Goal: Task Accomplishment & Management: Manage account settings

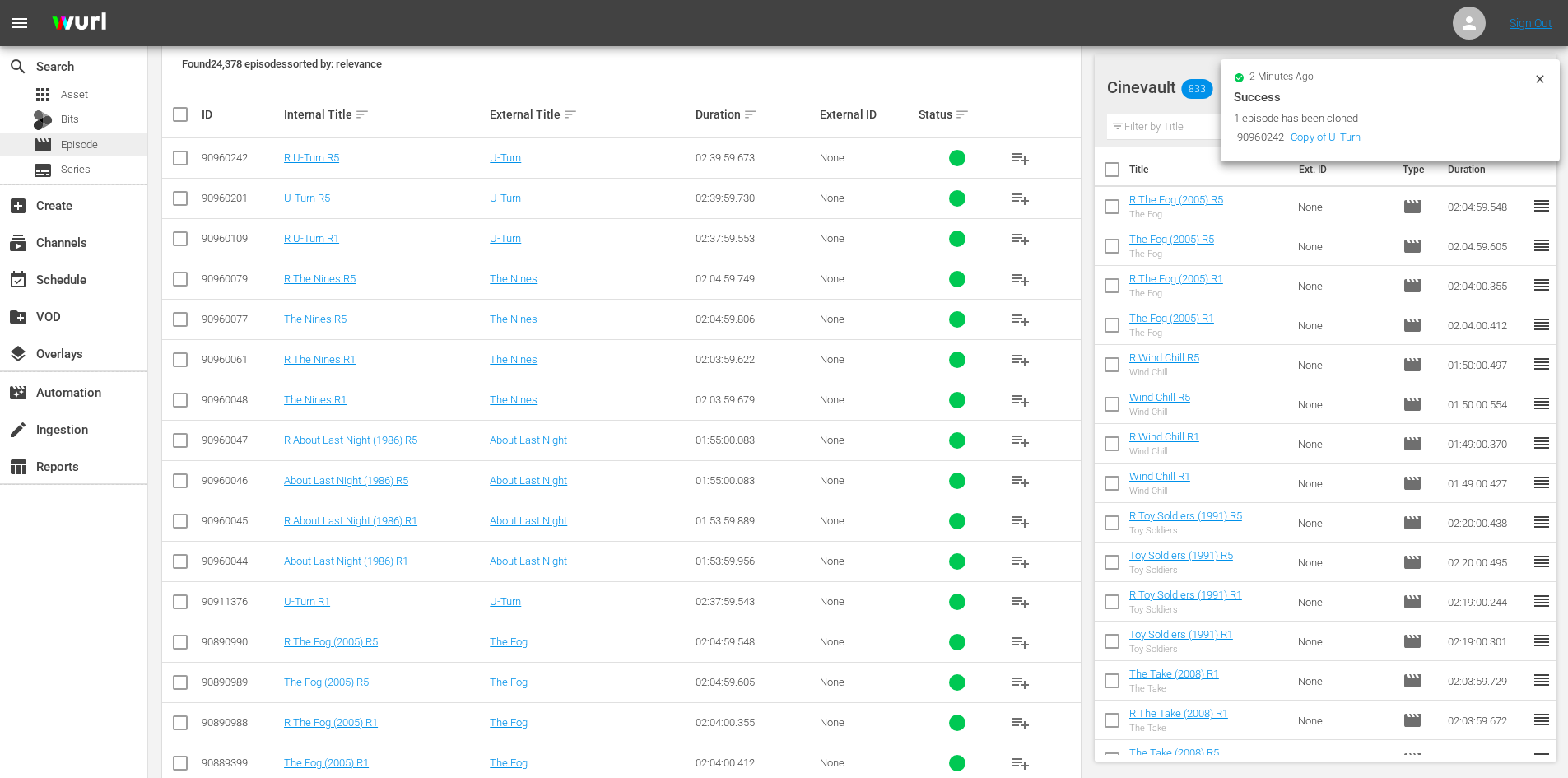
scroll to position [247, 0]
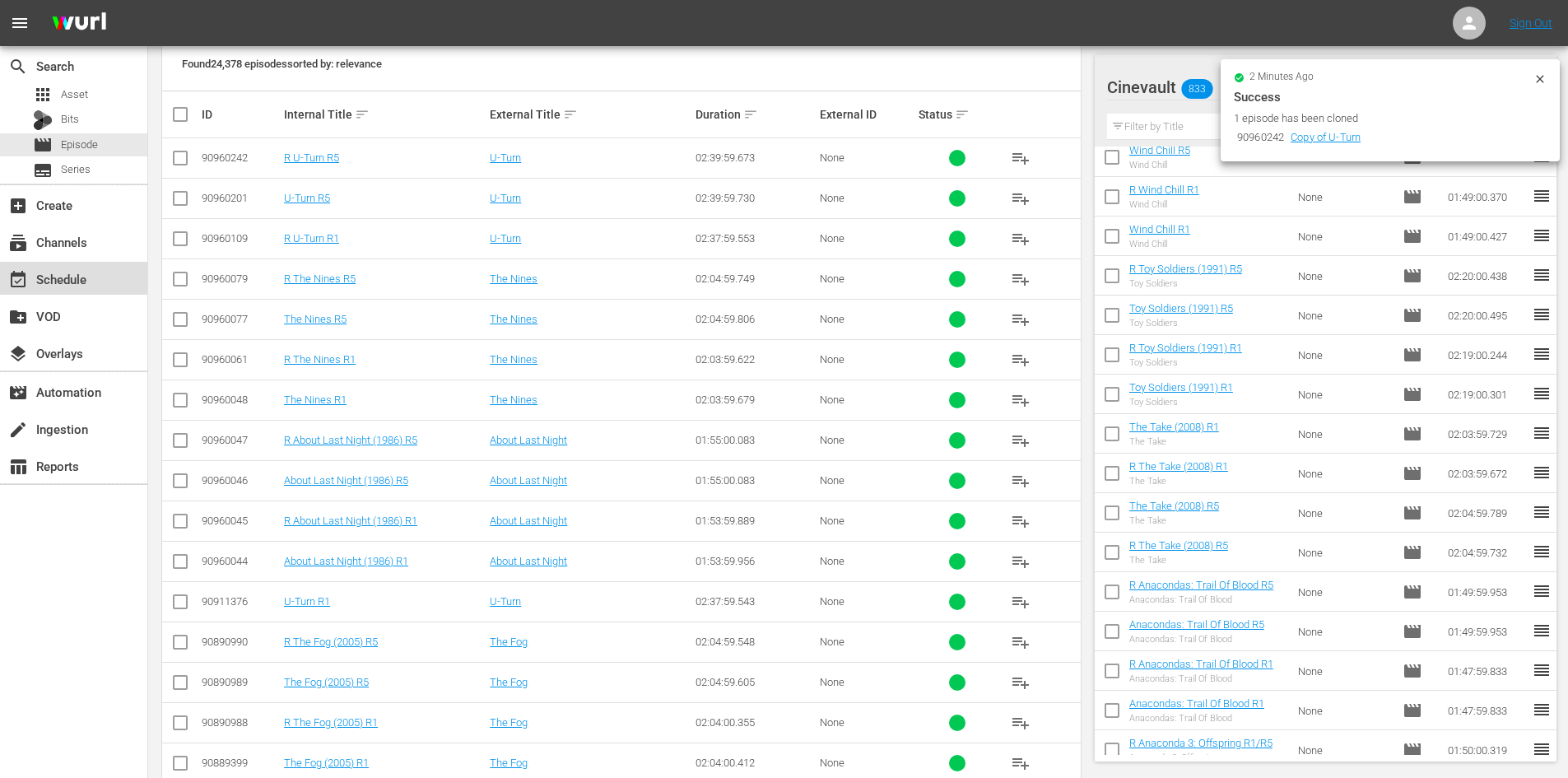
click at [99, 280] on div "event_available Schedule" at bounding box center [74, 278] width 148 height 33
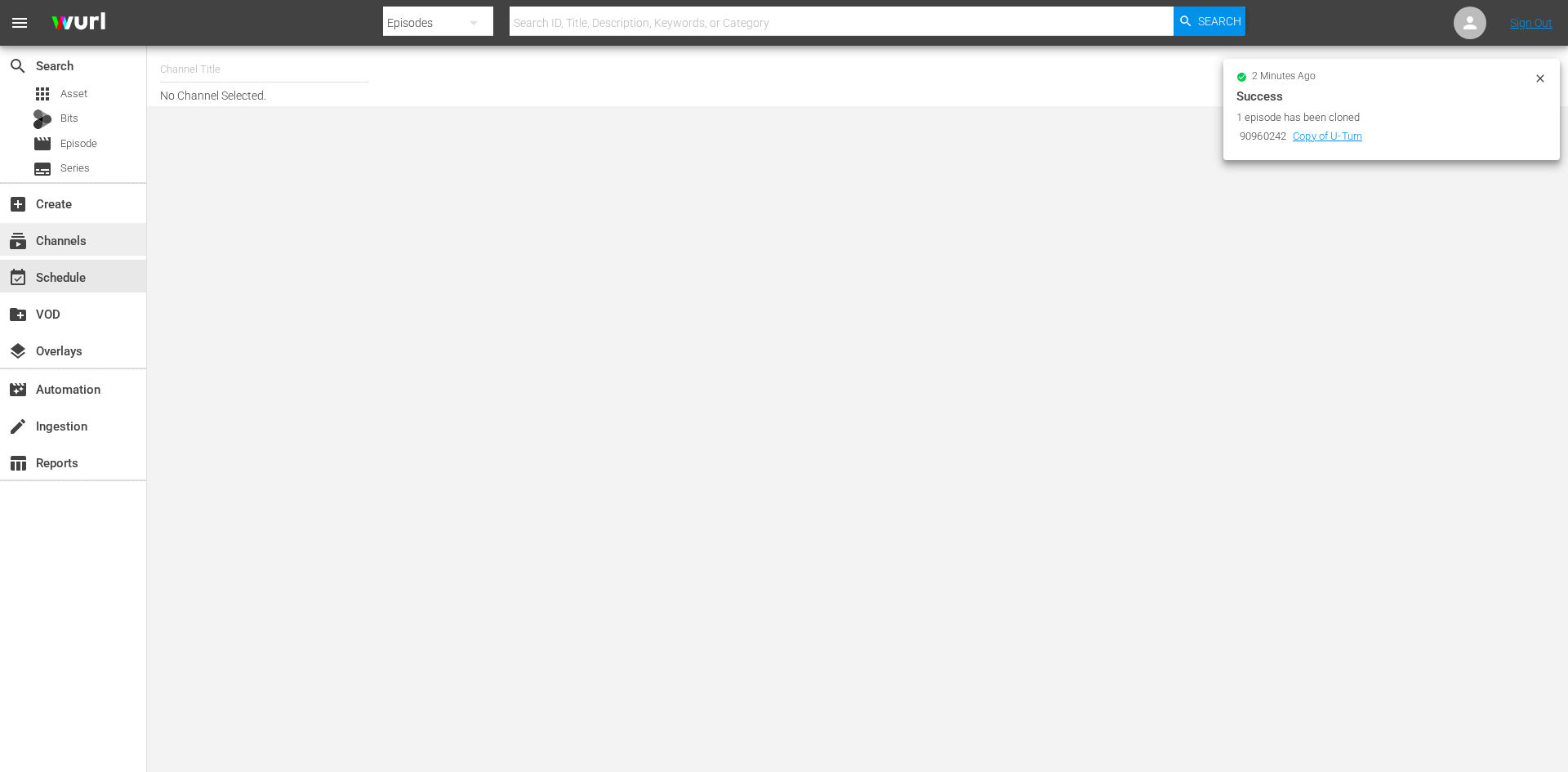
click at [124, 232] on div "subscriptions Channels" at bounding box center [73, 239] width 147 height 32
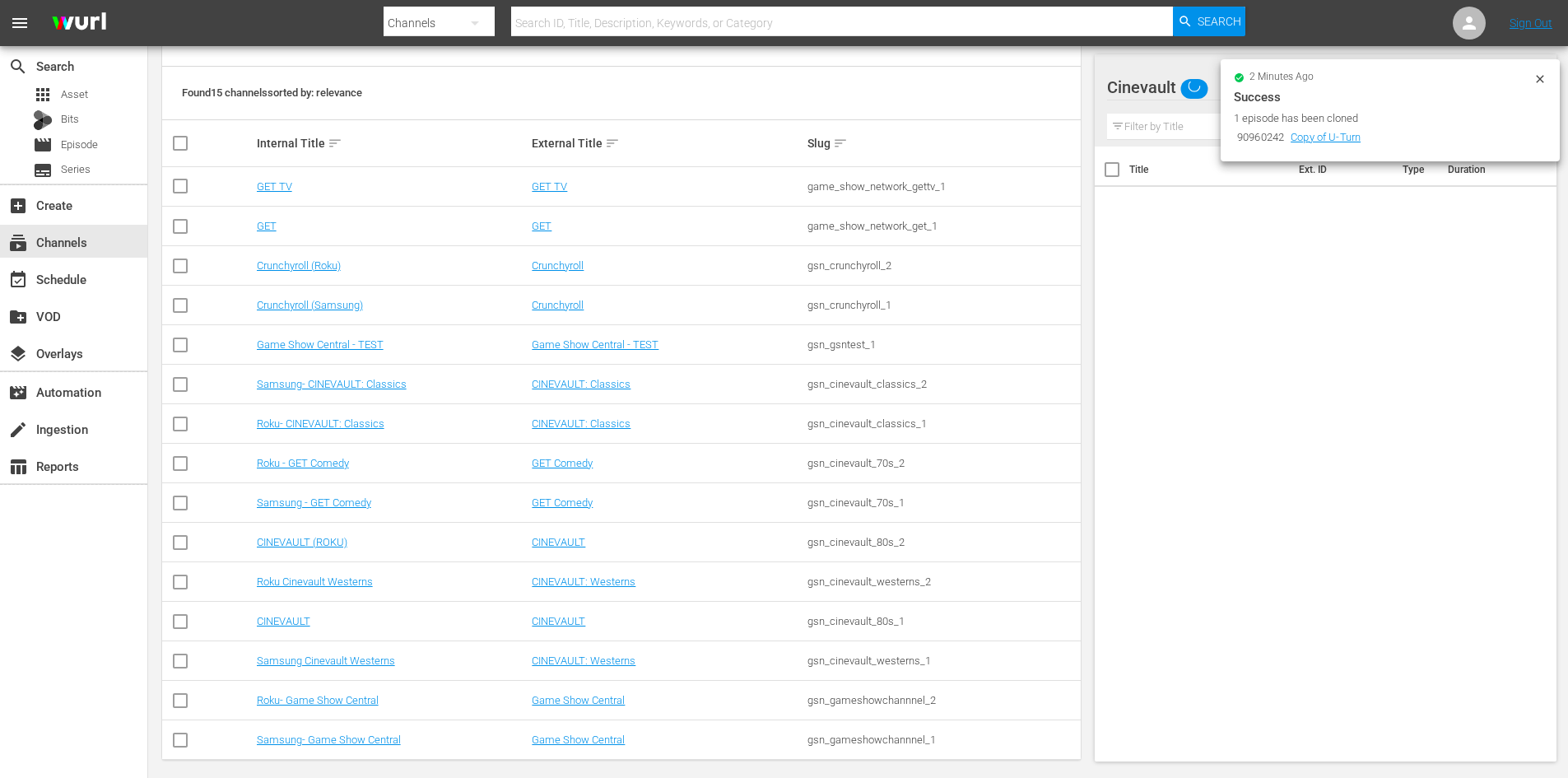
scroll to position [218, 0]
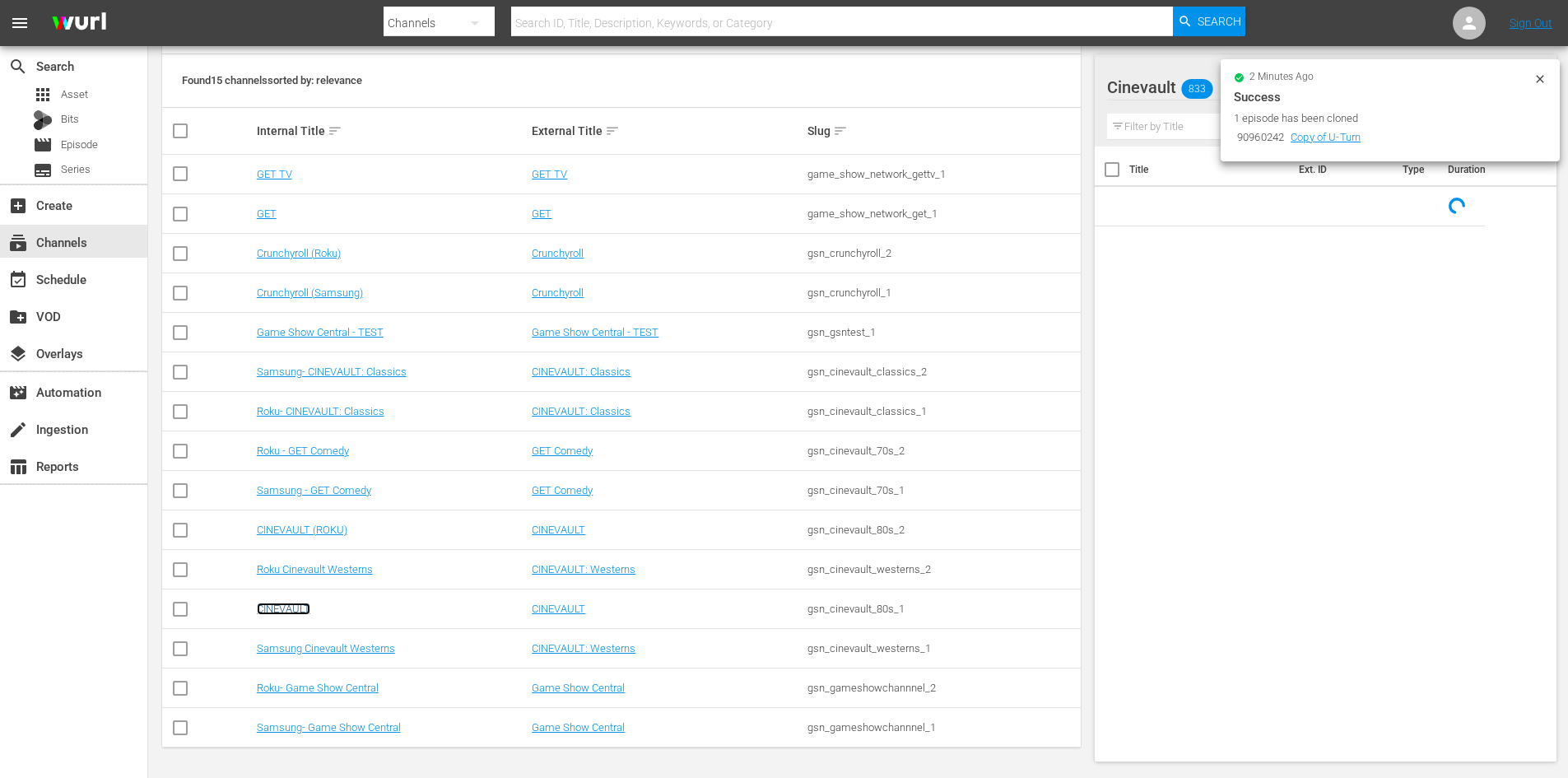
click at [275, 612] on link "CINEVAULT" at bounding box center [284, 608] width 54 height 12
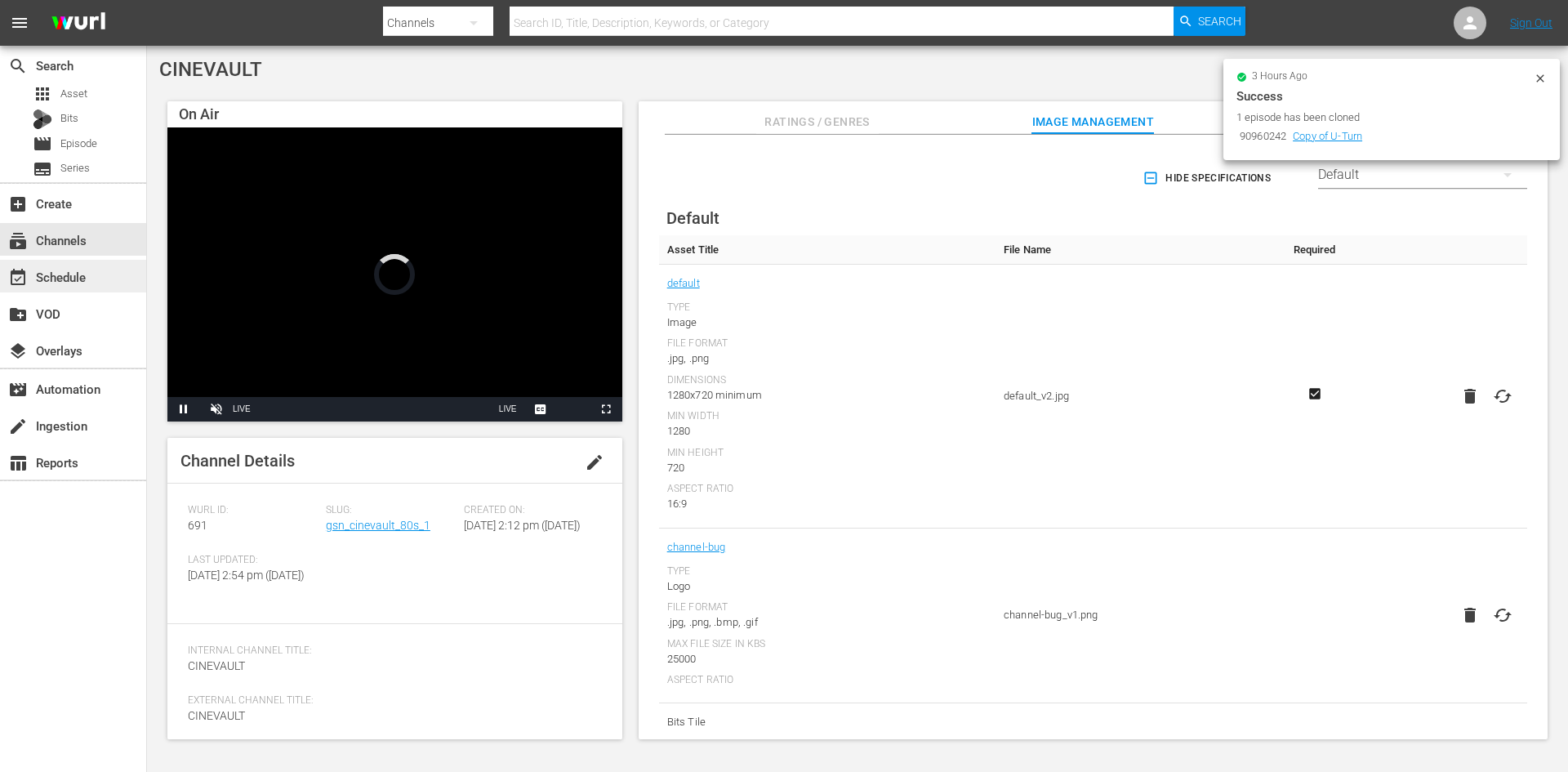
click at [74, 271] on div "event_available Schedule" at bounding box center [46, 274] width 91 height 14
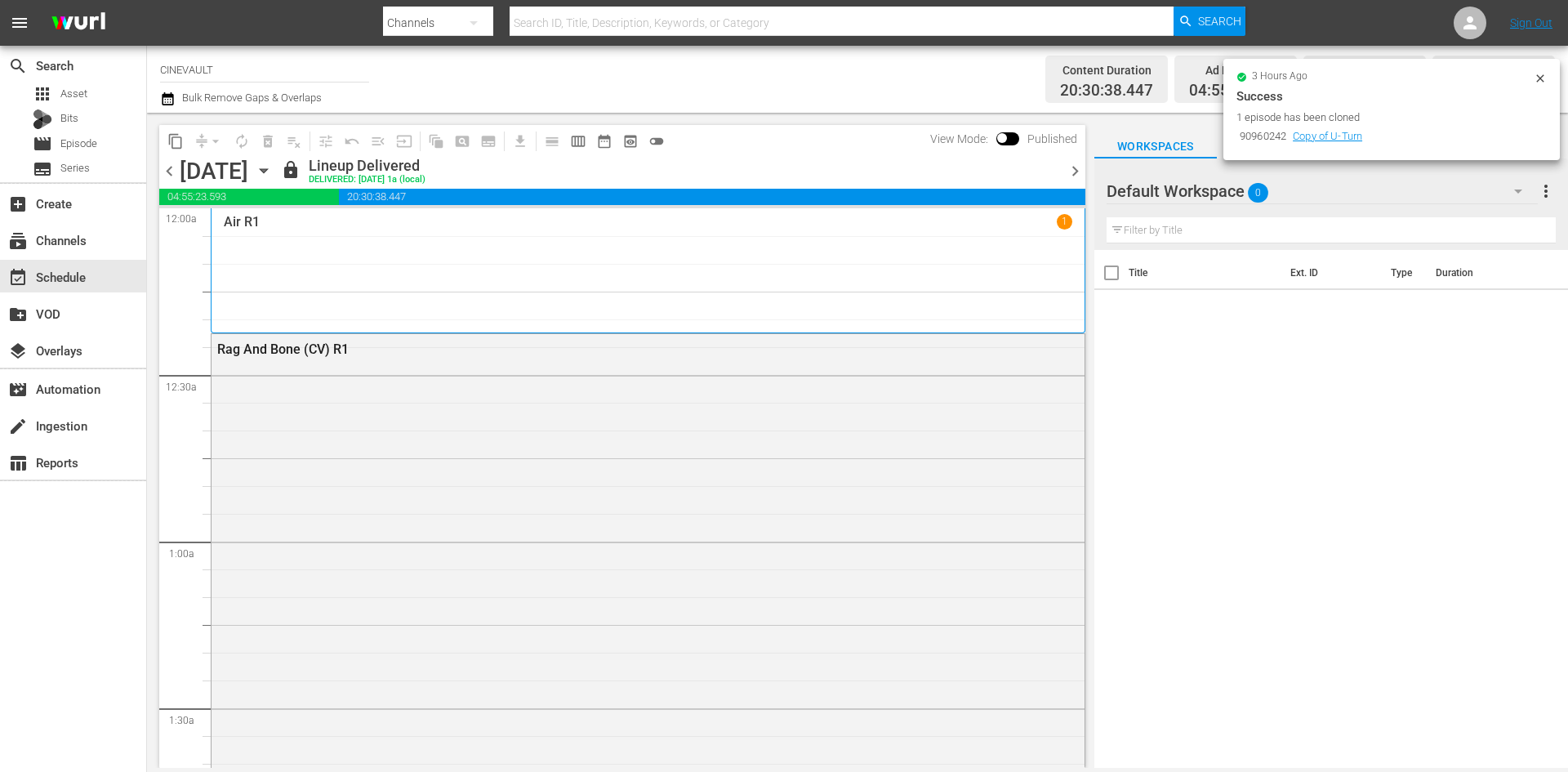
click at [268, 172] on icon "button" at bounding box center [264, 171] width 8 height 4
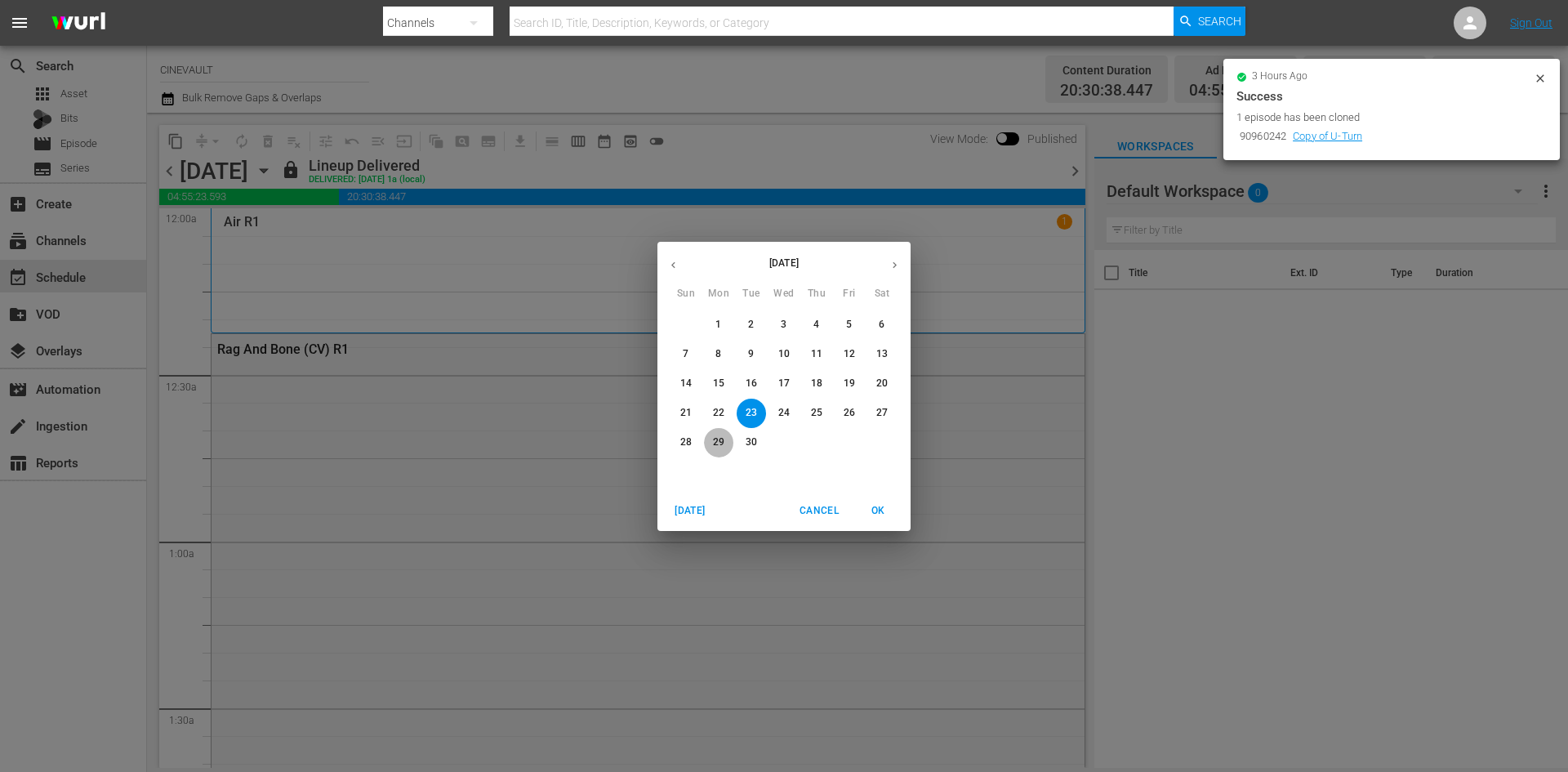
click at [715, 440] on p "29" at bounding box center [719, 442] width 11 height 14
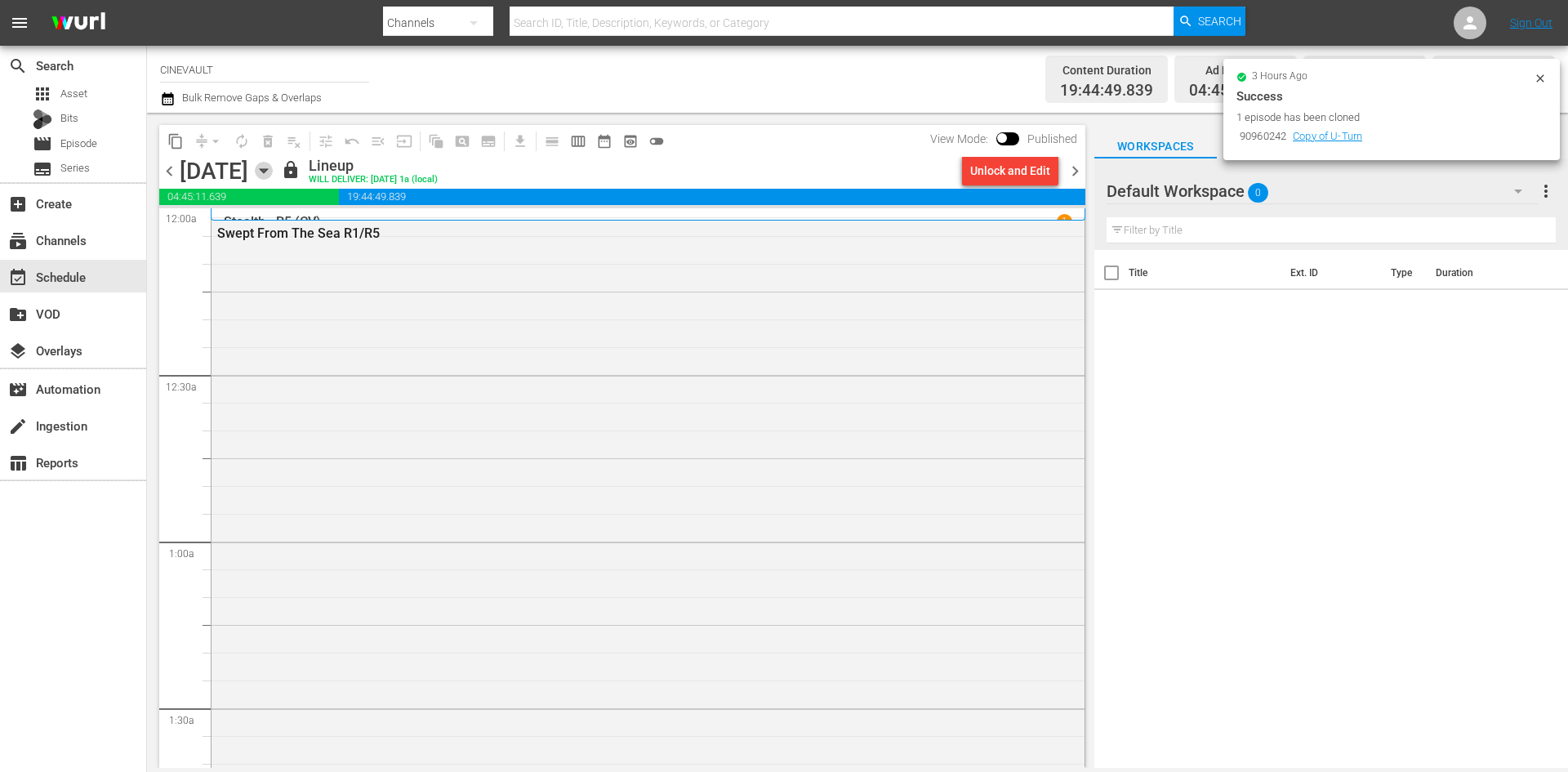
click at [273, 168] on icon "button" at bounding box center [264, 170] width 18 height 18
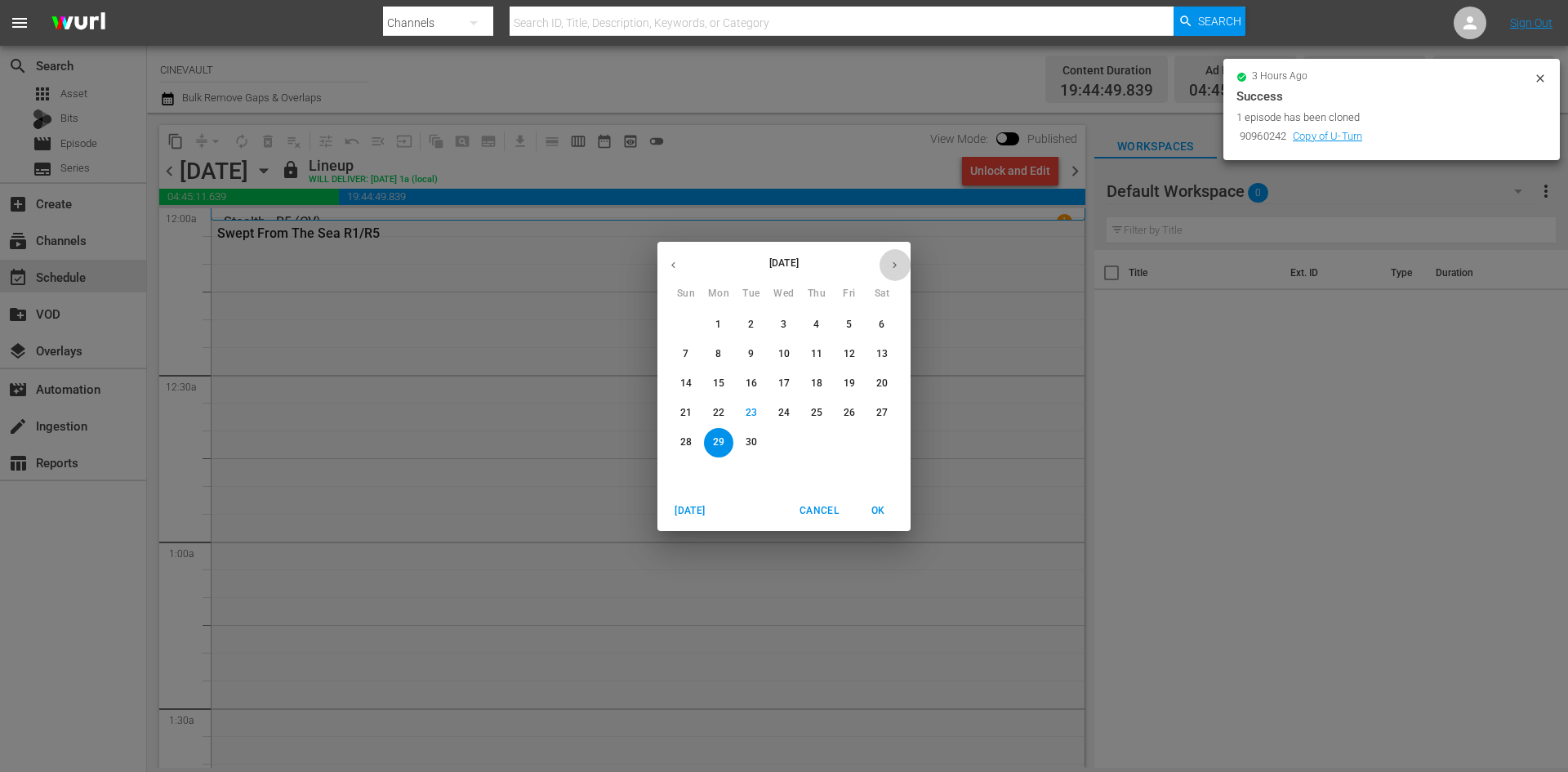
click at [896, 257] on button "button" at bounding box center [894, 265] width 31 height 31
click at [721, 359] on p "6" at bounding box center [718, 354] width 6 height 14
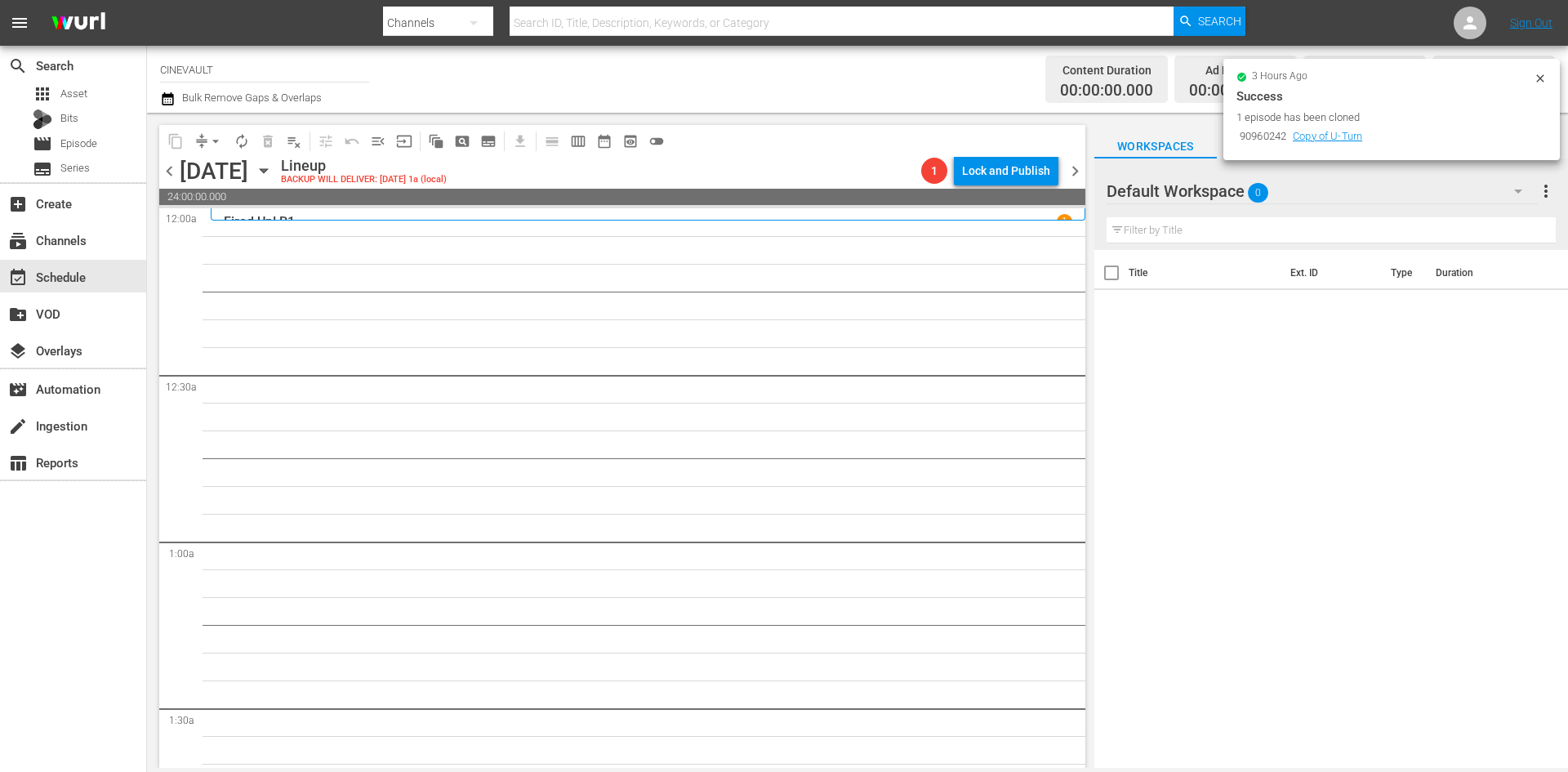
click at [1312, 206] on div "Default Workspace 0" at bounding box center [1321, 191] width 431 height 46
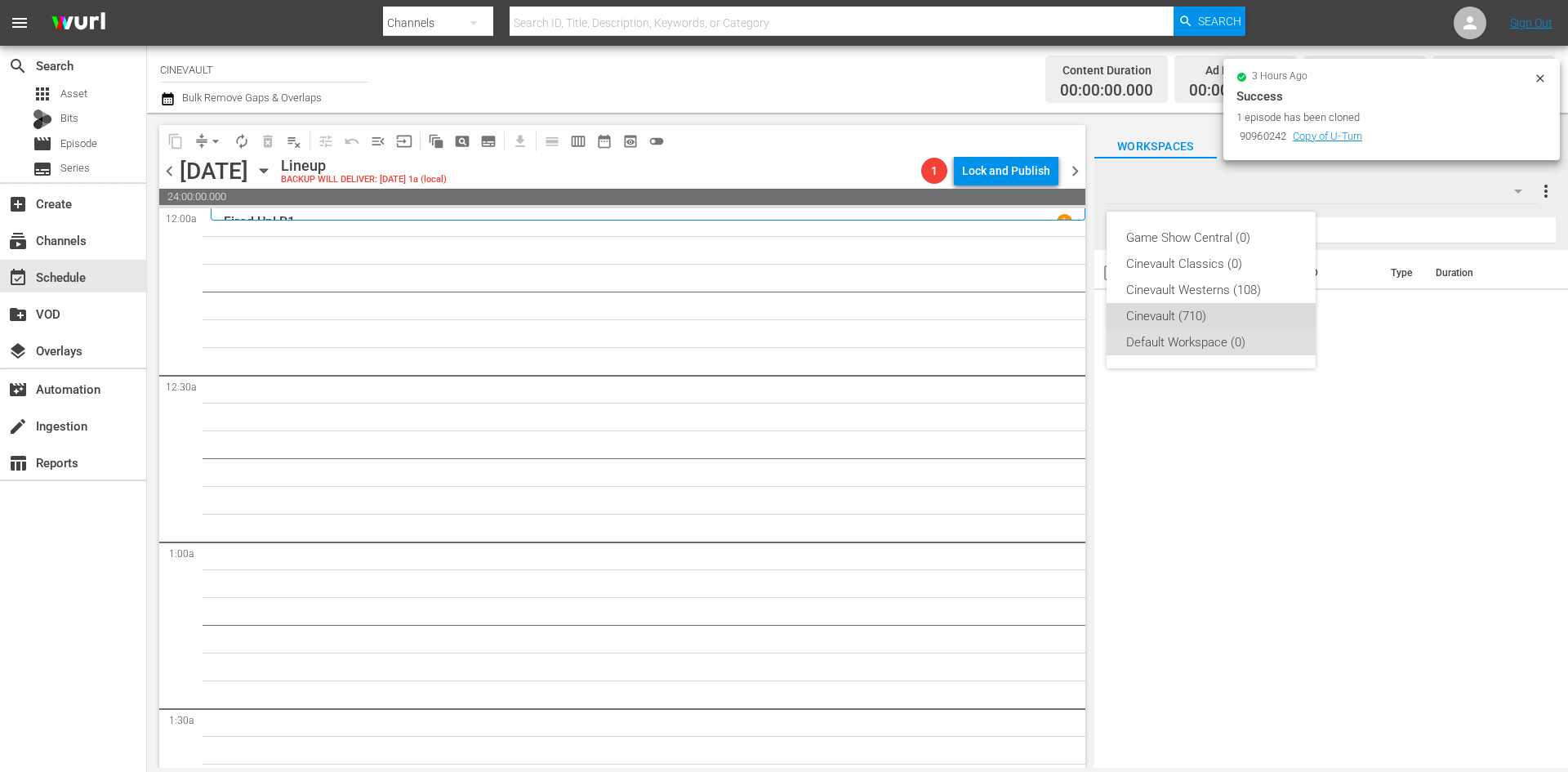
click at [1218, 305] on div "Cinevault (710)" at bounding box center [1211, 315] width 169 height 26
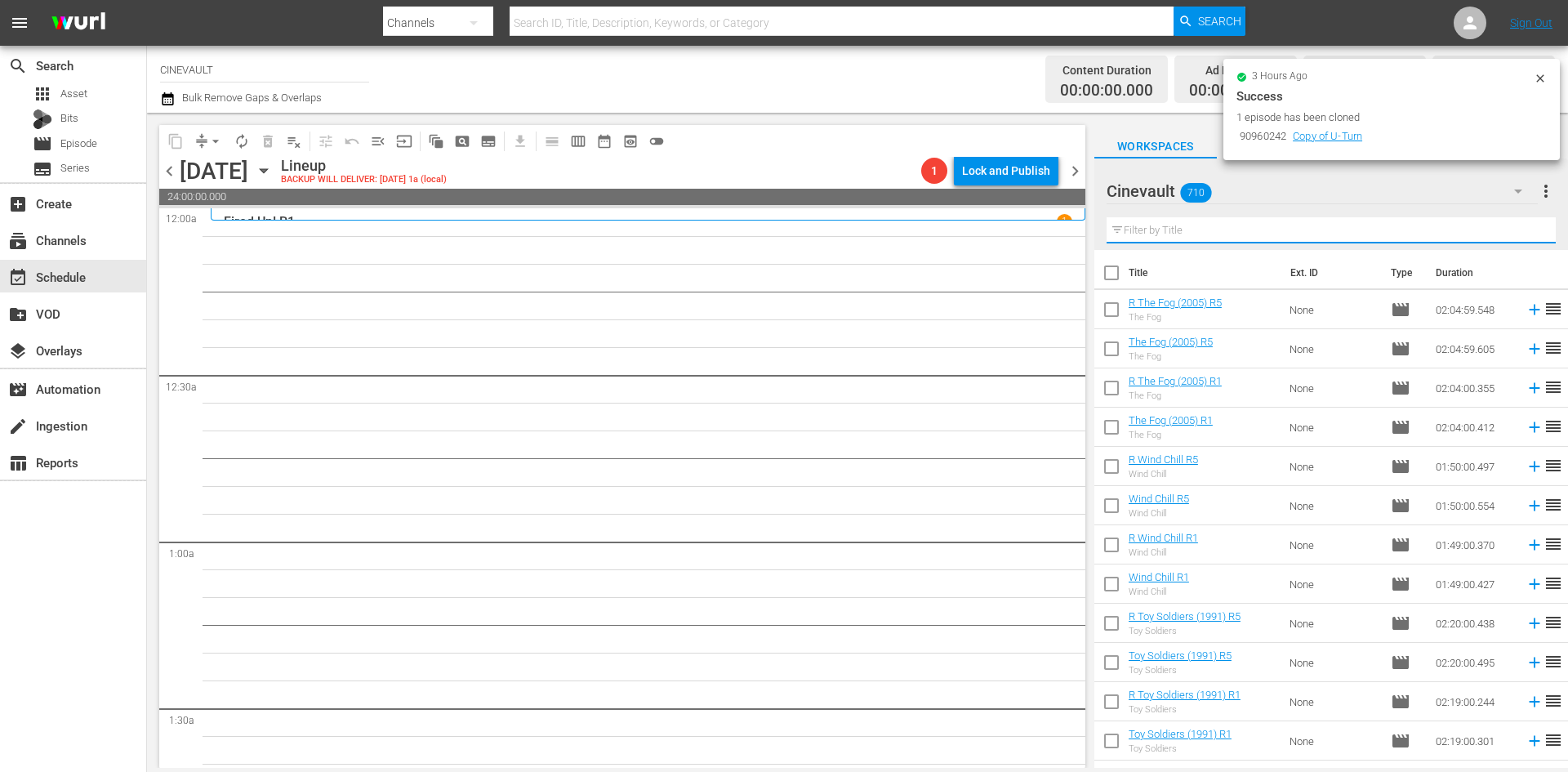
click at [1364, 243] on div "Filter by Title" at bounding box center [1331, 229] width 449 height 39
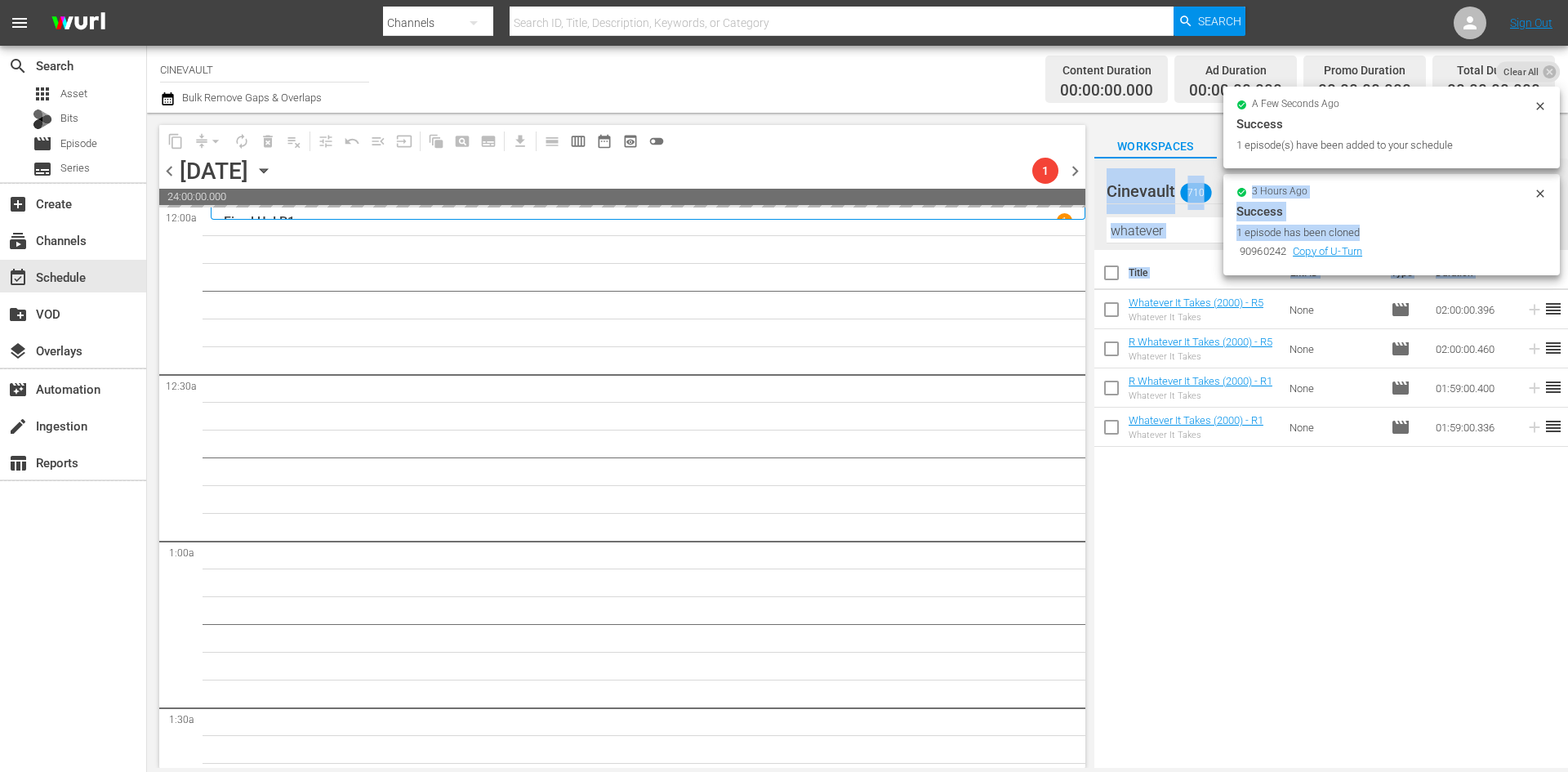
drag, startPoint x: 1320, startPoint y: 423, endPoint x: 1061, endPoint y: 243, distance: 315.4
click at [1061, 0] on div "search Search apps Asset Bits movie Episode subtitles Series add_box Create sub…" at bounding box center [857, 0] width 1421 height 0
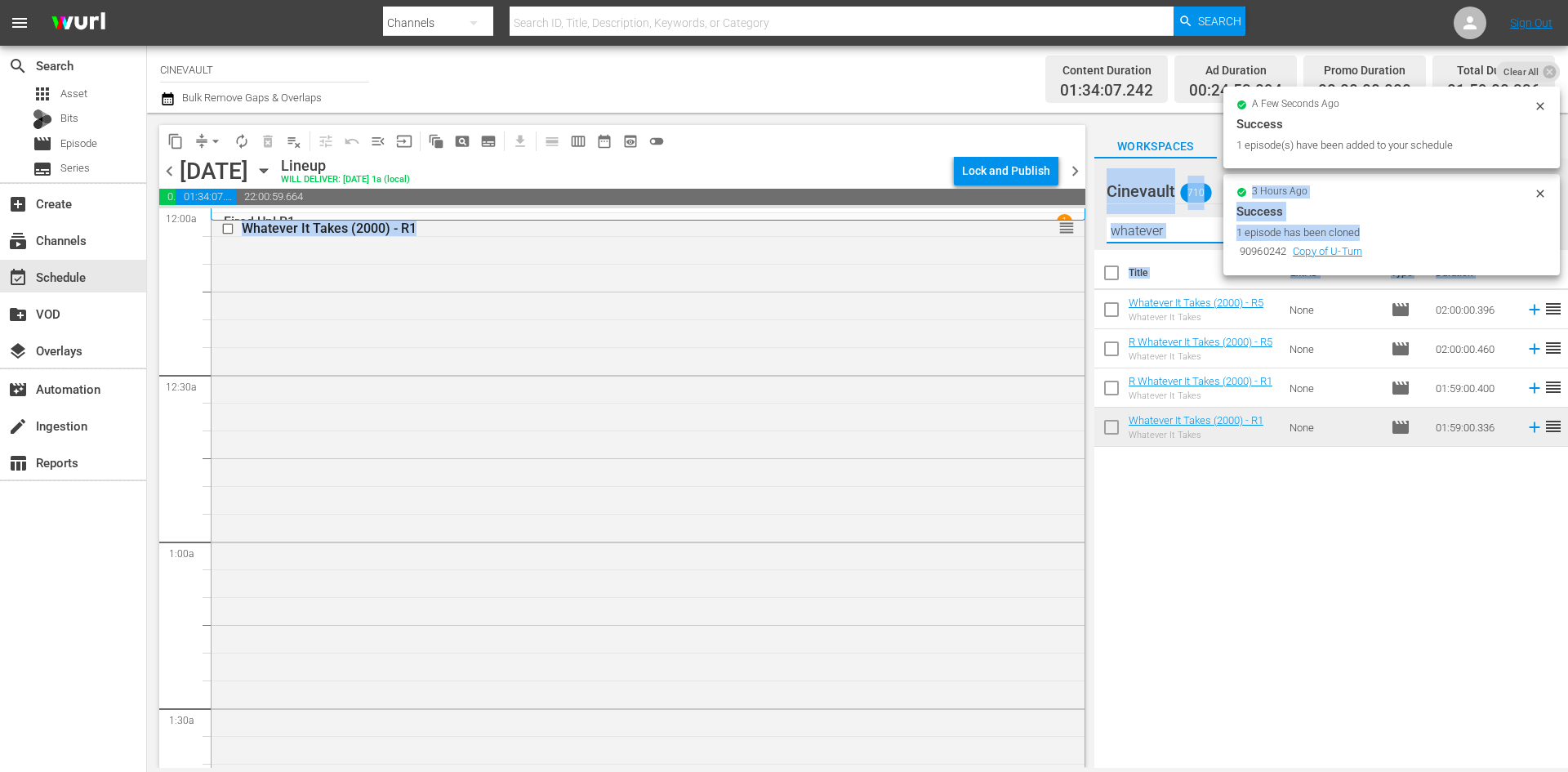
click at [1173, 227] on input "whatever" at bounding box center [1331, 229] width 449 height 26
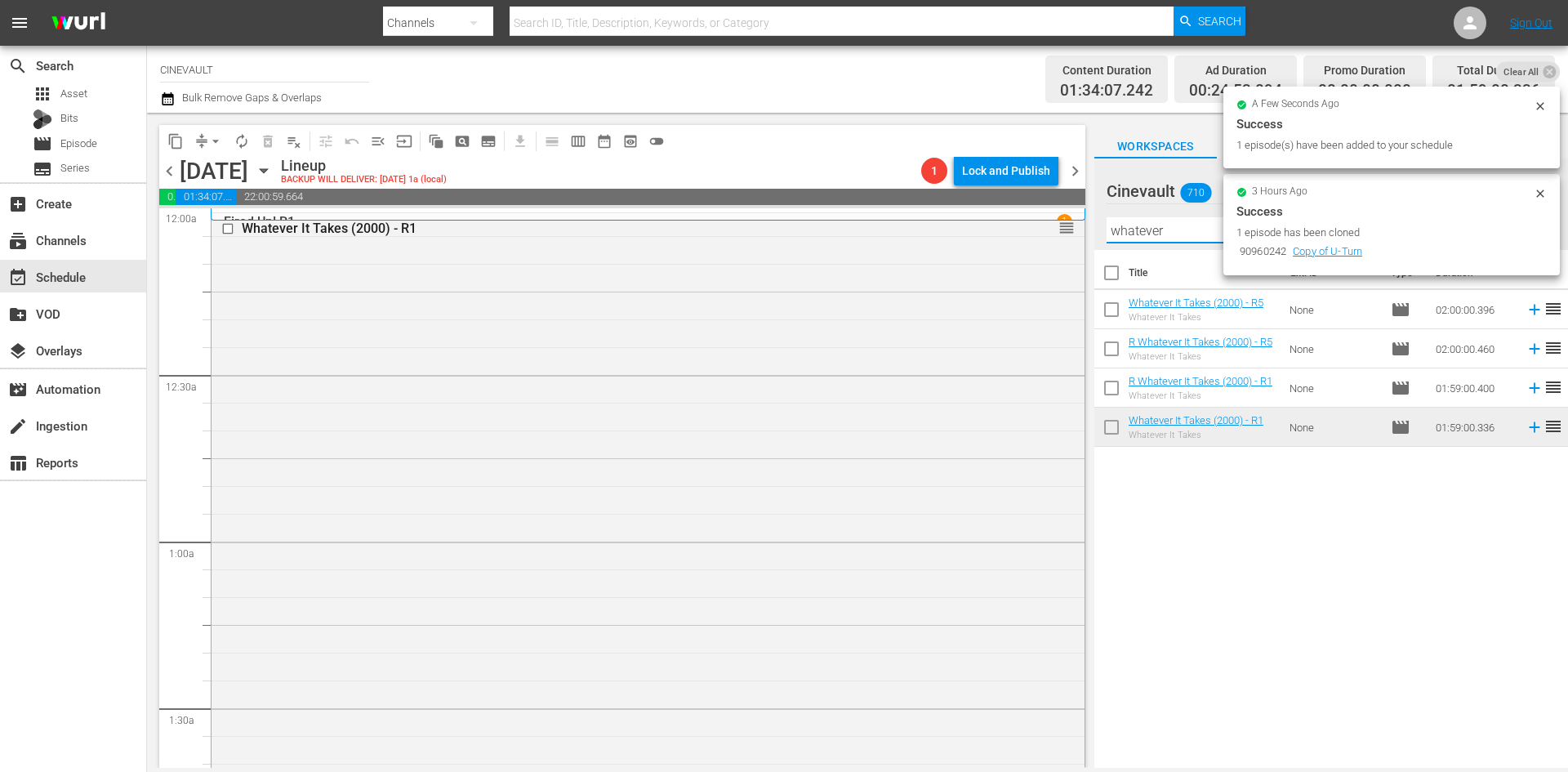
drag, startPoint x: 1176, startPoint y: 228, endPoint x: 978, endPoint y: 214, distance: 198.5
click at [978, 214] on div "content_copy compress arrow_drop_down autorenew_outlined delete_forever_outline…" at bounding box center [857, 440] width 1421 height 655
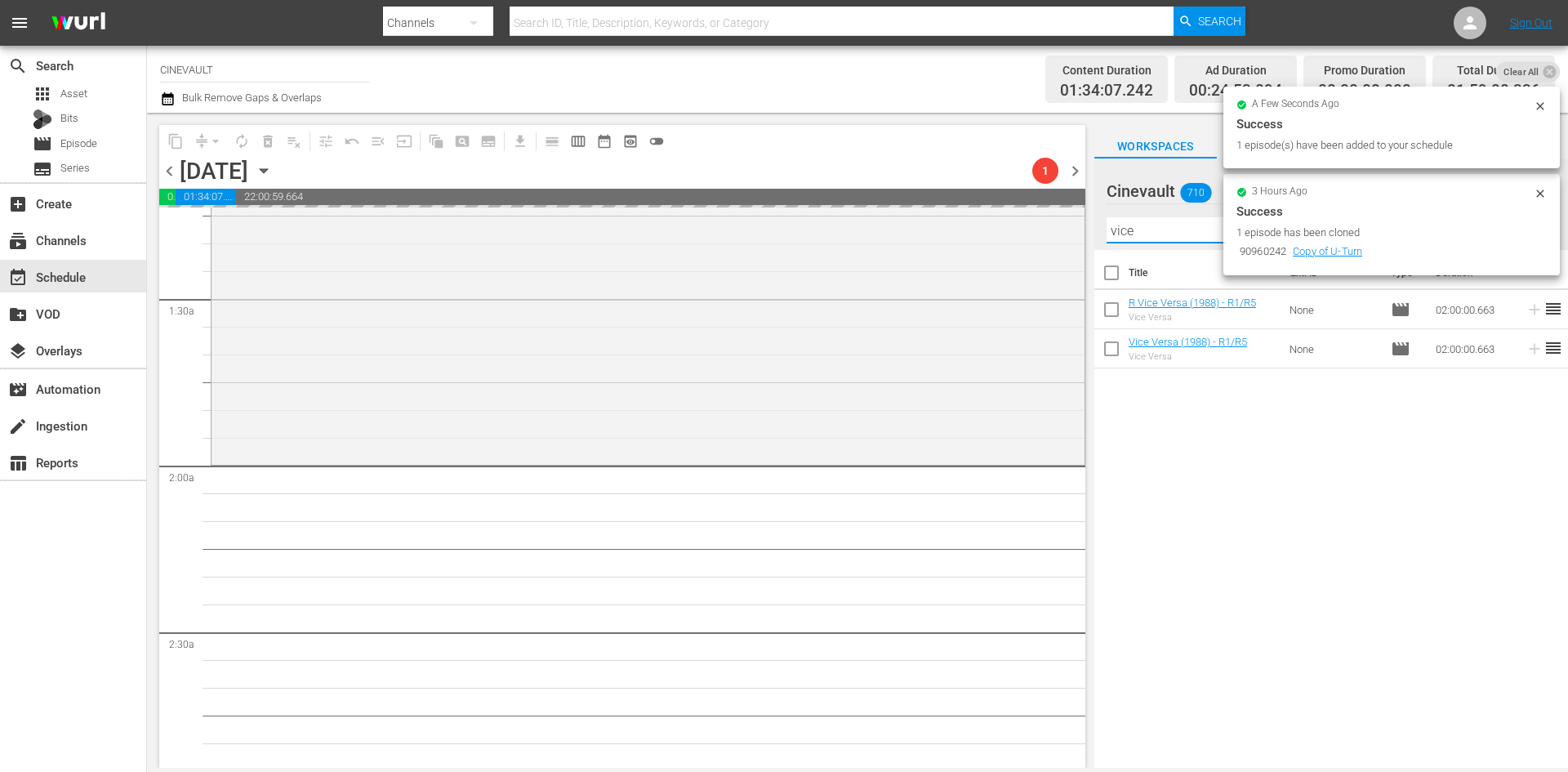
scroll to position [94, 0]
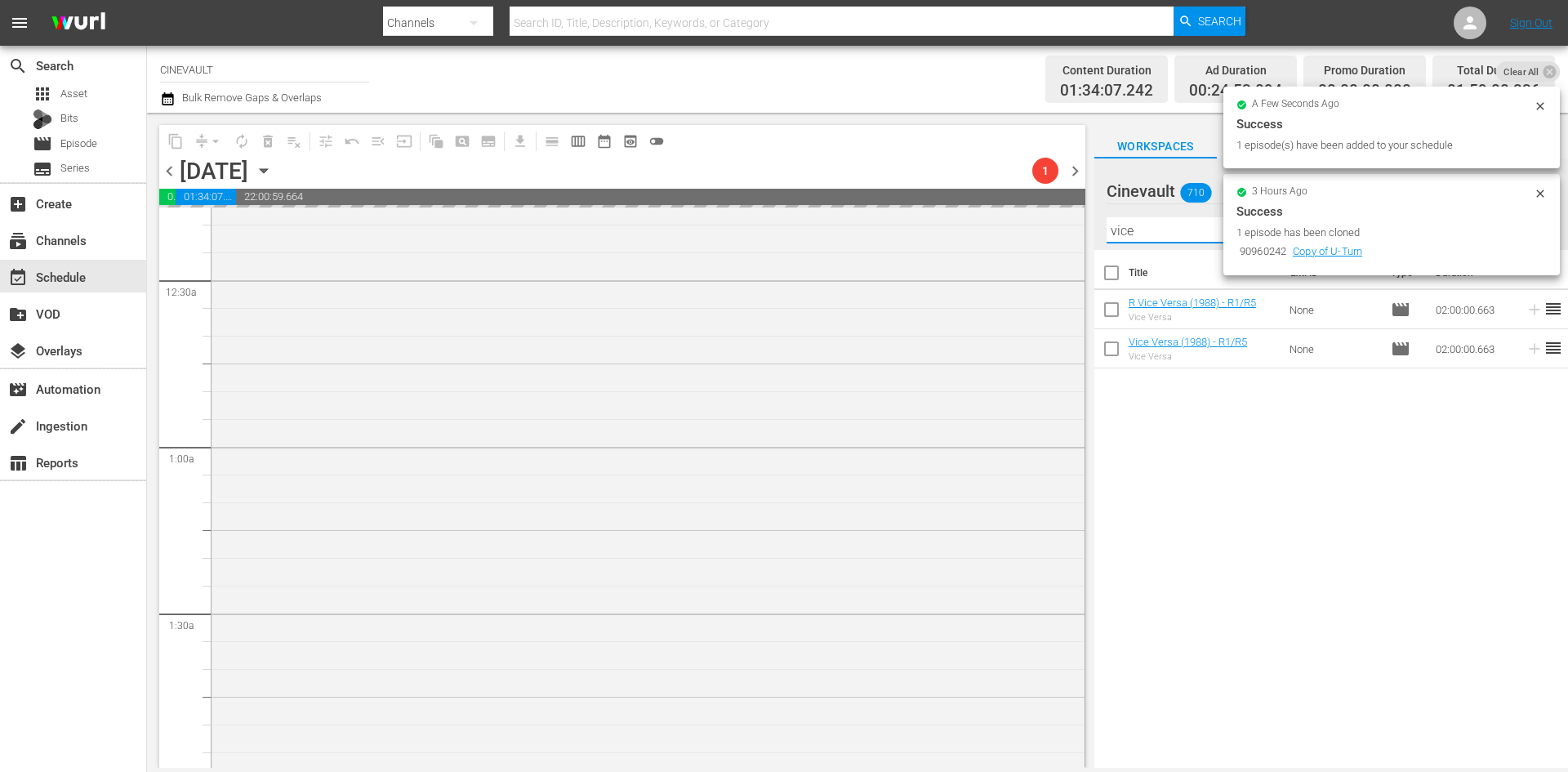
drag, startPoint x: 1155, startPoint y: 232, endPoint x: 840, endPoint y: 168, distance: 321.4
click at [840, 168] on div "content_copy compress arrow_drop_down autorenew_outlined delete_forever_outline…" at bounding box center [857, 440] width 1421 height 655
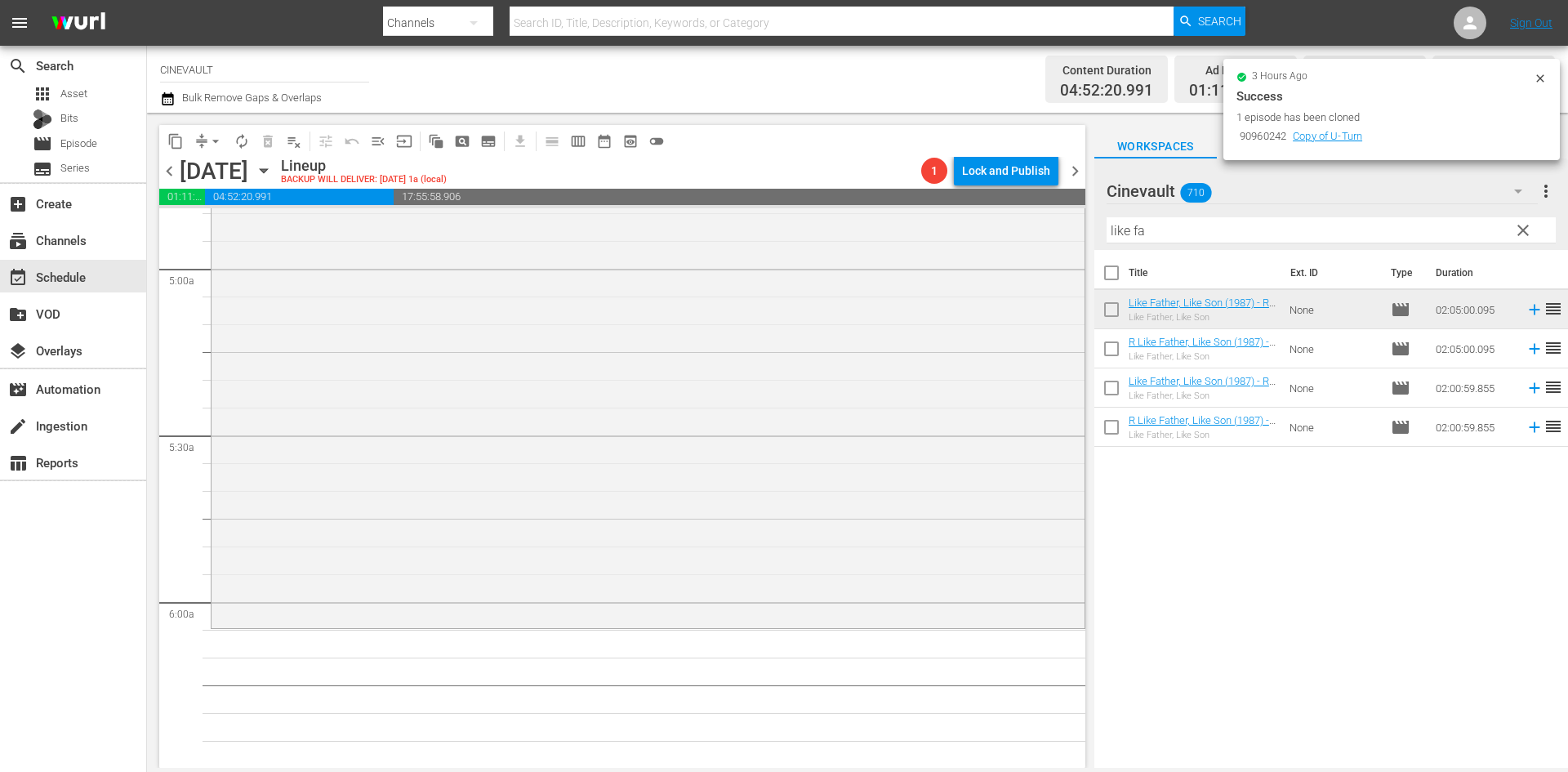
scroll to position [1633, 0]
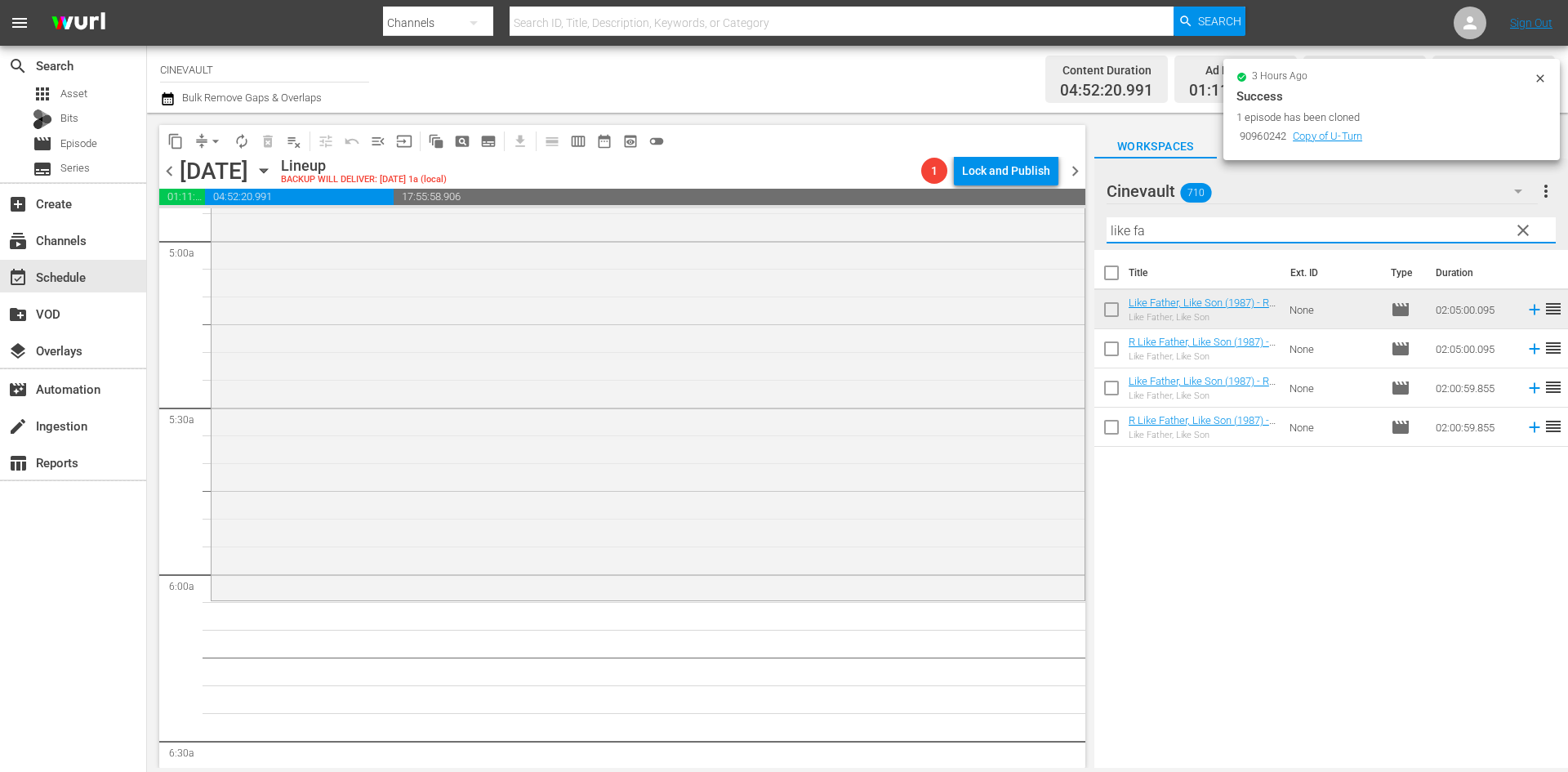
drag, startPoint x: 1201, startPoint y: 224, endPoint x: 1110, endPoint y: 215, distance: 91.4
click at [1110, 215] on div "Filter by Title like fa" at bounding box center [1331, 229] width 449 height 39
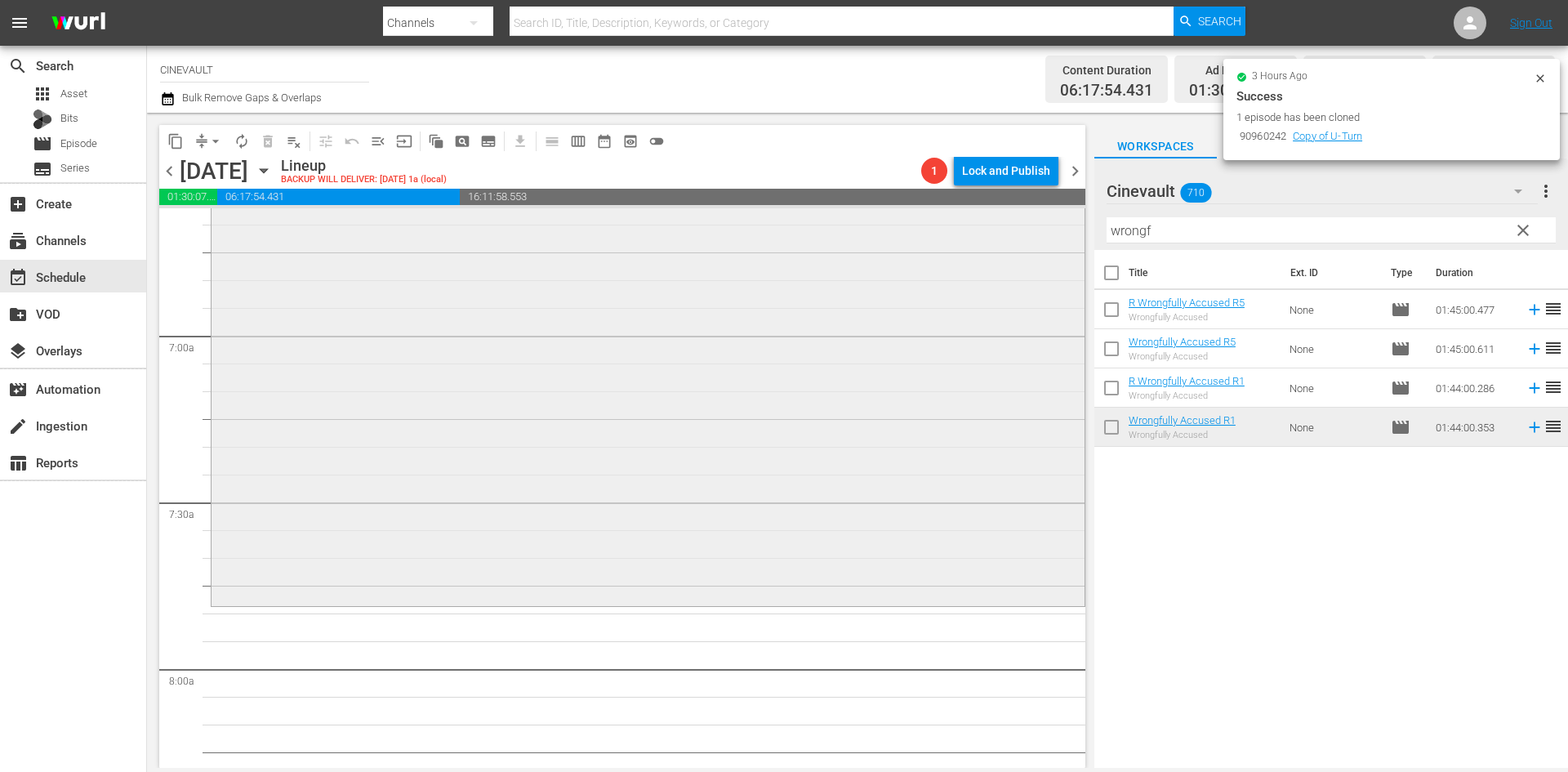
scroll to position [2368, 0]
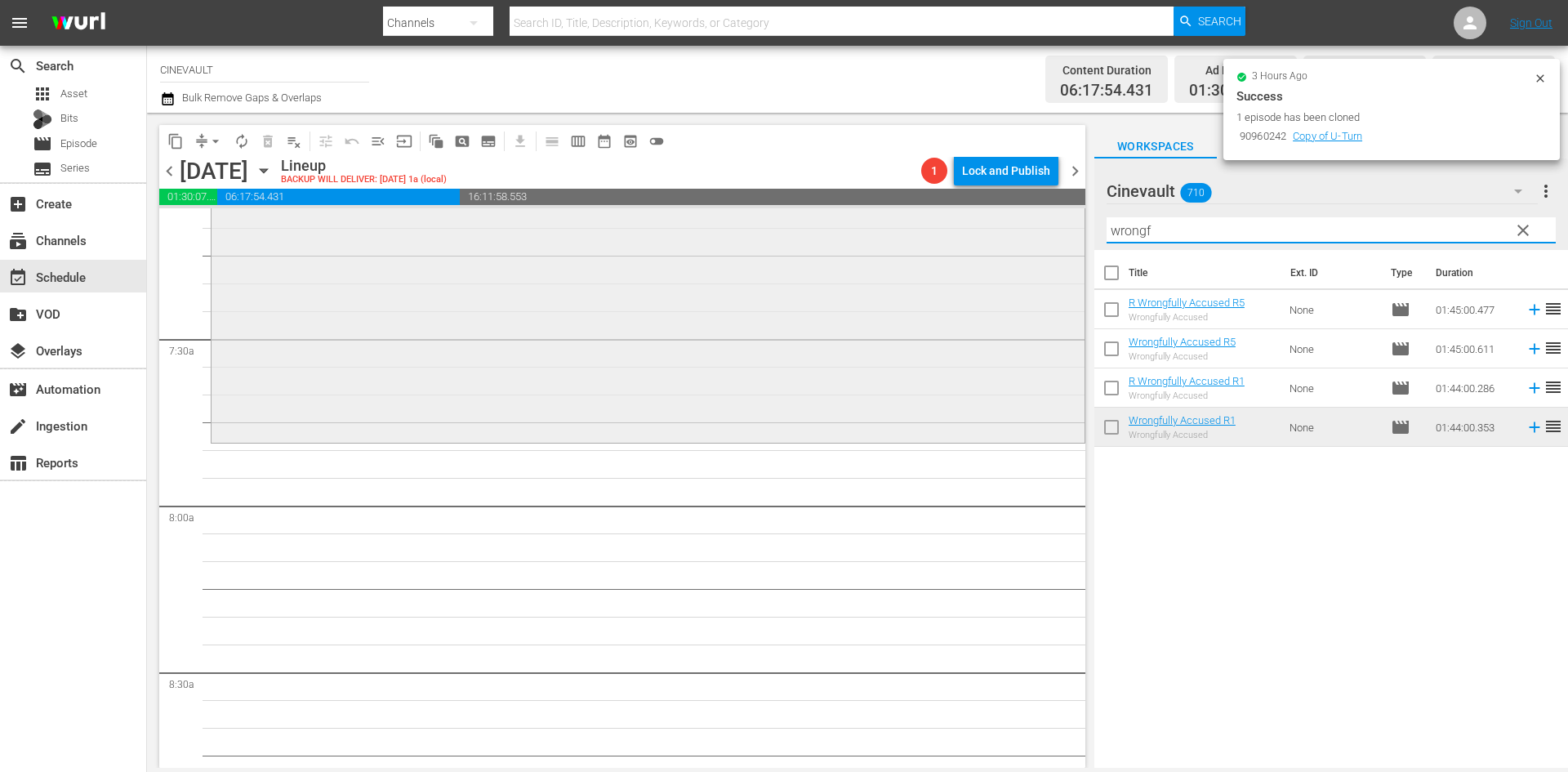
drag, startPoint x: 1084, startPoint y: 257, endPoint x: 1037, endPoint y: 257, distance: 47.0
click at [1037, 257] on div "content_copy compress arrow_drop_down autorenew_outlined delete_forever_outline…" at bounding box center [857, 440] width 1421 height 655
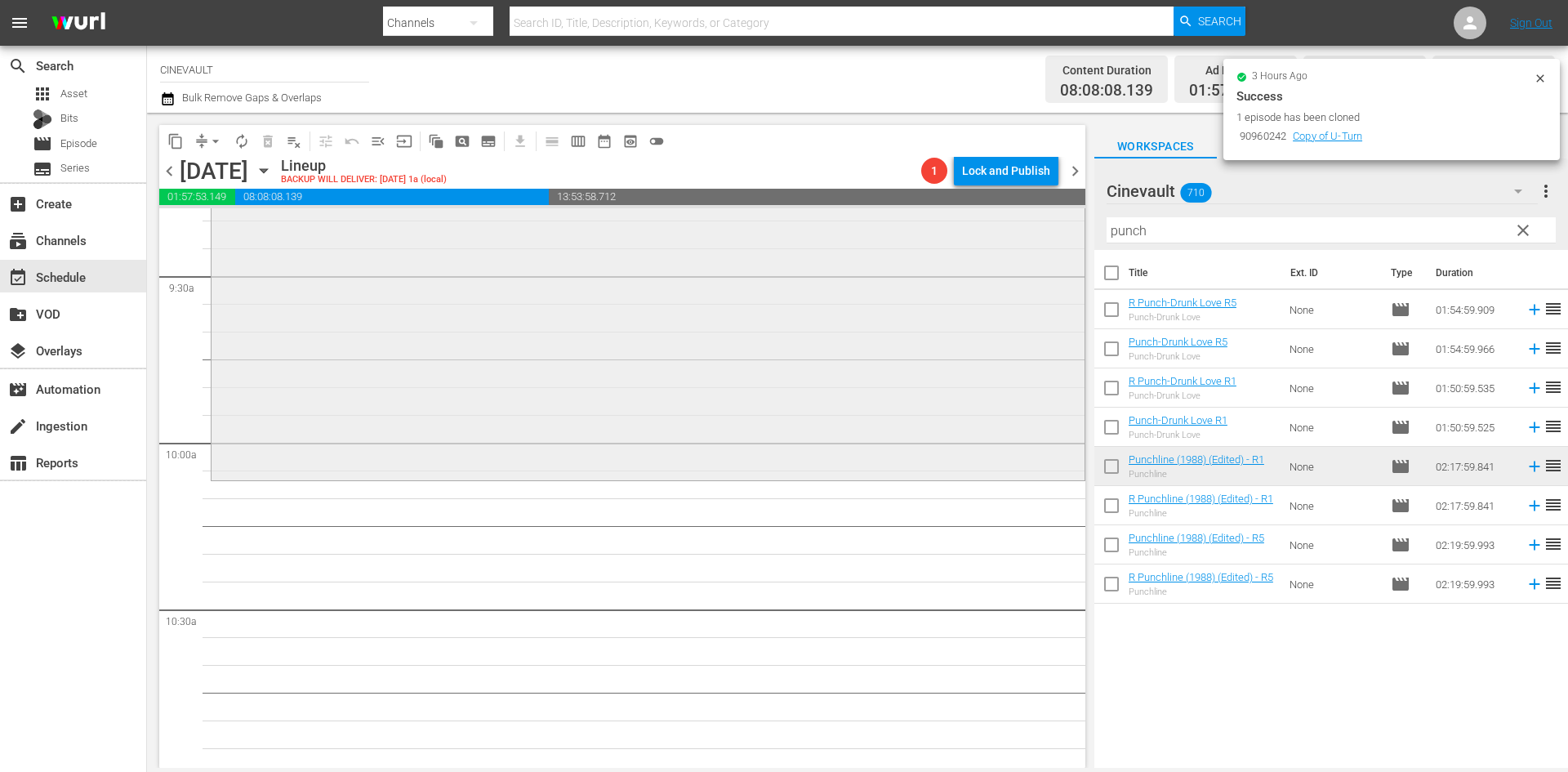
scroll to position [3103, 0]
drag, startPoint x: 1178, startPoint y: 240, endPoint x: 928, endPoint y: 205, distance: 252.4
click at [928, 205] on div "content_copy compress arrow_drop_down autorenew_outlined delete_forever_outline…" at bounding box center [857, 440] width 1421 height 655
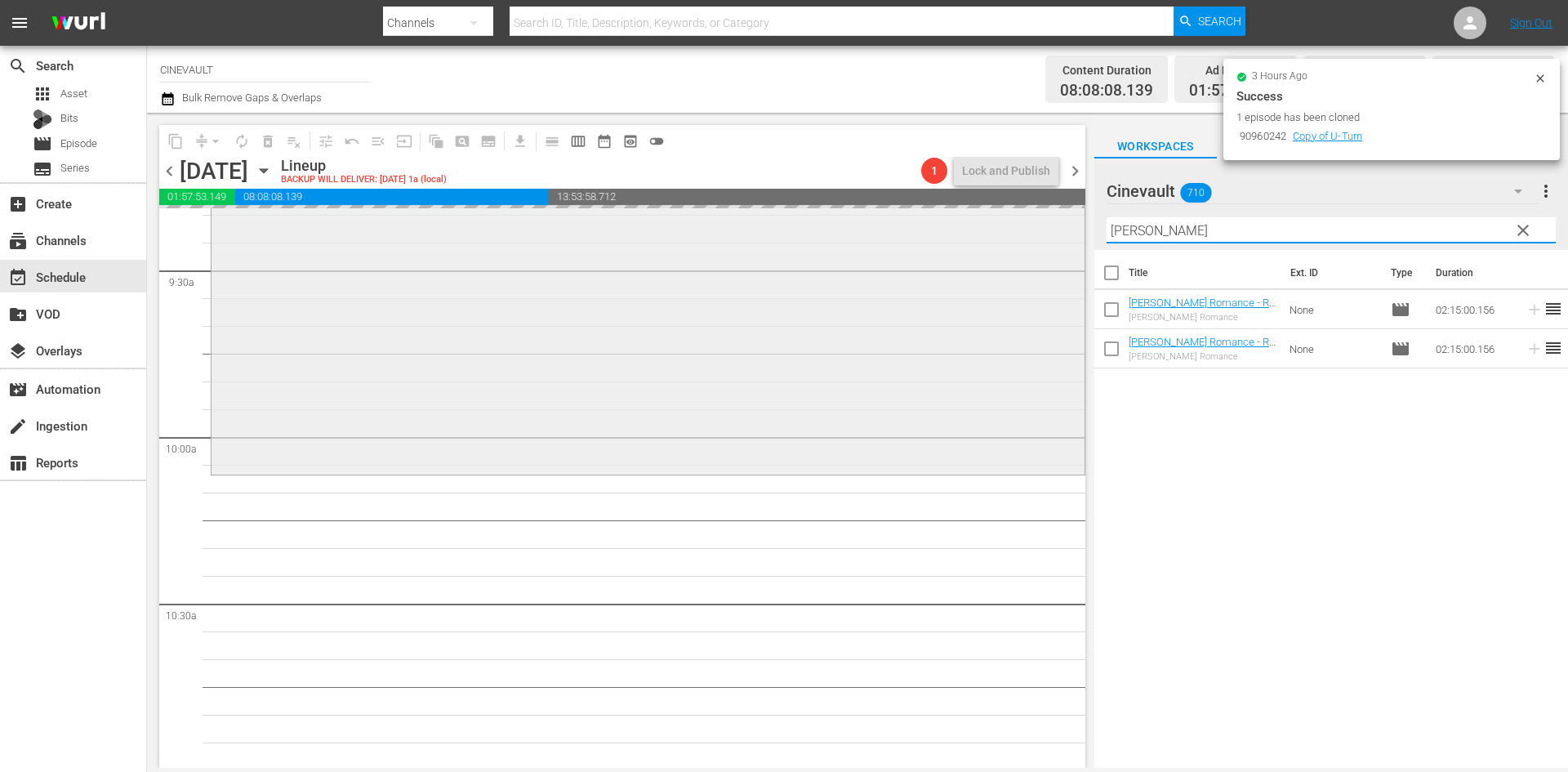
drag, startPoint x: 1194, startPoint y: 232, endPoint x: 982, endPoint y: 232, distance: 212.0
click at [982, 232] on div "content_copy compress arrow_drop_down autorenew_outlined delete_forever_outline…" at bounding box center [857, 440] width 1421 height 655
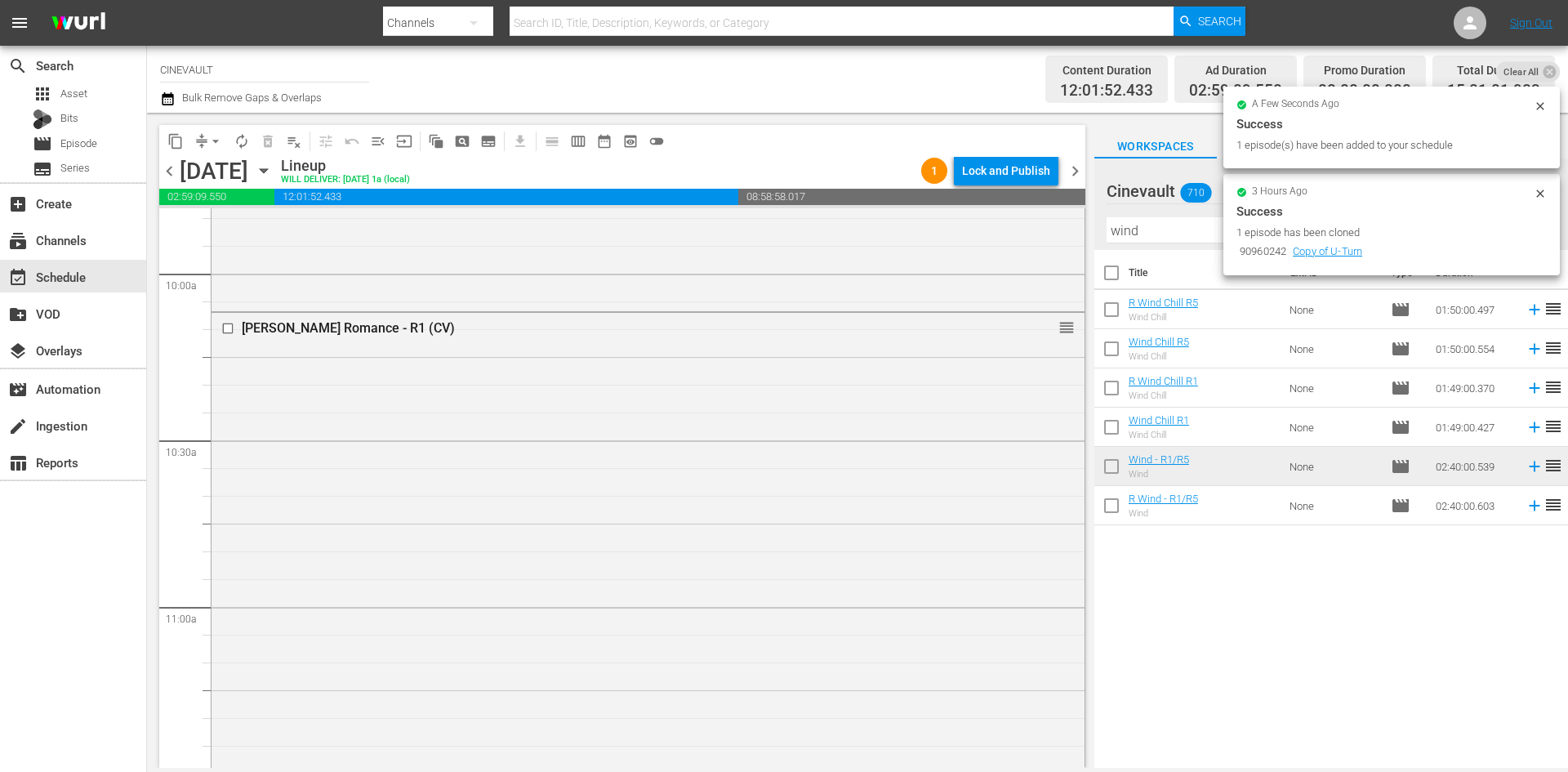
scroll to position [3348, 0]
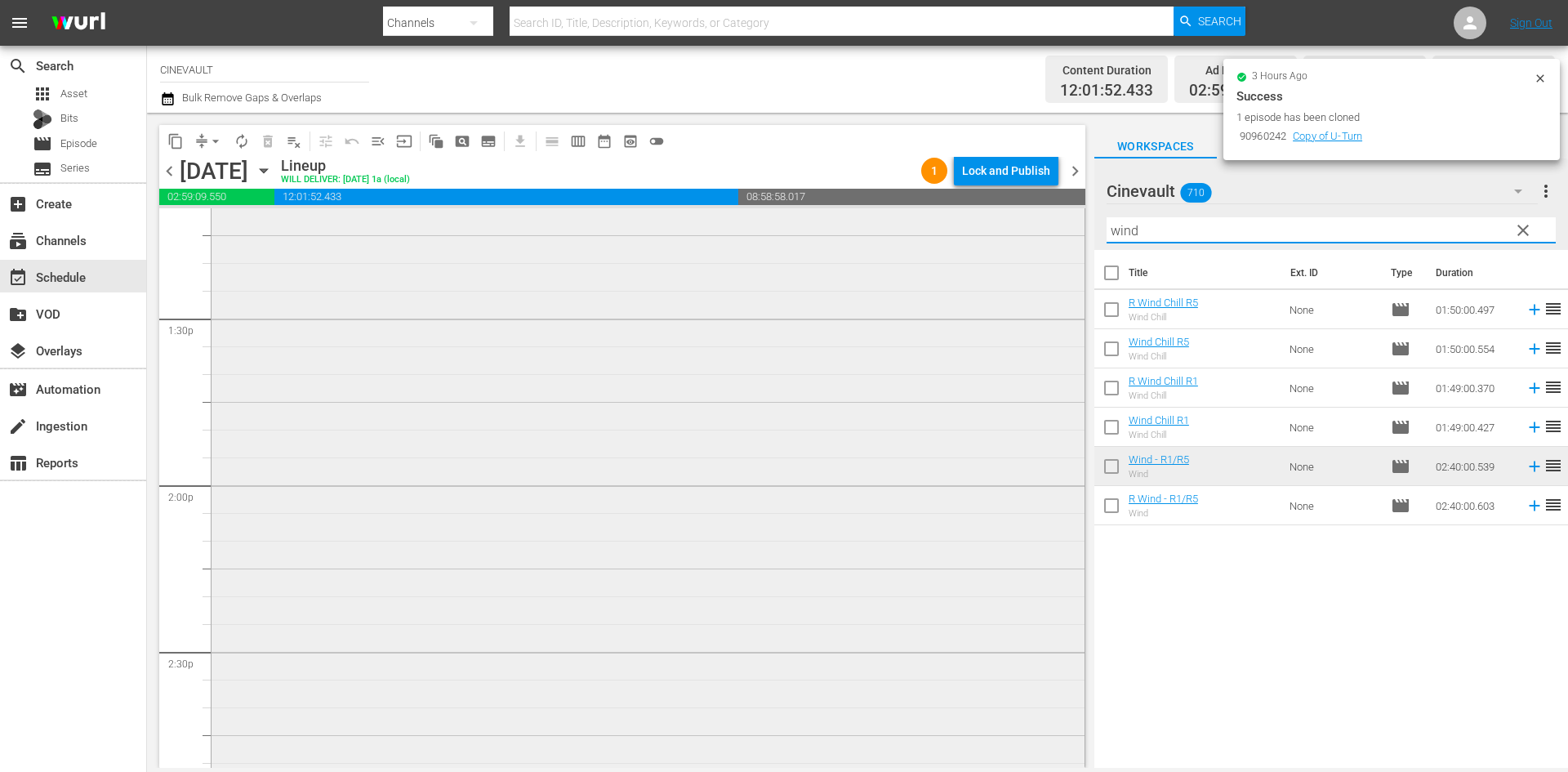
drag, startPoint x: 1204, startPoint y: 238, endPoint x: 403, endPoint y: 208, distance: 801.6
click at [403, 208] on div "content_copy compress arrow_drop_down autorenew_outlined delete_forever_outline…" at bounding box center [857, 440] width 1421 height 655
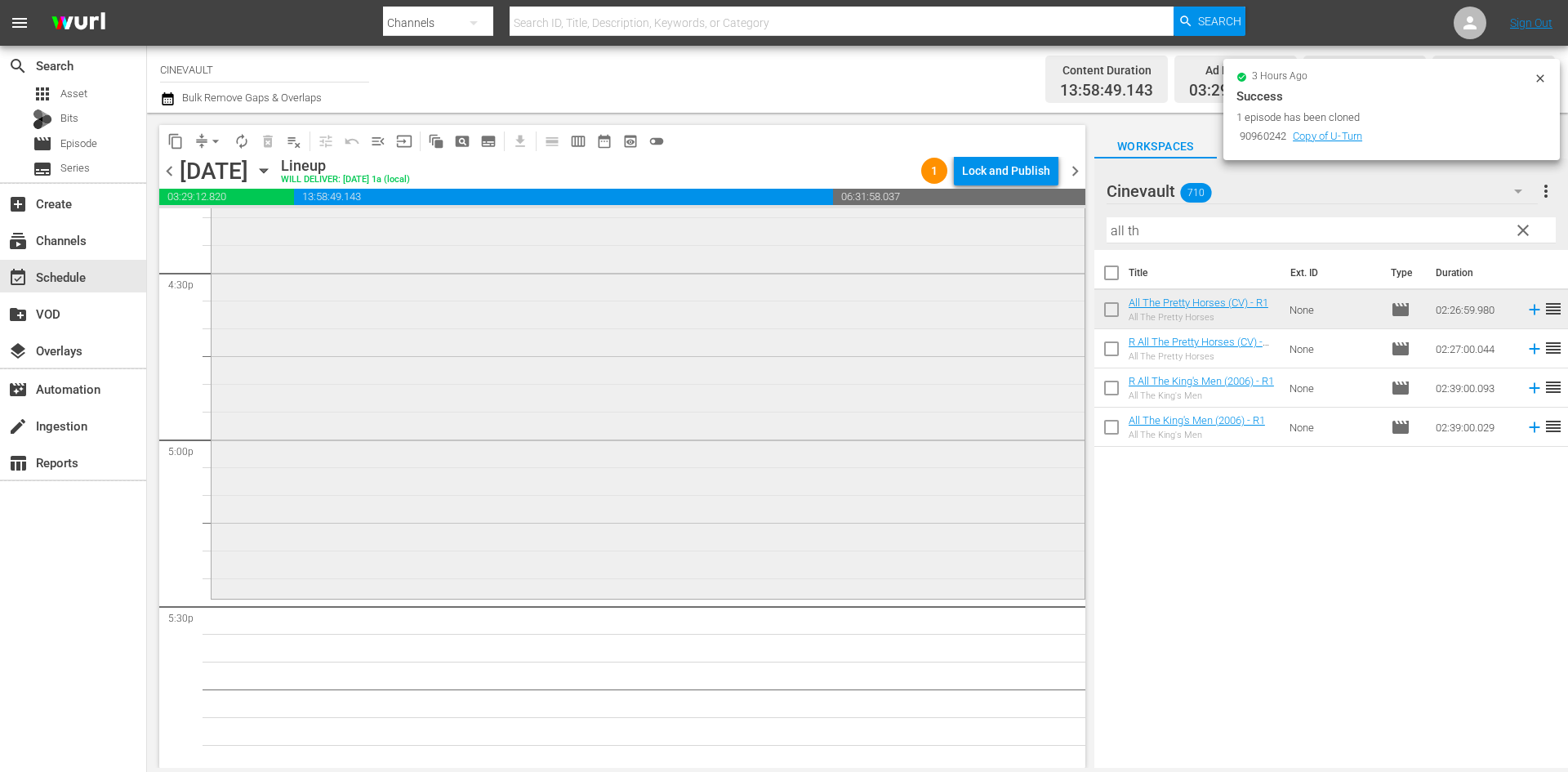
scroll to position [5678, 0]
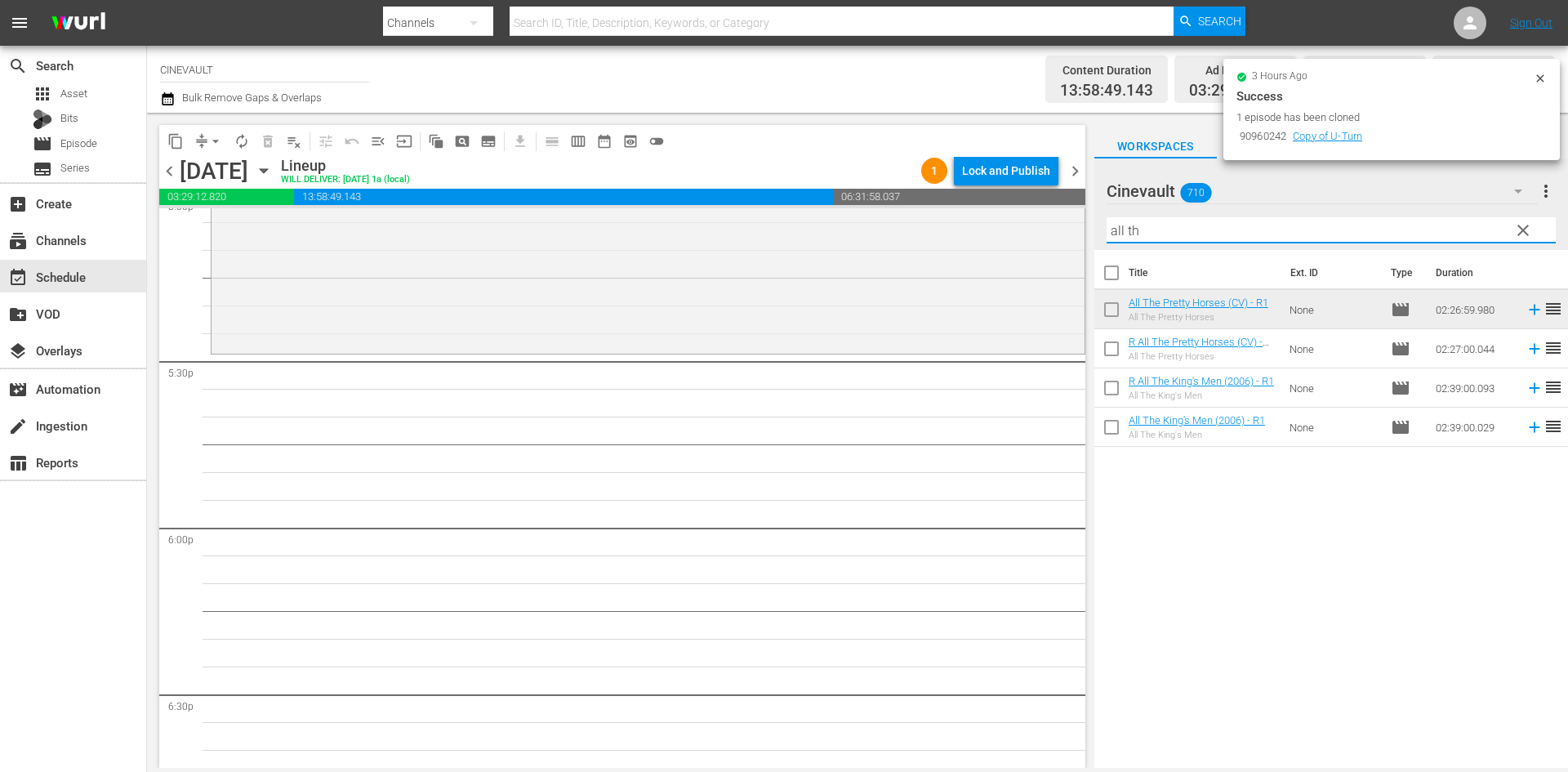
drag, startPoint x: 1158, startPoint y: 240, endPoint x: 1089, endPoint y: 236, distance: 69.1
click at [1089, 236] on div "content_copy compress arrow_drop_down autorenew_outlined delete_forever_outline…" at bounding box center [857, 440] width 1421 height 655
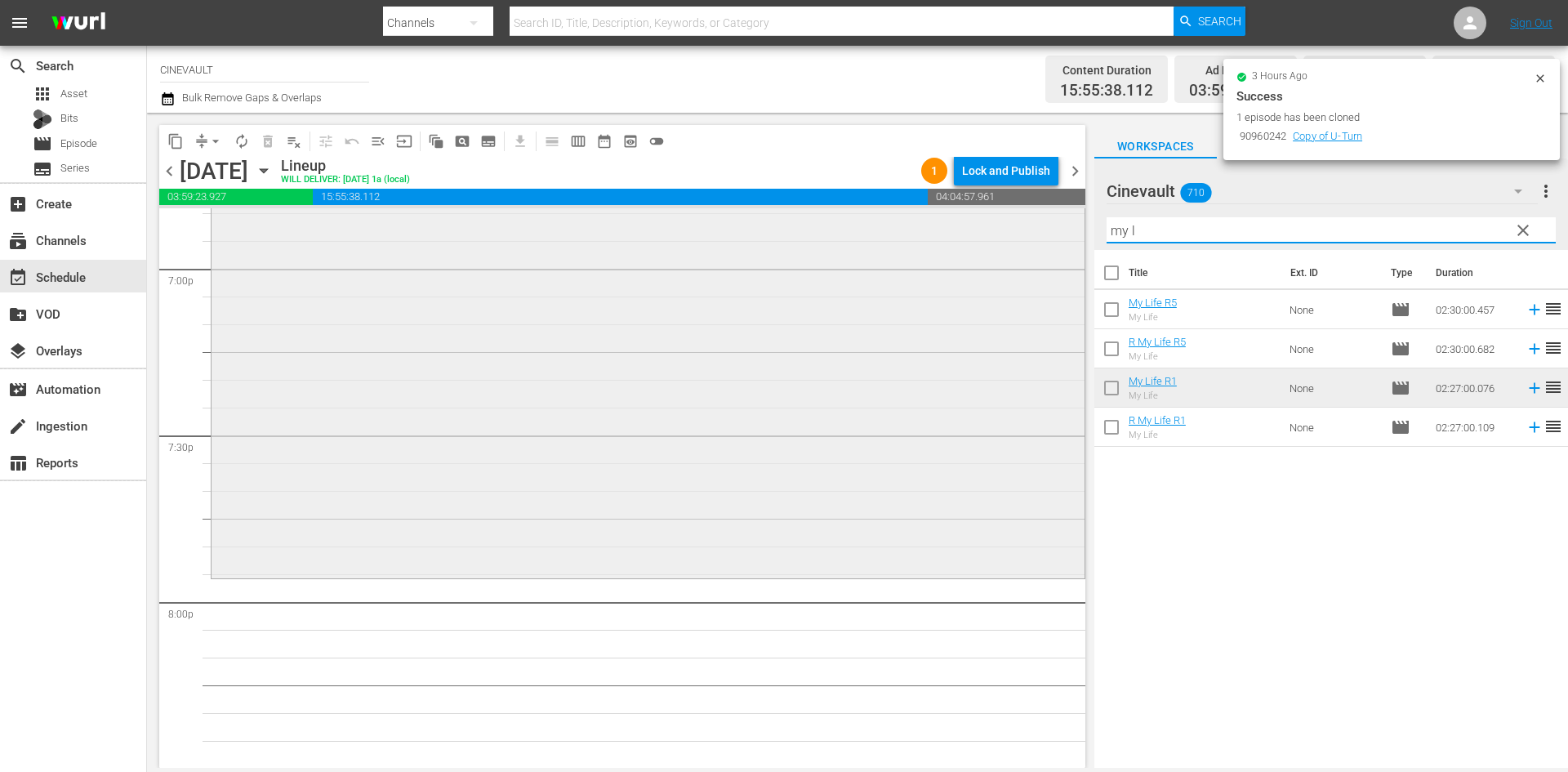
scroll to position [6207, 0]
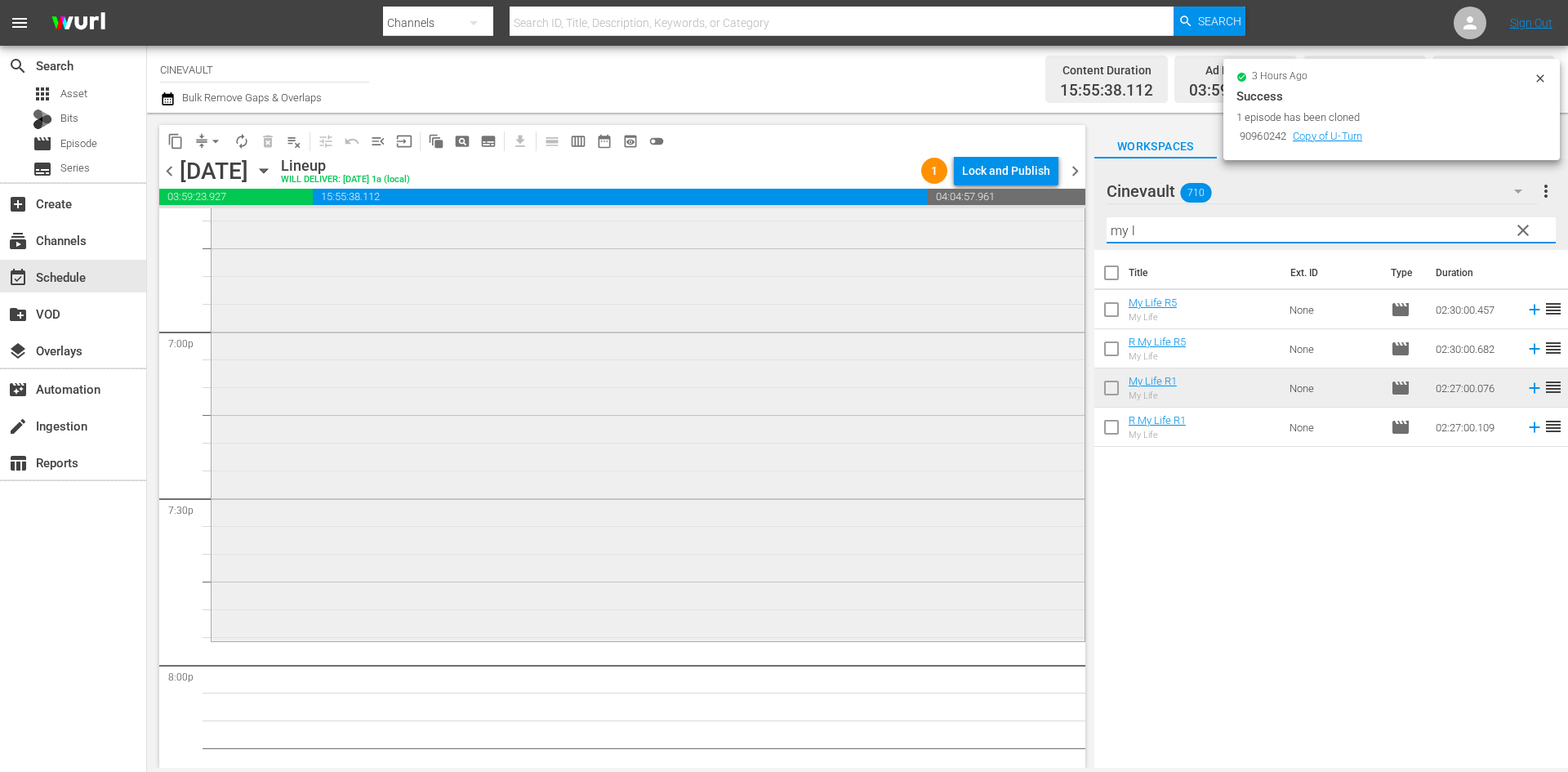
drag, startPoint x: 1185, startPoint y: 228, endPoint x: 937, endPoint y: 215, distance: 248.3
click at [937, 215] on div "content_copy compress arrow_drop_down autorenew_outlined delete_forever_outline…" at bounding box center [857, 440] width 1421 height 655
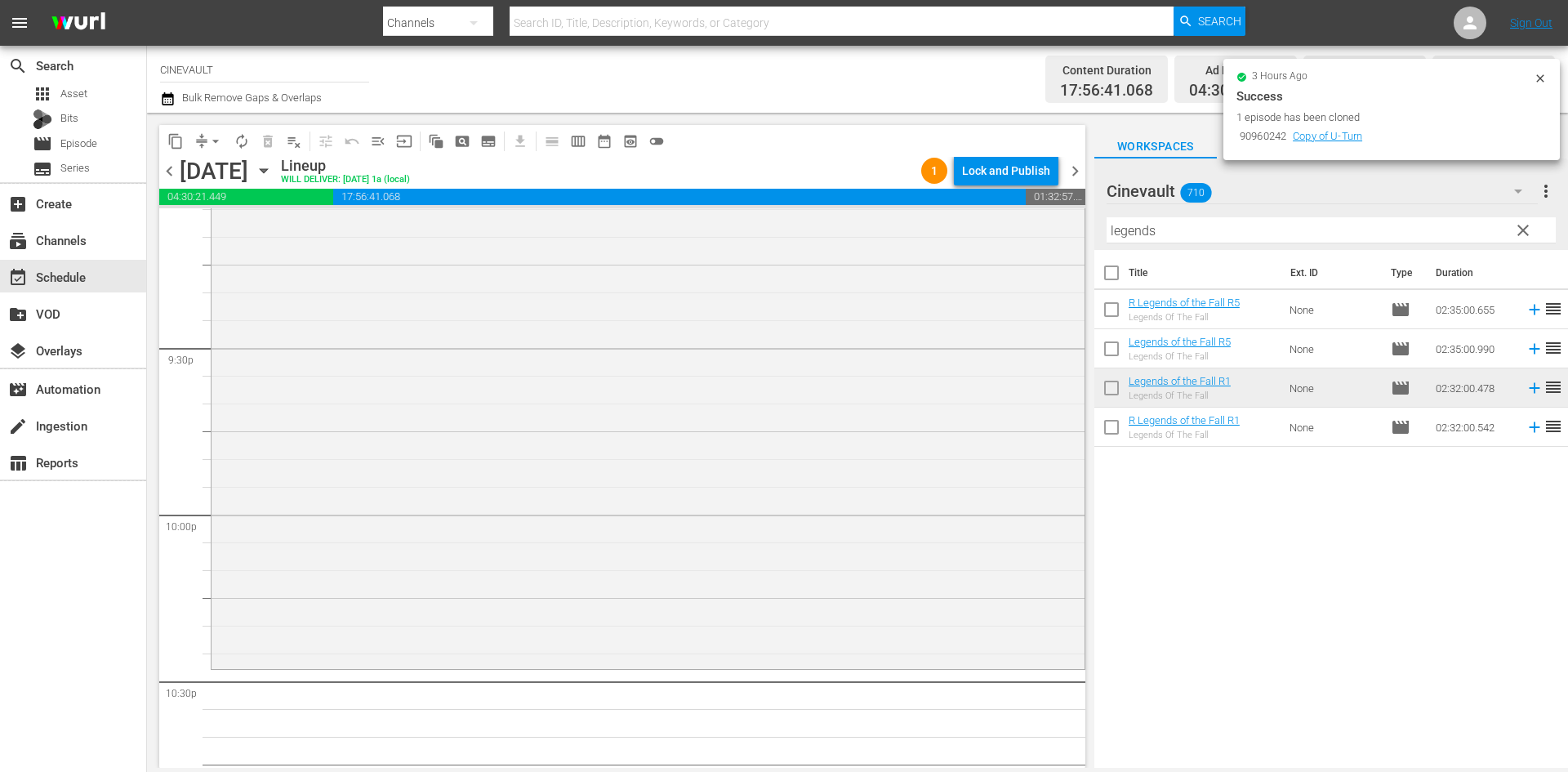
scroll to position [7187, 0]
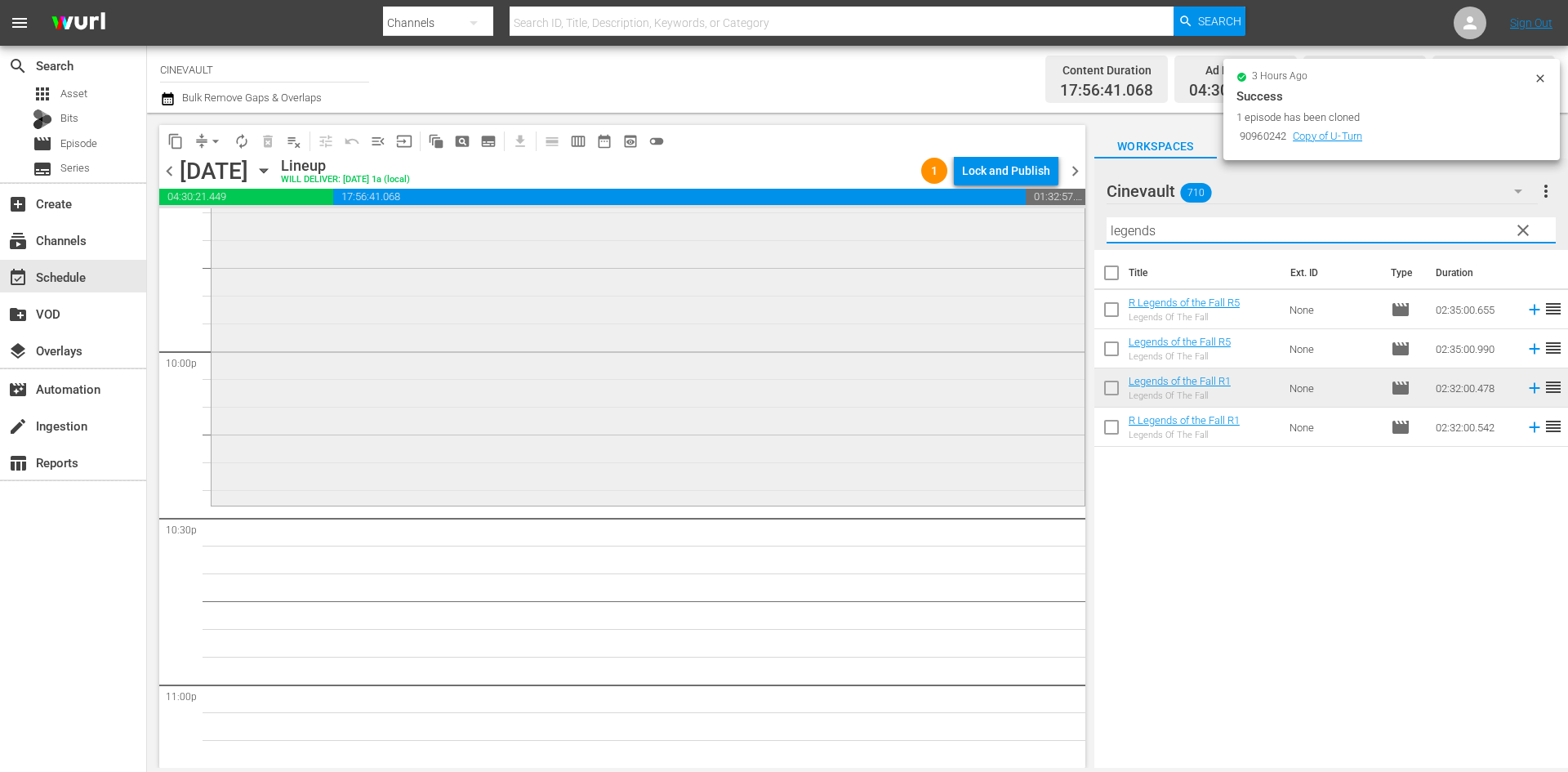
drag, startPoint x: 1289, startPoint y: 221, endPoint x: 1001, endPoint y: 212, distance: 288.1
click at [1001, 212] on div "content_copy compress arrow_drop_down autorenew_outlined delete_forever_outline…" at bounding box center [857, 440] width 1421 height 655
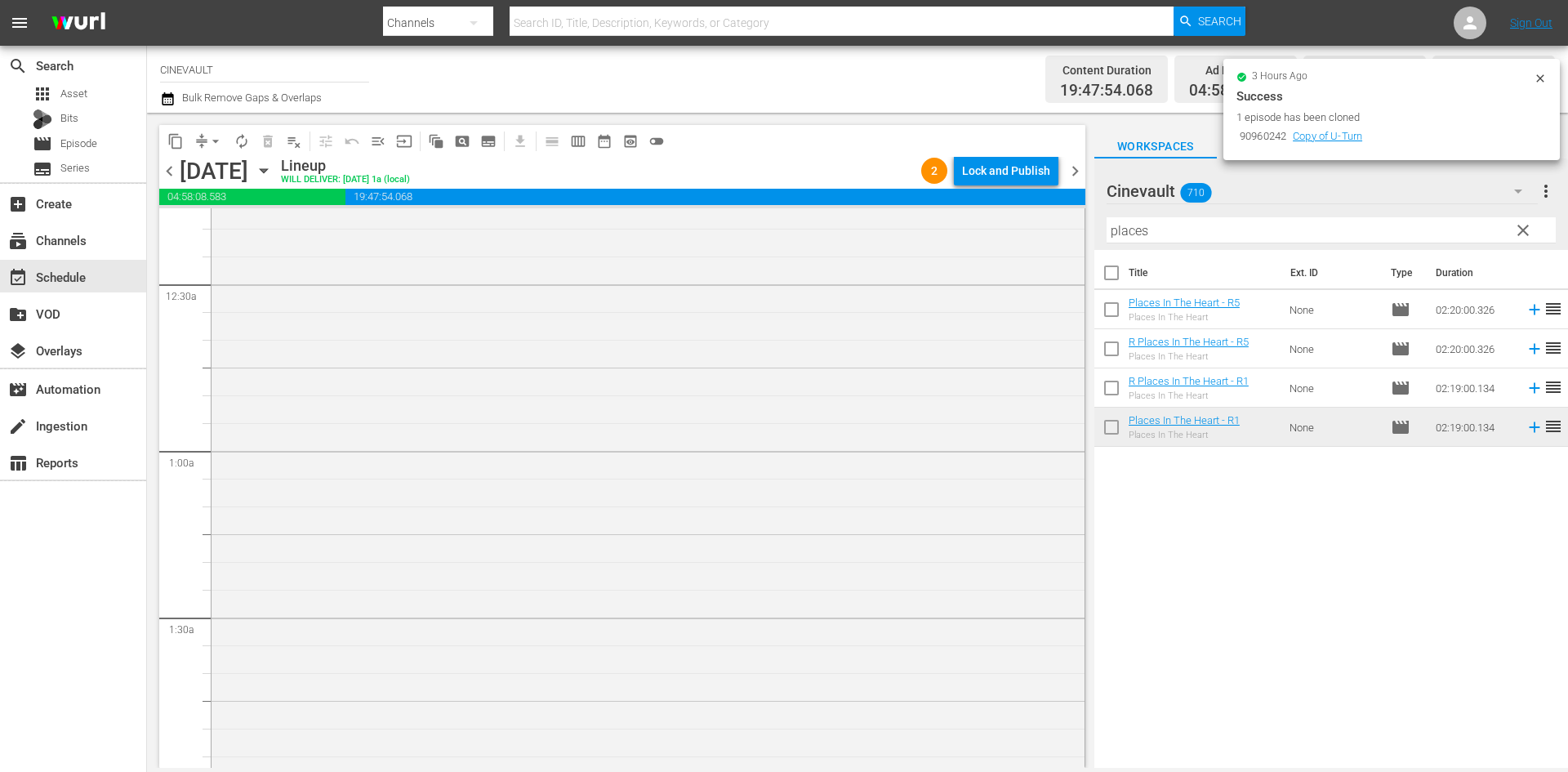
scroll to position [0, 0]
click at [1020, 174] on div "Lock and Publish" at bounding box center [1006, 170] width 89 height 30
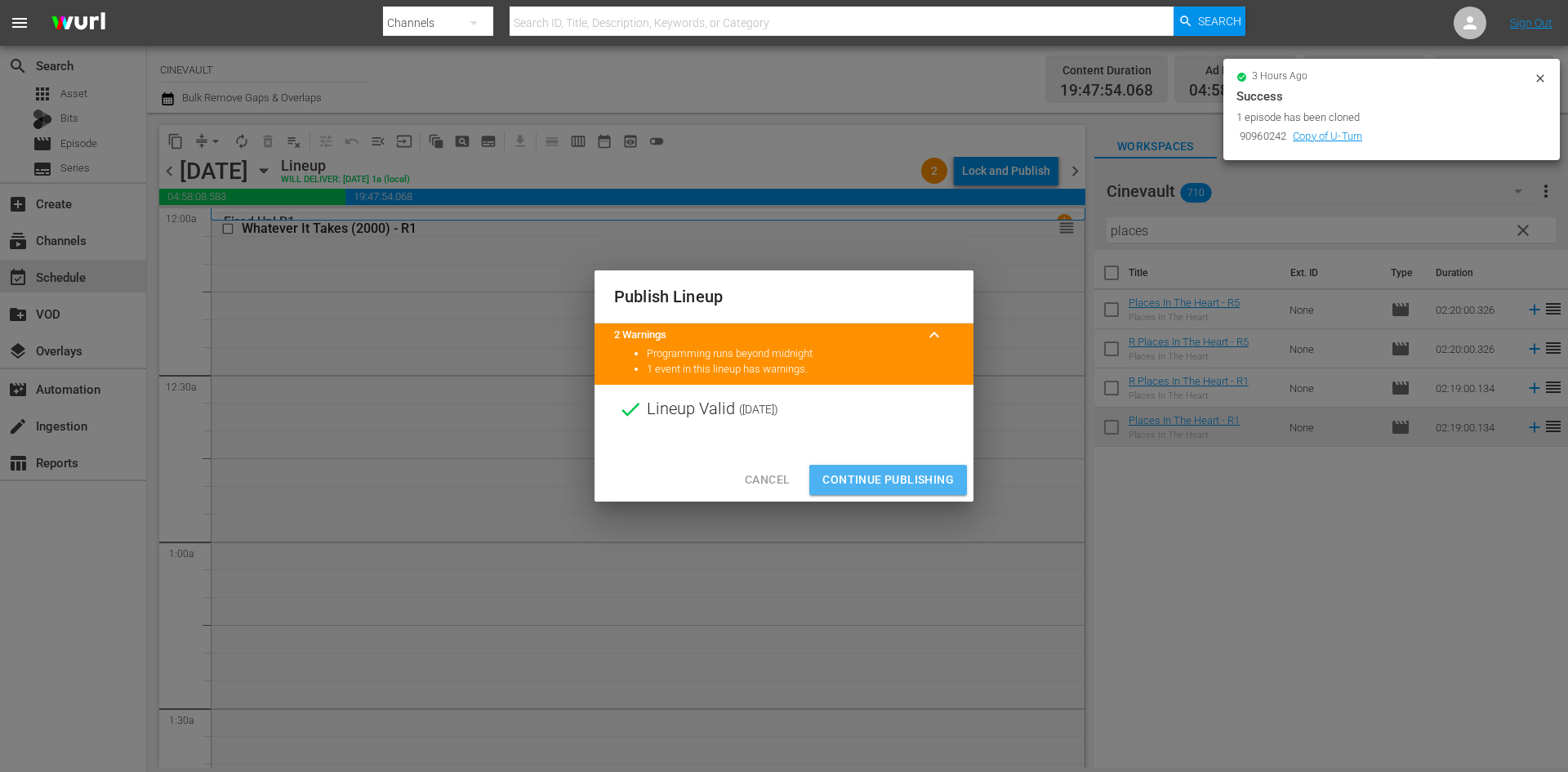
click at [922, 483] on span "Continue Publishing" at bounding box center [888, 479] width 131 height 20
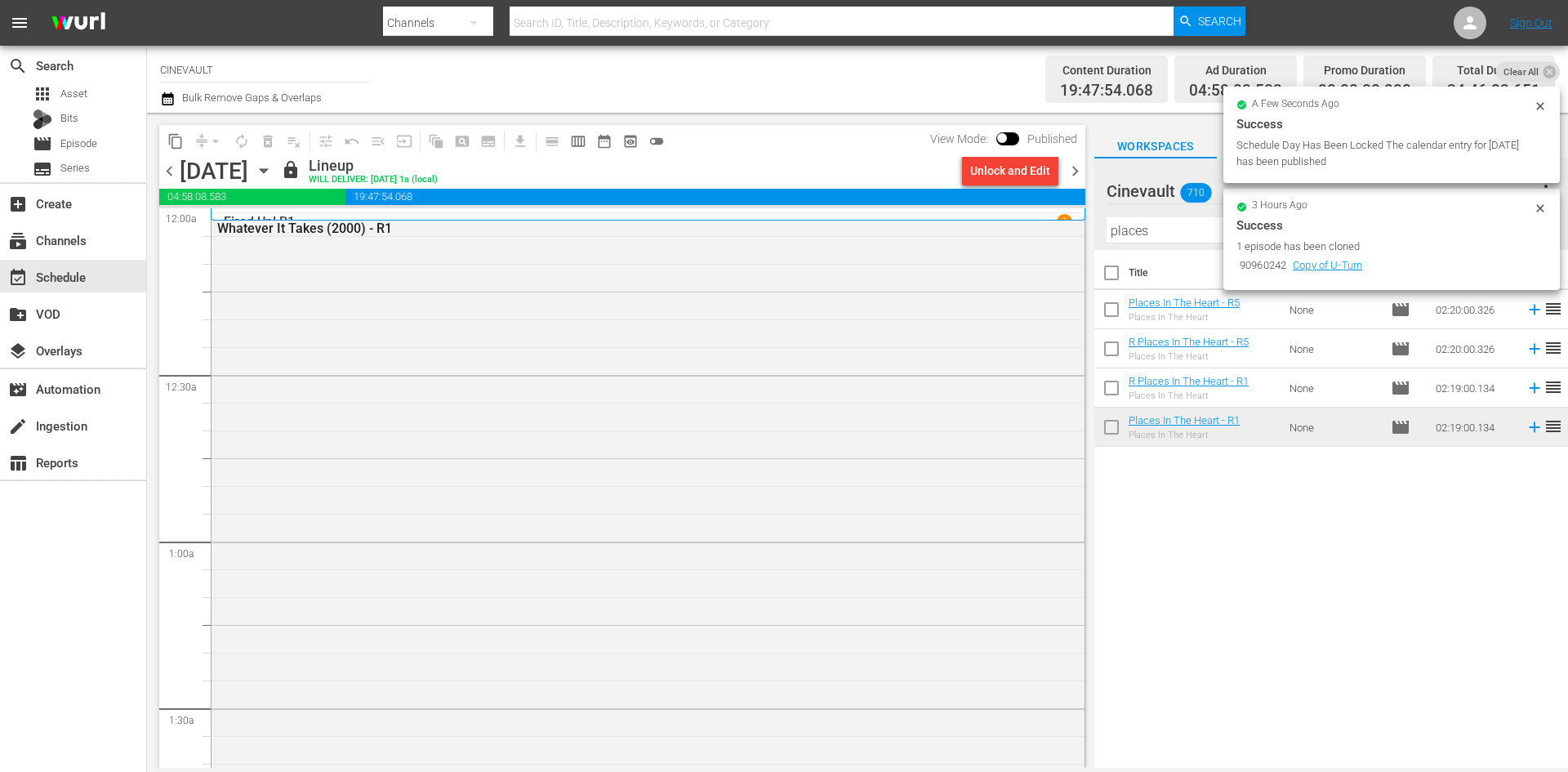
click at [1079, 177] on span "chevron_right" at bounding box center [1075, 170] width 20 height 20
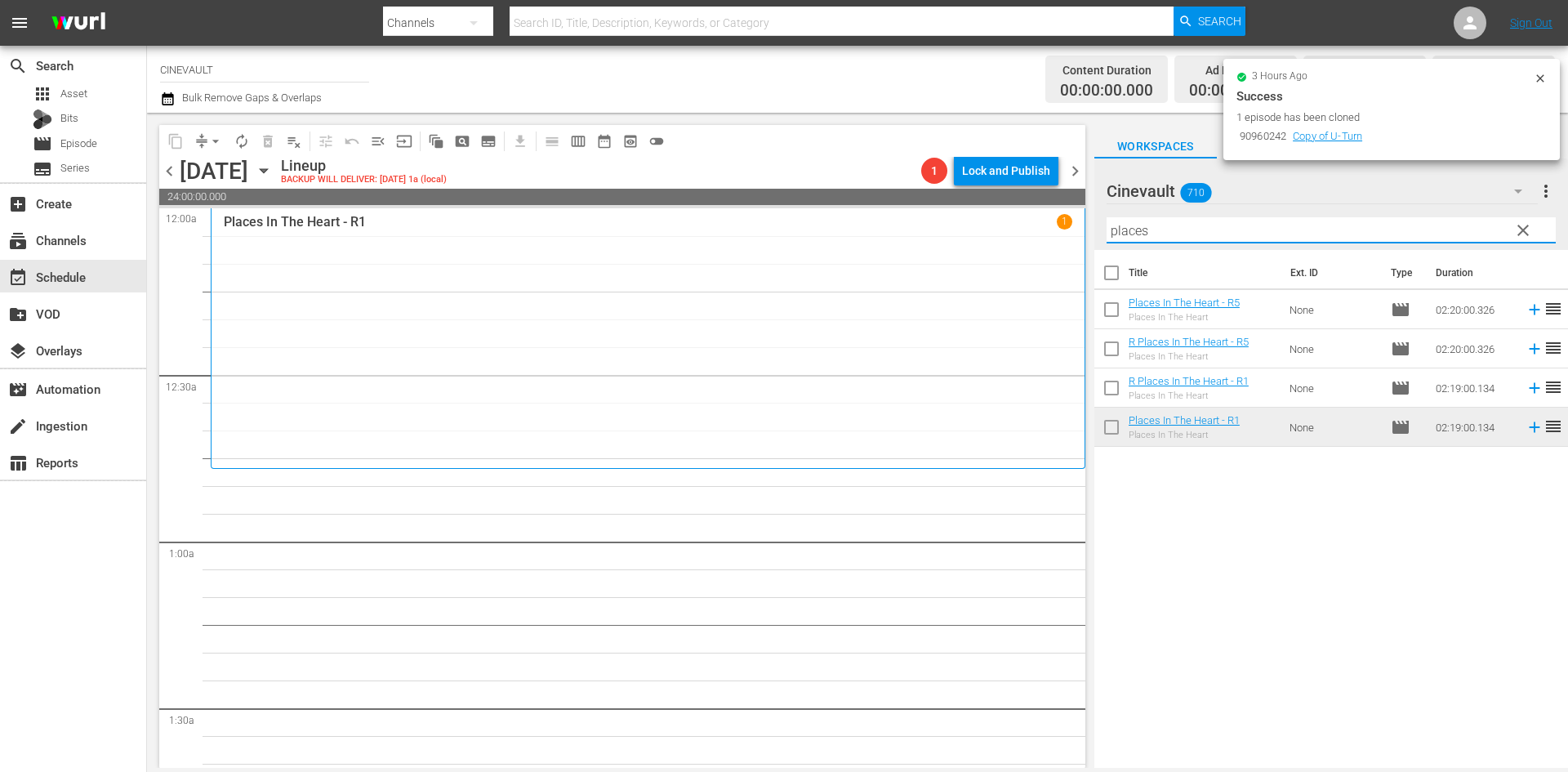
drag, startPoint x: 1215, startPoint y: 231, endPoint x: 844, endPoint y: 229, distance: 371.0
click at [844, 229] on div "content_copy compress arrow_drop_down autorenew_outlined delete_forever_outline…" at bounding box center [857, 440] width 1421 height 655
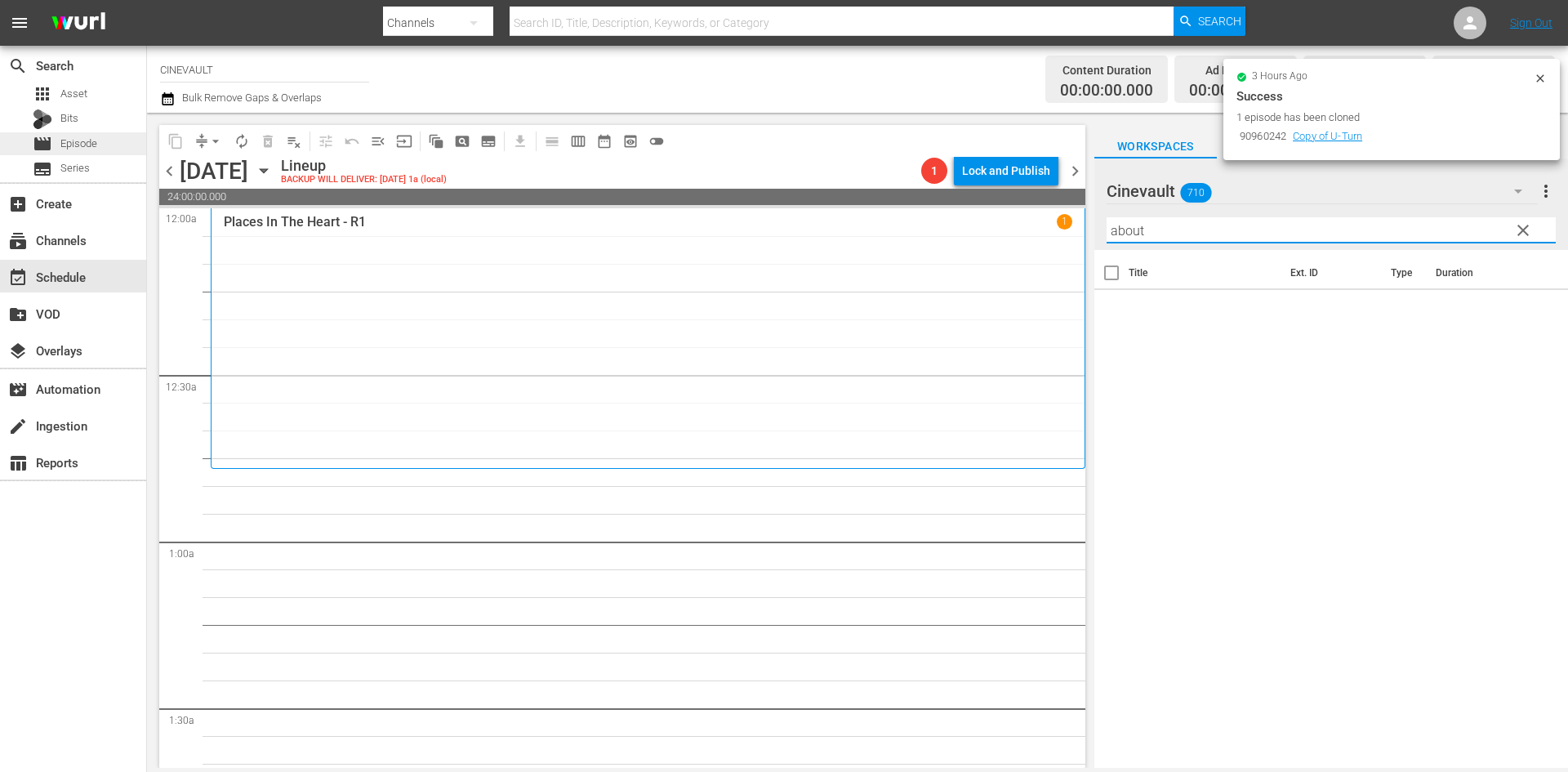
type input "about"
click at [69, 147] on span "Episode" at bounding box center [78, 143] width 37 height 16
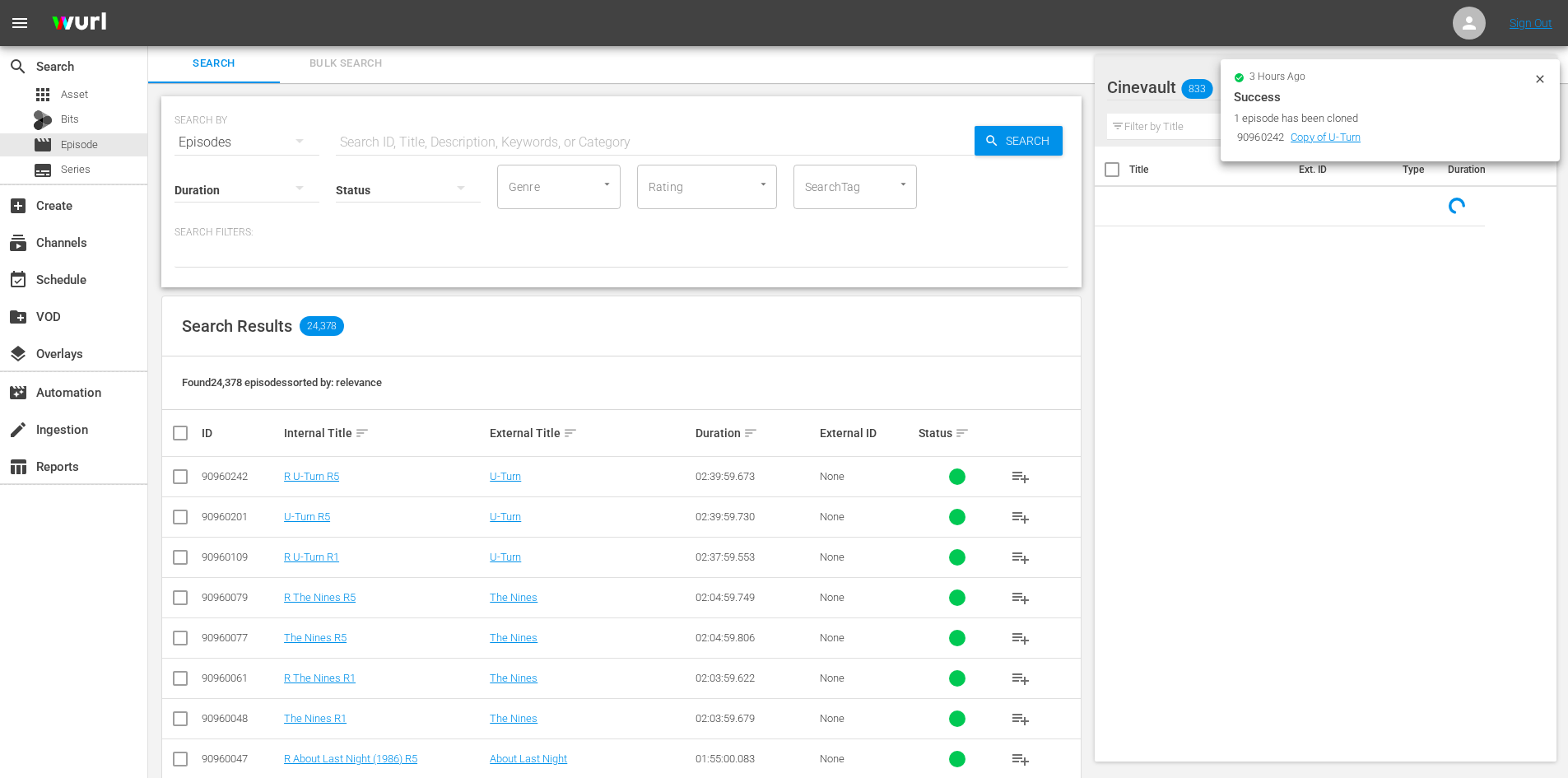
scroll to position [84, 0]
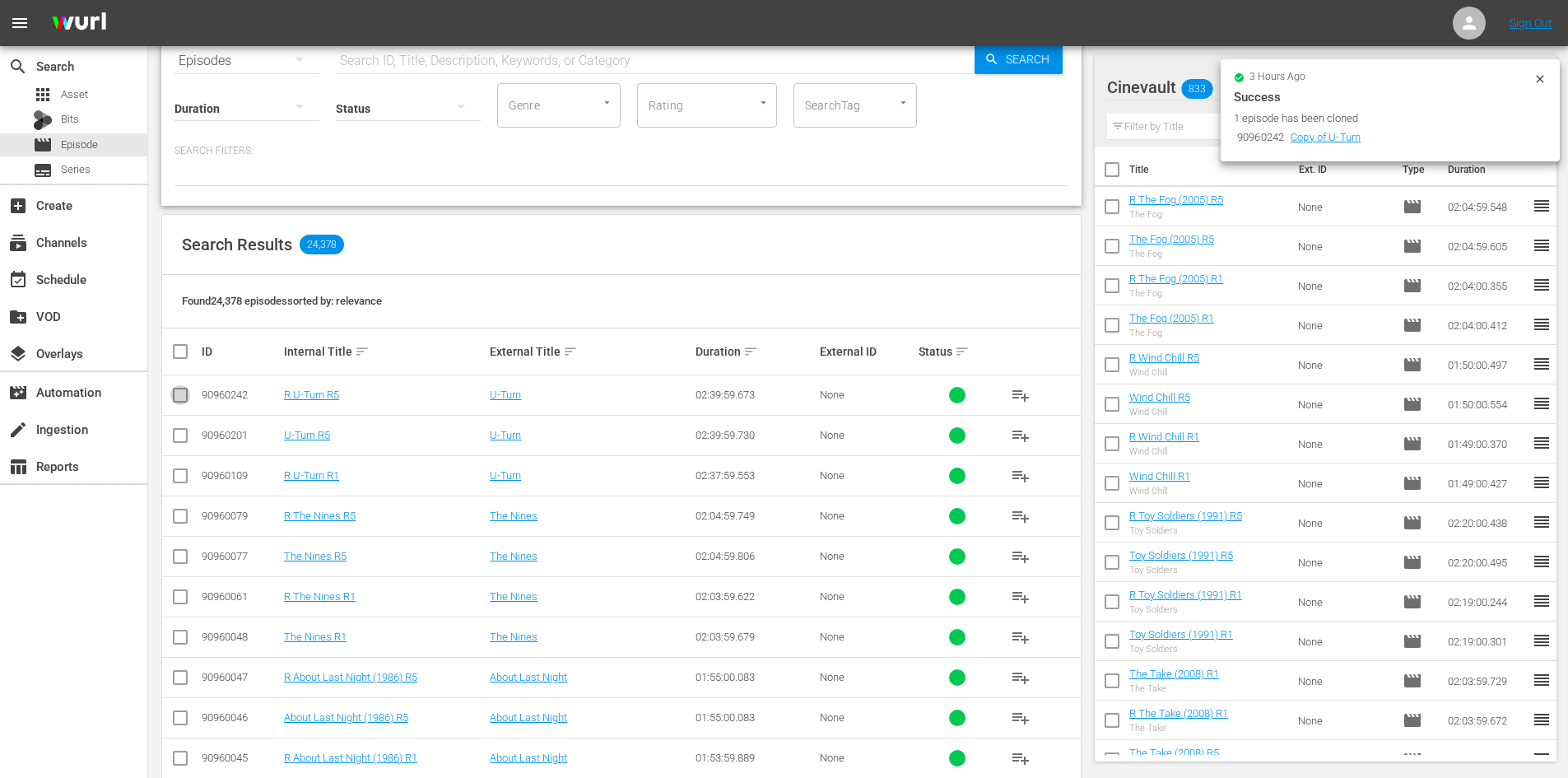
click at [181, 397] on input "checkbox" at bounding box center [180, 398] width 20 height 20
checkbox input "true"
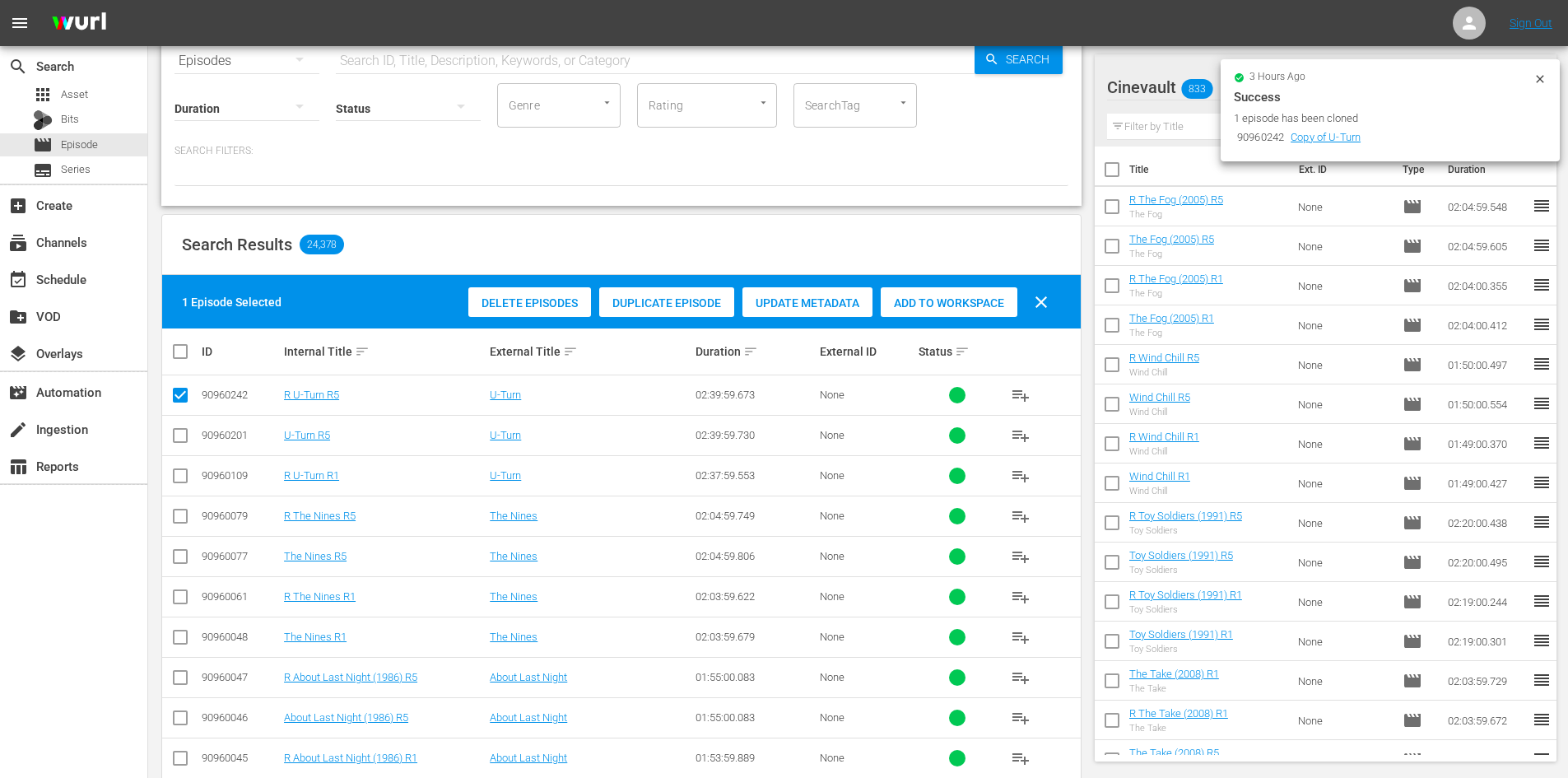
click at [174, 443] on input "checkbox" at bounding box center [180, 438] width 20 height 20
checkbox input "true"
drag, startPoint x: 177, startPoint y: 469, endPoint x: 178, endPoint y: 501, distance: 32.0
click at [178, 476] on input "checkbox" at bounding box center [180, 479] width 20 height 20
checkbox input "true"
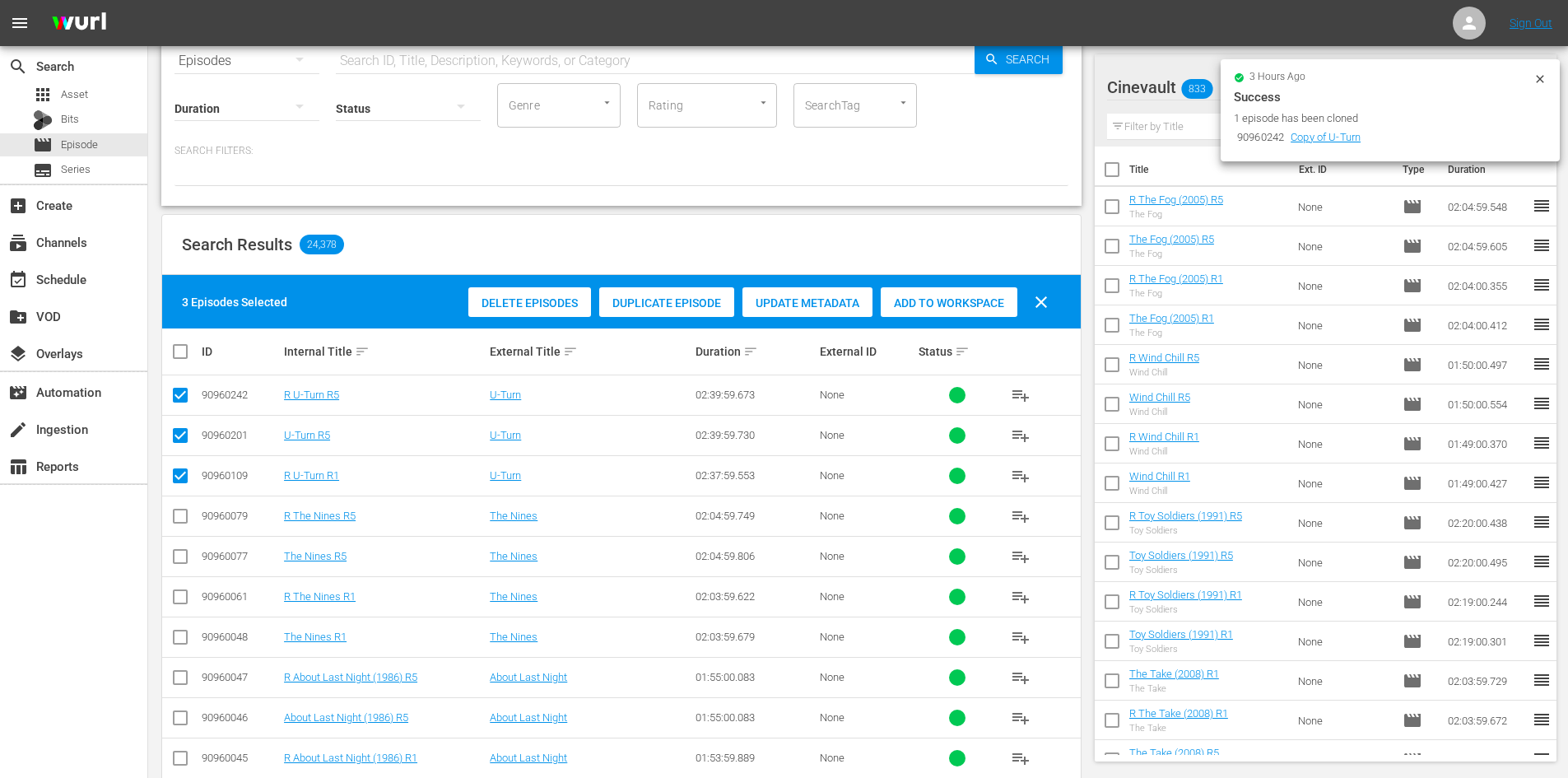
click at [178, 511] on input "checkbox" at bounding box center [180, 519] width 20 height 20
checkbox input "true"
click at [177, 562] on input "checkbox" at bounding box center [180, 559] width 20 height 20
checkbox input "true"
click at [183, 604] on input "checkbox" at bounding box center [180, 600] width 20 height 20
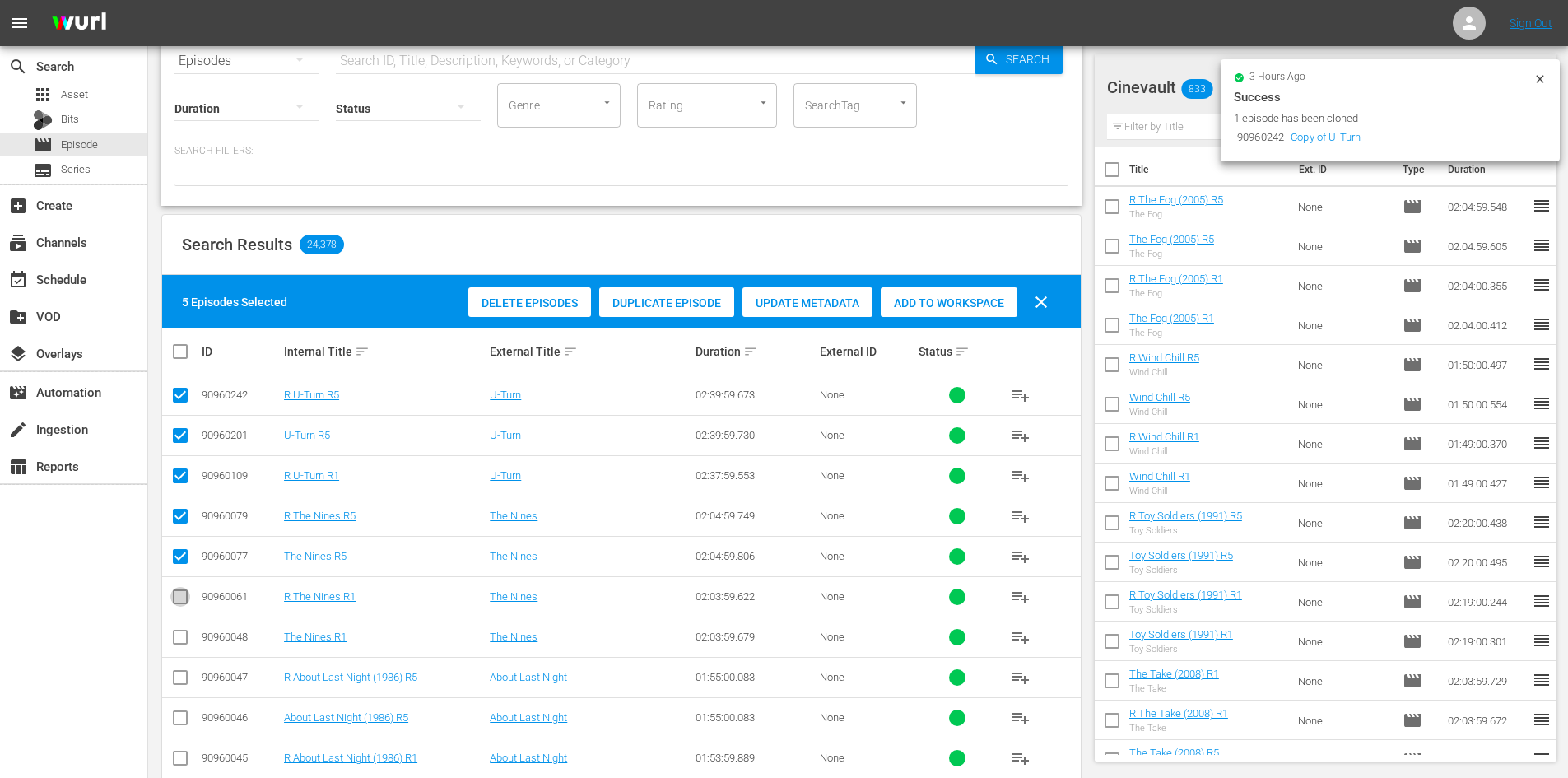
checkbox input "true"
click at [179, 646] on input "checkbox" at bounding box center [180, 640] width 20 height 20
checkbox input "true"
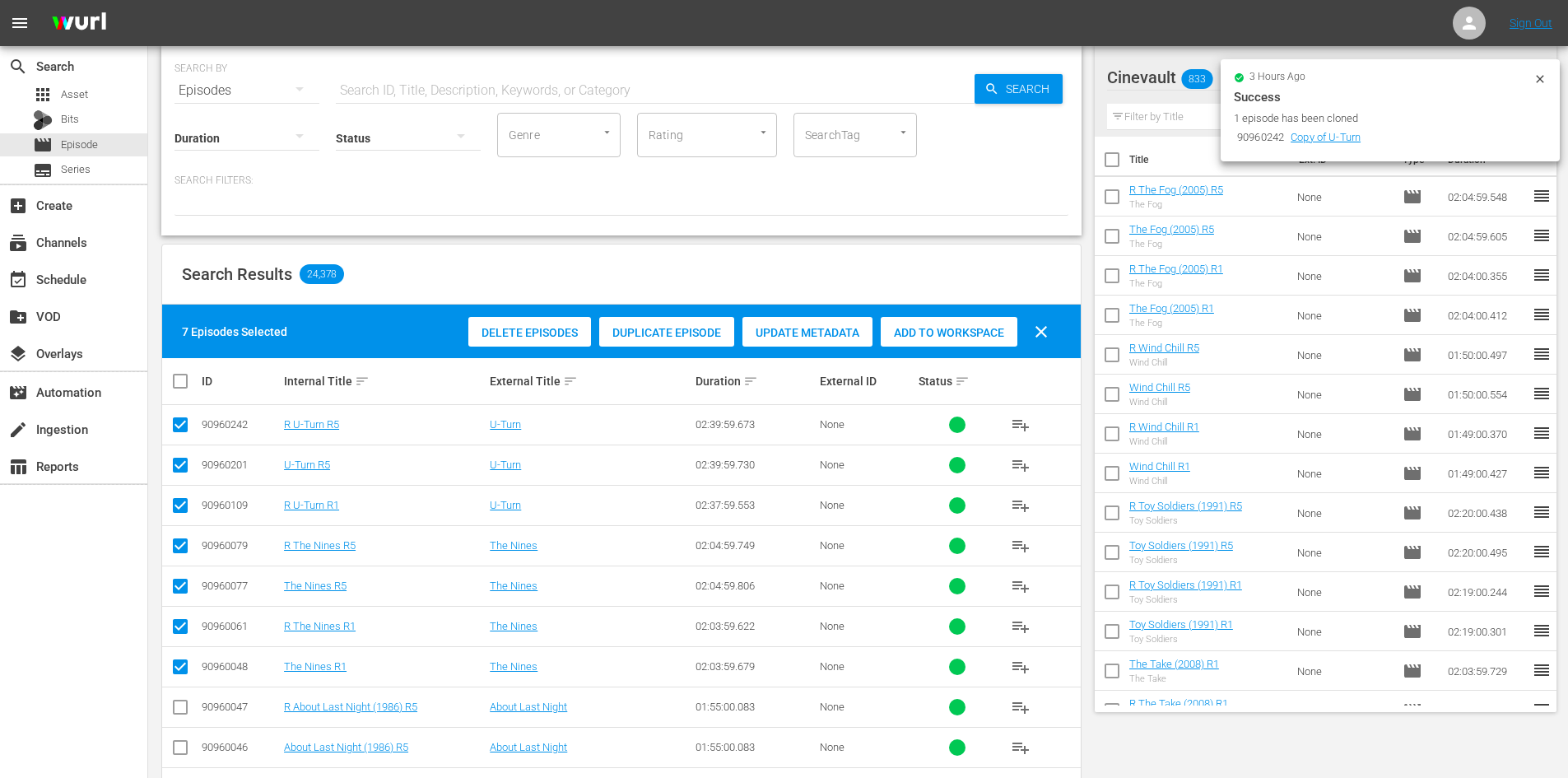
scroll to position [0, 0]
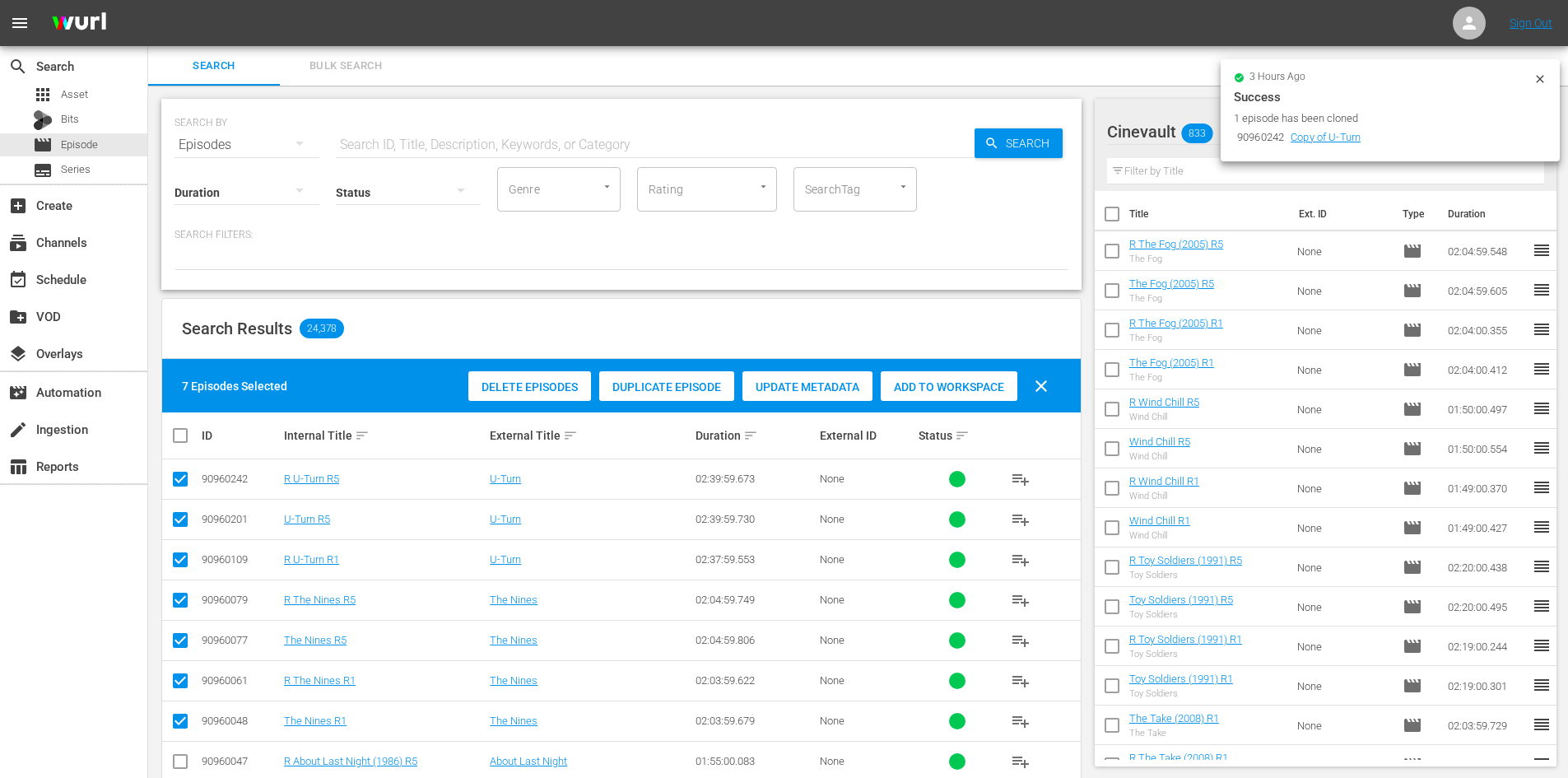
click at [1050, 399] on button "clear" at bounding box center [1041, 386] width 39 height 39
checkbox input "false"
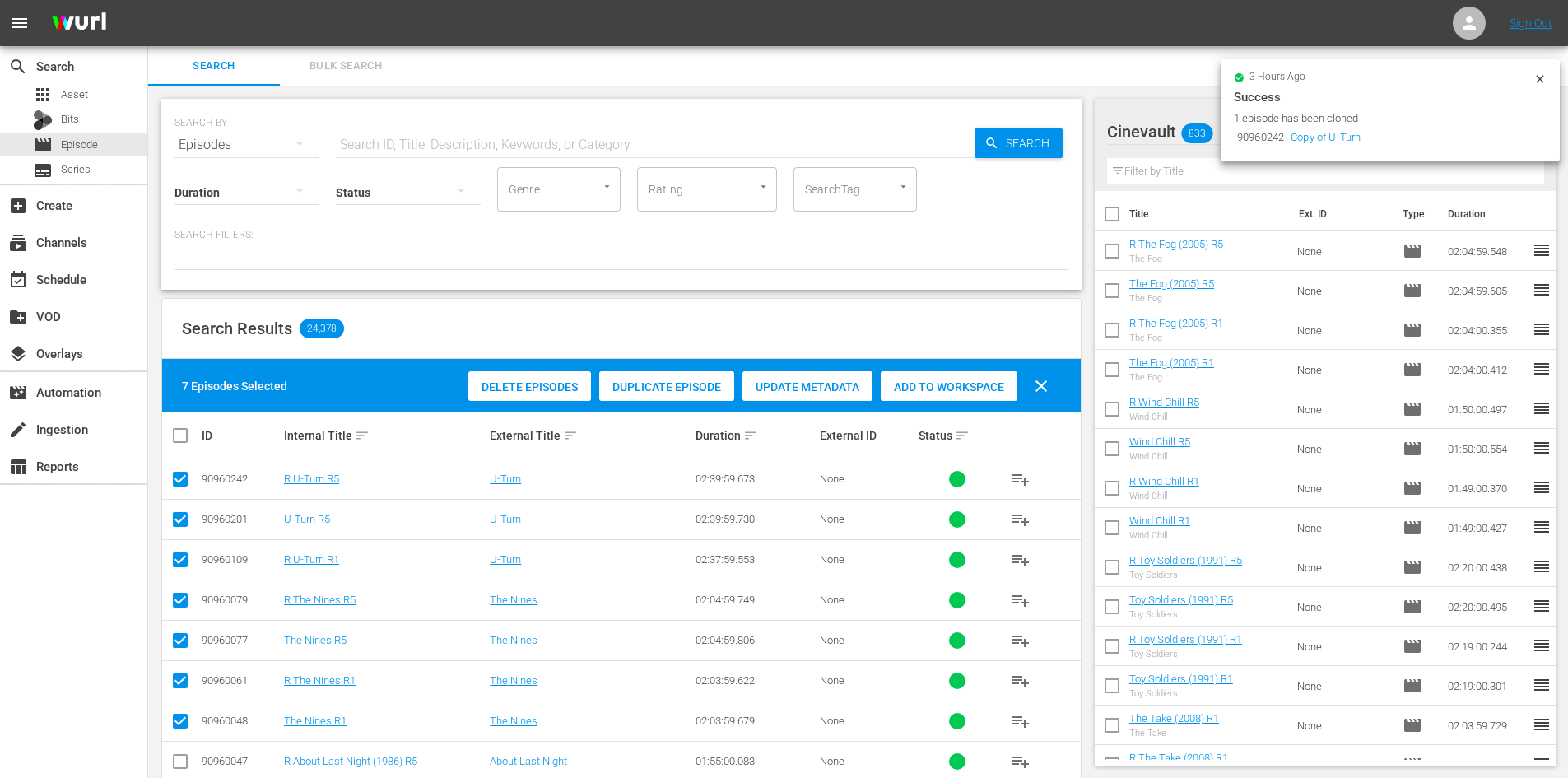
checkbox input "false"
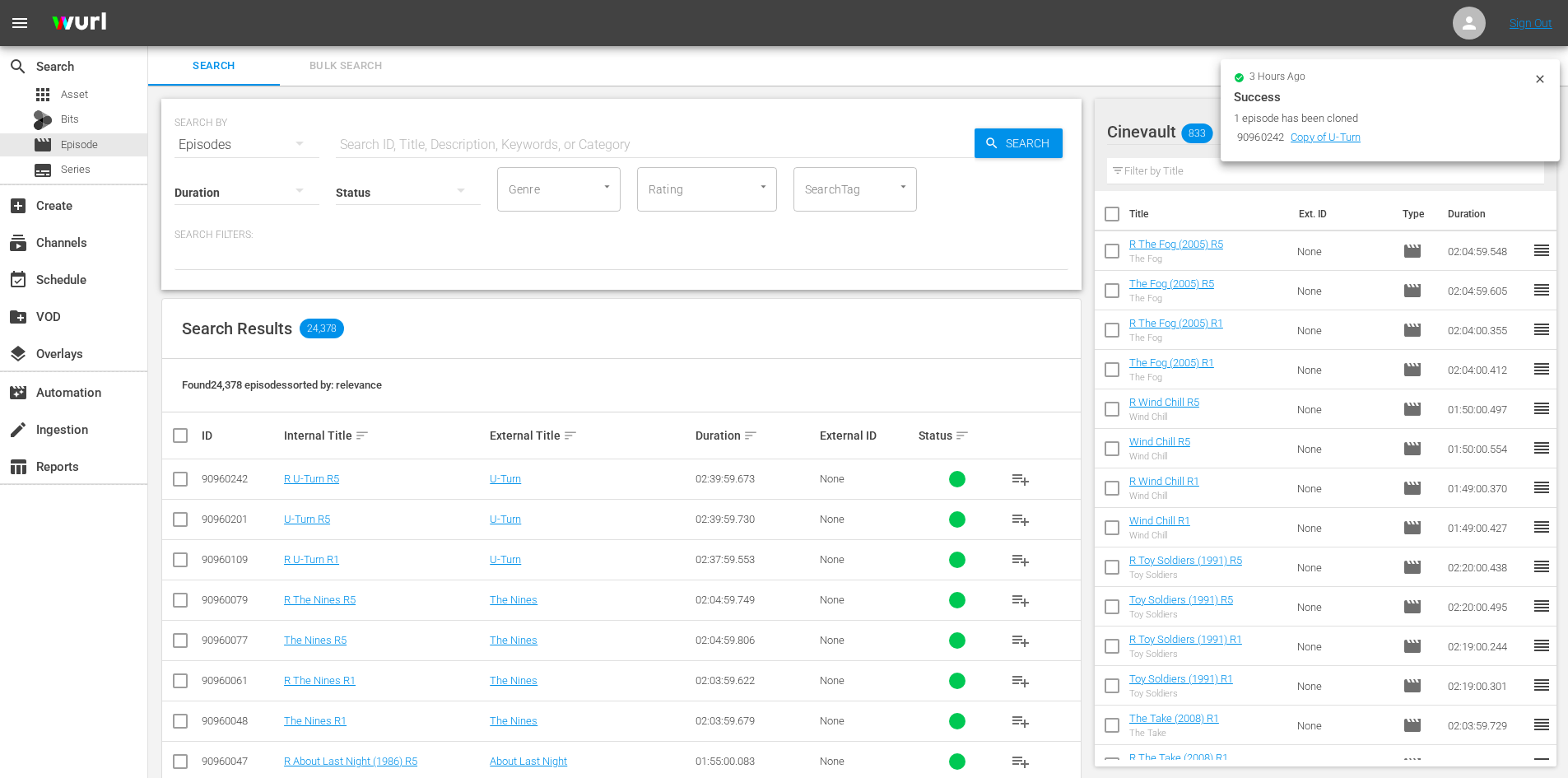
click at [650, 153] on input "text" at bounding box center [655, 144] width 639 height 39
type input "about last night"
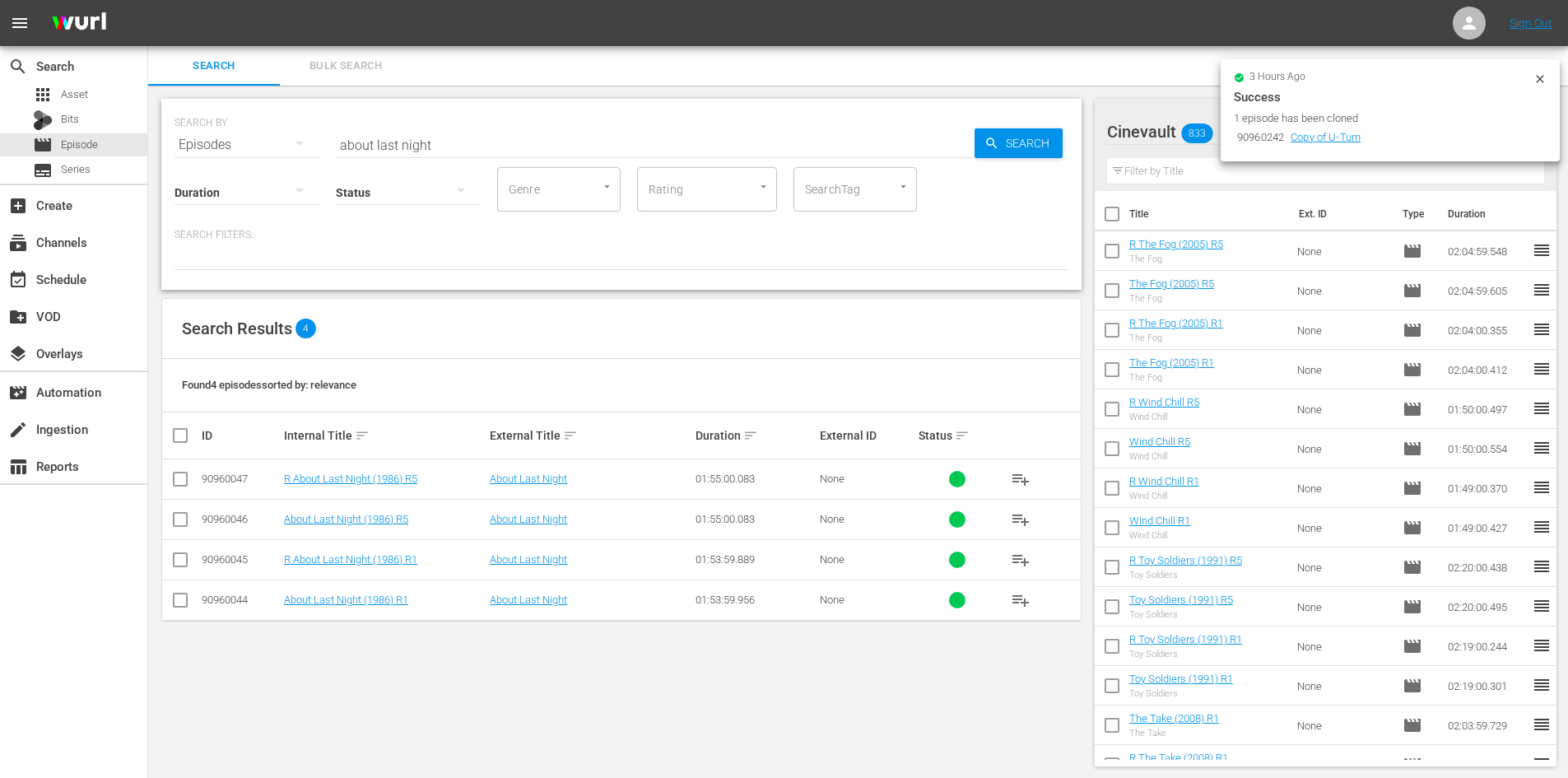
click at [183, 445] on th at bounding box center [180, 436] width 37 height 46
click at [178, 441] on input "checkbox" at bounding box center [187, 436] width 33 height 20
checkbox input "true"
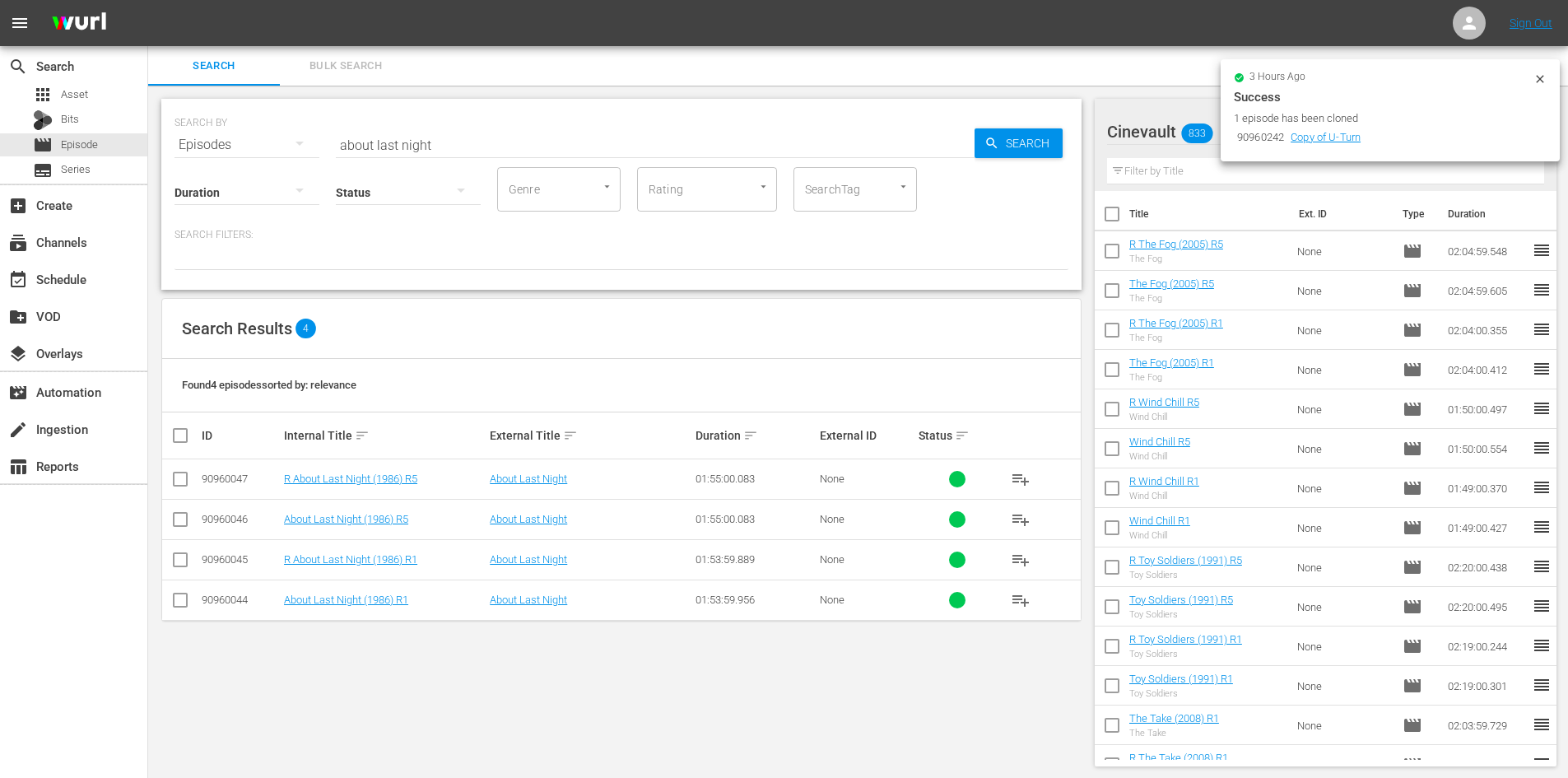
checkbox input "true"
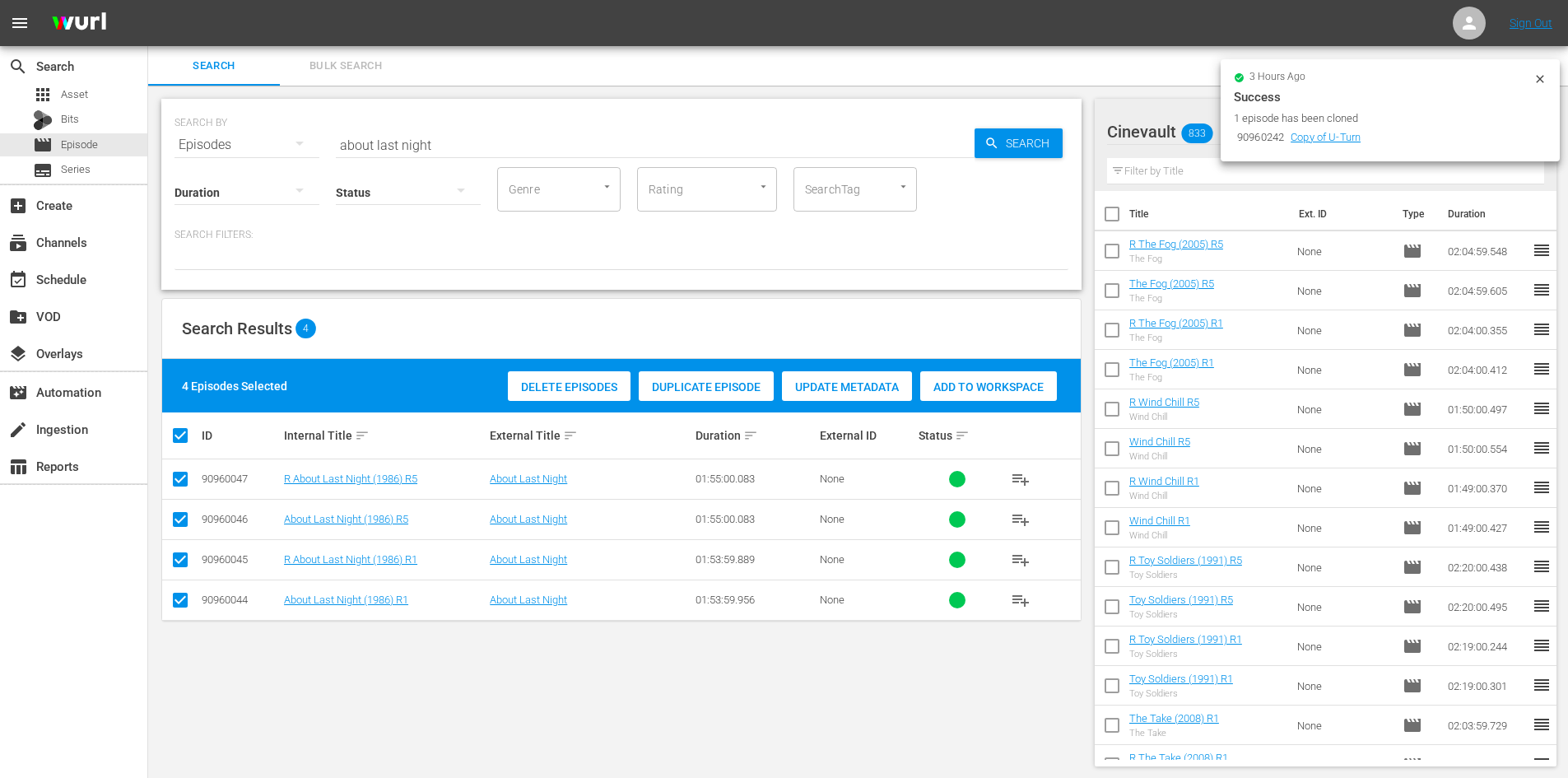
click at [1028, 379] on div "Add to Workspace" at bounding box center [988, 387] width 136 height 32
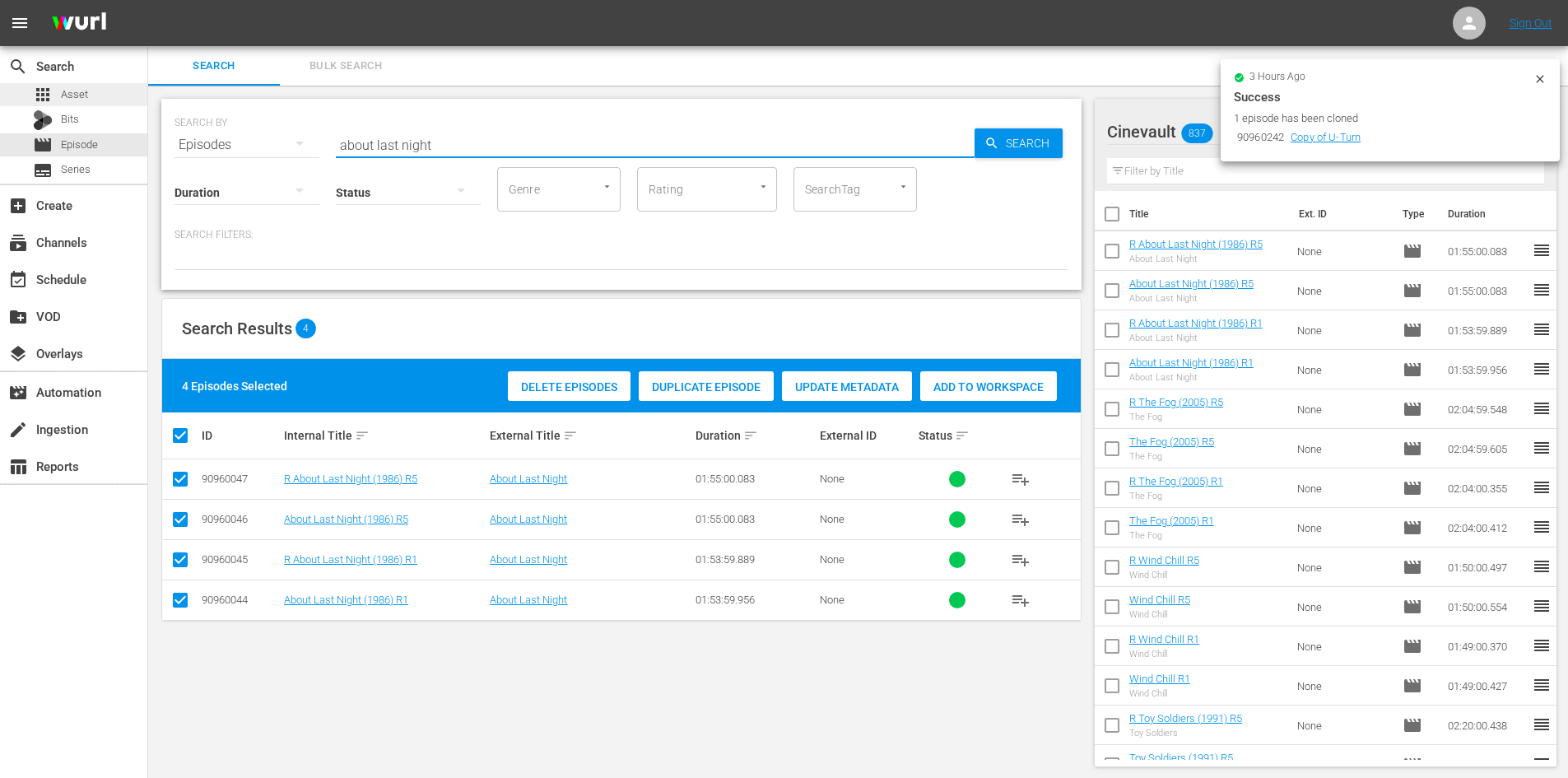
drag, startPoint x: 665, startPoint y: 148, endPoint x: 115, endPoint y: 105, distance: 551.7
click at [148, 0] on div "search Search apps Asset Bits movie Episode subtitles Series add_box Create sub…" at bounding box center [858, 0] width 1420 height 0
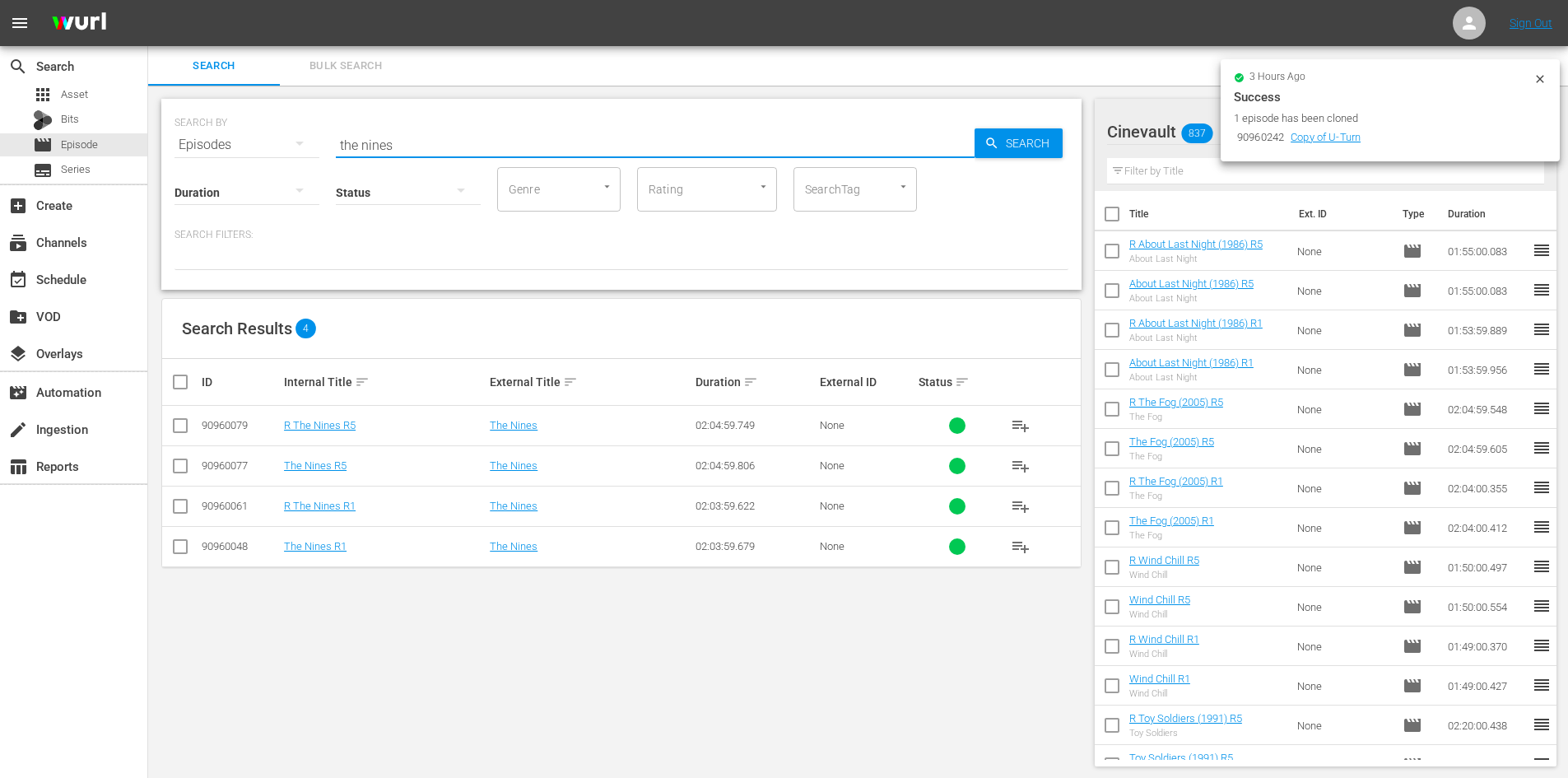
type input "the nines"
click at [177, 383] on input "checkbox" at bounding box center [187, 382] width 33 height 20
checkbox input "true"
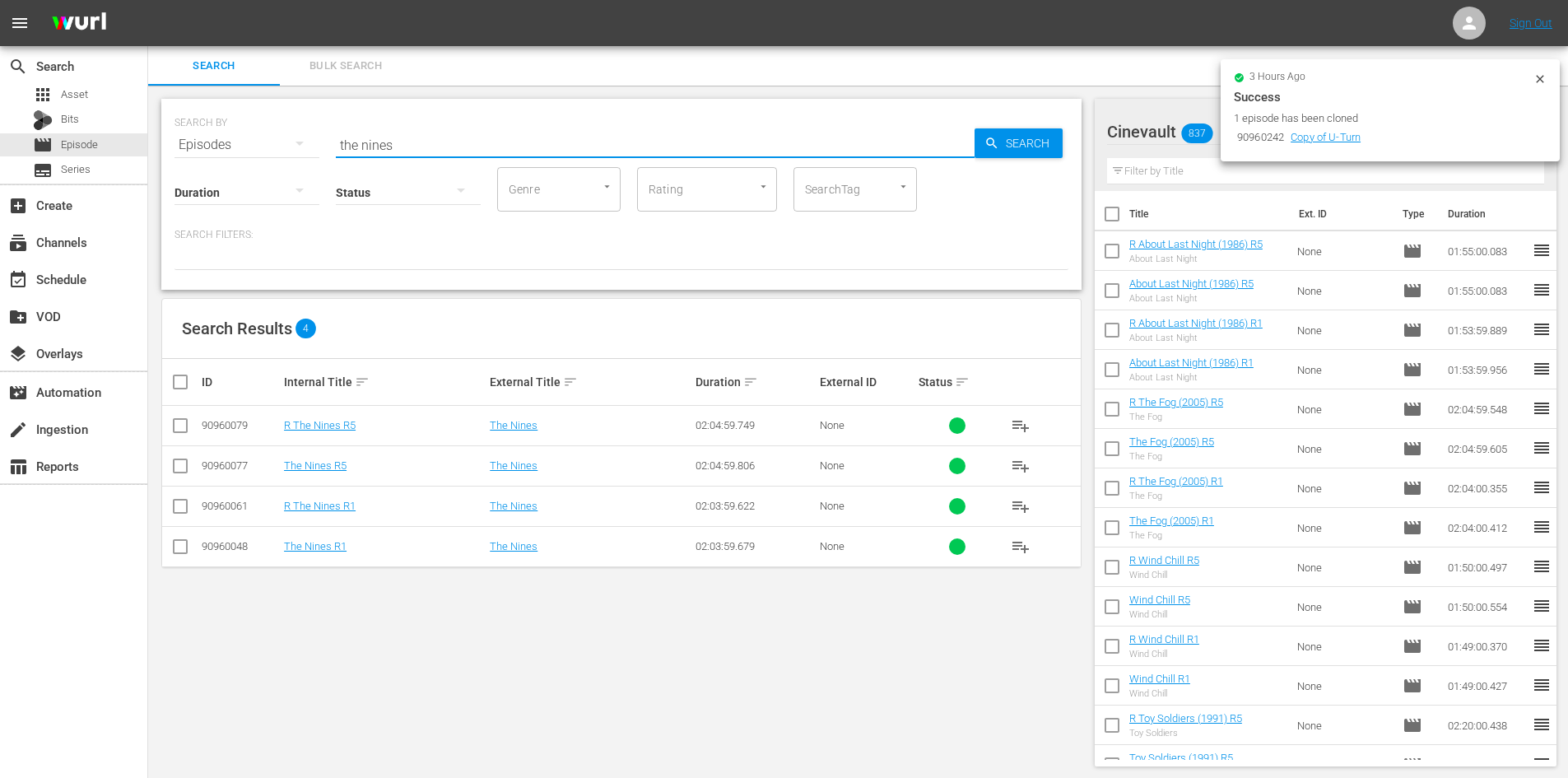
checkbox input "true"
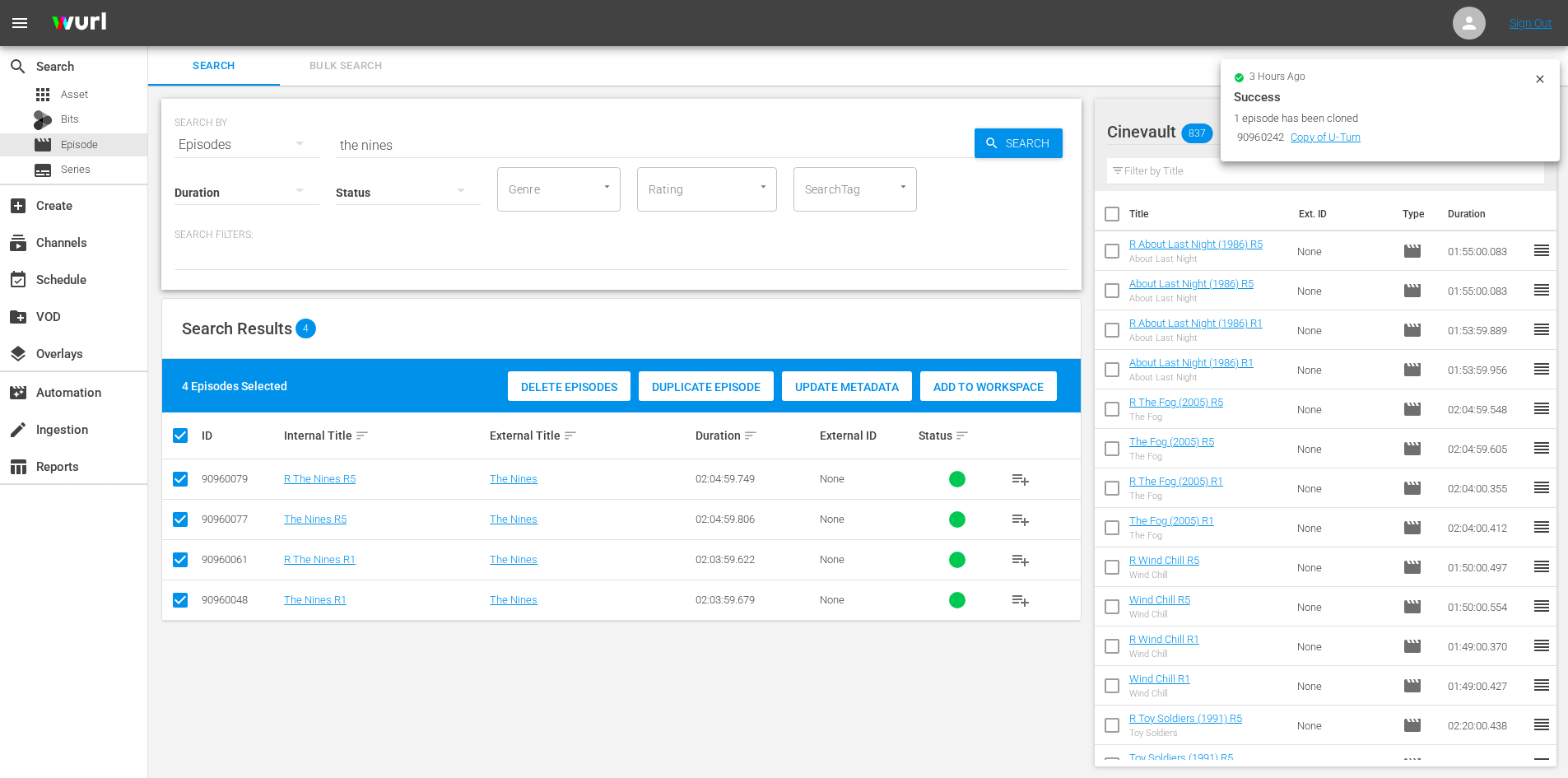
click at [983, 379] on div "Add to Workspace" at bounding box center [988, 387] width 136 height 32
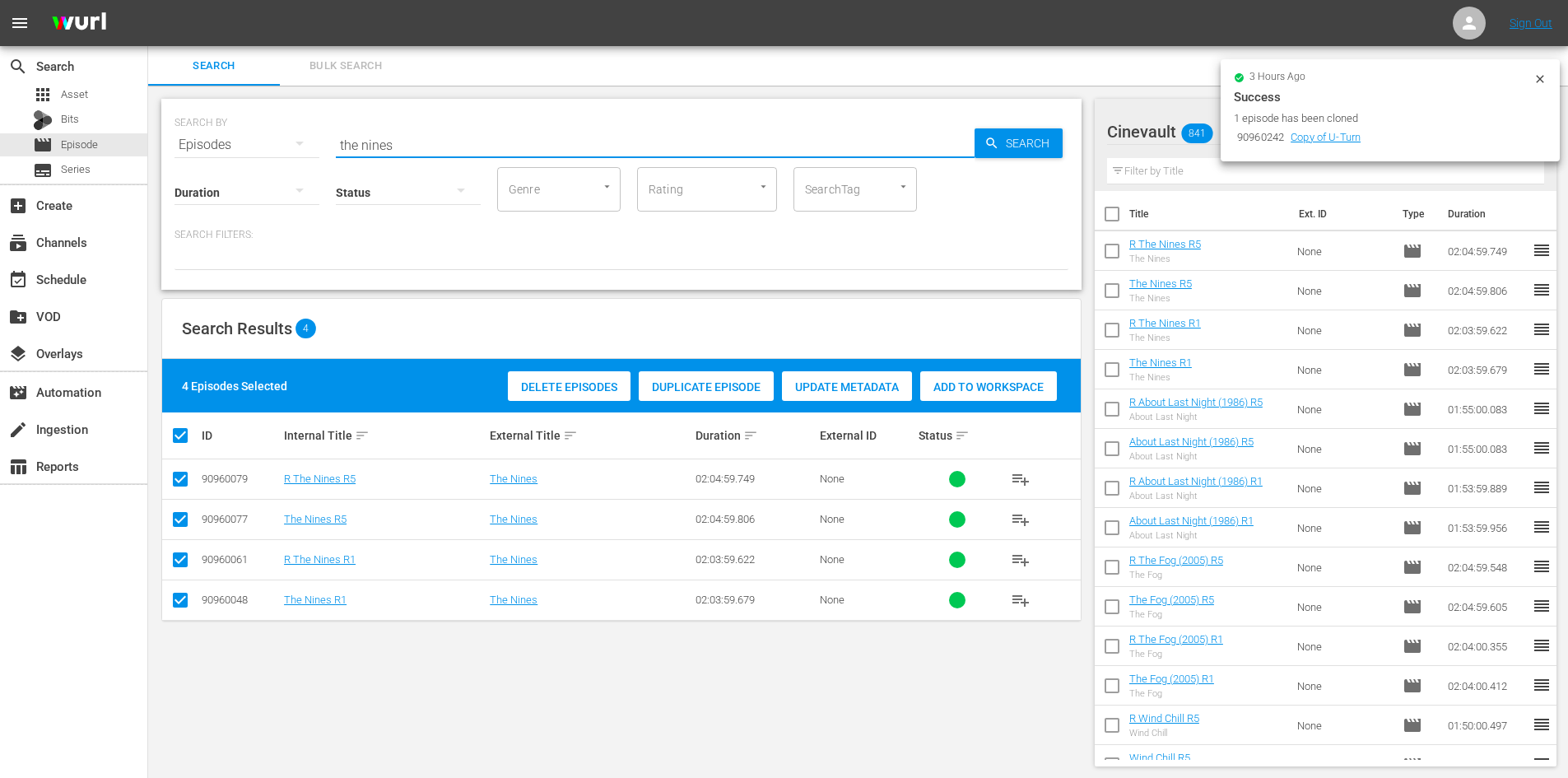
drag, startPoint x: 428, startPoint y: 151, endPoint x: 212, endPoint y: 150, distance: 216.0
click at [212, 150] on div "SEARCH BY Search By Episodes Search ID, Title, Description, Keywords, or Catego…" at bounding box center [622, 135] width 894 height 59
type input "u-turn"
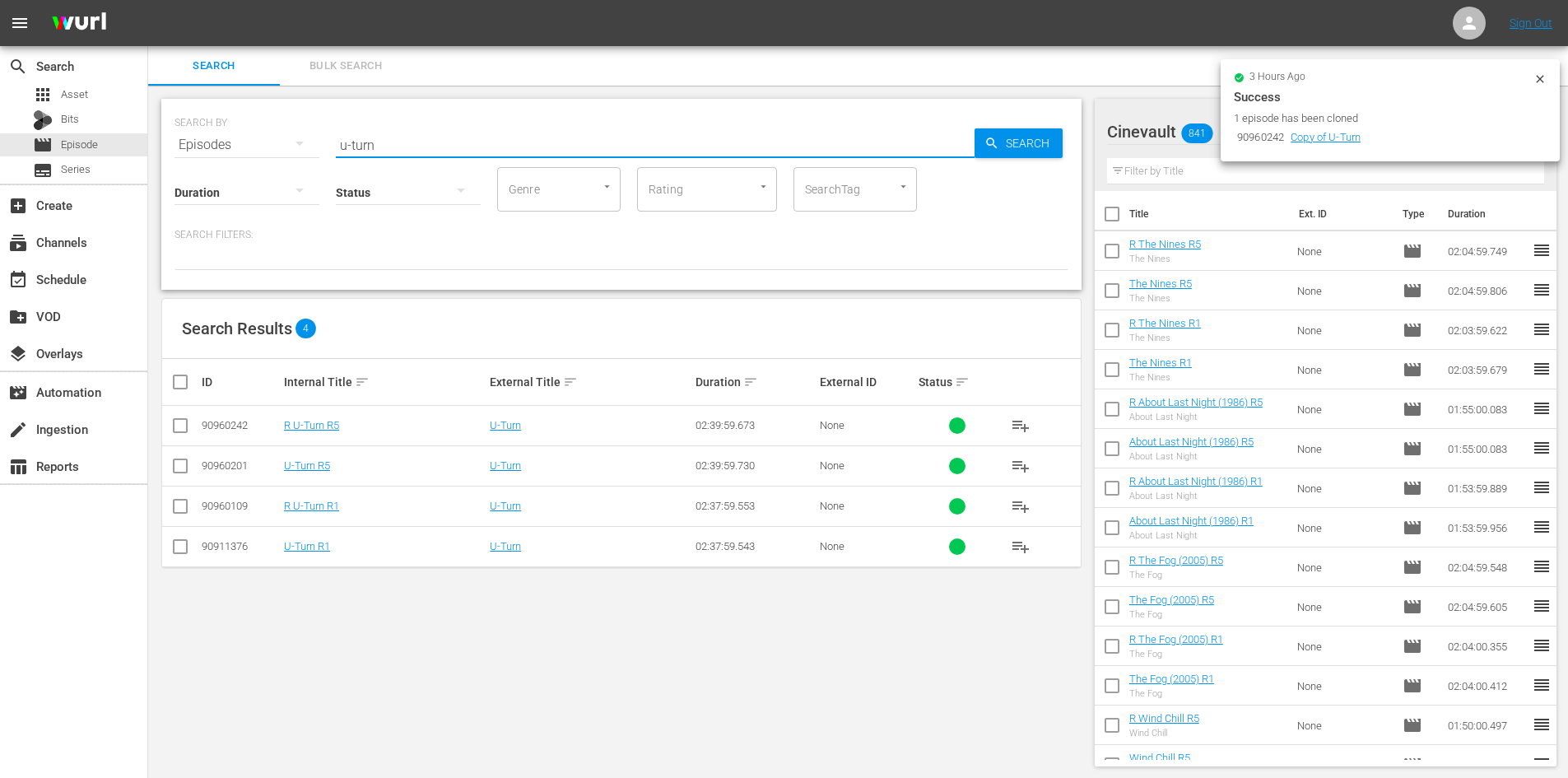
click at [181, 374] on input "checkbox" at bounding box center [187, 382] width 33 height 20
checkbox input "true"
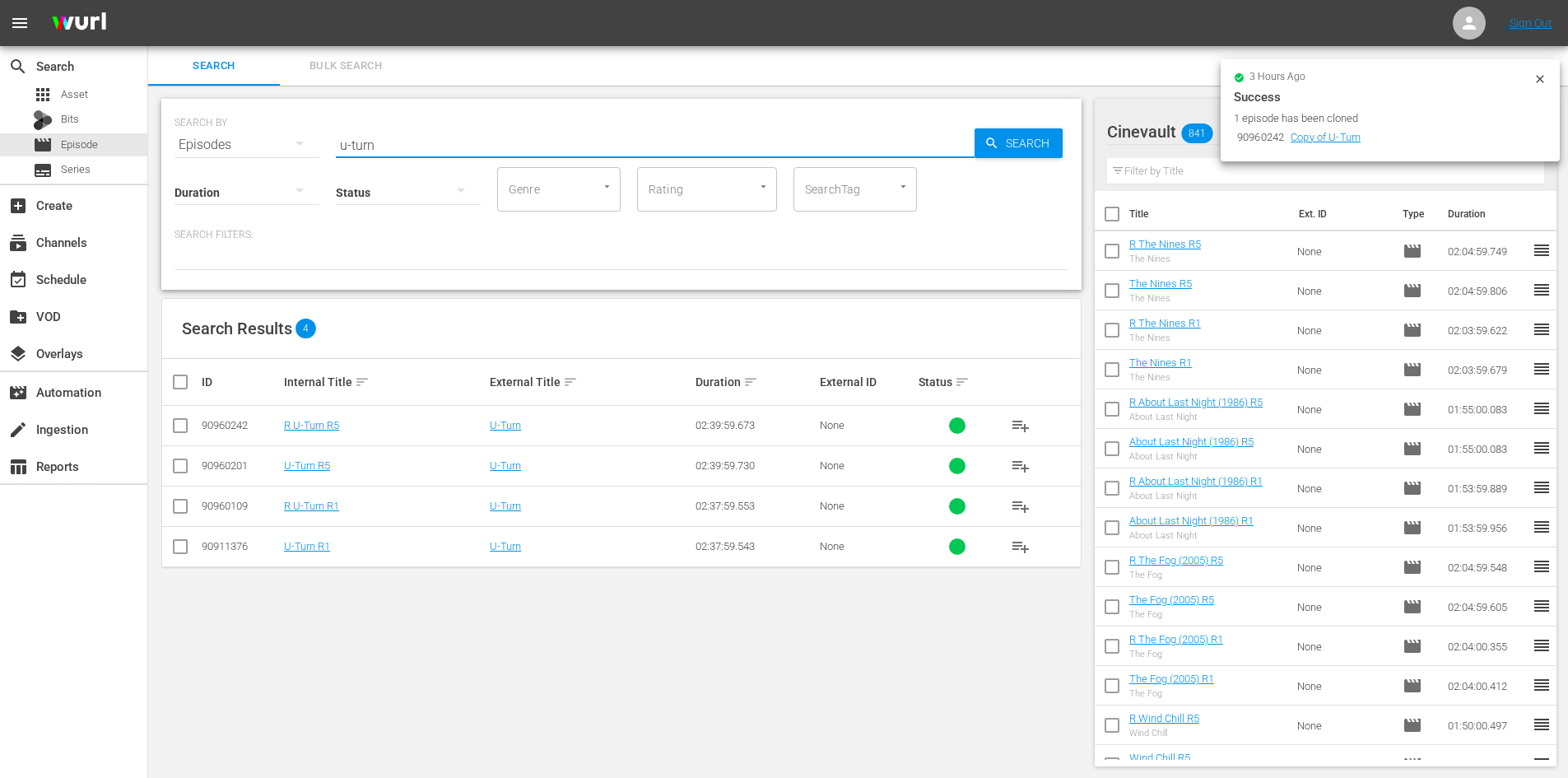
checkbox input "true"
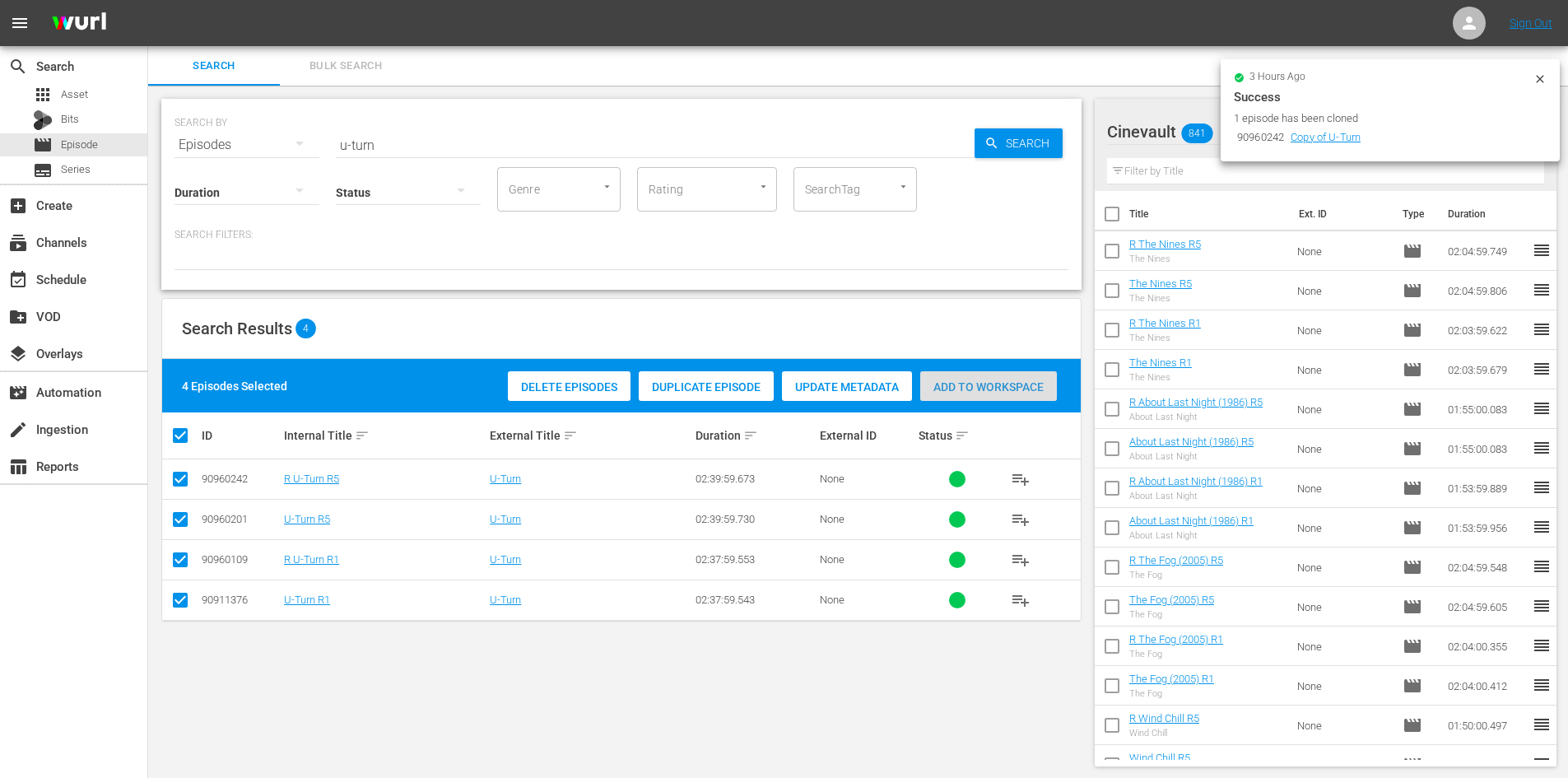
click at [1028, 385] on span "Add to Workspace" at bounding box center [988, 387] width 136 height 13
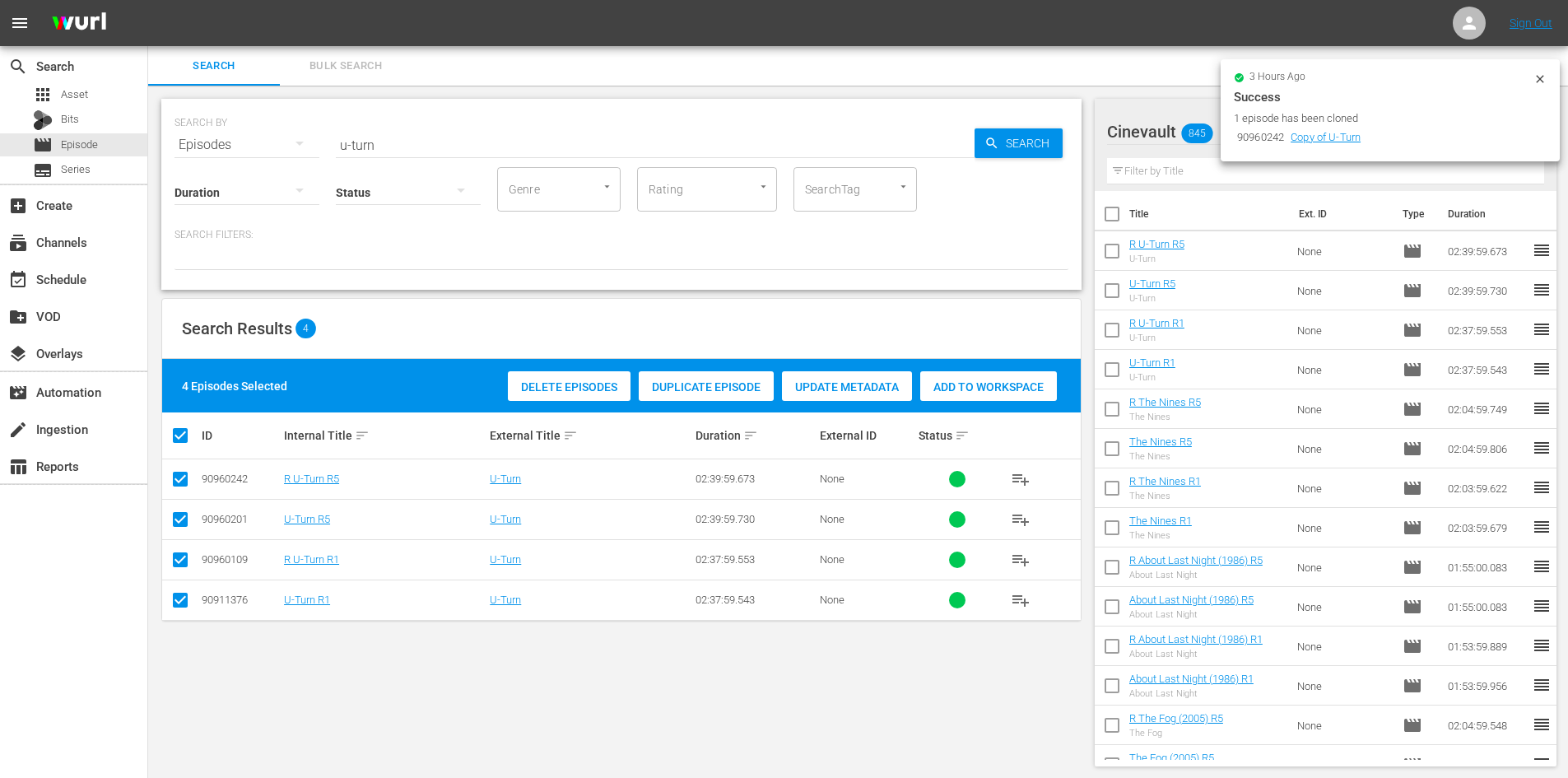
scroll to position [2, 0]
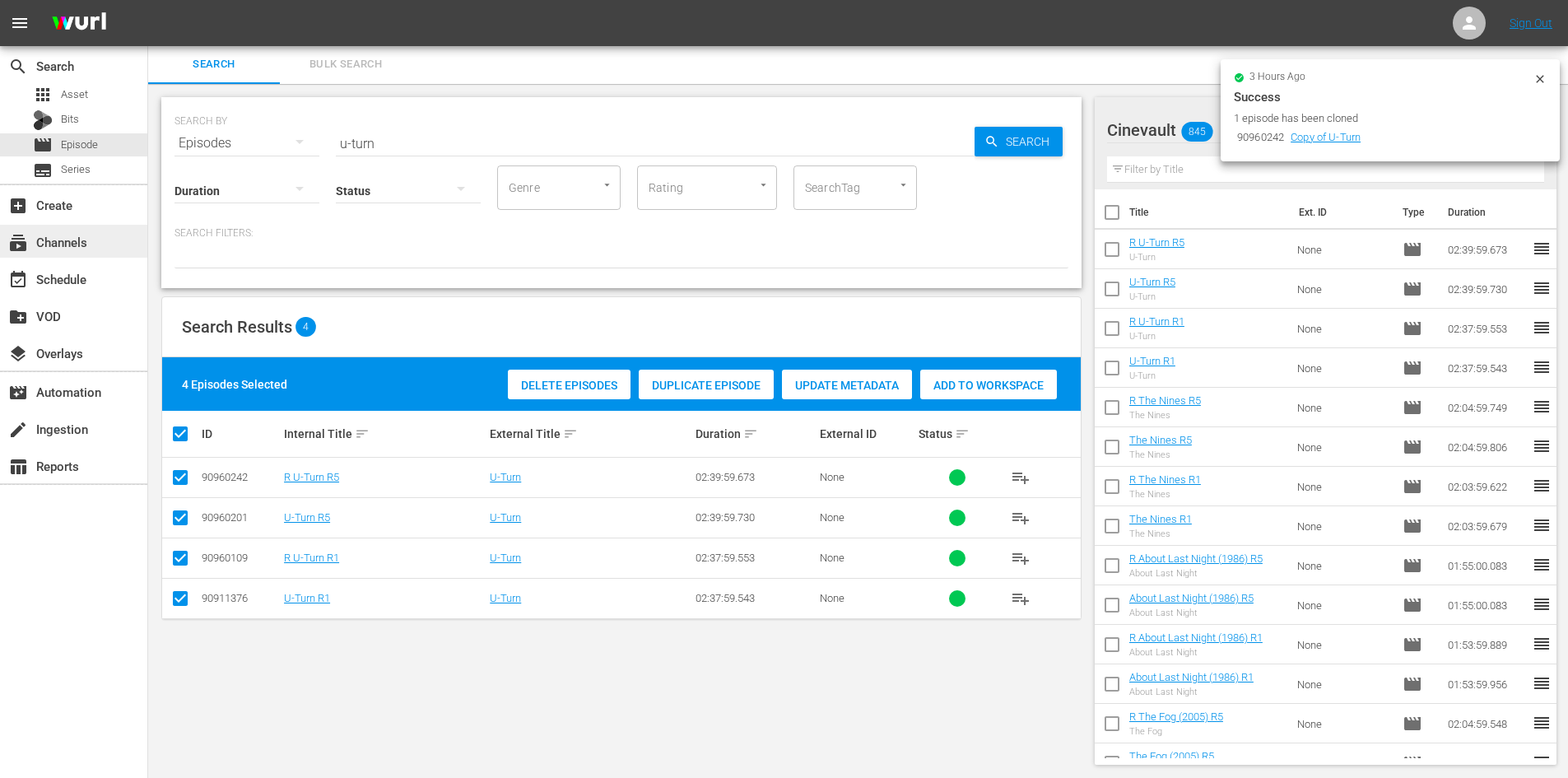
click at [93, 249] on div "subscriptions Channels" at bounding box center [74, 241] width 148 height 33
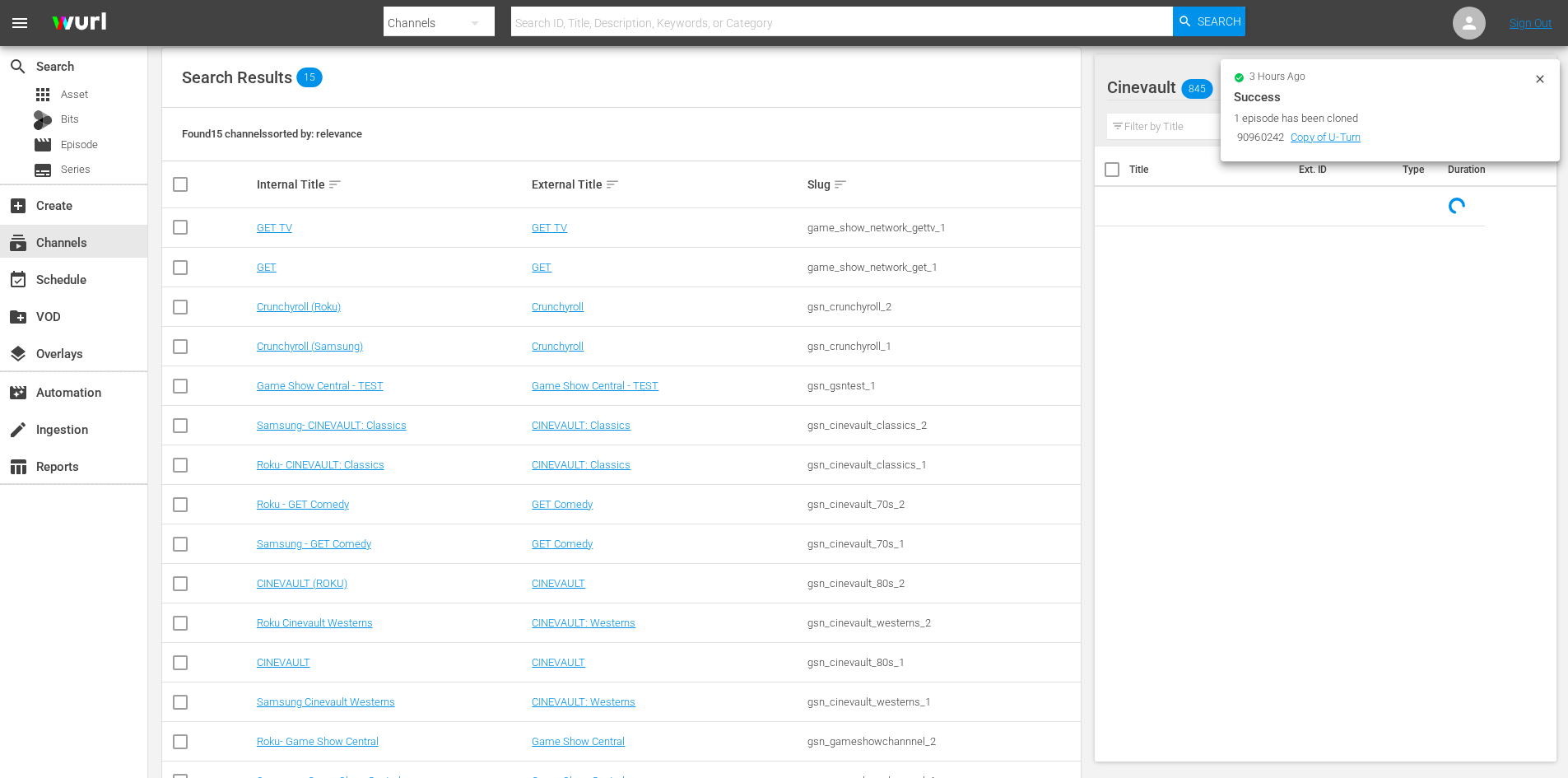
scroll to position [218, 0]
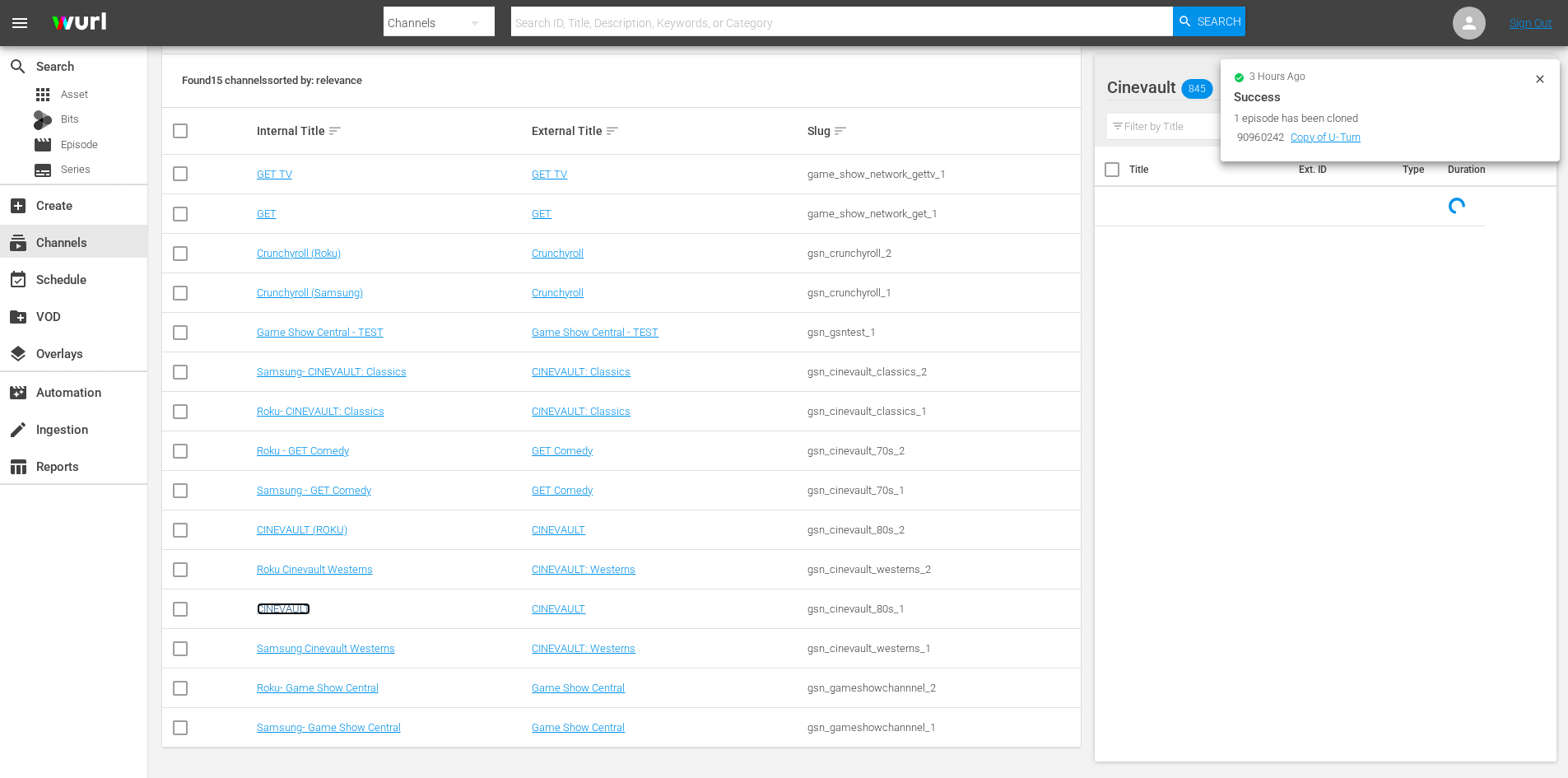
click at [304, 605] on link "CINEVAULT" at bounding box center [284, 608] width 54 height 12
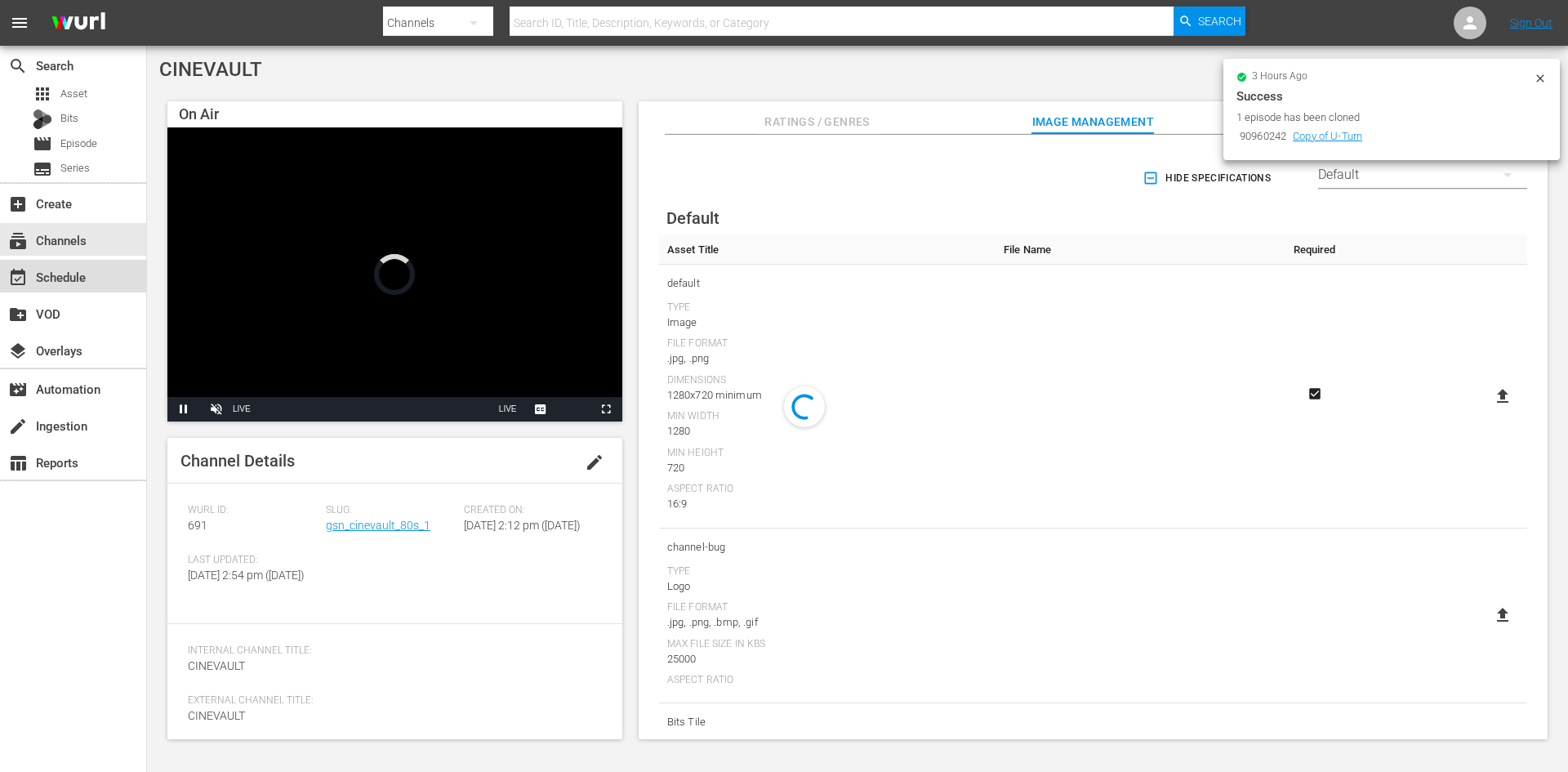
click at [50, 278] on div "event_available Schedule" at bounding box center [46, 274] width 91 height 14
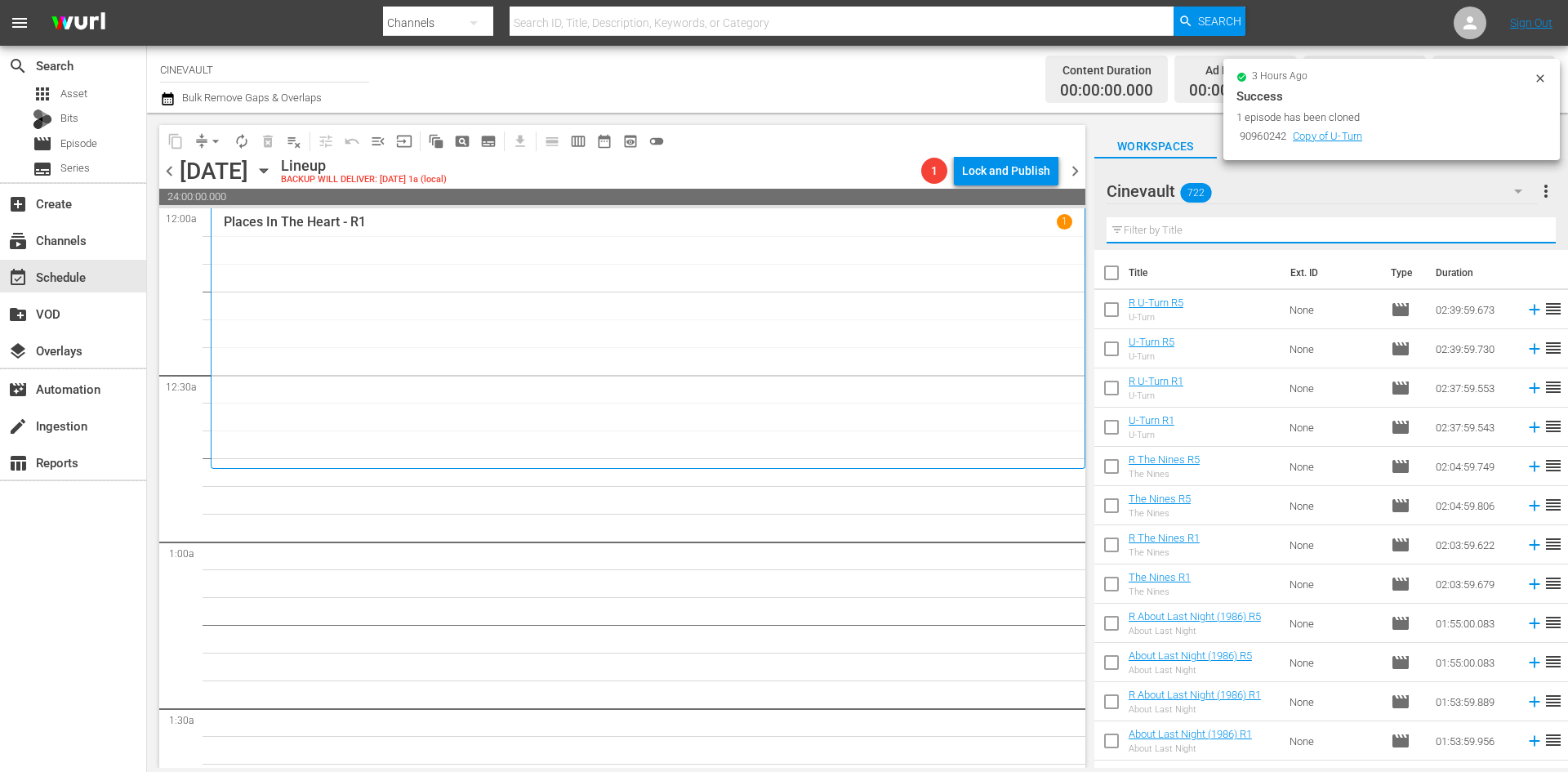
click at [1218, 236] on input "text" at bounding box center [1331, 229] width 449 height 26
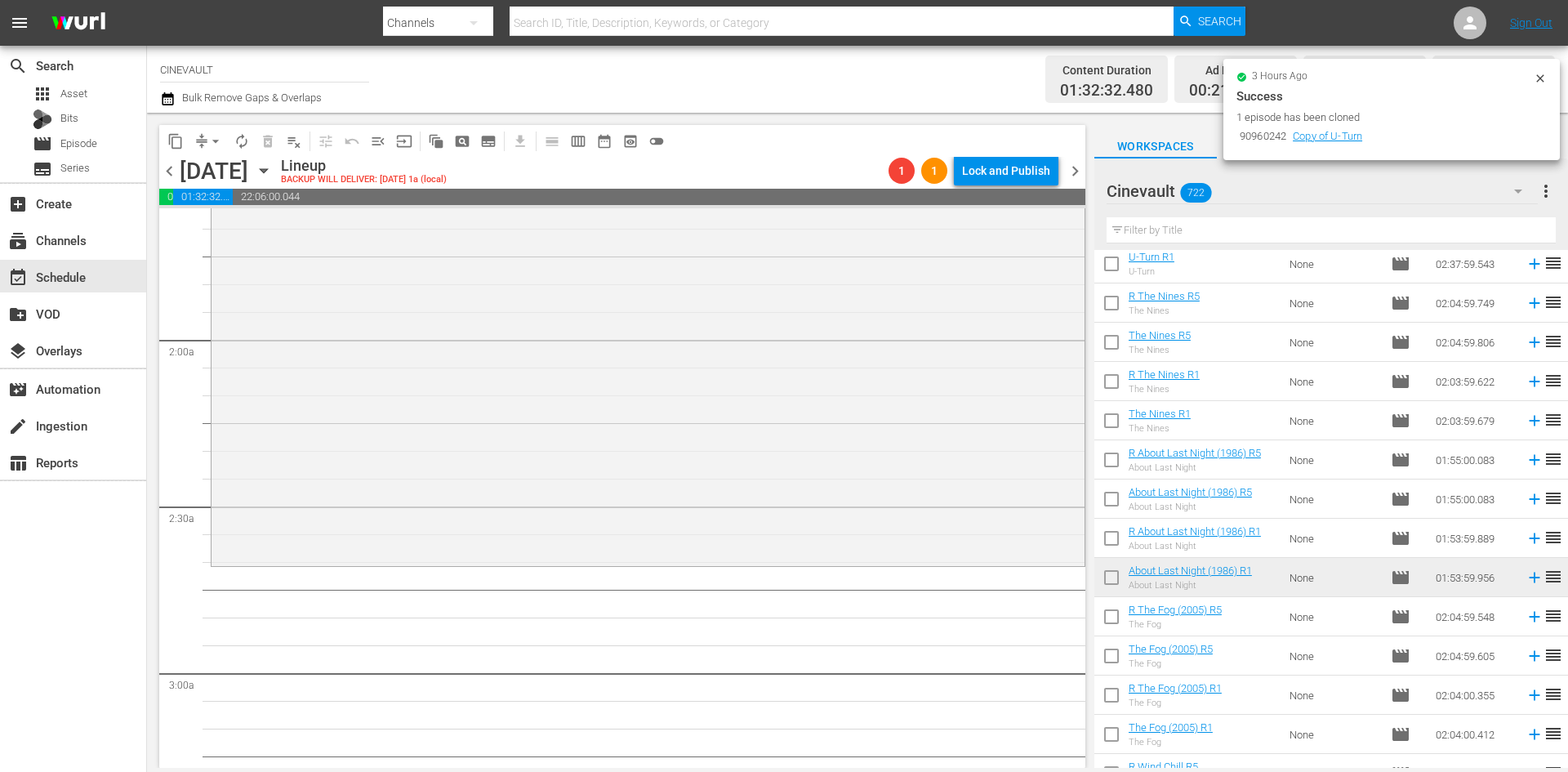
scroll to position [571, 0]
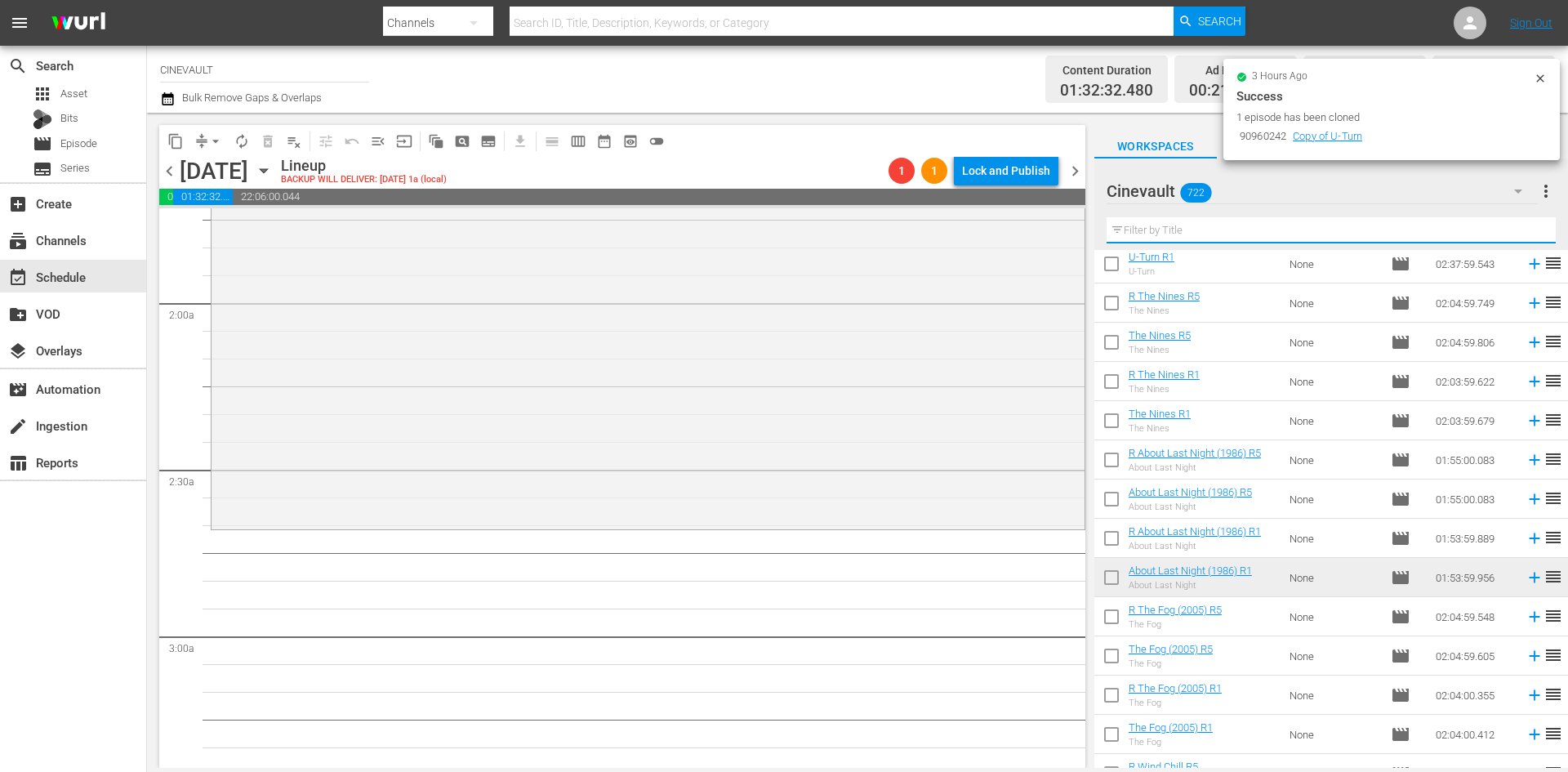
click at [1273, 240] on input "text" at bounding box center [1331, 229] width 449 height 26
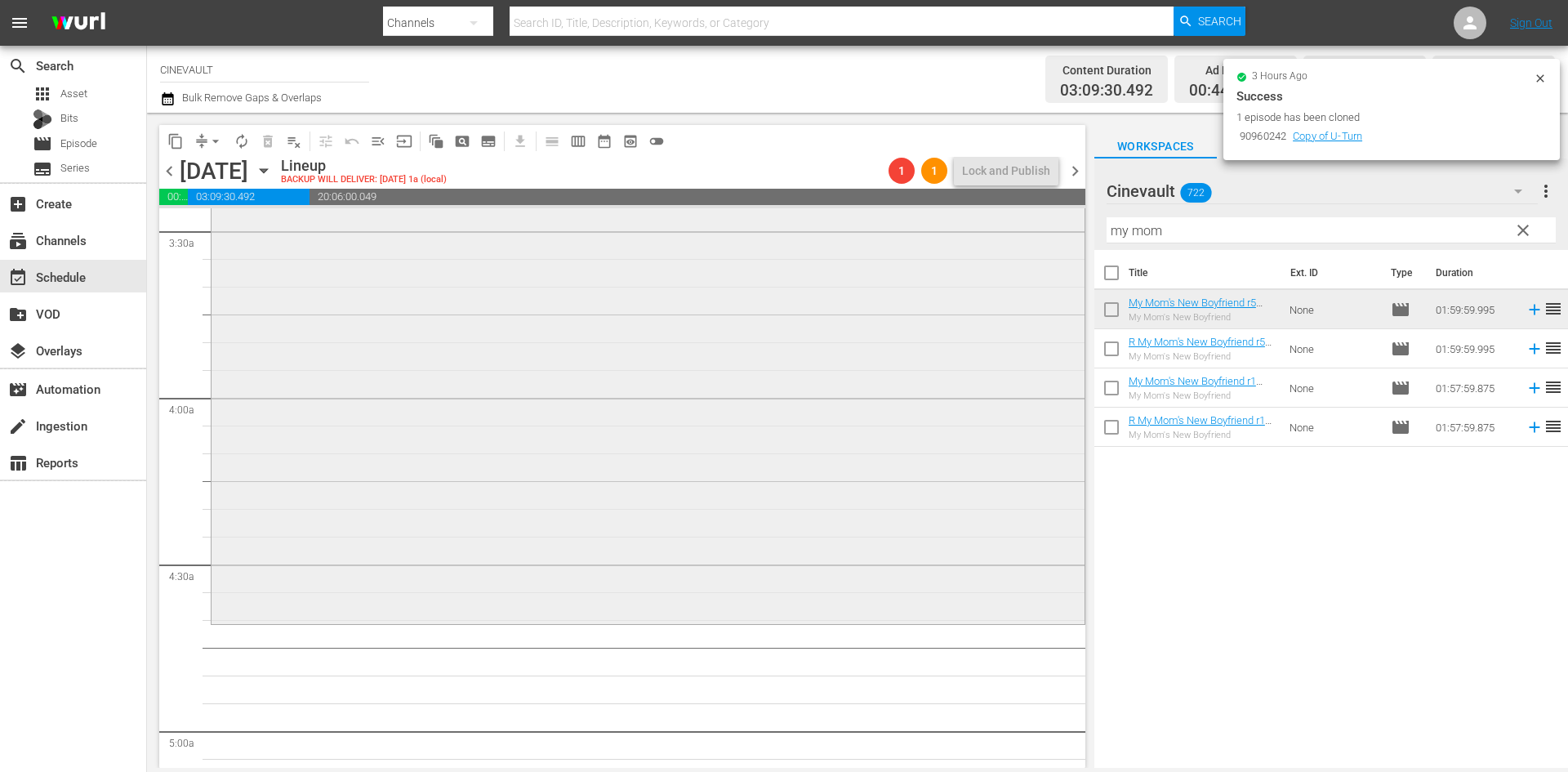
scroll to position [1225, 0]
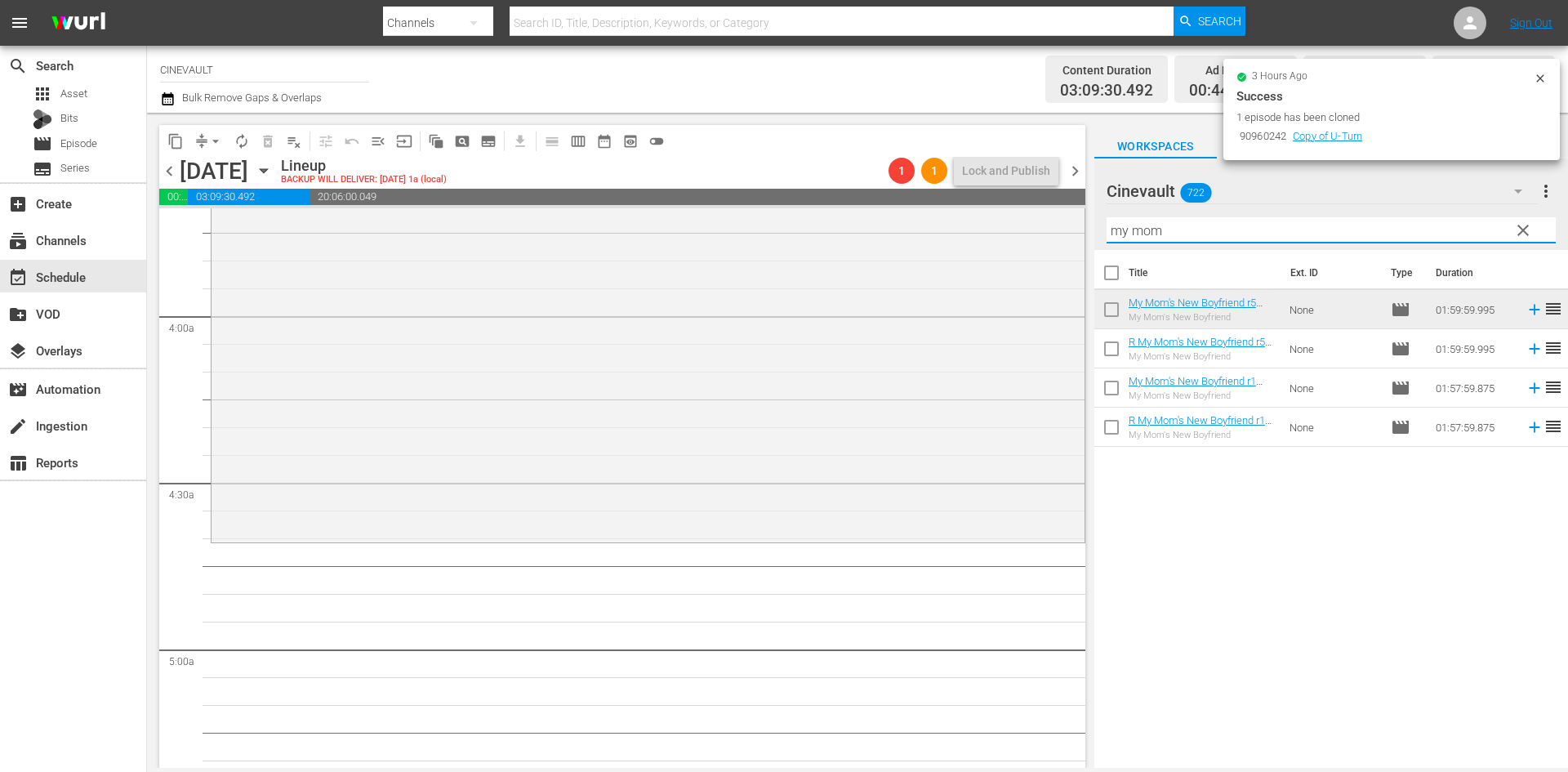
drag, startPoint x: 1178, startPoint y: 232, endPoint x: 1083, endPoint y: 232, distance: 95.0
click at [1083, 232] on div "content_copy compress arrow_drop_down autorenew_outlined delete_forever_outline…" at bounding box center [857, 440] width 1421 height 655
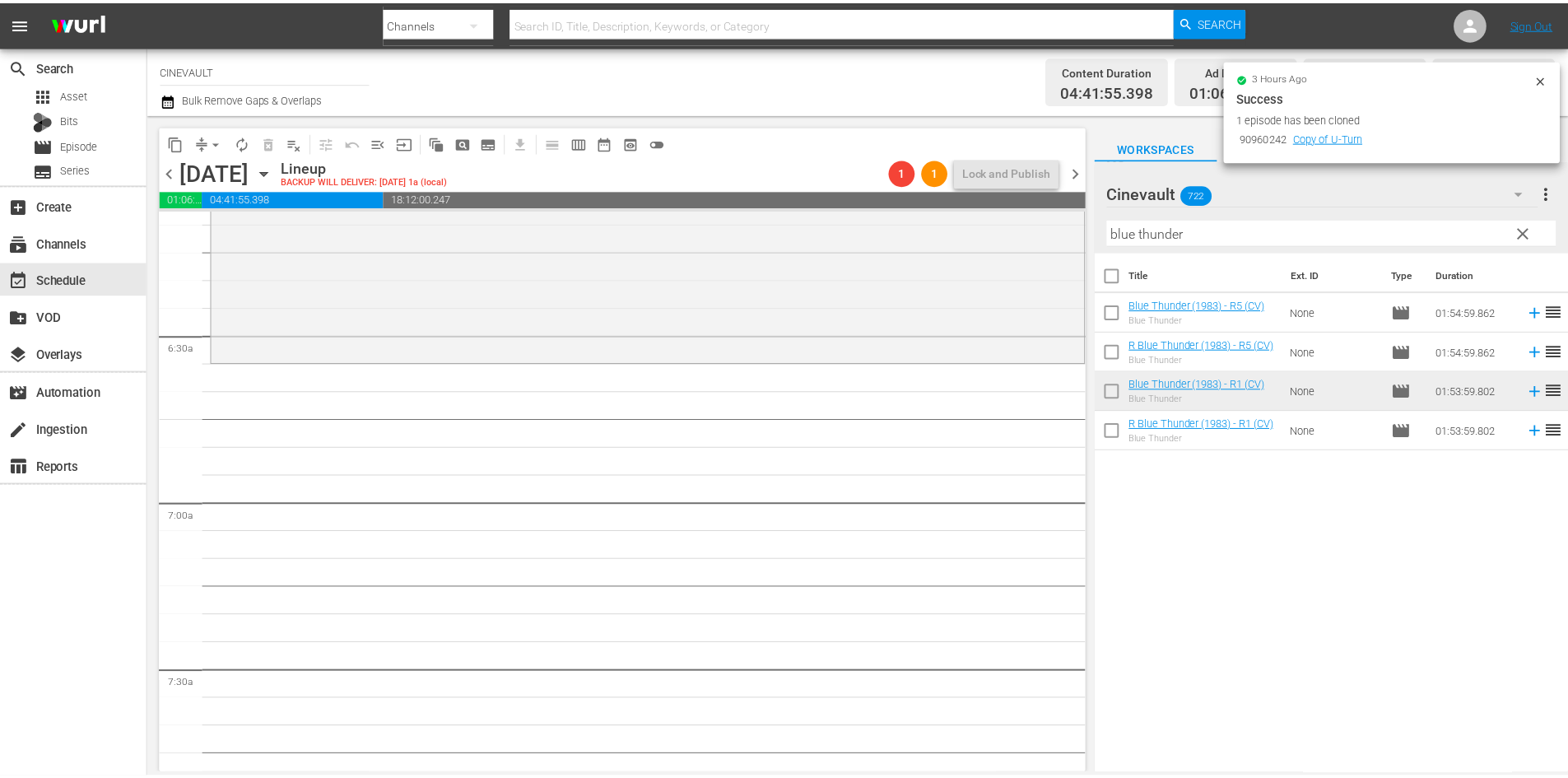
scroll to position [1893, 0]
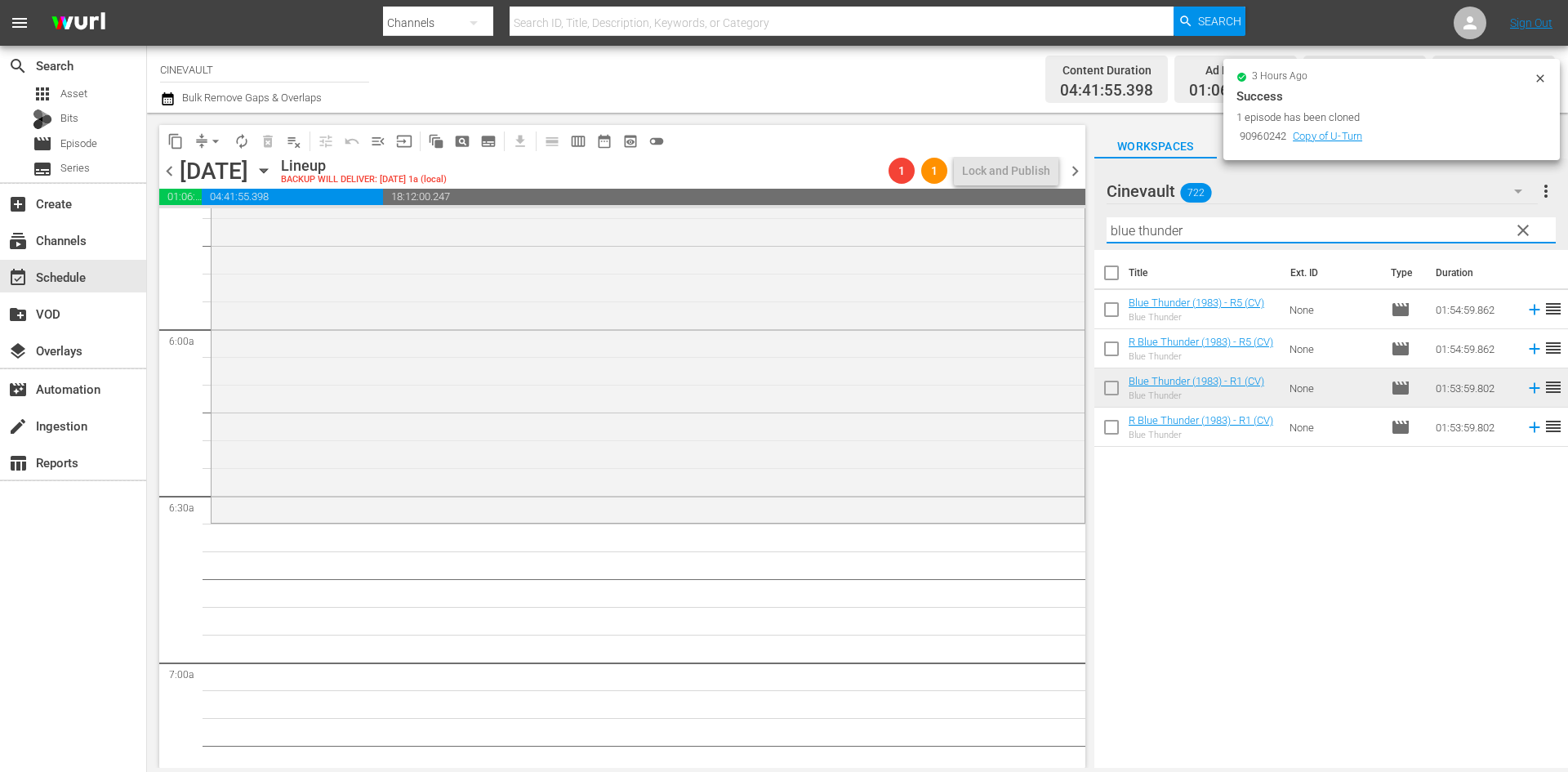
drag, startPoint x: 1255, startPoint y: 237, endPoint x: 974, endPoint y: 196, distance: 284.0
click at [974, 196] on div "content_copy compress arrow_drop_down autorenew_outlined delete_forever_outline…" at bounding box center [857, 440] width 1421 height 655
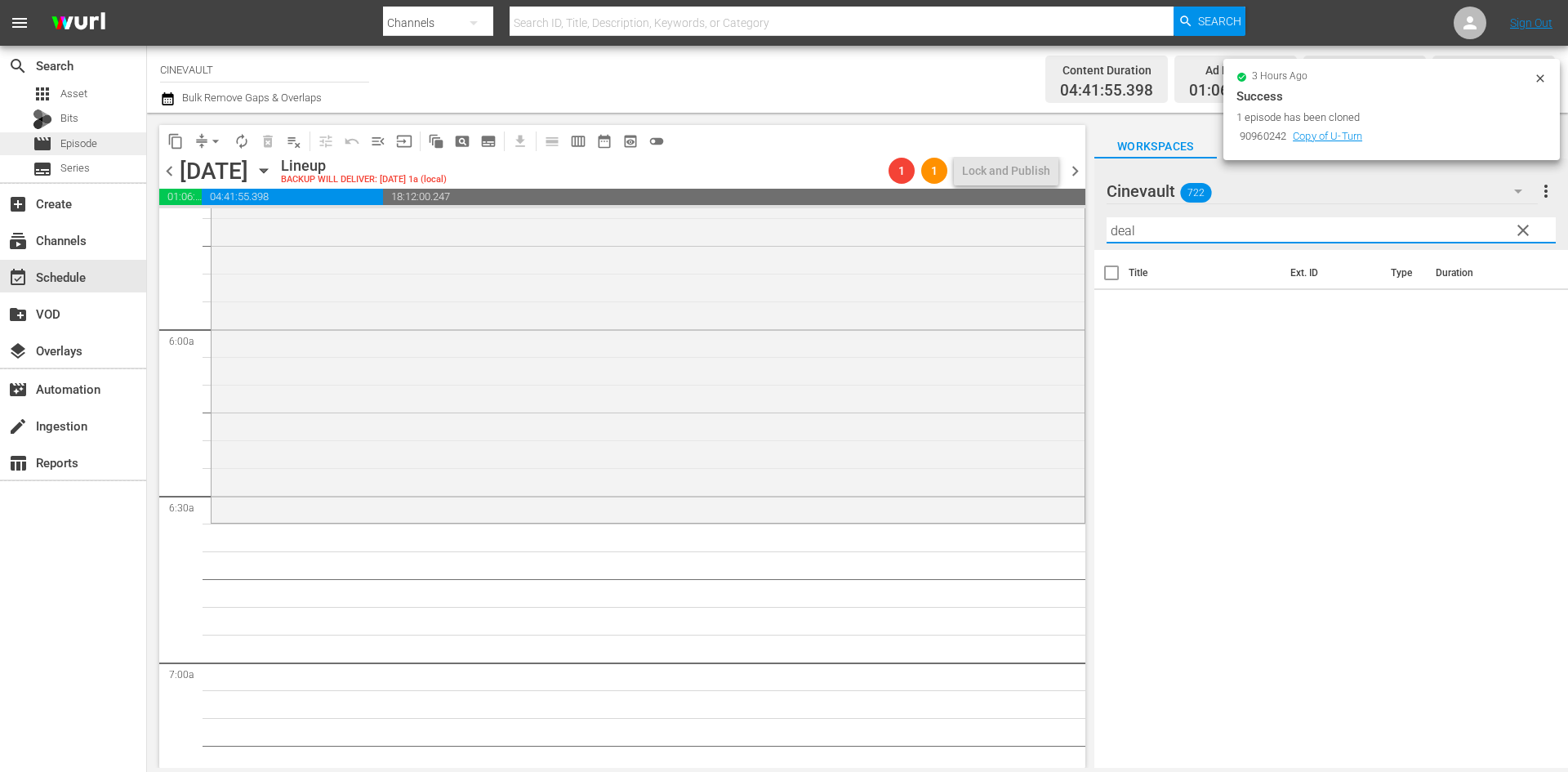
type input "deal"
click at [96, 150] on span "Episode" at bounding box center [78, 143] width 37 height 16
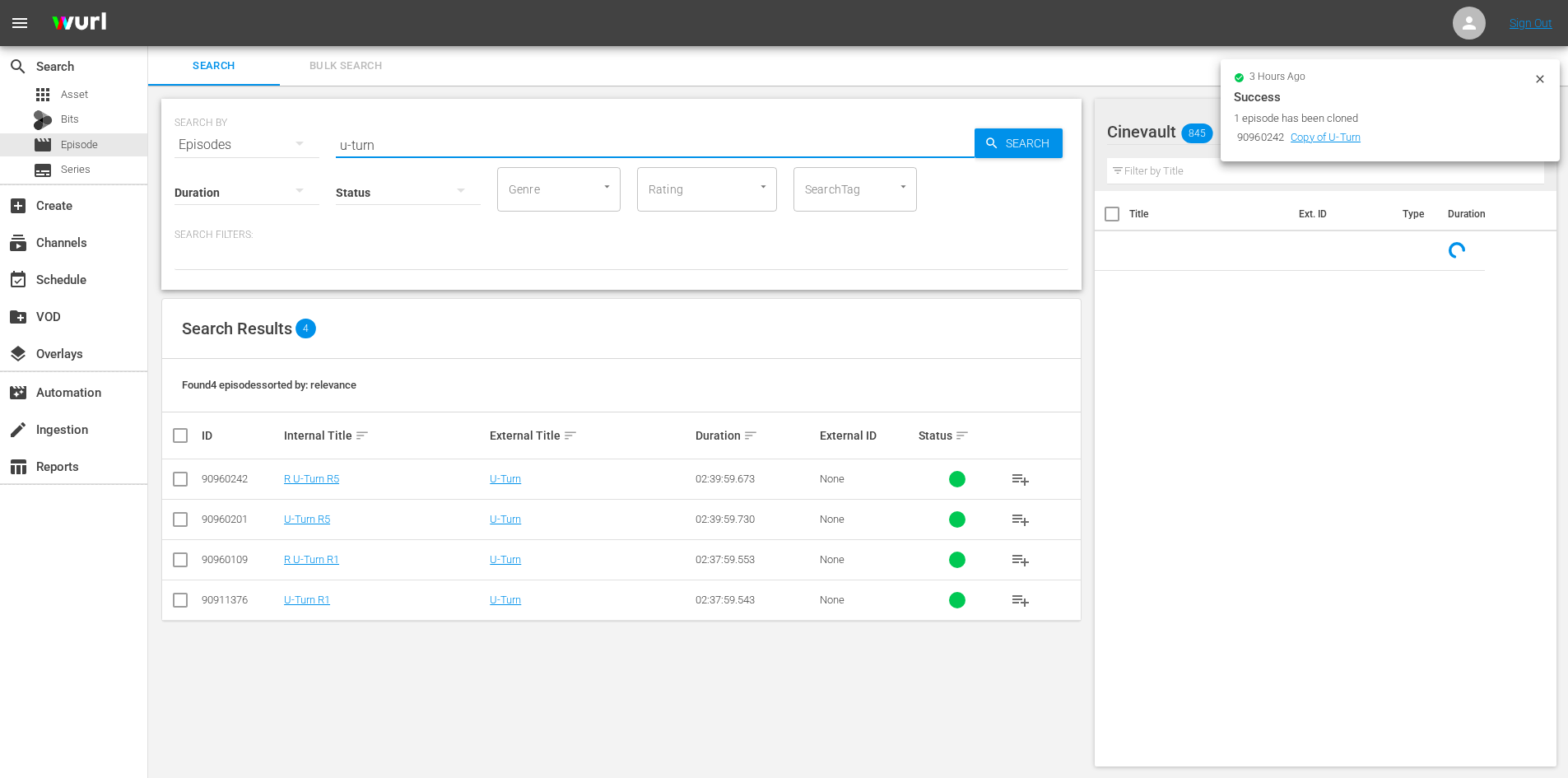
drag, startPoint x: 679, startPoint y: 153, endPoint x: 404, endPoint y: 153, distance: 275.0
click at [404, 153] on div "SEARCH BY Search By Episodes Search ID, Title, Description, Keywords, or Catego…" at bounding box center [621, 194] width 920 height 191
drag, startPoint x: 399, startPoint y: 138, endPoint x: 206, endPoint y: 167, distance: 195.2
click at [206, 167] on div "SEARCH BY Search By Episodes Search ID, Title, Description, Keywords, or Catego…" at bounding box center [621, 194] width 920 height 191
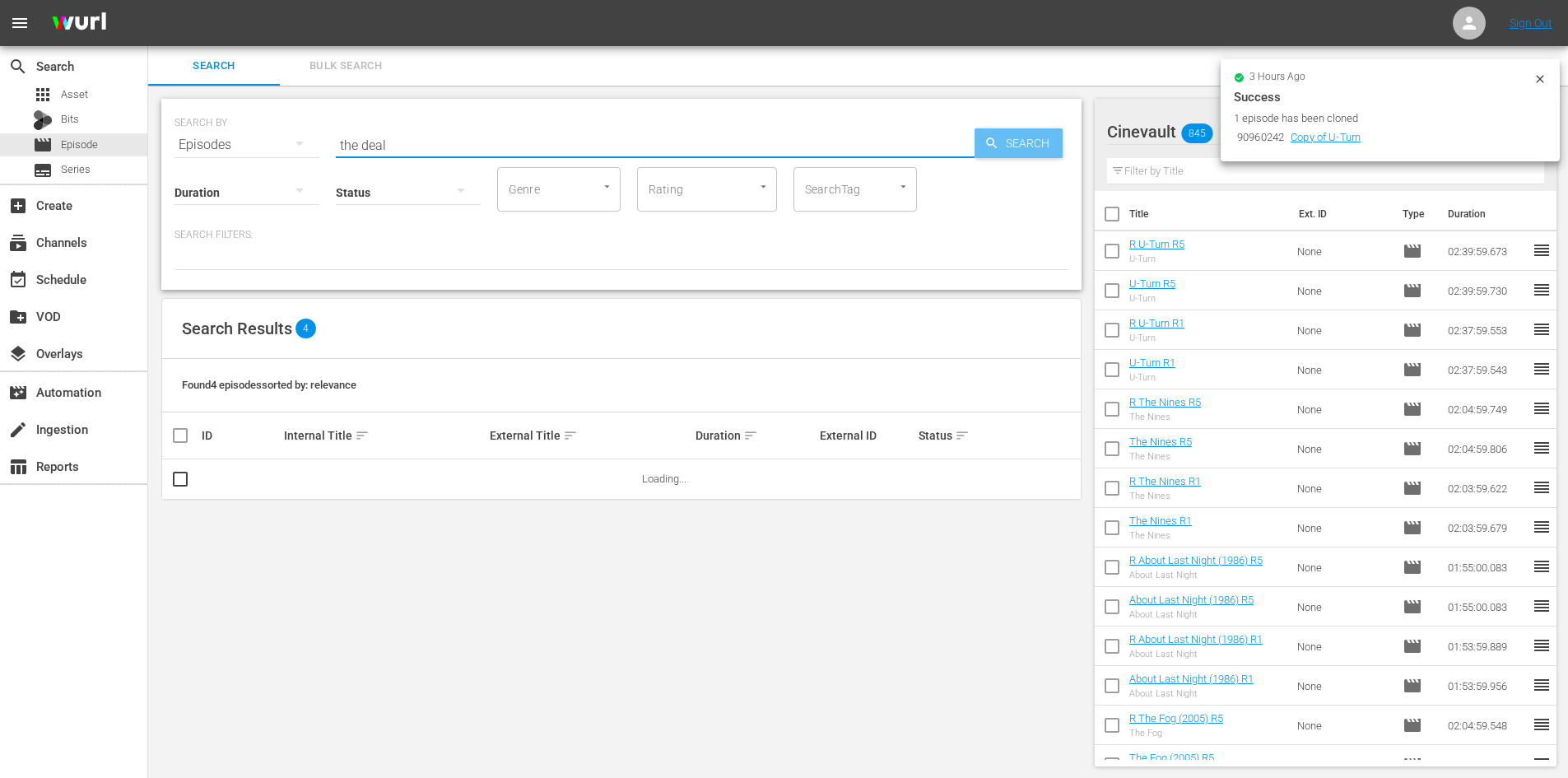
type input "the deal"
click at [1000, 153] on span "Search" at bounding box center [1031, 143] width 63 height 30
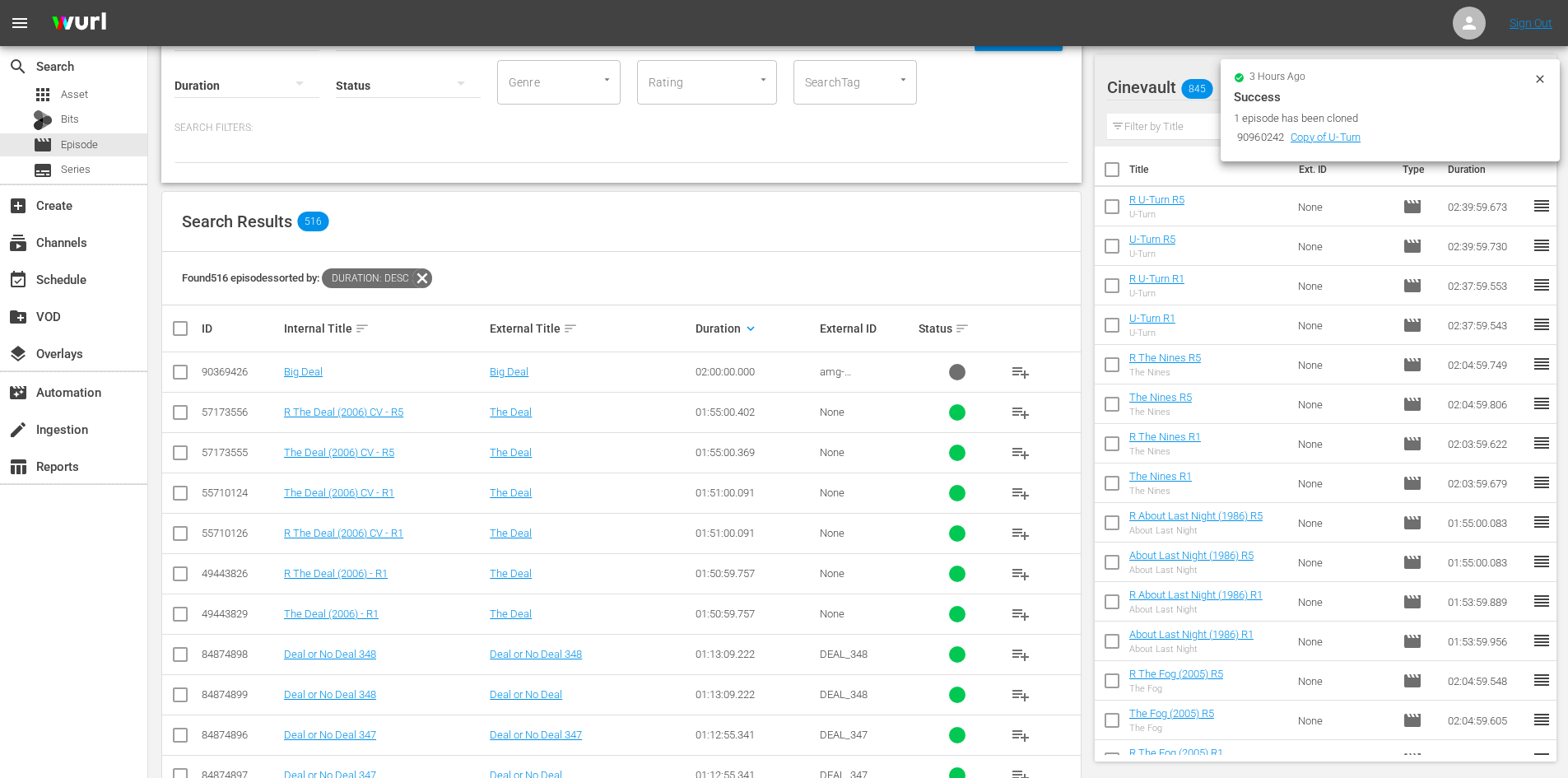
scroll to position [165, 0]
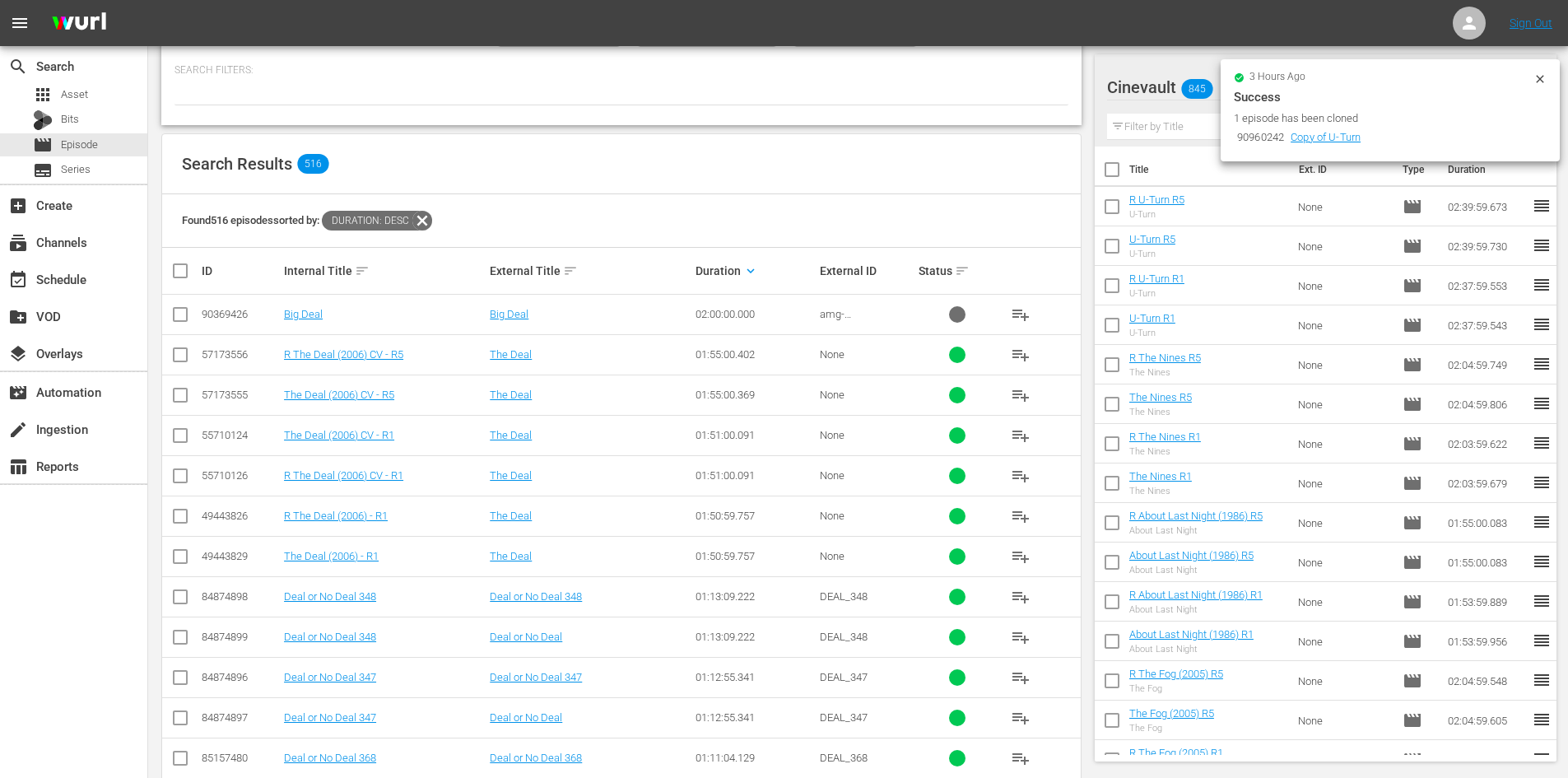
click at [178, 478] on input "checkbox" at bounding box center [180, 479] width 20 height 20
checkbox input "true"
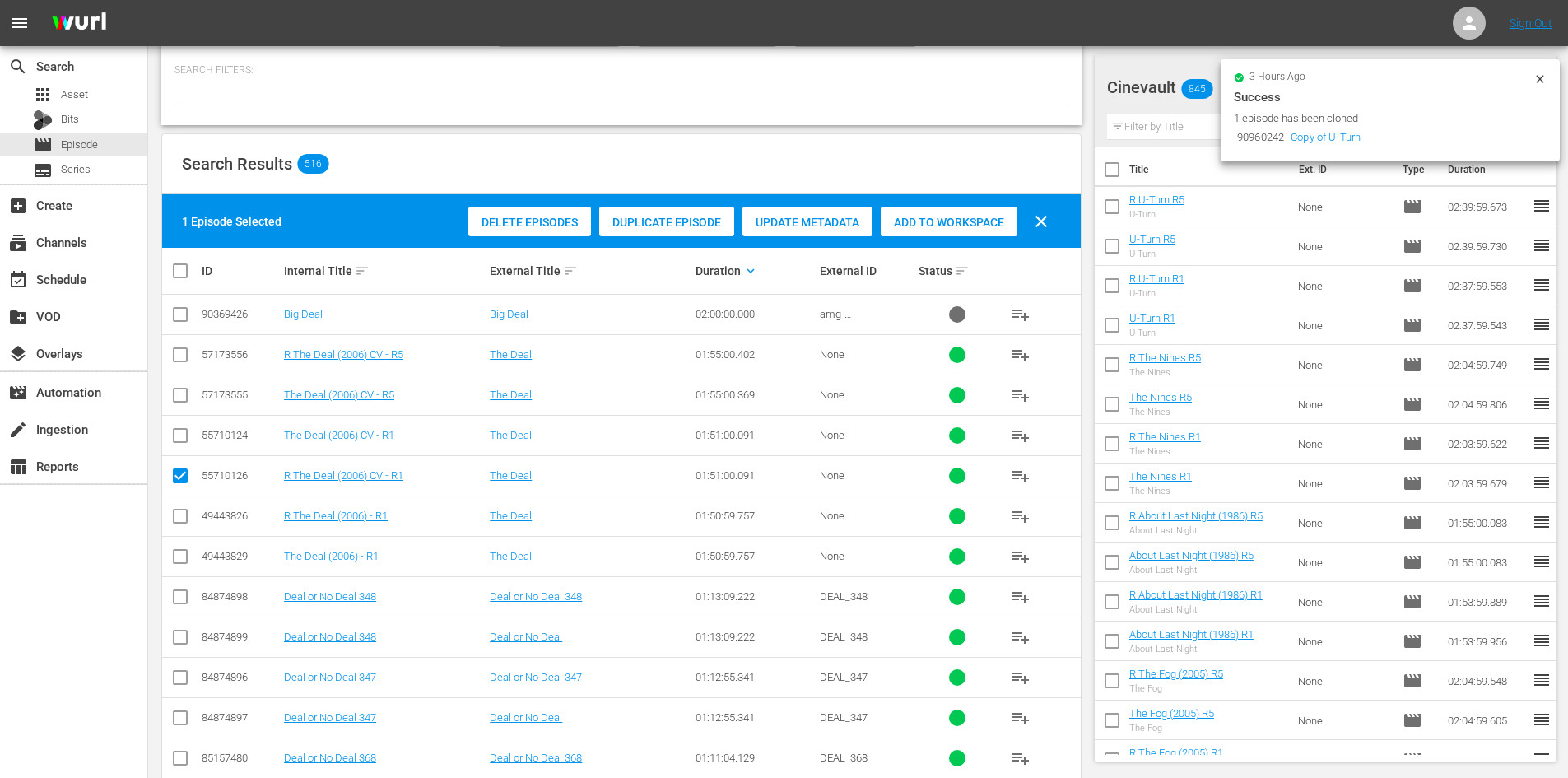
click at [180, 432] on input "checkbox" at bounding box center [180, 438] width 20 height 20
checkbox input "true"
click at [182, 397] on input "checkbox" at bounding box center [180, 398] width 20 height 20
checkbox input "true"
click at [182, 353] on input "checkbox" at bounding box center [180, 358] width 20 height 20
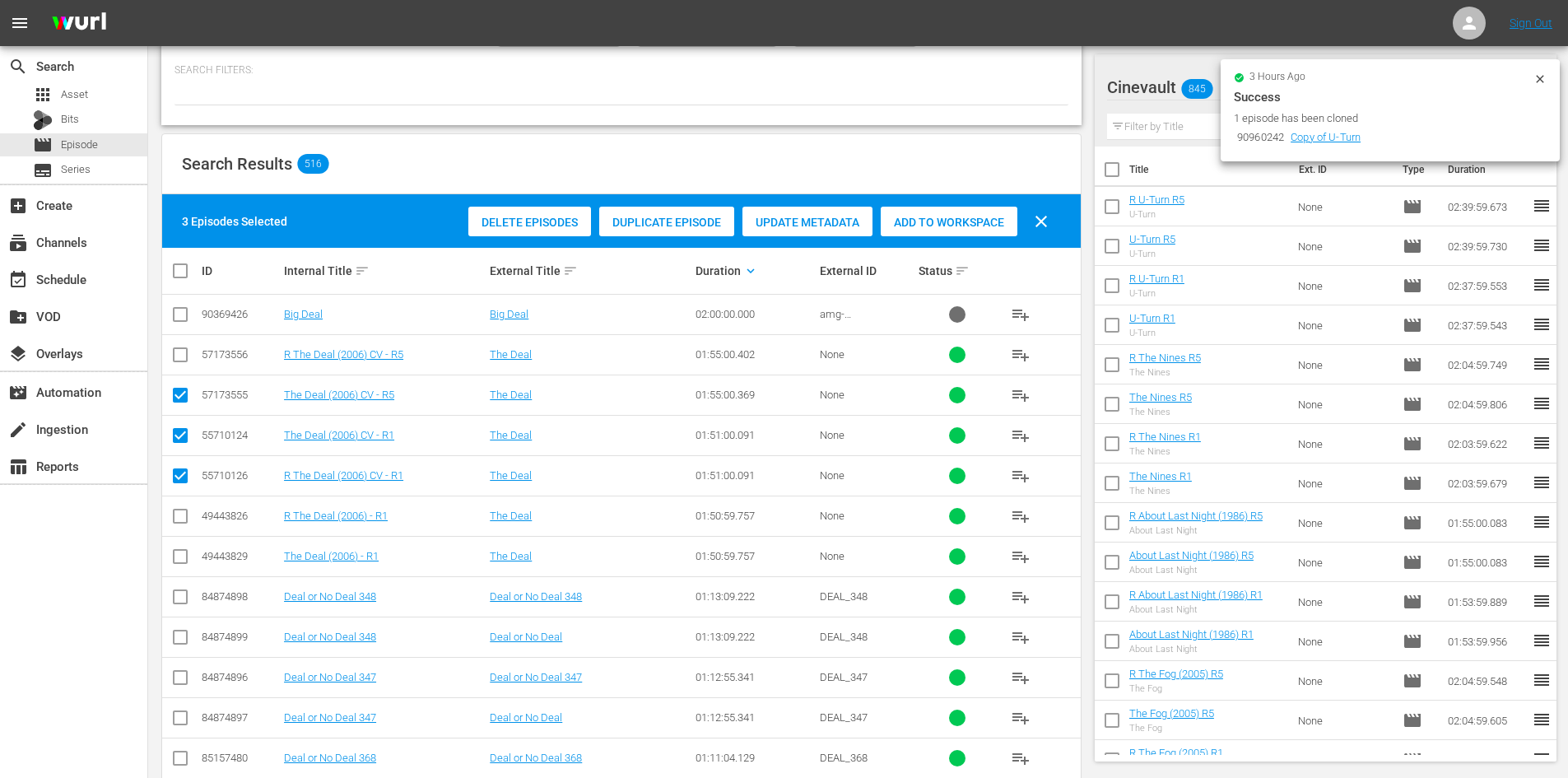
checkbox input "true"
click at [923, 225] on span "Add to Workspace" at bounding box center [949, 223] width 136 height 13
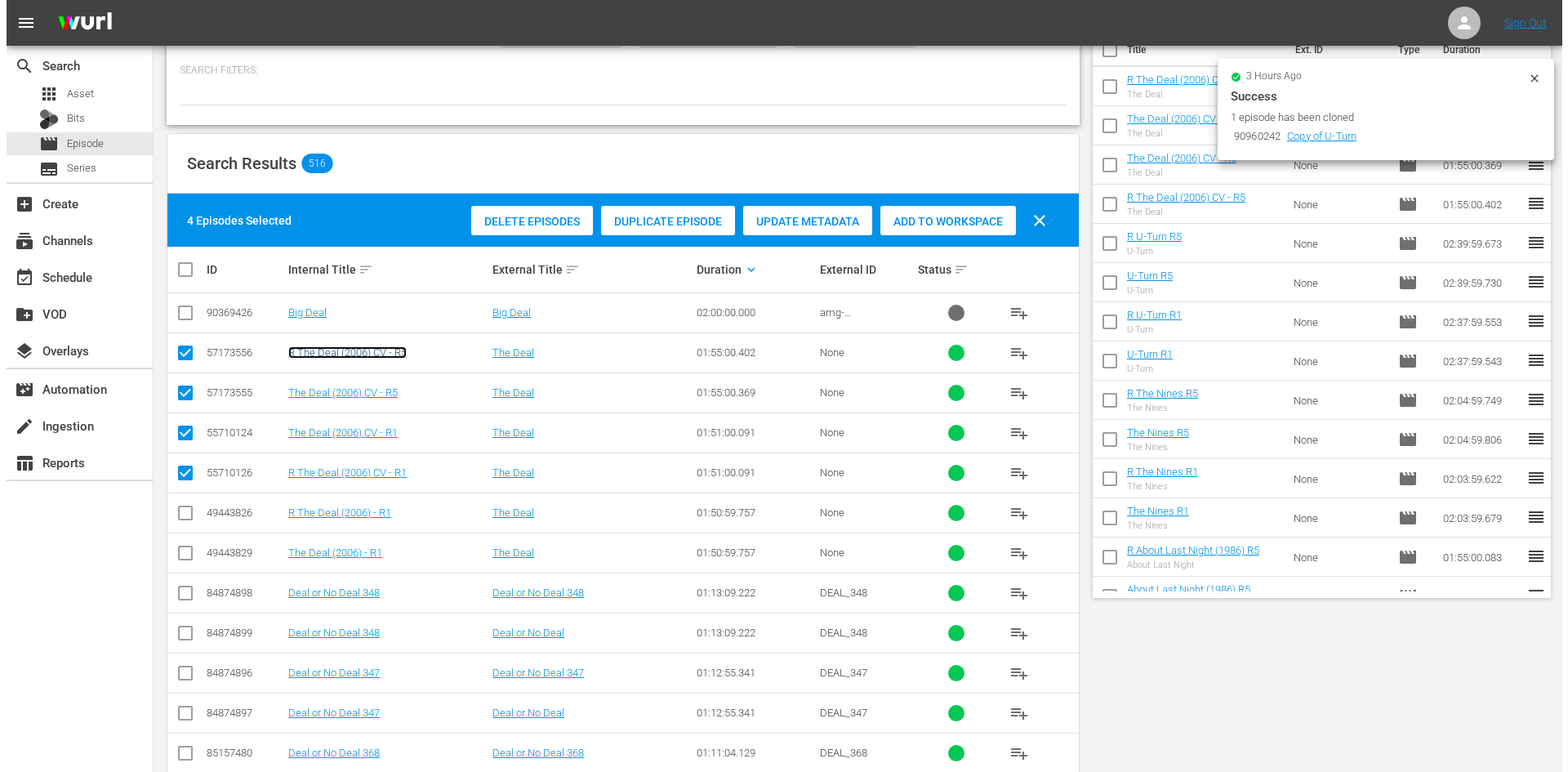
scroll to position [0, 0]
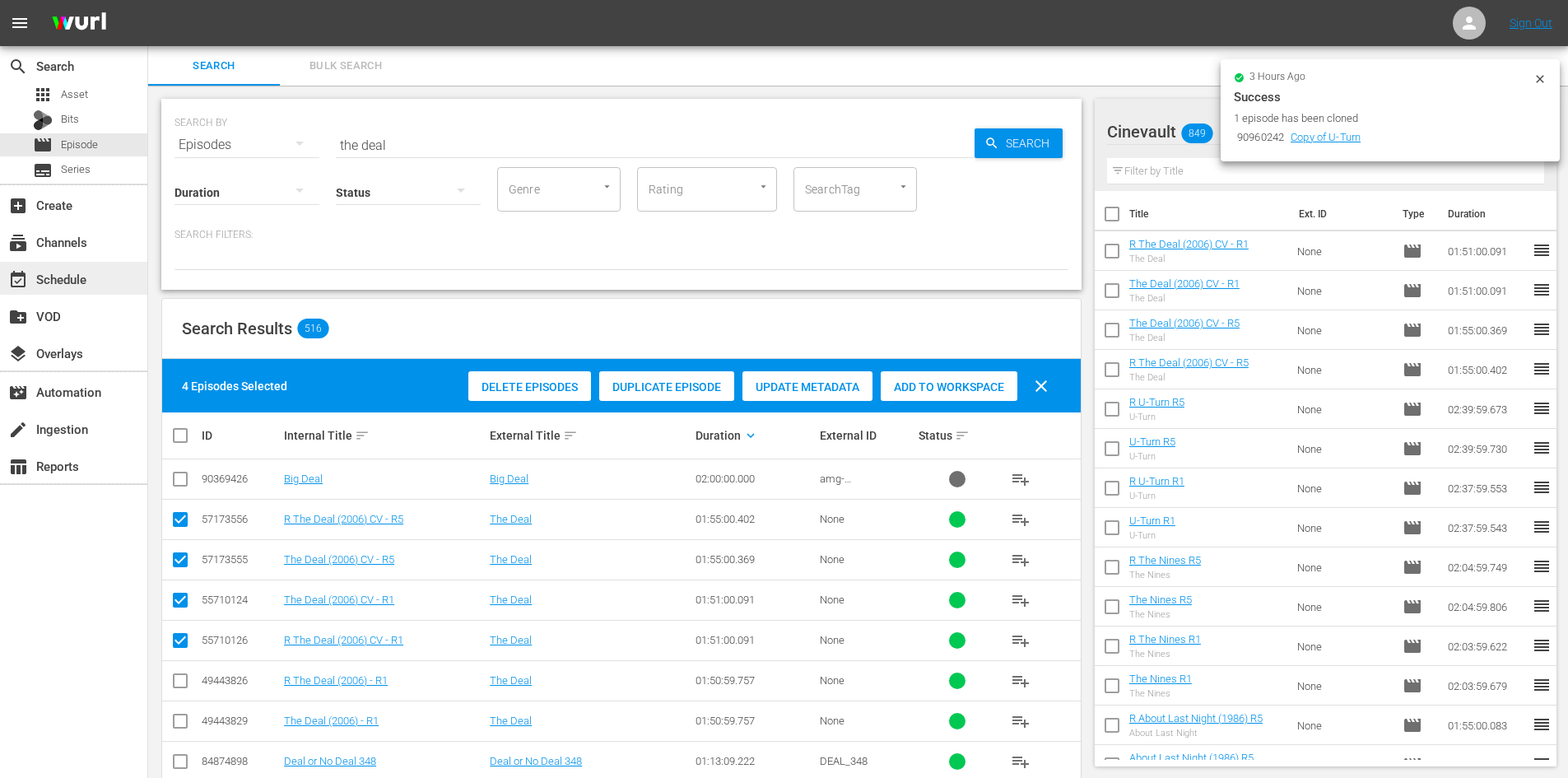
click at [76, 270] on div "event_available Schedule" at bounding box center [46, 276] width 92 height 14
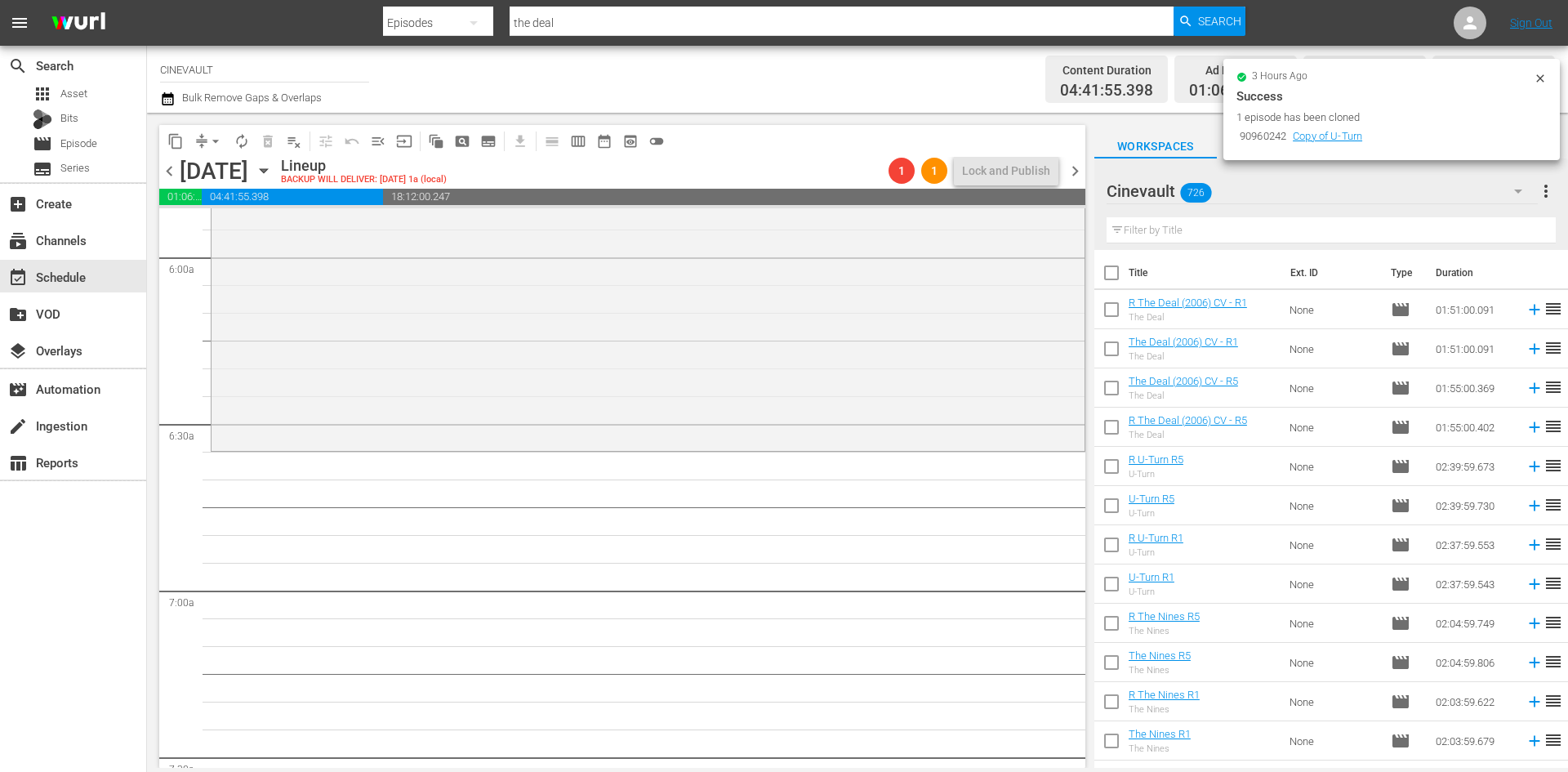
scroll to position [1960, 0]
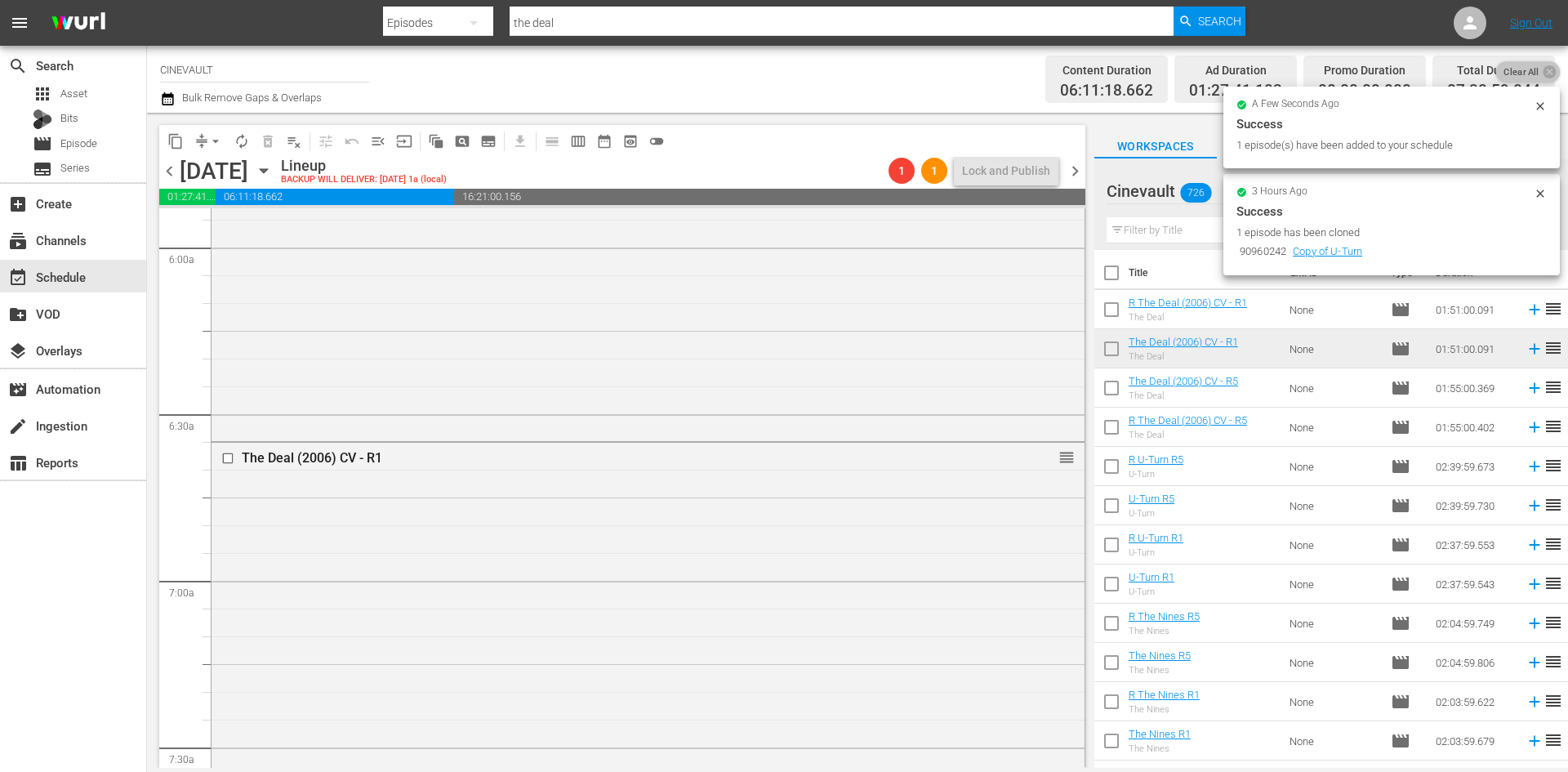
click at [1517, 65] on span "Clear All" at bounding box center [1521, 71] width 50 height 21
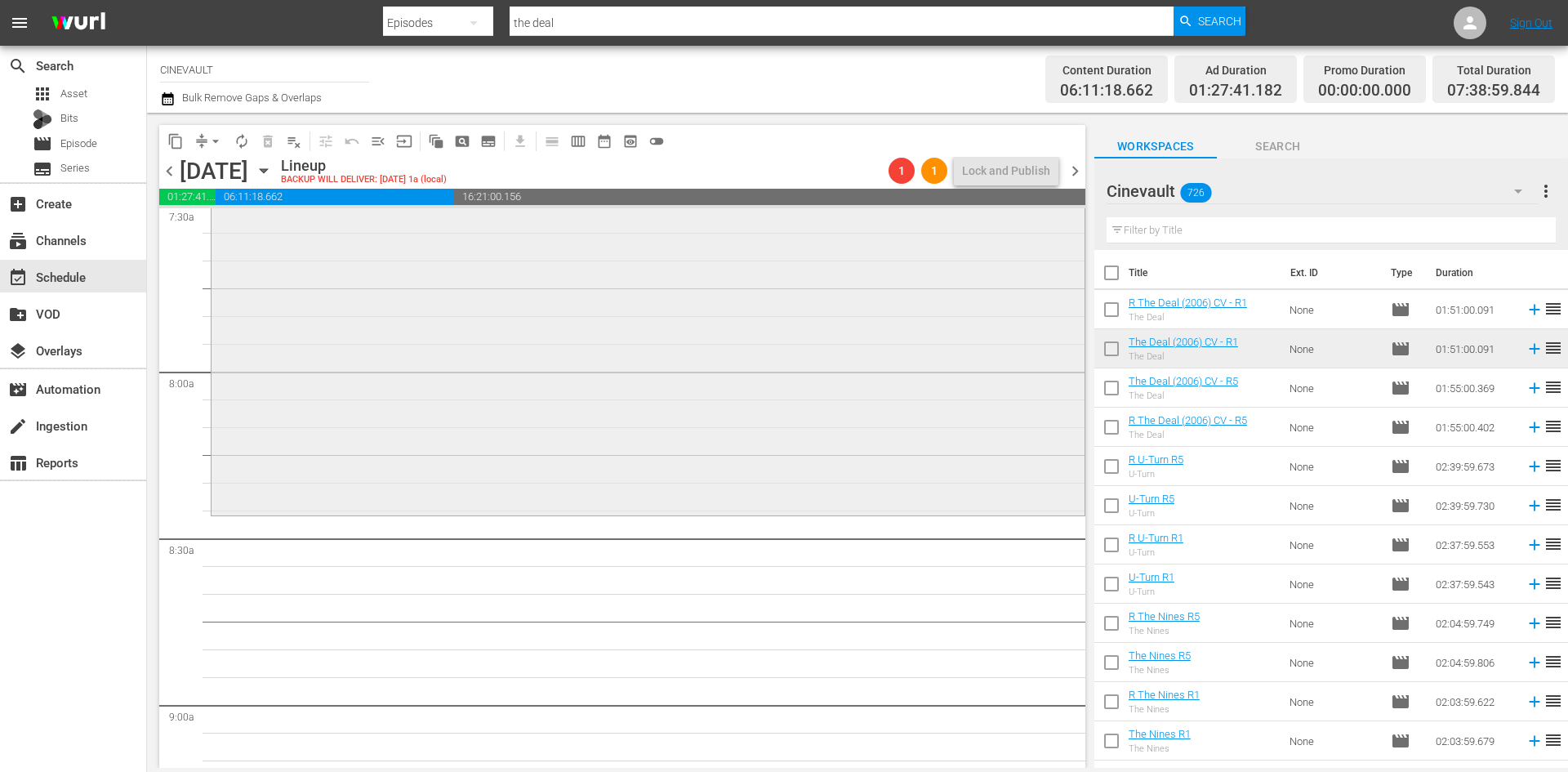
scroll to position [2531, 0]
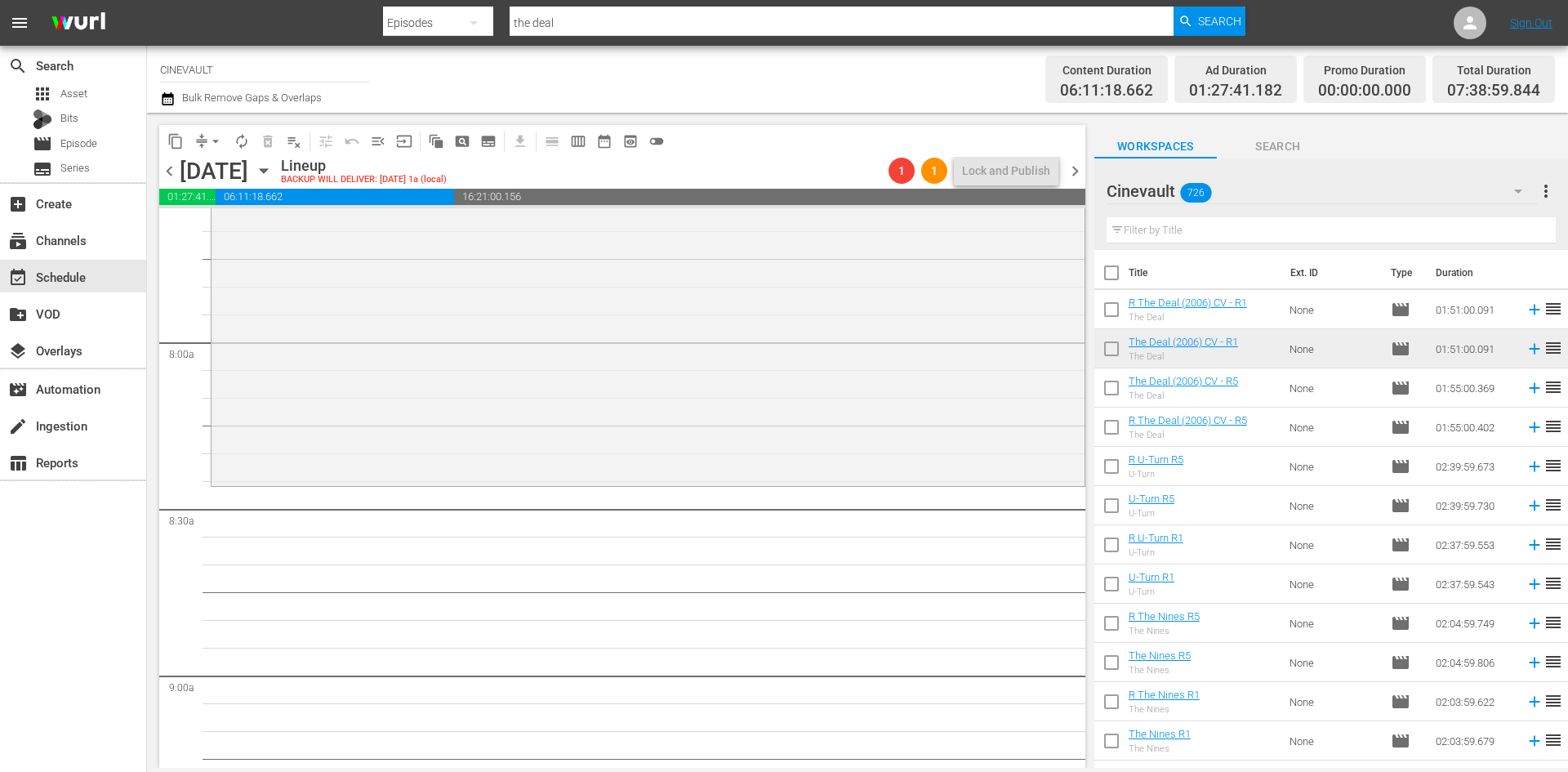
click at [1287, 225] on input "text" at bounding box center [1331, 229] width 449 height 26
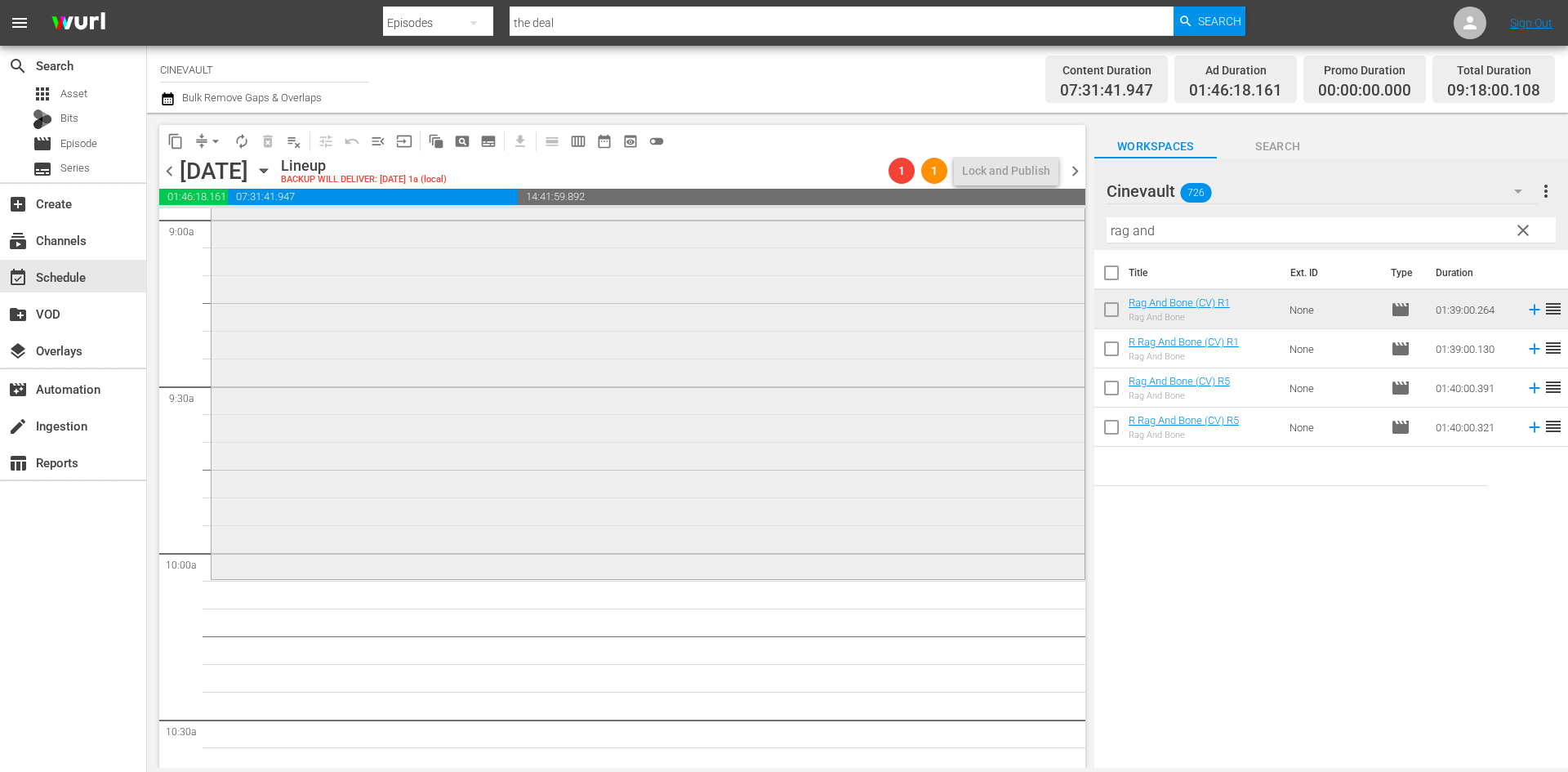
scroll to position [3103, 0]
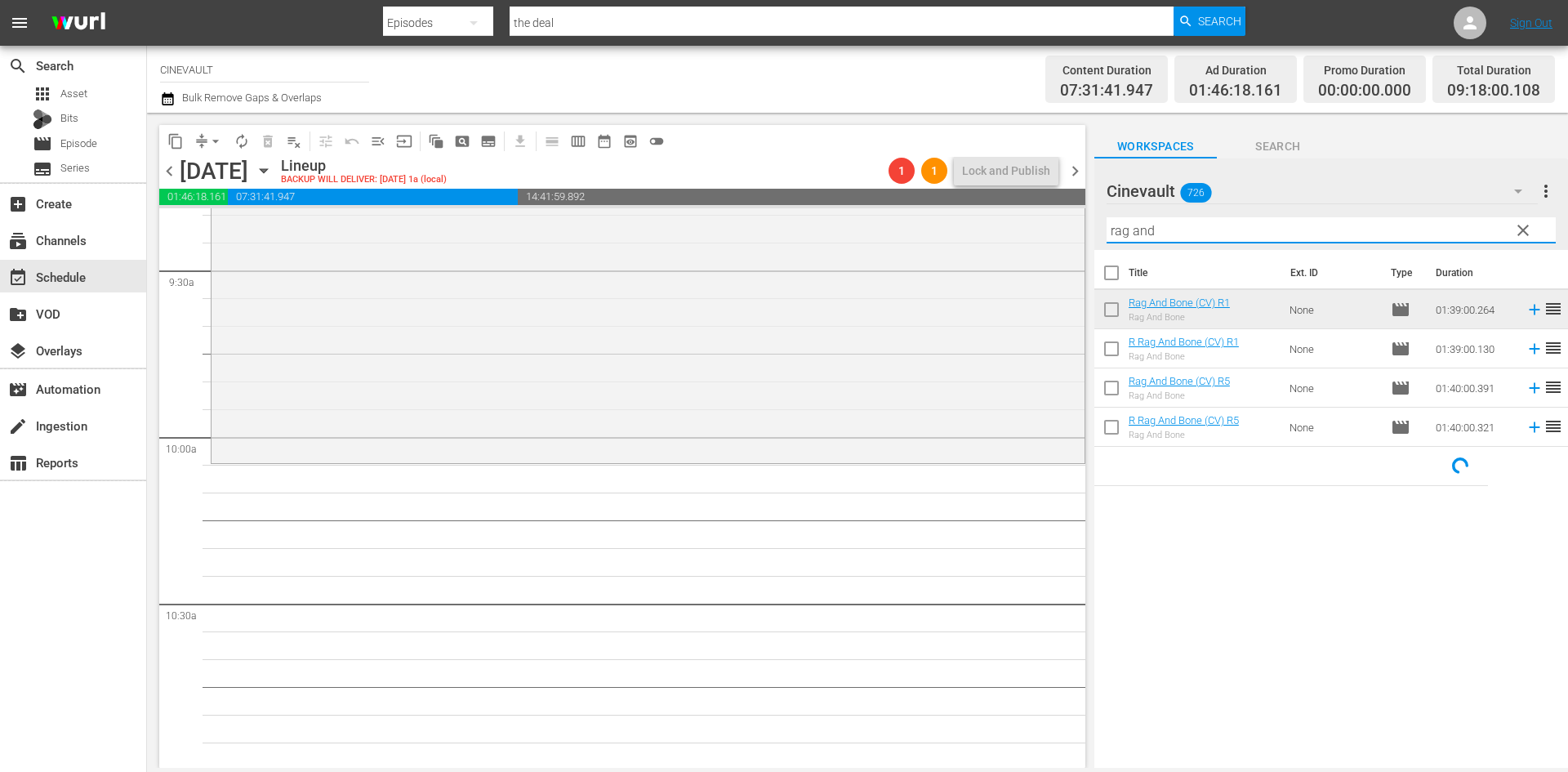
drag, startPoint x: 1266, startPoint y: 226, endPoint x: 1089, endPoint y: 228, distance: 177.0
click at [1089, 228] on div "content_copy compress arrow_drop_down autorenew_outlined delete_forever_outline…" at bounding box center [857, 440] width 1421 height 655
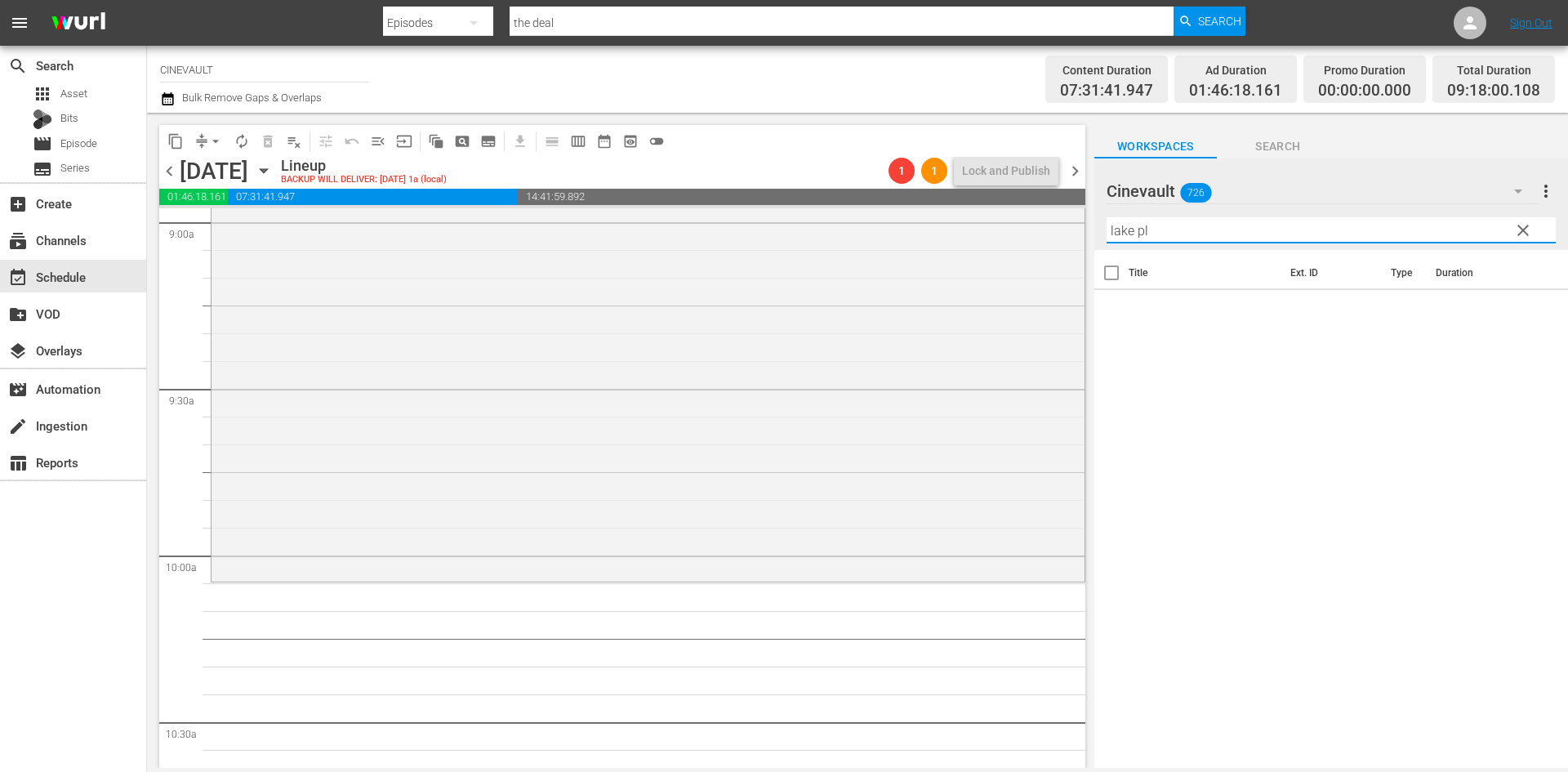
scroll to position [2940, 0]
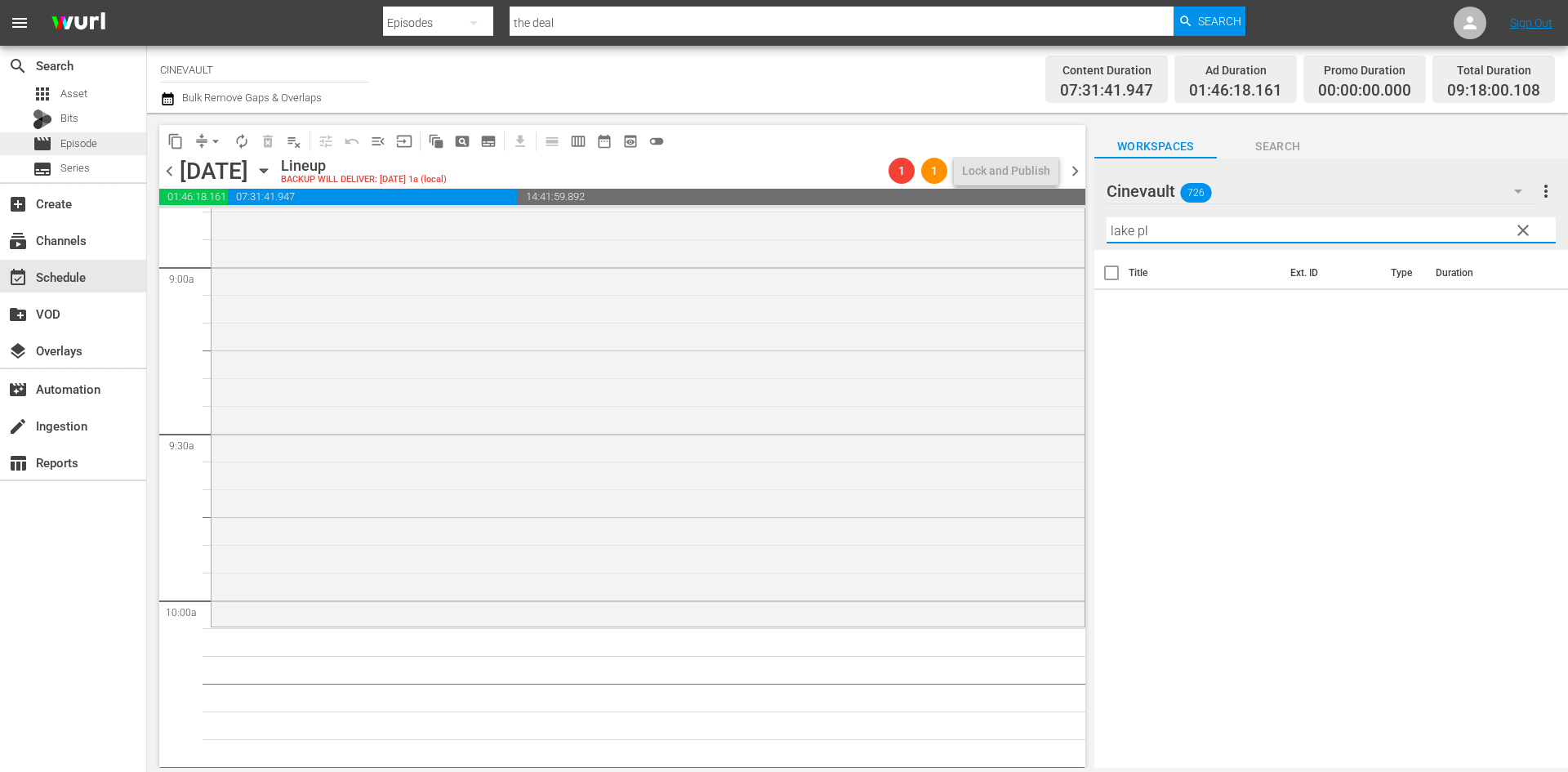
type input "lake pl"
click at [120, 141] on div "movie Episode" at bounding box center [73, 144] width 147 height 23
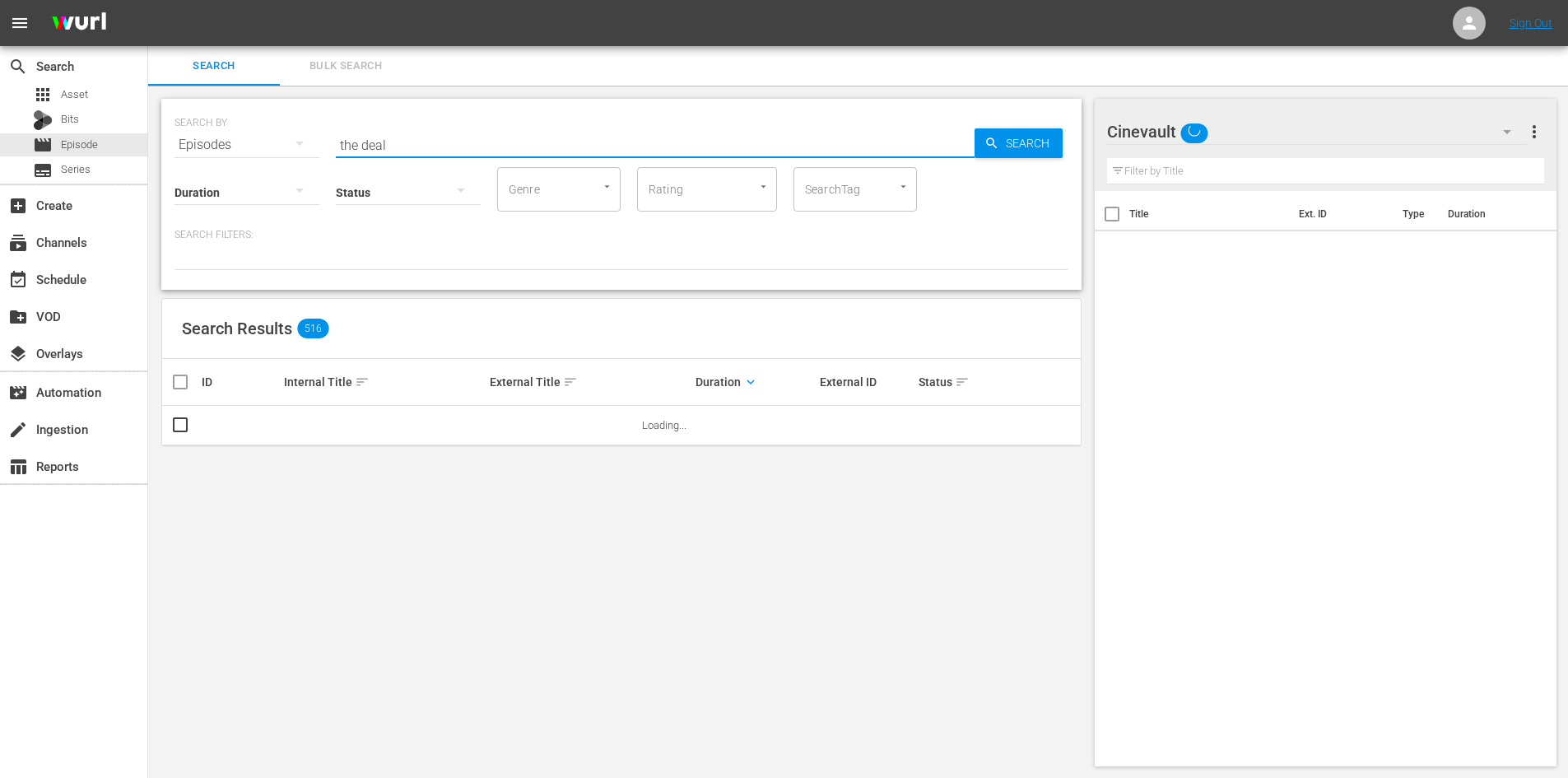
drag, startPoint x: 392, startPoint y: 152, endPoint x: 306, endPoint y: 134, distance: 87.9
click at [306, 134] on div "SEARCH BY Search By Episodes Search ID, Title, Description, Keywords, or Catego…" at bounding box center [622, 135] width 894 height 59
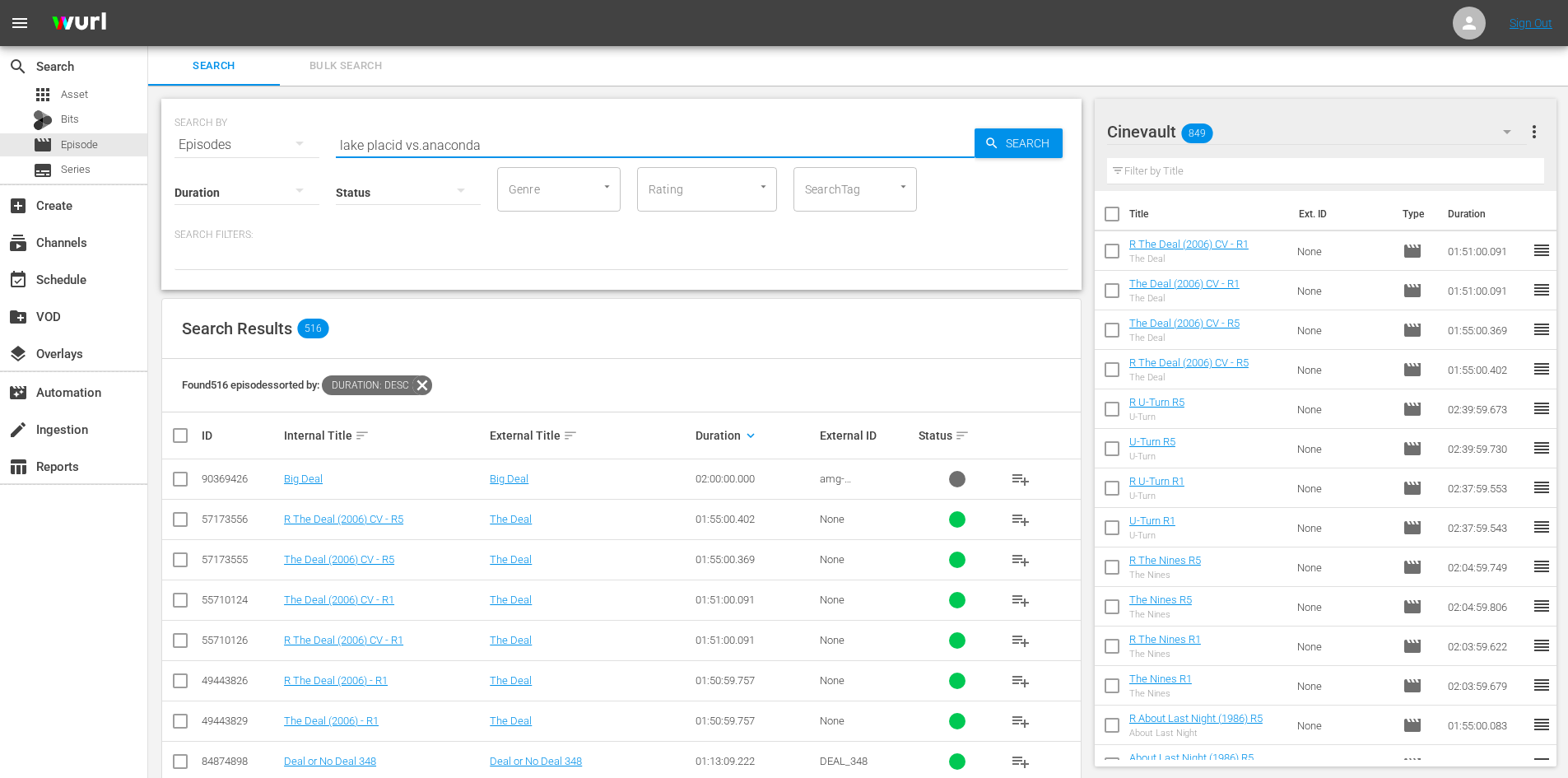
type input "lake placid vs.anaconda"
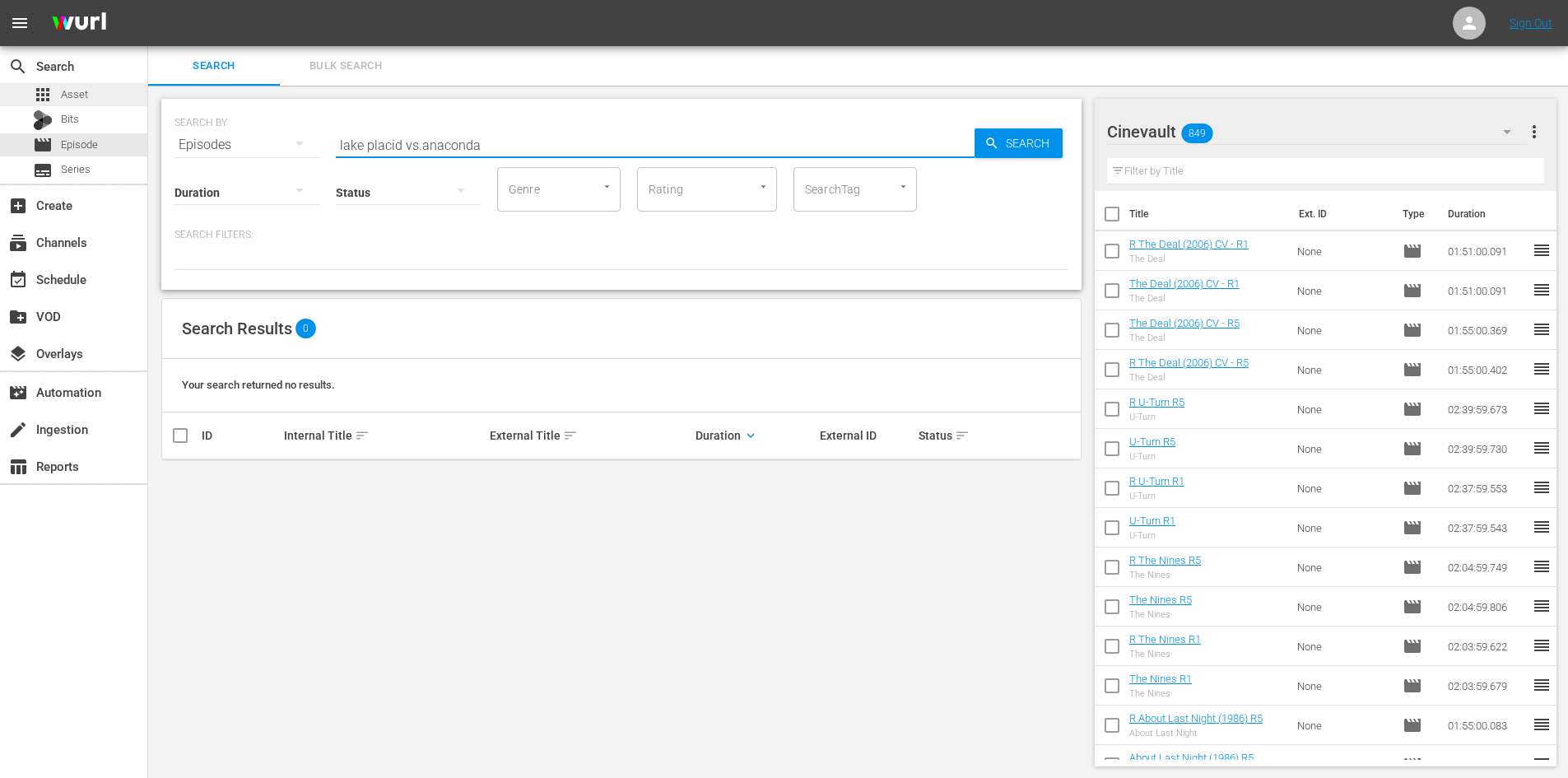
click at [96, 102] on div "apps Asset" at bounding box center [74, 95] width 148 height 23
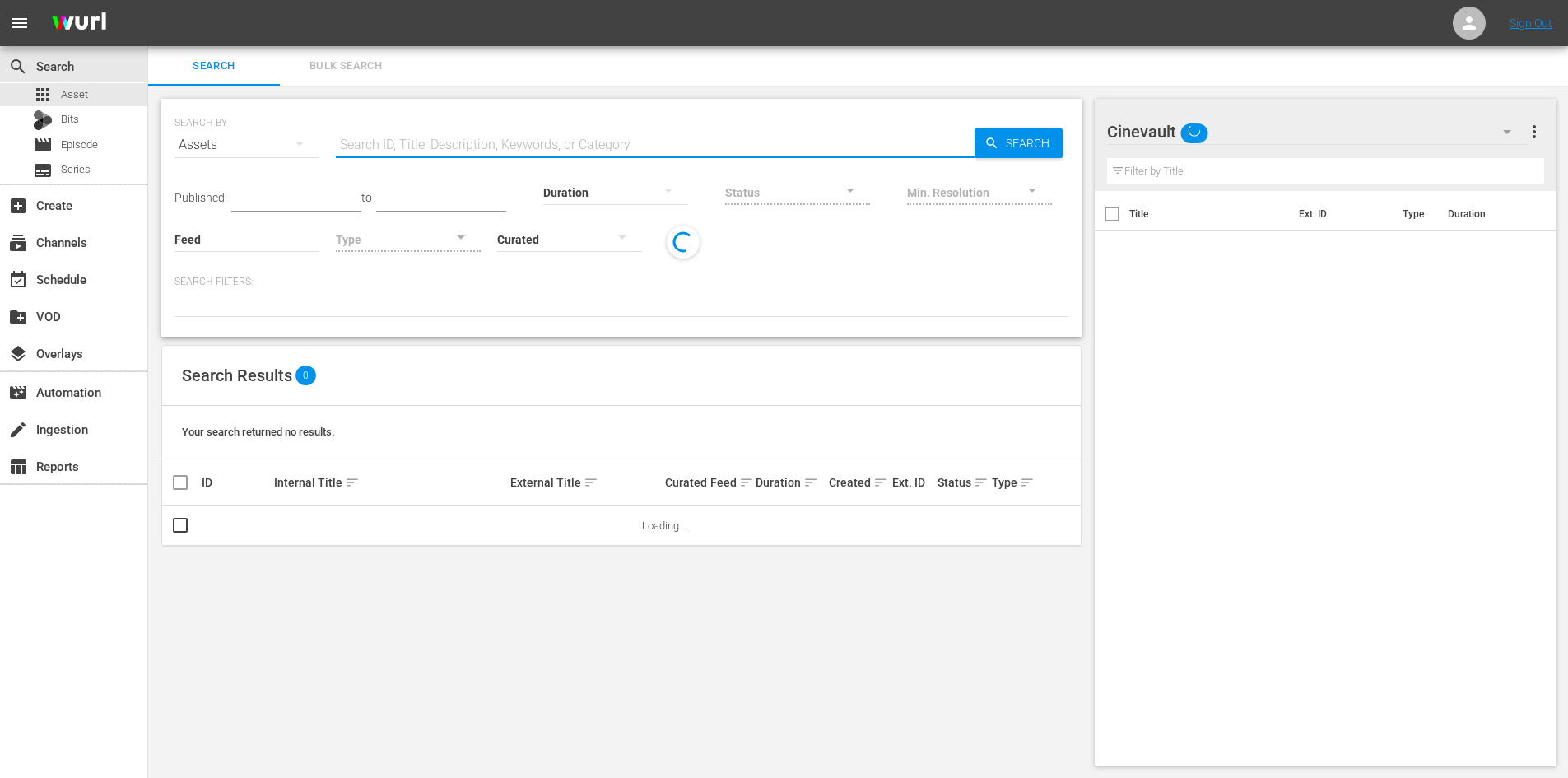
click at [443, 131] on input "text" at bounding box center [655, 144] width 639 height 39
type input "lake pla"
click at [101, 153] on div "movie Episode" at bounding box center [74, 145] width 148 height 23
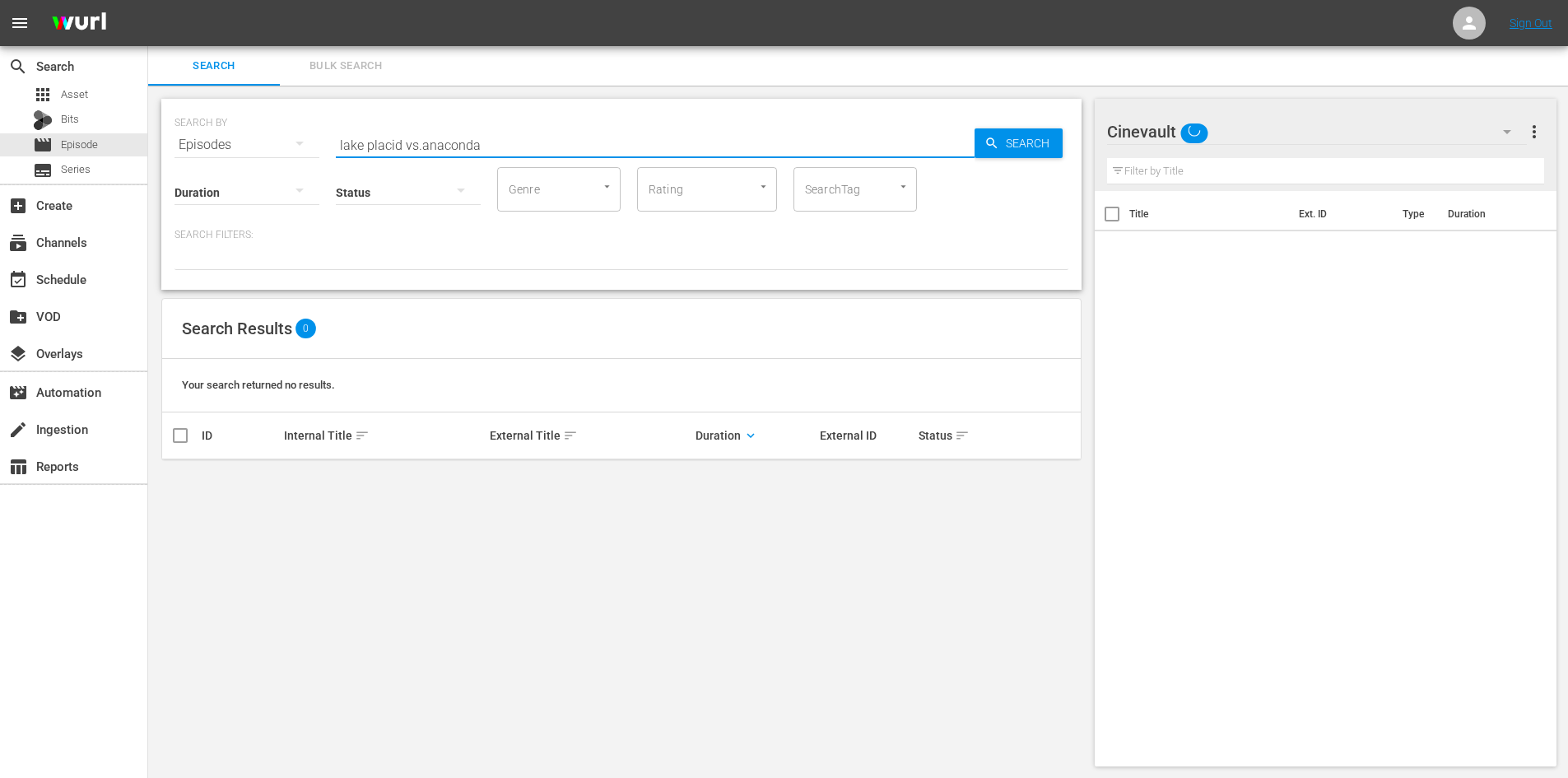
drag, startPoint x: 553, startPoint y: 143, endPoint x: 406, endPoint y: 148, distance: 147.1
click at [406, 148] on input "lake placid vs.anaconda" at bounding box center [655, 144] width 639 height 39
type input "lake placid"
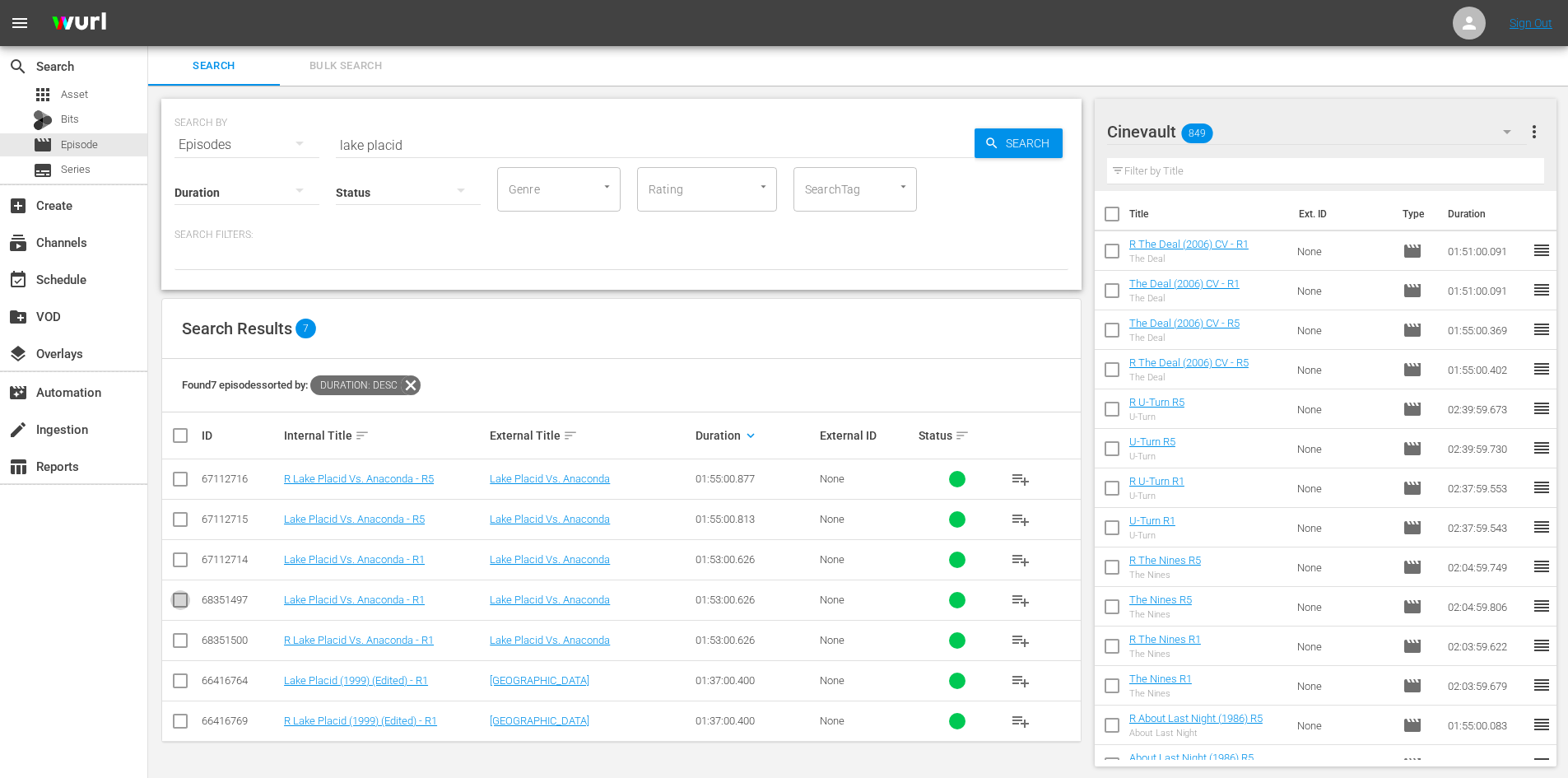
click at [182, 597] on input "checkbox" at bounding box center [180, 603] width 20 height 20
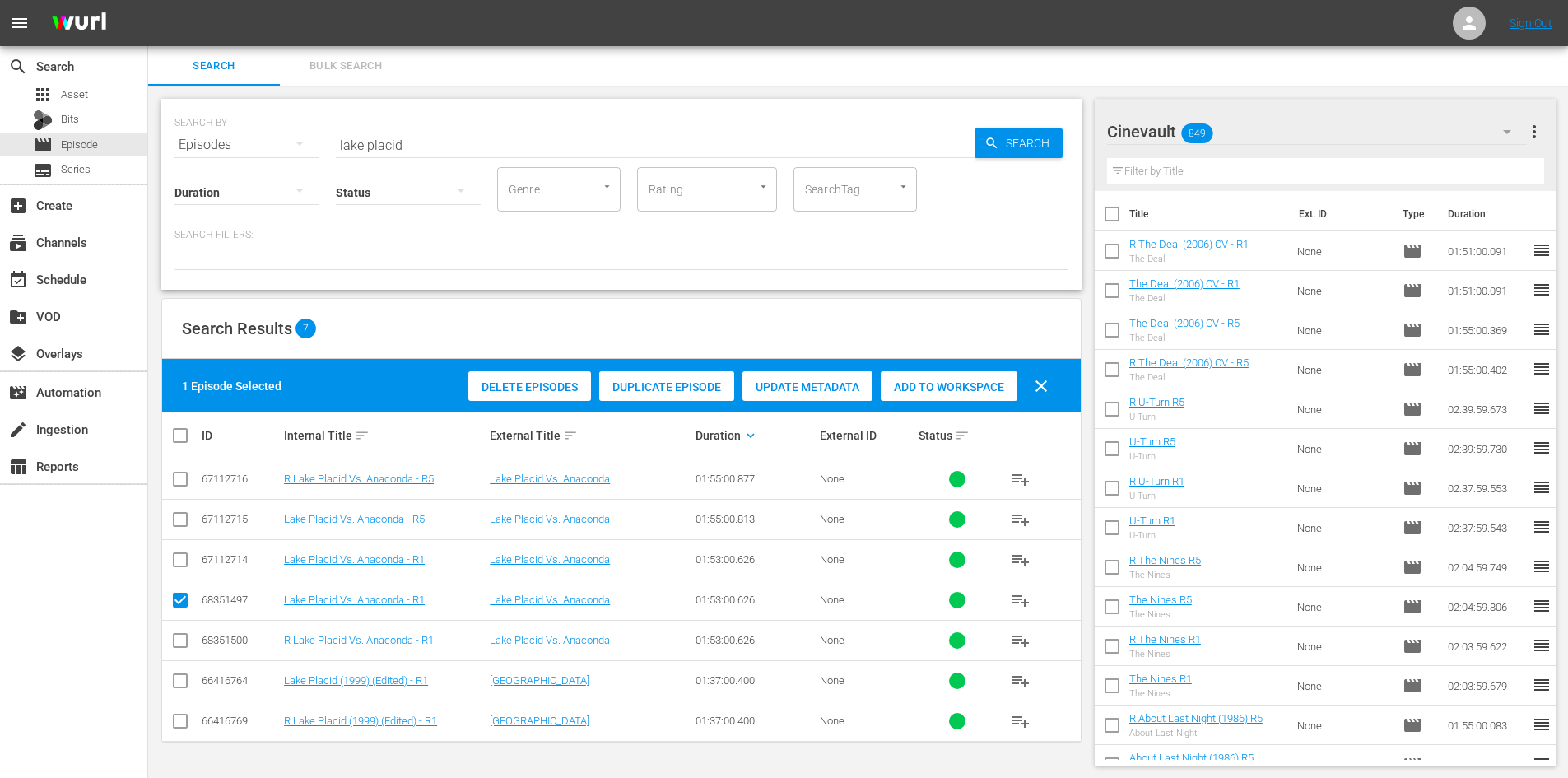
click at [186, 594] on input "checkbox" at bounding box center [180, 603] width 20 height 20
checkbox input "false"
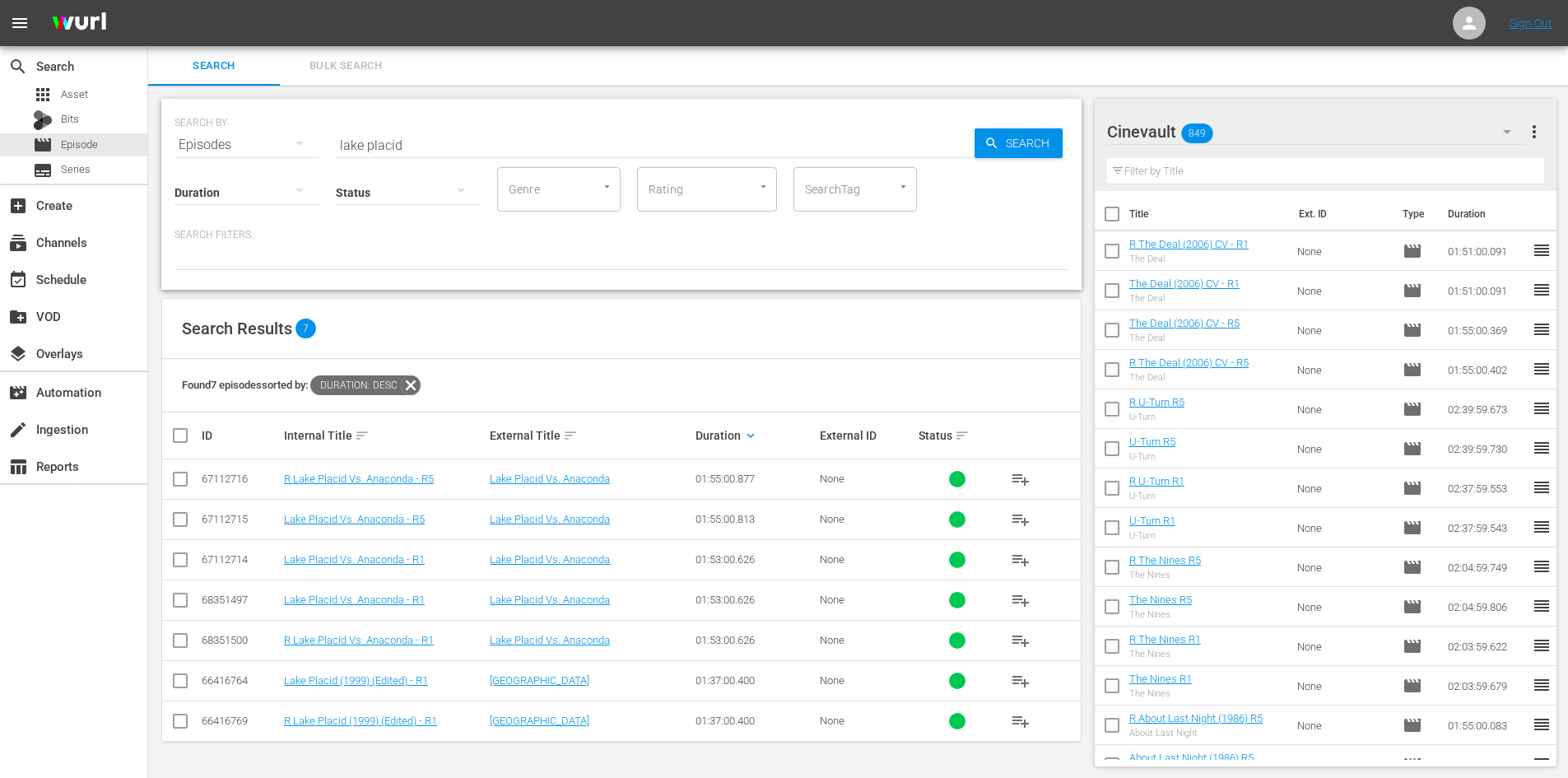
click at [445, 601] on div "Lake Placid Vs. Anaconda - R1" at bounding box center [384, 600] width 201 height 12
click at [177, 639] on input "checkbox" at bounding box center [180, 644] width 20 height 20
checkbox input "true"
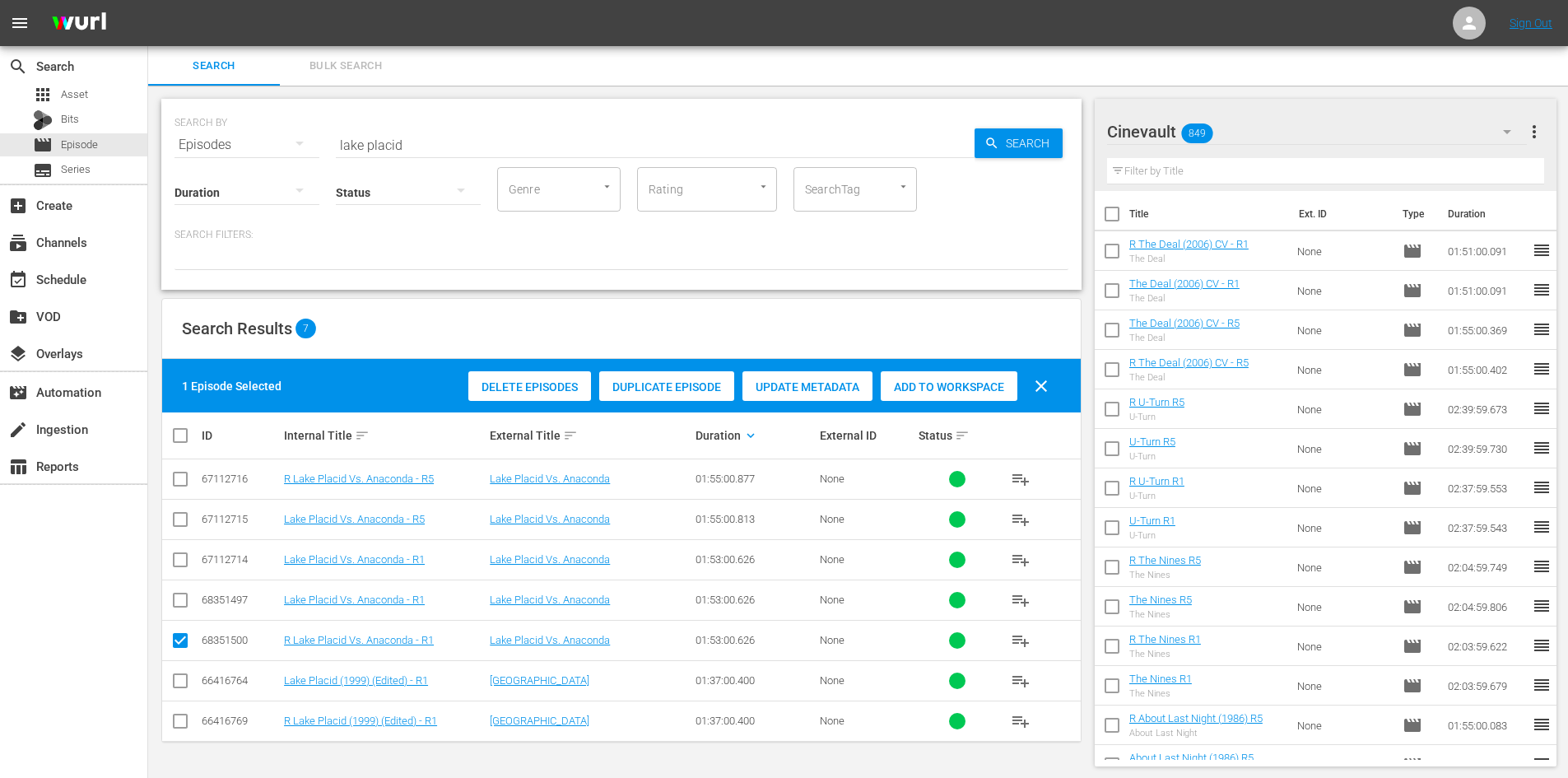
click at [177, 604] on input "checkbox" at bounding box center [180, 603] width 20 height 20
checkbox input "true"
click at [179, 521] on input "checkbox" at bounding box center [180, 522] width 20 height 20
checkbox input "true"
click at [180, 469] on icon at bounding box center [180, 479] width 20 height 20
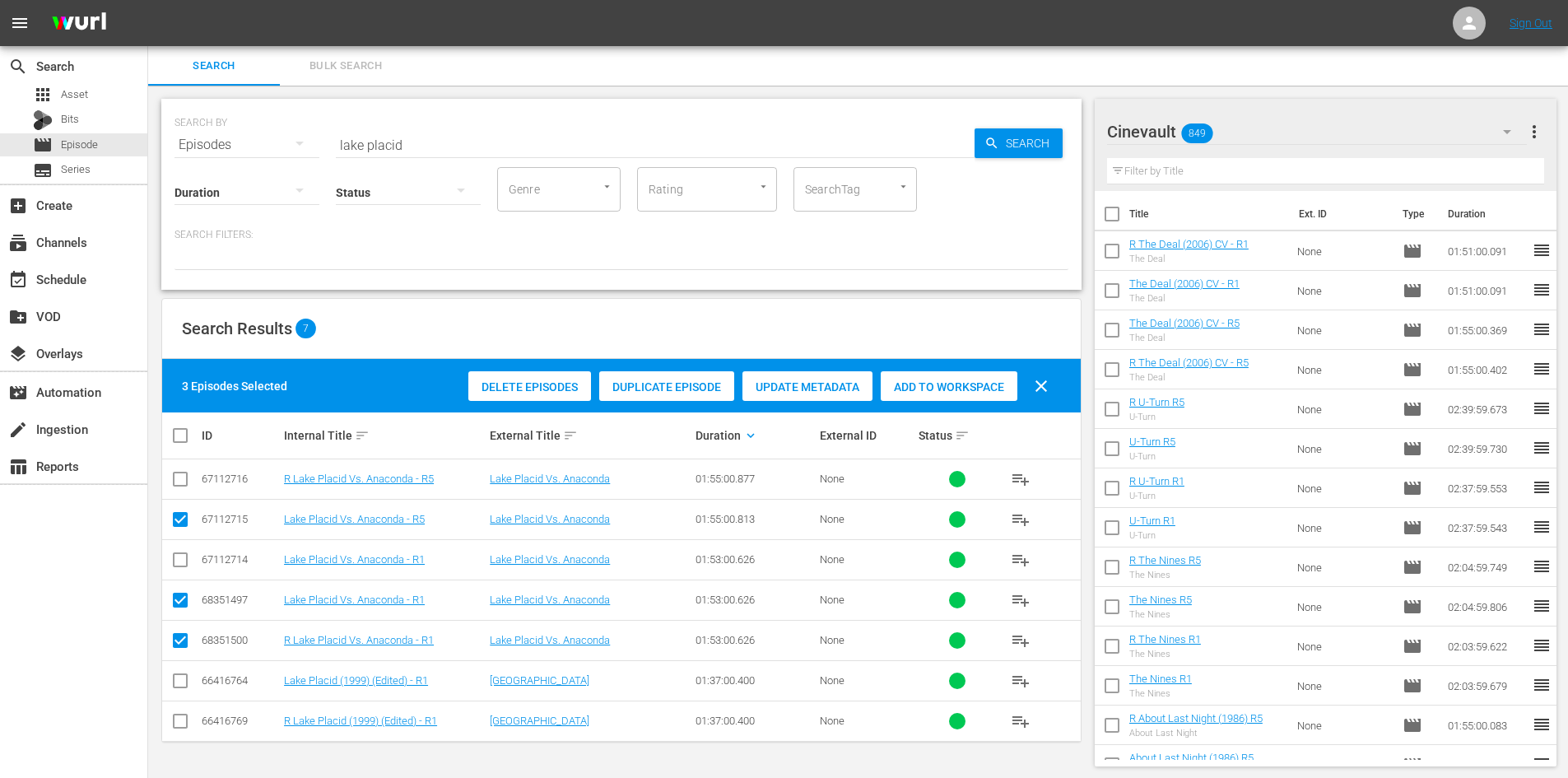
click at [181, 473] on input "checkbox" at bounding box center [180, 482] width 20 height 20
checkbox input "true"
click at [918, 382] on span "Add to Workspace" at bounding box center [949, 387] width 136 height 13
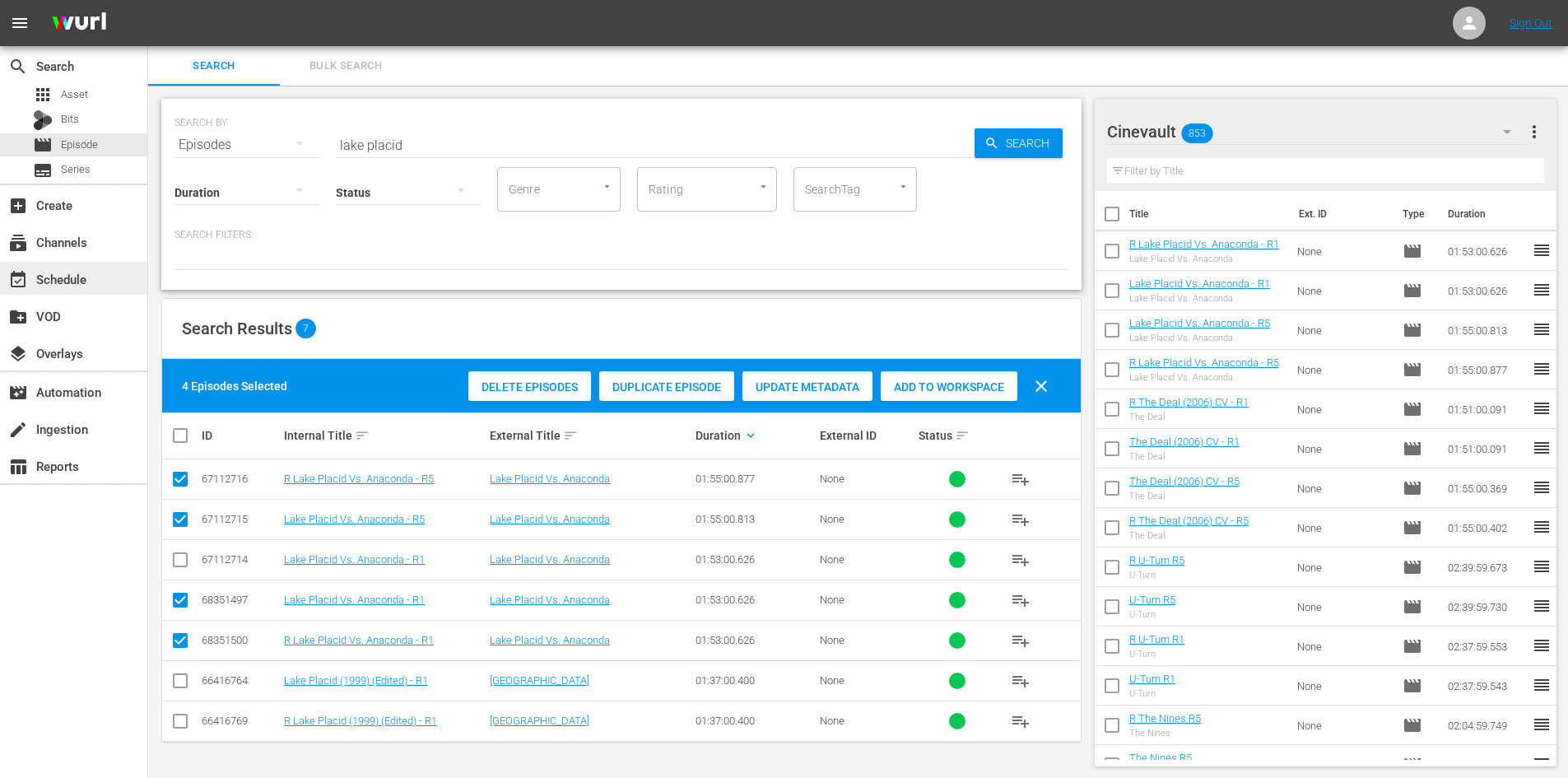
click at [62, 264] on div "event_available Schedule" at bounding box center [74, 278] width 148 height 33
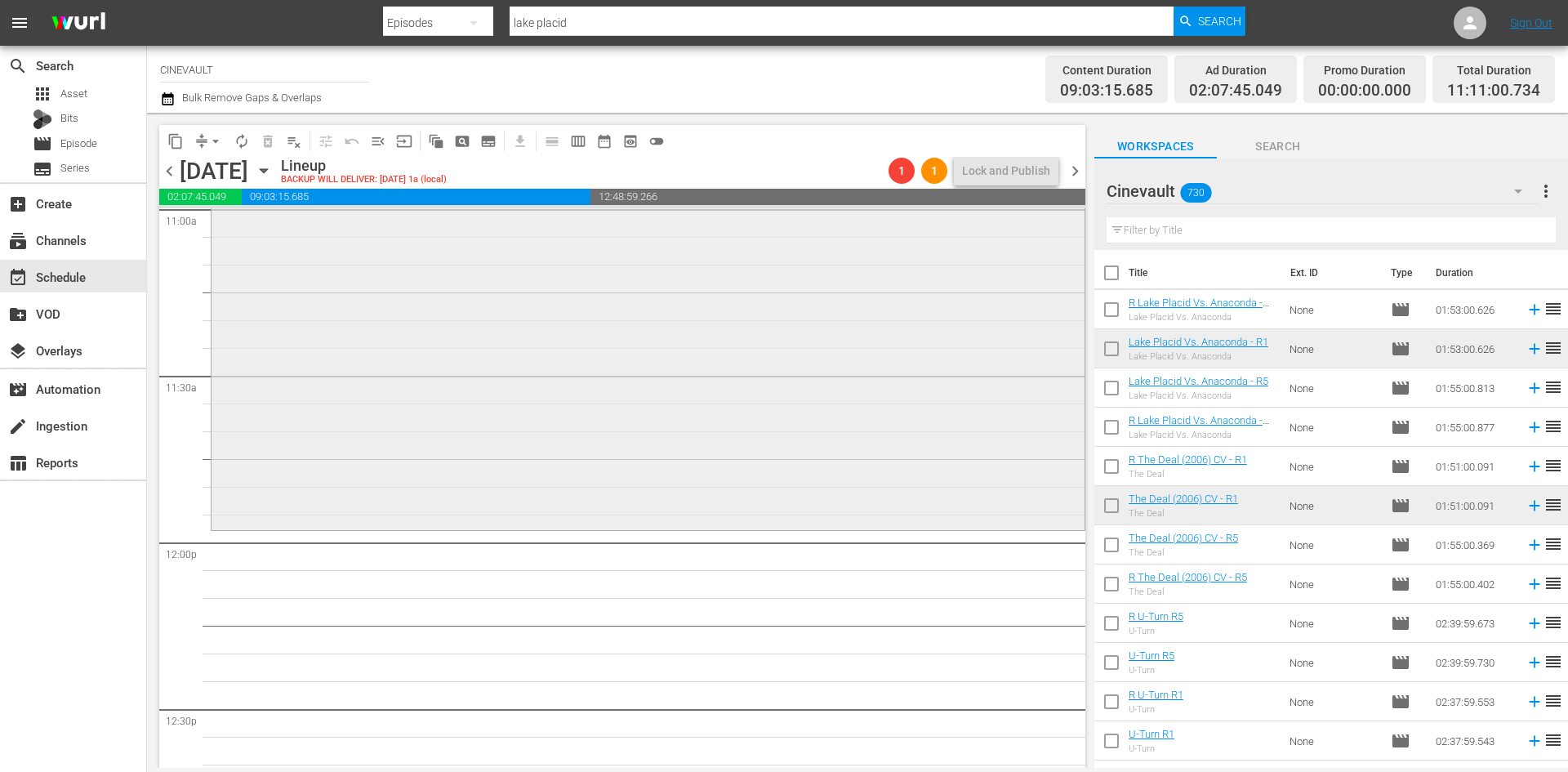
scroll to position [3756, 0]
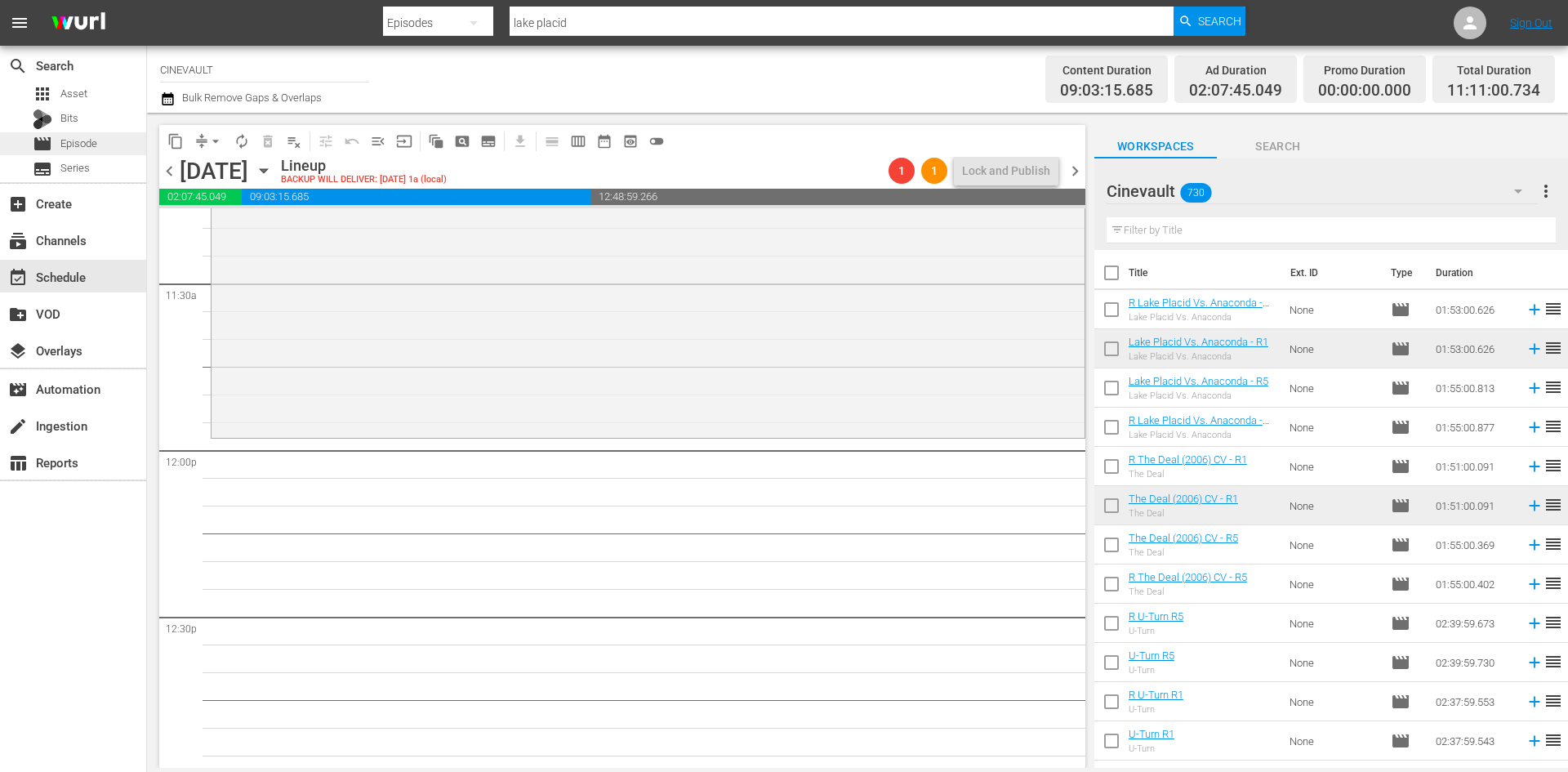
click at [129, 142] on div "movie Episode" at bounding box center [73, 144] width 147 height 23
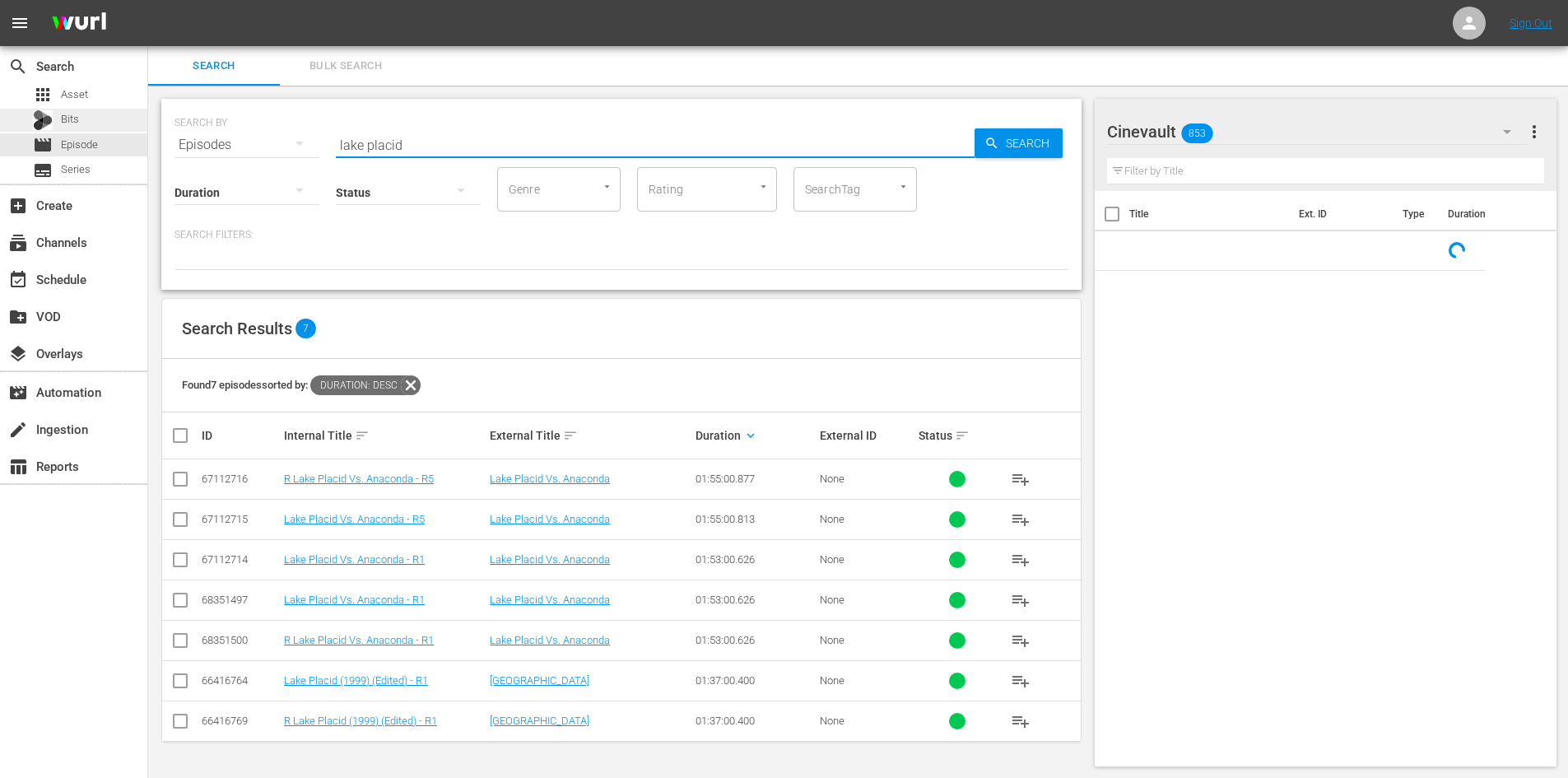
drag, startPoint x: 579, startPoint y: 153, endPoint x: 110, endPoint y: 113, distance: 470.7
click at [148, 0] on div "search Search apps Asset Bits movie Episode subtitles Series add_box Create sub…" at bounding box center [858, 0] width 1420 height 0
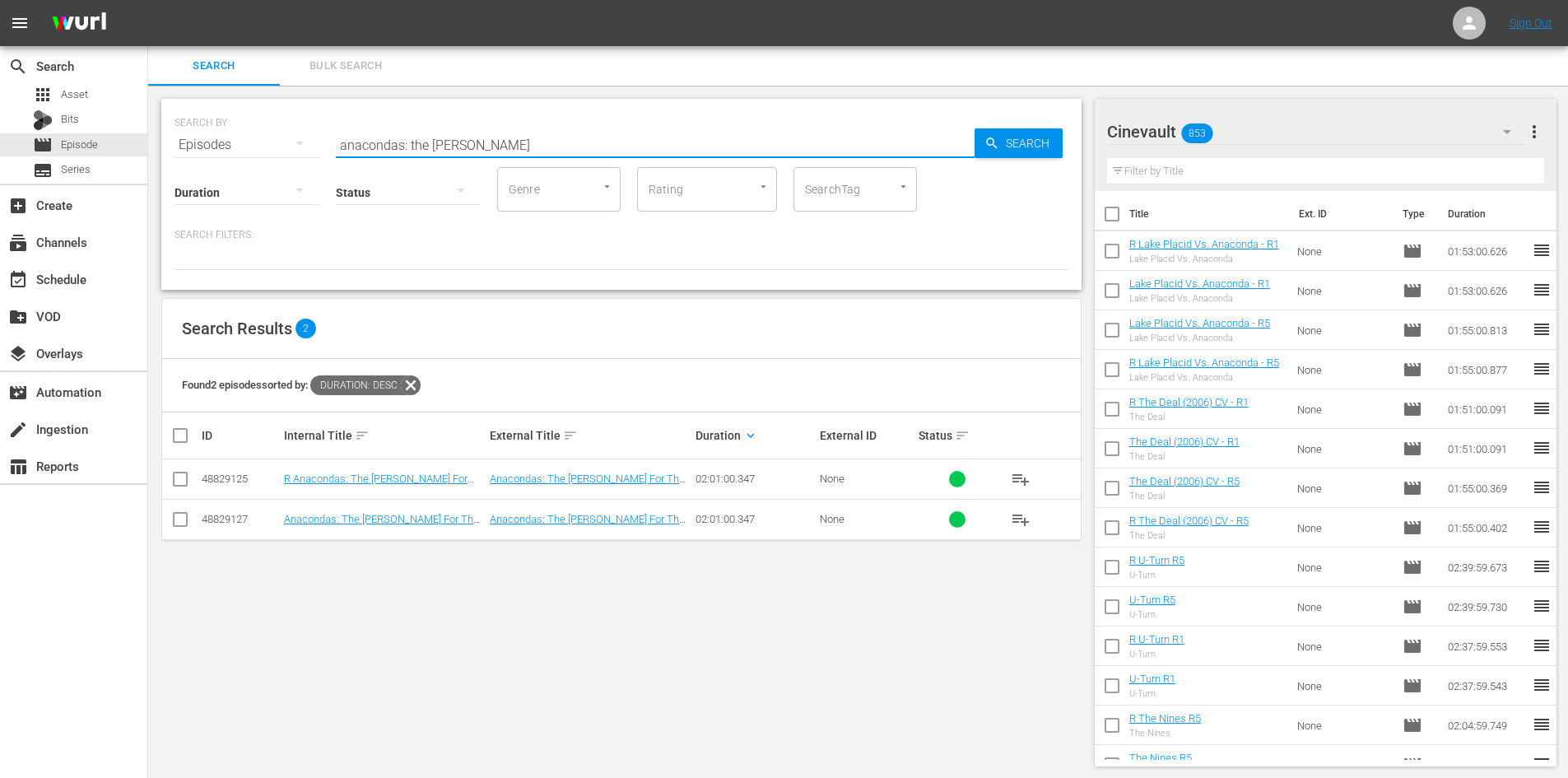
type input "anacondas: the hunt"
click at [420, 389] on icon at bounding box center [411, 385] width 20 height 20
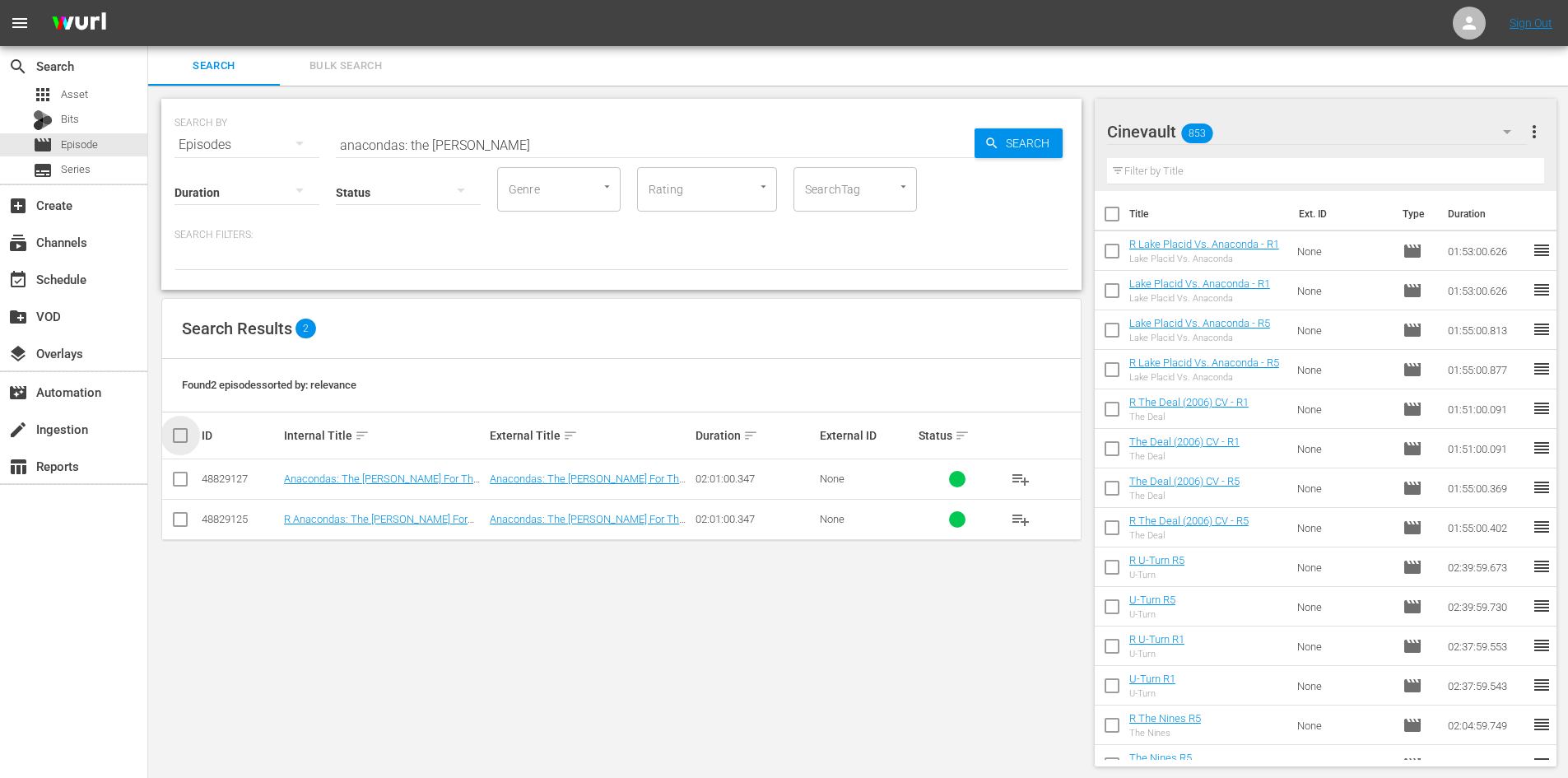
click at [178, 436] on input "checkbox" at bounding box center [187, 436] width 33 height 20
checkbox input "true"
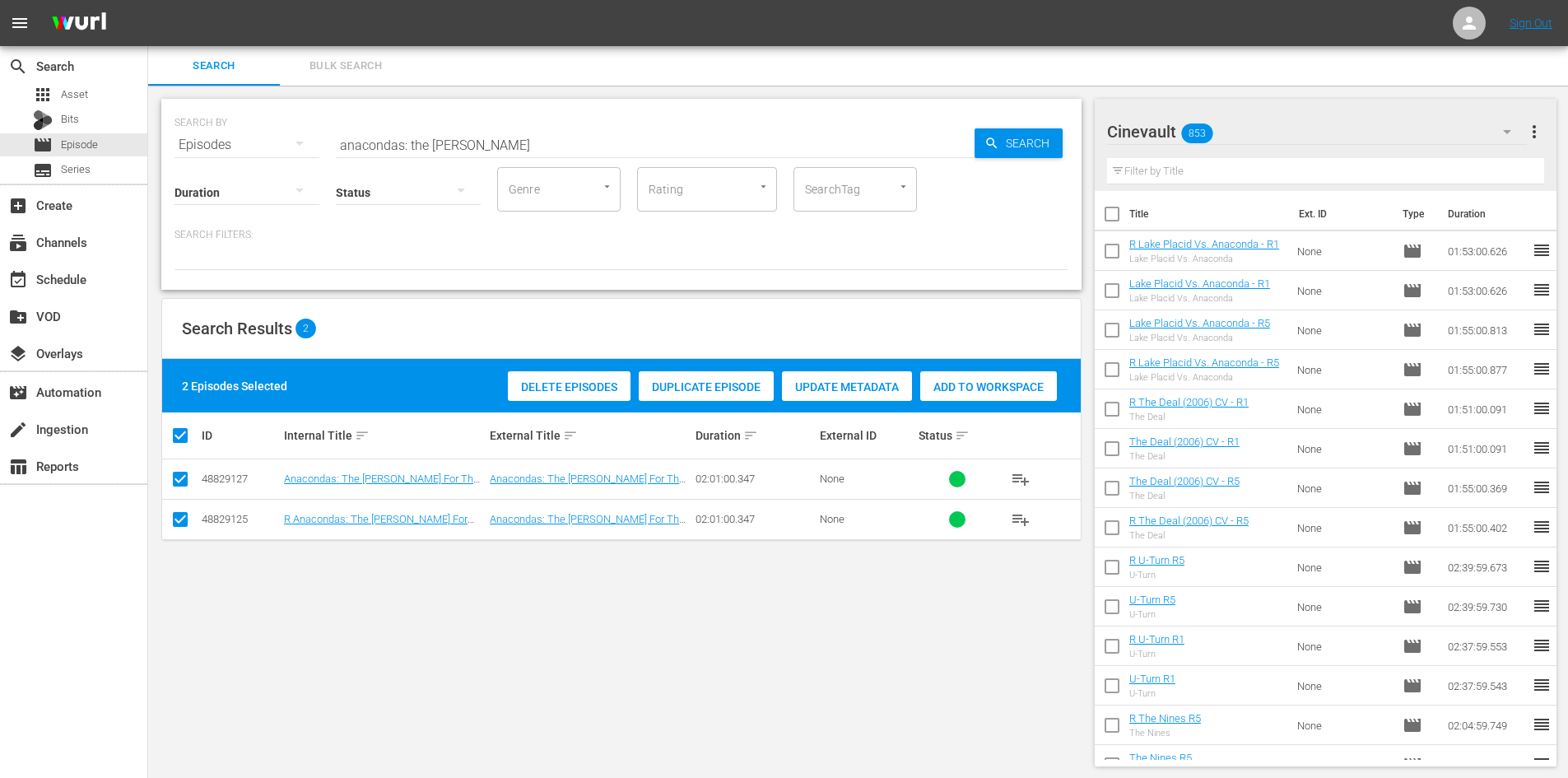
click at [948, 388] on span "Add to Workspace" at bounding box center [988, 387] width 136 height 13
click at [86, 295] on div "event_available Schedule" at bounding box center [74, 277] width 148 height 37
click at [100, 281] on div "event_available Schedule" at bounding box center [74, 278] width 148 height 33
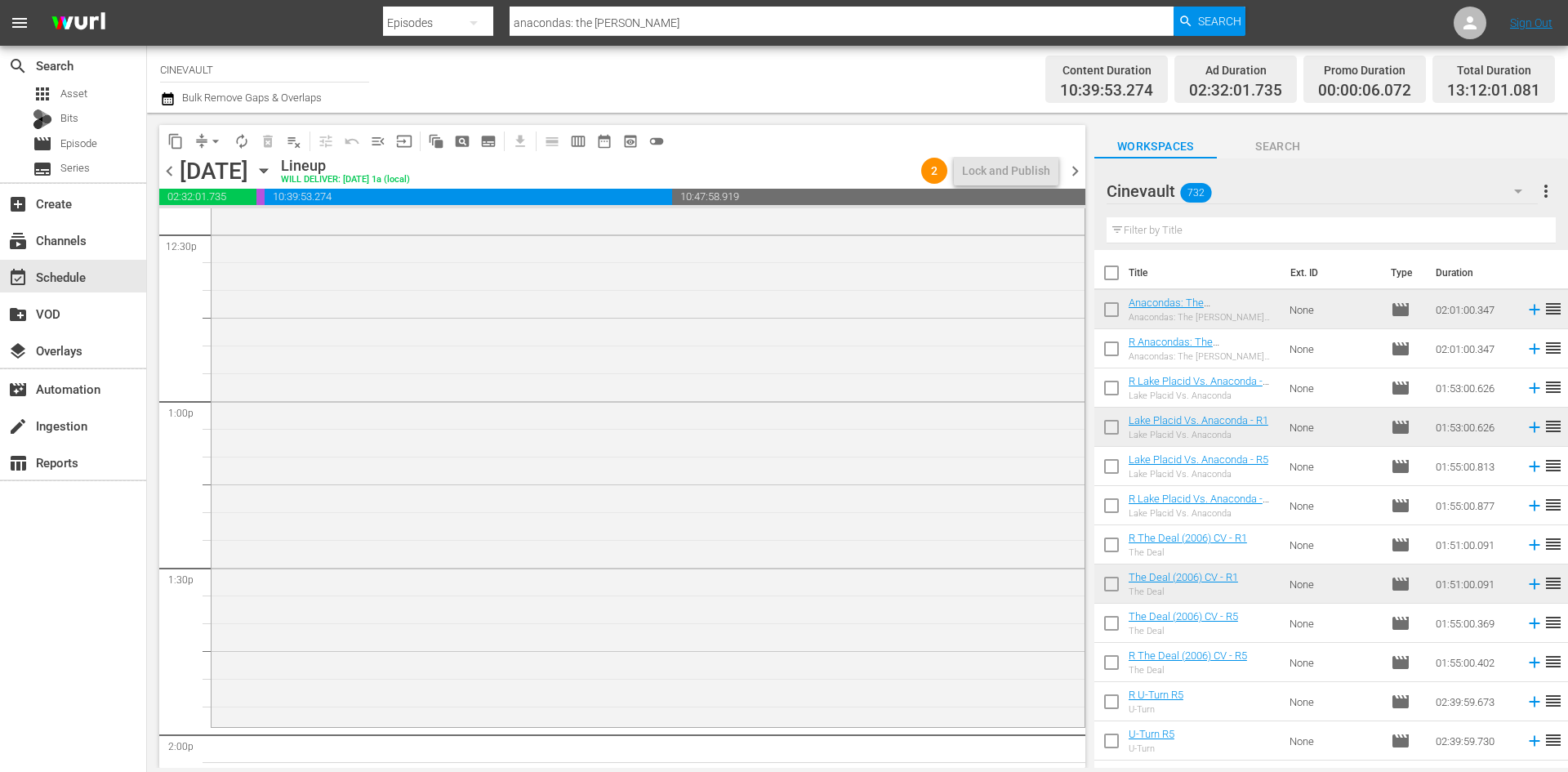
scroll to position [4246, 0]
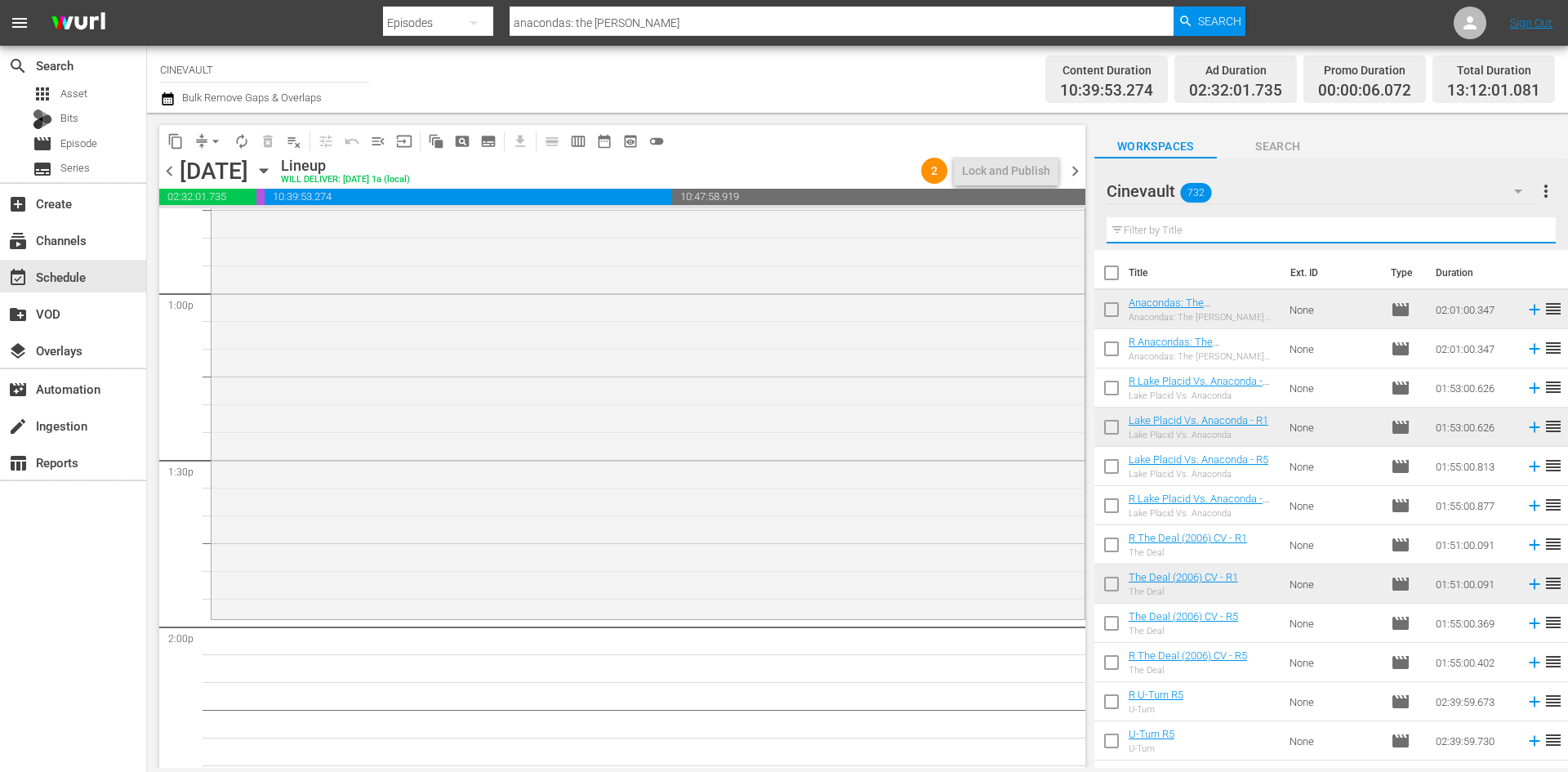
click at [1202, 232] on input "text" at bounding box center [1331, 229] width 449 height 26
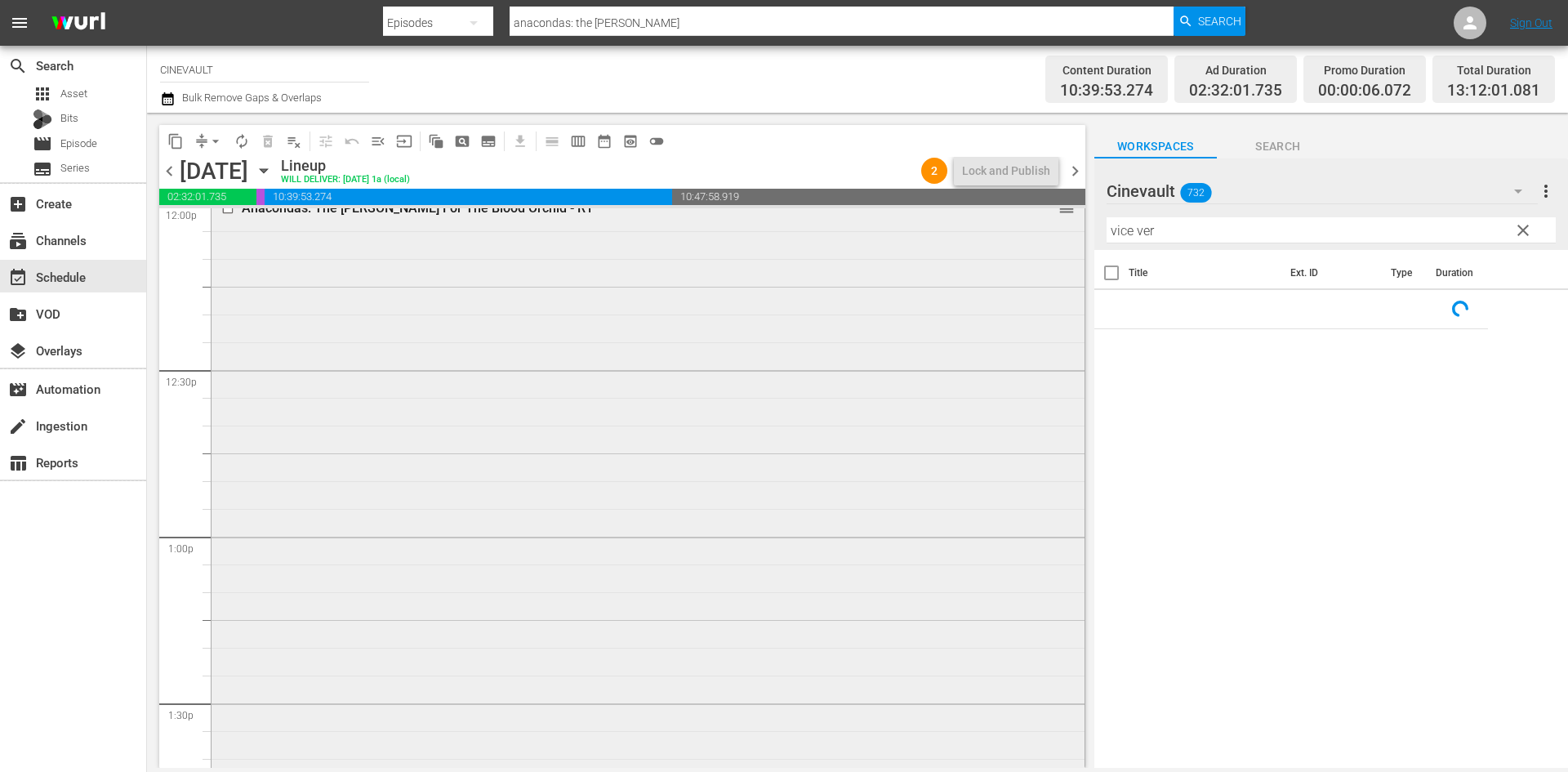
scroll to position [4001, 0]
click at [1155, 235] on input "vice ver" at bounding box center [1331, 229] width 449 height 26
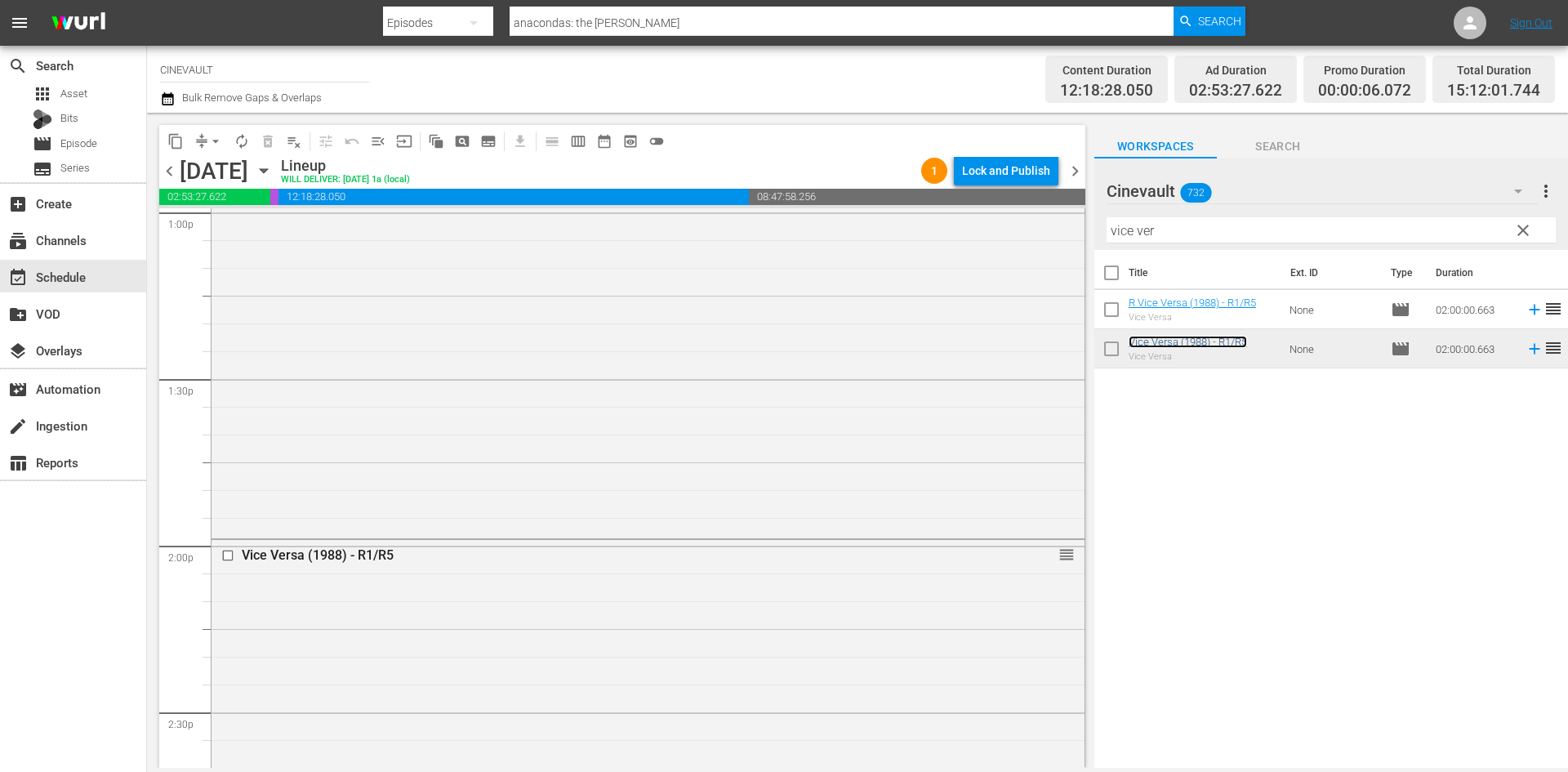
scroll to position [4328, 0]
drag, startPoint x: 1231, startPoint y: 228, endPoint x: 1009, endPoint y: 195, distance: 224.4
click at [1009, 195] on div "content_copy compress arrow_drop_down autorenew_outlined delete_forever_outline…" at bounding box center [857, 440] width 1421 height 655
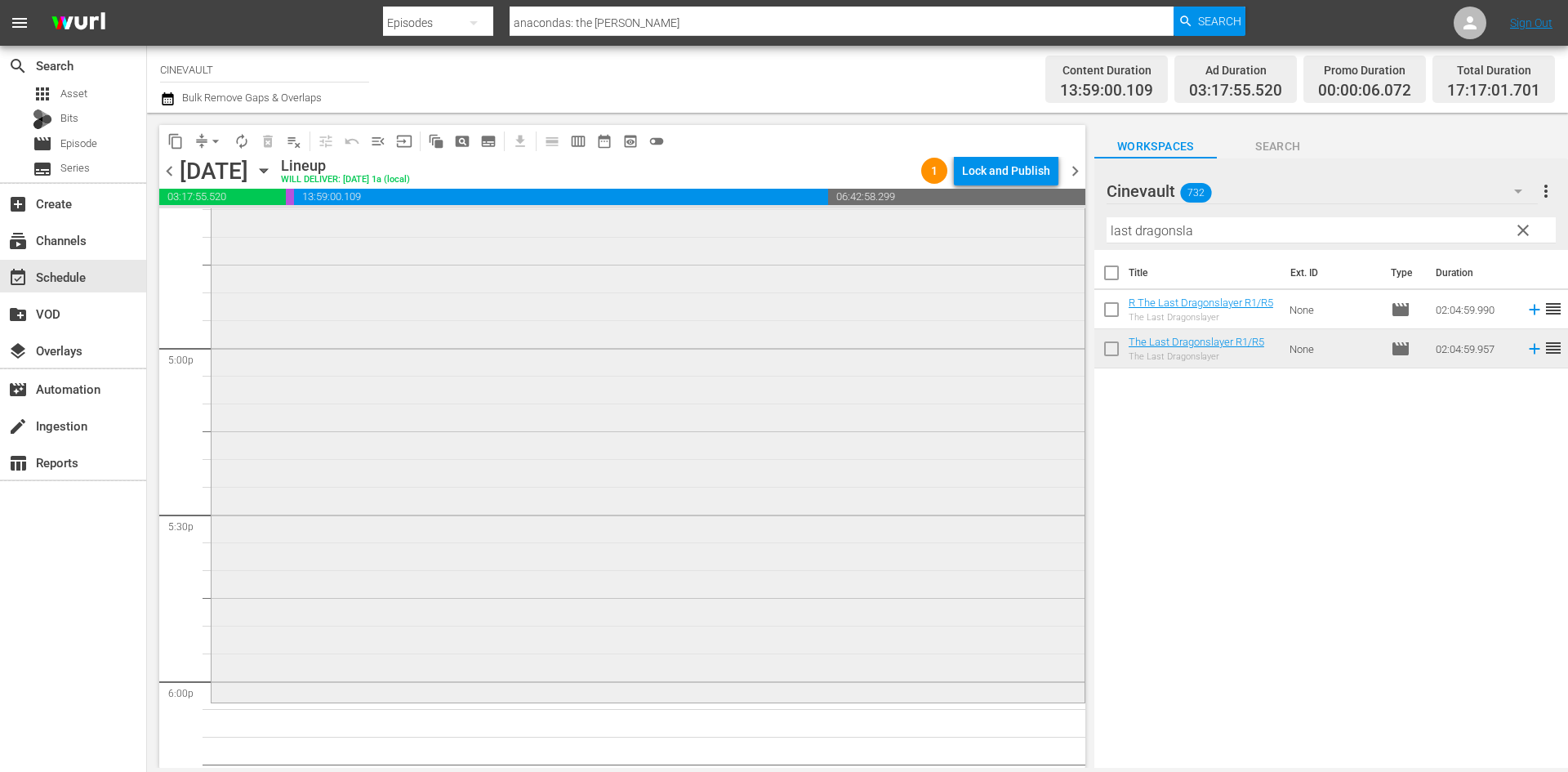
scroll to position [5634, 0]
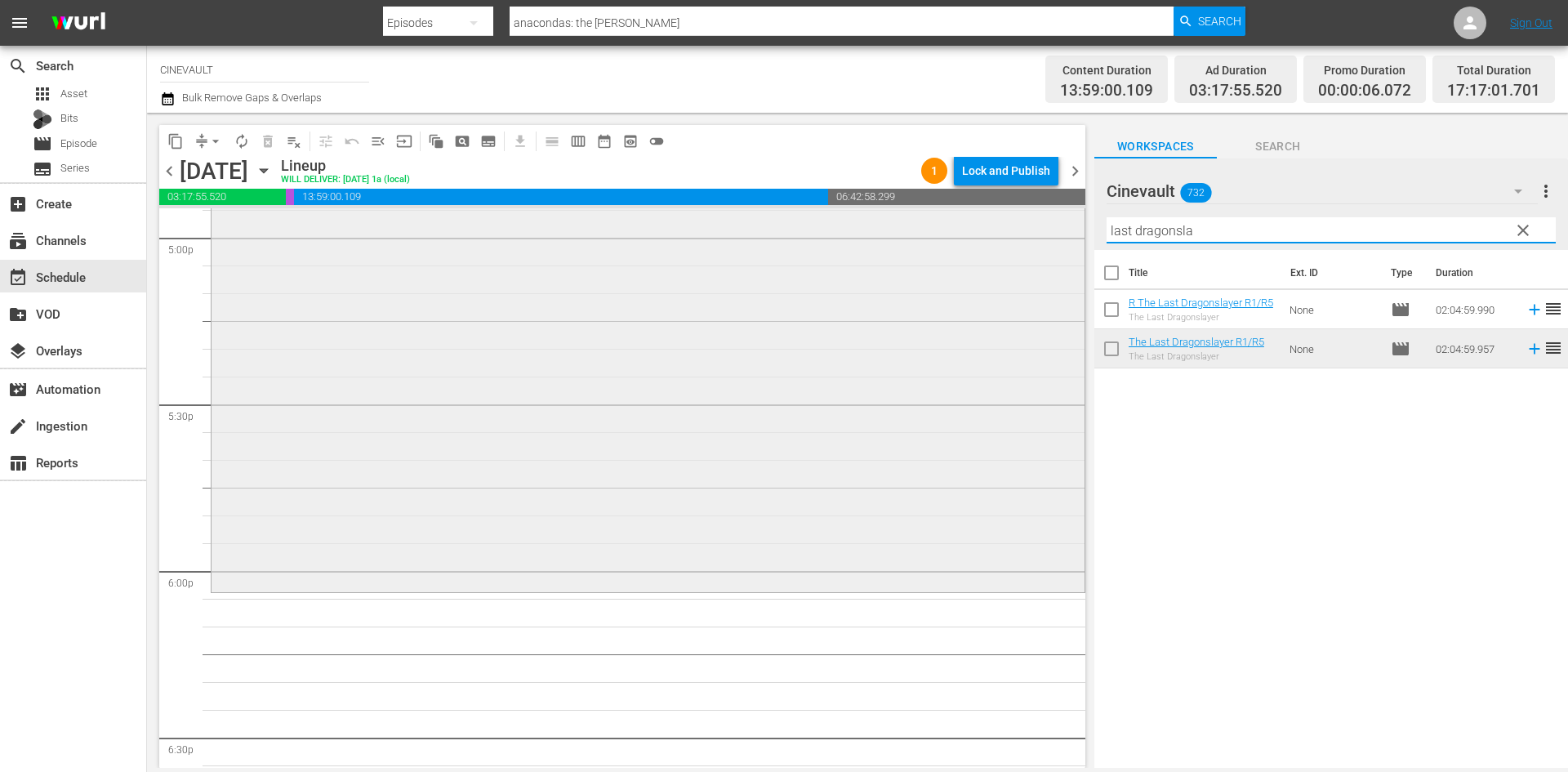
drag, startPoint x: 1226, startPoint y: 237, endPoint x: 1040, endPoint y: 237, distance: 186.0
click at [1040, 237] on div "content_copy compress arrow_drop_down autorenew_outlined delete_forever_outline…" at bounding box center [857, 440] width 1421 height 655
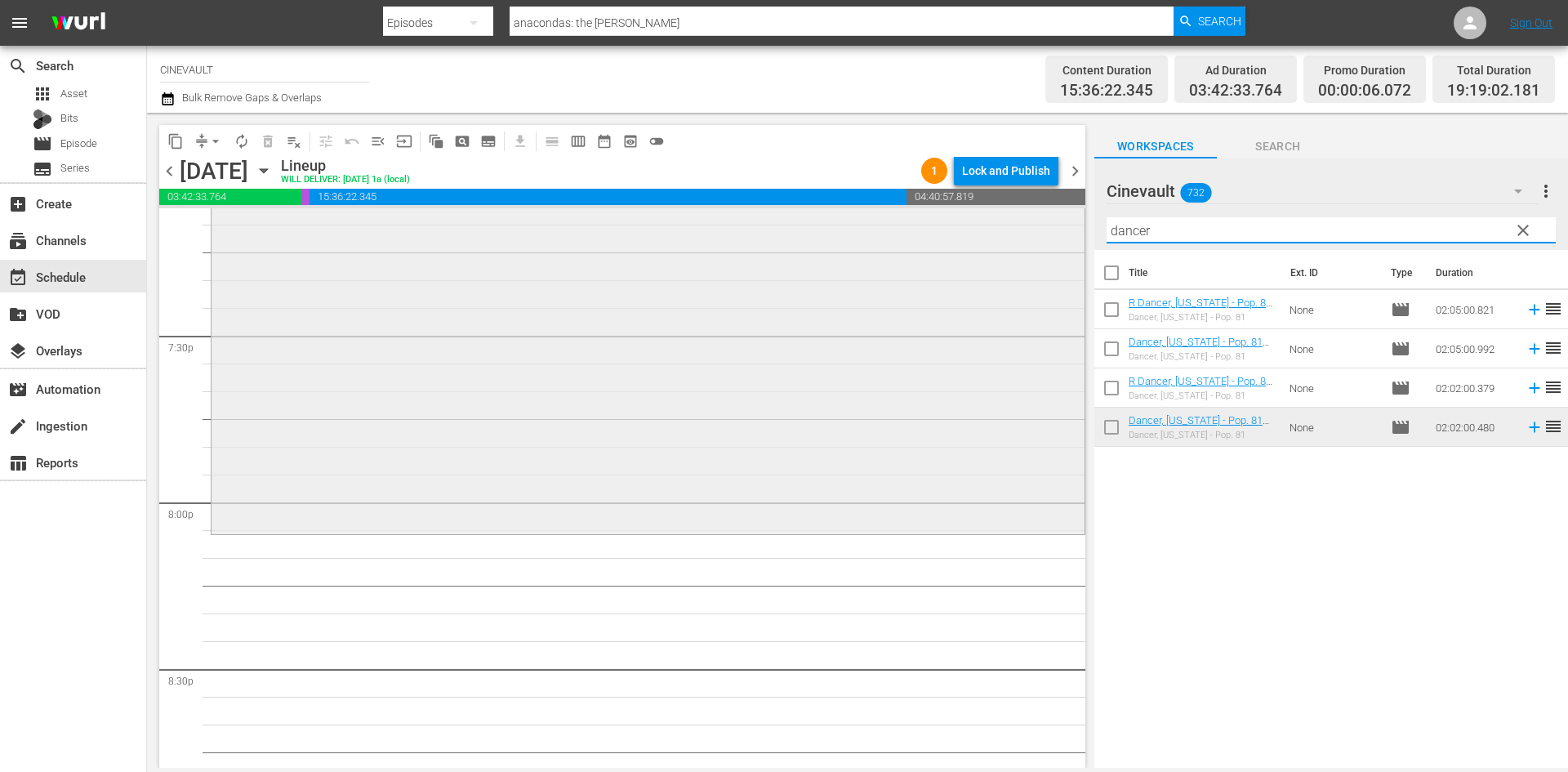
scroll to position [6319, 0]
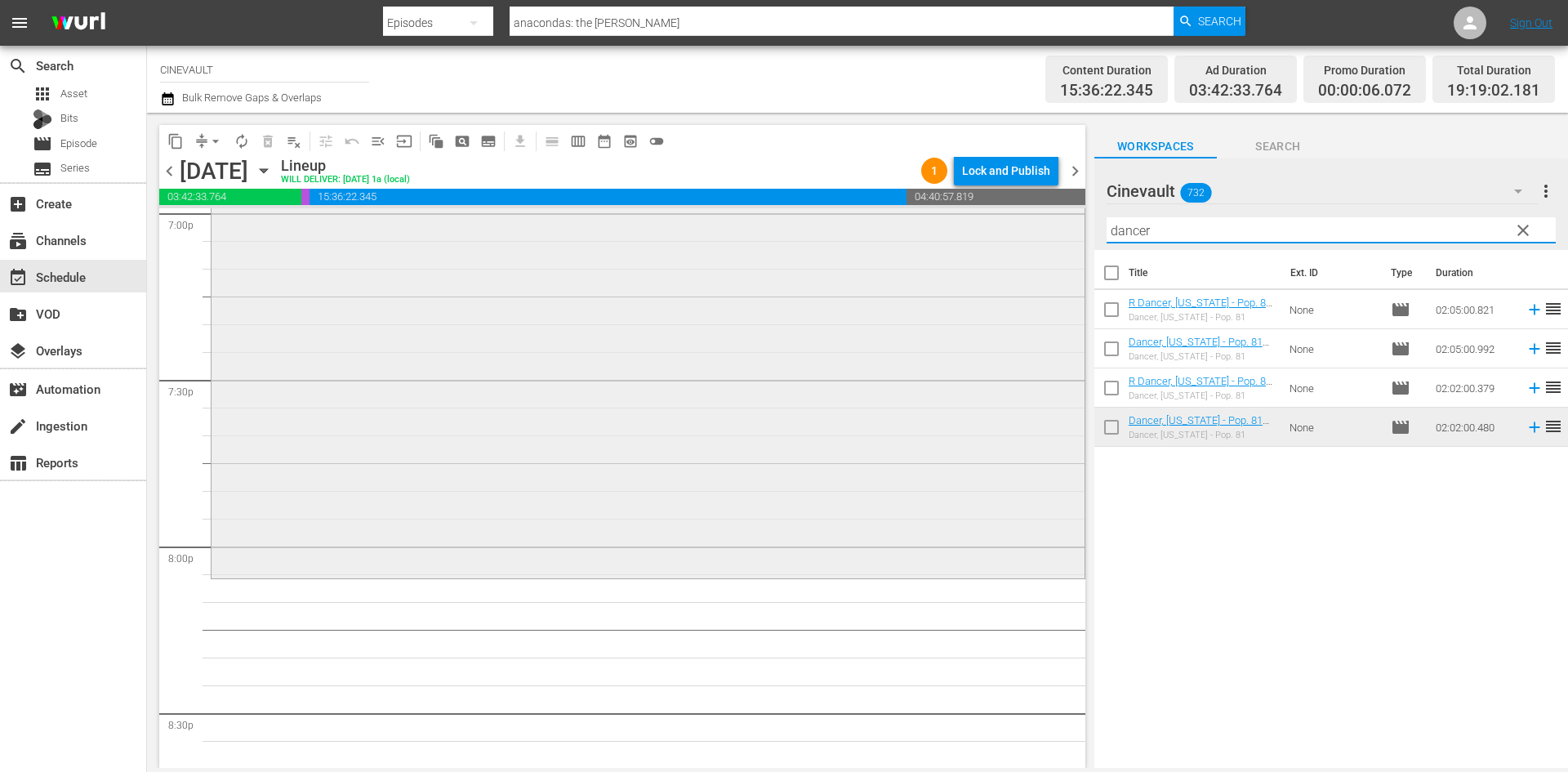
drag, startPoint x: 1179, startPoint y: 239, endPoint x: 1004, endPoint y: 220, distance: 176.0
click at [1004, 220] on div "content_copy compress arrow_drop_down autorenew_outlined delete_forever_outline…" at bounding box center [857, 440] width 1421 height 655
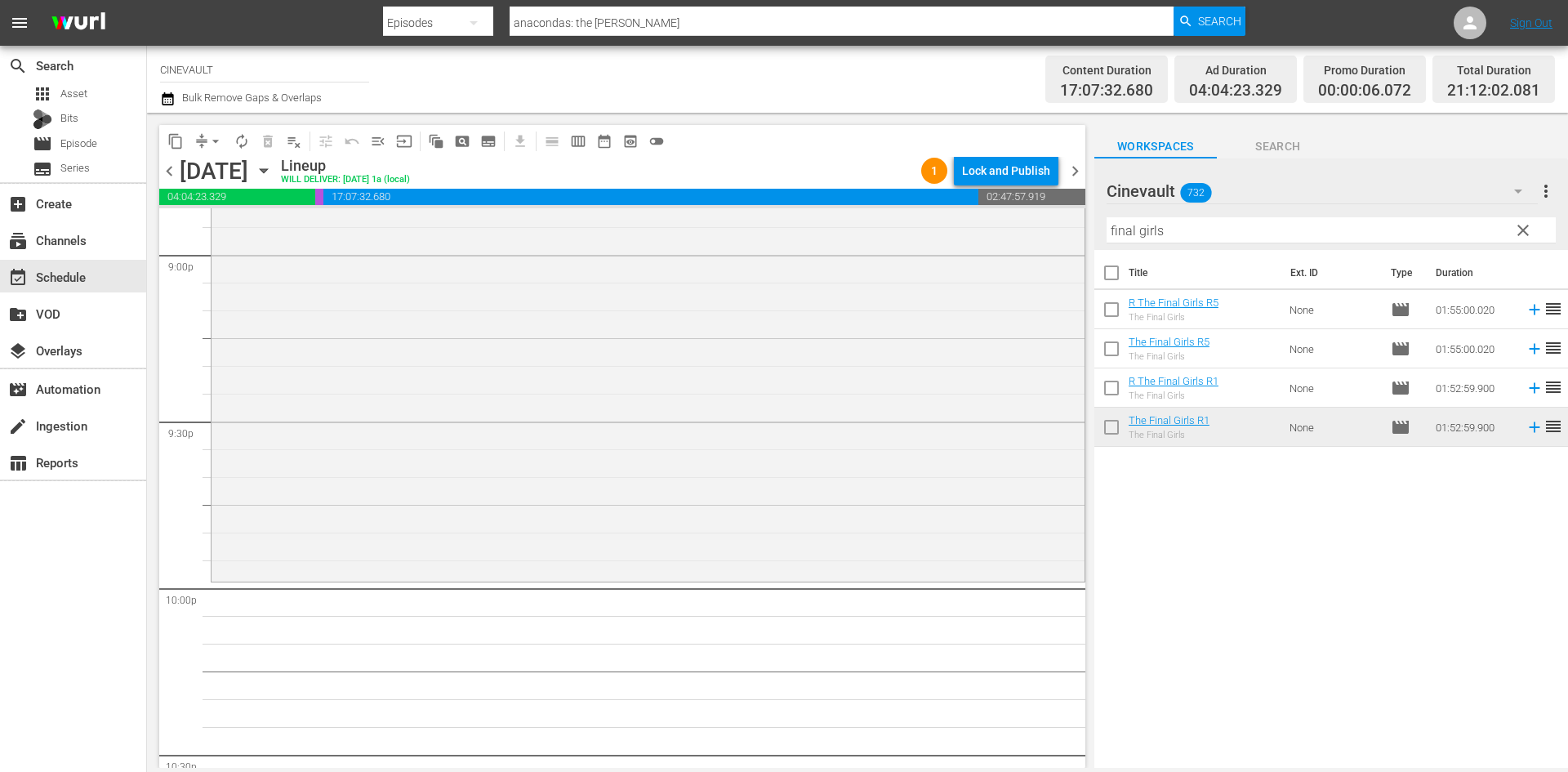
scroll to position [7054, 0]
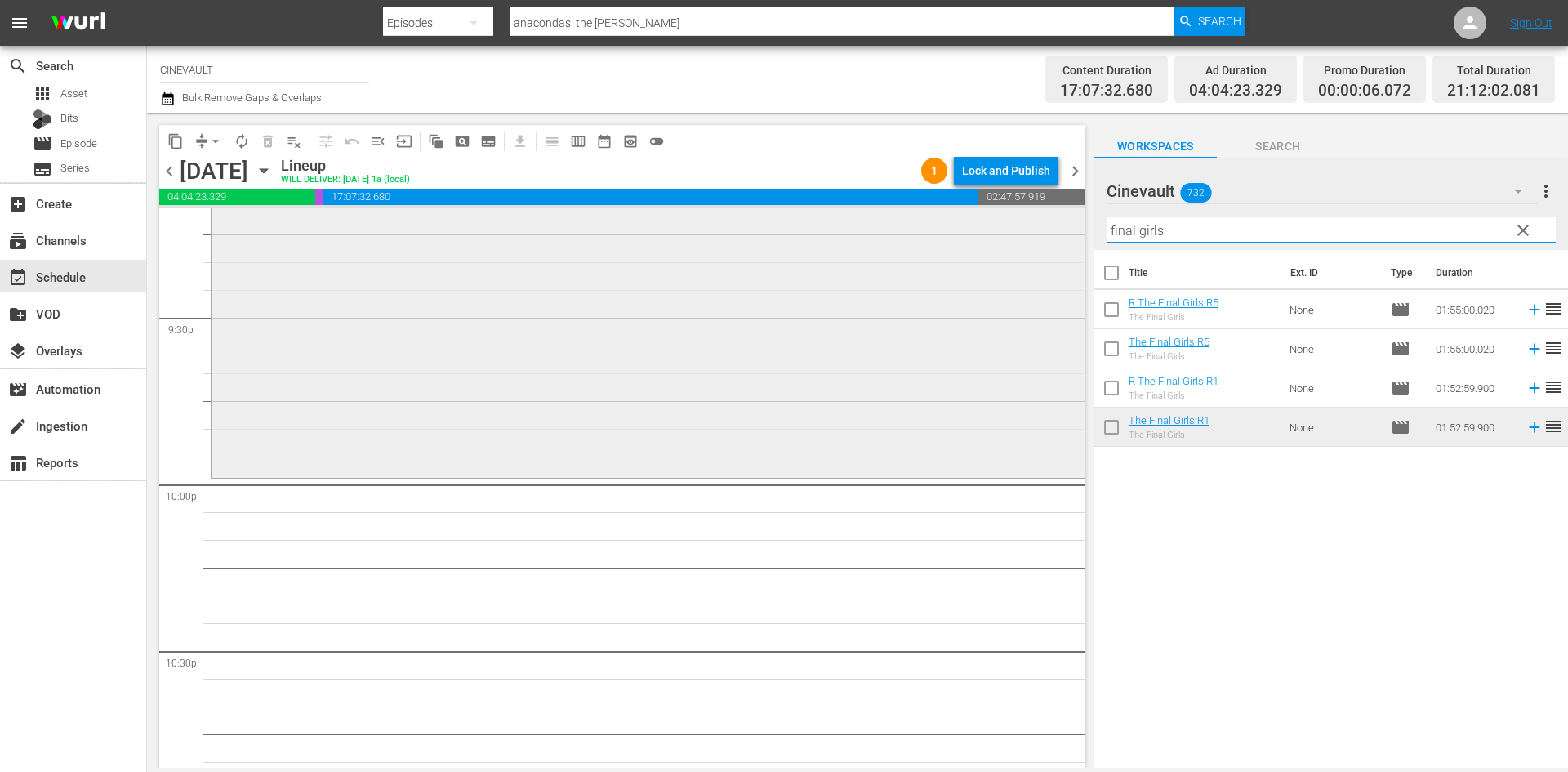
drag, startPoint x: 1198, startPoint y: 239, endPoint x: 1024, endPoint y: 230, distance: 174.2
click at [1024, 230] on div "content_copy compress arrow_drop_down autorenew_outlined delete_forever_outline…" at bounding box center [857, 440] width 1421 height 655
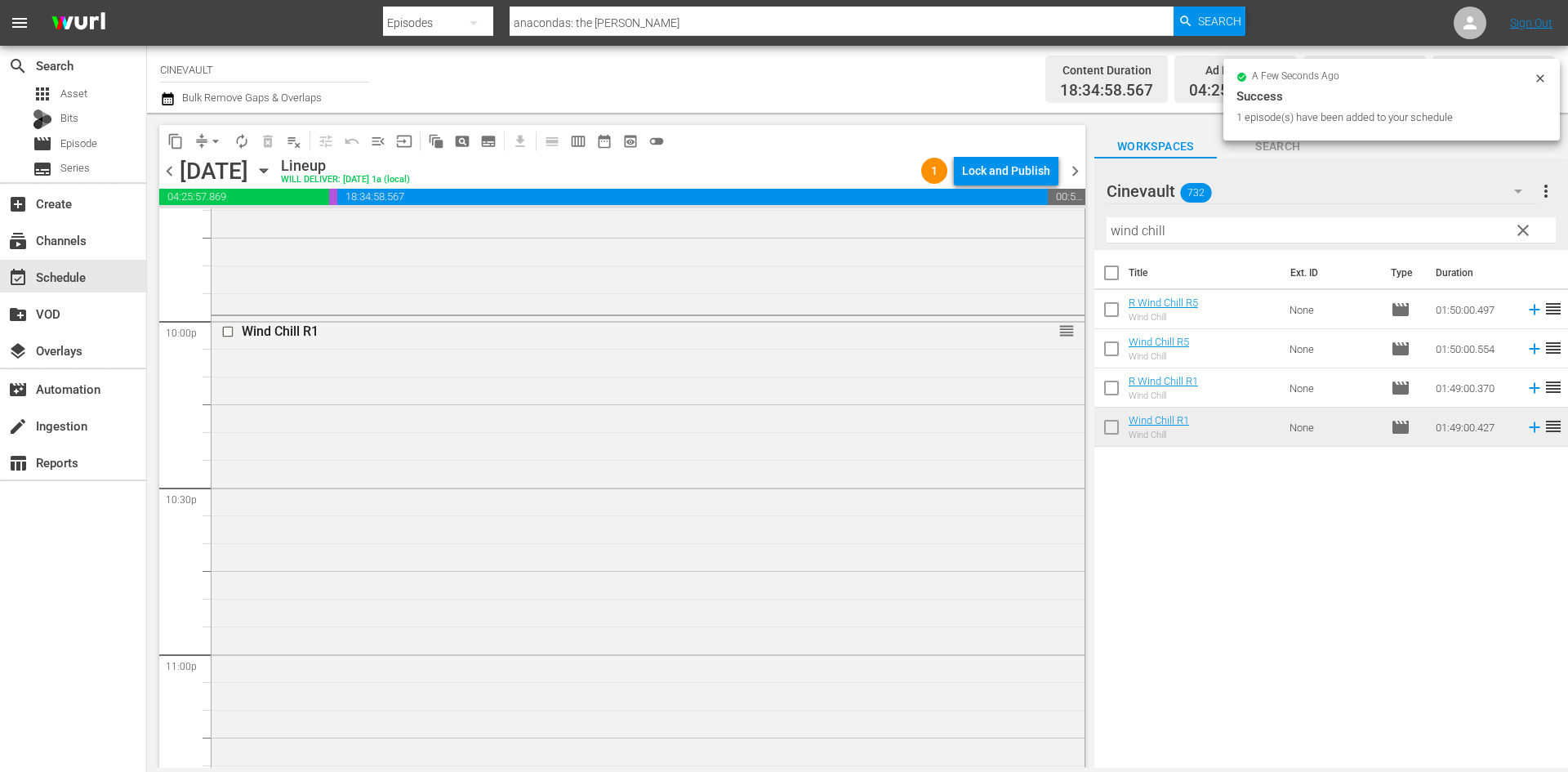
scroll to position [7436, 0]
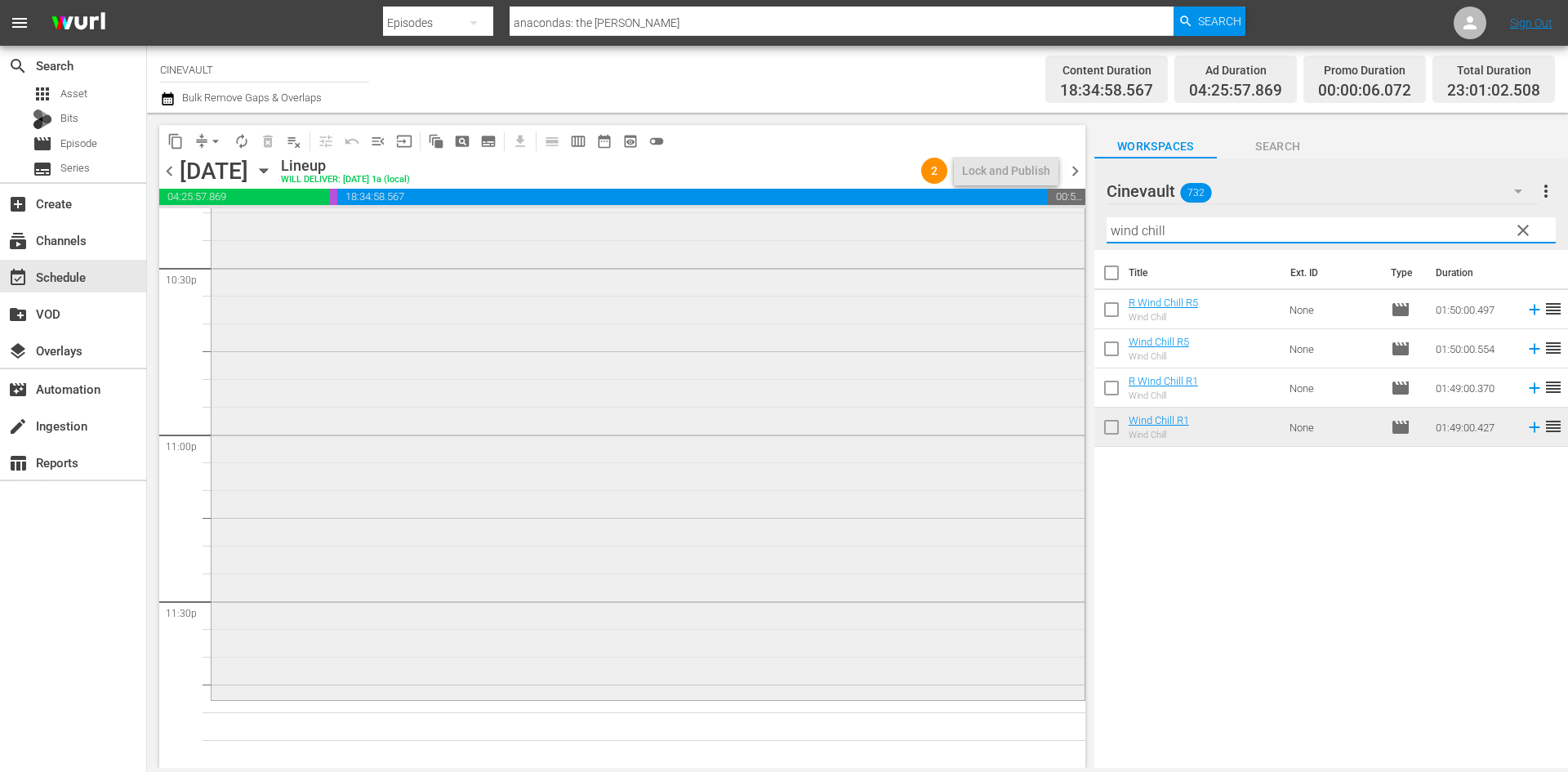
drag, startPoint x: 1205, startPoint y: 230, endPoint x: 880, endPoint y: 223, distance: 325.1
click at [880, 223] on div "content_copy compress arrow_drop_down autorenew_outlined delete_forever_outline…" at bounding box center [857, 440] width 1421 height 655
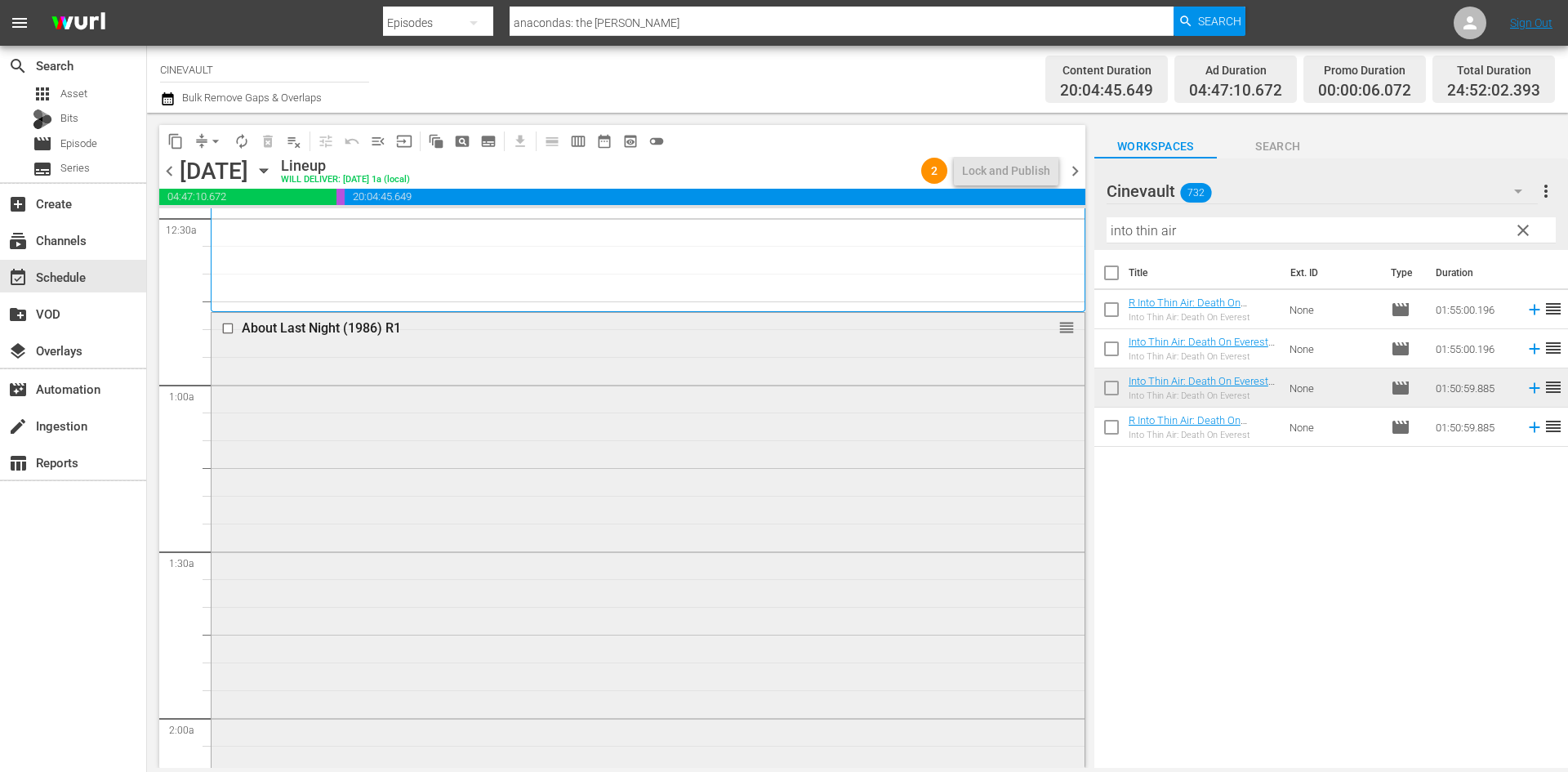
scroll to position [164, 0]
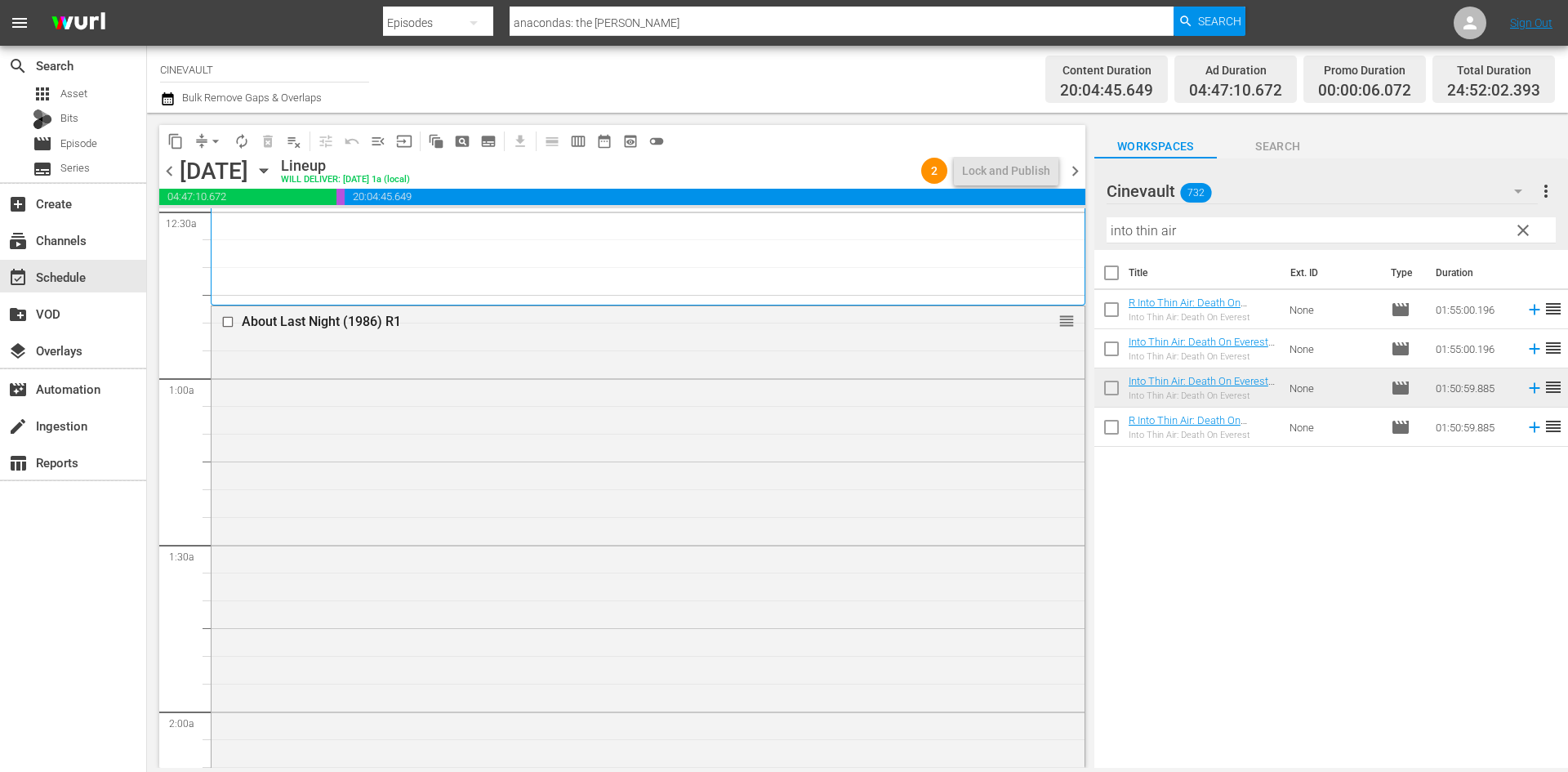
drag, startPoint x: 170, startPoint y: 161, endPoint x: 181, endPoint y: 187, distance: 28.2
click at [170, 161] on span "chevron_left" at bounding box center [169, 170] width 20 height 20
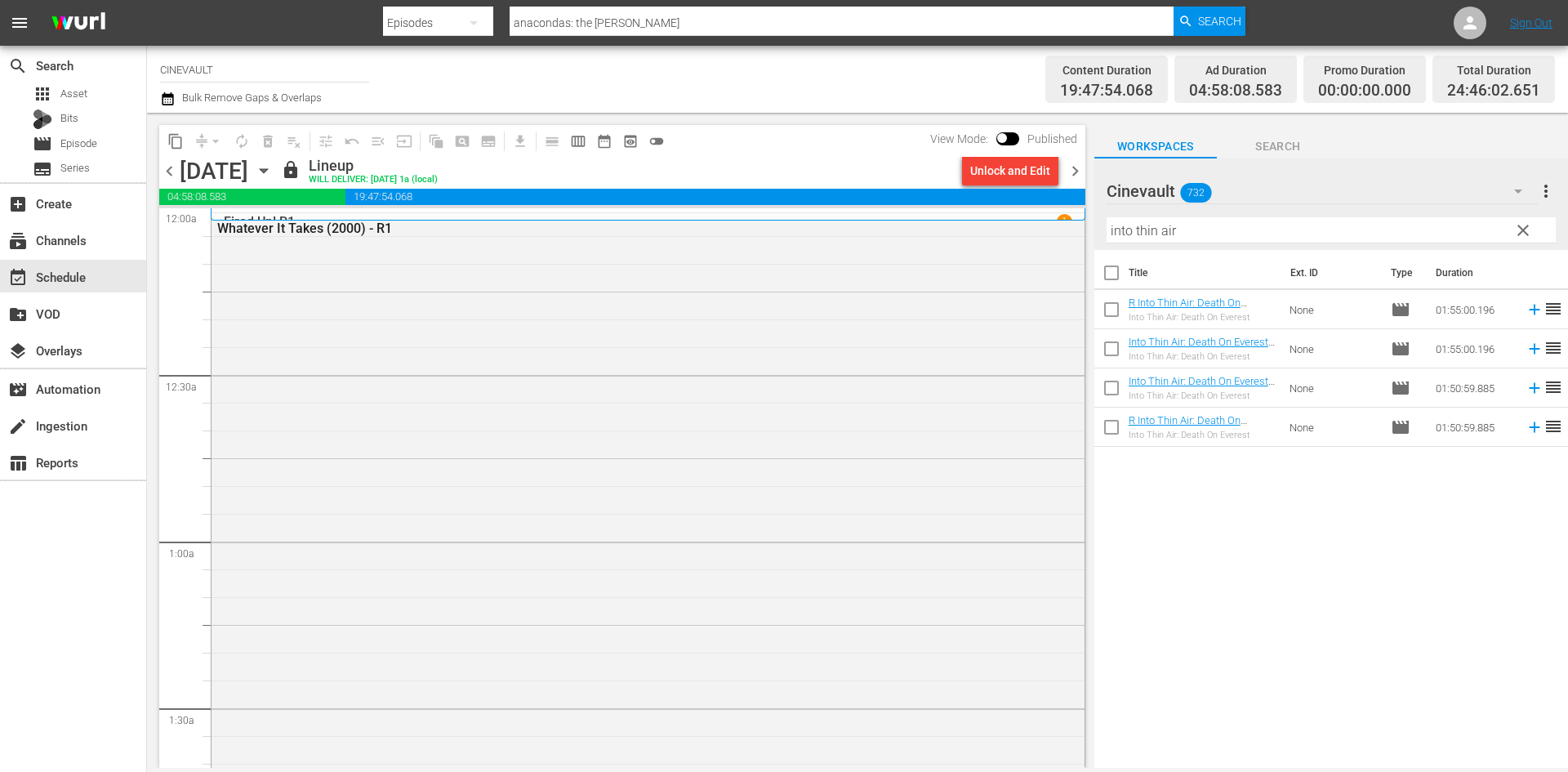
click at [1069, 175] on span "chevron_right" at bounding box center [1075, 170] width 20 height 20
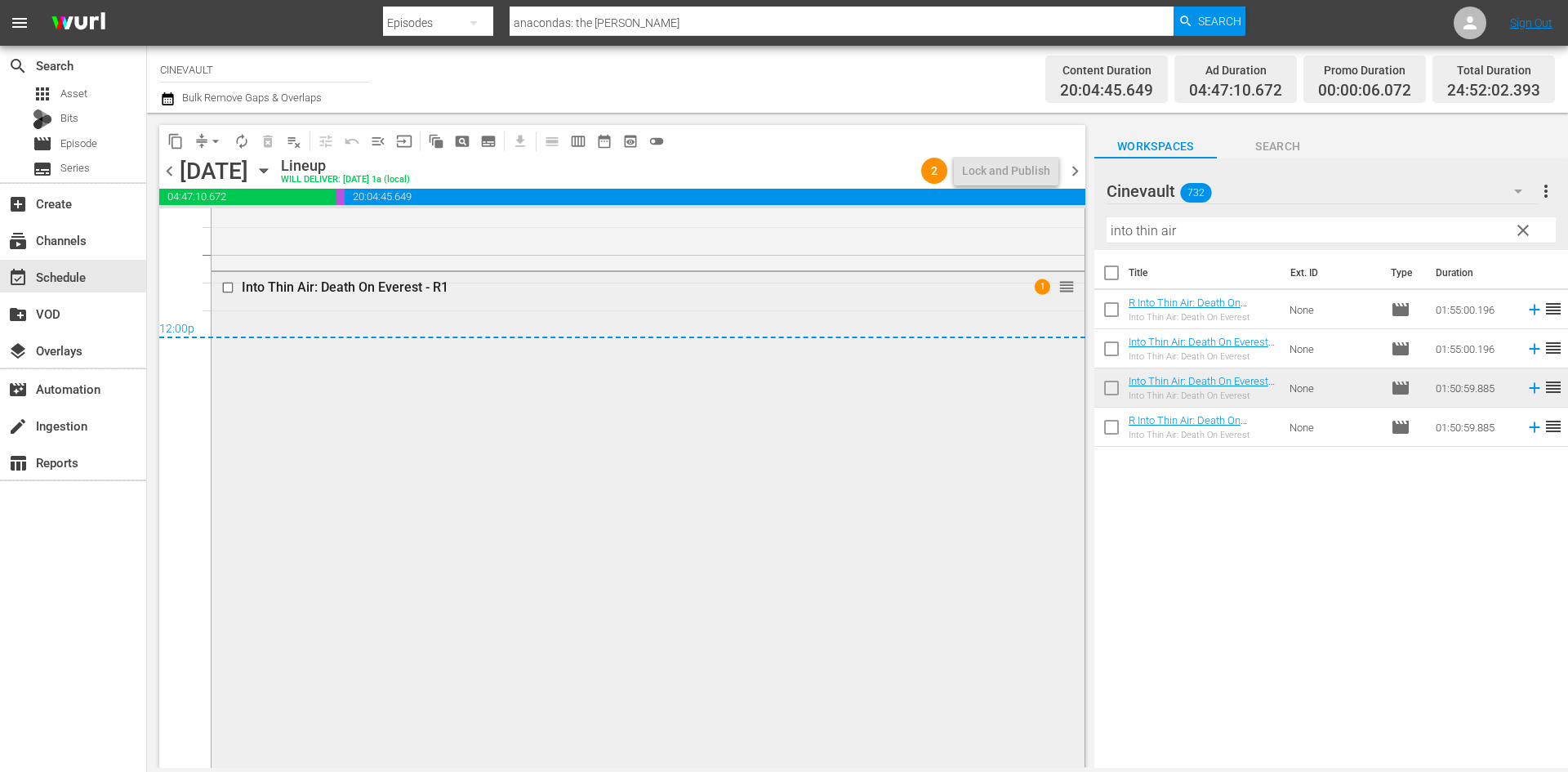
scroll to position [7741, 0]
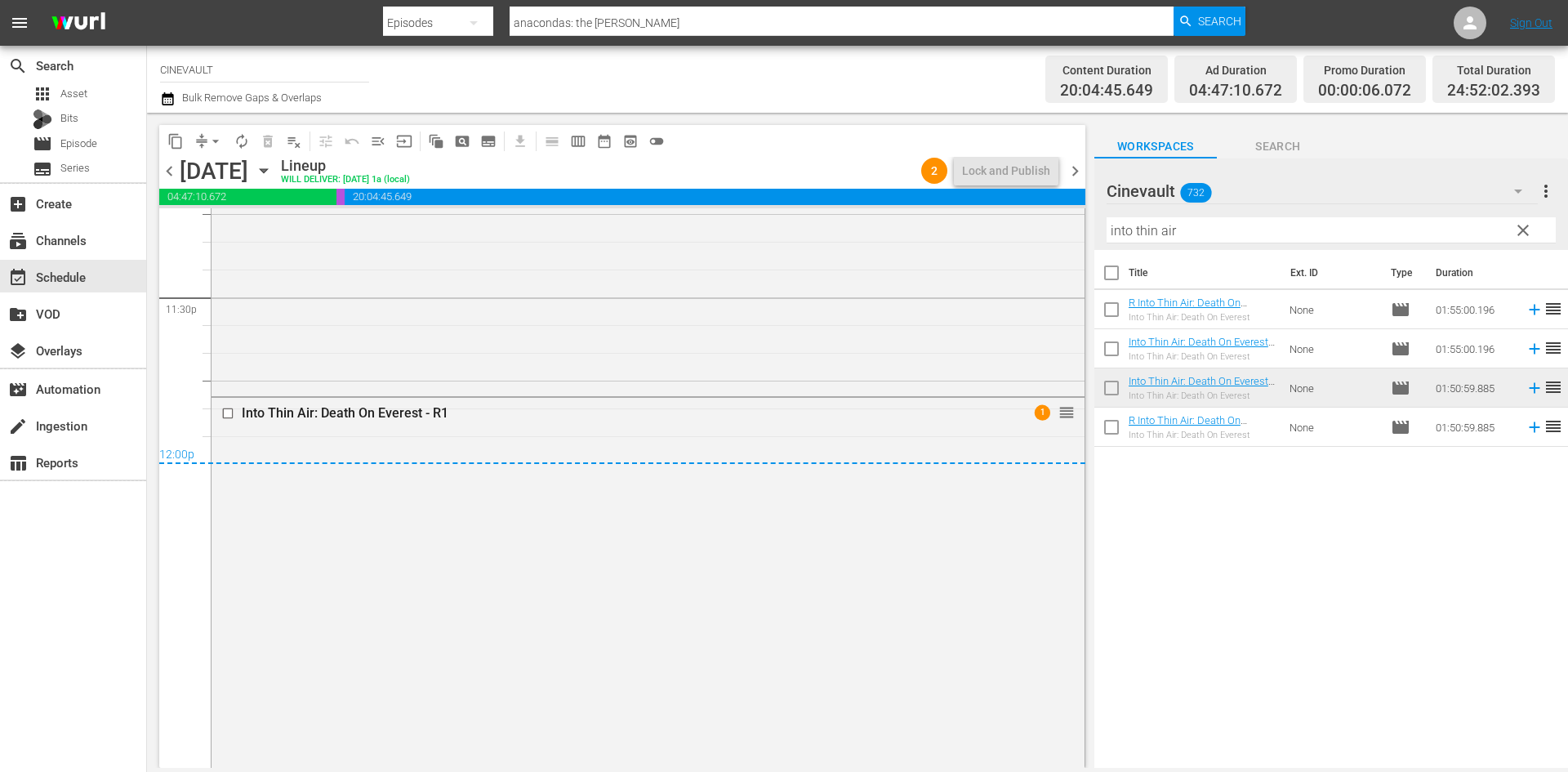
click at [1069, 174] on span "chevron_right" at bounding box center [1075, 170] width 20 height 20
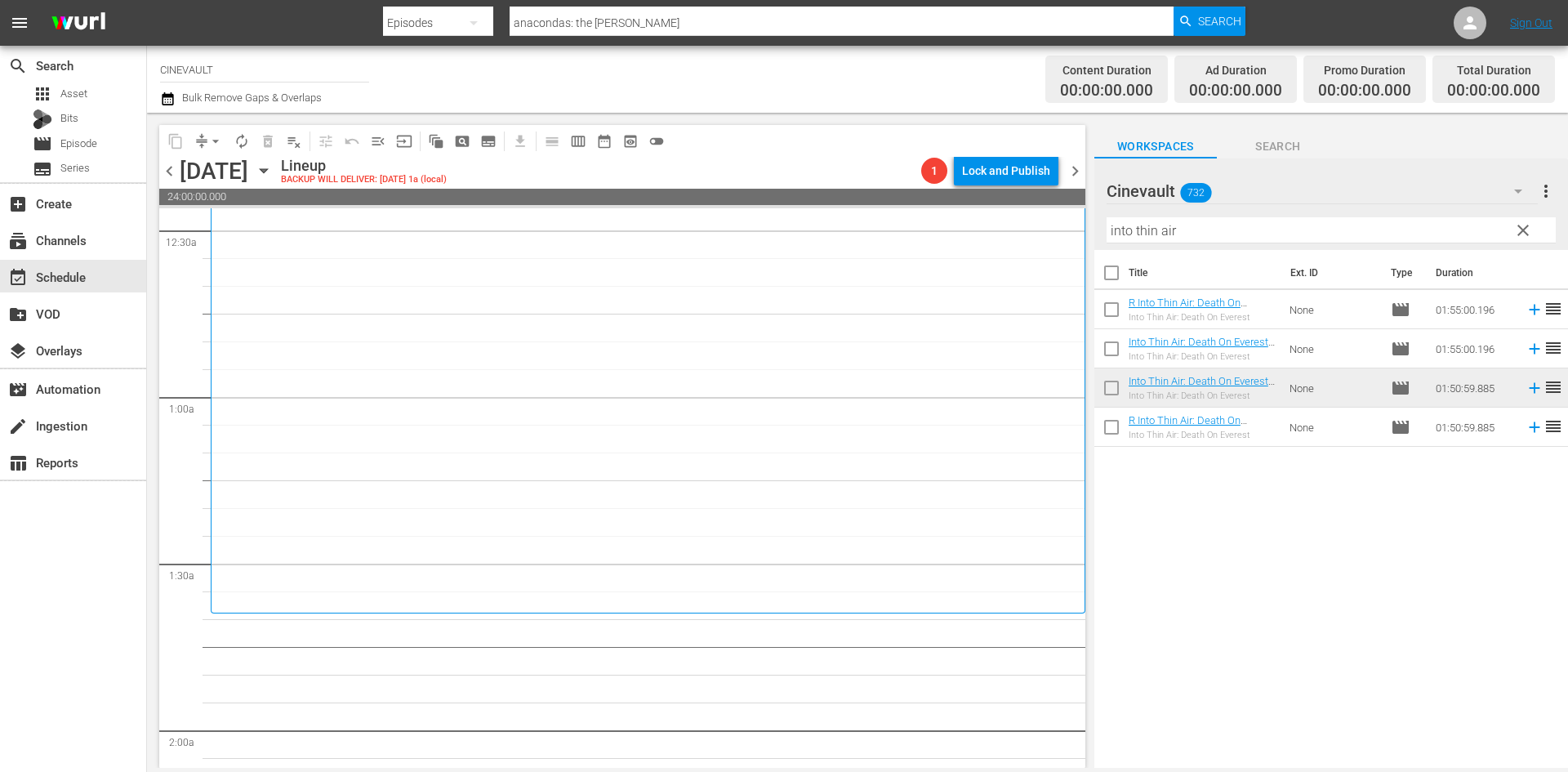
scroll to position [164, 0]
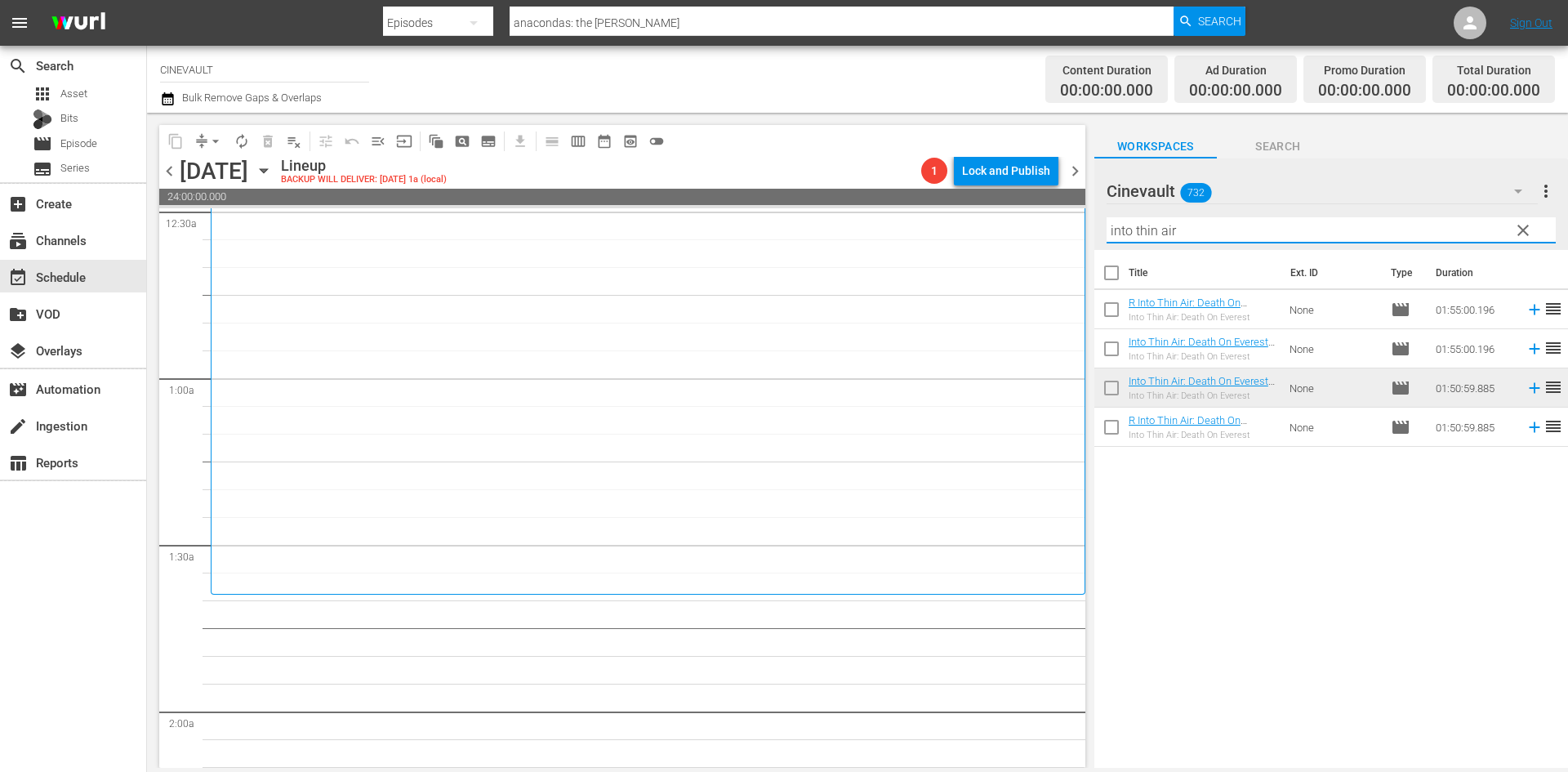
drag, startPoint x: 1202, startPoint y: 230, endPoint x: 1060, endPoint y: 222, distance: 142.2
click at [1060, 222] on div "content_copy compress arrow_drop_down autorenew_outlined delete_forever_outline…" at bounding box center [857, 440] width 1421 height 655
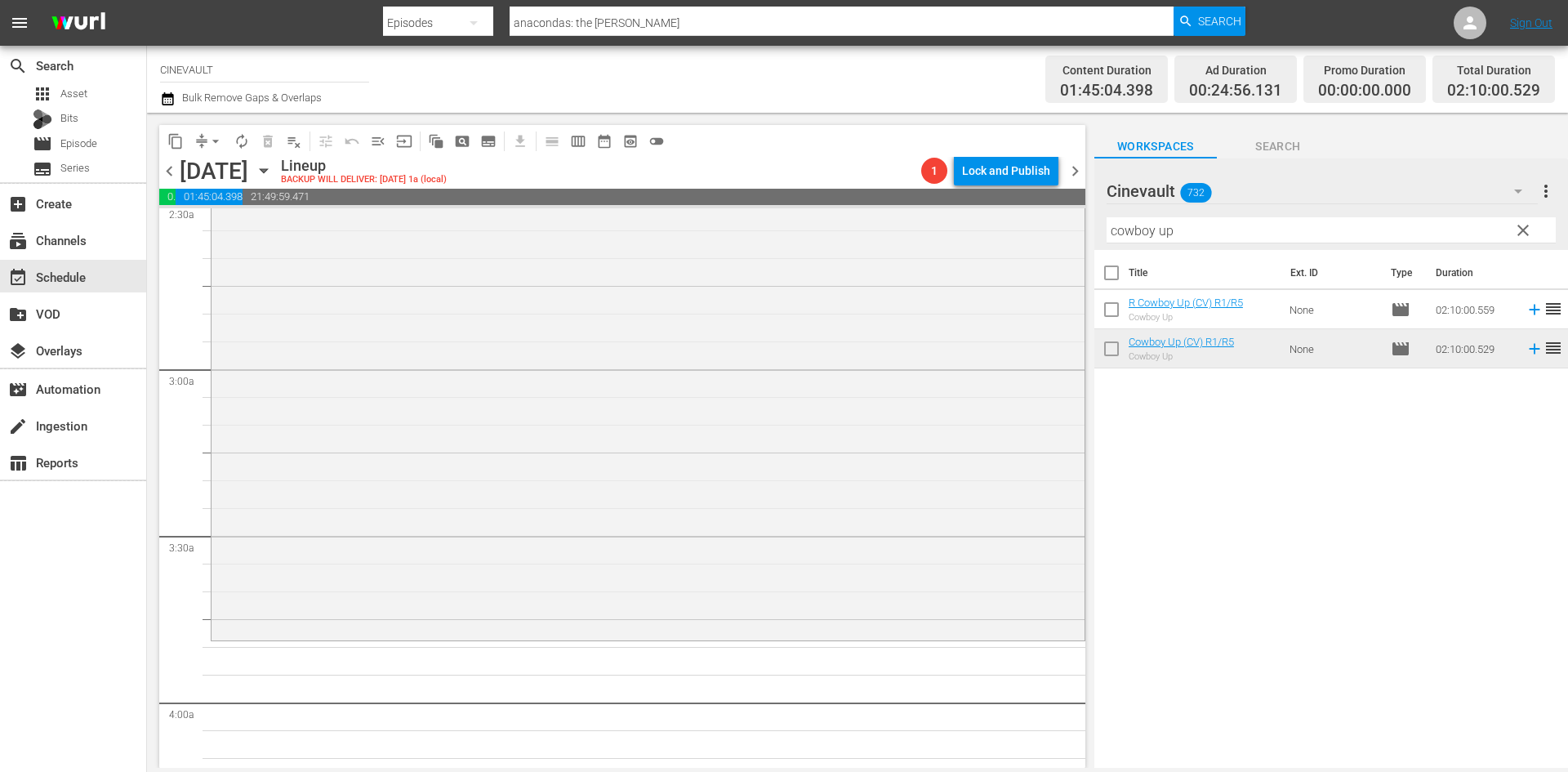
scroll to position [980, 0]
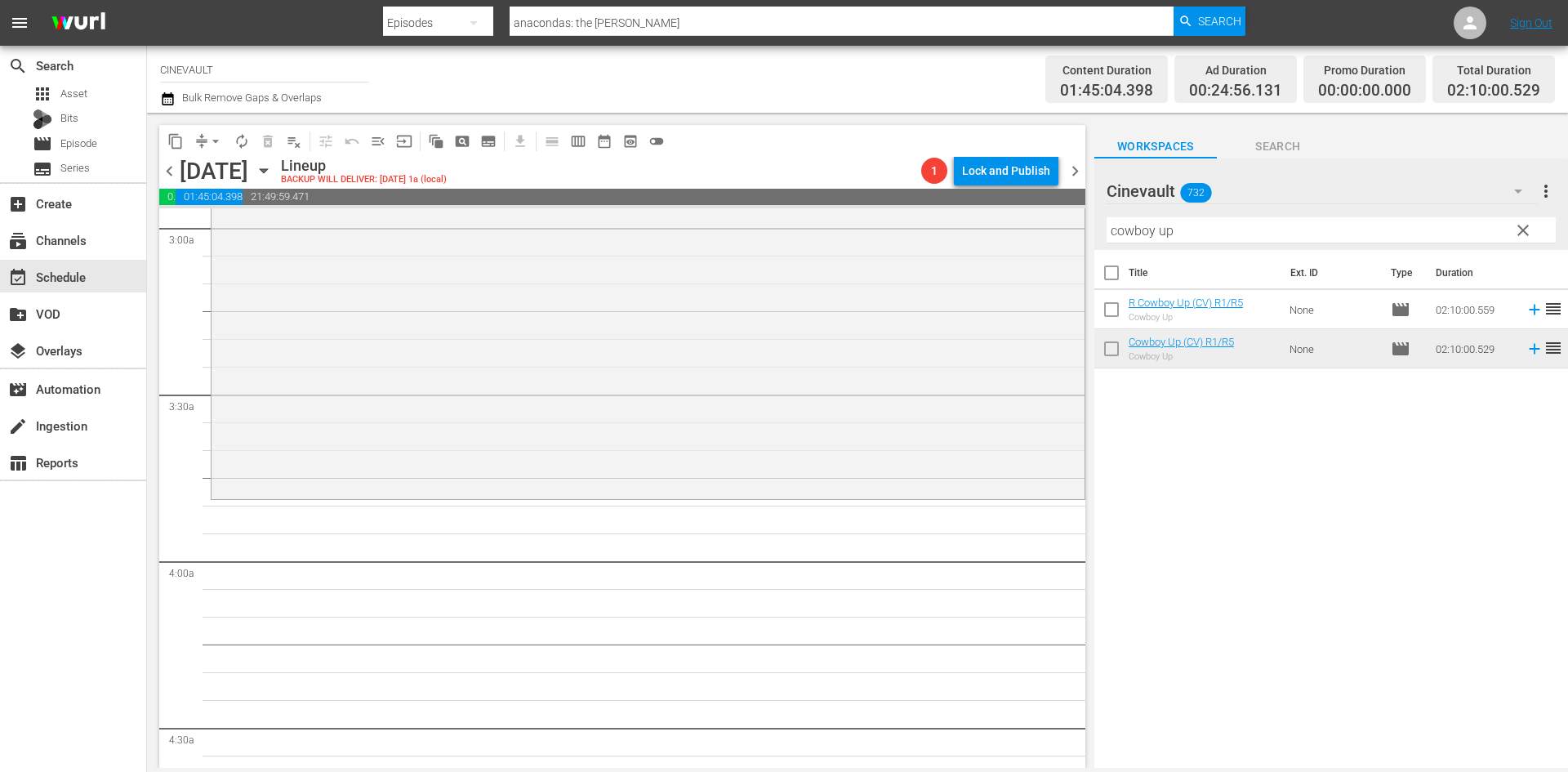
click at [1251, 209] on div "Cinevault 732" at bounding box center [1321, 191] width 431 height 46
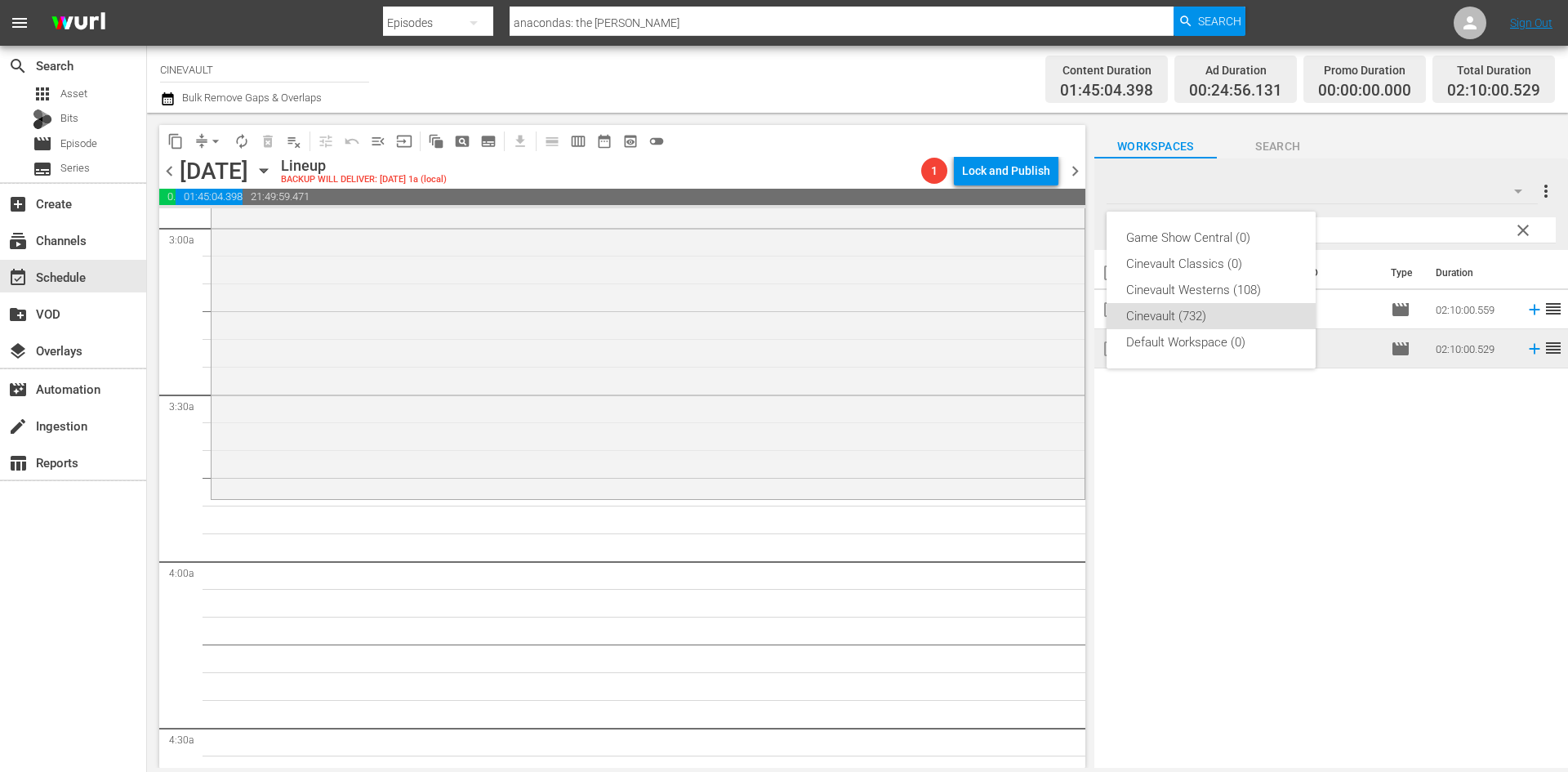
drag, startPoint x: 1250, startPoint y: 228, endPoint x: 1419, endPoint y: 220, distance: 169.2
click at [1419, 220] on div "Game Show Central (0) Cinevault Classics (0) Cinevault Westerns (108) Cinevault…" at bounding box center [784, 386] width 1568 height 772
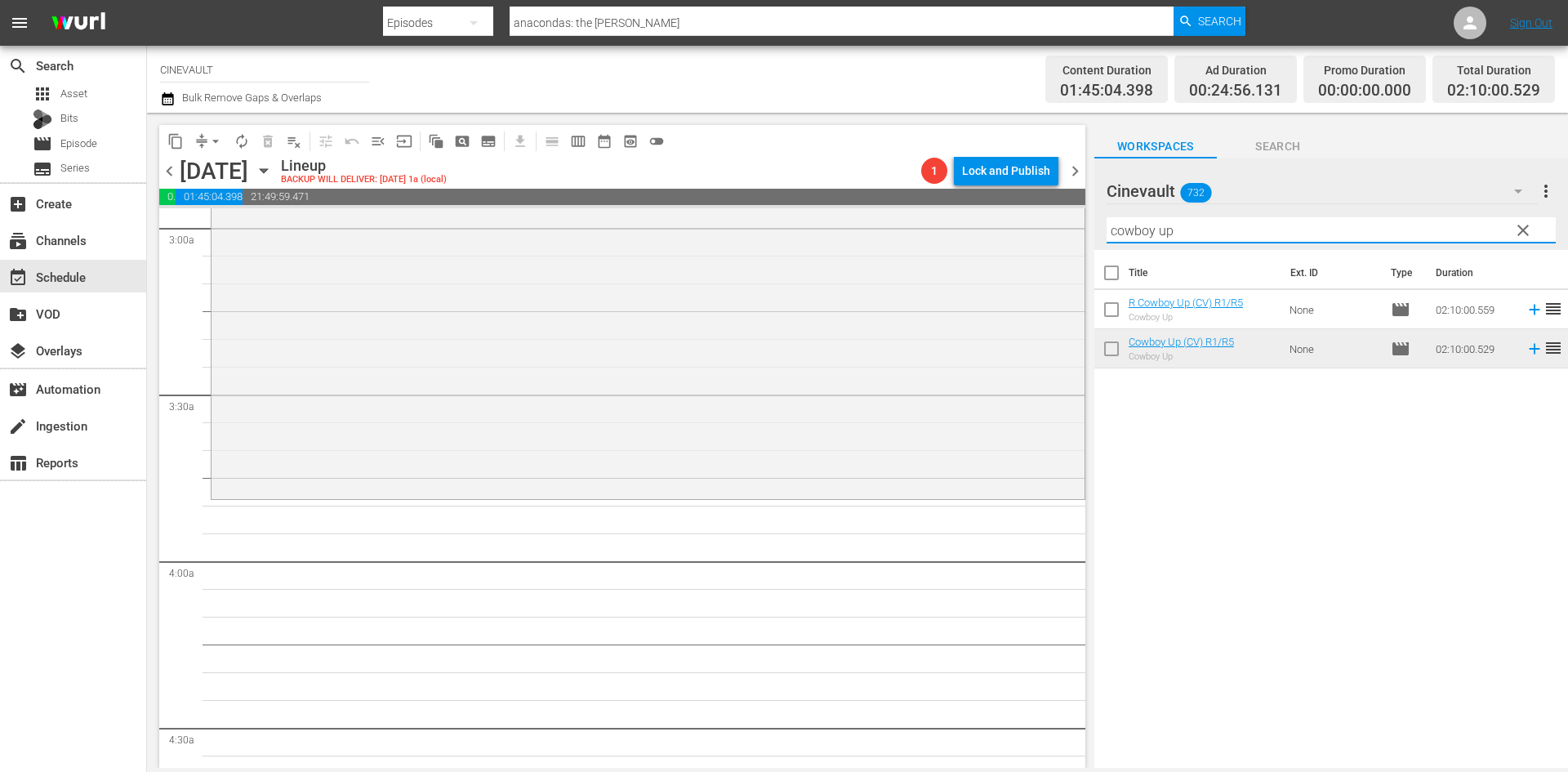
drag, startPoint x: 1376, startPoint y: 242, endPoint x: 1364, endPoint y: 237, distance: 13.0
click at [1364, 237] on input "cowboy up" at bounding box center [1331, 229] width 449 height 26
drag, startPoint x: 1321, startPoint y: 227, endPoint x: 824, endPoint y: 215, distance: 497.1
click at [824, 215] on div "content_copy compress arrow_drop_down autorenew_outlined delete_forever_outline…" at bounding box center [857, 440] width 1421 height 655
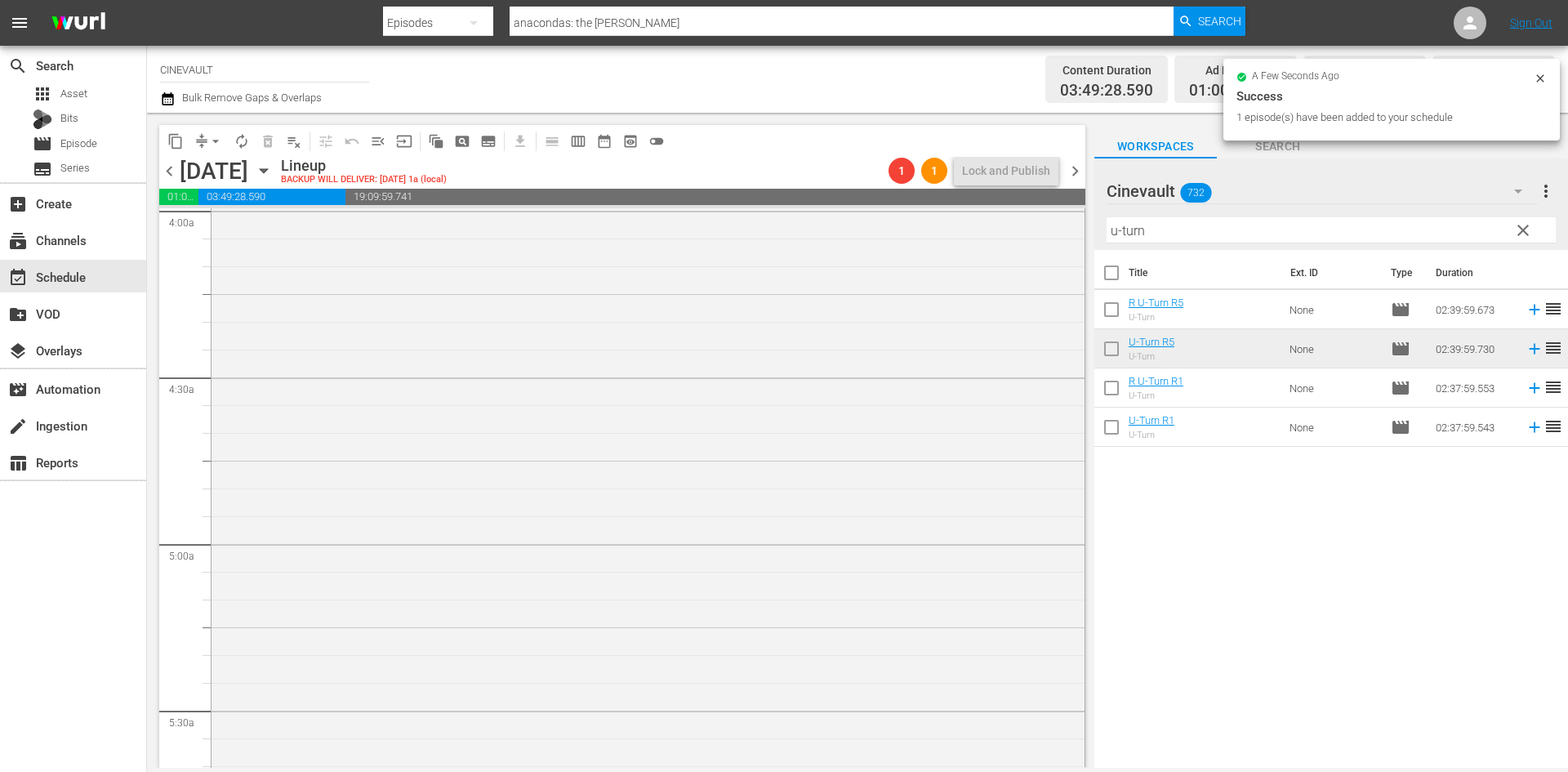
scroll to position [1470, 0]
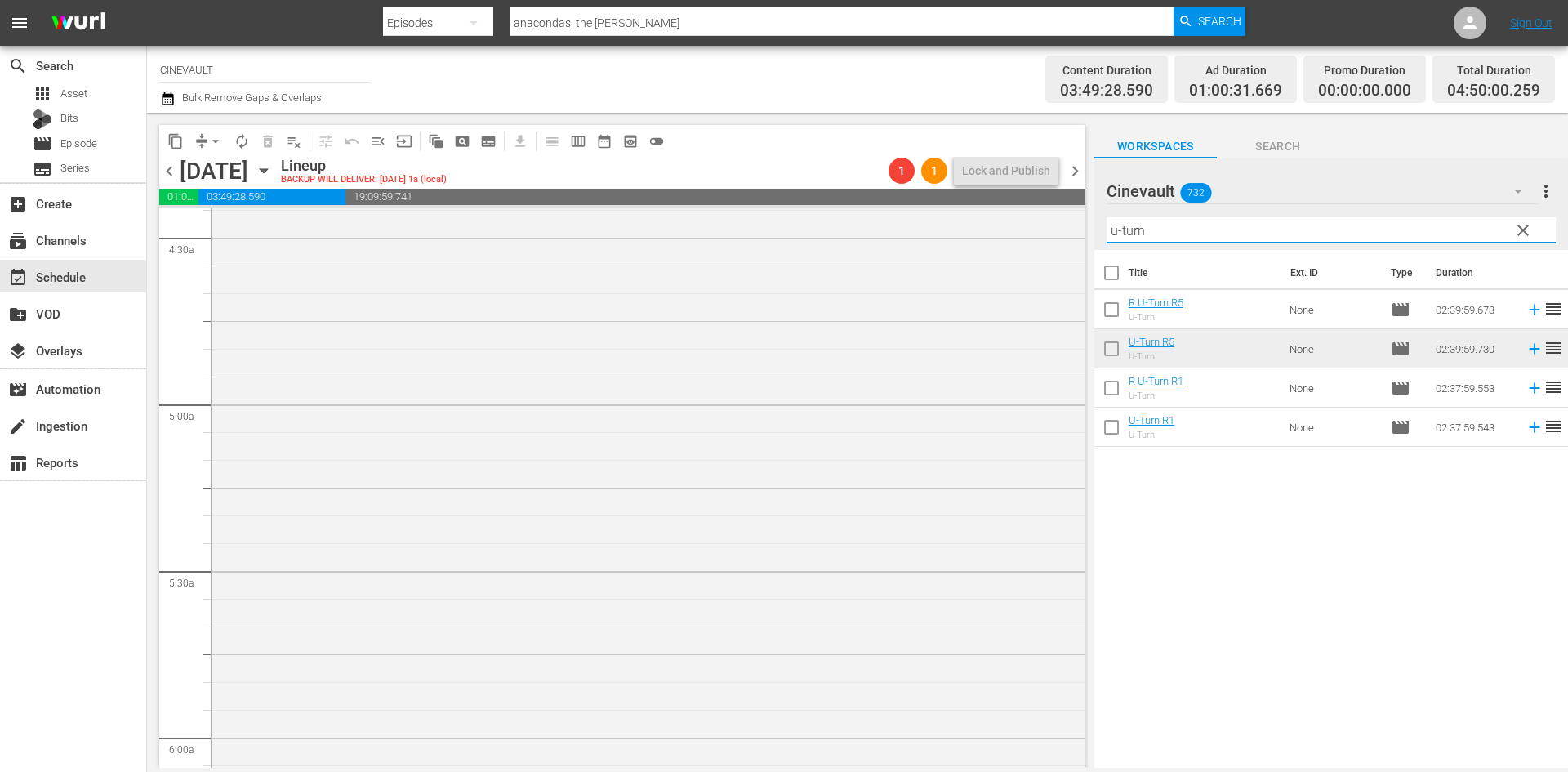
drag, startPoint x: 1203, startPoint y: 235, endPoint x: 1091, endPoint y: 216, distance: 113.6
click at [1041, 215] on div "content_copy compress arrow_drop_down autorenew_outlined delete_forever_outline…" at bounding box center [857, 440] width 1421 height 655
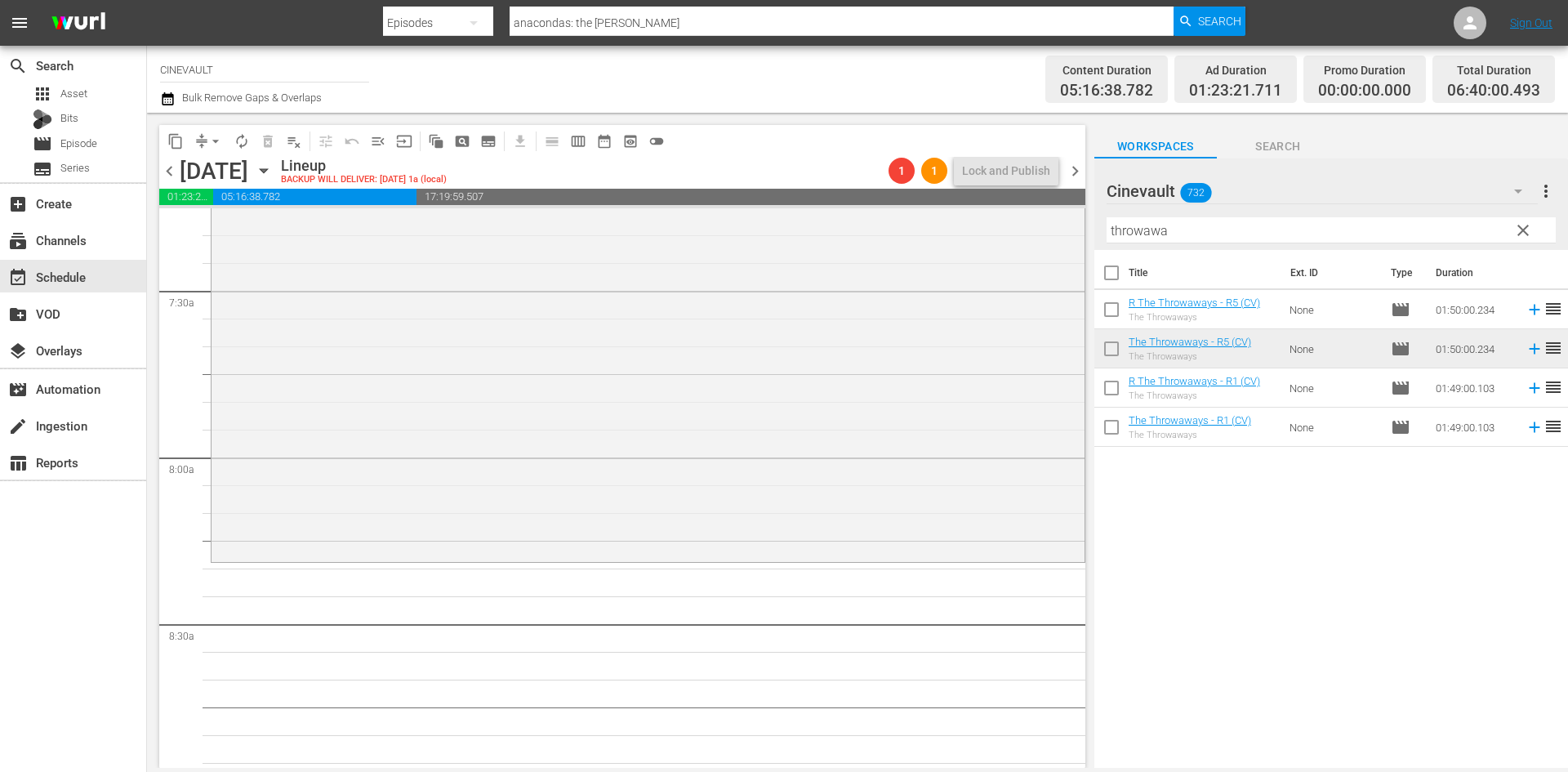
scroll to position [2531, 0]
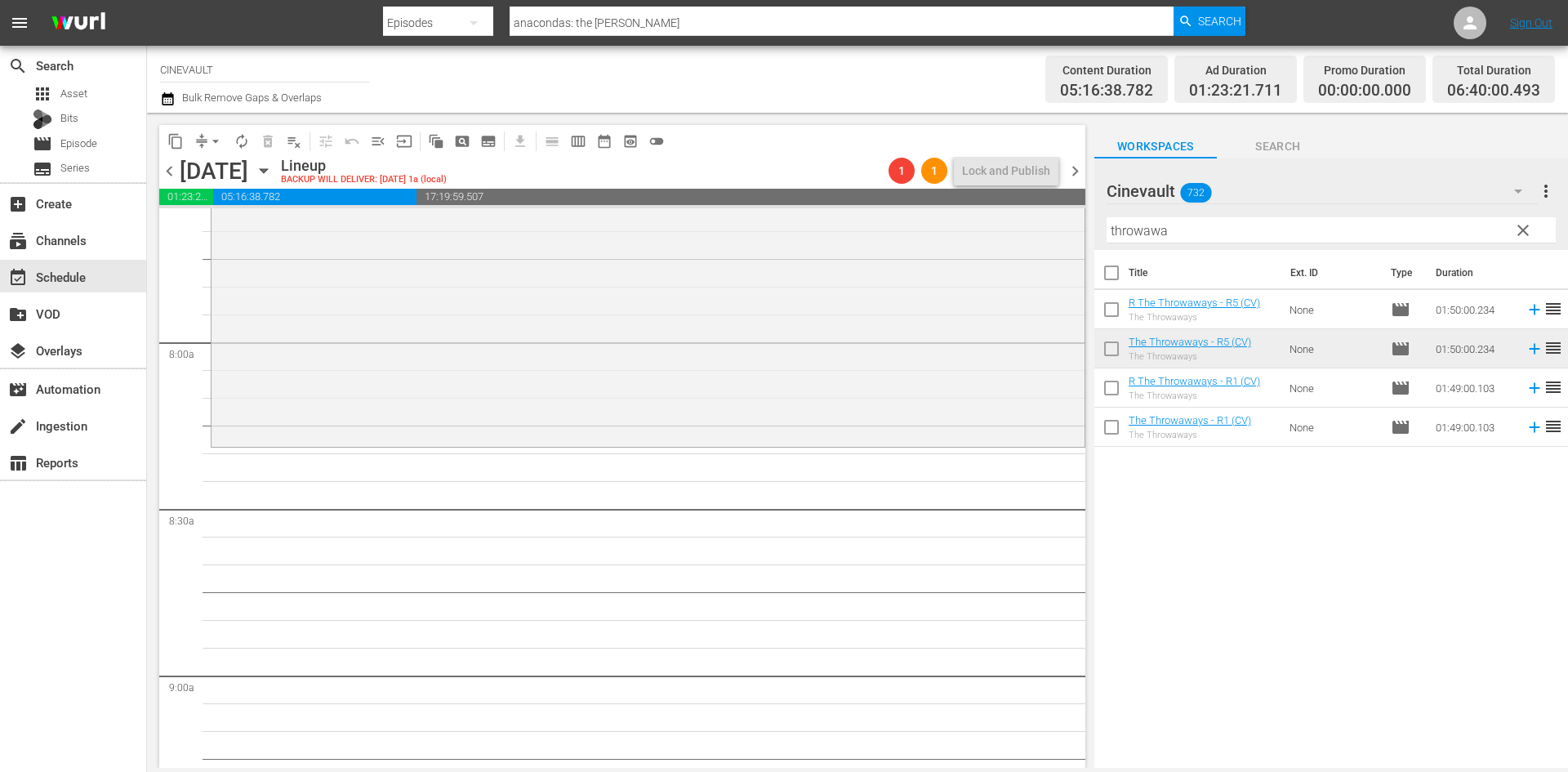
click at [1215, 244] on div "Filter by Title throwawa" at bounding box center [1331, 229] width 449 height 39
drag, startPoint x: 1169, startPoint y: 238, endPoint x: 704, endPoint y: 155, distance: 472.3
click at [704, 155] on div "content_copy compress arrow_drop_down autorenew_outlined delete_forever_outline…" at bounding box center [857, 440] width 1421 height 655
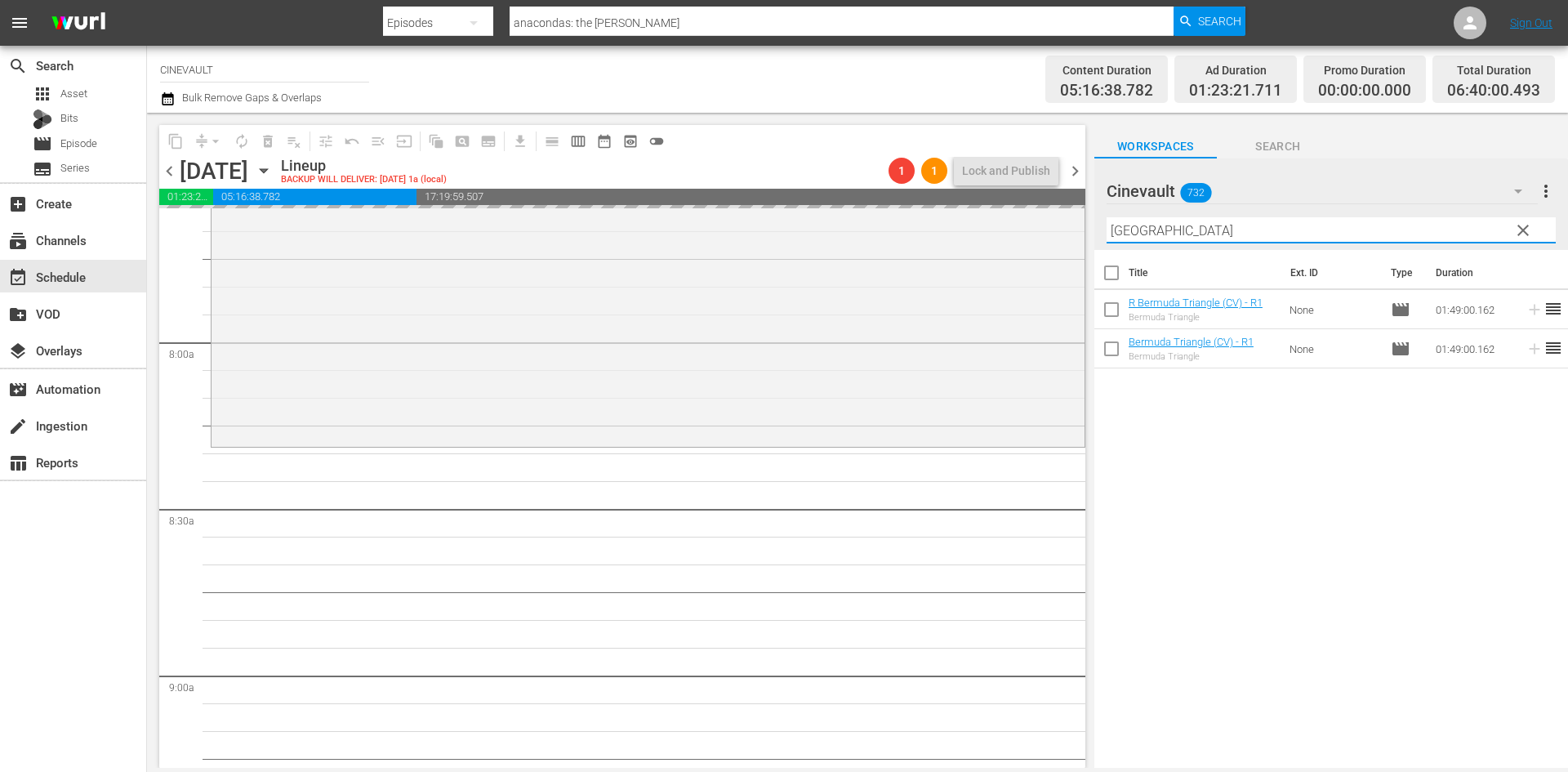
drag, startPoint x: 1209, startPoint y: 228, endPoint x: 1106, endPoint y: 232, distance: 103.1
click at [1106, 232] on input "bermuda" at bounding box center [1331, 229] width 449 height 26
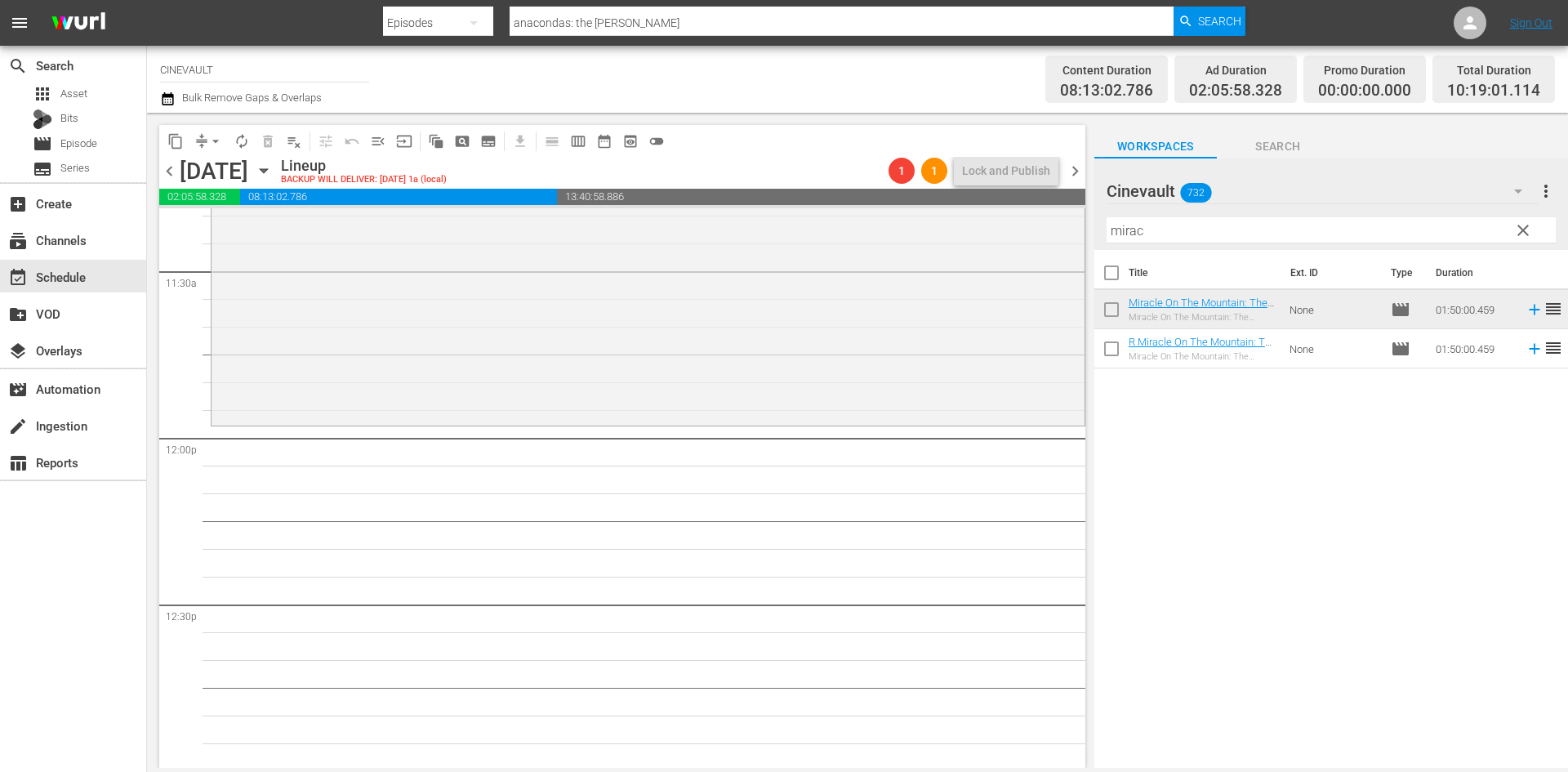
scroll to position [3838, 0]
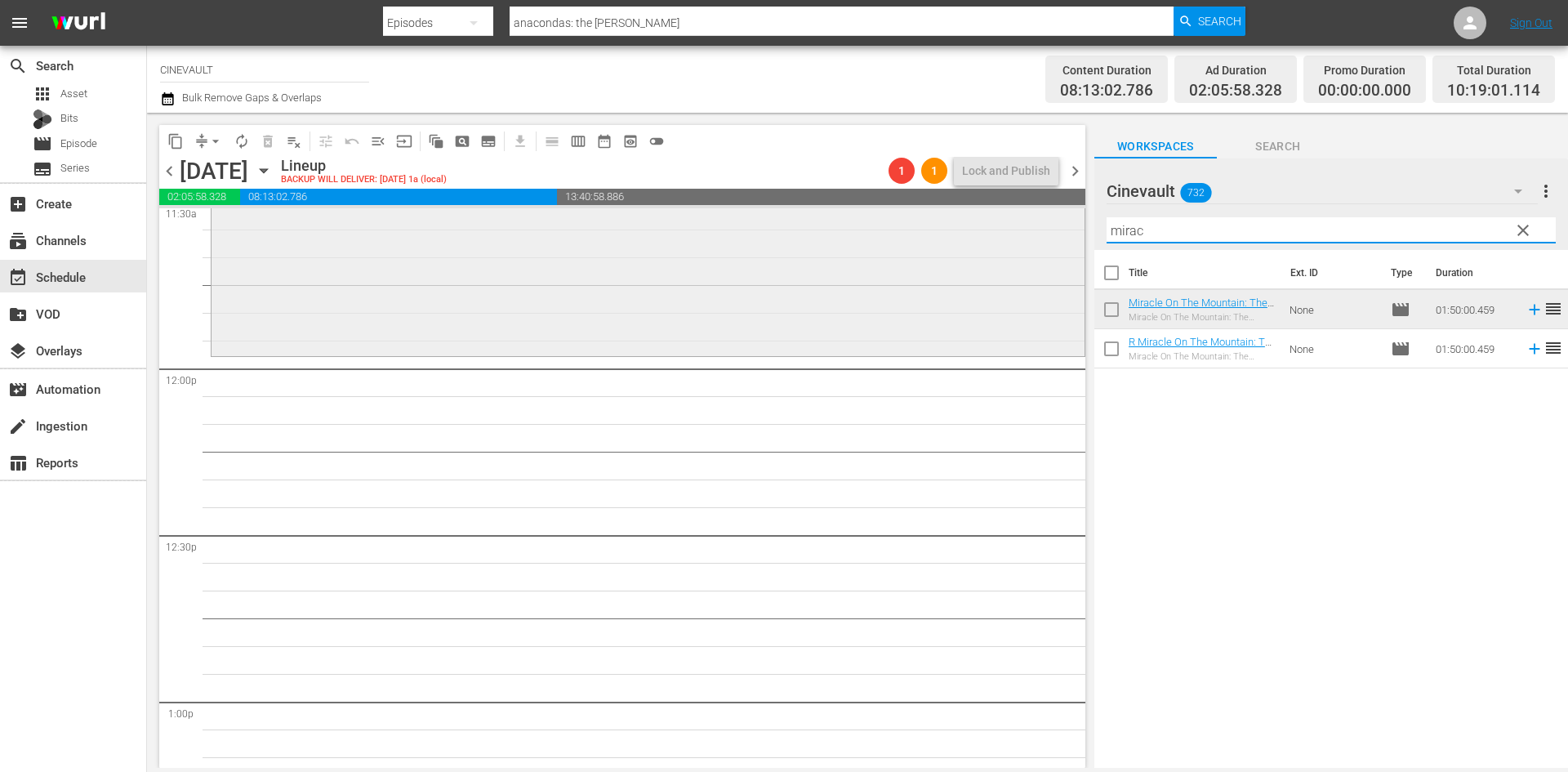
drag, startPoint x: 1242, startPoint y: 228, endPoint x: 982, endPoint y: 228, distance: 260.0
click at [982, 228] on div "content_copy compress arrow_drop_down autorenew_outlined delete_forever_outline…" at bounding box center [857, 440] width 1421 height 655
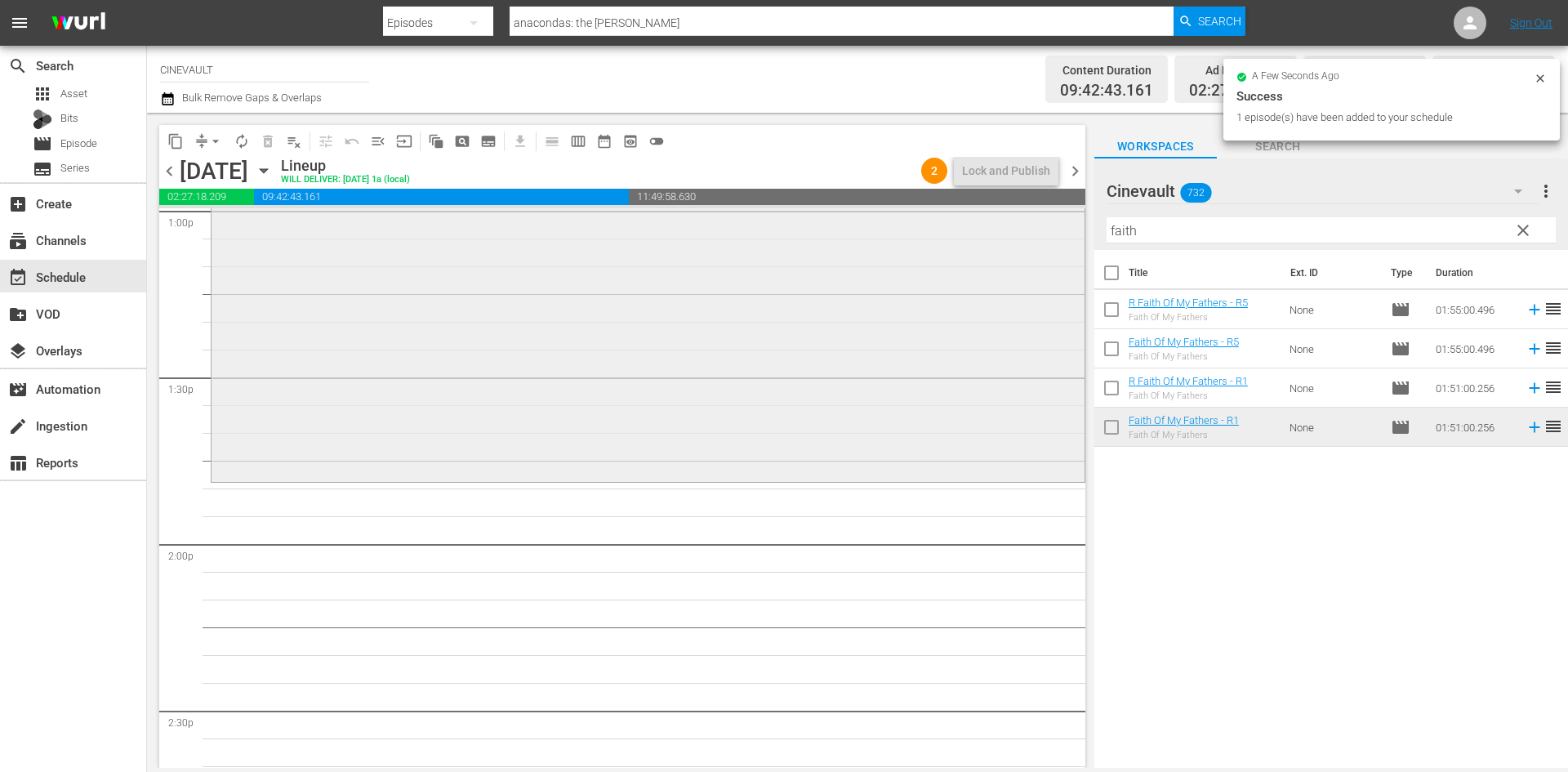
scroll to position [4409, 0]
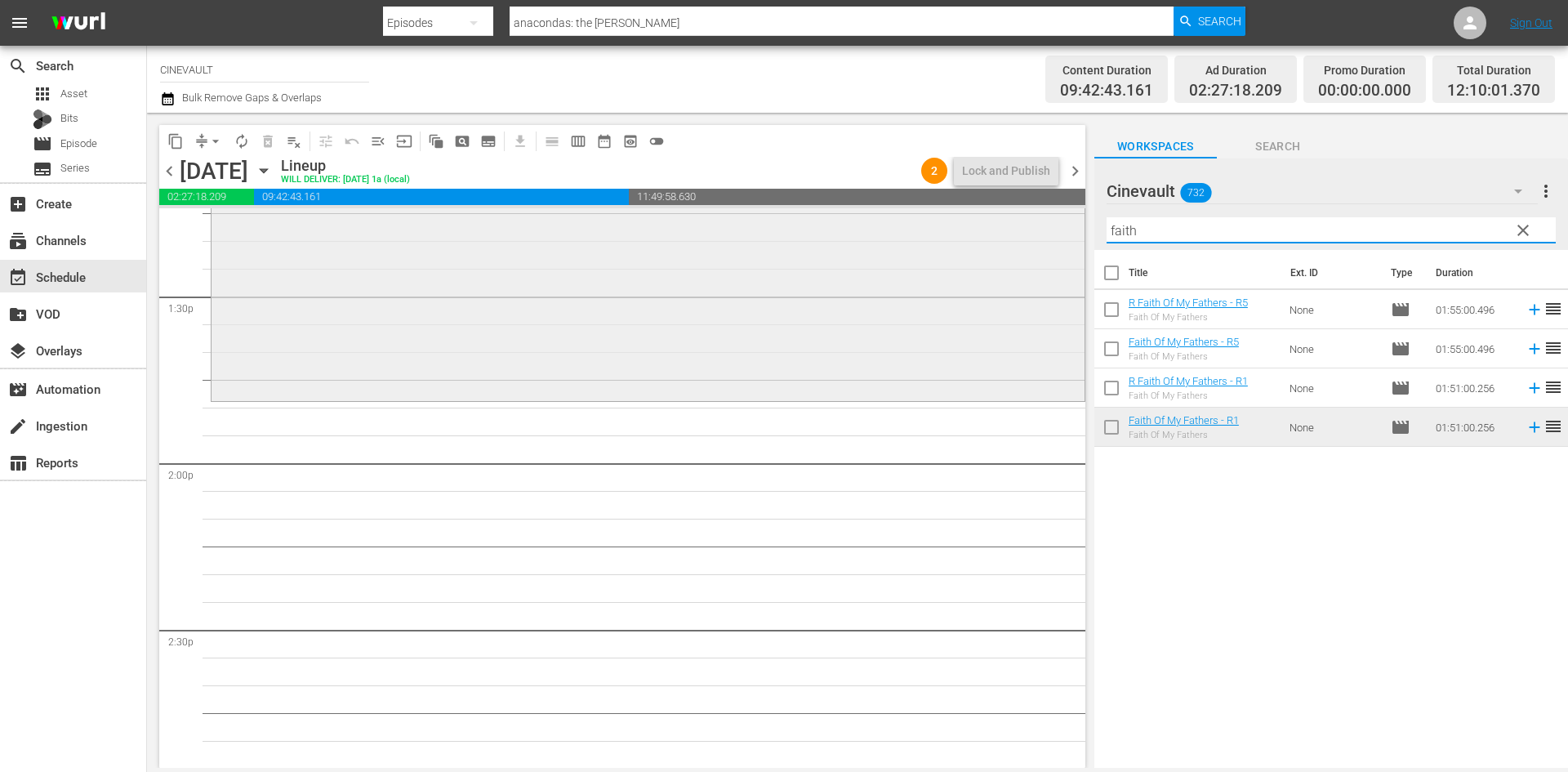
drag, startPoint x: 1192, startPoint y: 236, endPoint x: 975, endPoint y: 224, distance: 217.3
click at [975, 224] on div "content_copy compress arrow_drop_down autorenew_outlined delete_forever_outline…" at bounding box center [857, 440] width 1421 height 655
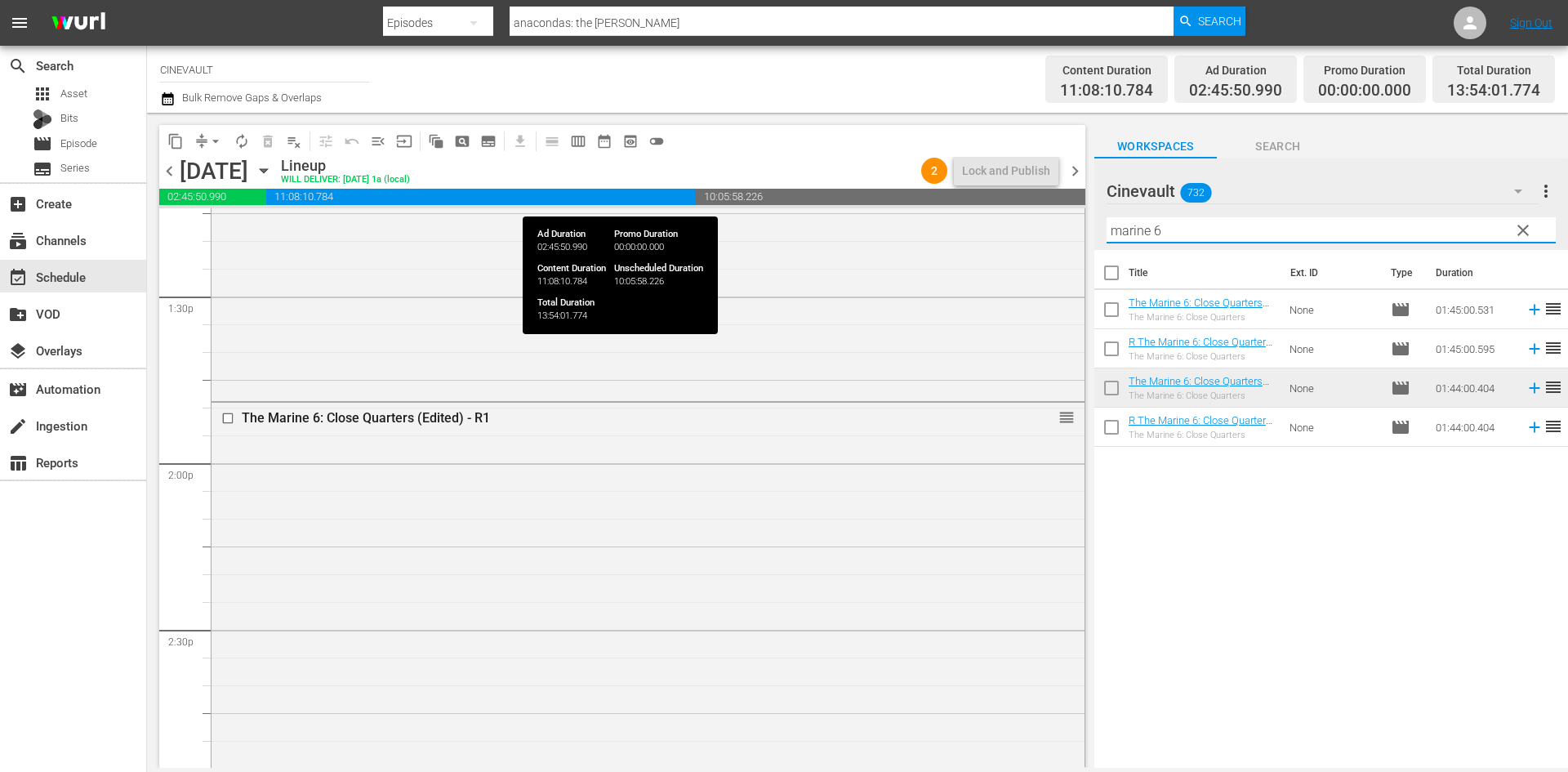
drag, startPoint x: 1271, startPoint y: 225, endPoint x: 928, endPoint y: 200, distance: 343.9
click at [928, 200] on div "content_copy compress arrow_drop_down autorenew_outlined delete_forever_outline…" at bounding box center [857, 440] width 1421 height 655
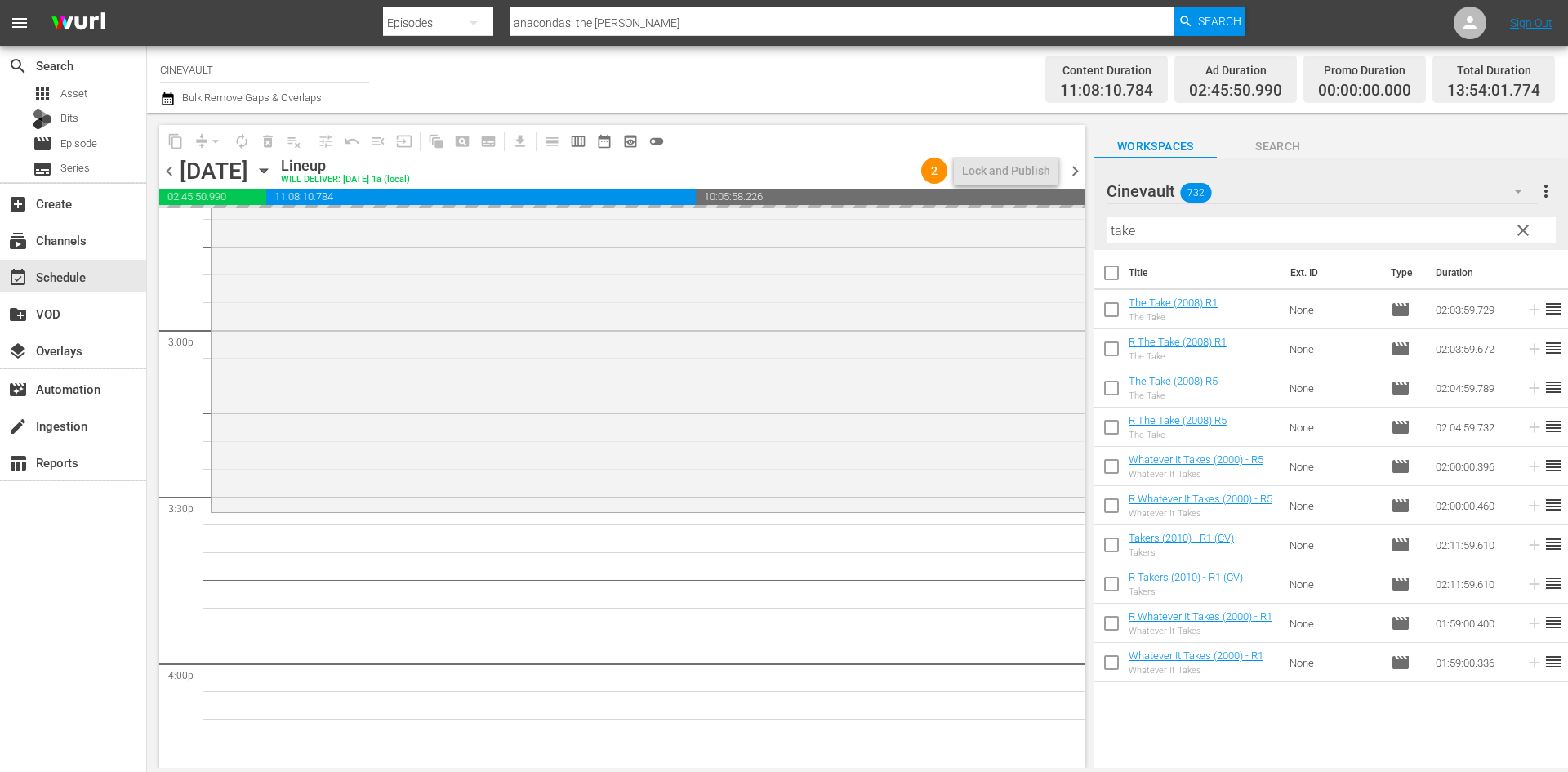
scroll to position [4899, 0]
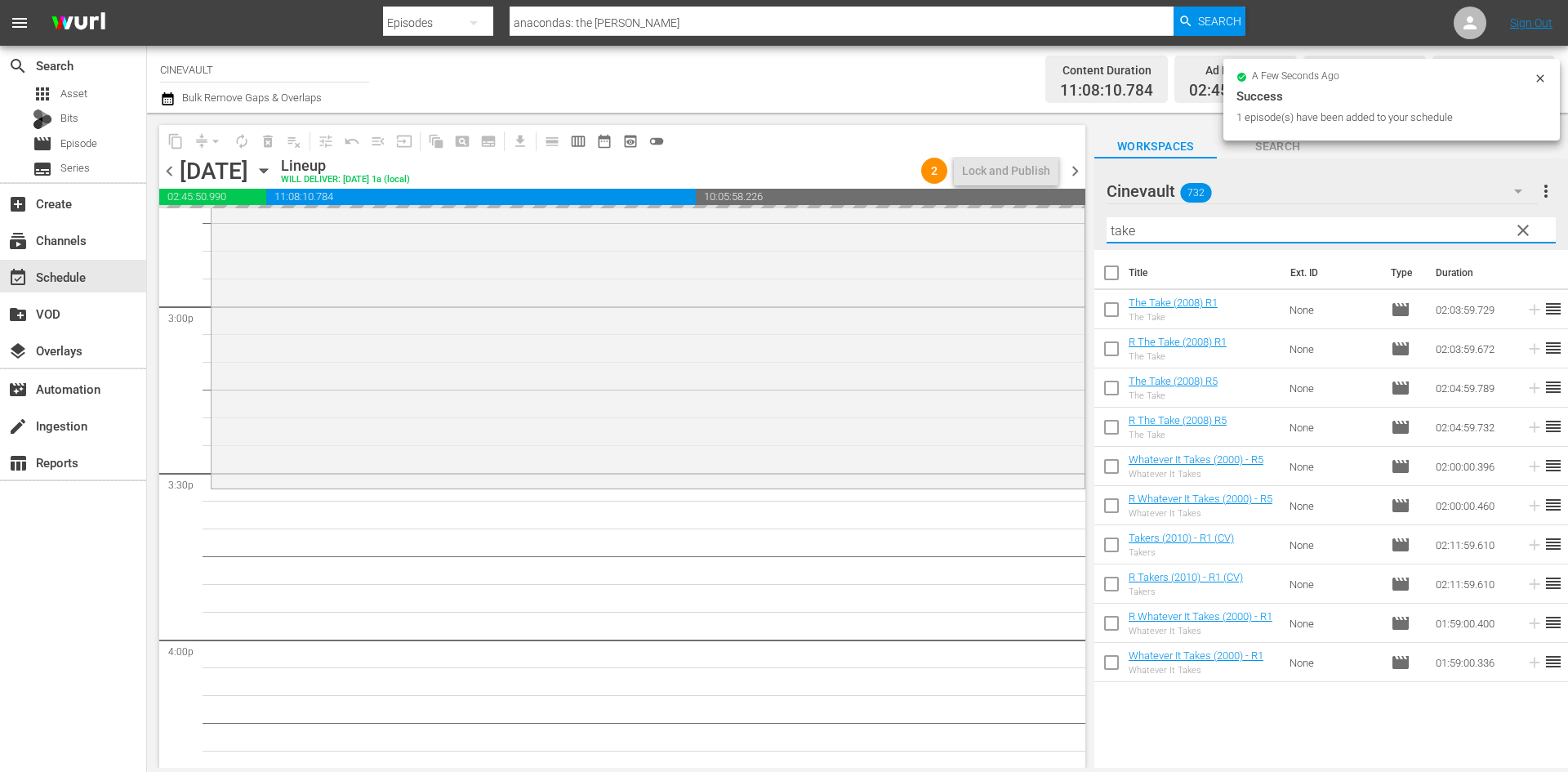
drag, startPoint x: 1232, startPoint y: 231, endPoint x: 1087, endPoint y: 244, distance: 145.6
click at [1087, 244] on div "content_copy compress arrow_drop_down autorenew_outlined delete_forever_outline…" at bounding box center [857, 440] width 1421 height 655
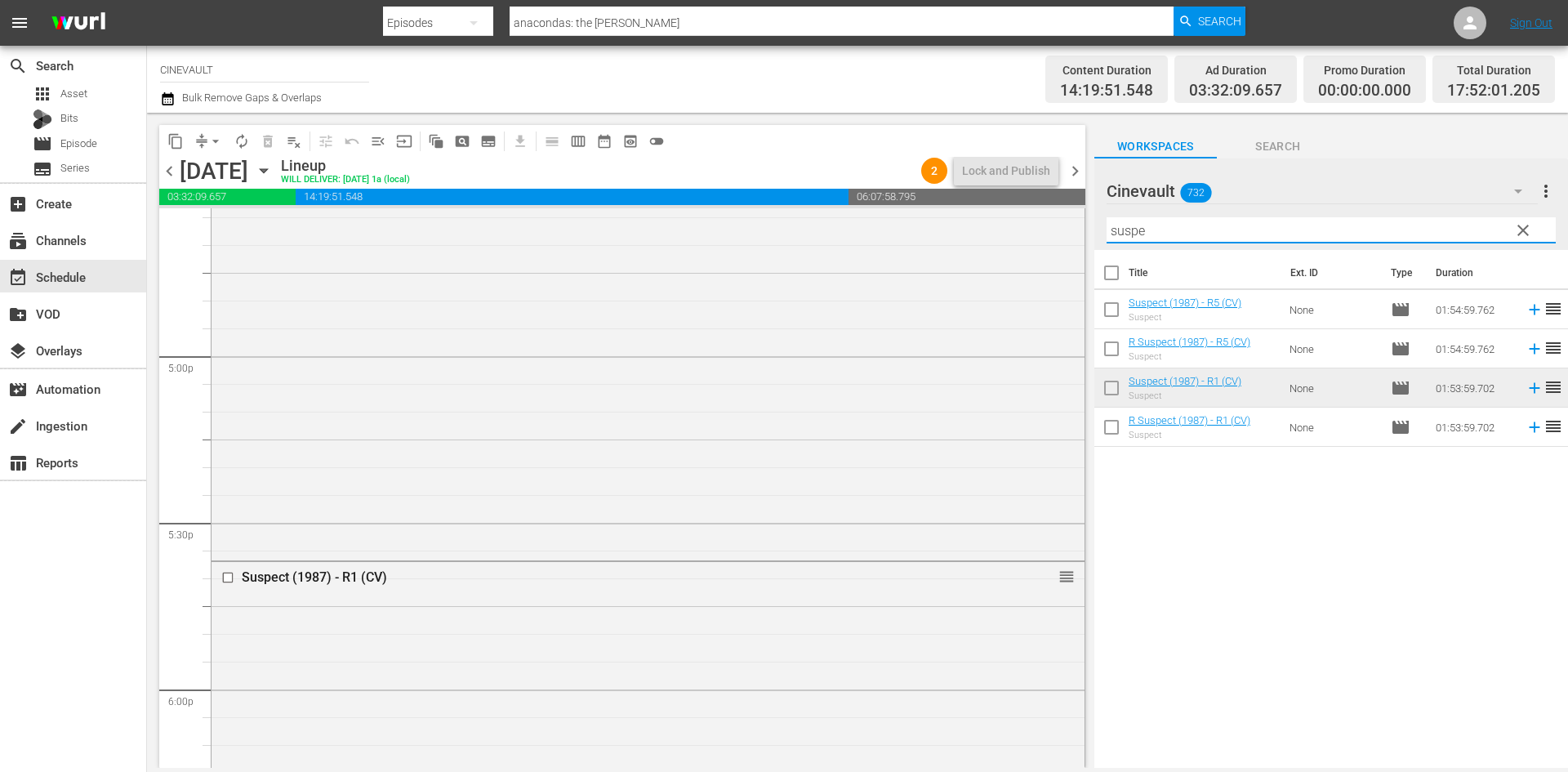
scroll to position [5196, 0]
drag, startPoint x: 1235, startPoint y: 239, endPoint x: 908, endPoint y: 179, distance: 332.5
click at [908, 179] on div "content_copy compress arrow_drop_down autorenew_outlined delete_forever_outline…" at bounding box center [857, 440] width 1421 height 655
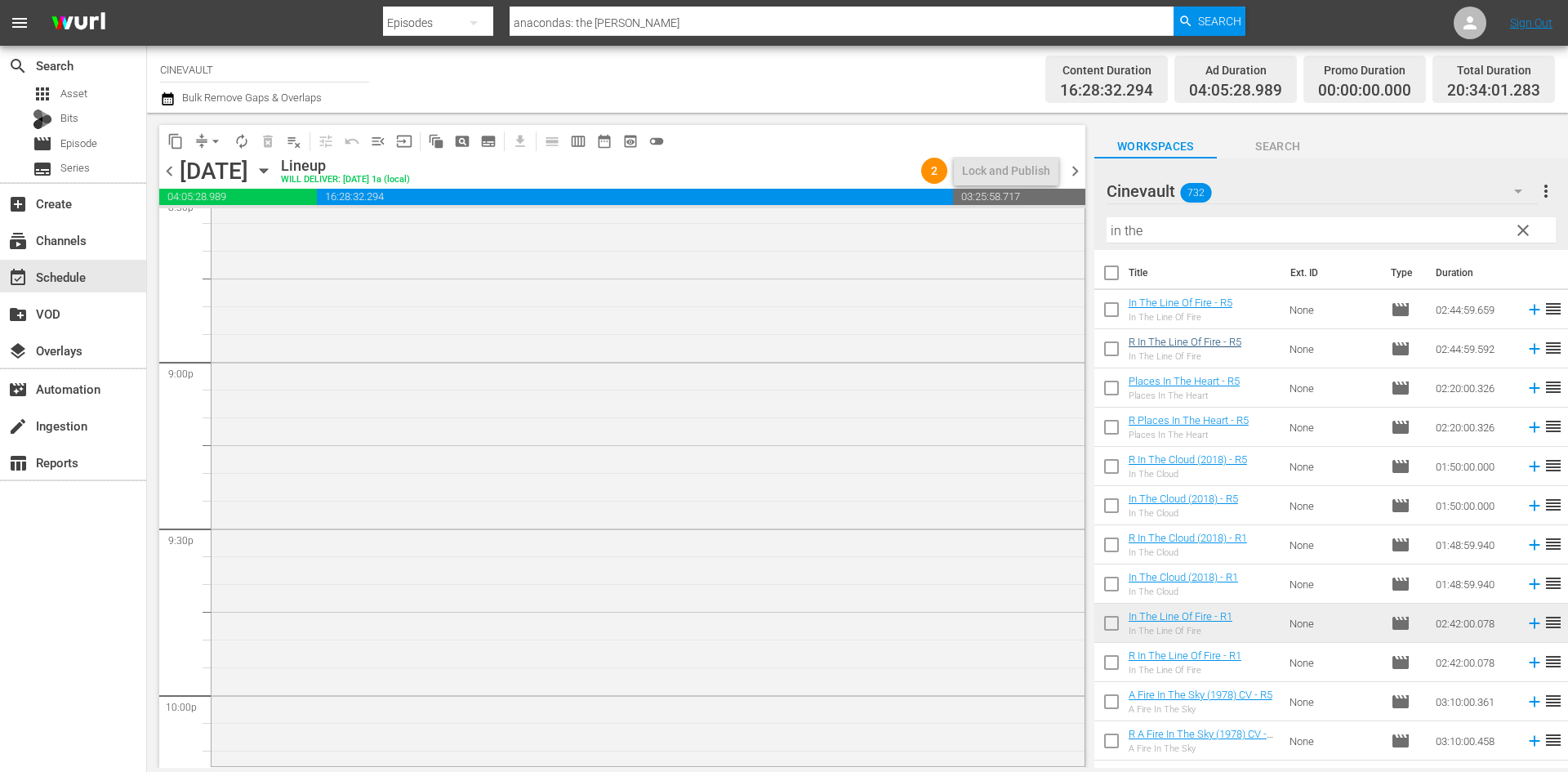
scroll to position [6993, 0]
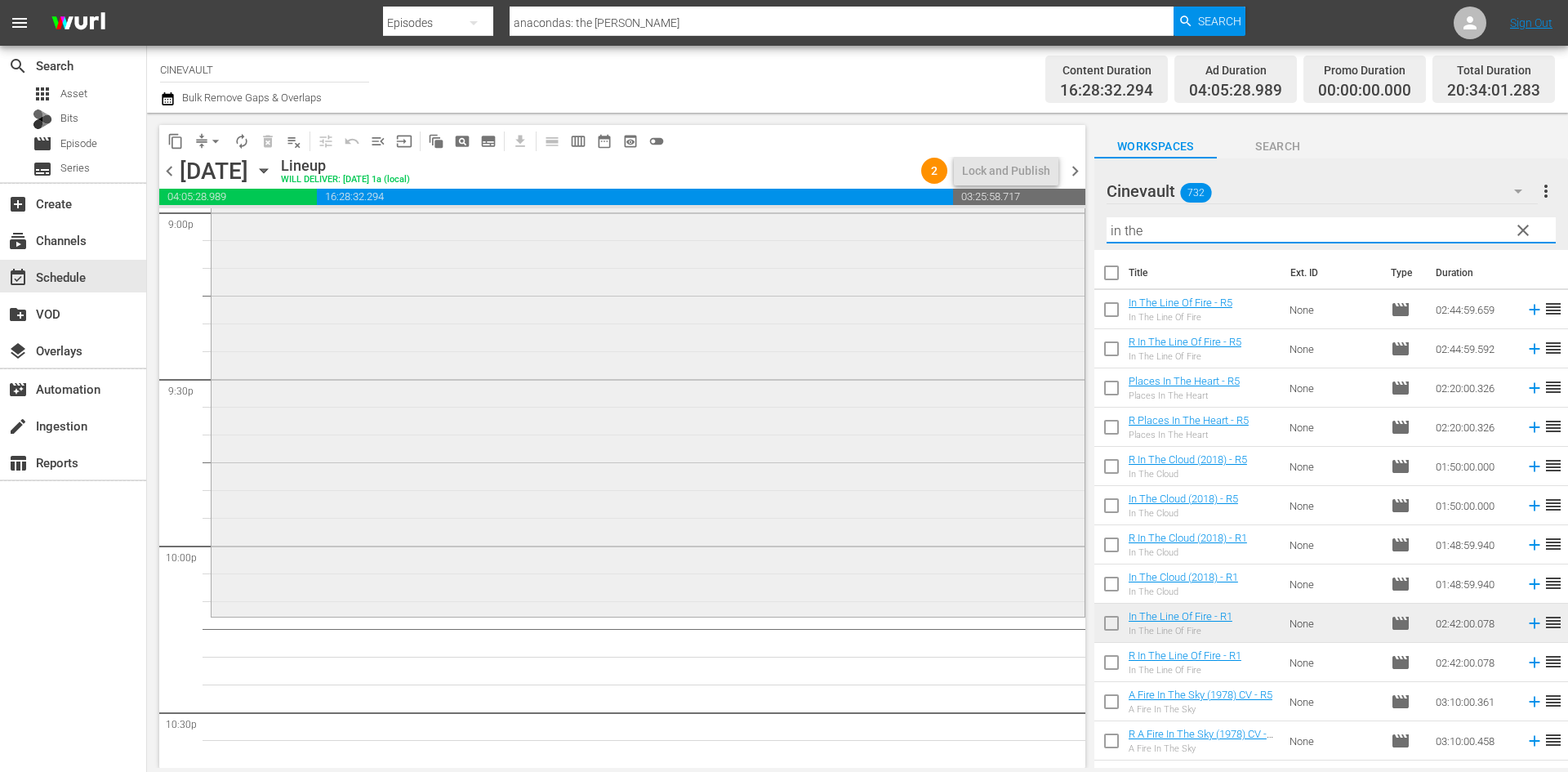
drag, startPoint x: 1291, startPoint y: 224, endPoint x: 954, endPoint y: 246, distance: 337.7
click at [954, 246] on div "content_copy compress arrow_drop_down autorenew_outlined delete_forever_outline…" at bounding box center [857, 440] width 1421 height 655
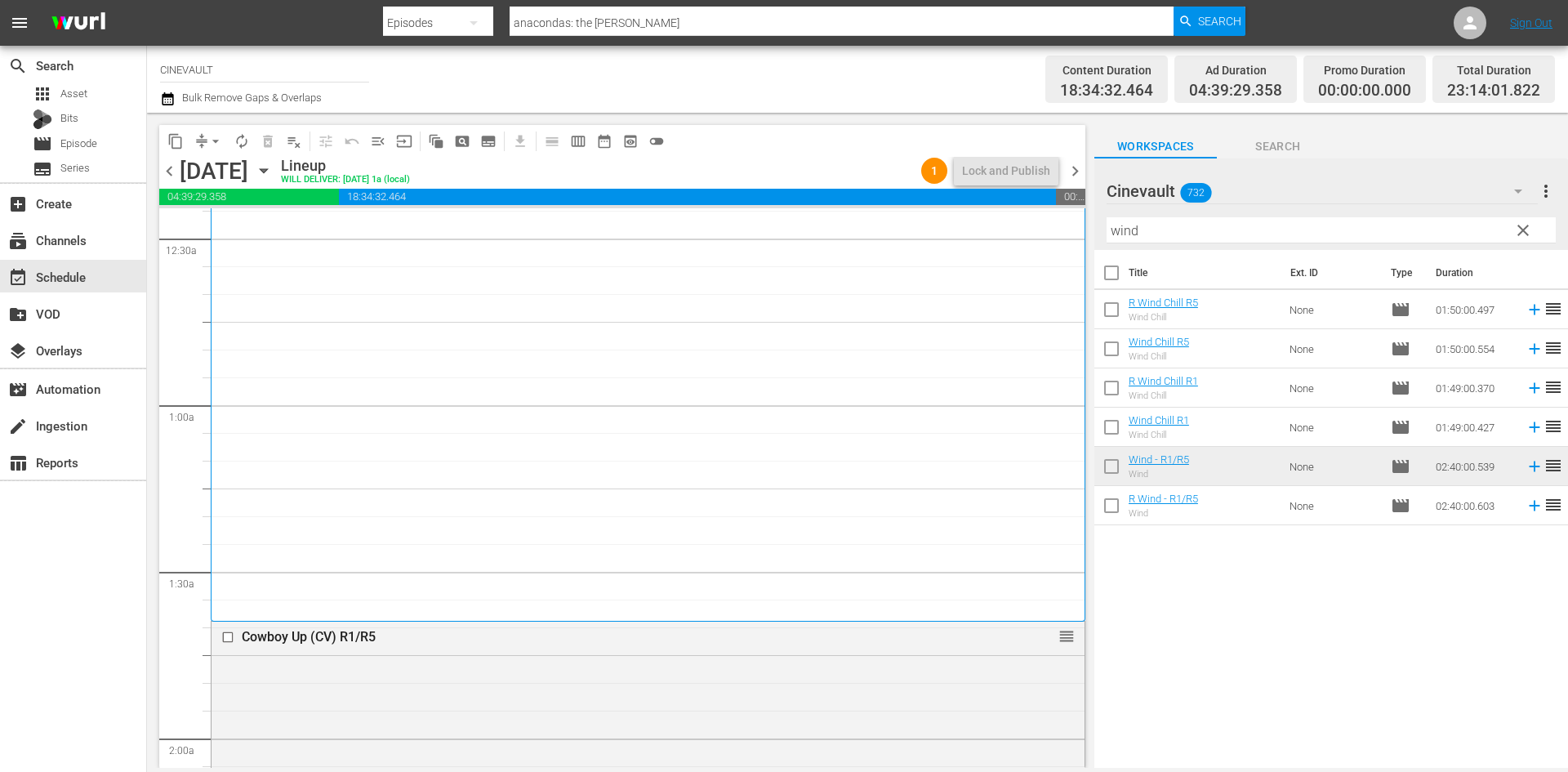
scroll to position [0, 0]
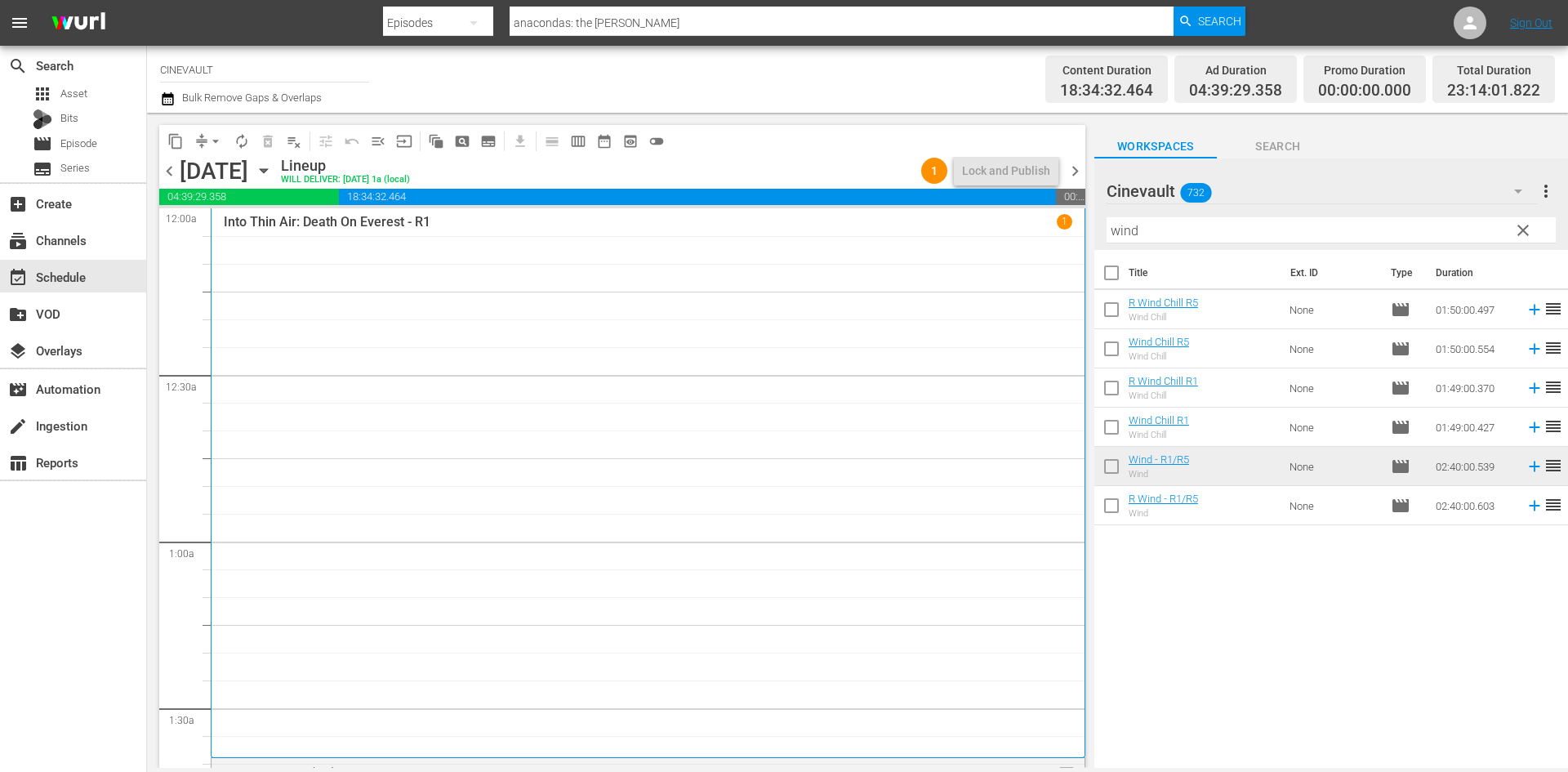
click at [1074, 182] on div "chevron_left Wednesday, October 8th October 8th Lineup WILL DELIVER: 10/7 @ 1a …" at bounding box center [622, 172] width 926 height 31
click at [1074, 169] on span "chevron_right" at bounding box center [1075, 170] width 20 height 20
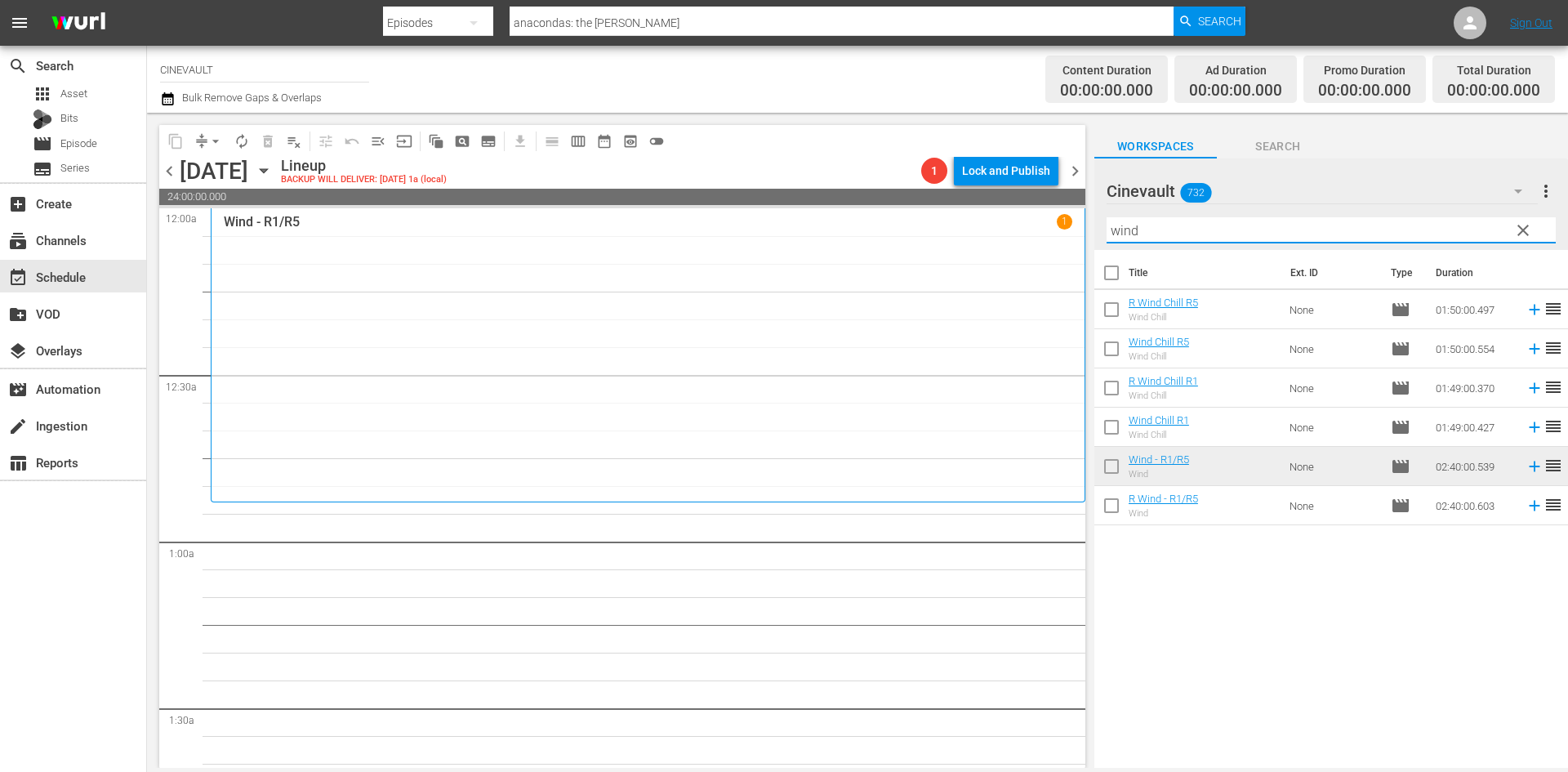
drag, startPoint x: 1226, startPoint y: 239, endPoint x: 977, endPoint y: 236, distance: 249.0
click at [977, 236] on div "content_copy compress arrow_drop_down autorenew_outlined delete_forever_outline…" at bounding box center [857, 440] width 1421 height 655
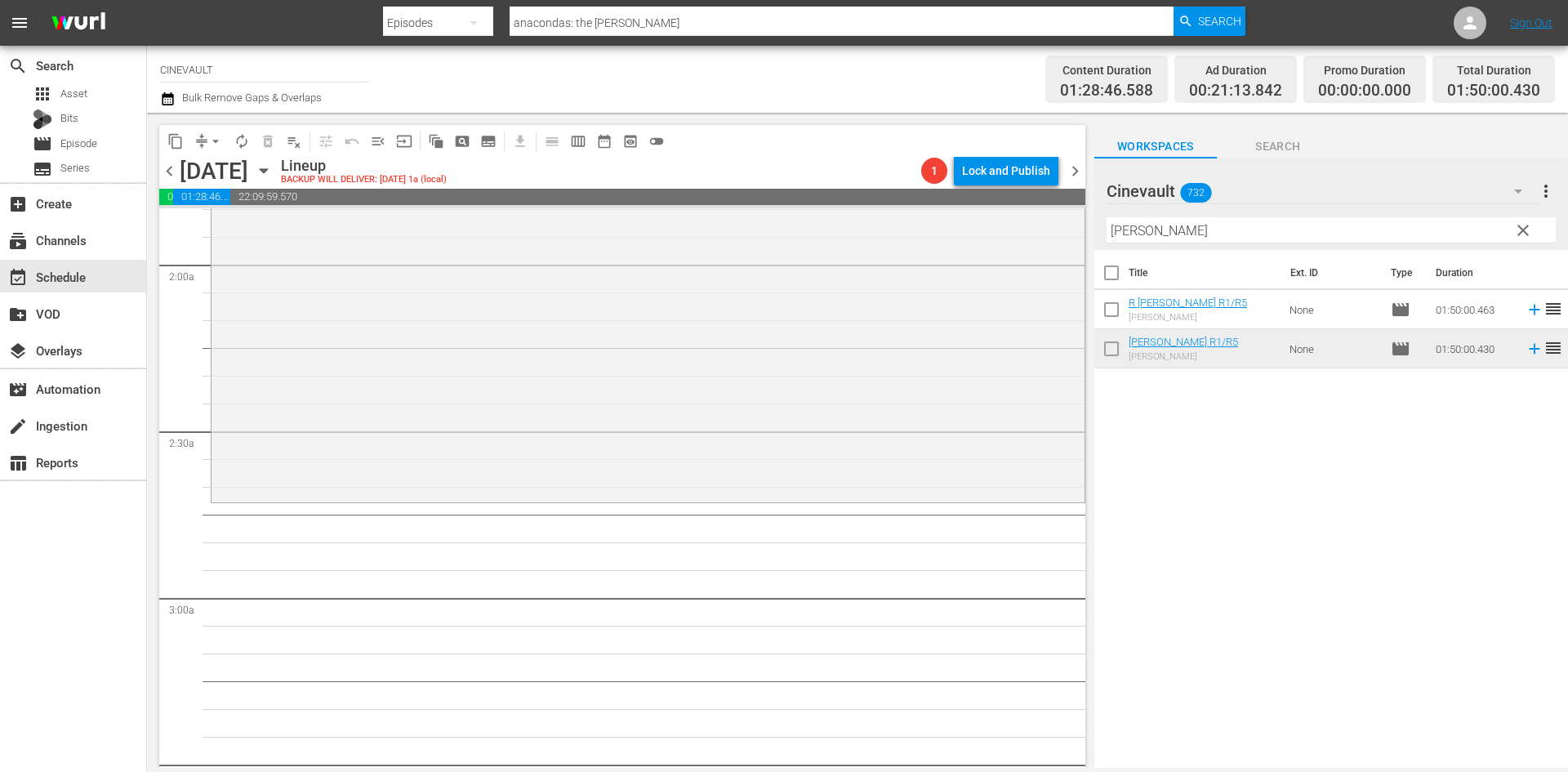
scroll to position [653, 0]
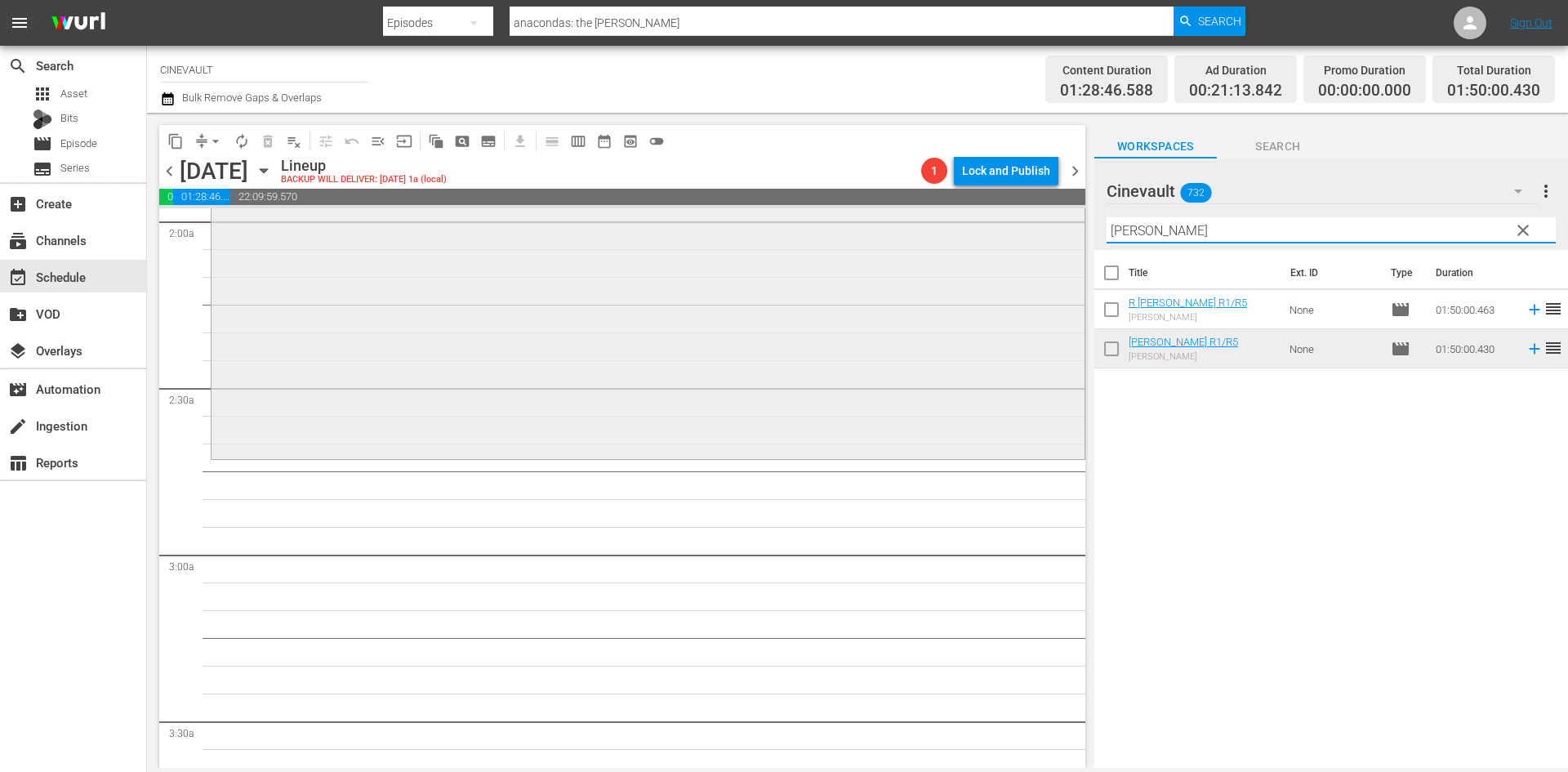
drag, startPoint x: 1239, startPoint y: 237, endPoint x: 1033, endPoint y: 223, distance: 206.5
click at [1033, 223] on div "content_copy compress arrow_drop_down autorenew_outlined delete_forever_outline…" at bounding box center [857, 440] width 1421 height 655
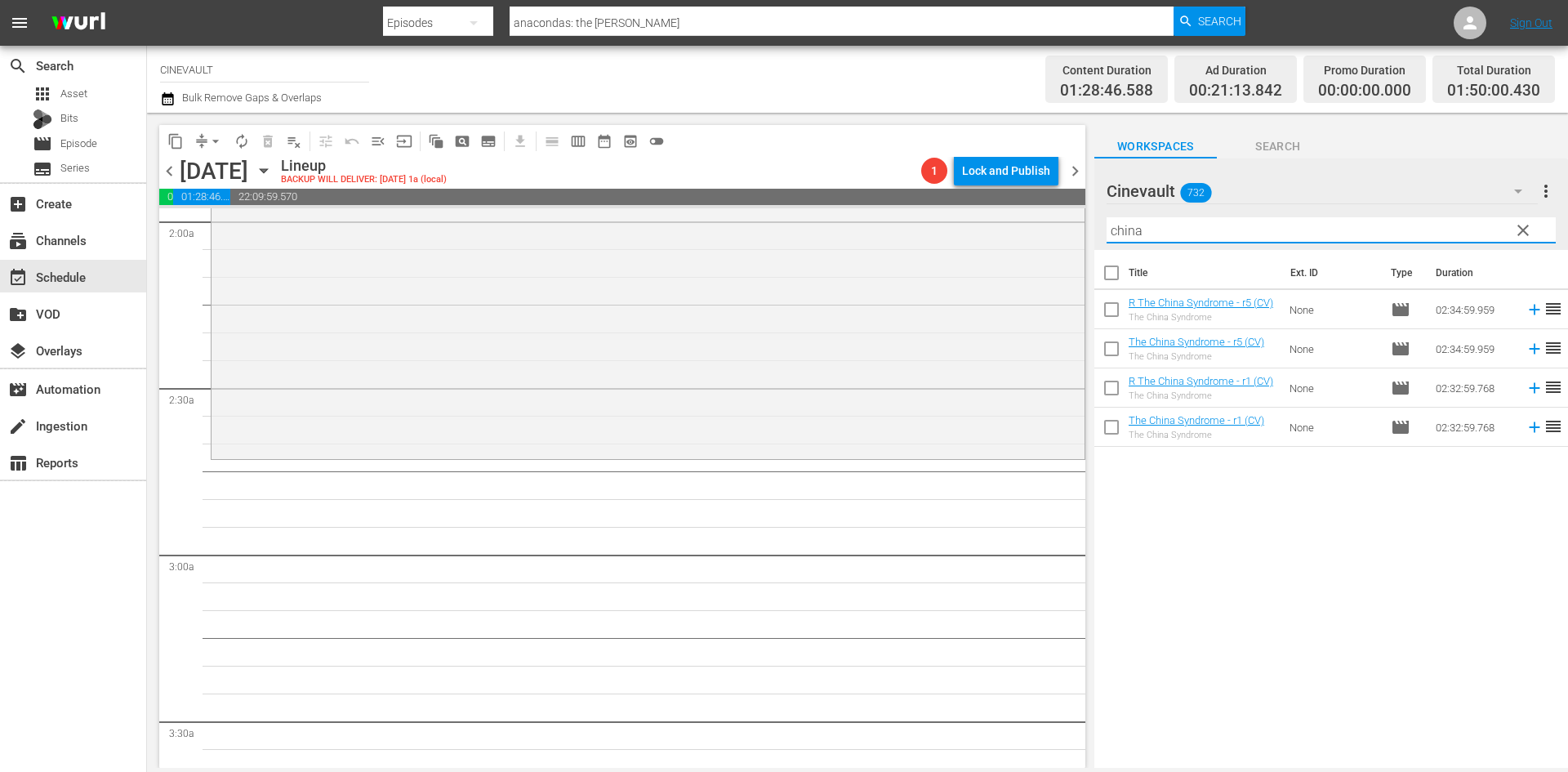
type input "china"
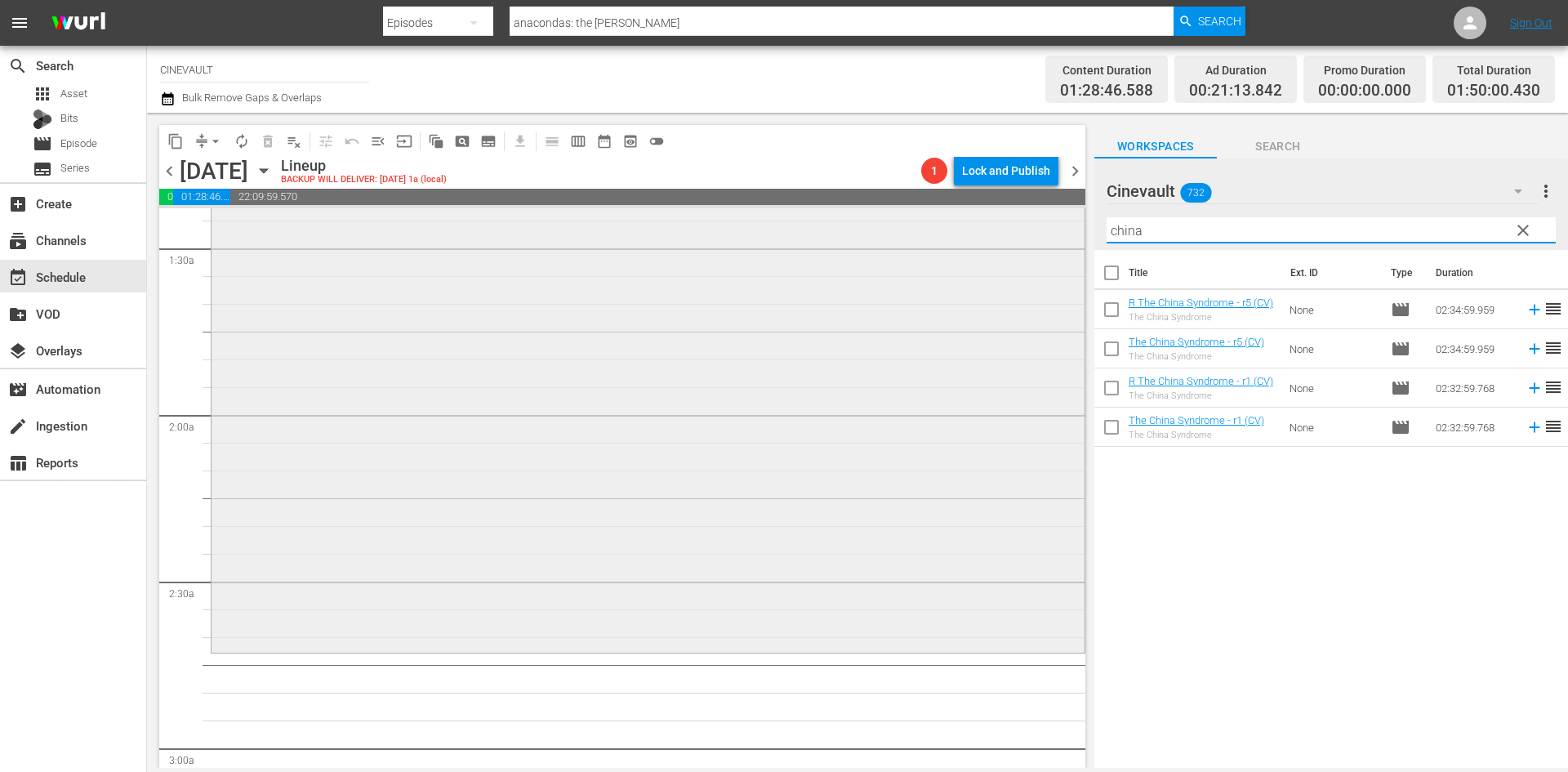
scroll to position [490, 0]
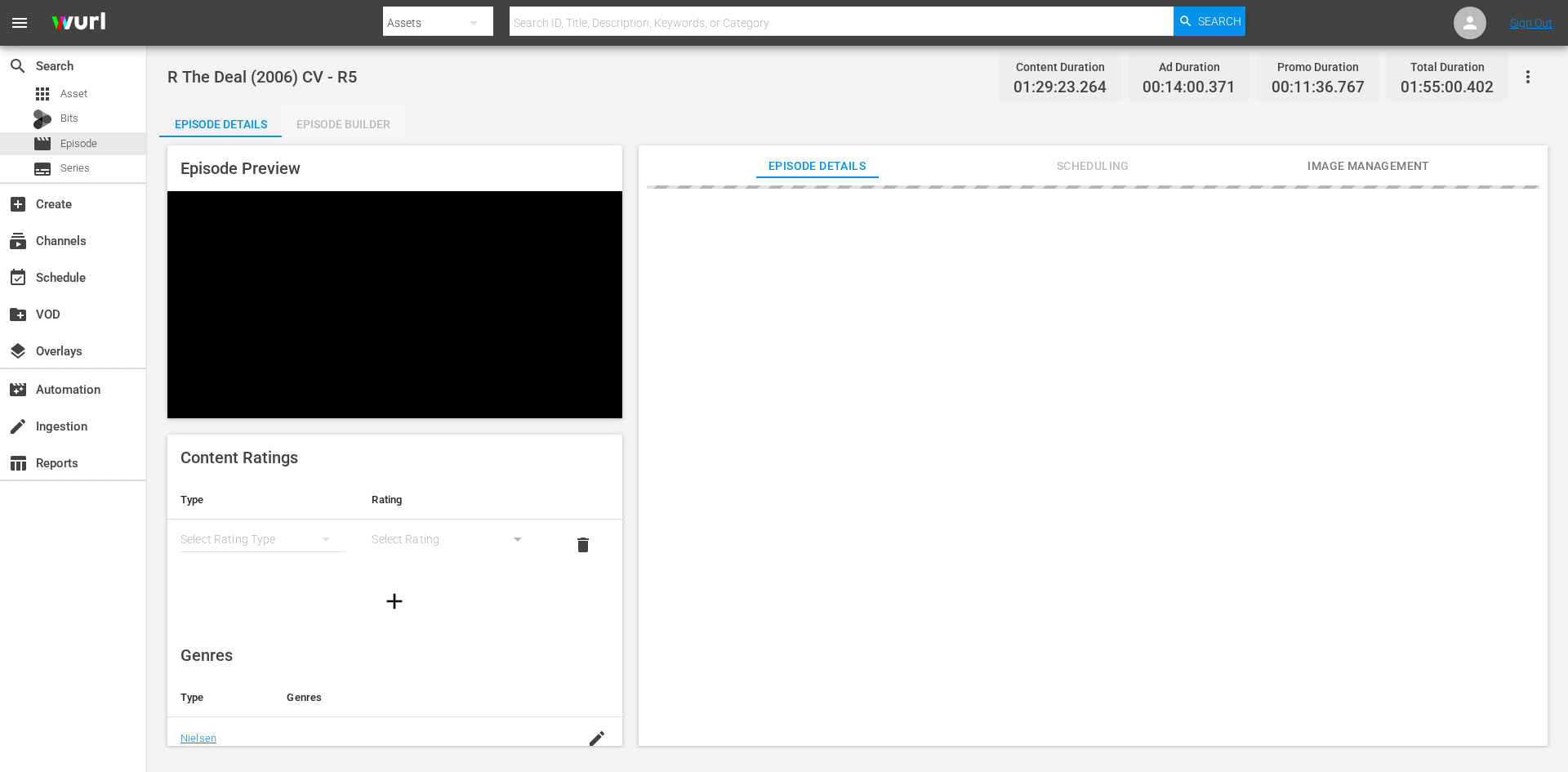
click at [371, 124] on div "Episode Builder" at bounding box center [343, 124] width 123 height 39
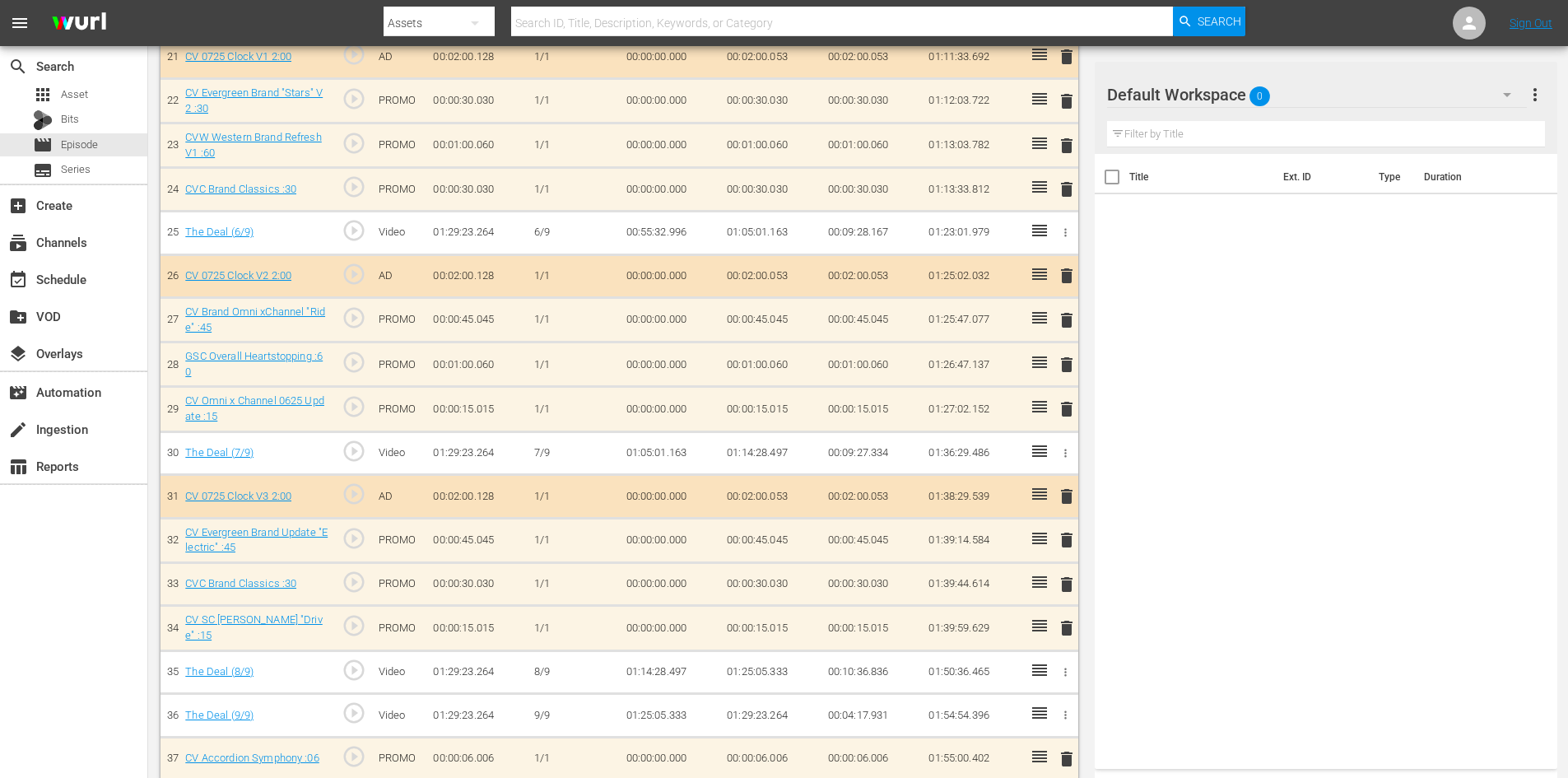
scroll to position [1427, 0]
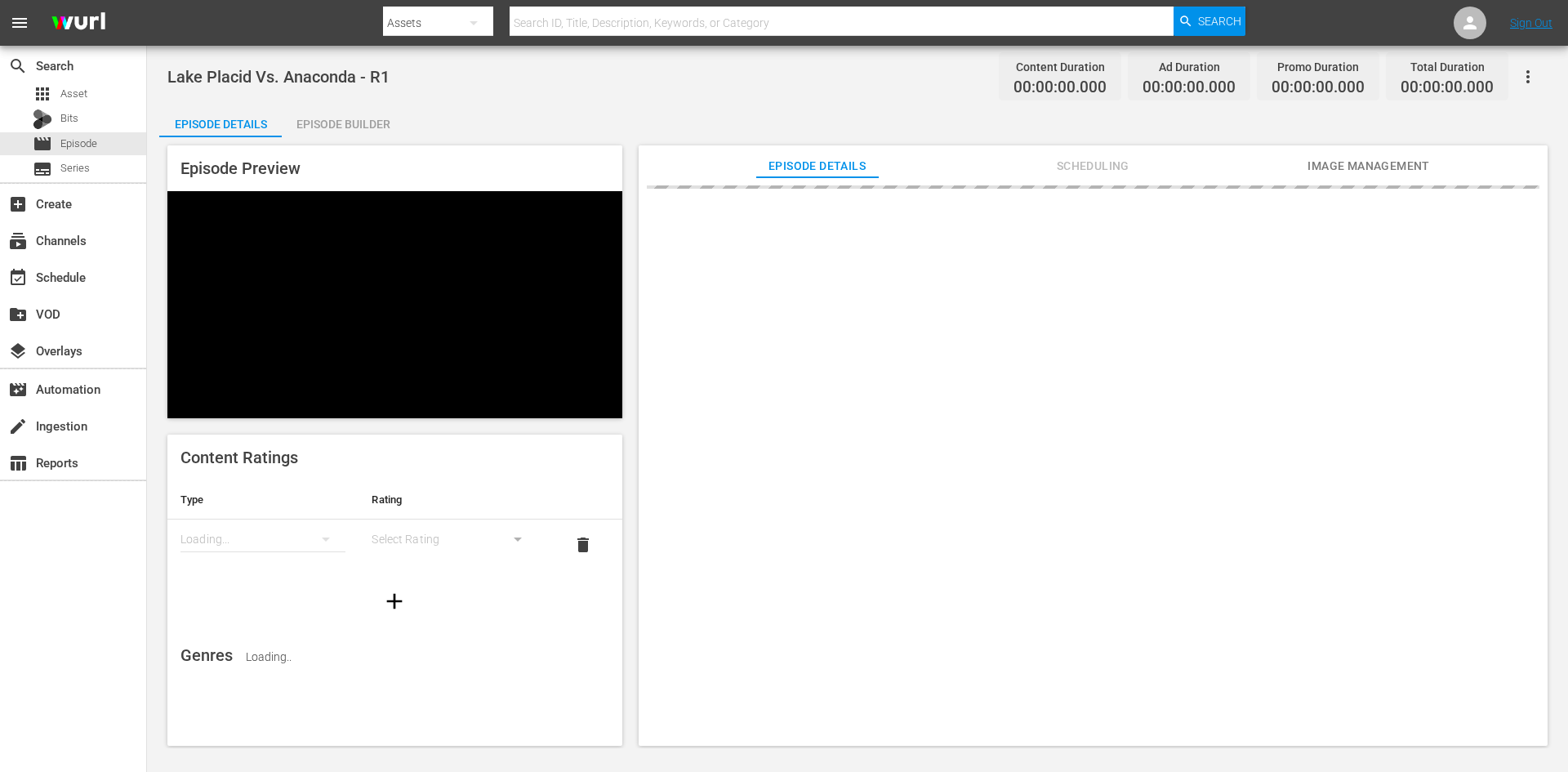
click at [307, 135] on div "Episode Builder" at bounding box center [343, 124] width 123 height 39
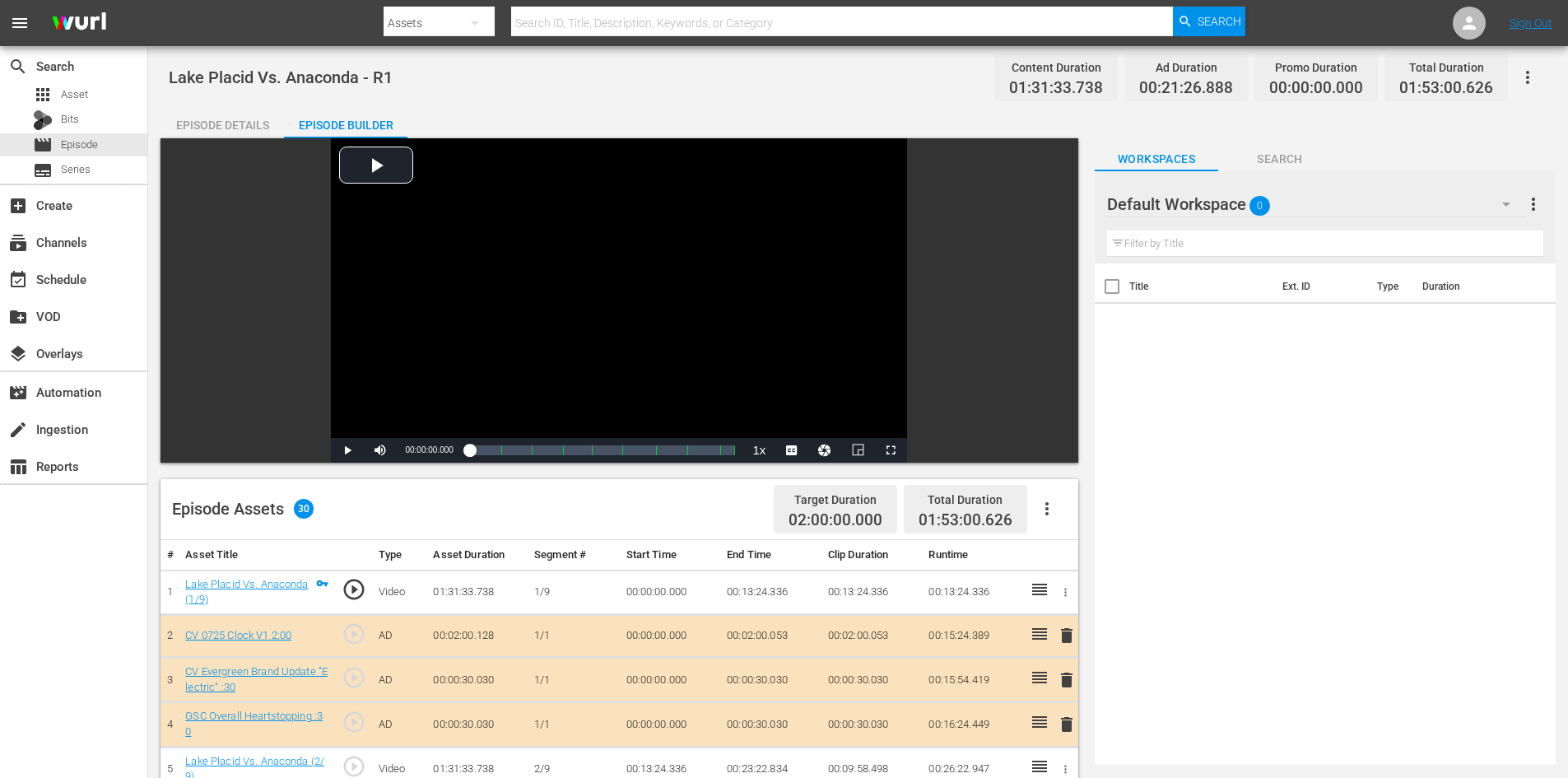
click at [254, 128] on div "Episode Details" at bounding box center [222, 125] width 124 height 39
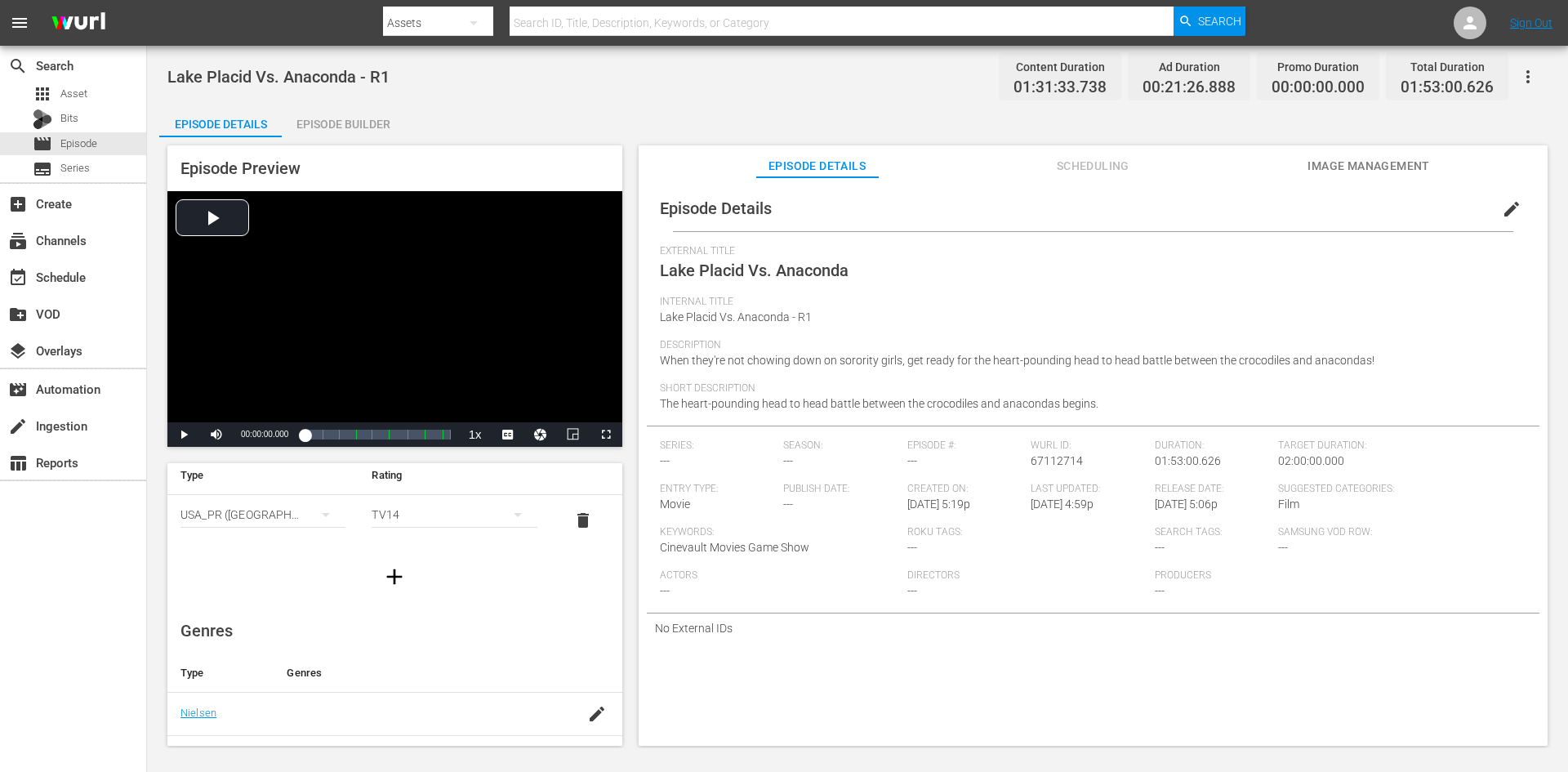
scroll to position [82, 0]
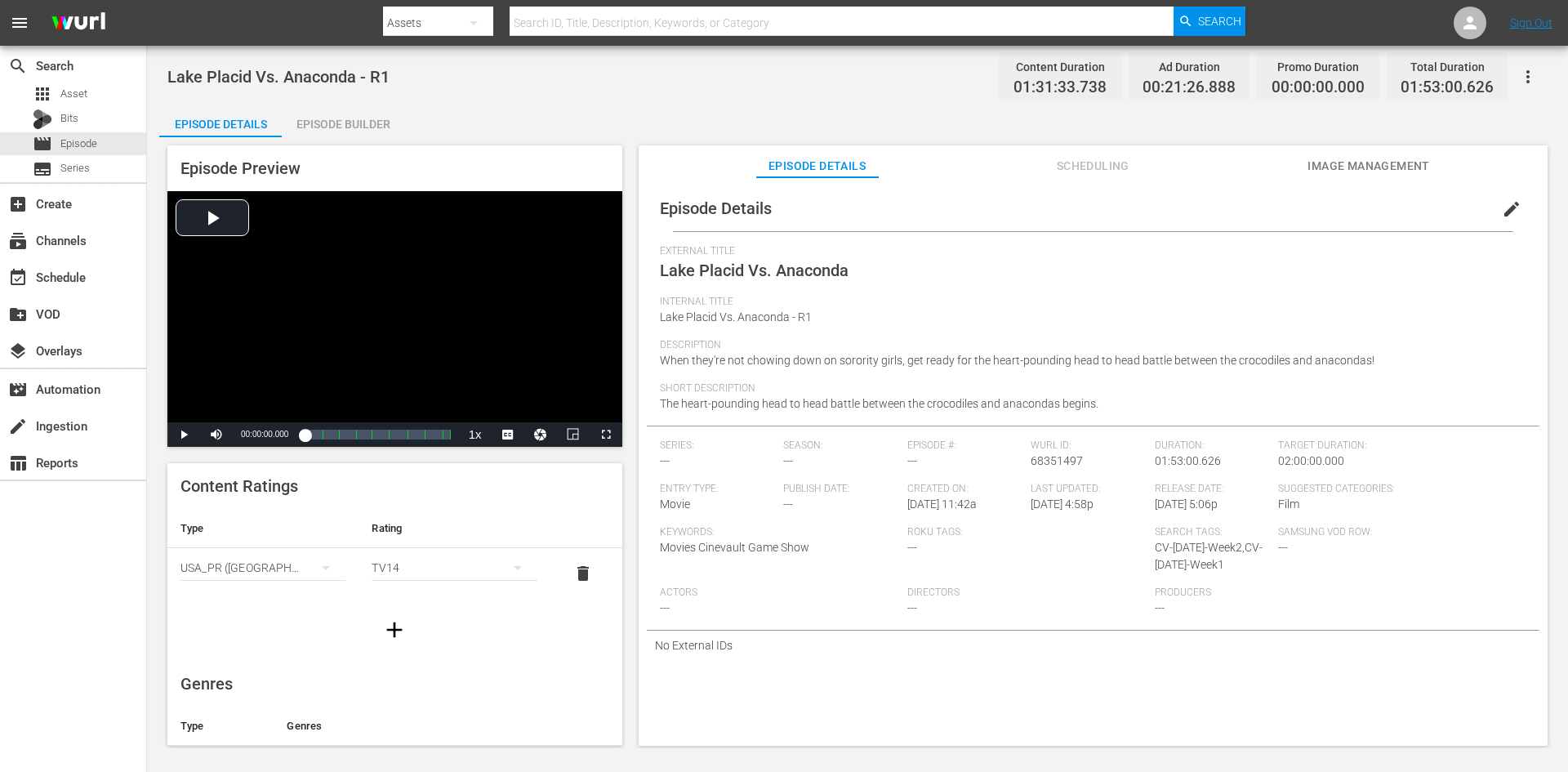
click at [382, 130] on div "Episode Builder" at bounding box center [343, 124] width 123 height 39
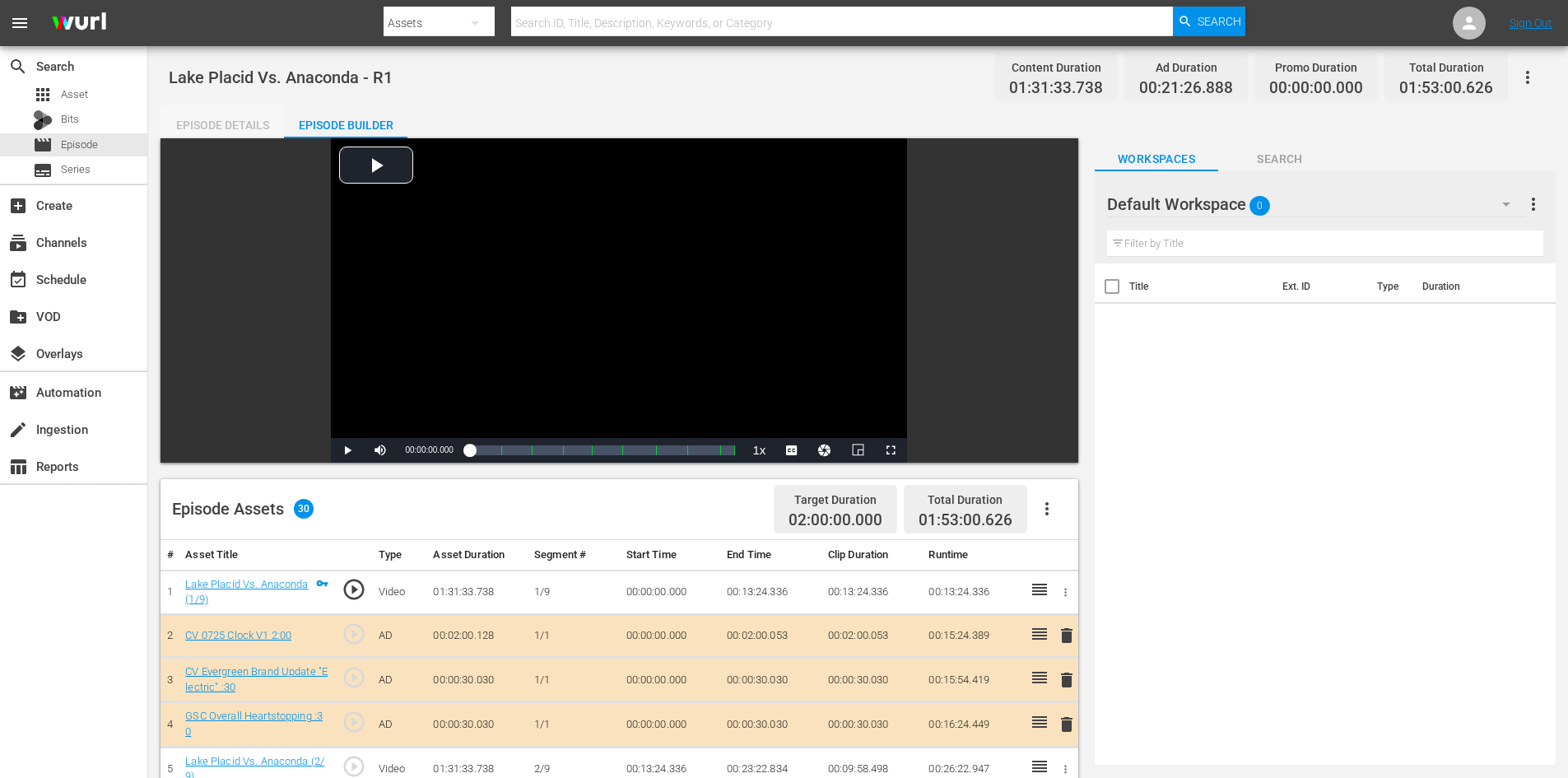
click at [222, 123] on div "Episode Details" at bounding box center [222, 125] width 124 height 39
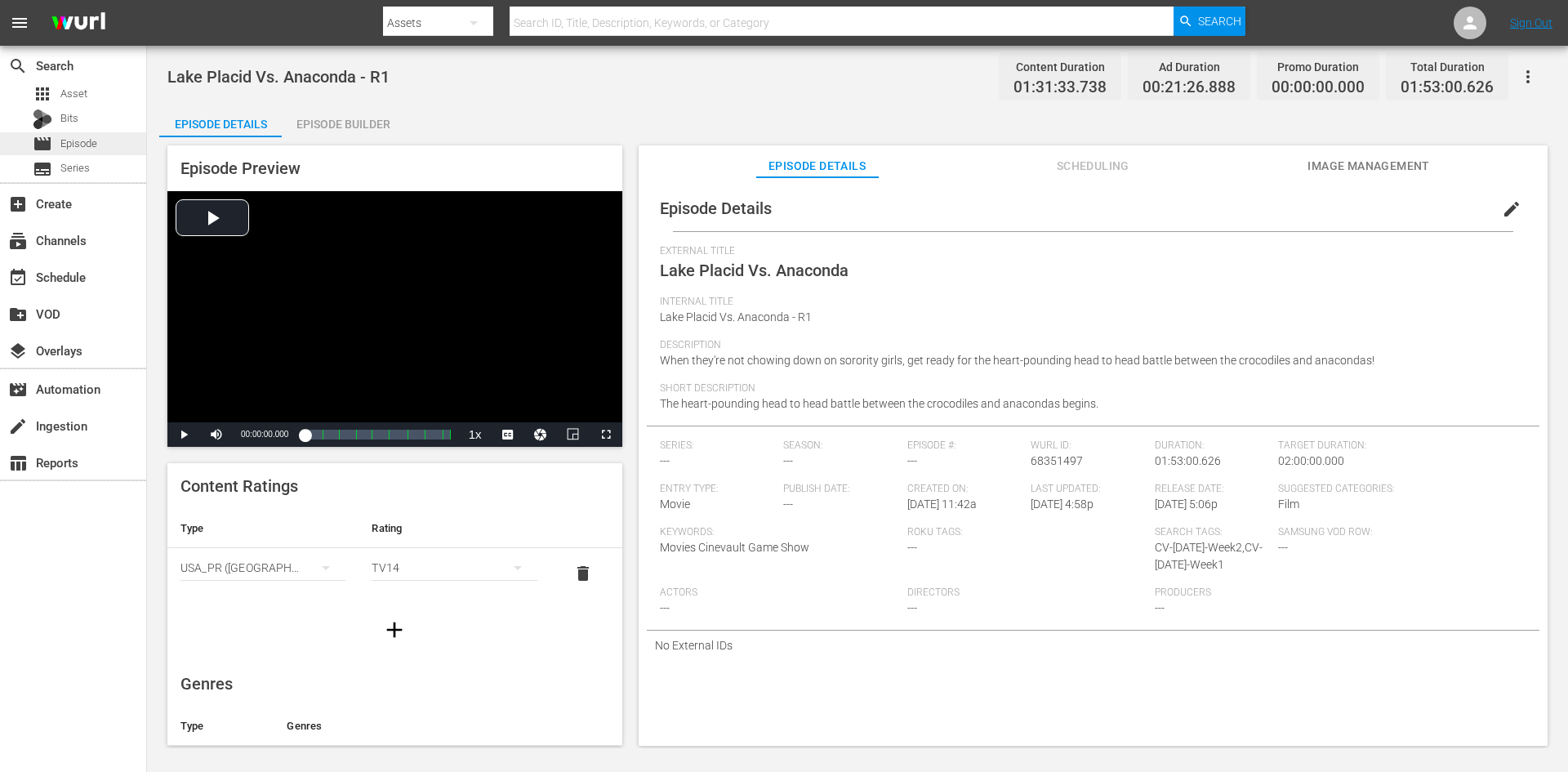
click at [114, 142] on div "movie Episode" at bounding box center [73, 144] width 147 height 23
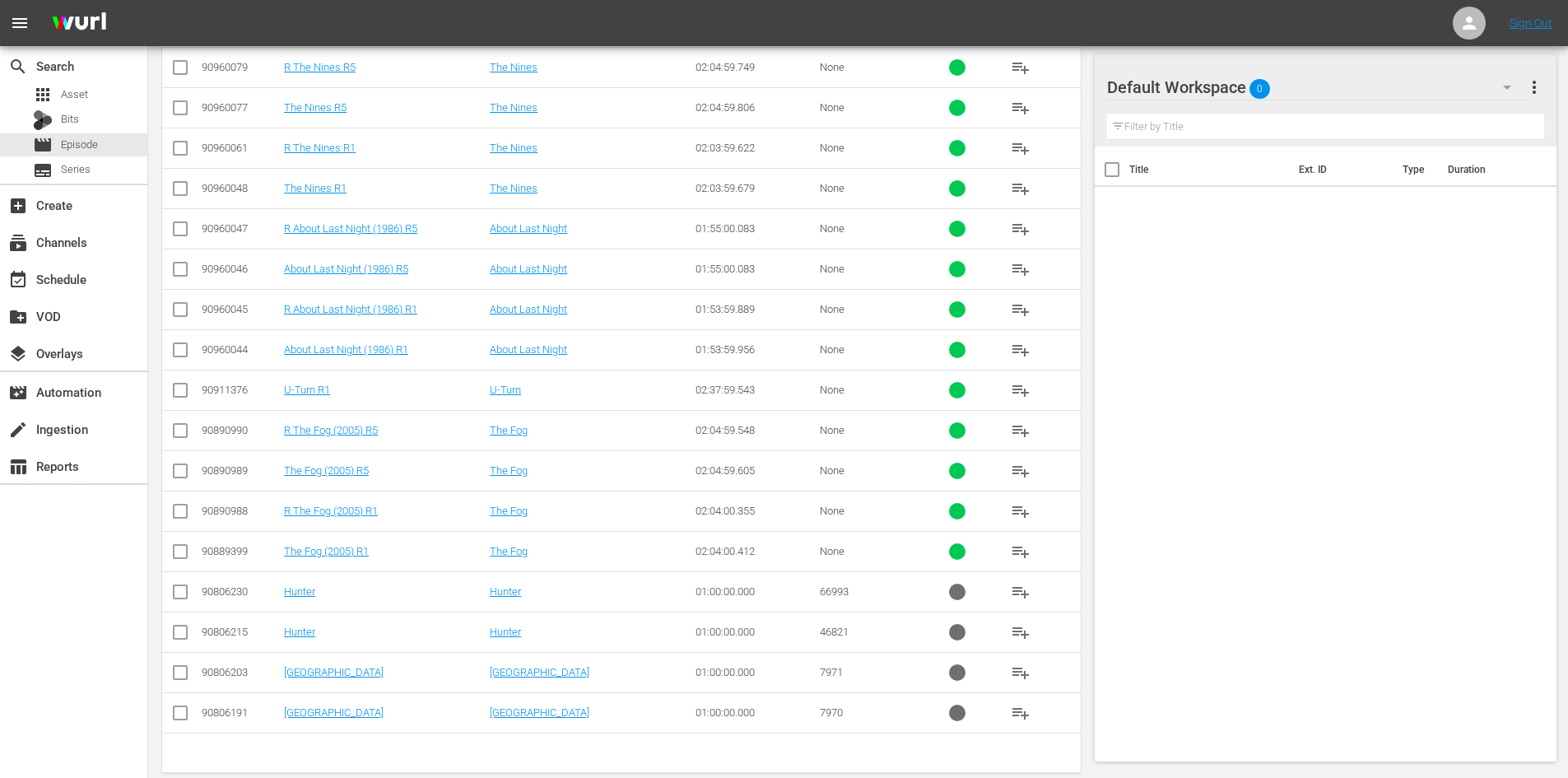
scroll to position [566, 0]
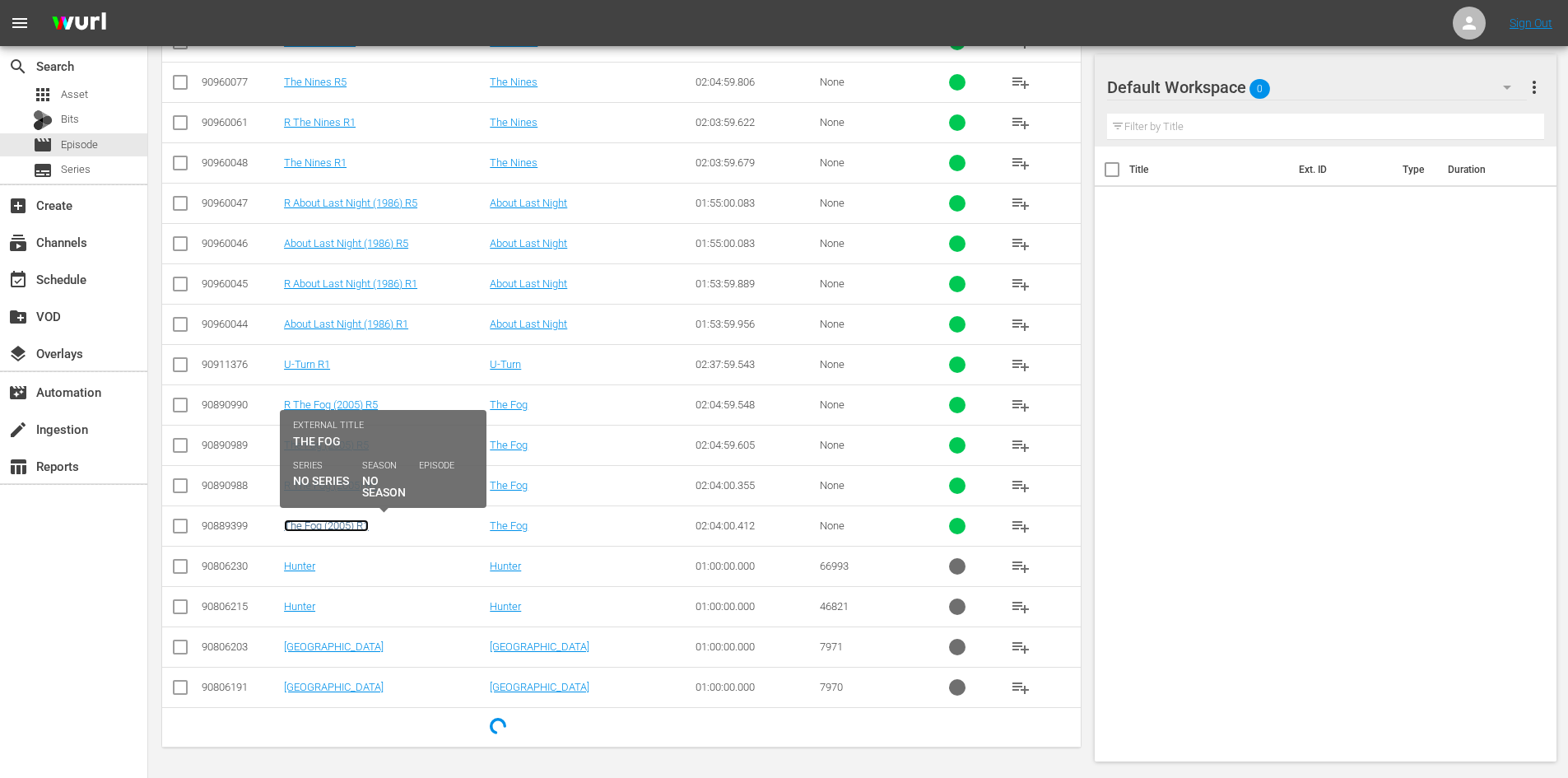
click at [347, 523] on link "The Fog (2005) R1" at bounding box center [326, 525] width 84 height 12
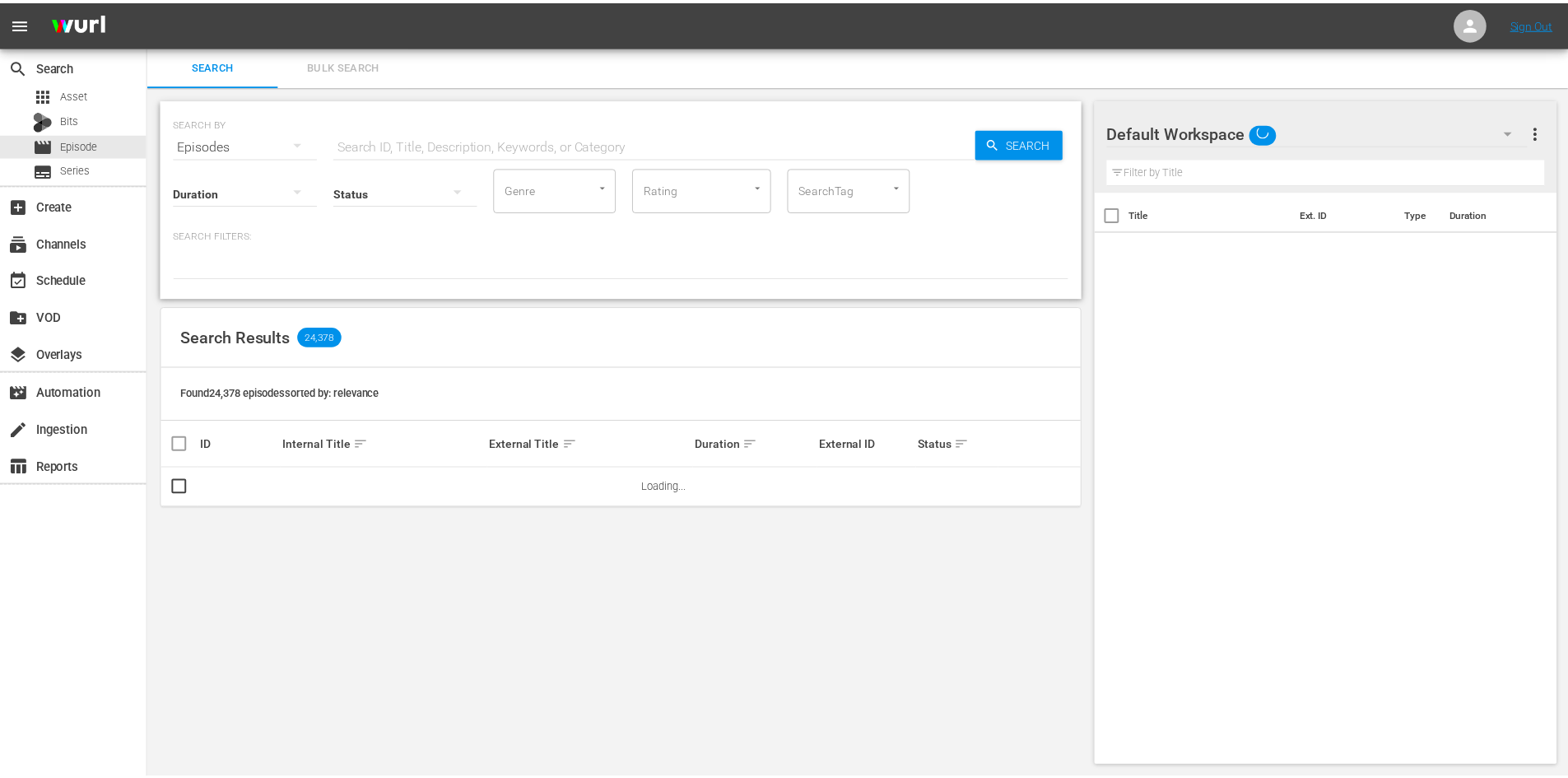
scroll to position [2, 0]
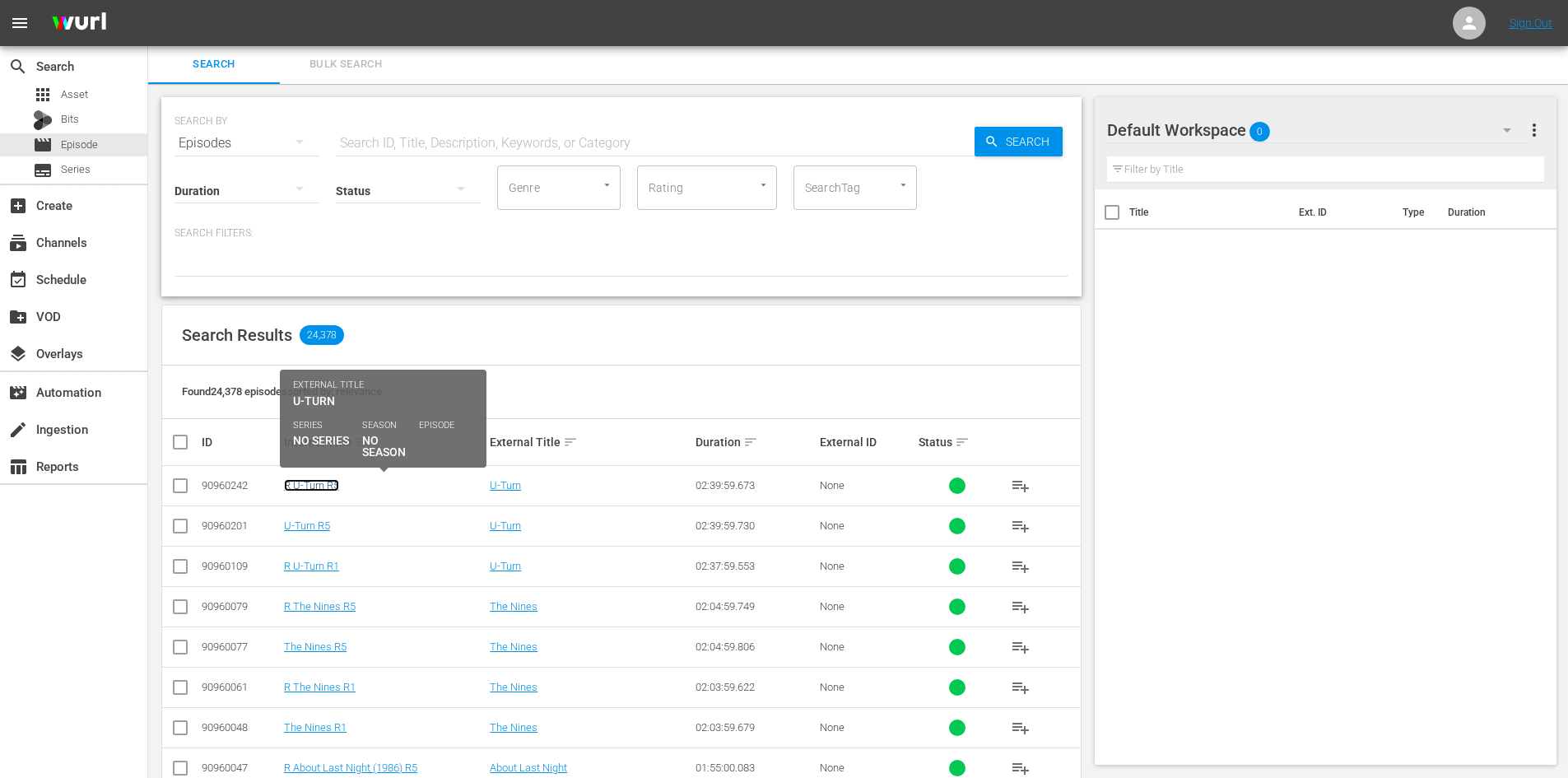
click at [330, 483] on link "R U-Turn R5" at bounding box center [311, 484] width 55 height 12
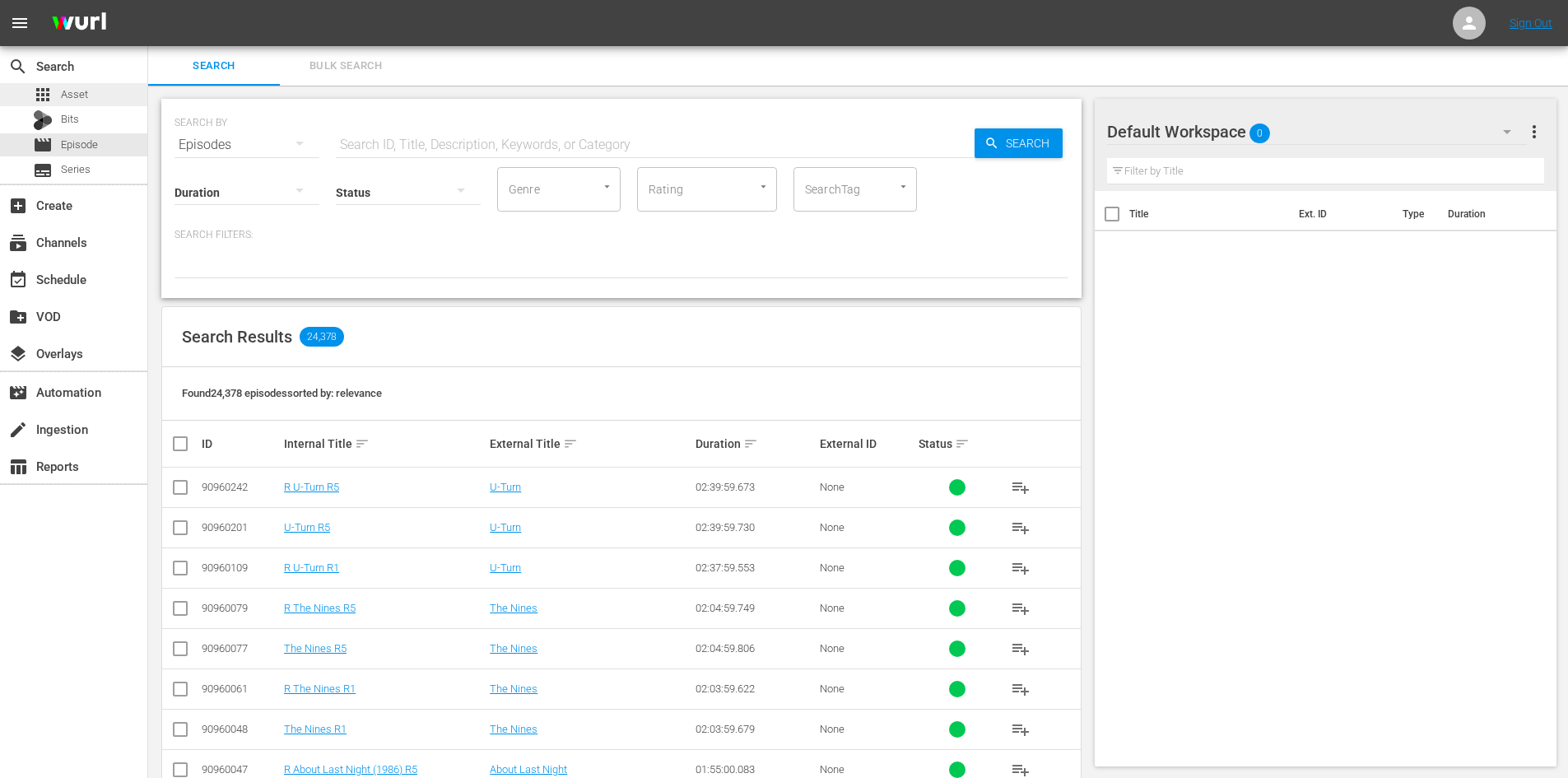
click at [62, 90] on span "Asset" at bounding box center [74, 94] width 27 height 16
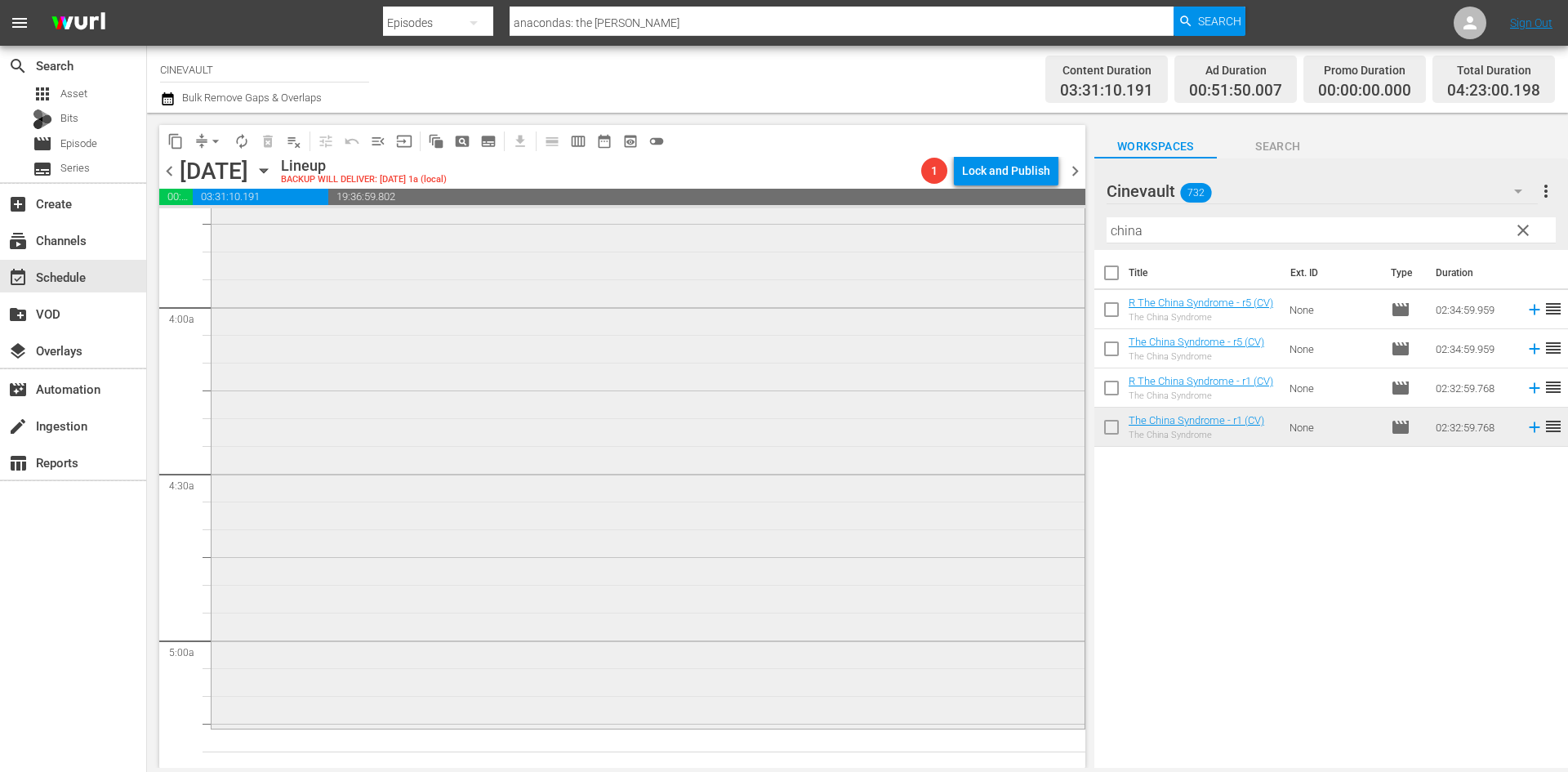
scroll to position [1307, 0]
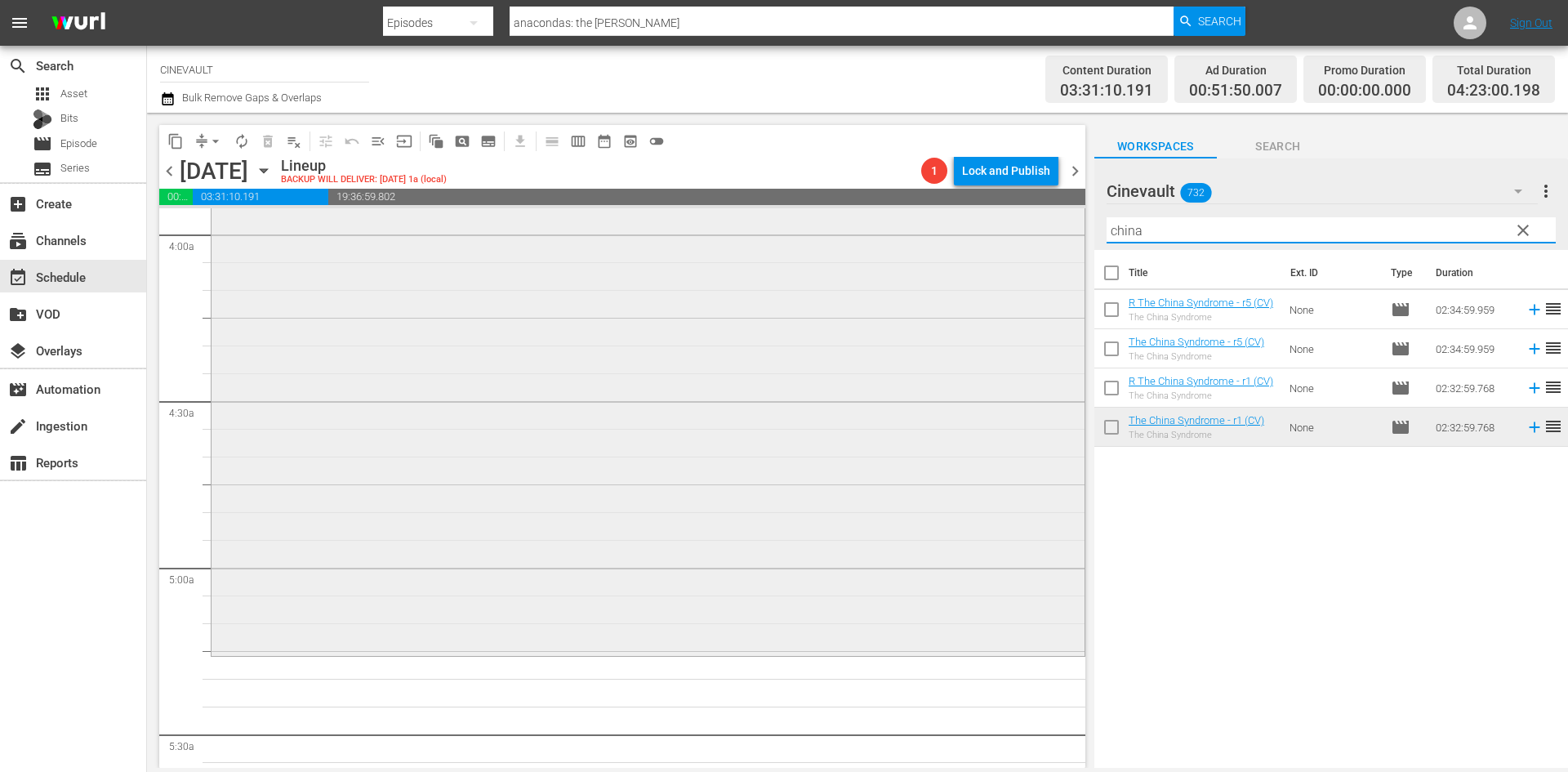
drag, startPoint x: 1167, startPoint y: 225, endPoint x: 929, endPoint y: 227, distance: 238.0
click at [929, 227] on div "content_copy compress arrow_drop_down autorenew_outlined delete_forever_outline…" at bounding box center [857, 440] width 1421 height 655
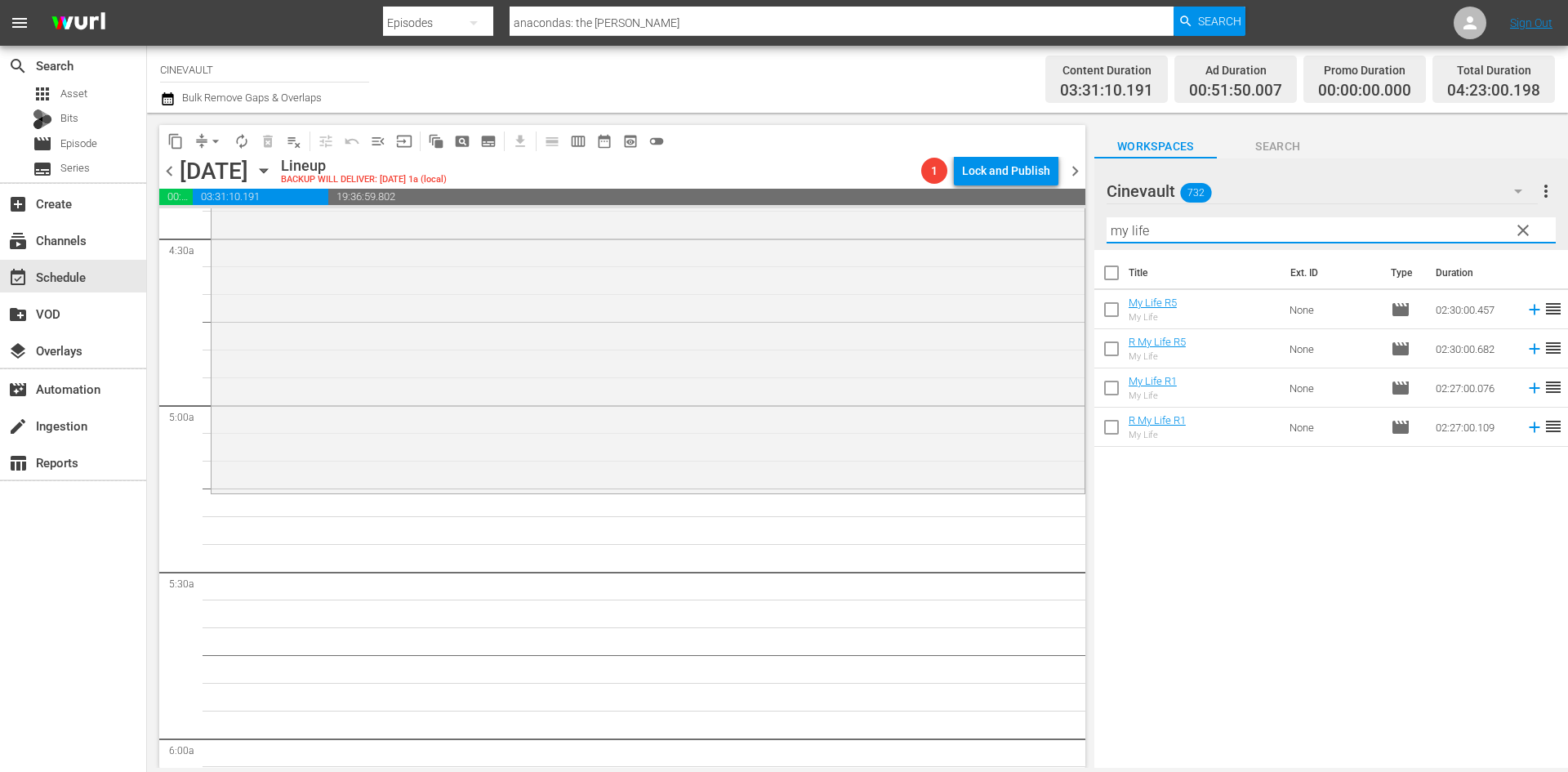
scroll to position [1470, 0]
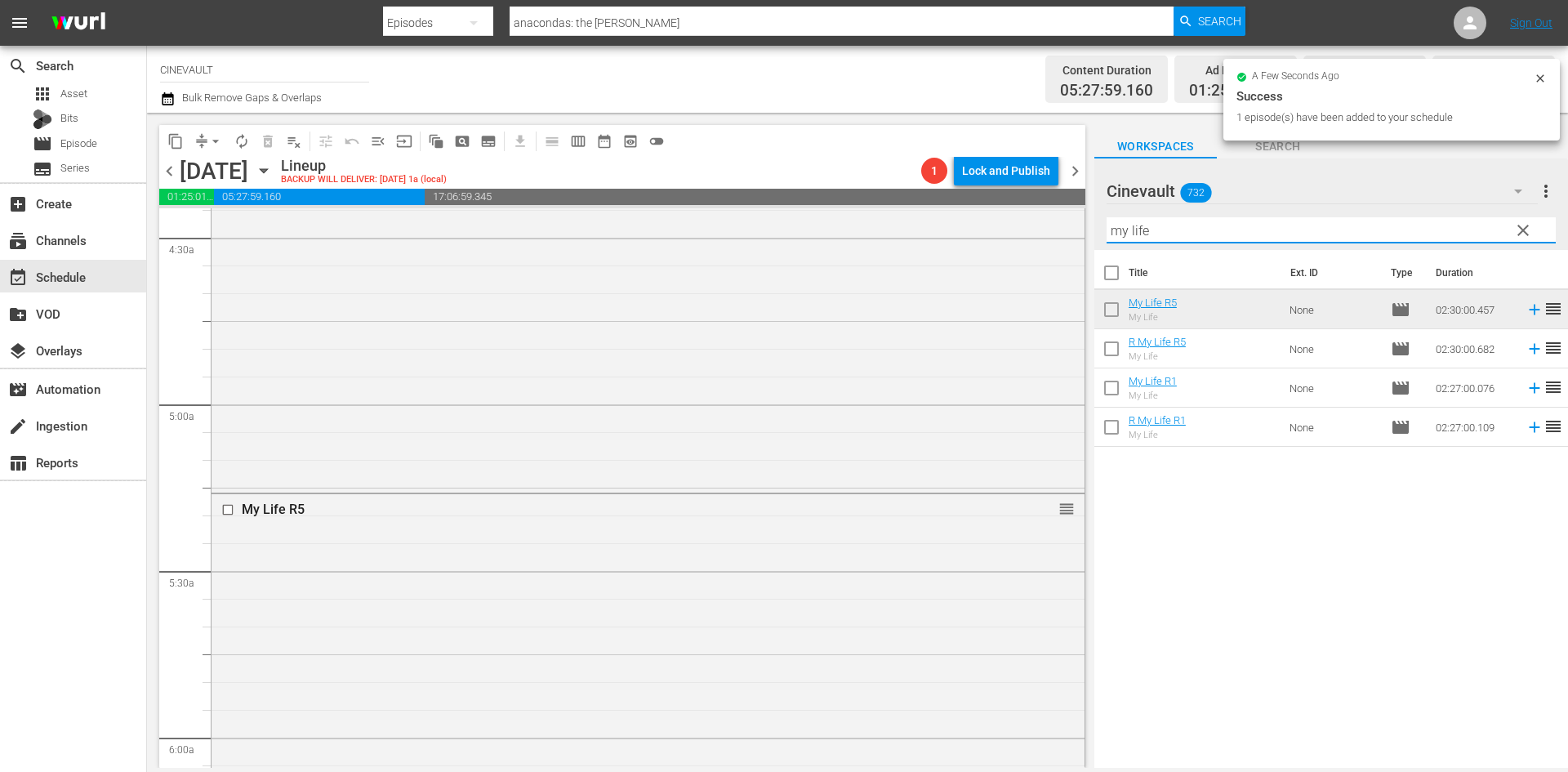
drag, startPoint x: 1182, startPoint y: 231, endPoint x: 724, endPoint y: 174, distance: 461.5
click at [724, 174] on div "content_copy compress arrow_drop_down autorenew_outlined delete_forever_outline…" at bounding box center [857, 440] width 1421 height 655
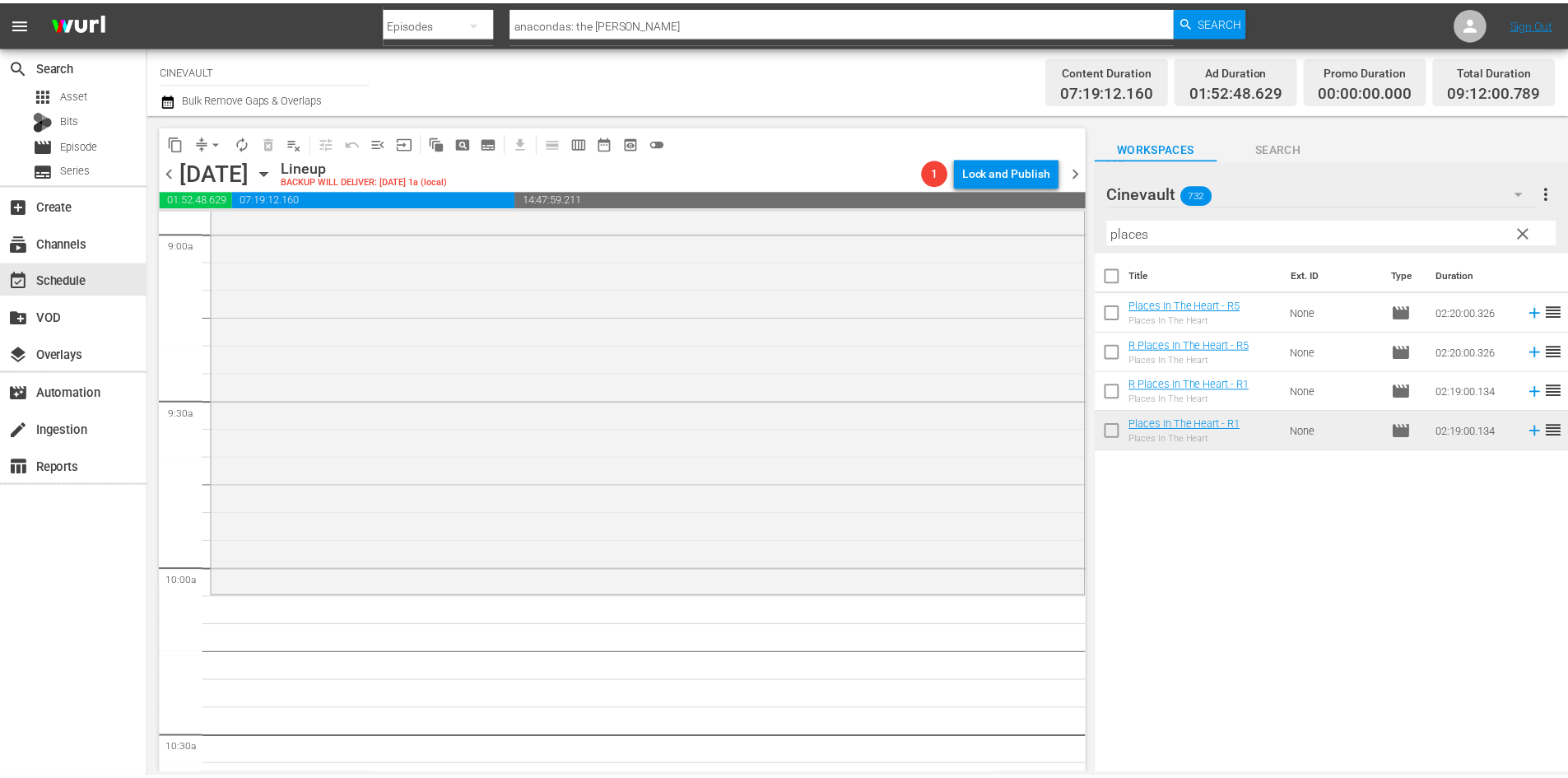
scroll to position [3127, 0]
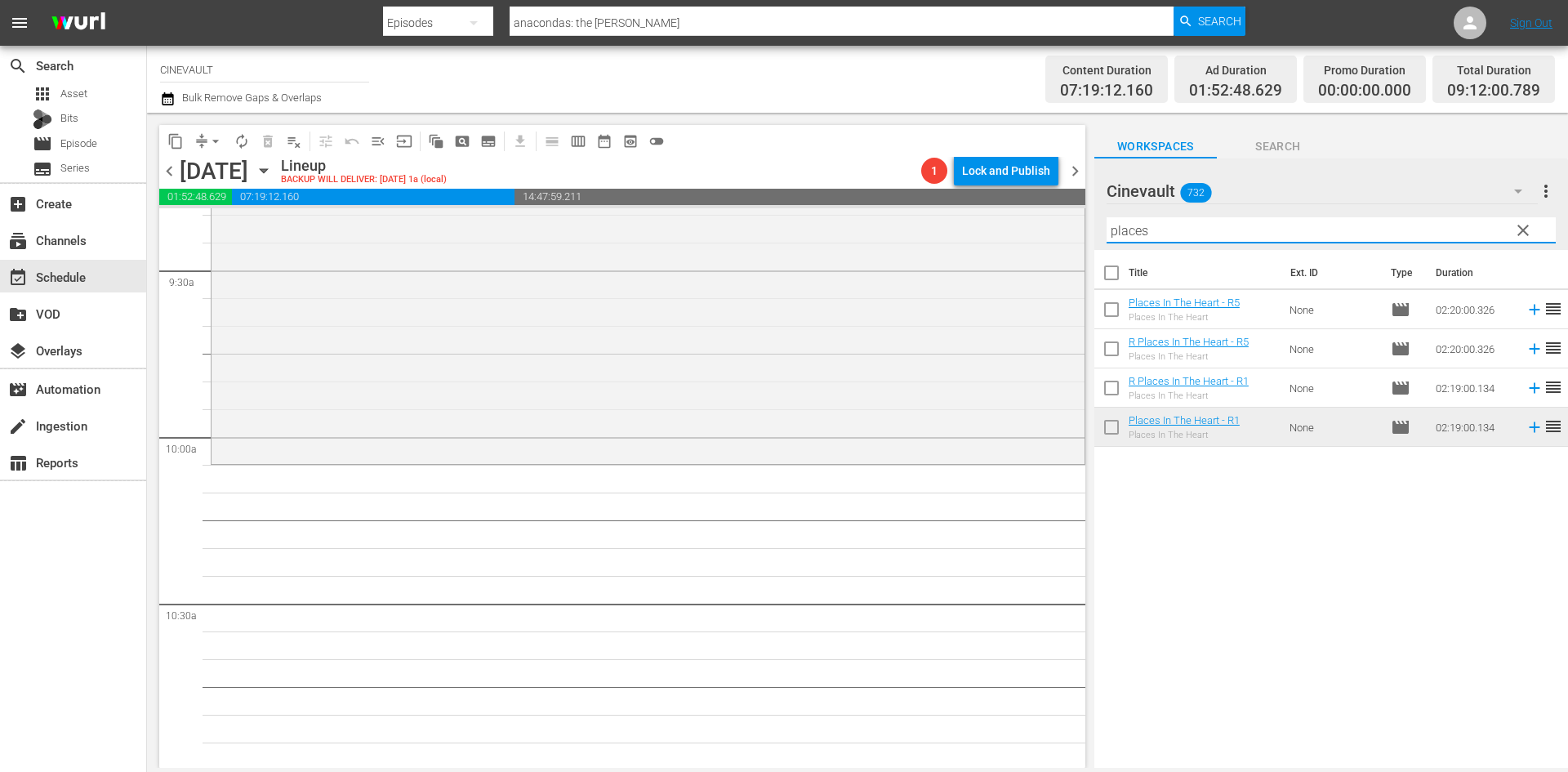
drag, startPoint x: 1185, startPoint y: 230, endPoint x: 1078, endPoint y: 231, distance: 107.0
click at [1078, 231] on div "content_copy compress arrow_drop_down autorenew_outlined delete_forever_outline…" at bounding box center [857, 440] width 1421 height 655
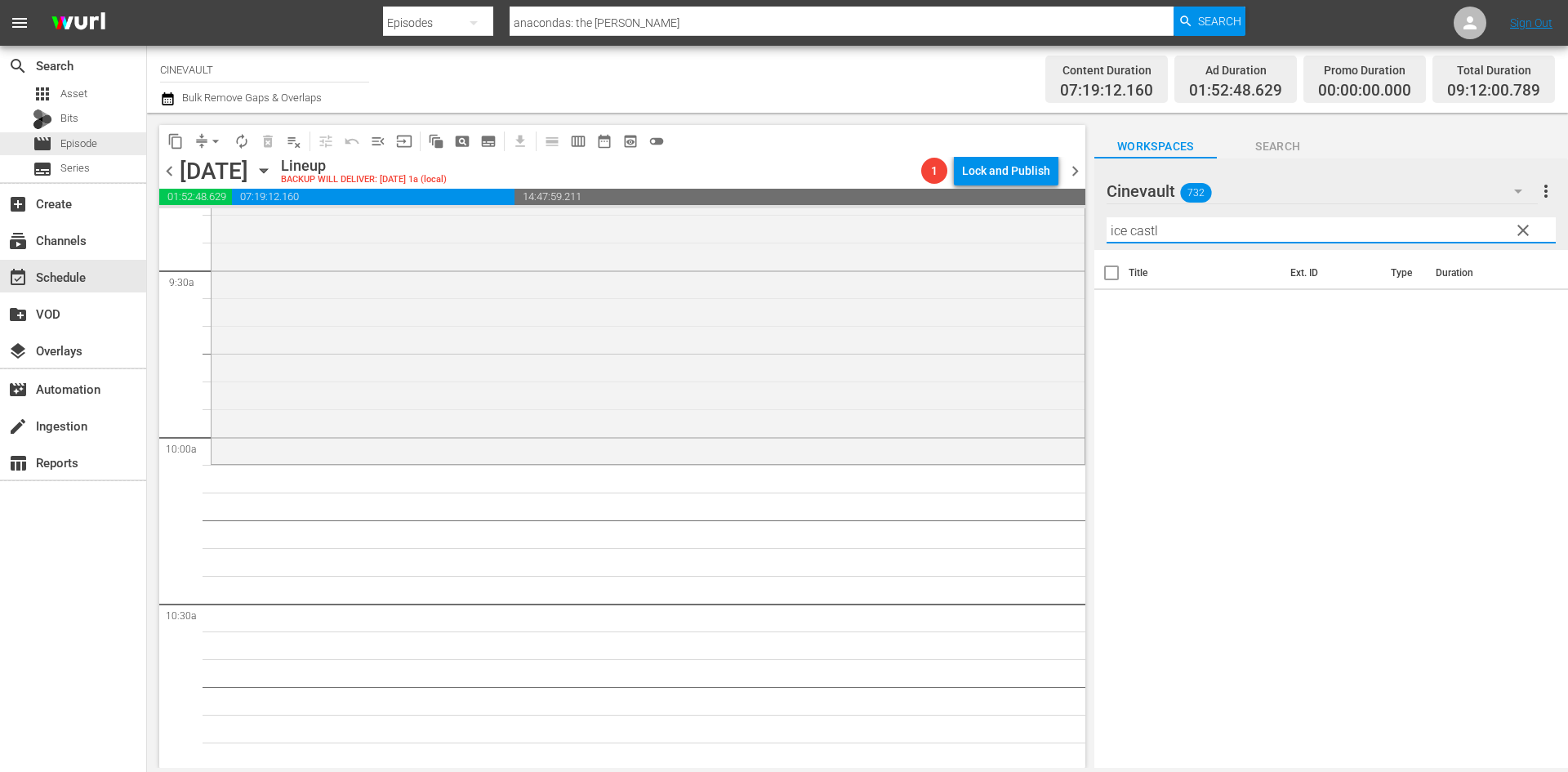
type input "ice castl"
click at [71, 131] on div "apps Asset Bits movie Episode subtitles Series" at bounding box center [73, 131] width 147 height 98
click at [72, 137] on span "Episode" at bounding box center [78, 143] width 37 height 16
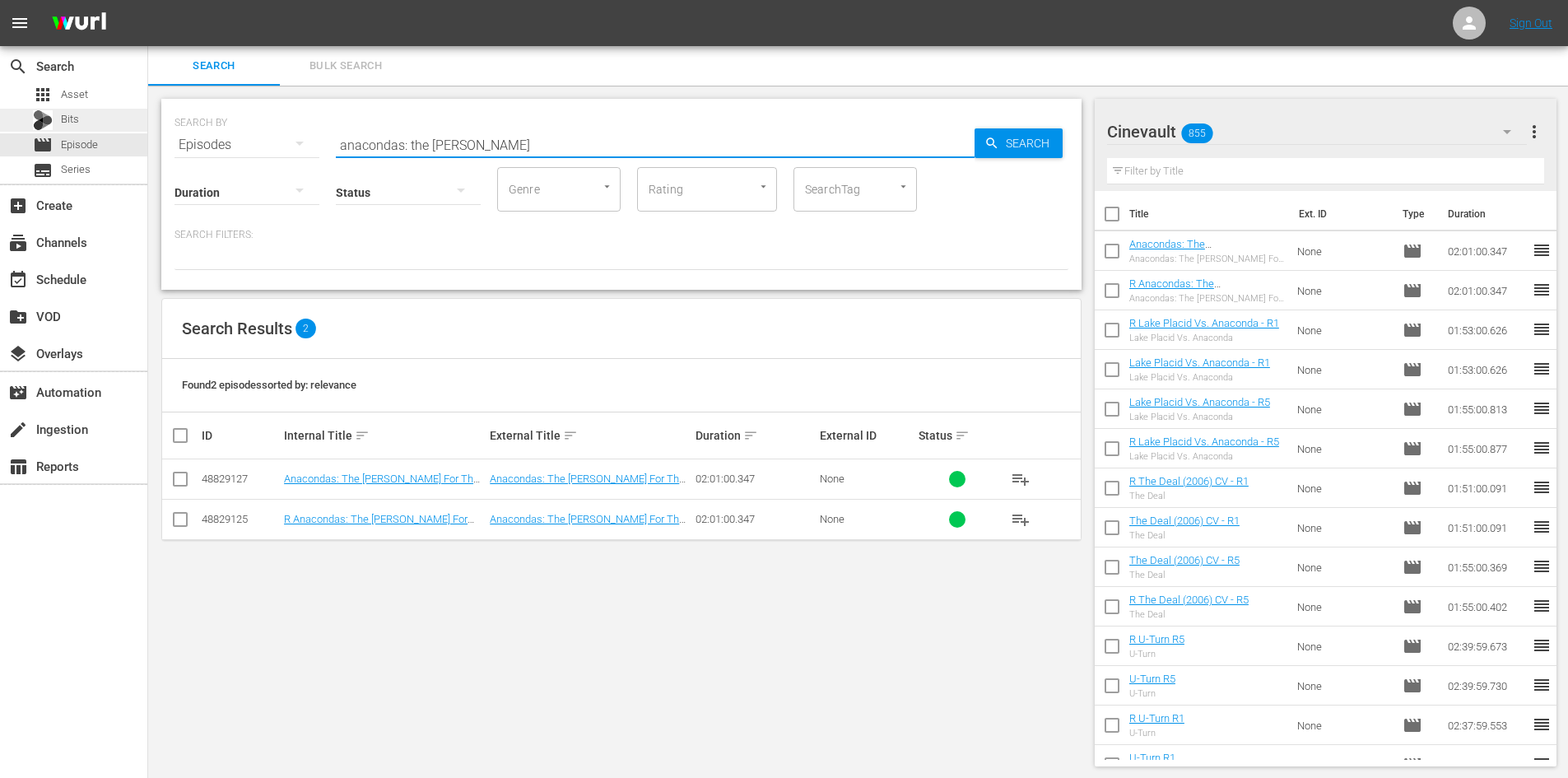
drag, startPoint x: 484, startPoint y: 144, endPoint x: 133, endPoint y: 114, distance: 352.3
click at [148, 0] on div "search Search apps Asset Bits movie Episode subtitles Series add_box Create sub…" at bounding box center [858, 0] width 1420 height 0
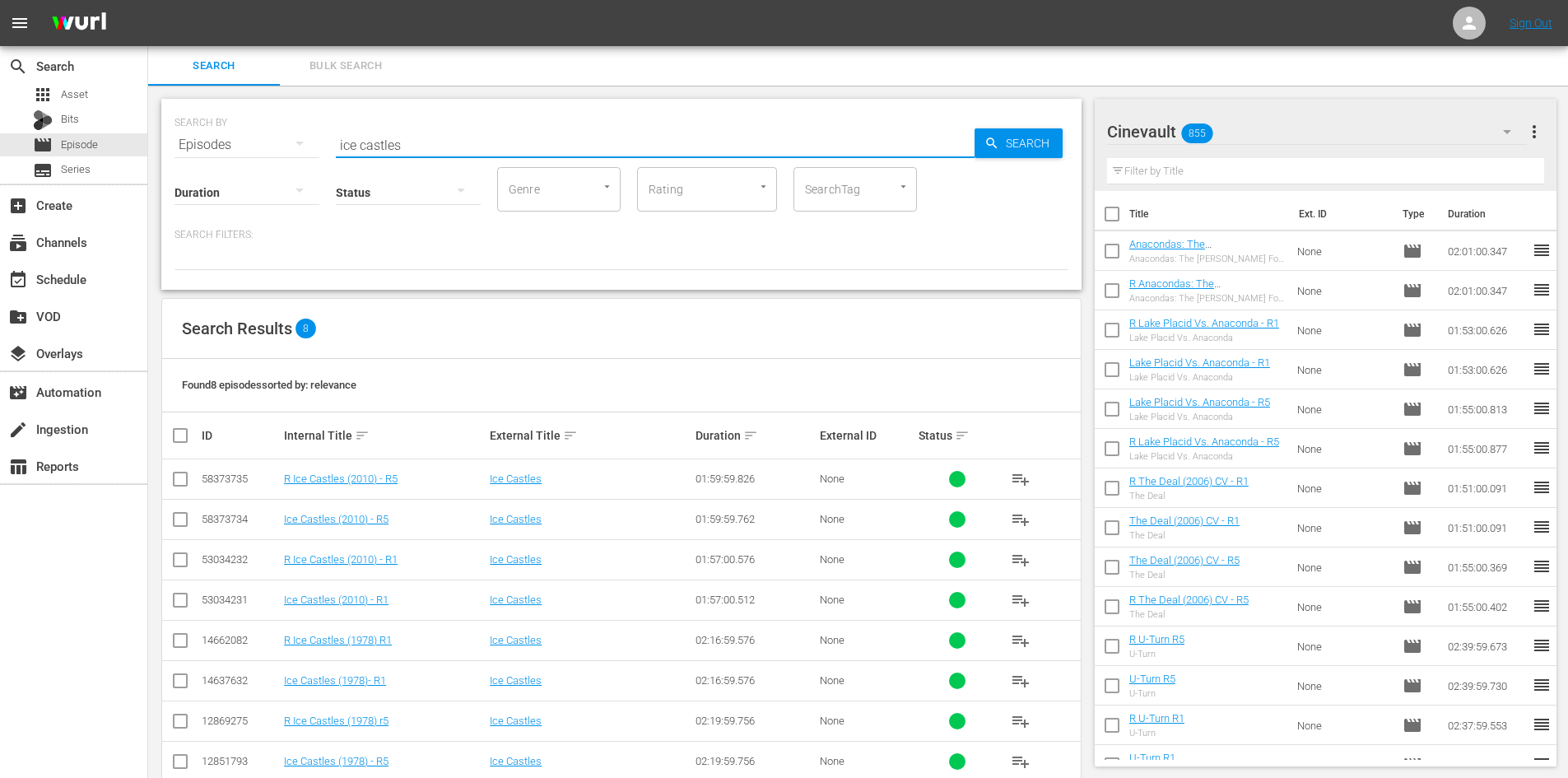
scroll to position [35, 0]
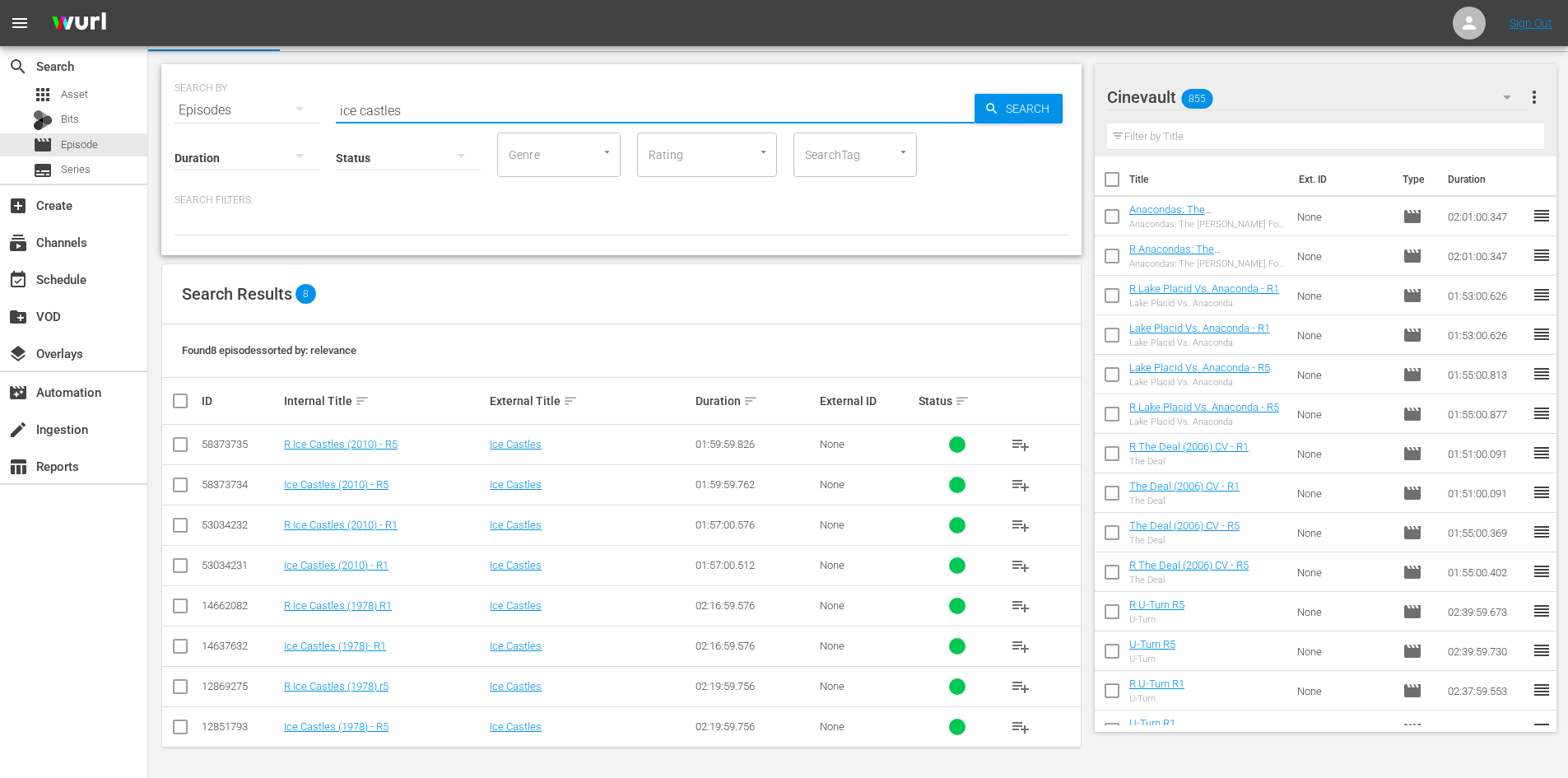
type input "ice castles"
click at [181, 559] on input "checkbox" at bounding box center [180, 568] width 20 height 20
checkbox input "true"
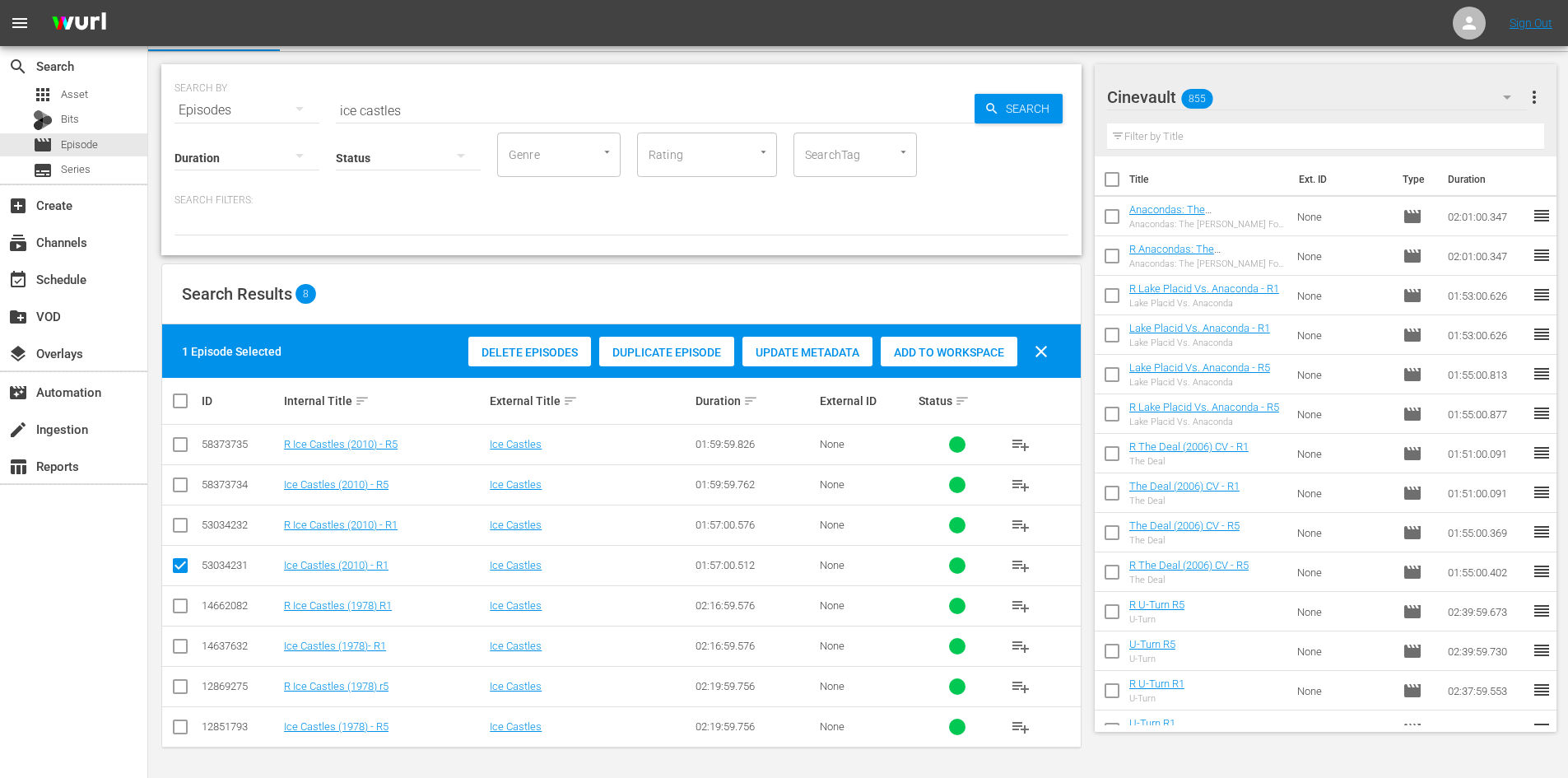
click at [182, 530] on input "checkbox" at bounding box center [180, 528] width 20 height 20
checkbox input "true"
click at [183, 495] on input "checkbox" at bounding box center [180, 487] width 20 height 20
checkbox input "true"
click at [170, 441] on td at bounding box center [180, 445] width 37 height 40
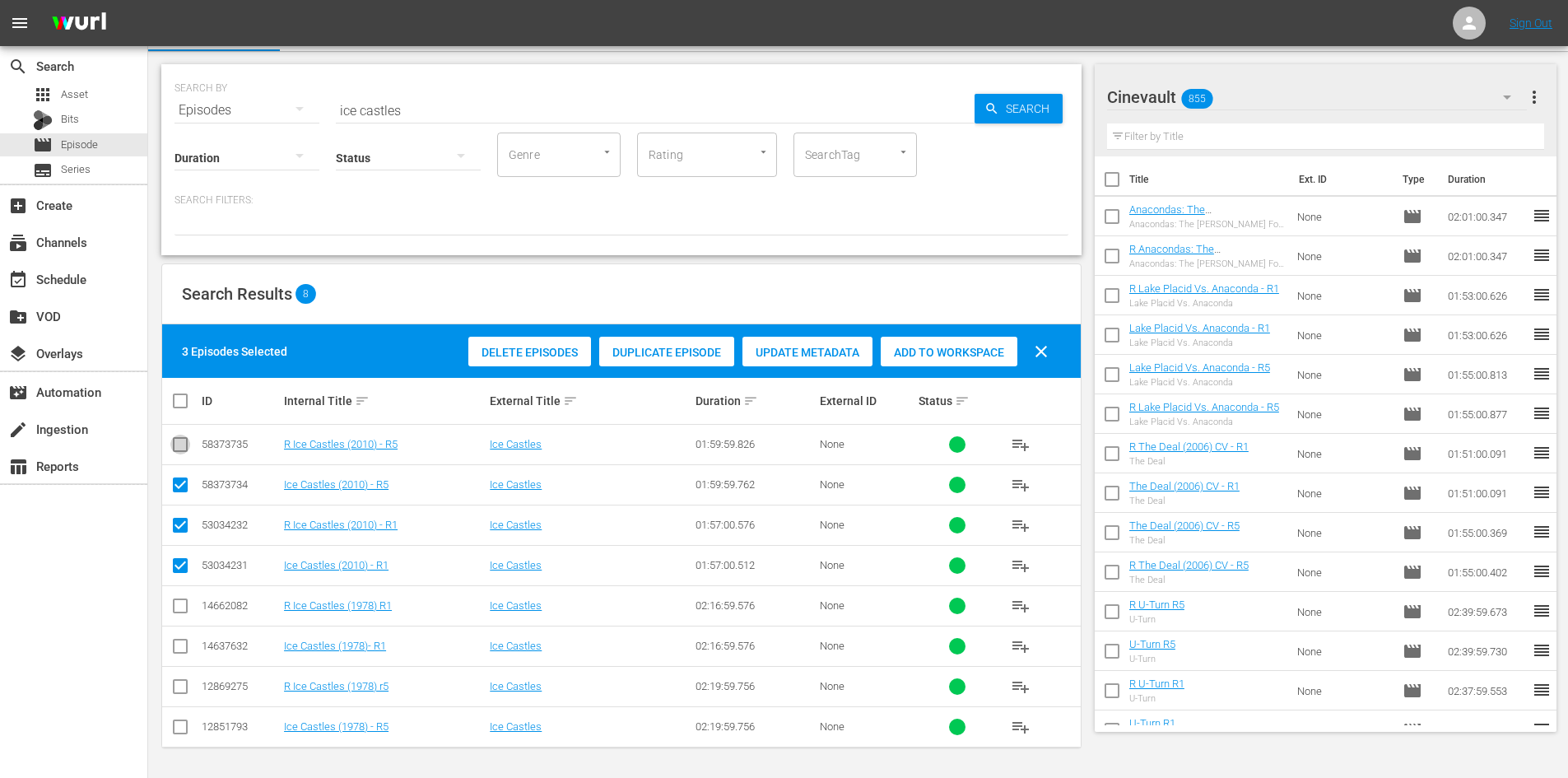
click at [182, 449] on input "checkbox" at bounding box center [180, 447] width 20 height 20
checkbox input "true"
click at [943, 352] on span "Add to Workspace" at bounding box center [949, 352] width 136 height 13
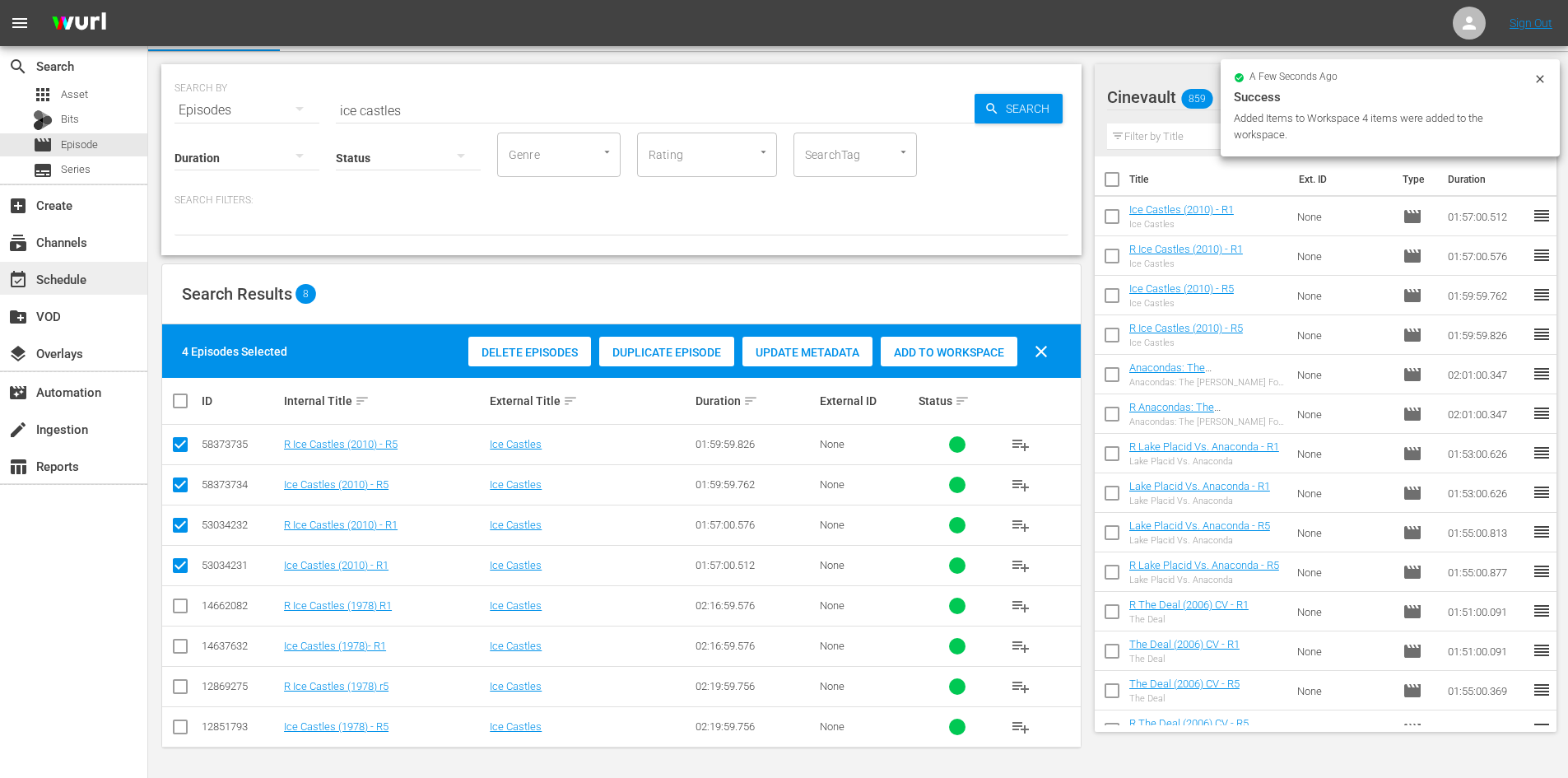
click at [91, 272] on div "event_available Schedule" at bounding box center [46, 276] width 92 height 14
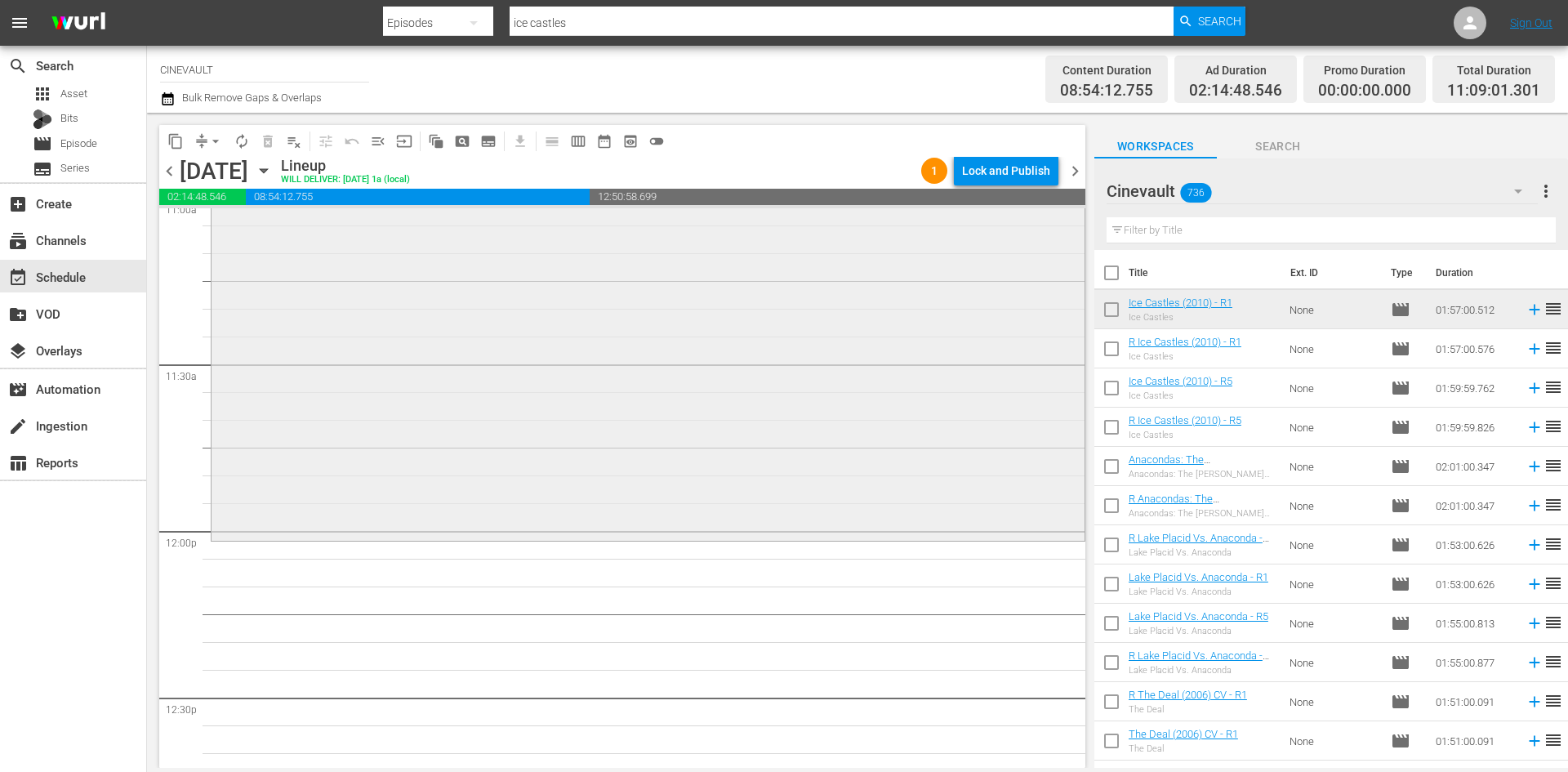
scroll to position [3756, 0]
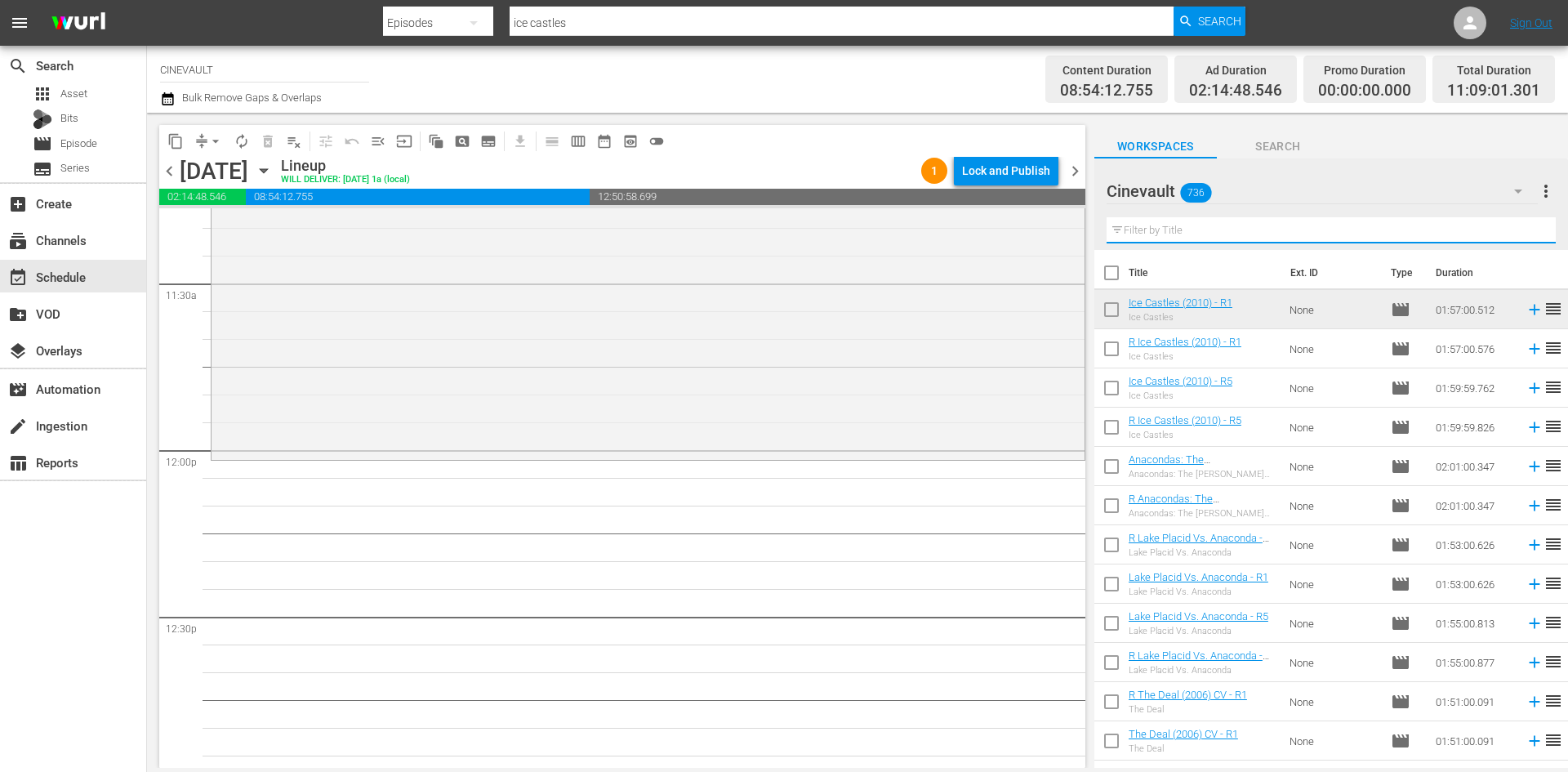
click at [1279, 232] on input "text" at bounding box center [1331, 229] width 449 height 26
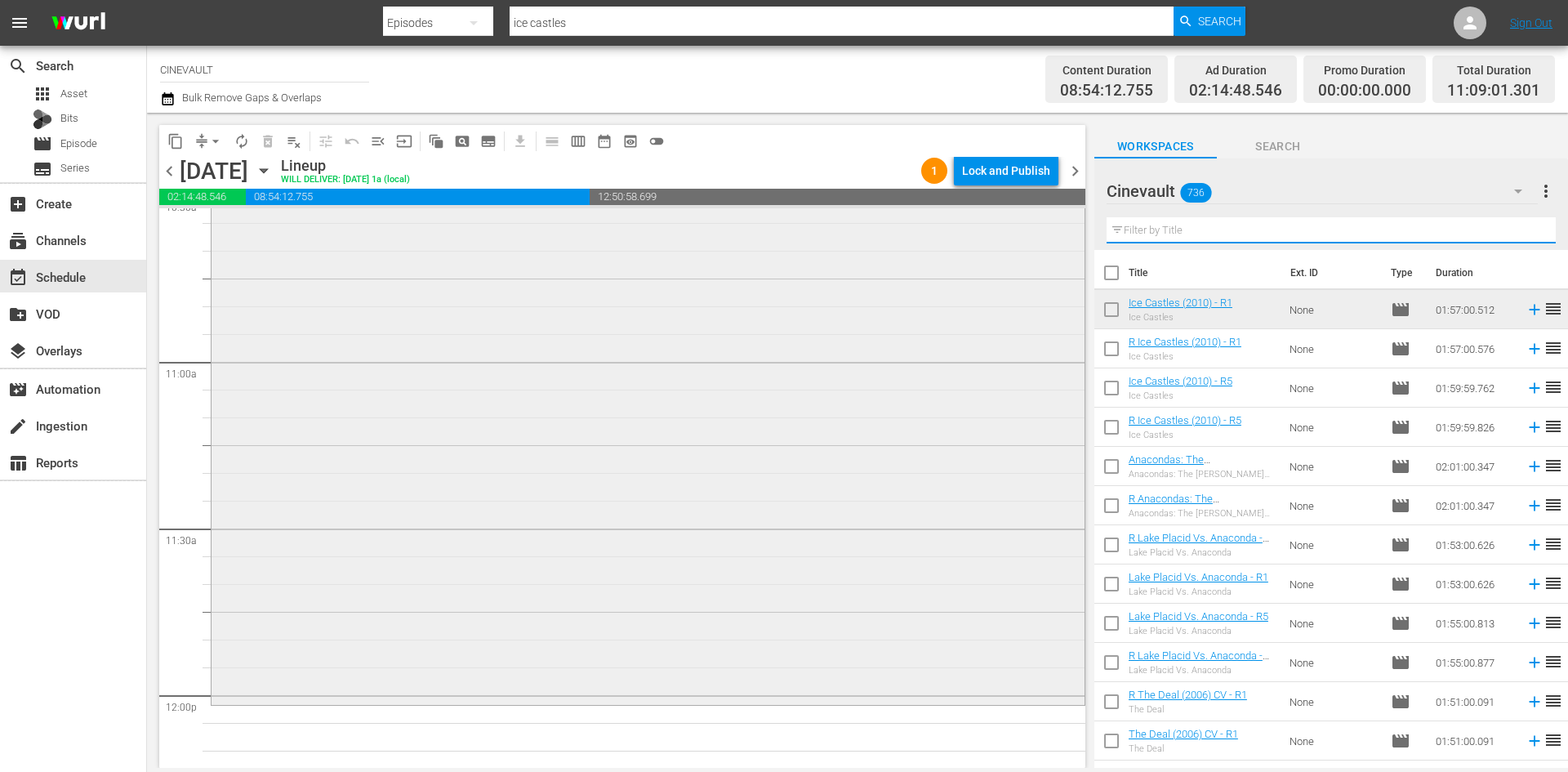
scroll to position [3838, 0]
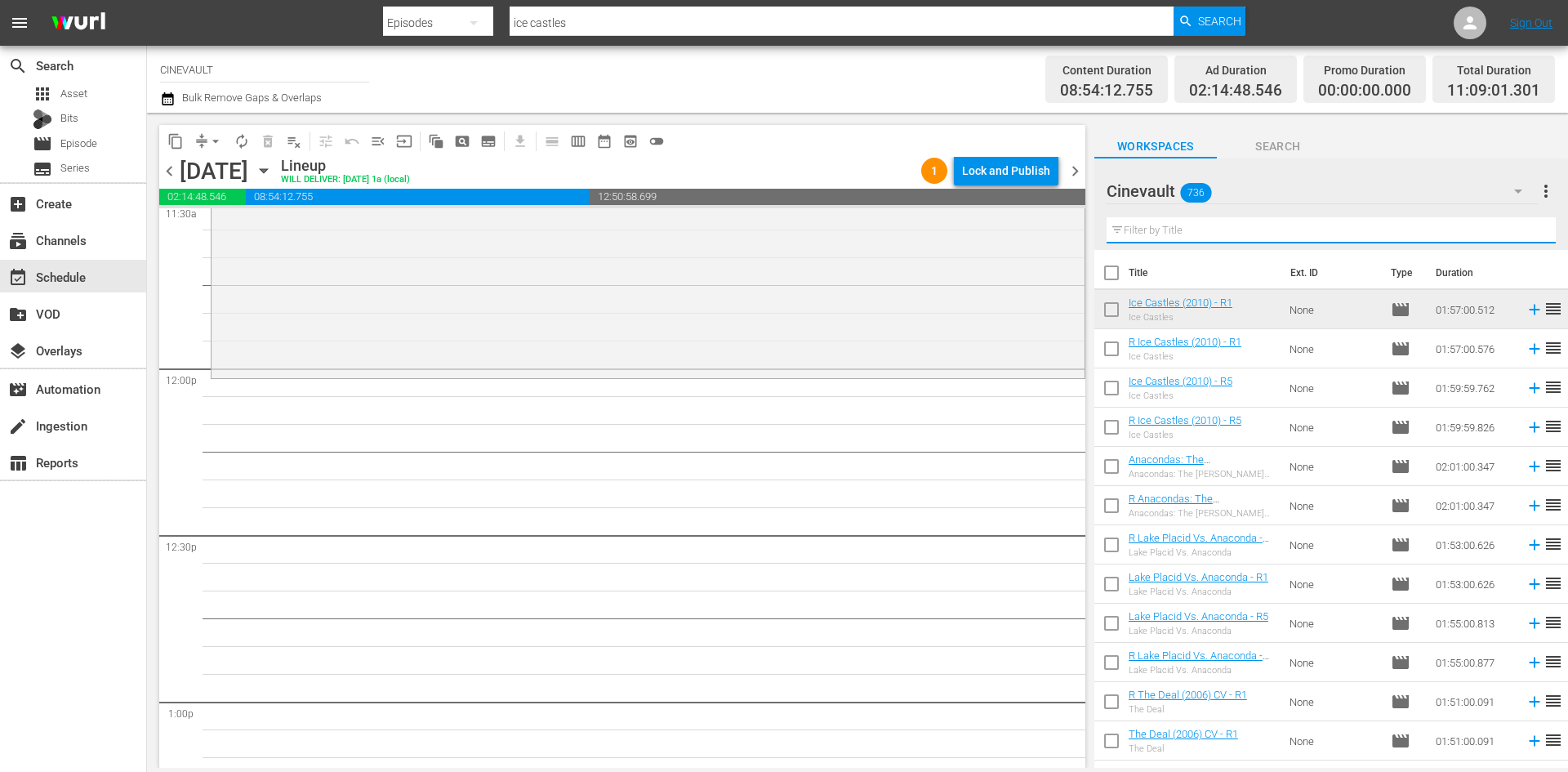
click at [1152, 231] on input "text" at bounding box center [1331, 229] width 449 height 26
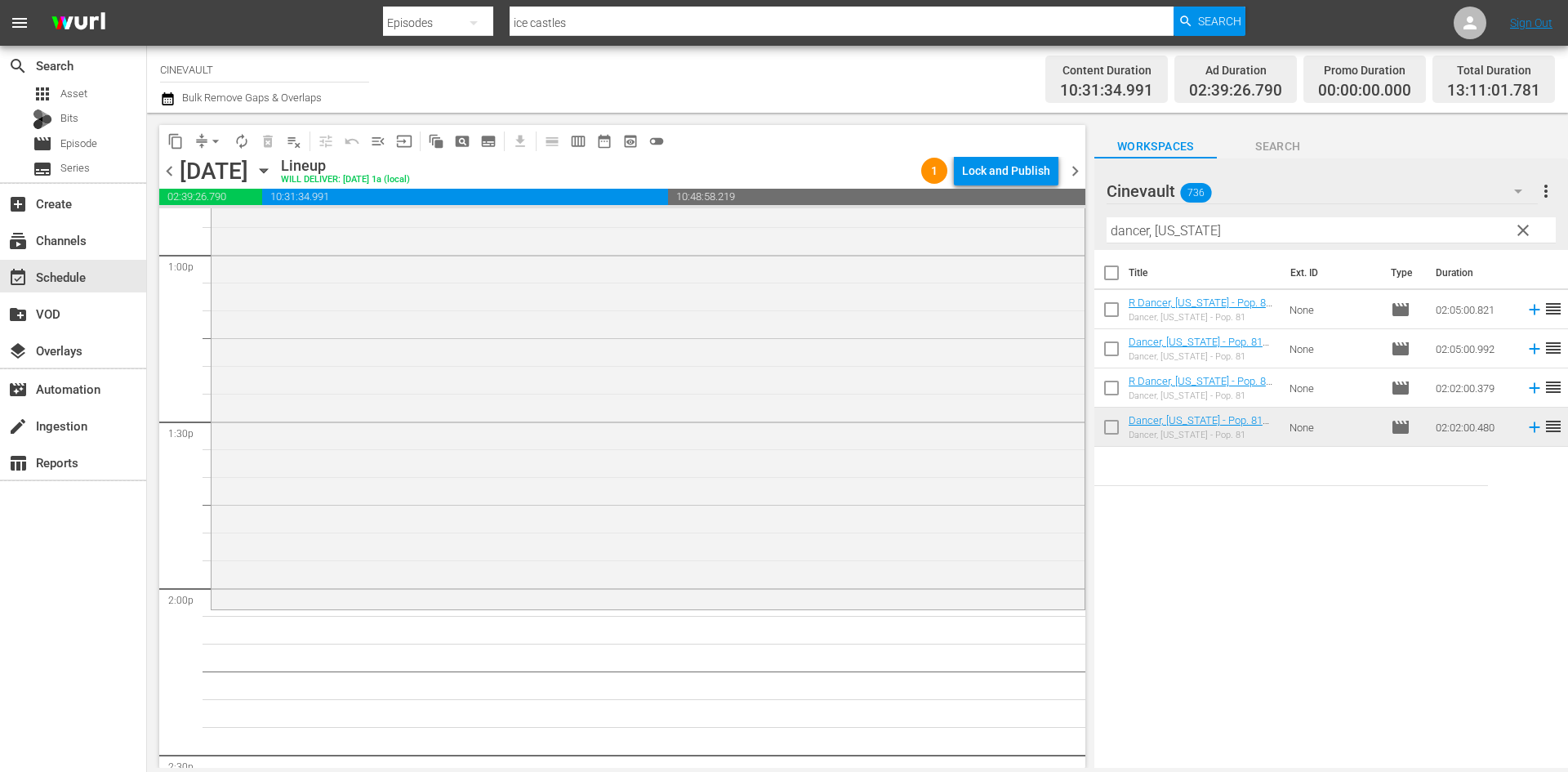
scroll to position [4328, 0]
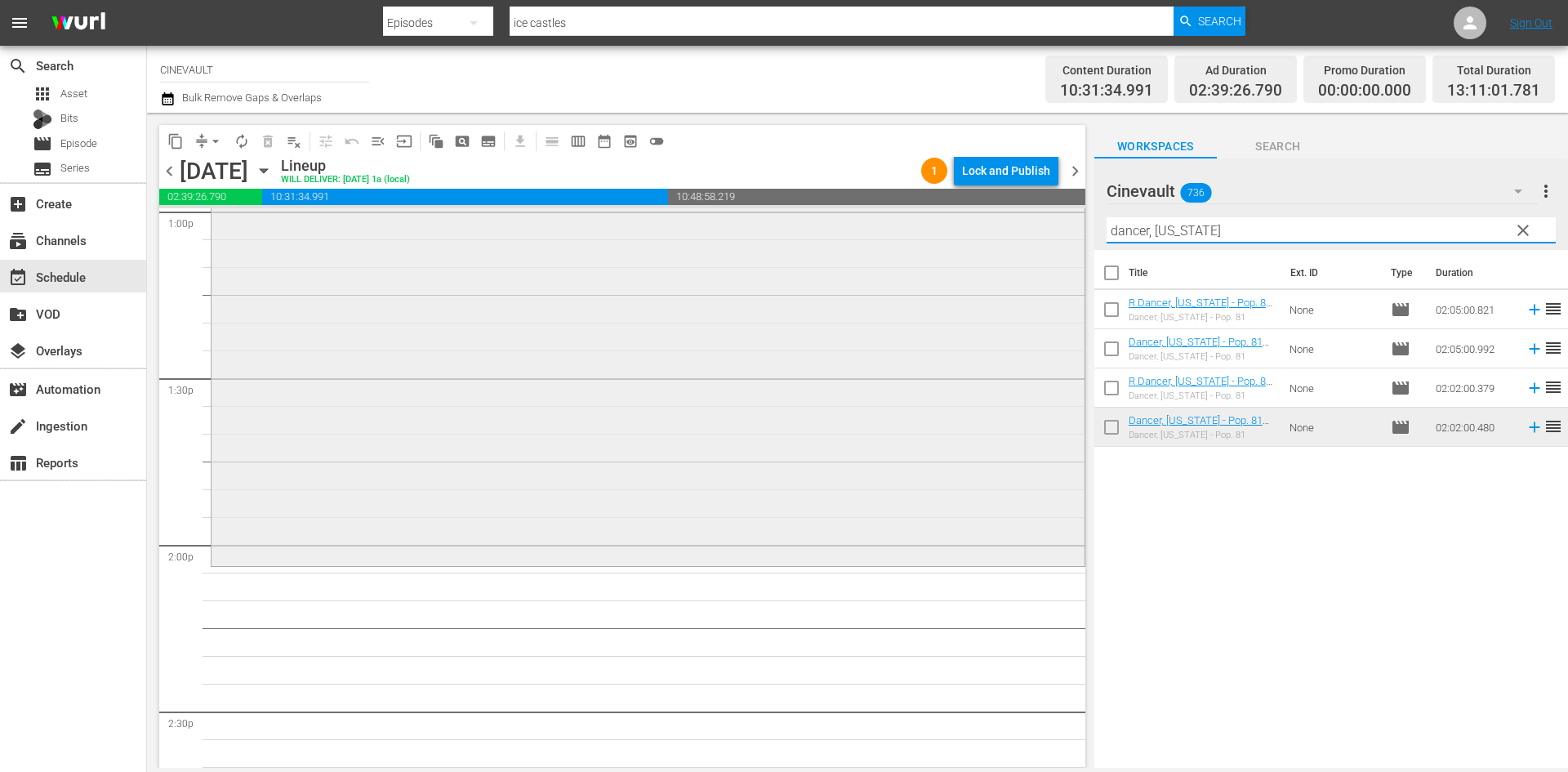
drag, startPoint x: 1232, startPoint y: 234, endPoint x: 1034, endPoint y: 233, distance: 198.0
click at [1034, 233] on div "content_copy compress arrow_drop_down autorenew_outlined delete_forever_outline…" at bounding box center [857, 440] width 1421 height 655
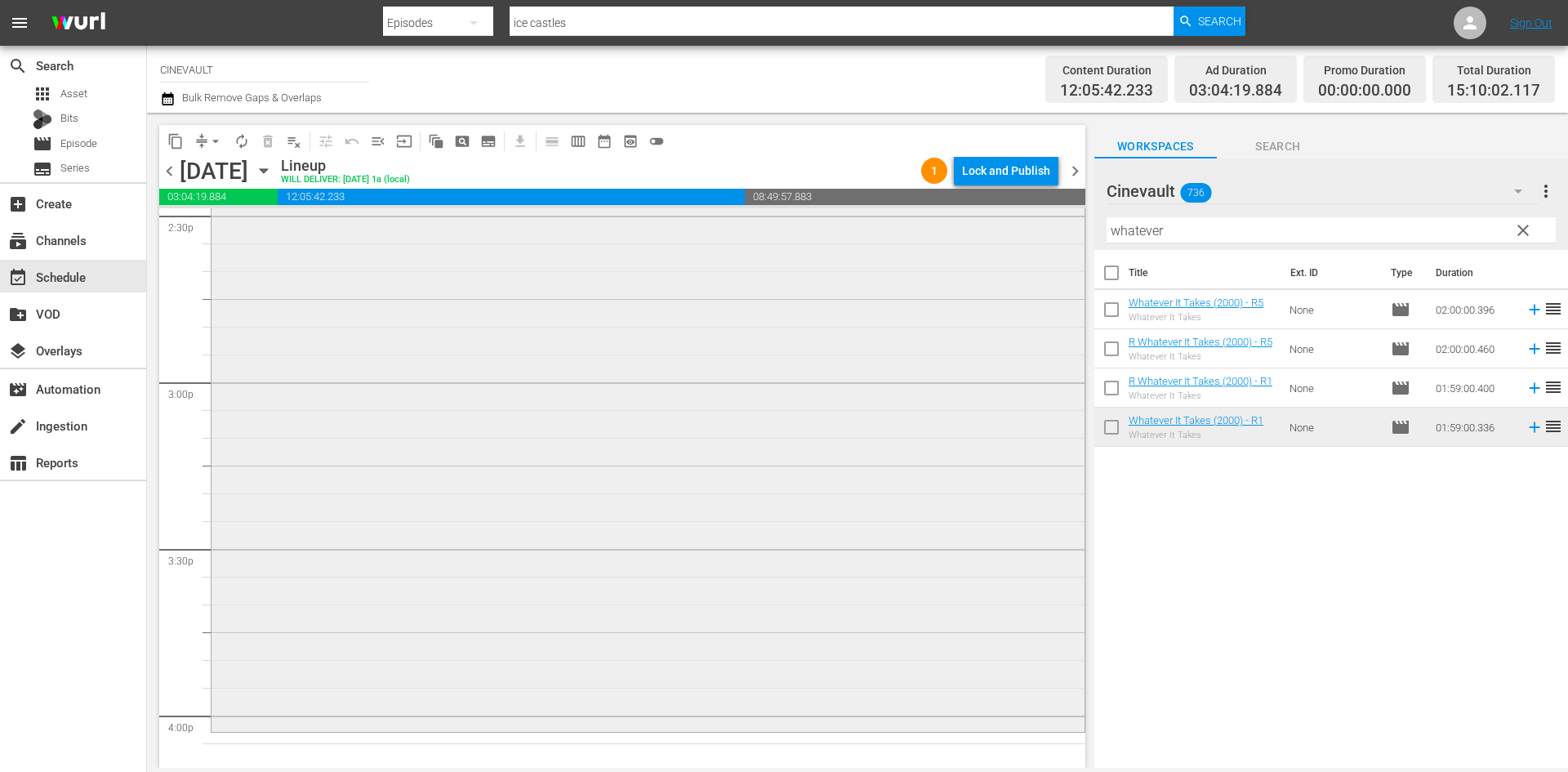
scroll to position [4981, 0]
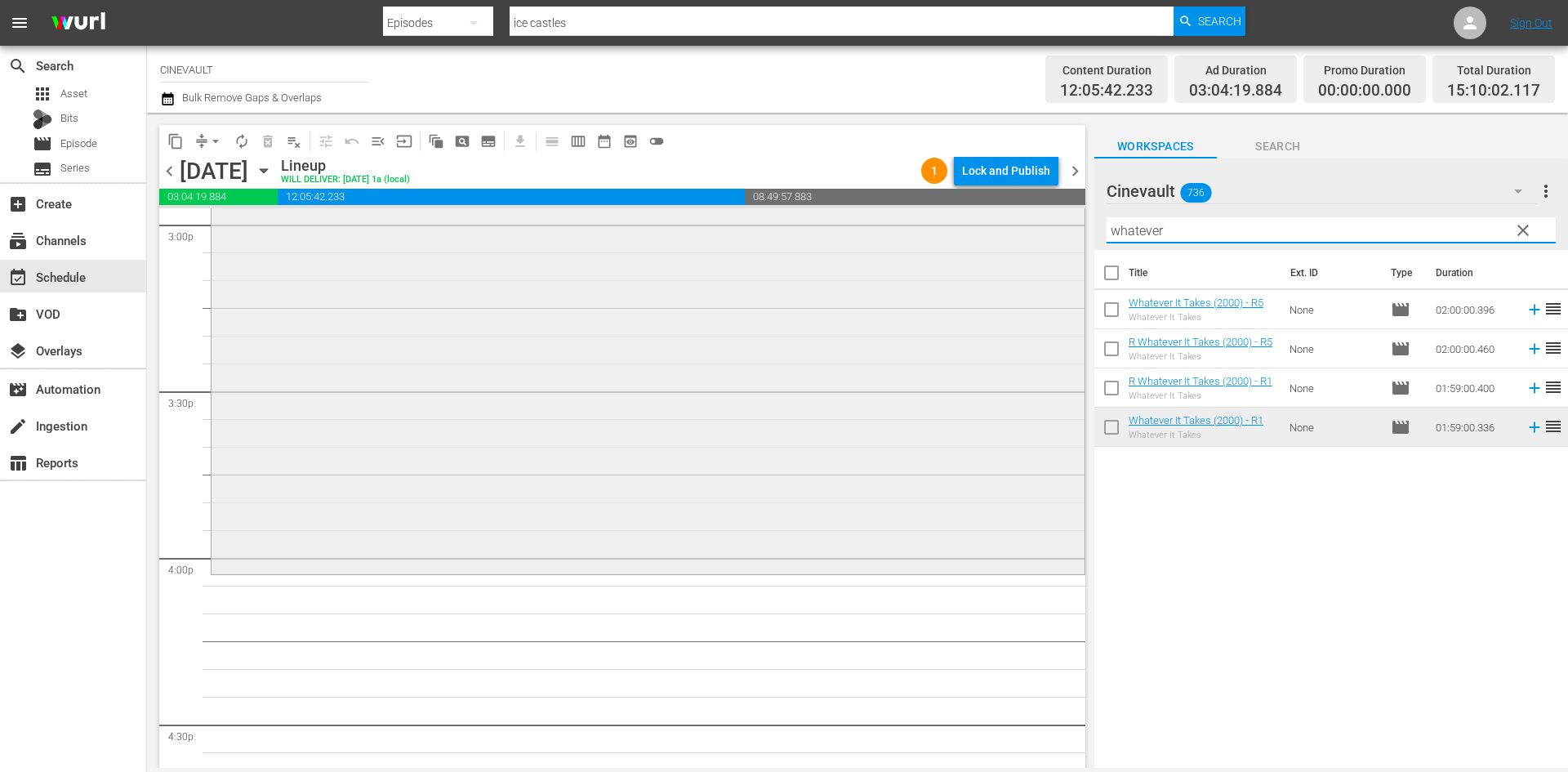
drag, startPoint x: 1227, startPoint y: 228, endPoint x: 1046, endPoint y: 273, distance: 186.5
click at [1046, 273] on div "content_copy compress arrow_drop_down autorenew_outlined delete_forever_outline…" at bounding box center [857, 440] width 1421 height 655
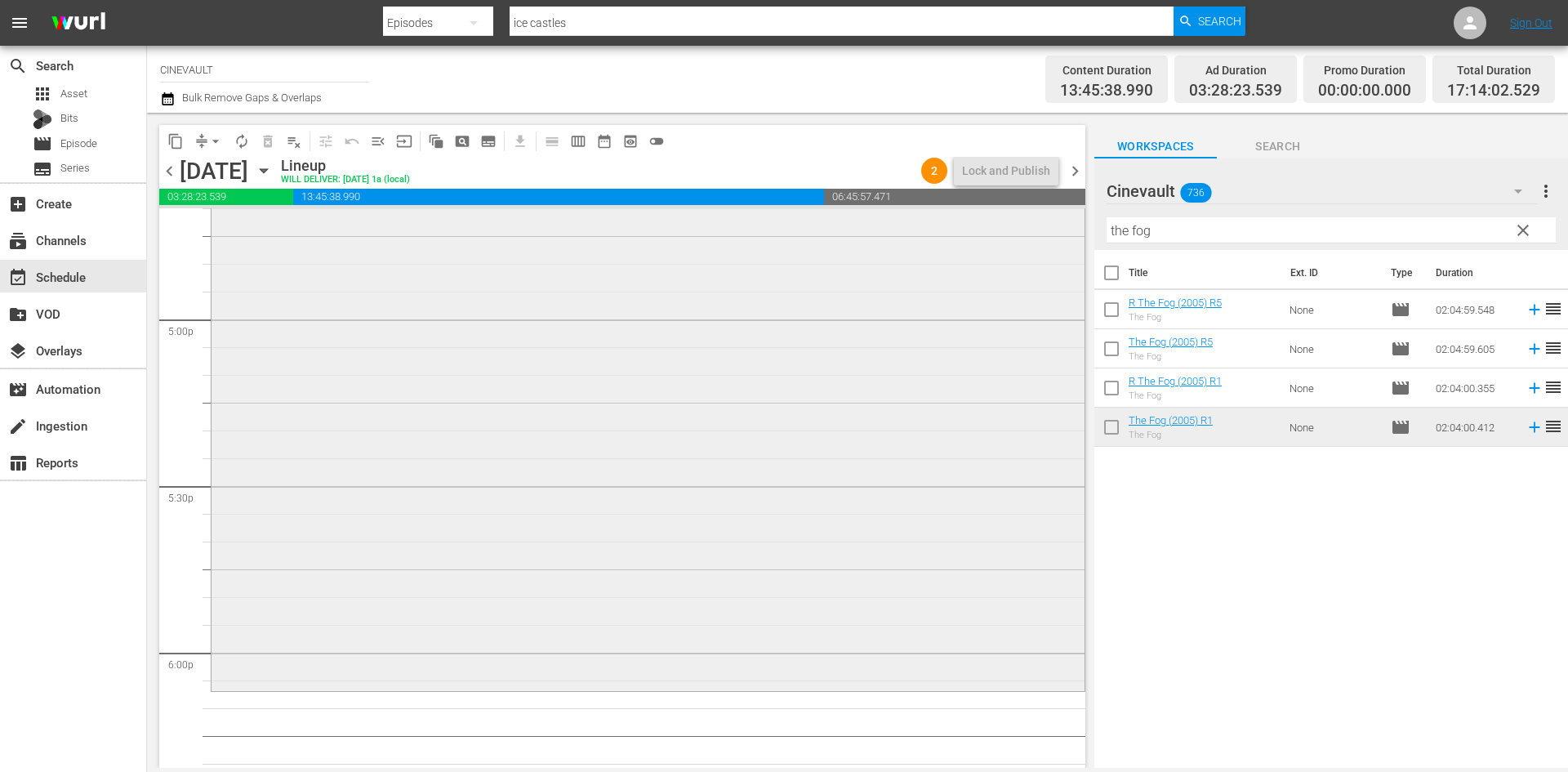
scroll to position [5634, 0]
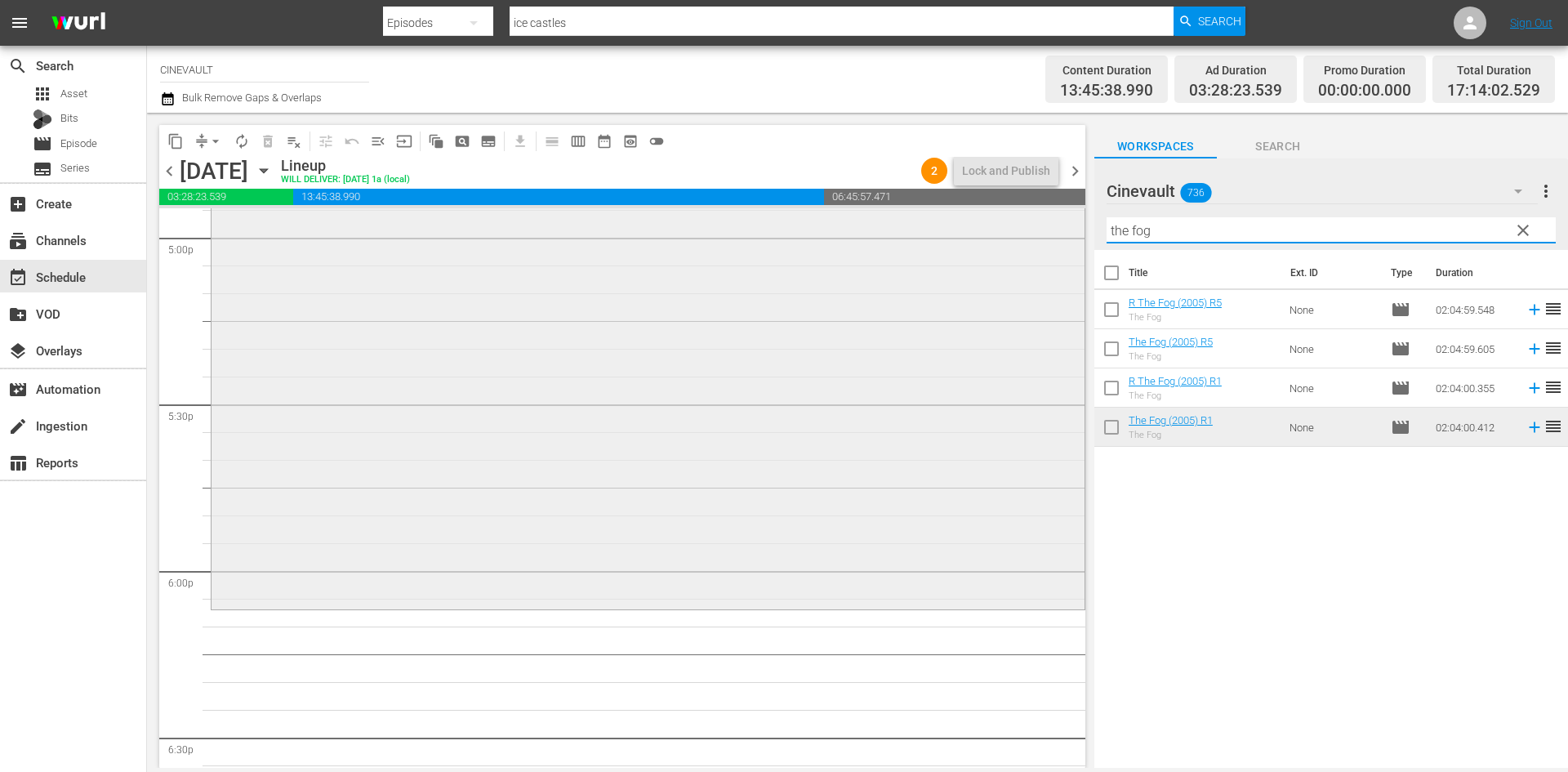
drag, startPoint x: 1382, startPoint y: 226, endPoint x: 855, endPoint y: 223, distance: 527.0
click at [855, 223] on div "content_copy compress arrow_drop_down autorenew_outlined delete_forever_outline…" at bounding box center [857, 440] width 1421 height 655
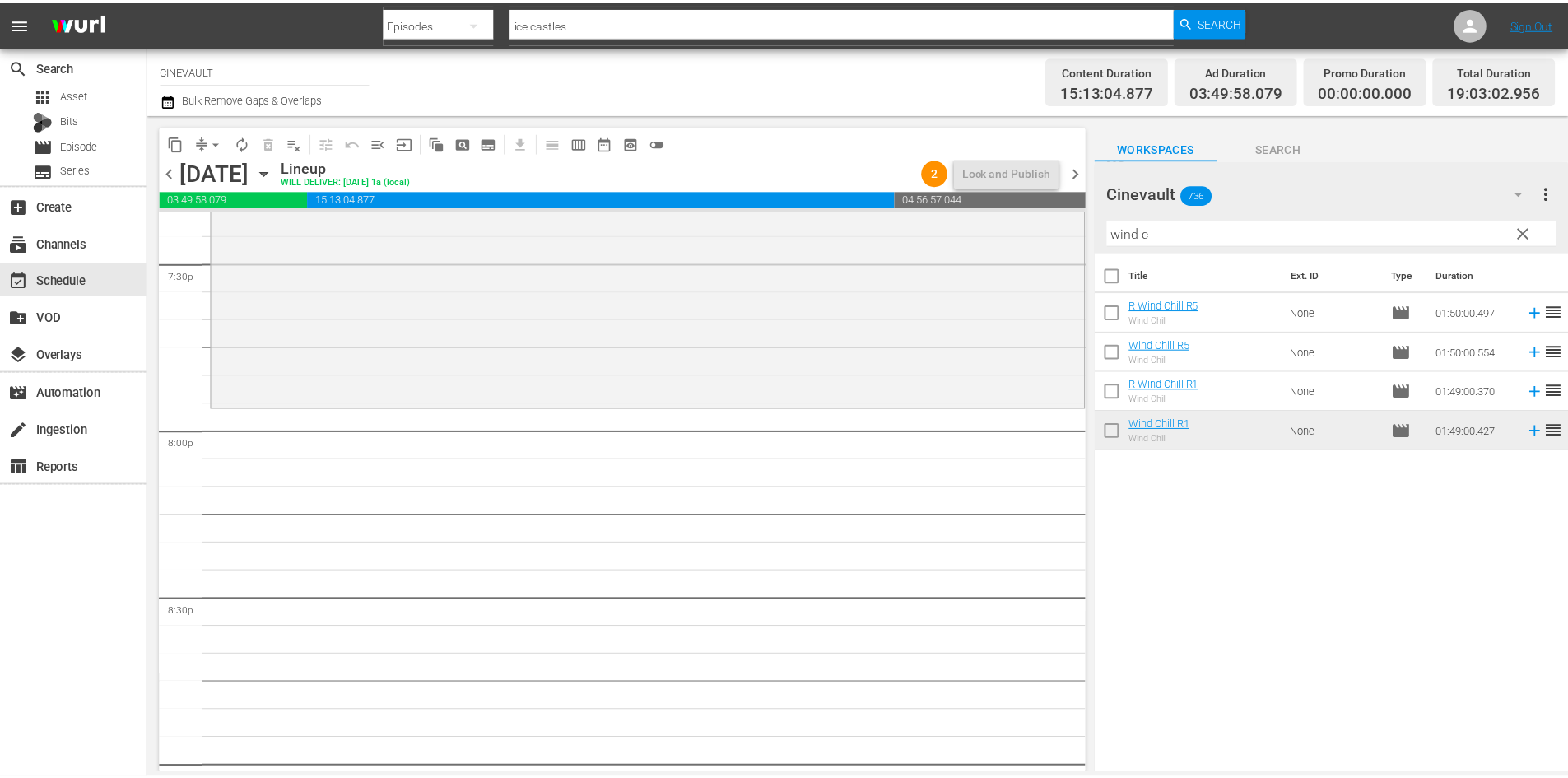
scroll to position [6501, 0]
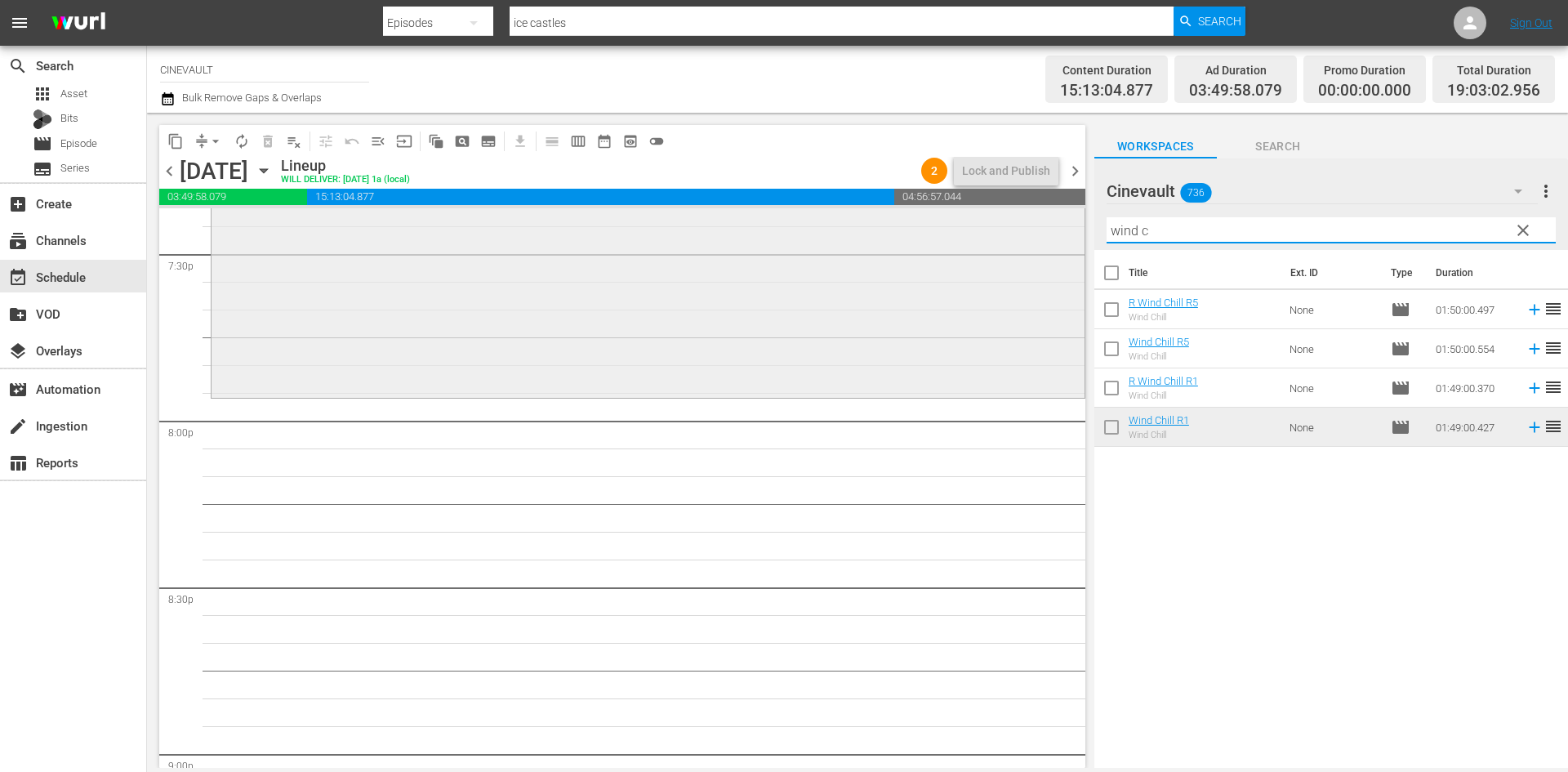
drag, startPoint x: 1202, startPoint y: 229, endPoint x: 908, endPoint y: 323, distance: 308.7
click at [908, 323] on div "content_copy compress arrow_drop_down autorenew_outlined delete_forever_outline…" at bounding box center [857, 440] width 1421 height 655
type input "pa"
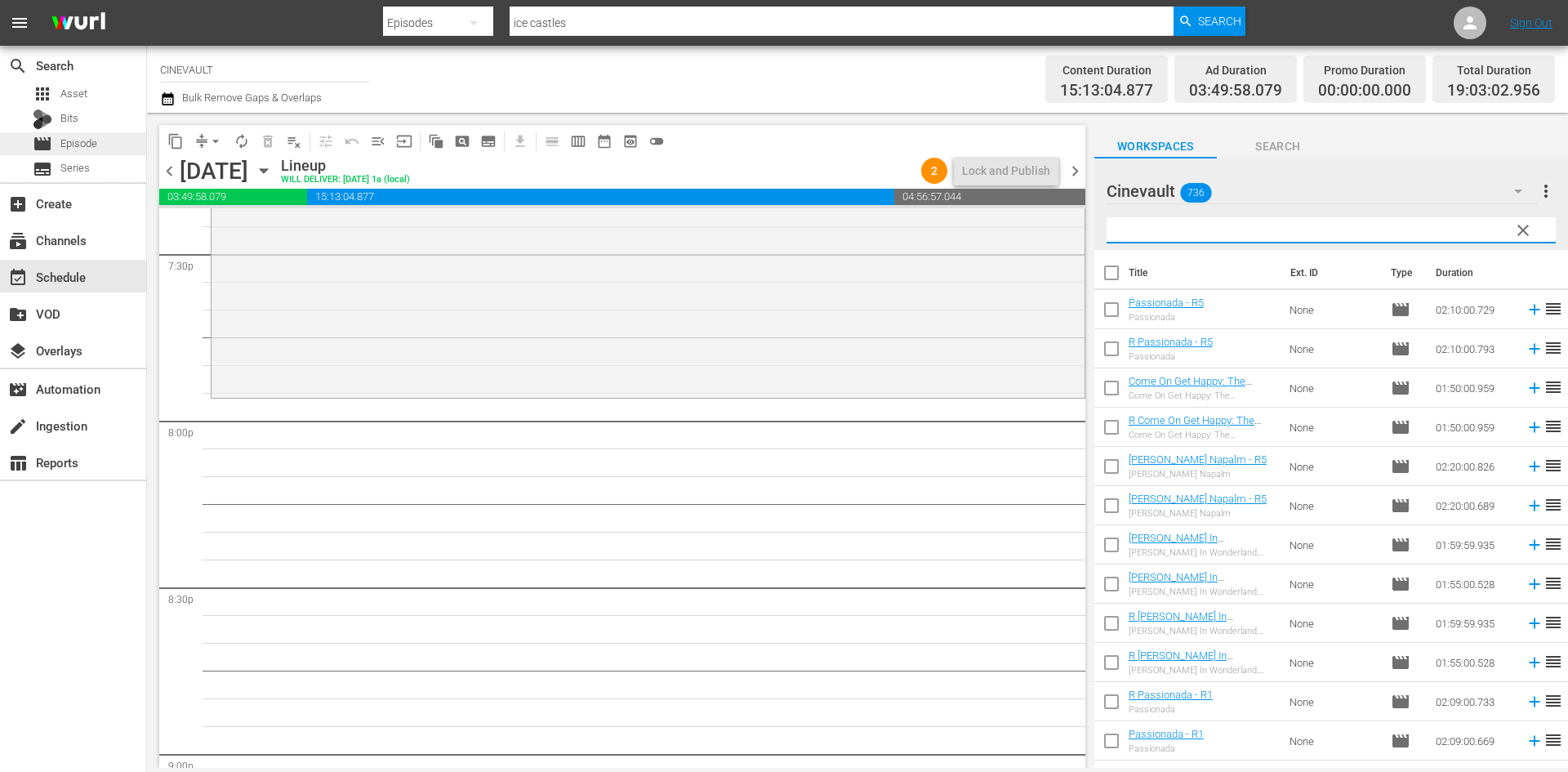
click at [98, 147] on div "movie Episode" at bounding box center [73, 144] width 147 height 23
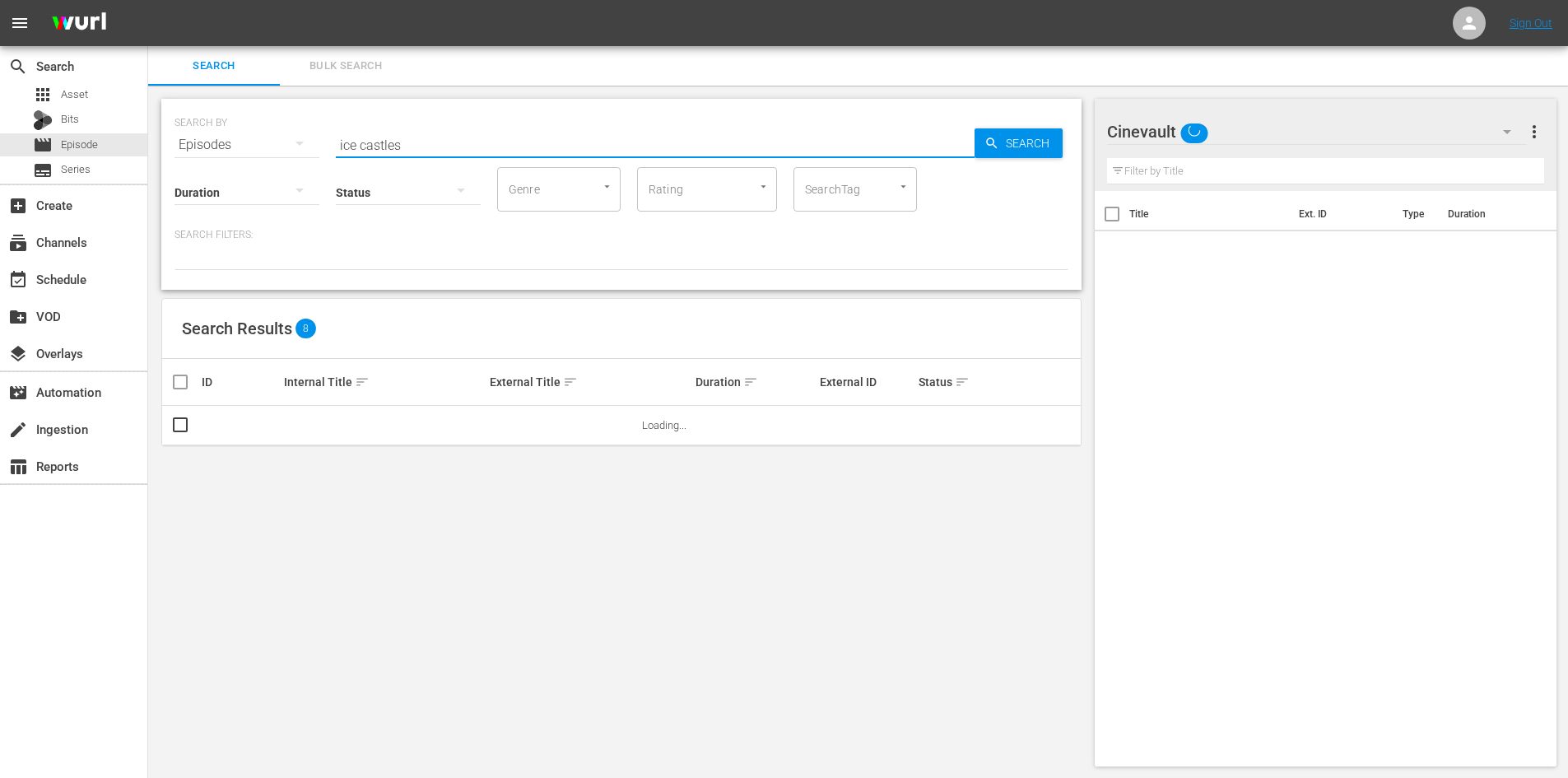
drag, startPoint x: 489, startPoint y: 156, endPoint x: 333, endPoint y: 123, distance: 159.5
click at [333, 123] on div "SEARCH BY Search By Episodes Search ID, Title, Description, Keywords, or Catego…" at bounding box center [622, 135] width 894 height 59
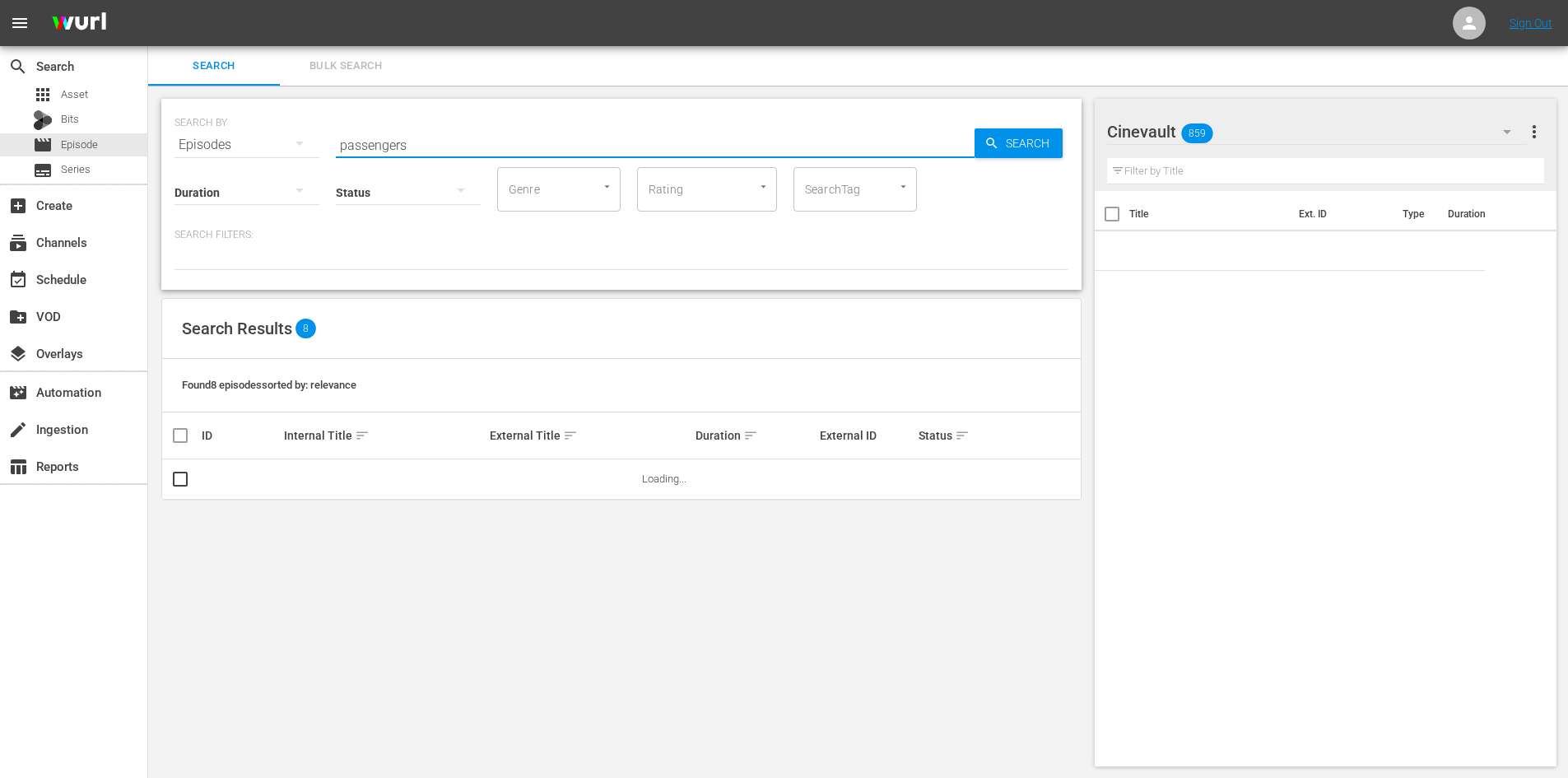
scroll to position [2, 0]
drag, startPoint x: 537, startPoint y: 130, endPoint x: 0, endPoint y: 130, distance: 537.0
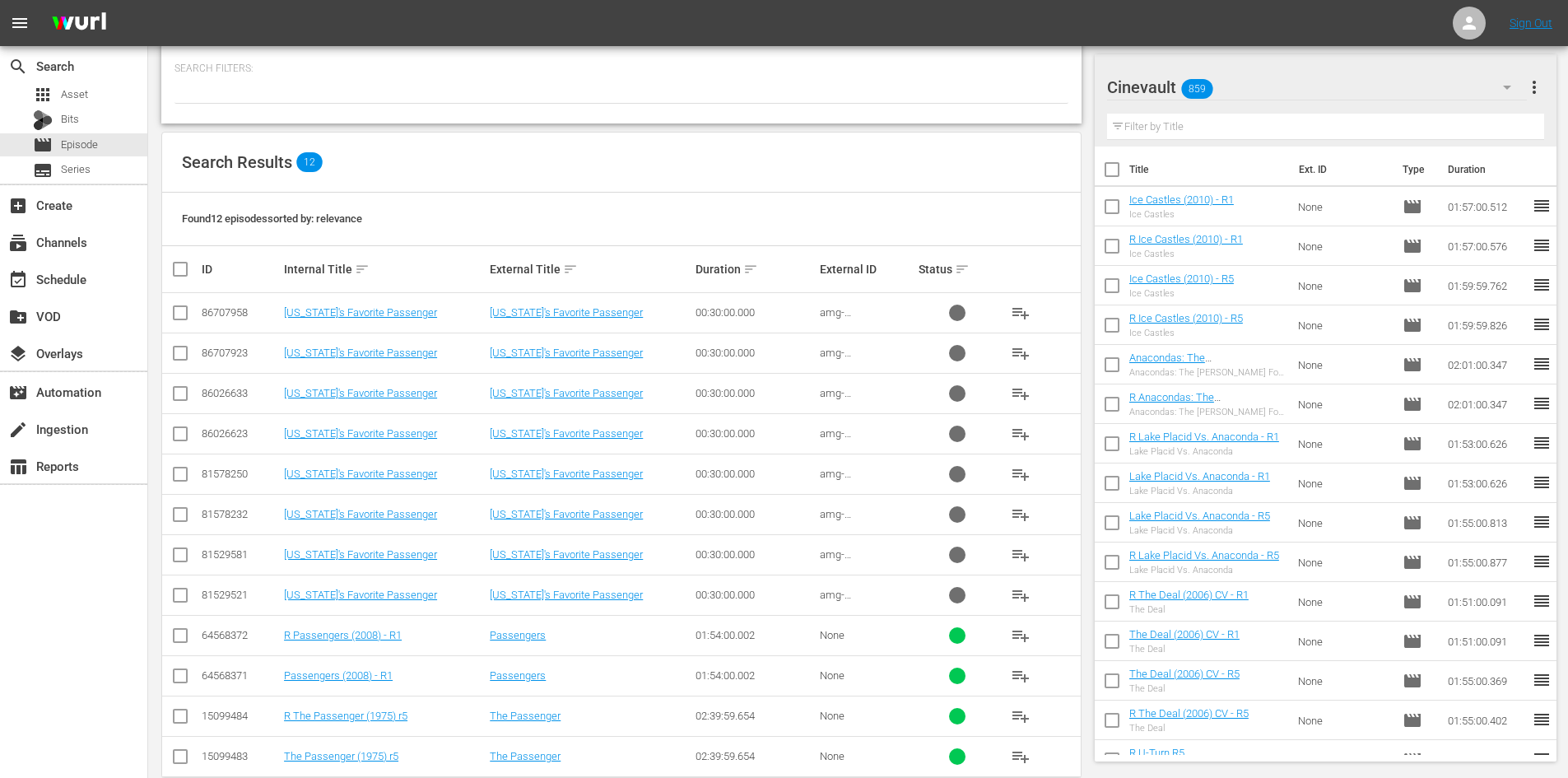
scroll to position [196, 0]
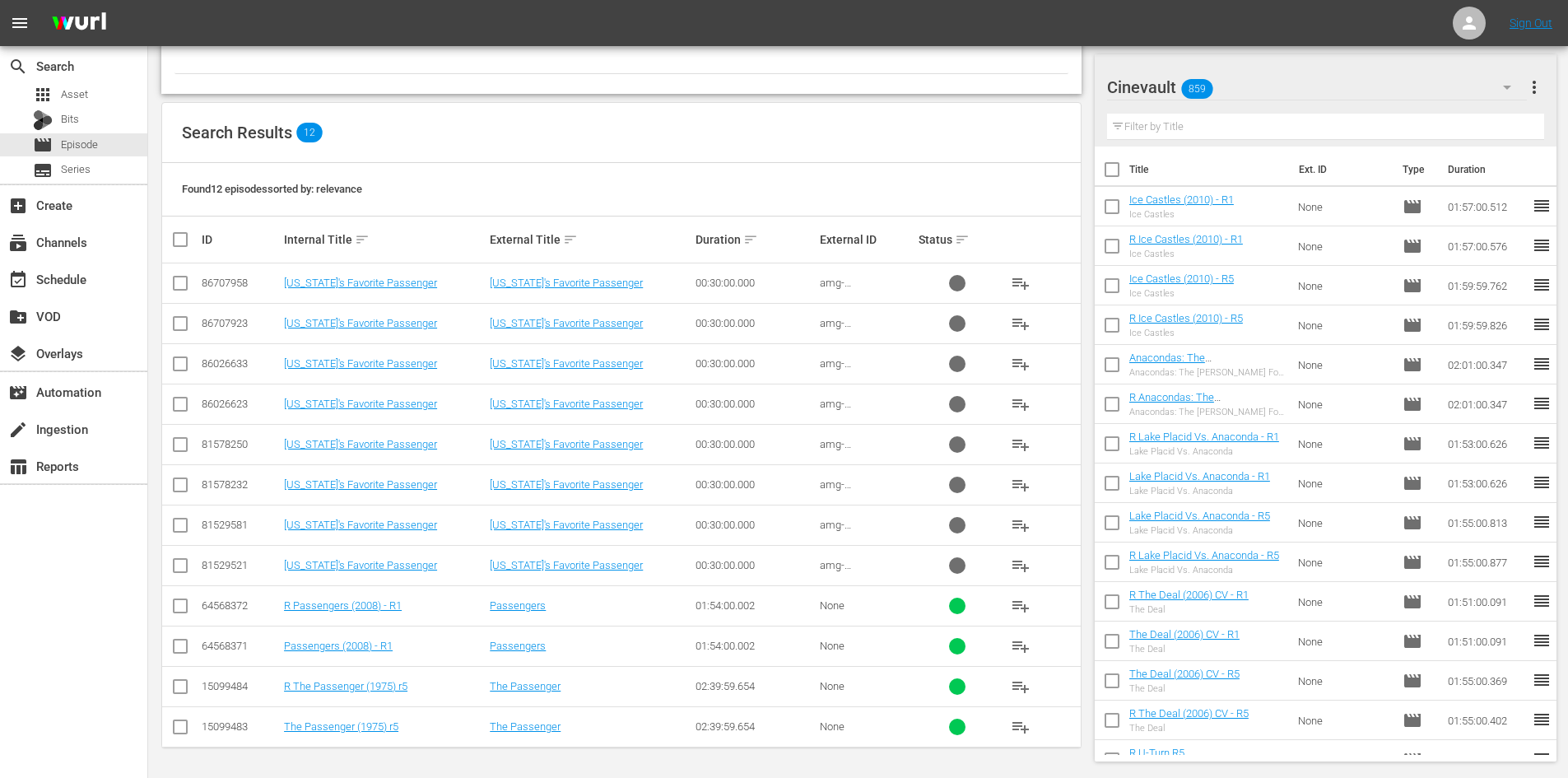
type input "passengers"
click at [177, 646] on input "checkbox" at bounding box center [180, 649] width 20 height 20
checkbox input "true"
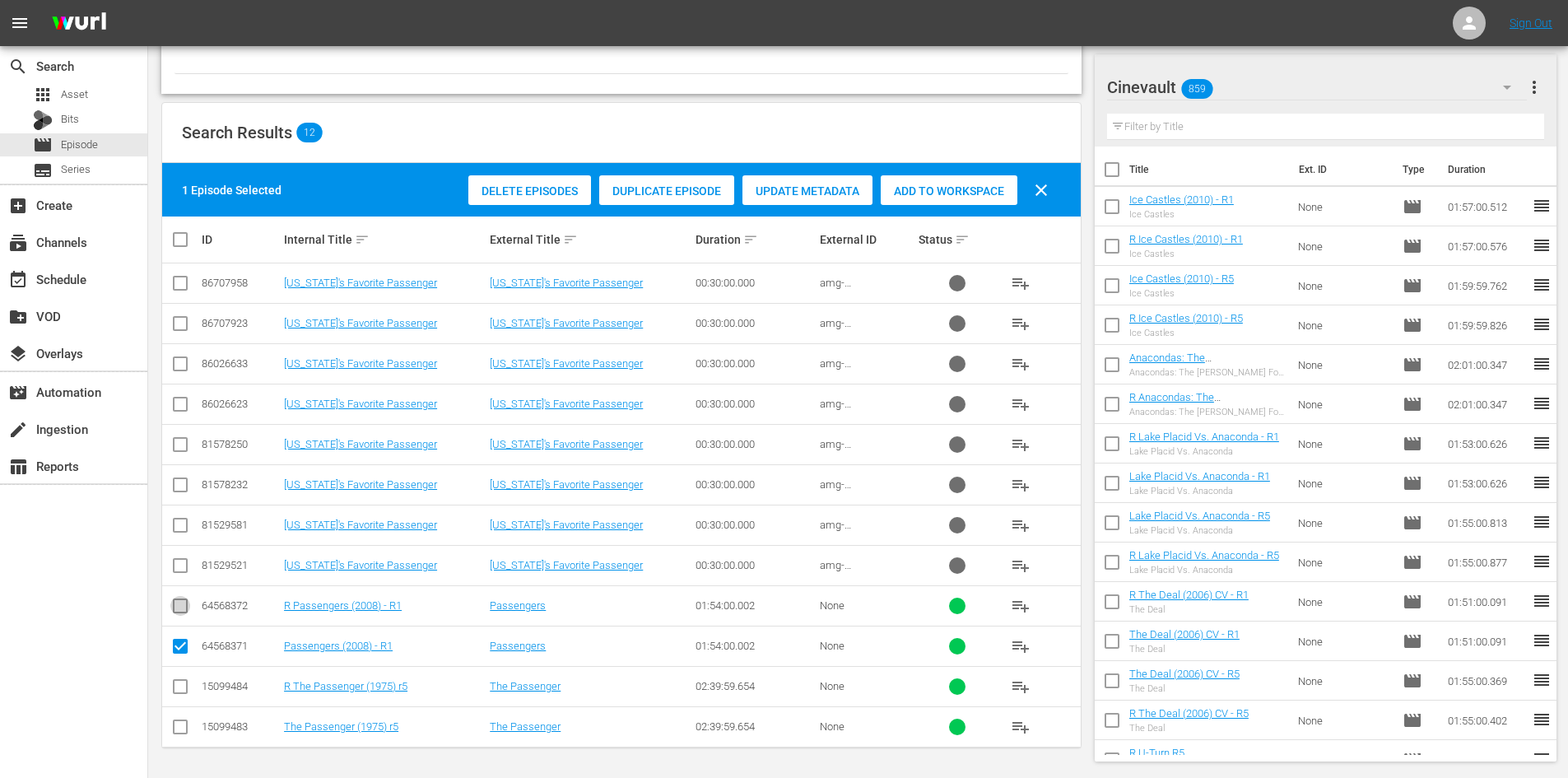
click at [178, 609] on input "checkbox" at bounding box center [180, 609] width 20 height 20
checkbox input "true"
click at [966, 176] on div "Add to Workspace" at bounding box center [949, 191] width 136 height 32
click at [96, 258] on div "subscriptions Channels" at bounding box center [74, 241] width 148 height 37
click at [102, 258] on div "subscriptions Channels" at bounding box center [74, 241] width 148 height 37
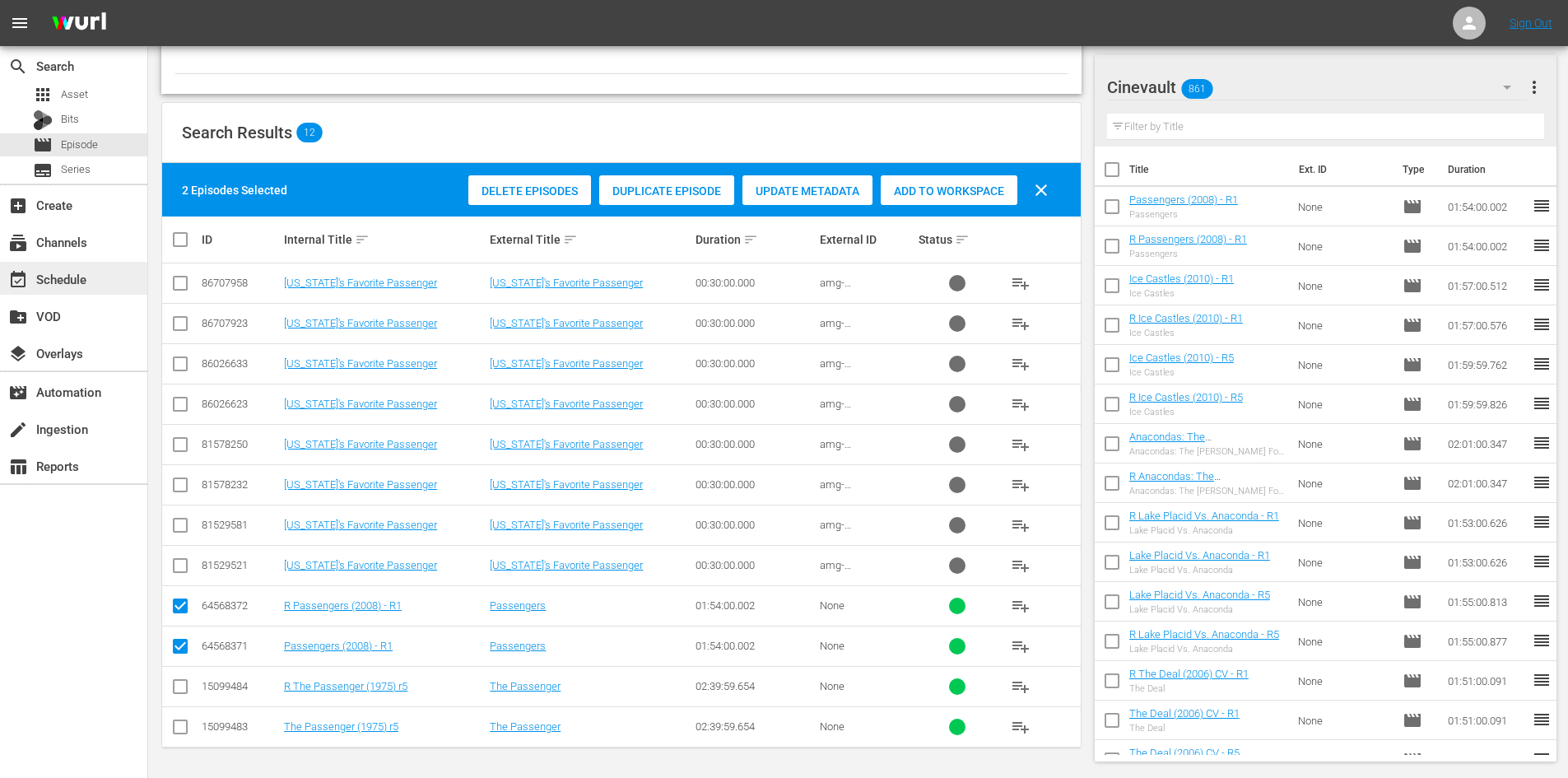
click at [107, 265] on div "event_available Schedule" at bounding box center [74, 278] width 148 height 33
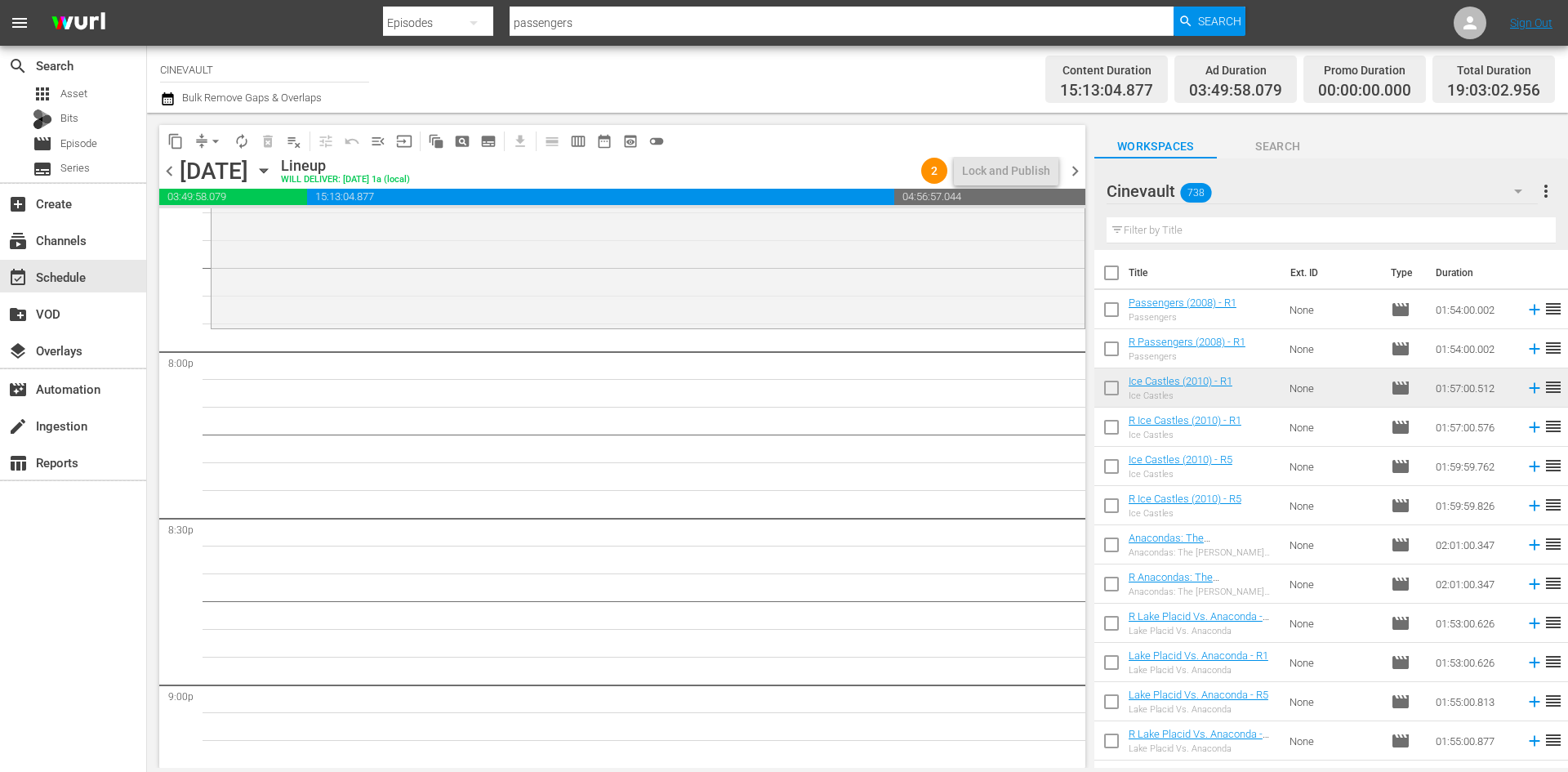
scroll to position [6375, 0]
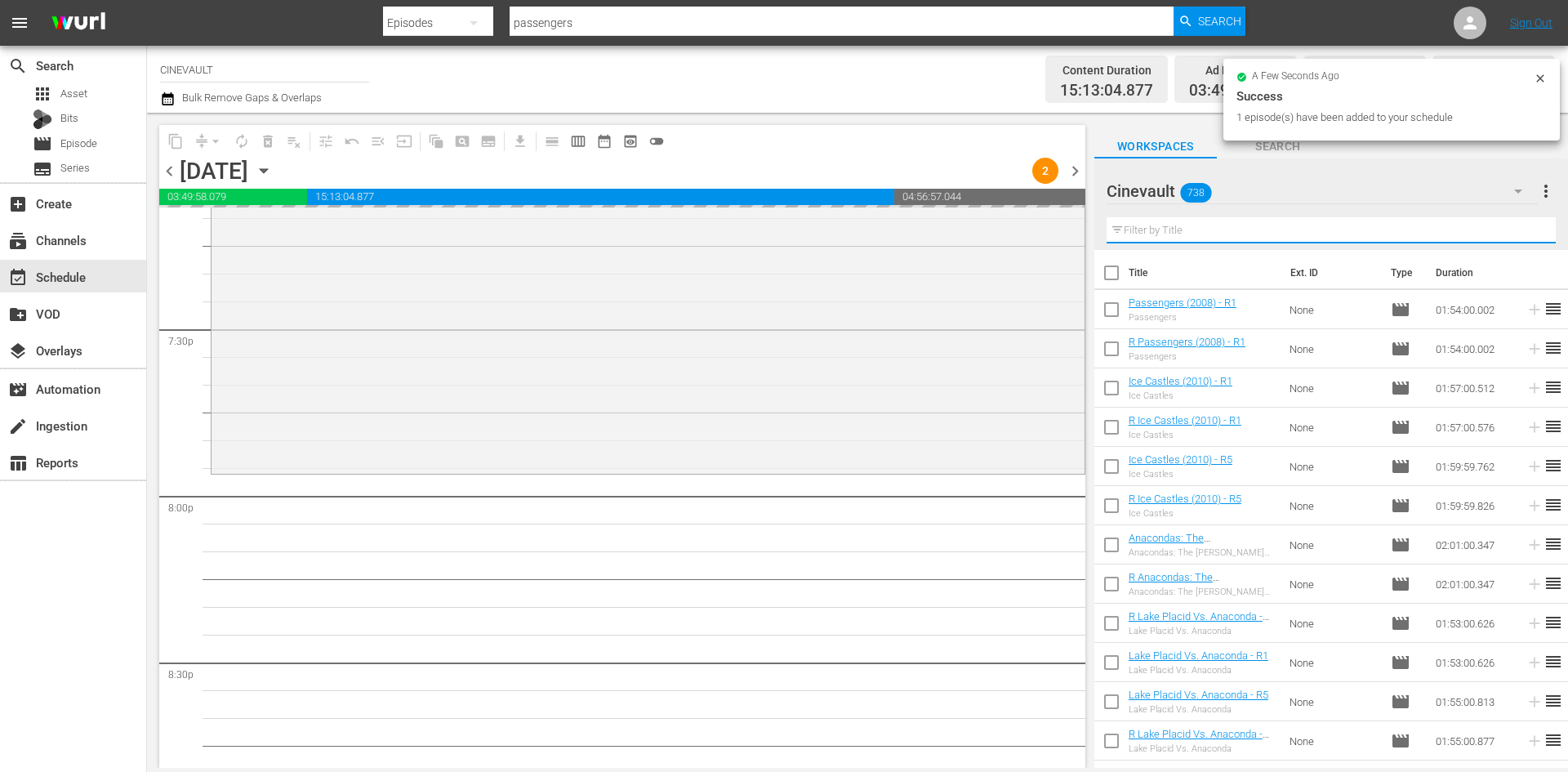
click at [1311, 221] on input "text" at bounding box center [1331, 229] width 449 height 26
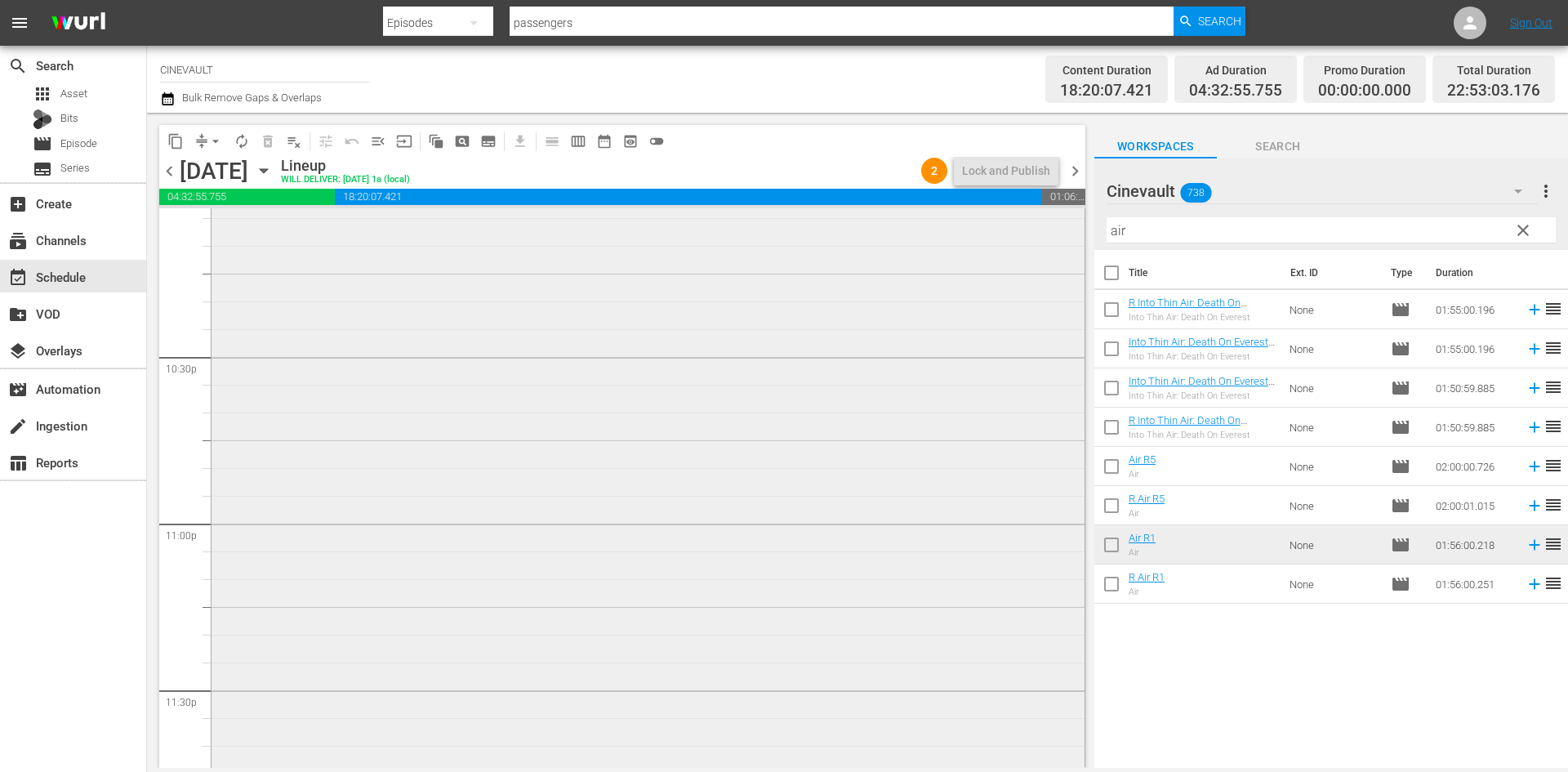
scroll to position [7436, 0]
drag, startPoint x: 1326, startPoint y: 227, endPoint x: 780, endPoint y: 206, distance: 546.4
click at [780, 206] on div "content_copy compress arrow_drop_down autorenew_outlined delete_forever_outline…" at bounding box center [857, 440] width 1421 height 655
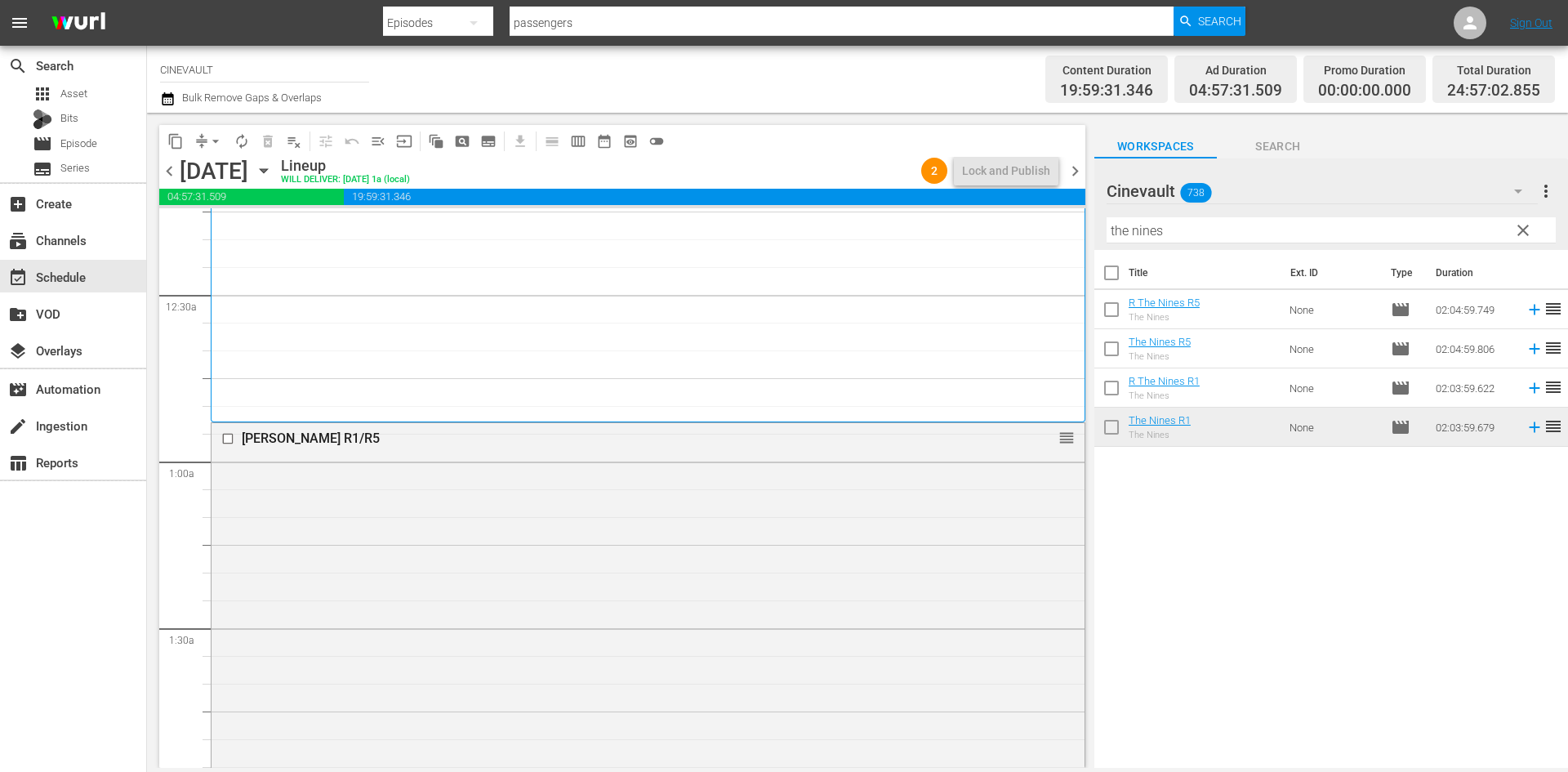
scroll to position [0, 0]
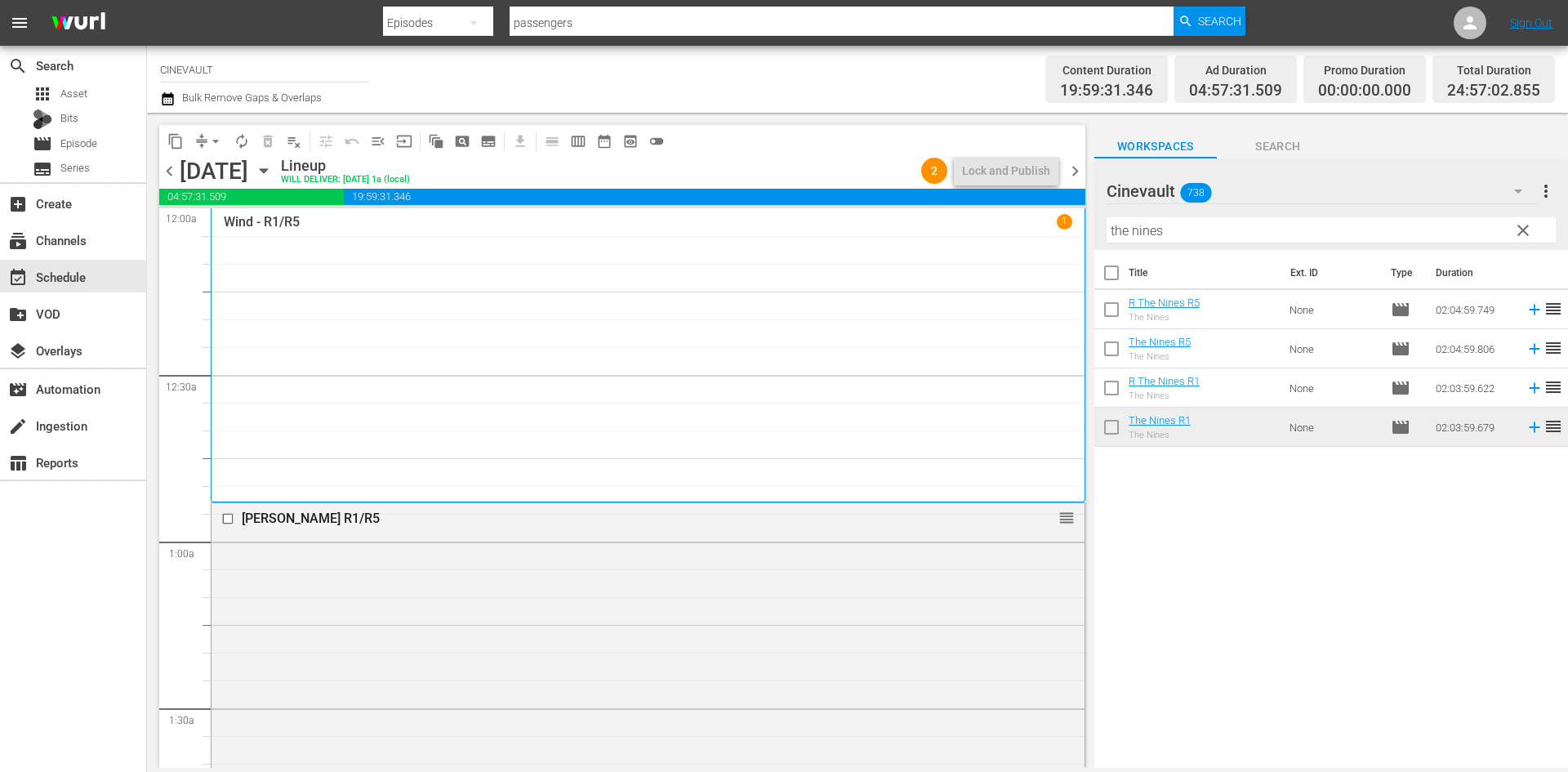
click at [1074, 171] on span "chevron_right" at bounding box center [1075, 170] width 20 height 20
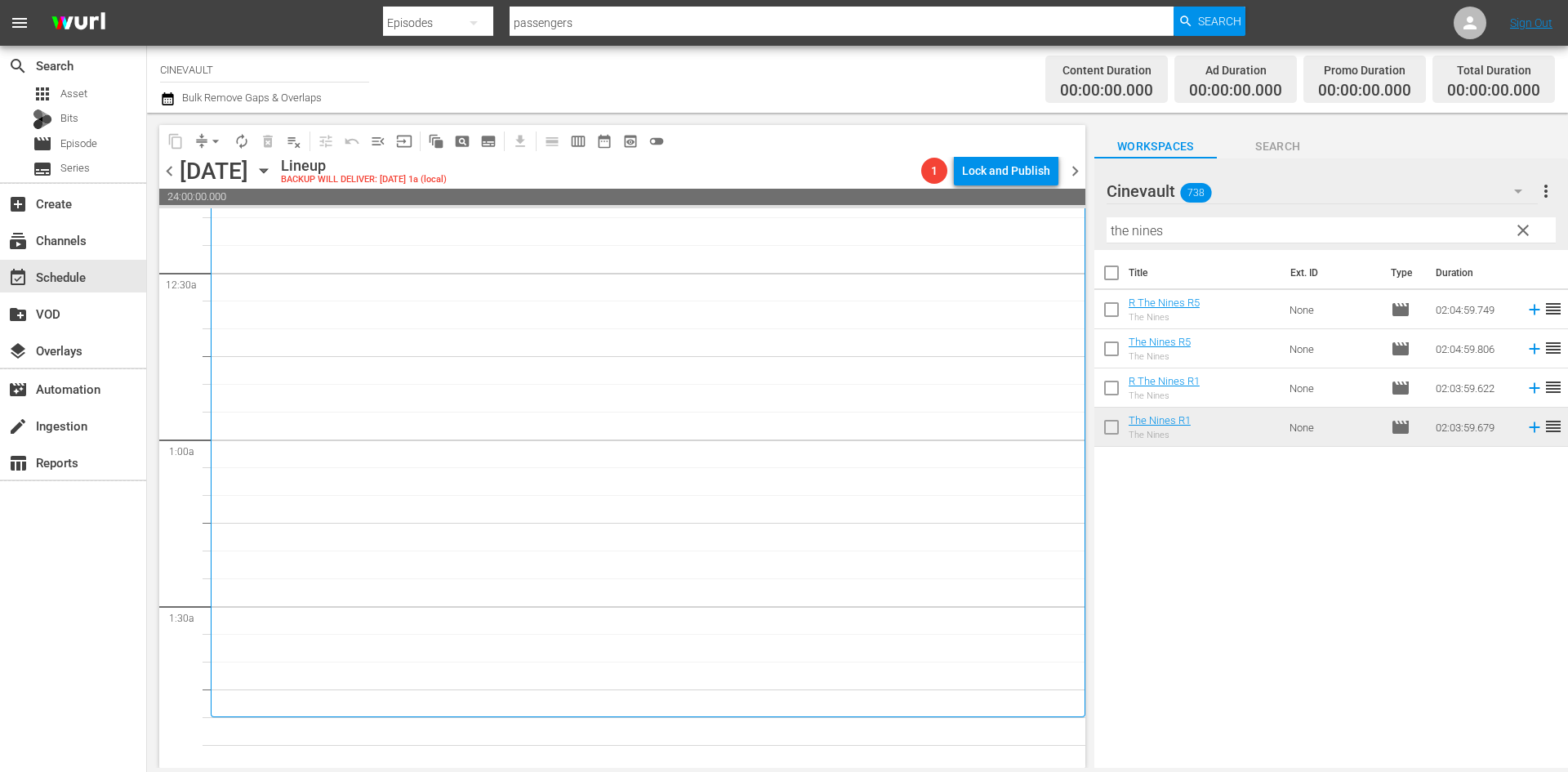
scroll to position [245, 0]
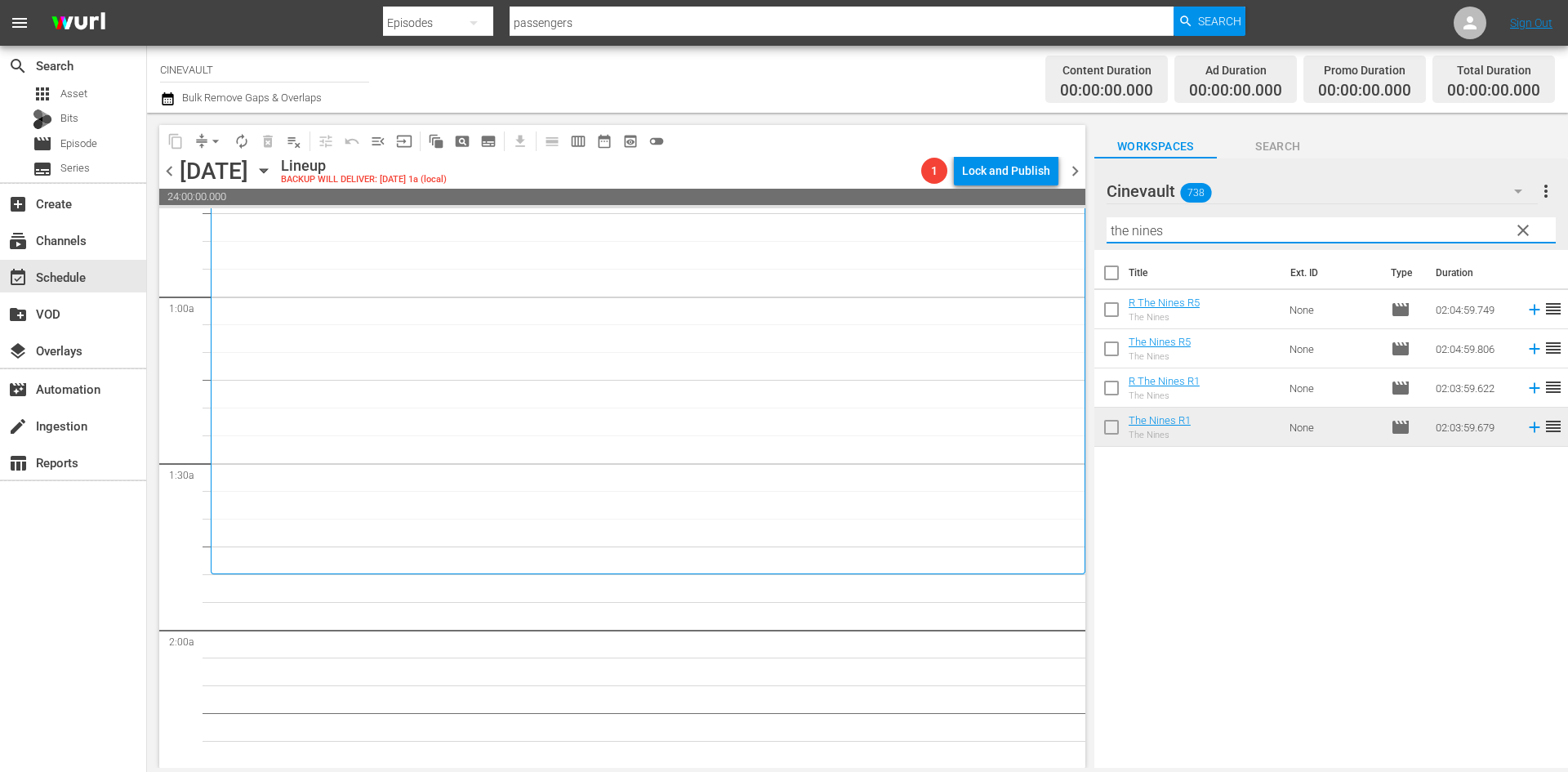
drag, startPoint x: 1338, startPoint y: 235, endPoint x: 1003, endPoint y: 232, distance: 335.0
click at [1003, 232] on div "content_copy compress arrow_drop_down autorenew_outlined delete_forever_outline…" at bounding box center [857, 440] width 1421 height 655
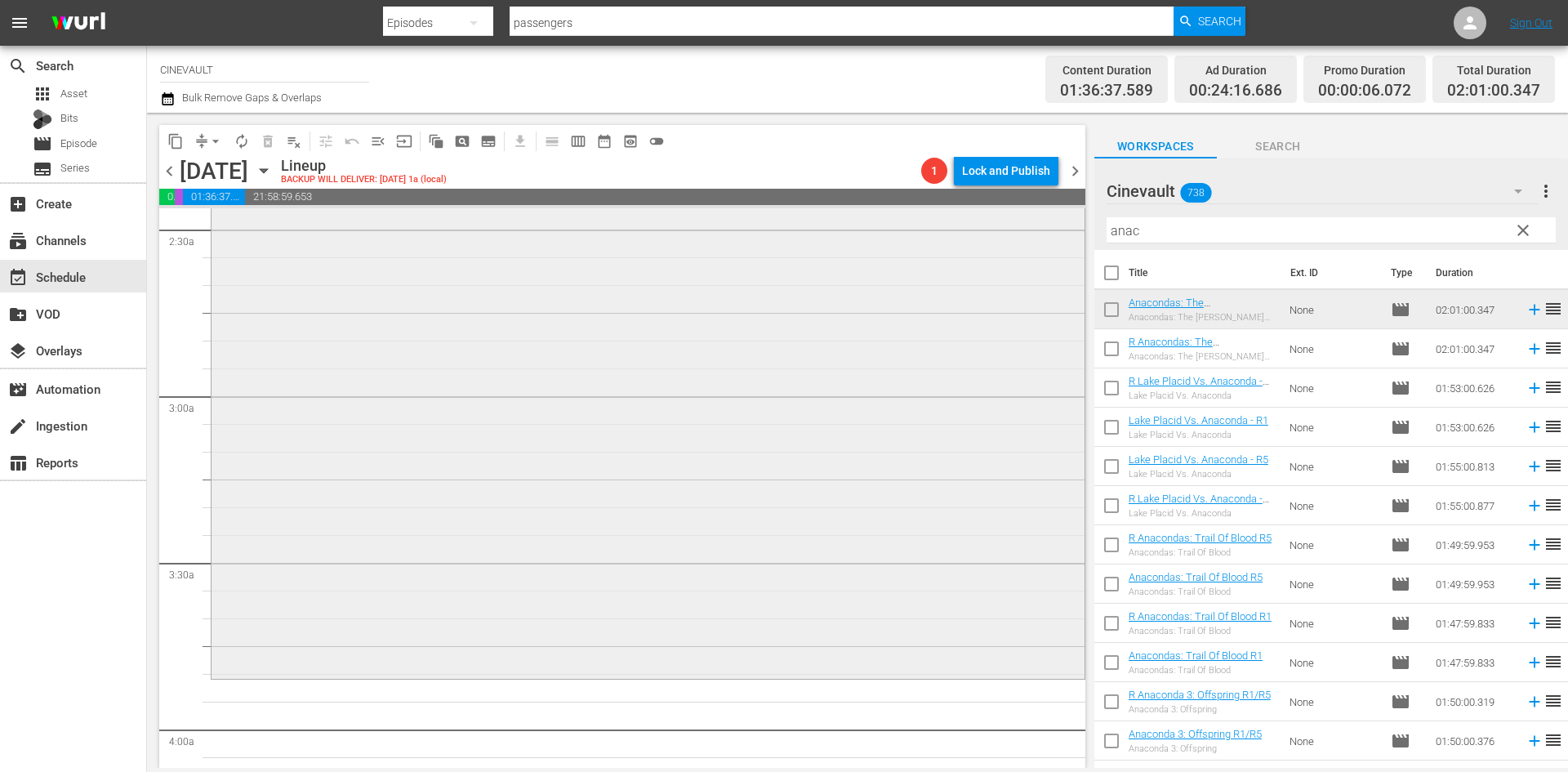
scroll to position [980, 0]
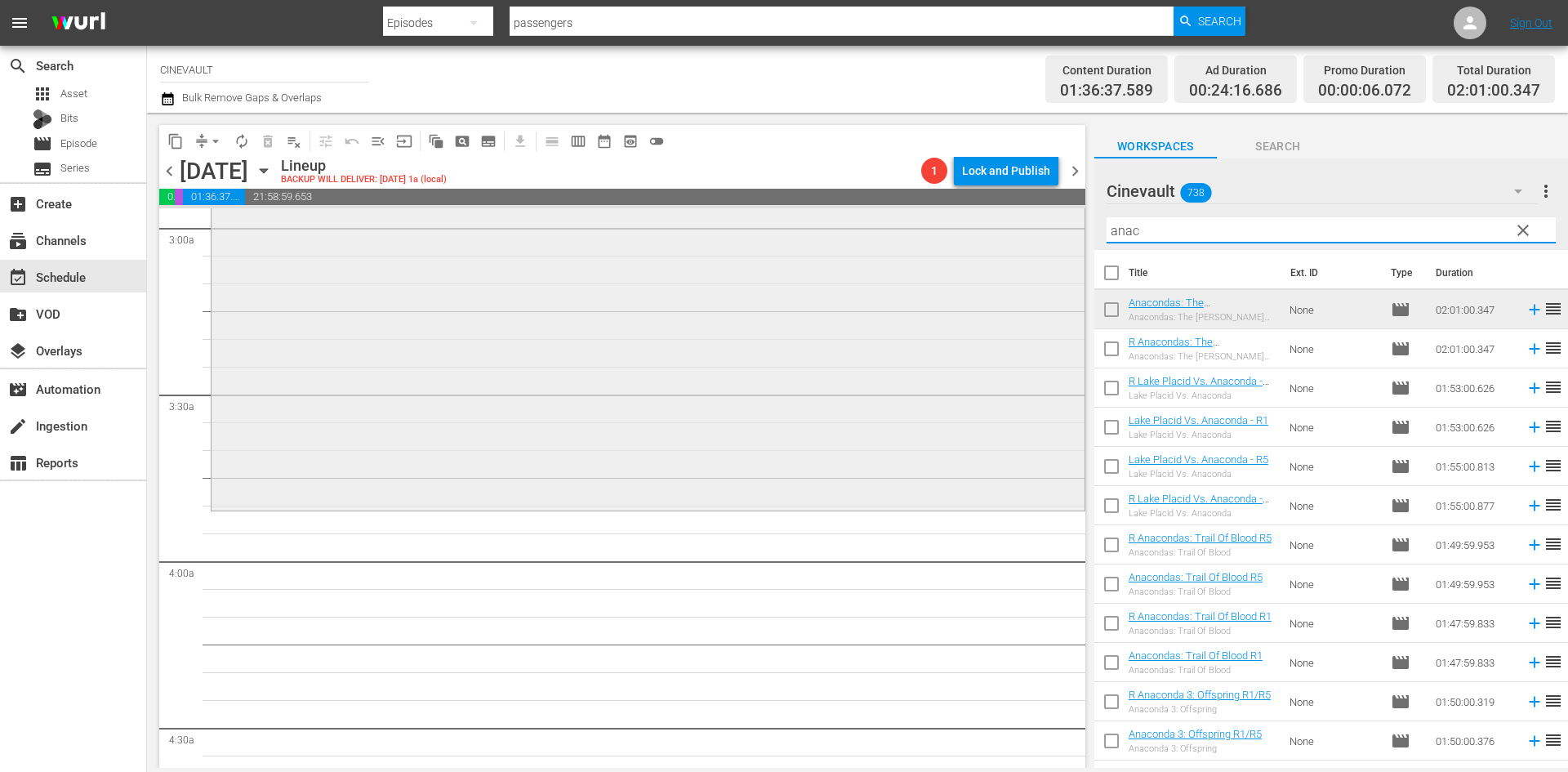
drag, startPoint x: 1274, startPoint y: 236, endPoint x: 565, endPoint y: 225, distance: 709.1
click at [565, 225] on div "content_copy compress arrow_drop_down autorenew_outlined delete_forever_outline…" at bounding box center [857, 440] width 1421 height 655
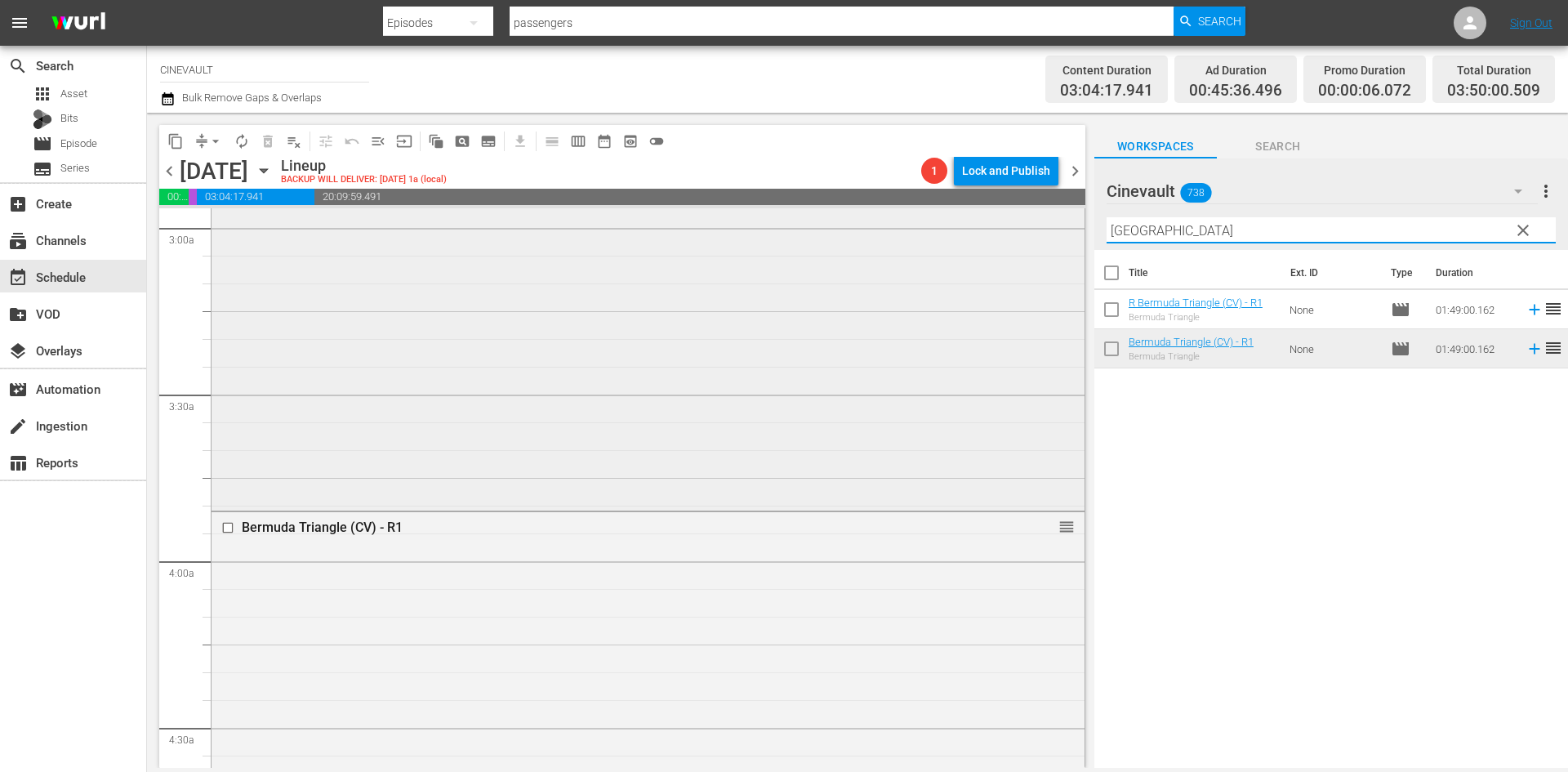
drag, startPoint x: 1227, startPoint y: 233, endPoint x: 1028, endPoint y: 244, distance: 199.3
click at [1028, 244] on div "content_copy compress arrow_drop_down autorenew_outlined delete_forever_outline…" at bounding box center [857, 440] width 1421 height 655
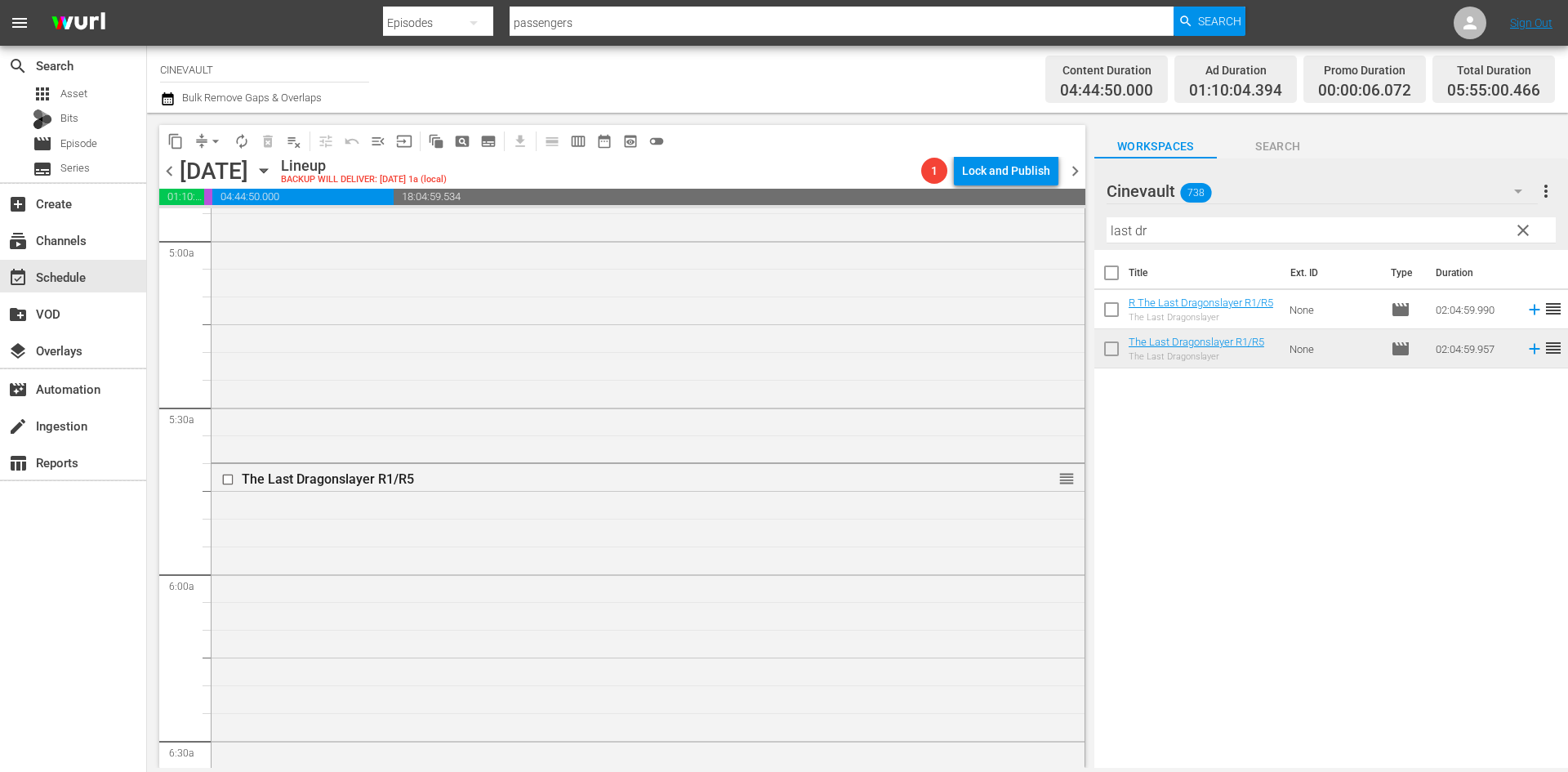
scroll to position [1714, 0]
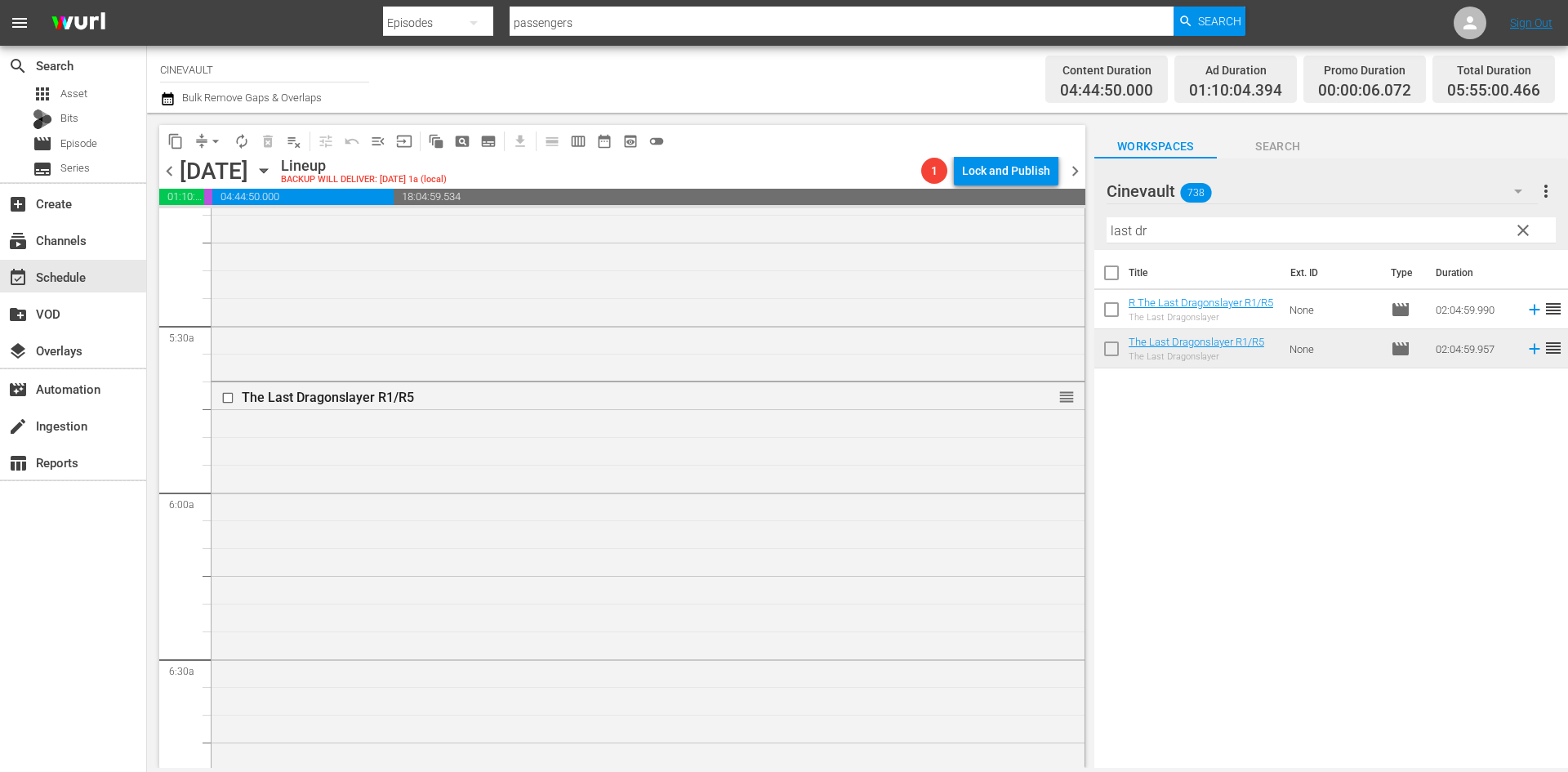
click at [167, 171] on span "chevron_left" at bounding box center [169, 170] width 20 height 20
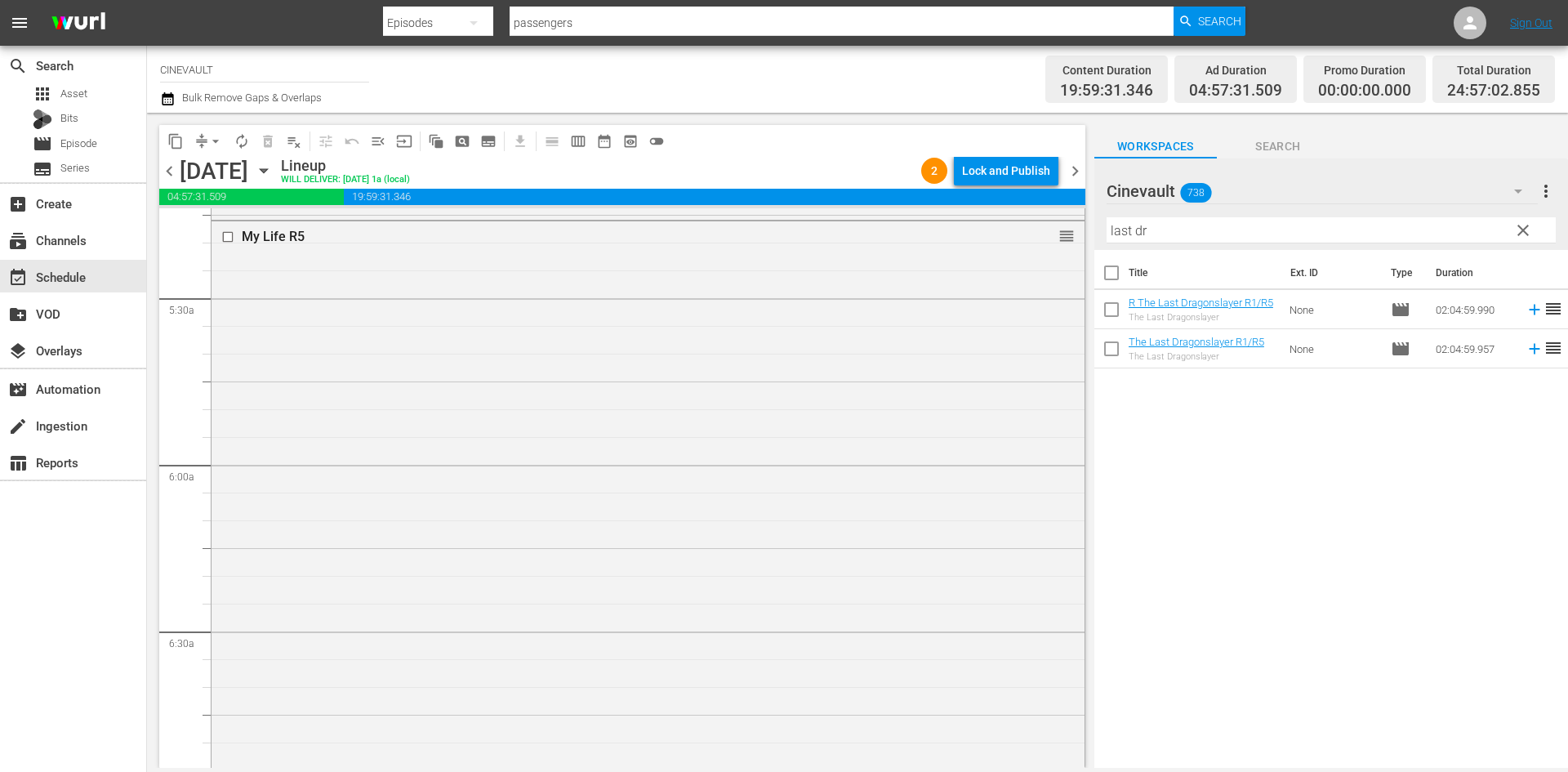
scroll to position [1687, 0]
click at [167, 171] on span "chevron_left" at bounding box center [169, 170] width 20 height 20
click at [174, 168] on span "chevron_left" at bounding box center [169, 170] width 20 height 20
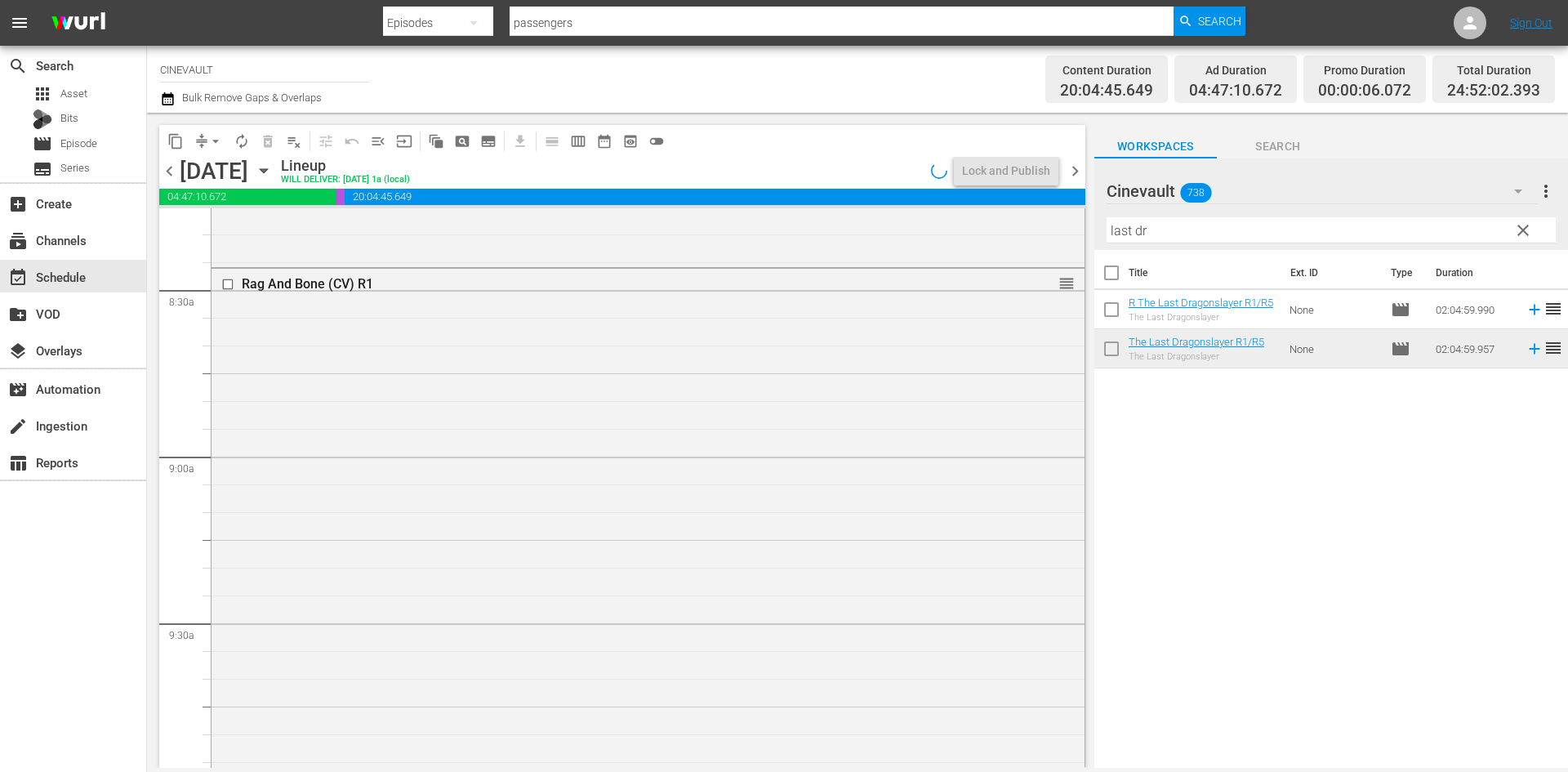
scroll to position [2722, 0]
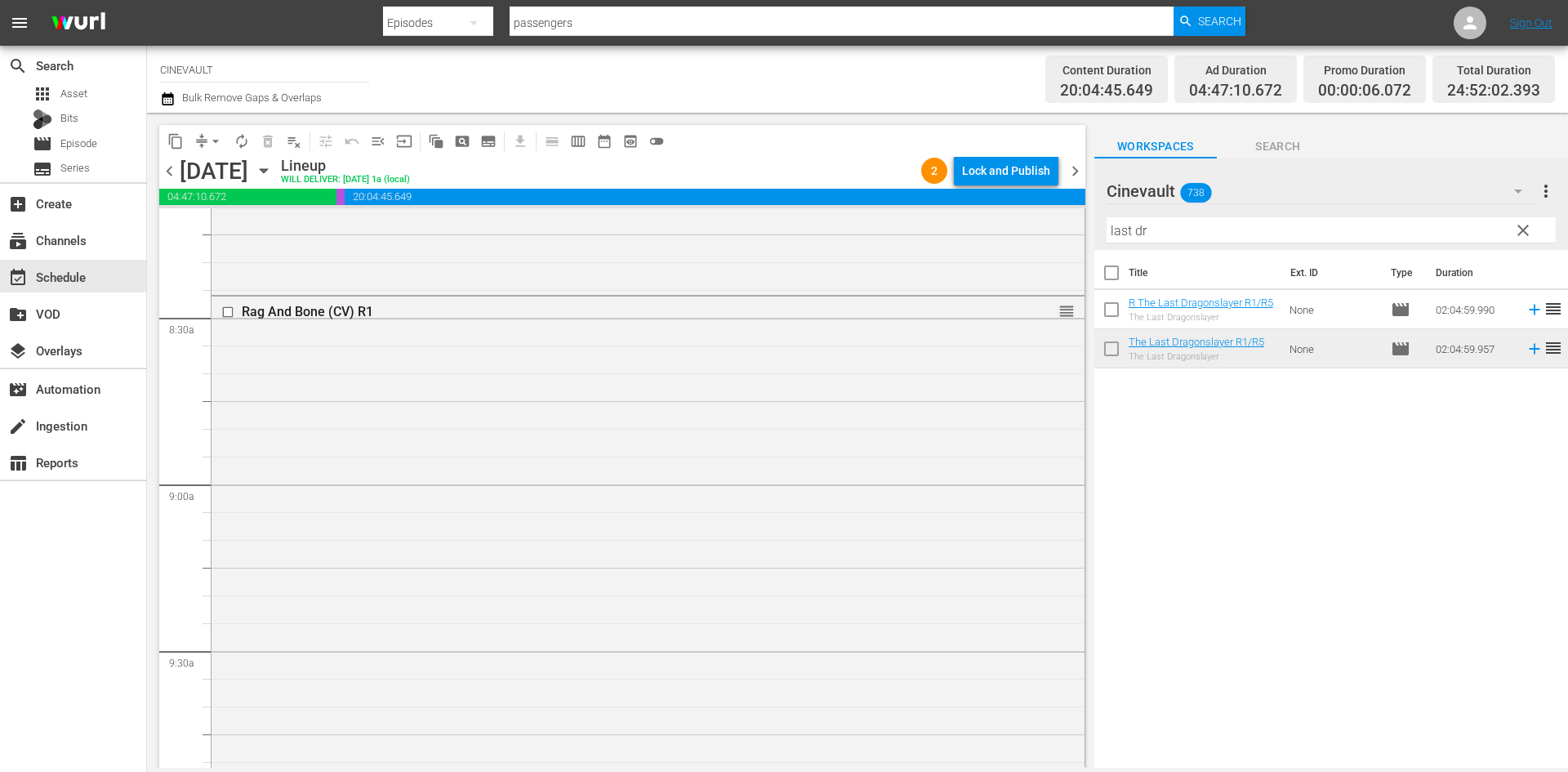
click at [174, 168] on span "chevron_left" at bounding box center [169, 170] width 20 height 20
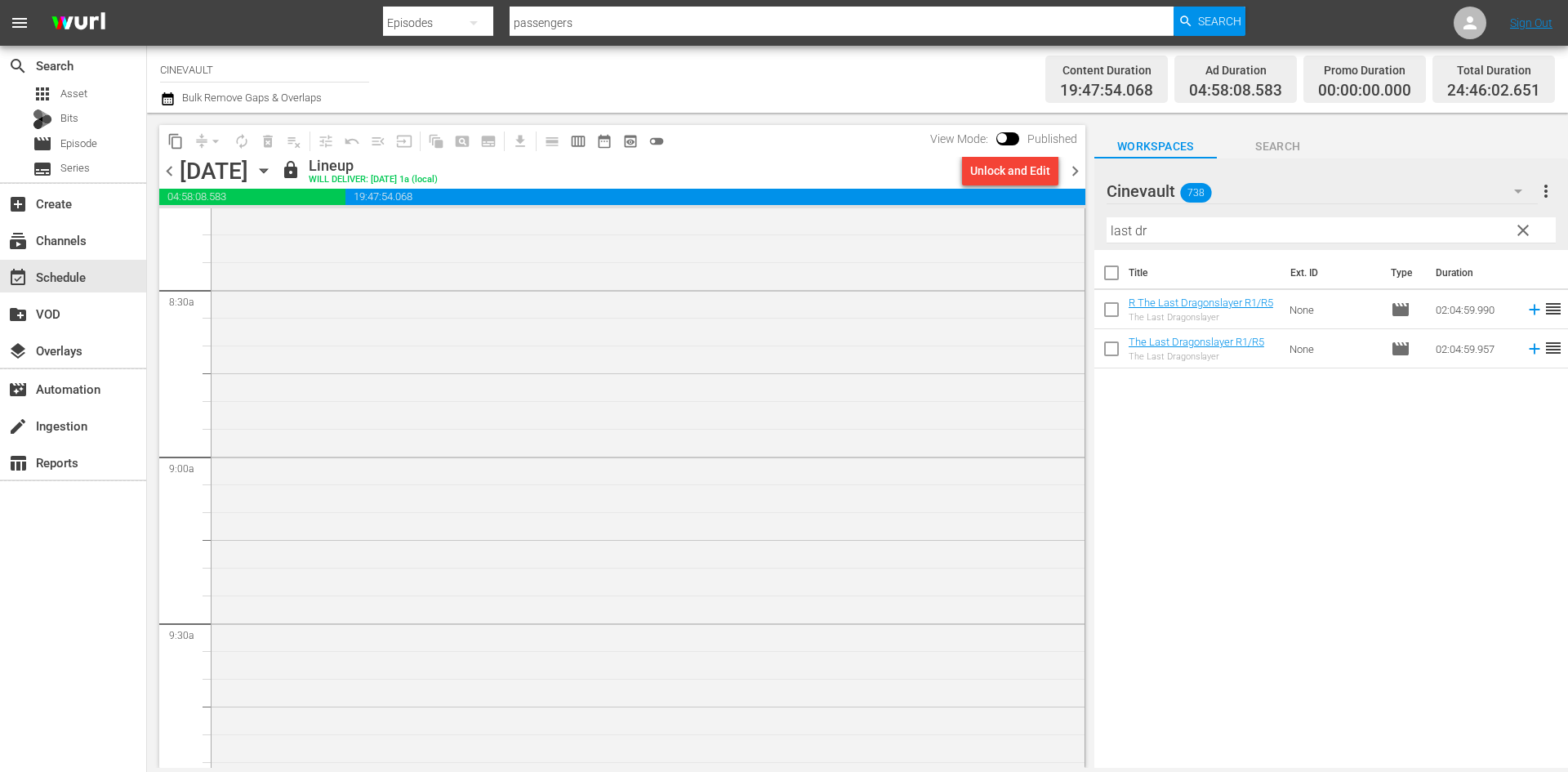
scroll to position [2695, 0]
click at [1078, 174] on span "chevron_right" at bounding box center [1075, 170] width 20 height 20
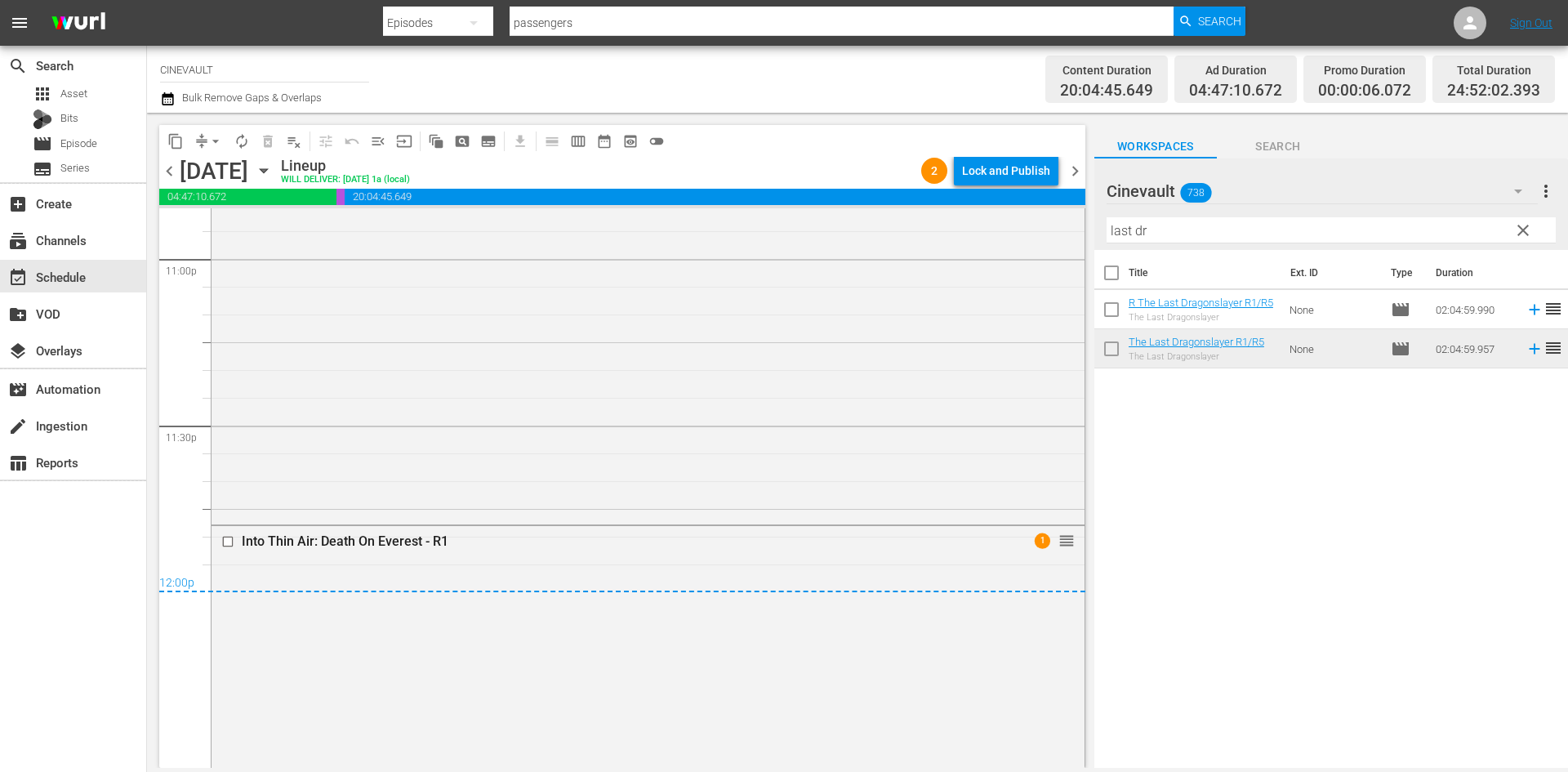
scroll to position [7758, 0]
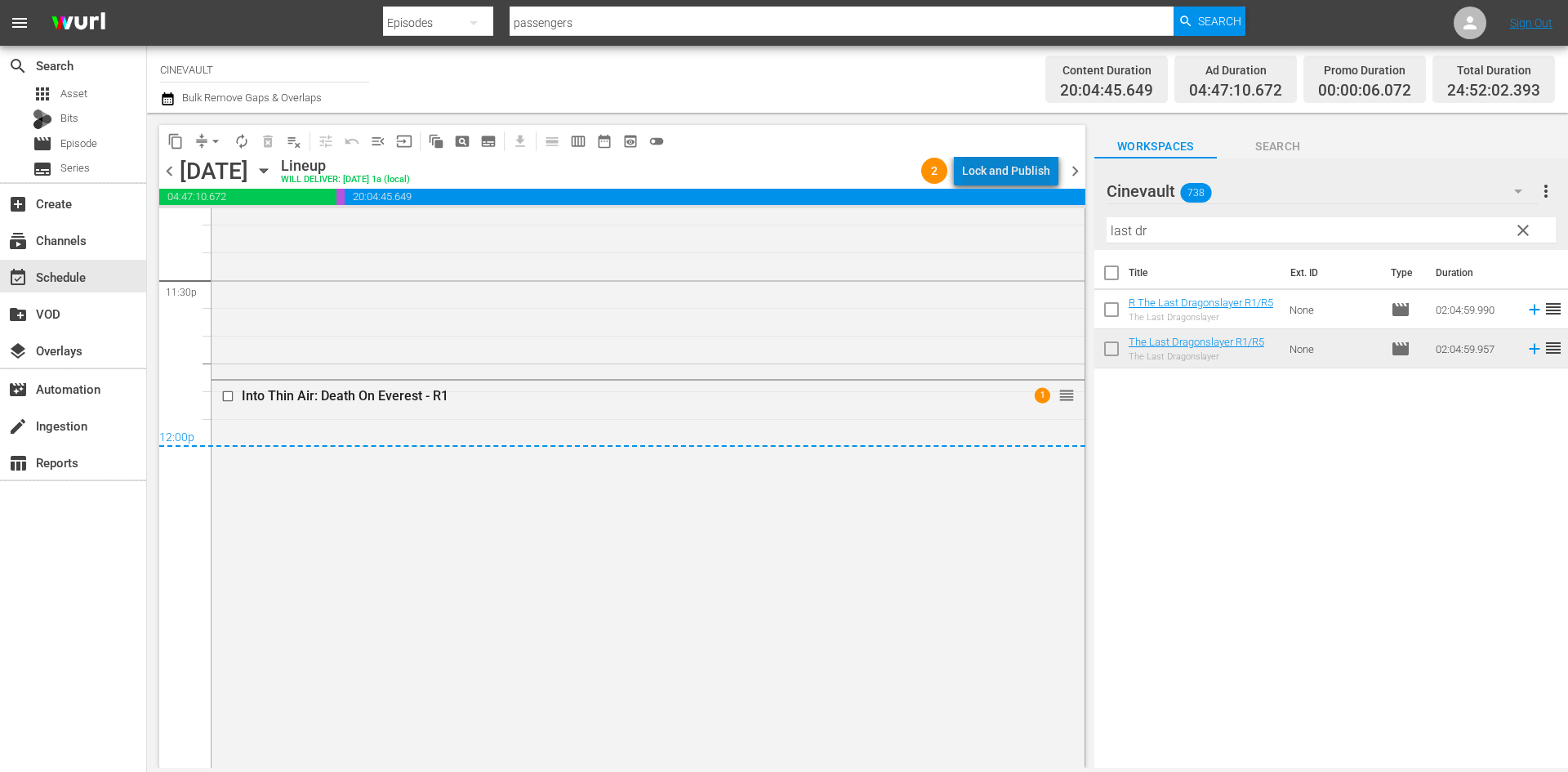
click at [1023, 161] on div "Lock and Publish" at bounding box center [1006, 170] width 89 height 30
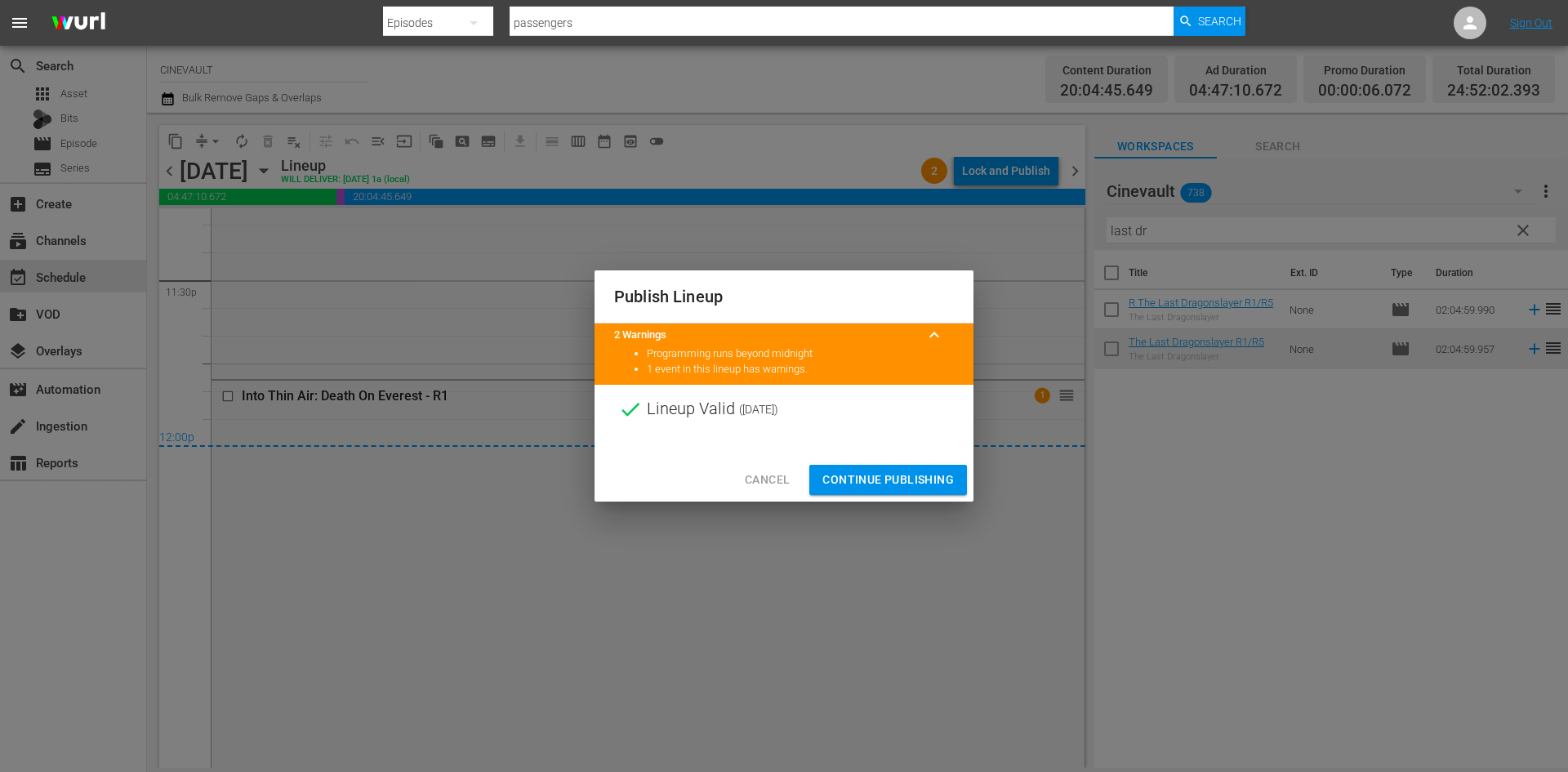
click at [940, 470] on span "Continue Publishing" at bounding box center [888, 479] width 131 height 20
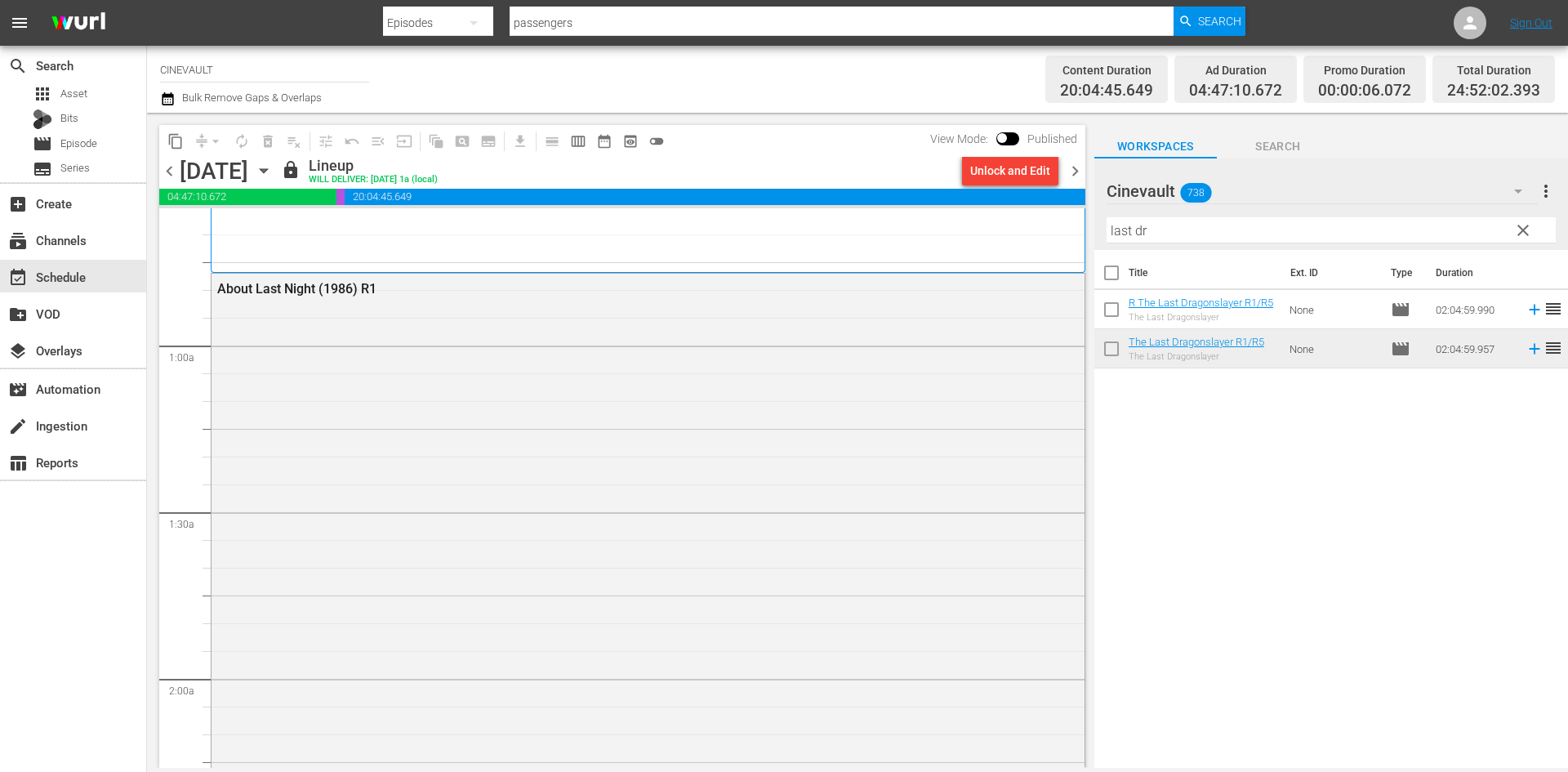
scroll to position [0, 0]
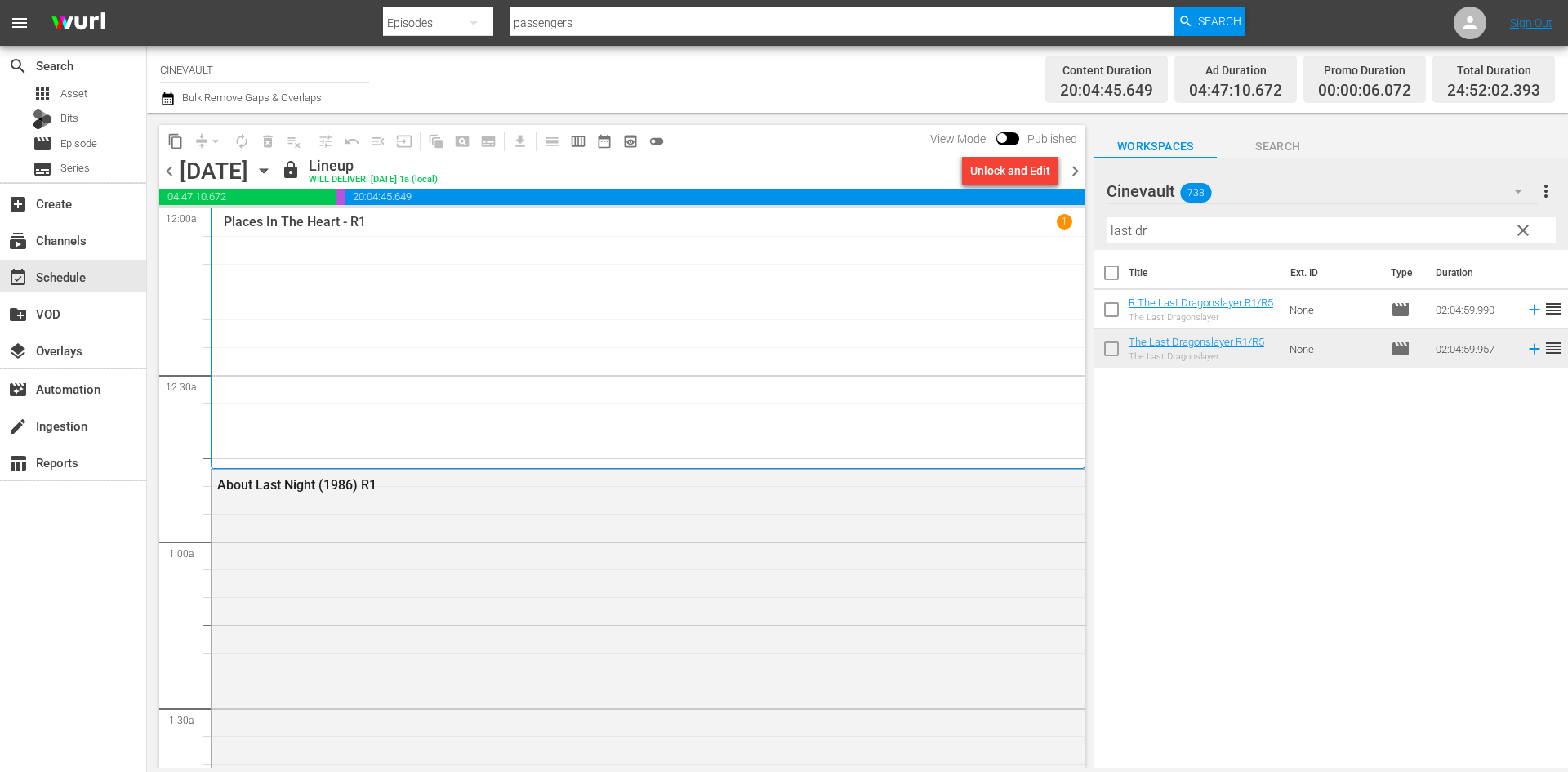
click at [1083, 171] on span "chevron_right" at bounding box center [1075, 170] width 20 height 20
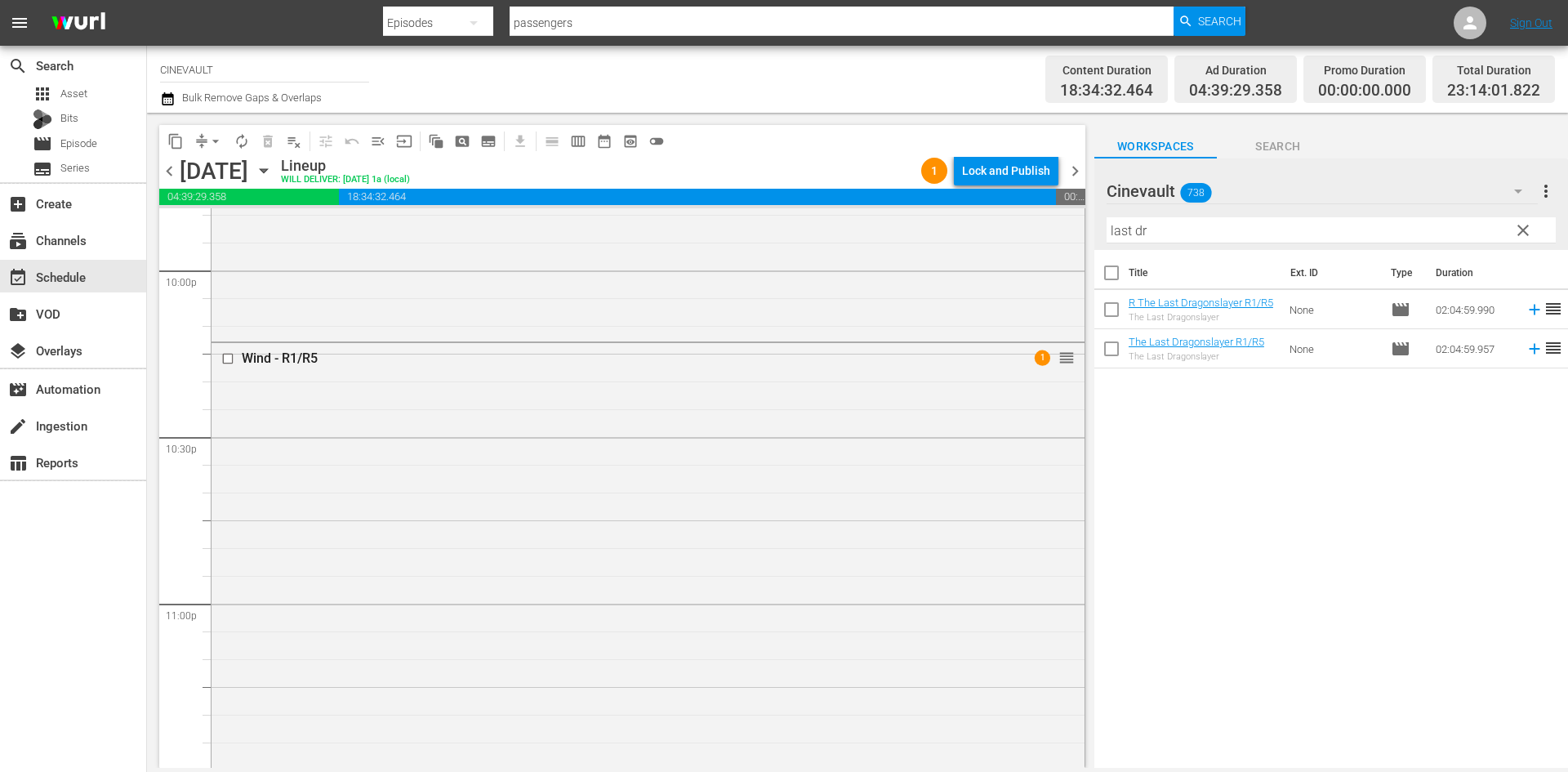
scroll to position [7512, 0]
click at [1028, 168] on div "Lock and Publish" at bounding box center [1006, 170] width 89 height 30
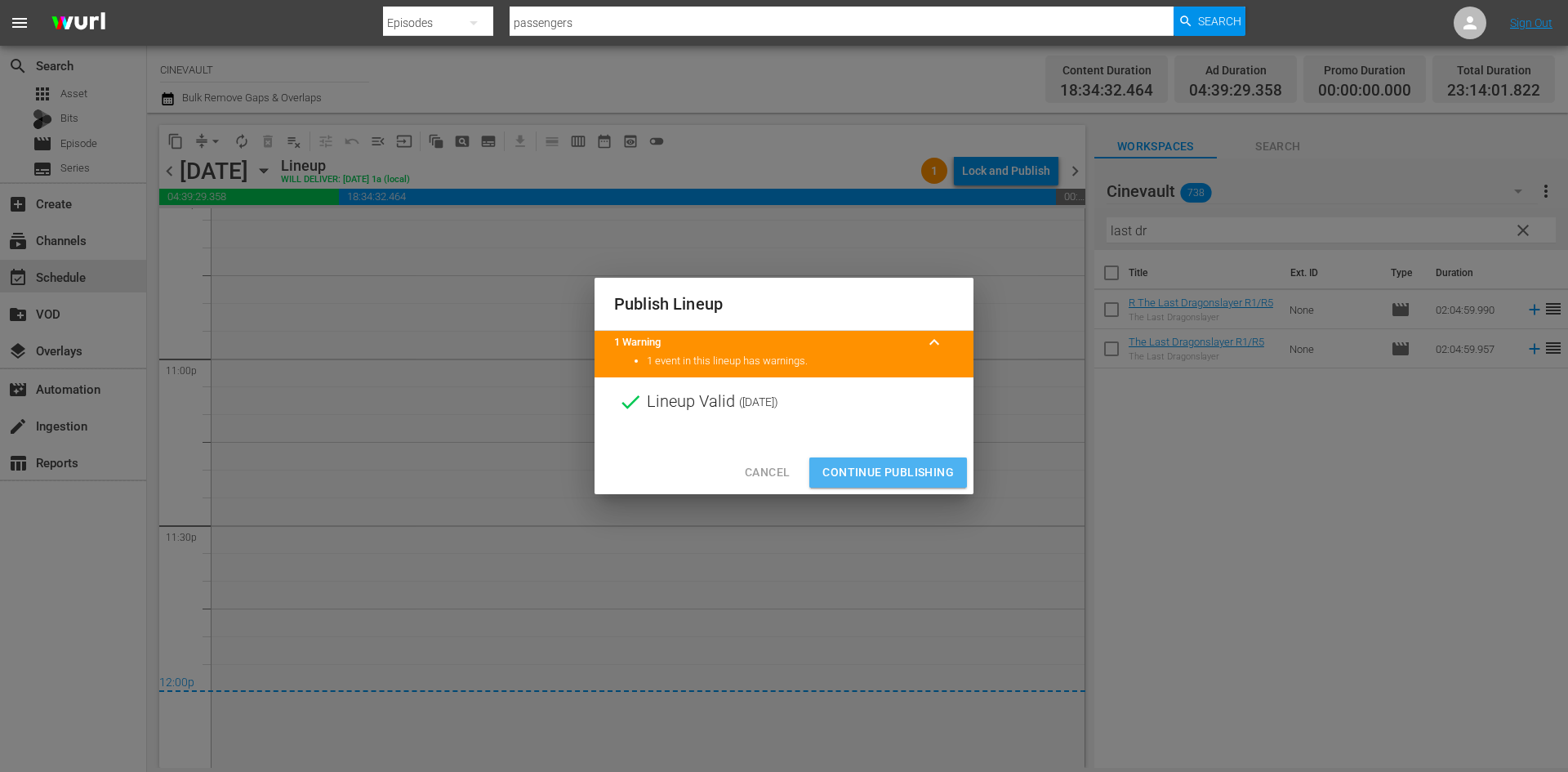
click at [936, 472] on span "Continue Publishing" at bounding box center [888, 472] width 131 height 20
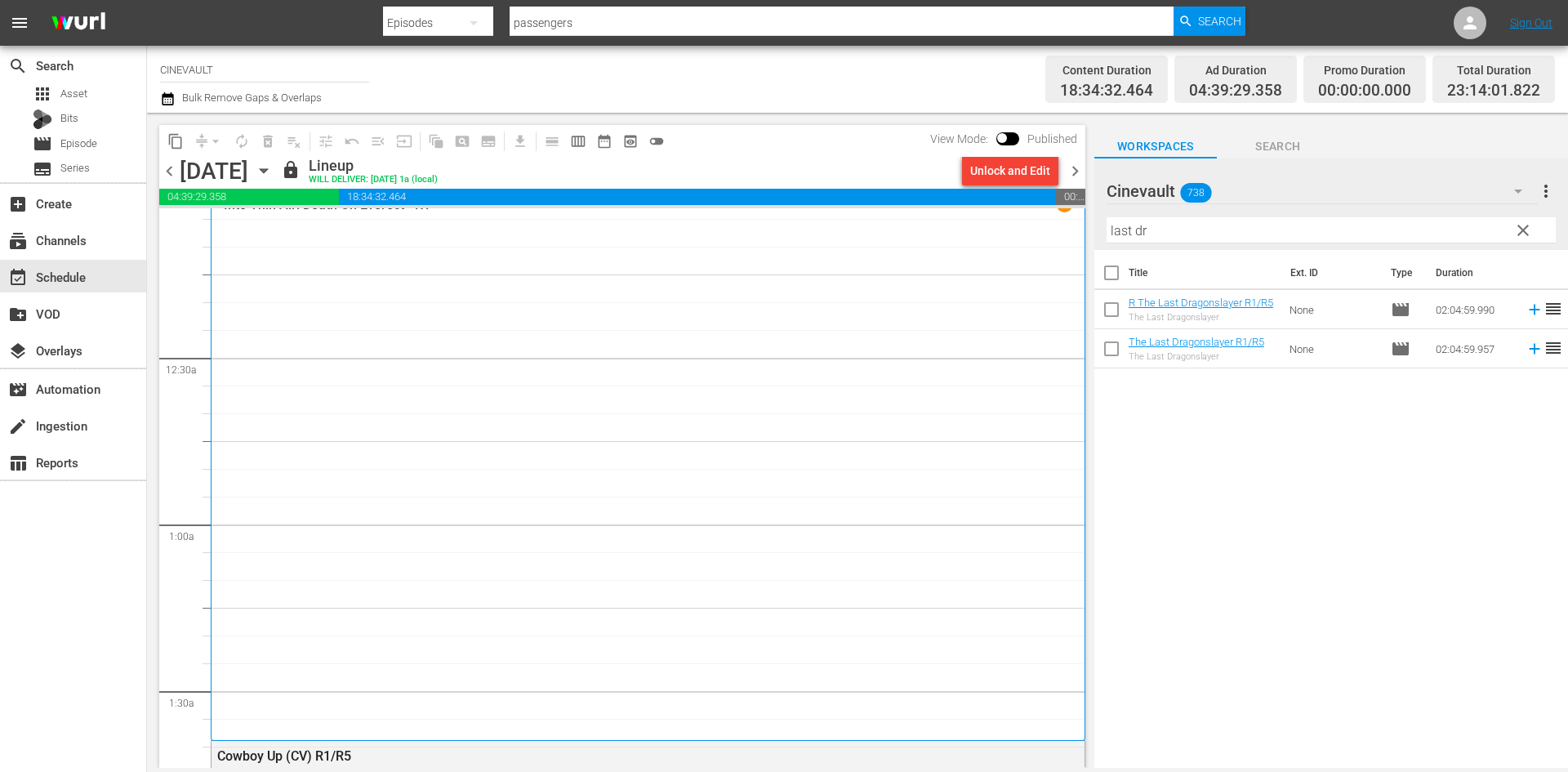
scroll to position [0, 0]
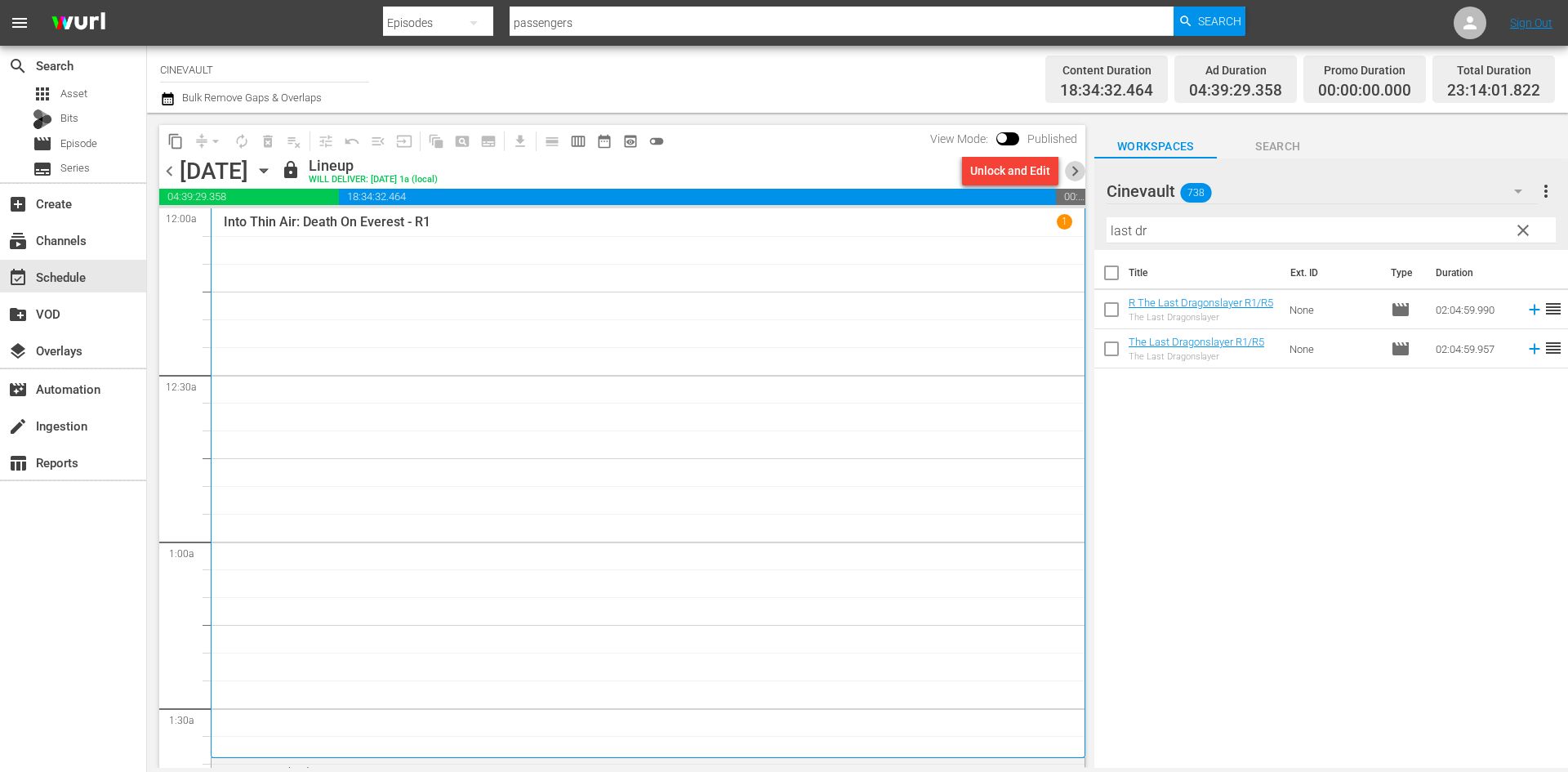
click at [1071, 181] on span "chevron_right" at bounding box center [1075, 170] width 20 height 20
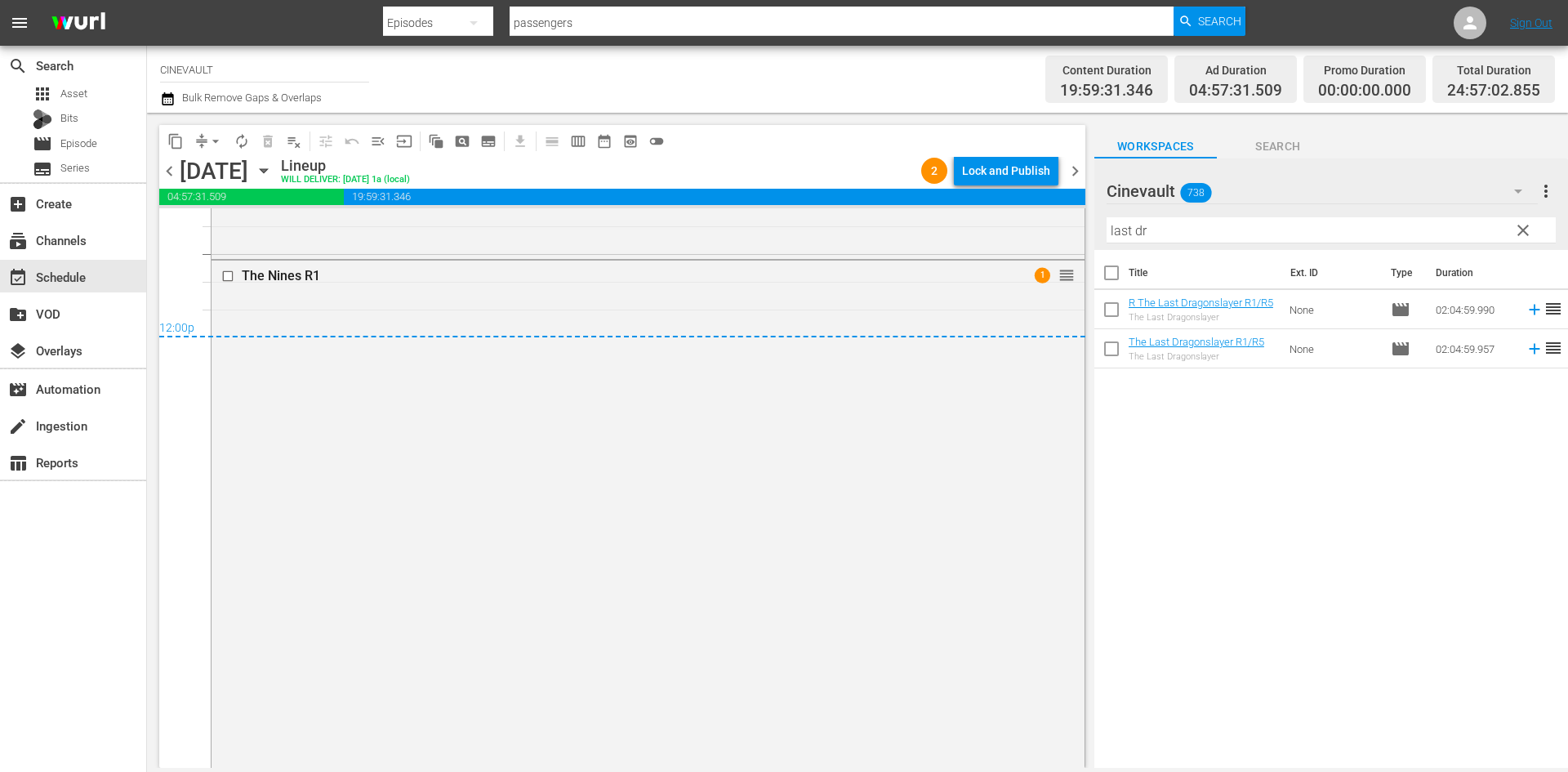
scroll to position [7921, 0]
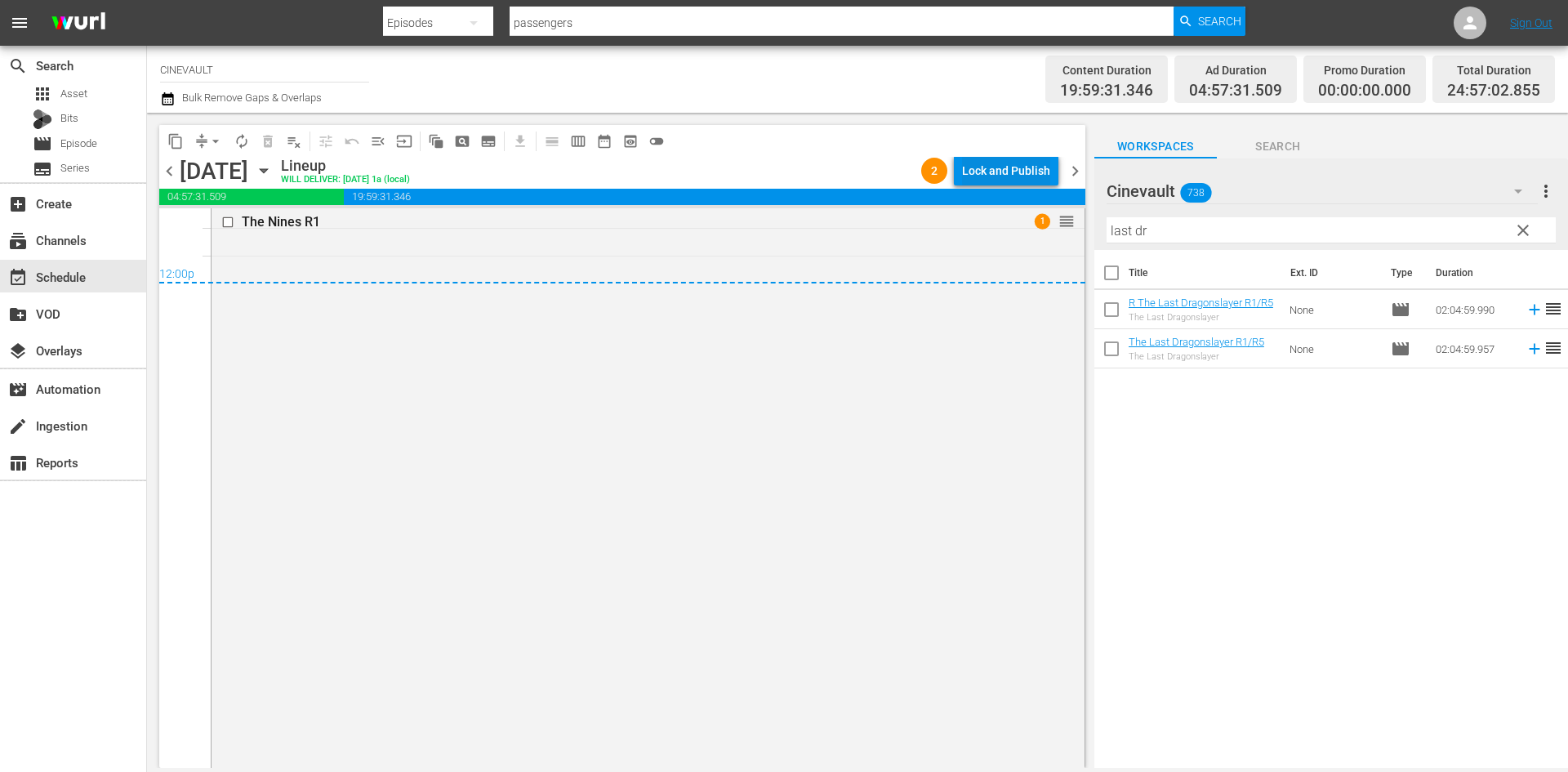
click at [1003, 160] on div "Lock and Publish" at bounding box center [1006, 170] width 89 height 30
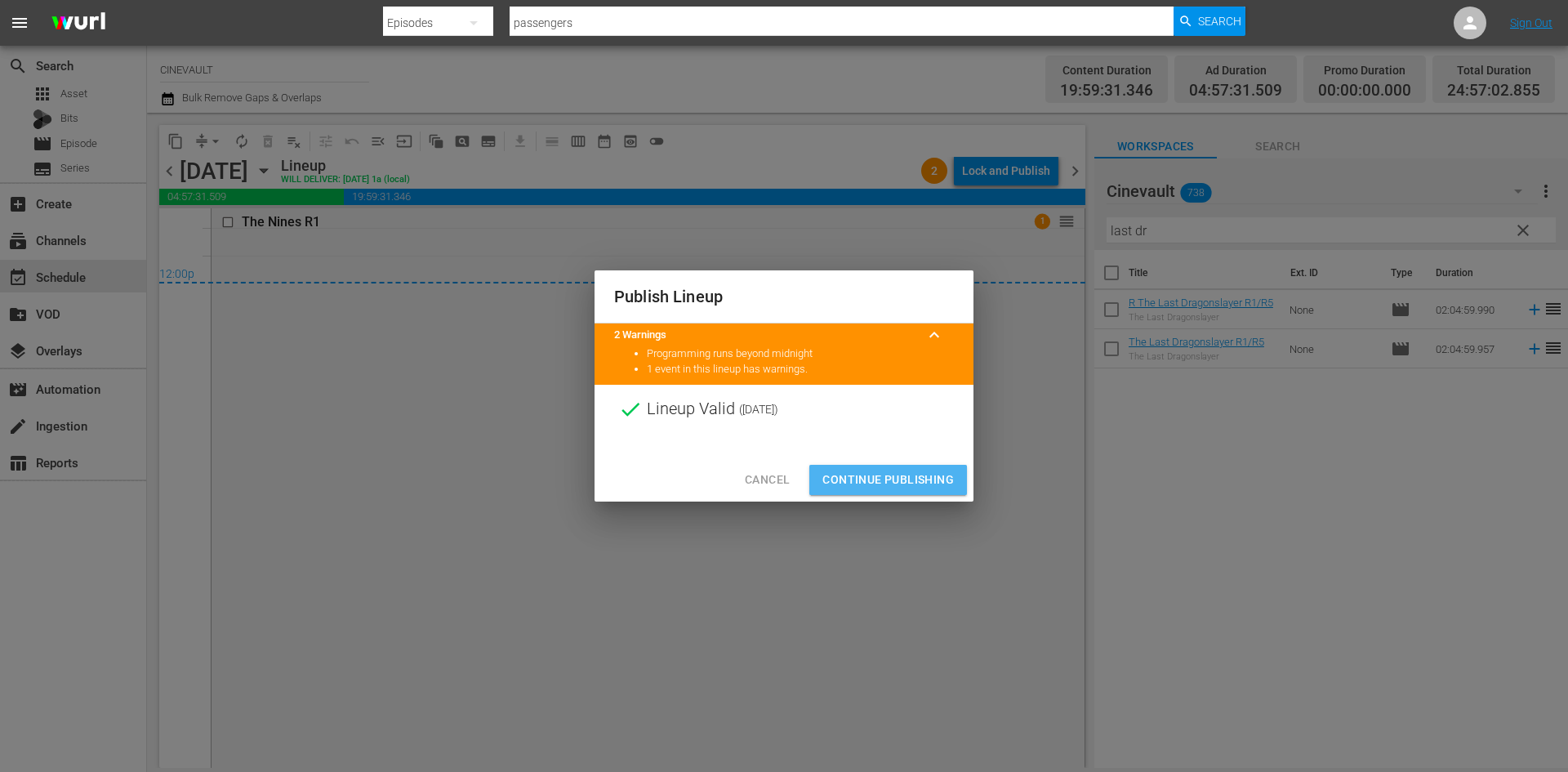
click at [913, 474] on span "Continue Publishing" at bounding box center [888, 479] width 131 height 20
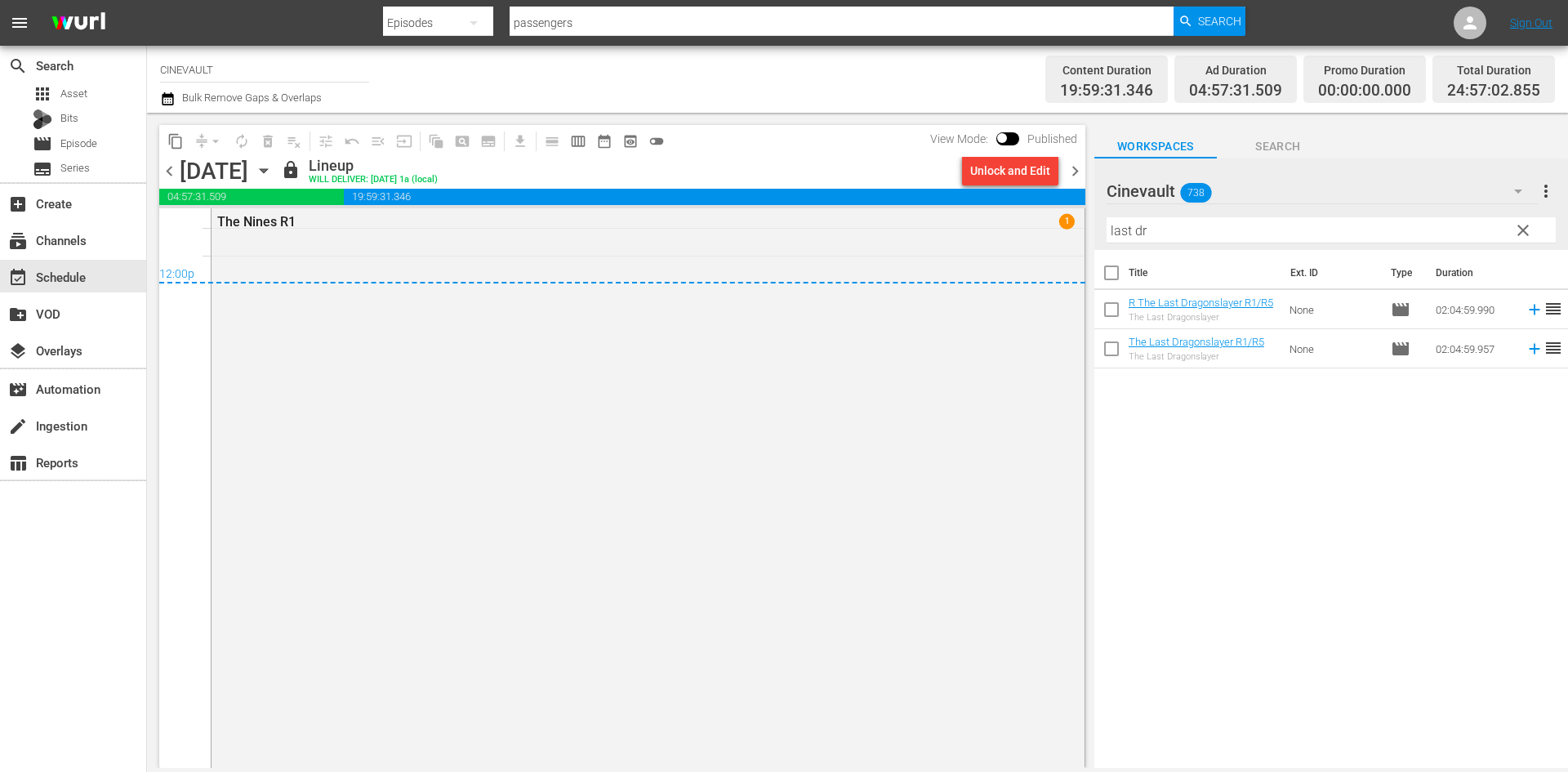
click at [1077, 181] on span "chevron_right" at bounding box center [1075, 170] width 20 height 20
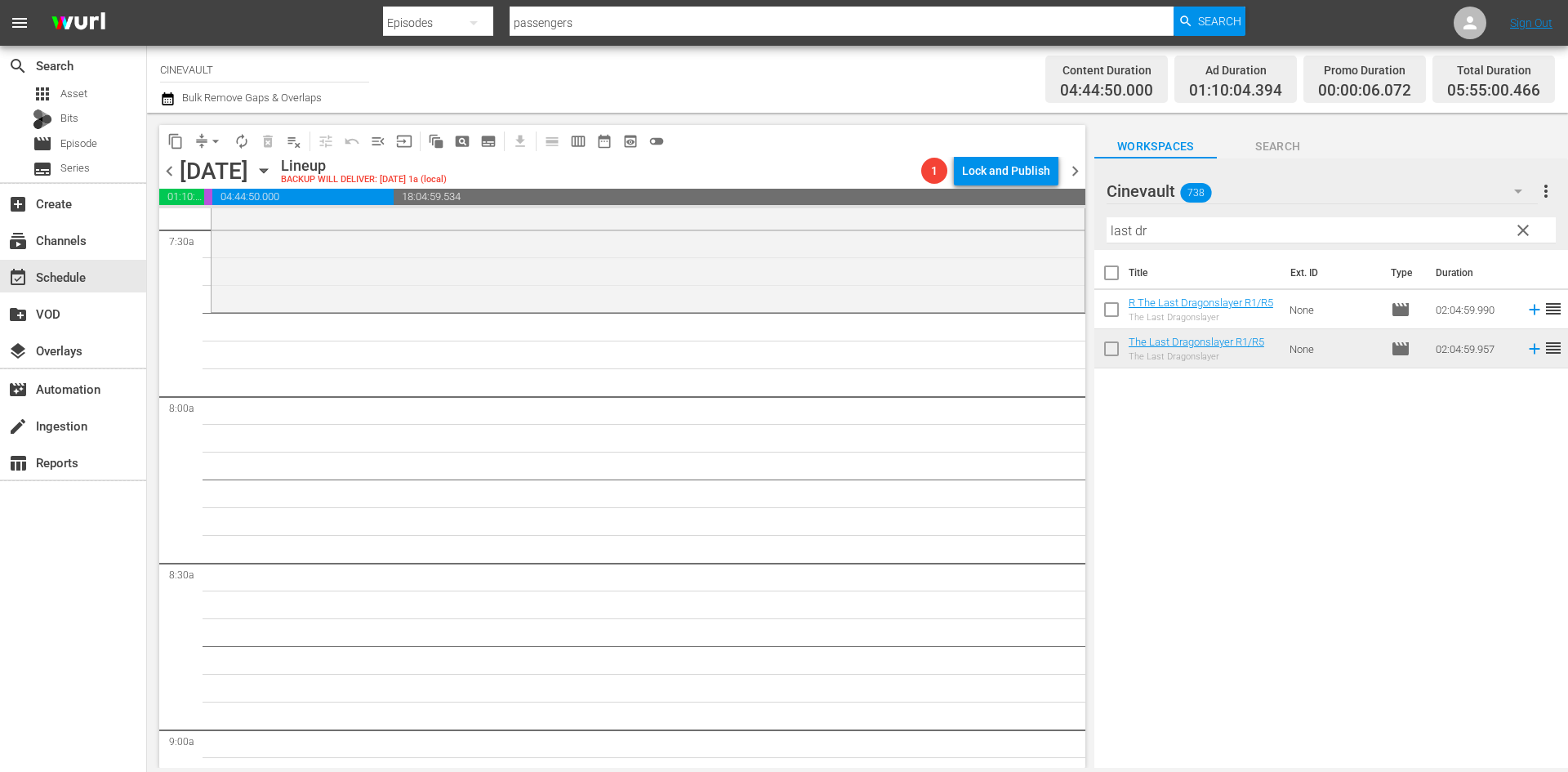
scroll to position [2450, 0]
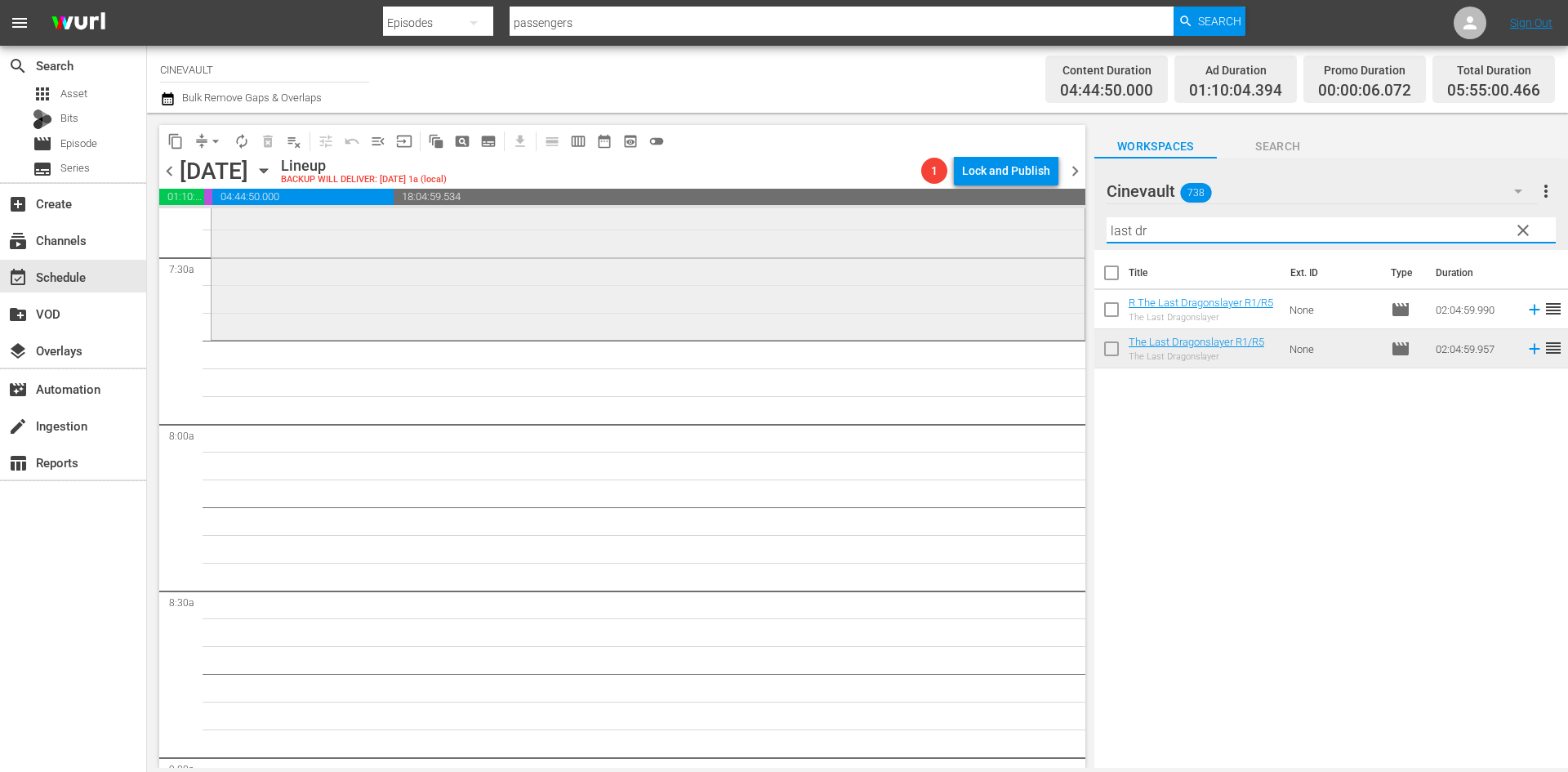
drag, startPoint x: 1158, startPoint y: 238, endPoint x: 1020, endPoint y: 246, distance: 138.2
click at [1020, 246] on div "content_copy compress arrow_drop_down autorenew_outlined delete_forever_outline…" at bounding box center [857, 440] width 1421 height 655
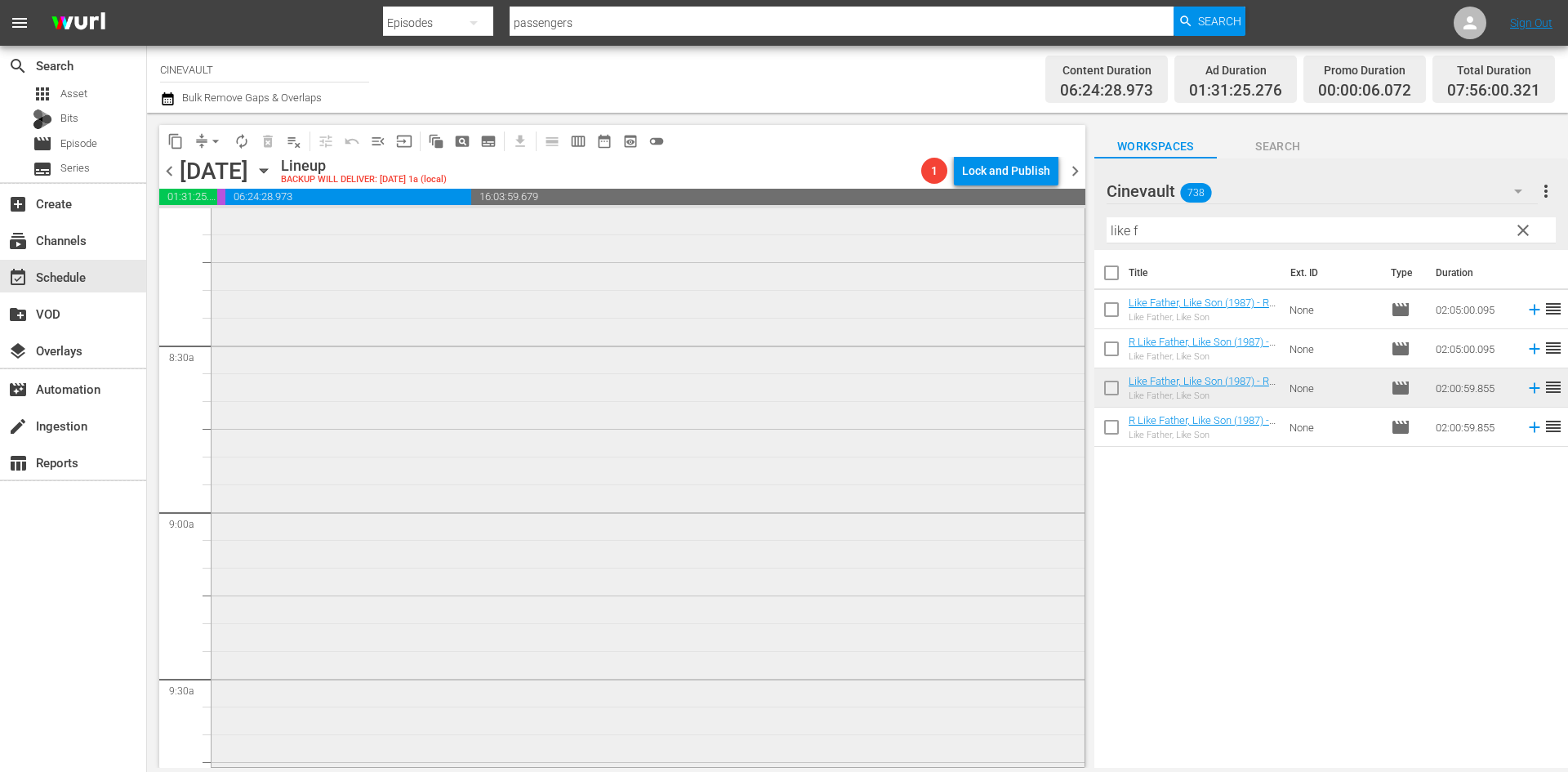
scroll to position [2940, 0]
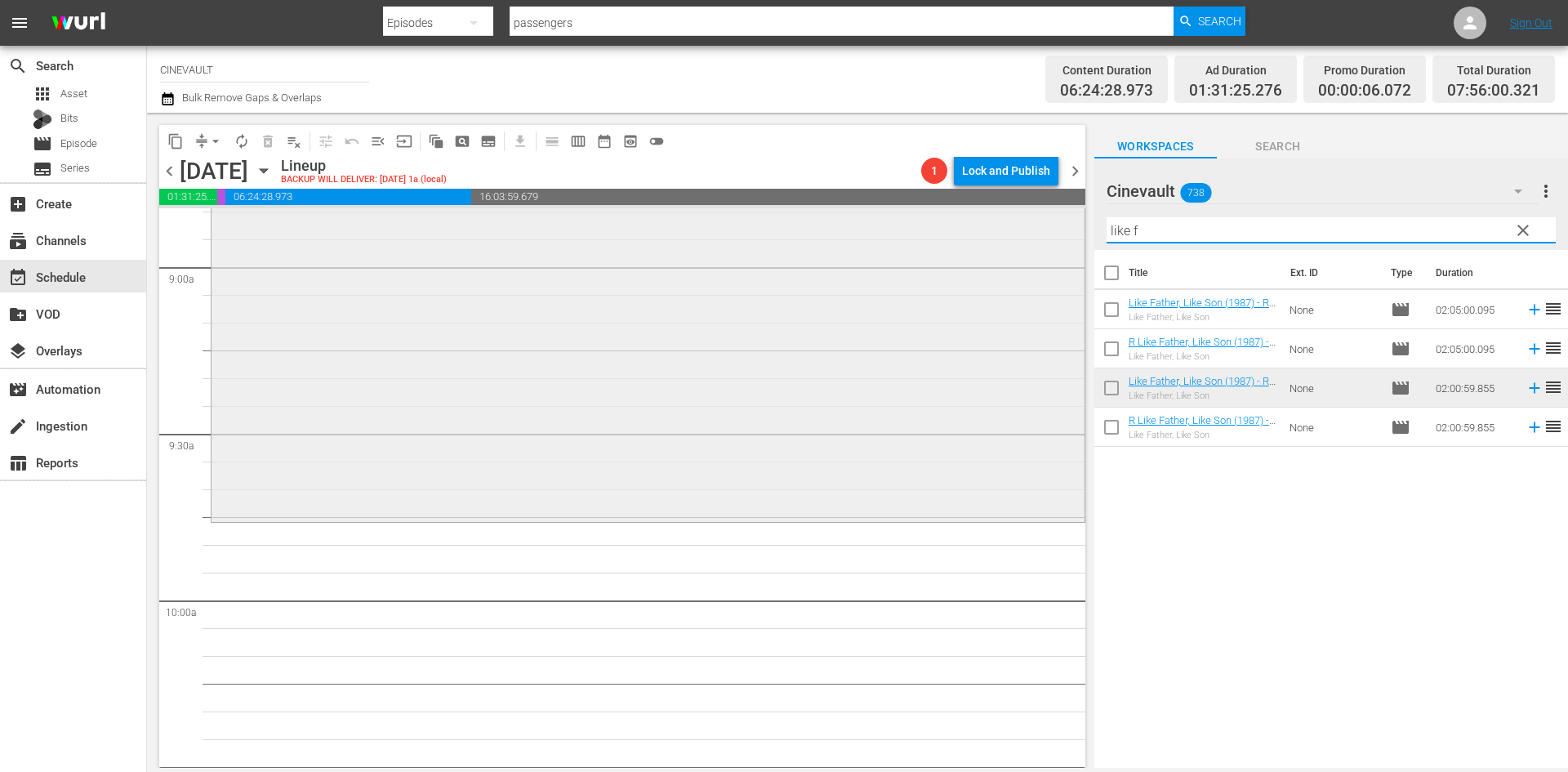
drag, startPoint x: 1242, startPoint y: 233, endPoint x: 869, endPoint y: 241, distance: 373.1
click at [869, 241] on div "content_copy compress arrow_drop_down autorenew_outlined delete_forever_outline…" at bounding box center [857, 440] width 1421 height 655
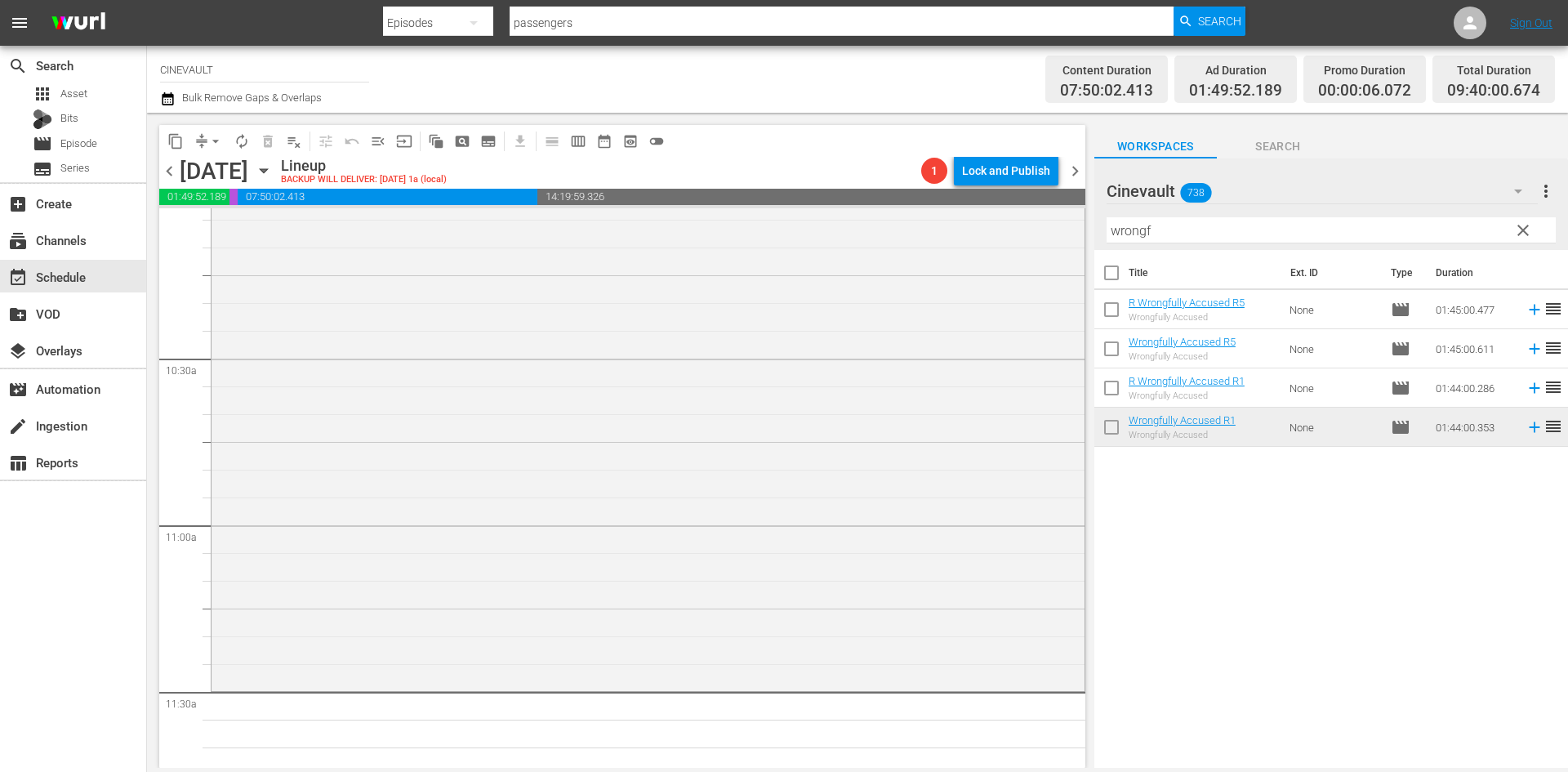
scroll to position [3512, 0]
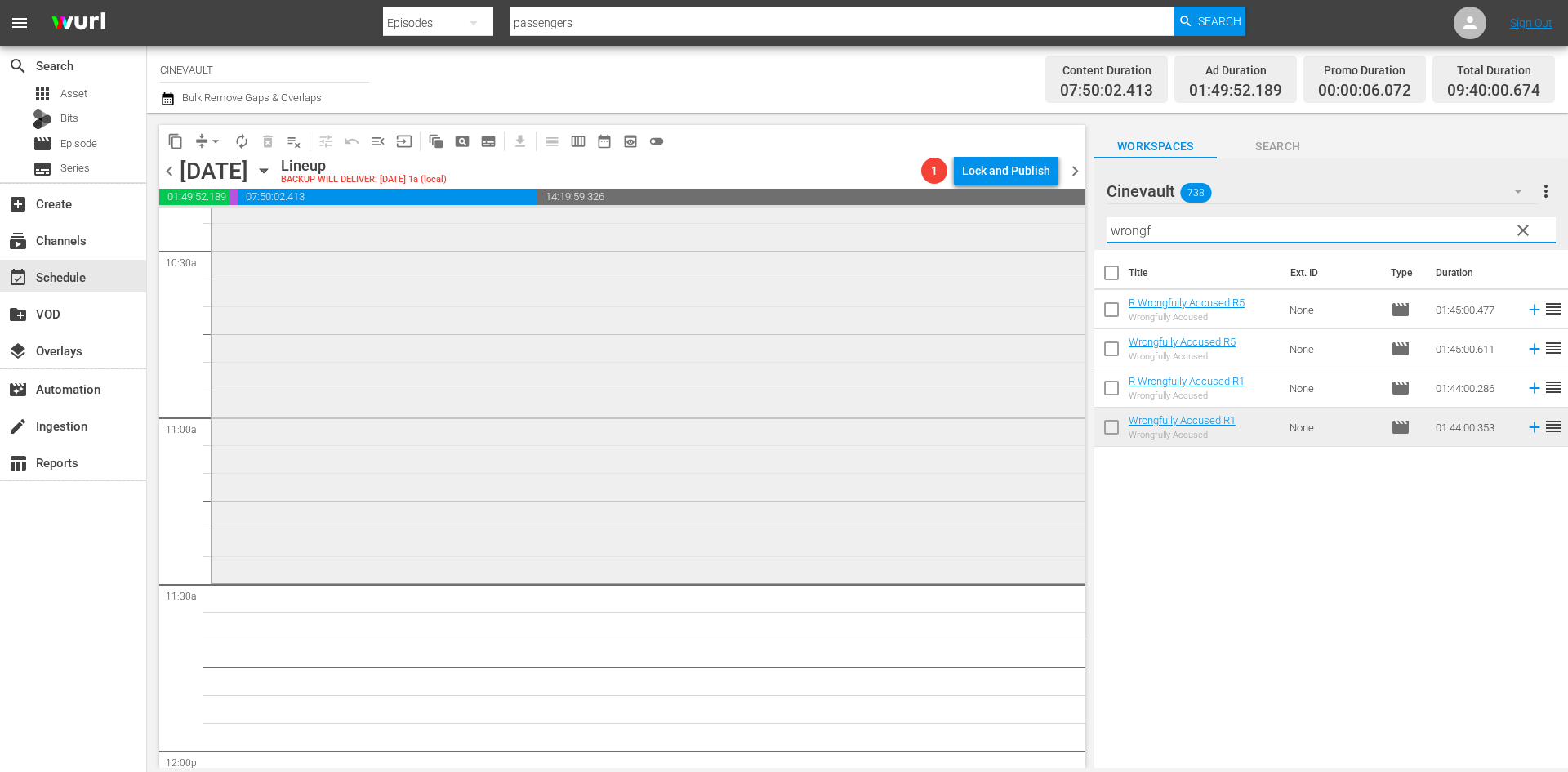
drag, startPoint x: 1182, startPoint y: 237, endPoint x: 895, endPoint y: 216, distance: 287.8
click at [895, 216] on div "content_copy compress arrow_drop_down autorenew_outlined delete_forever_outline…" at bounding box center [857, 440] width 1421 height 655
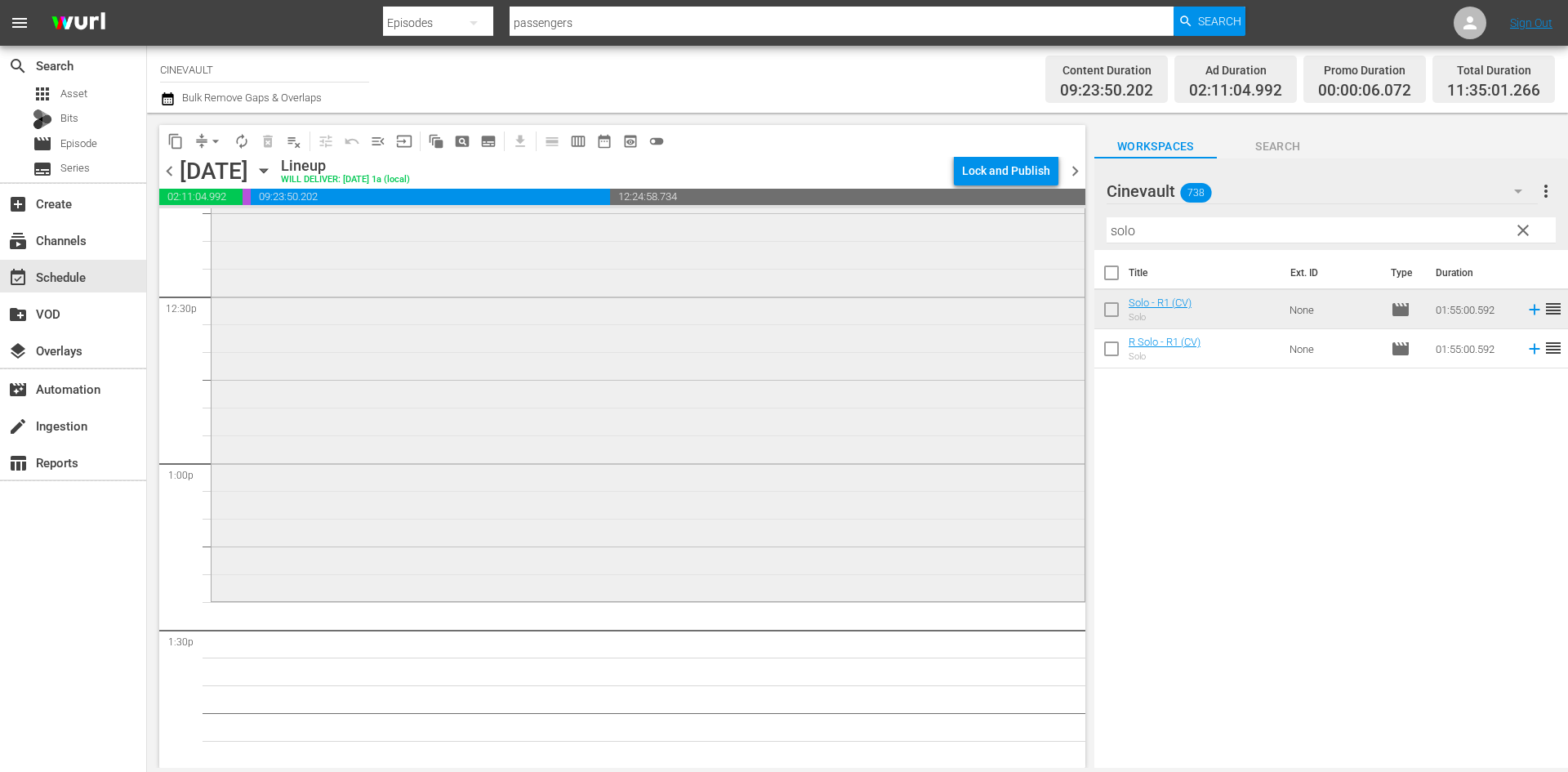
scroll to position [4240, 0]
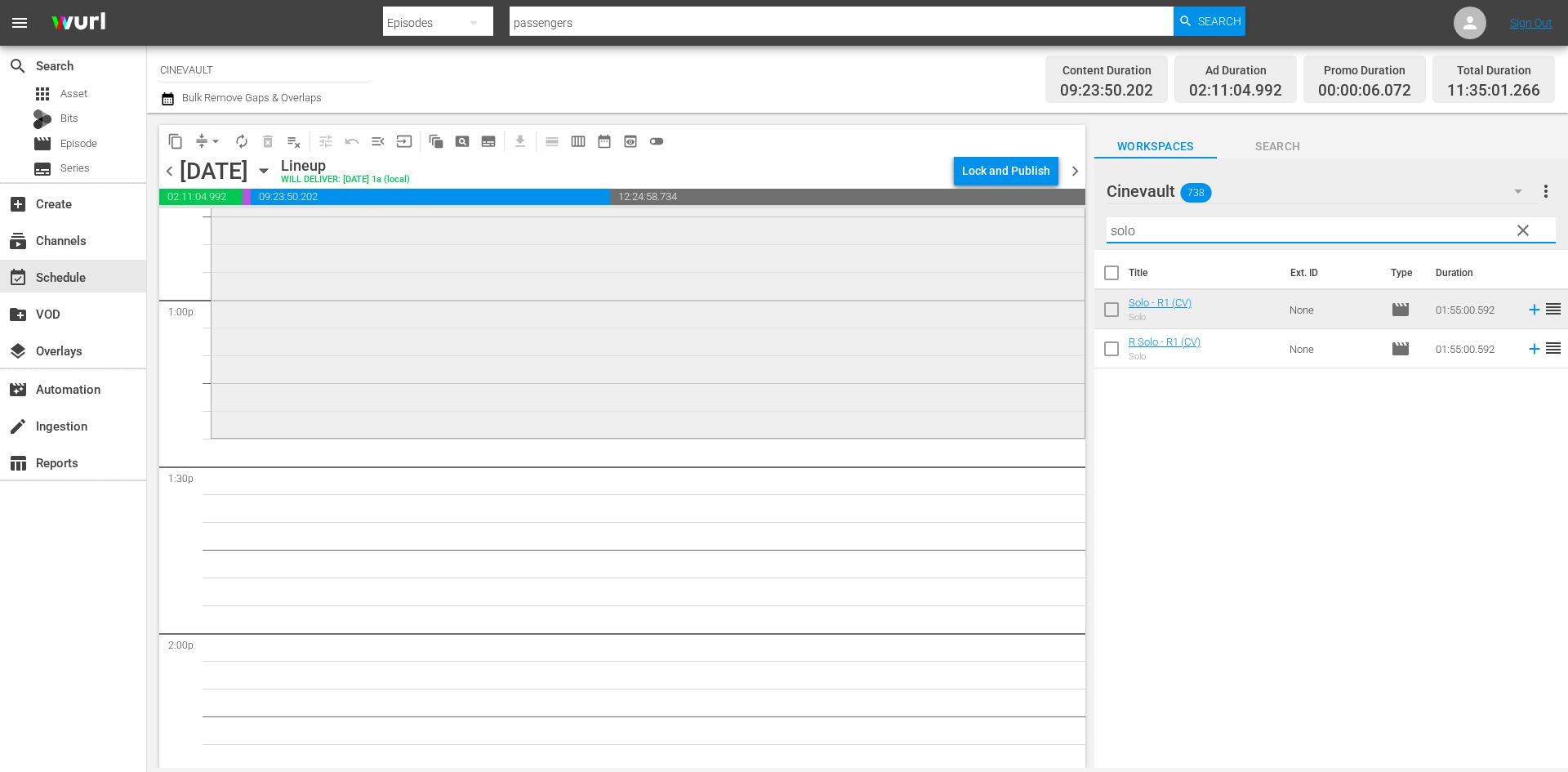
drag, startPoint x: 1198, startPoint y: 229, endPoint x: 1052, endPoint y: 224, distance: 146.1
click at [1052, 224] on div "content_copy compress arrow_drop_down autorenew_outlined delete_forever_outline…" at bounding box center [857, 440] width 1421 height 655
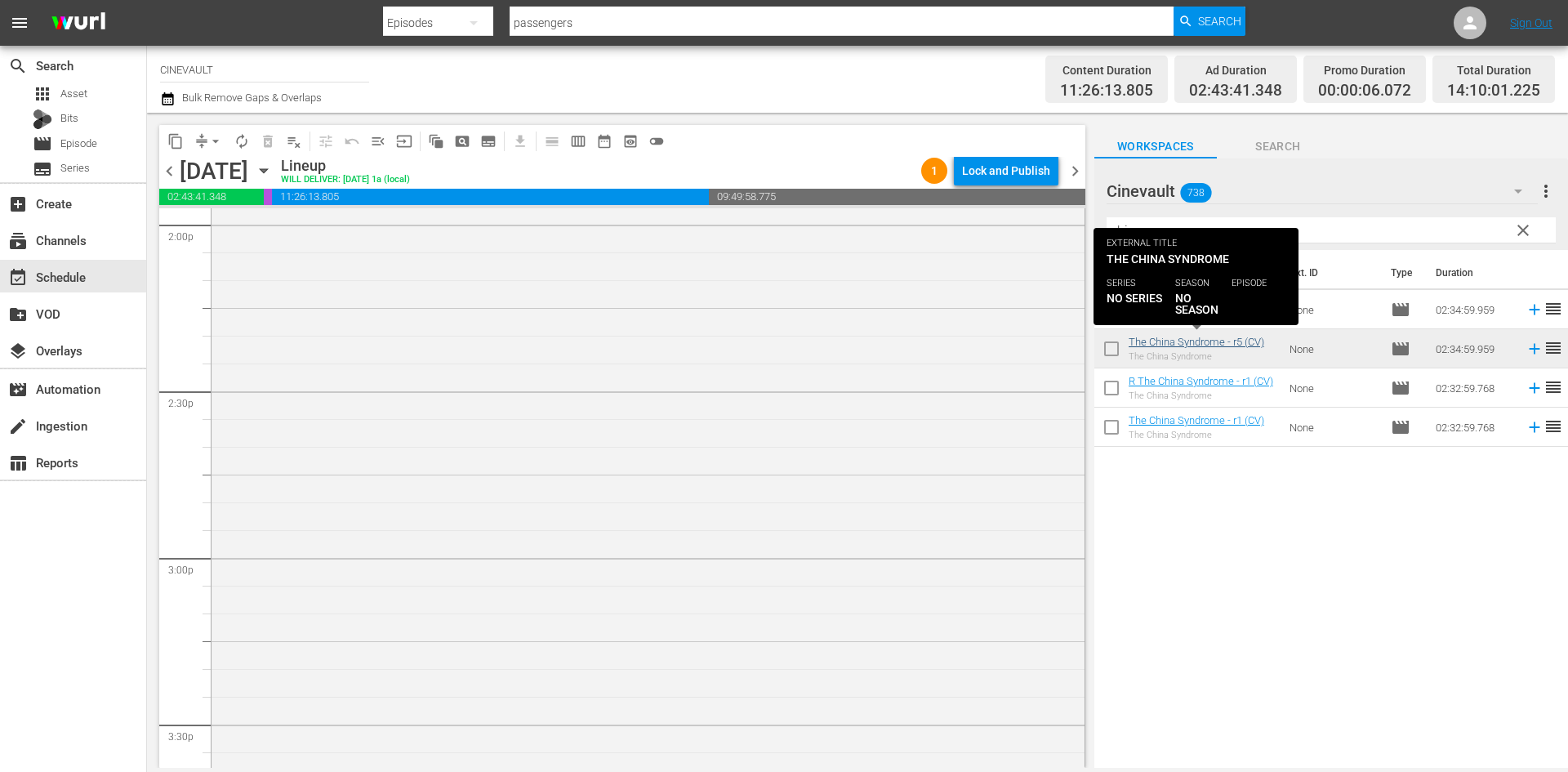
scroll to position [4811, 0]
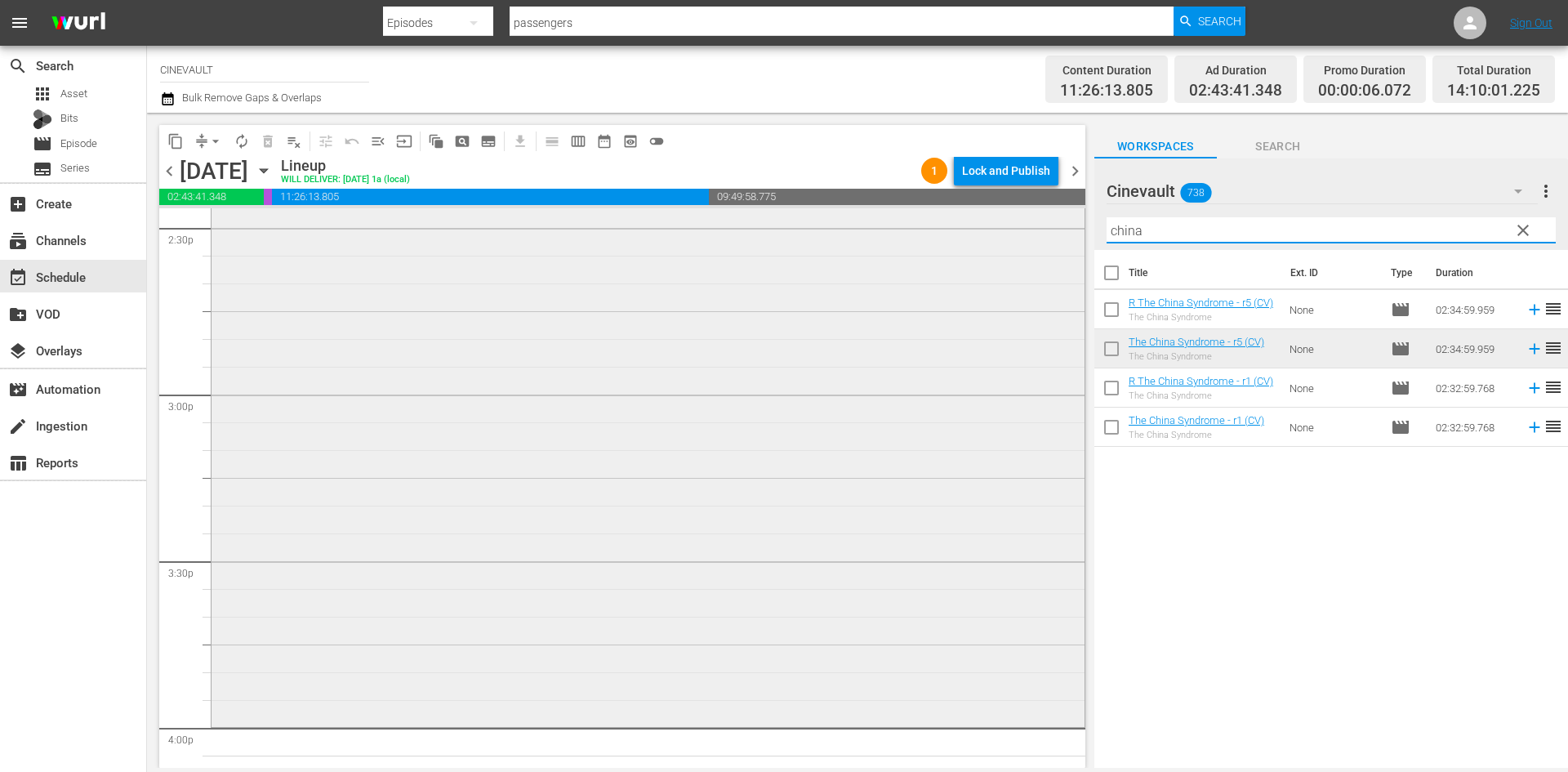
drag, startPoint x: 1317, startPoint y: 222, endPoint x: 876, endPoint y: 232, distance: 441.1
click at [876, 232] on div "content_copy compress arrow_drop_down autorenew_outlined delete_forever_outline…" at bounding box center [857, 440] width 1421 height 655
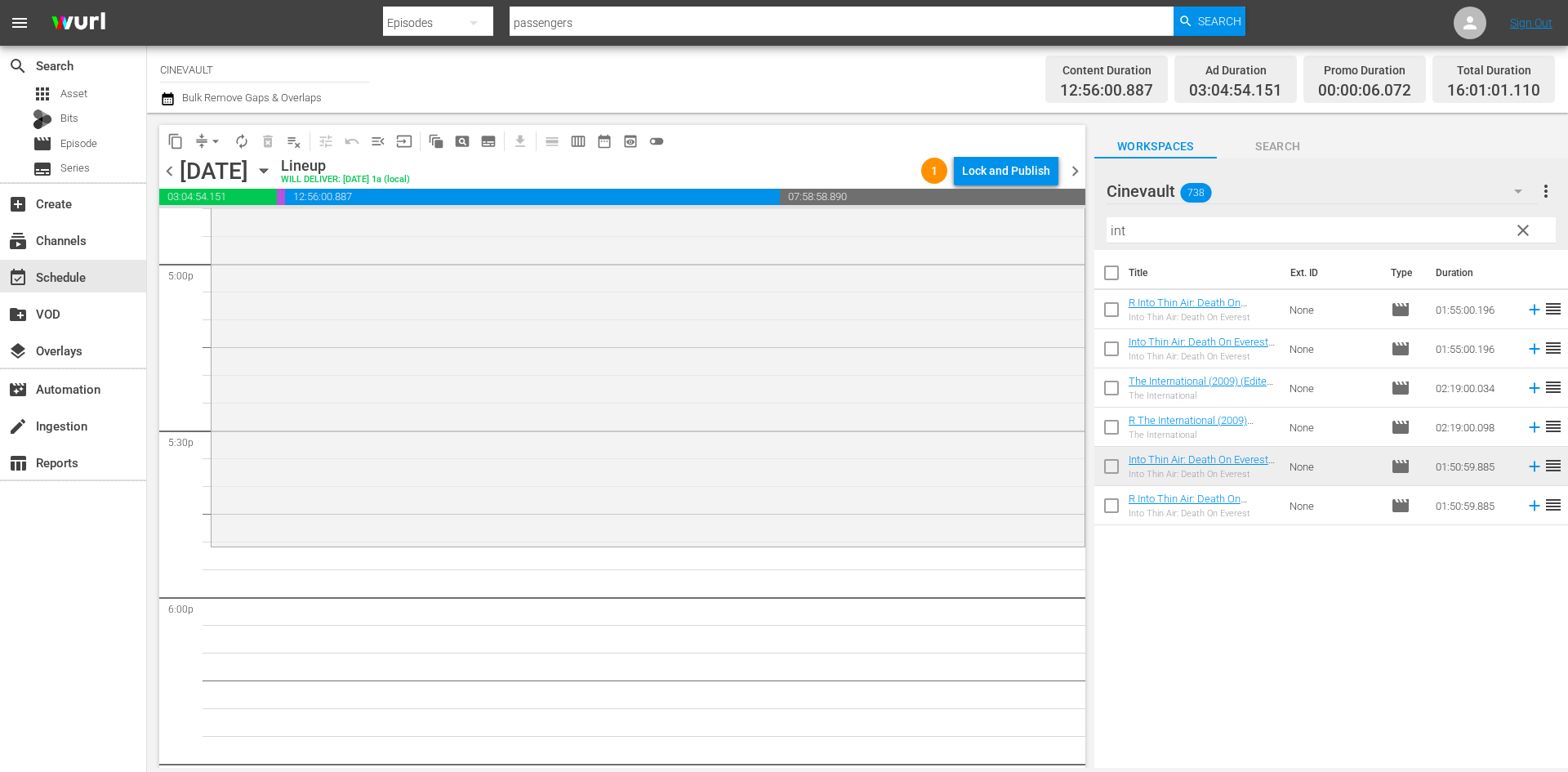
scroll to position [5628, 0]
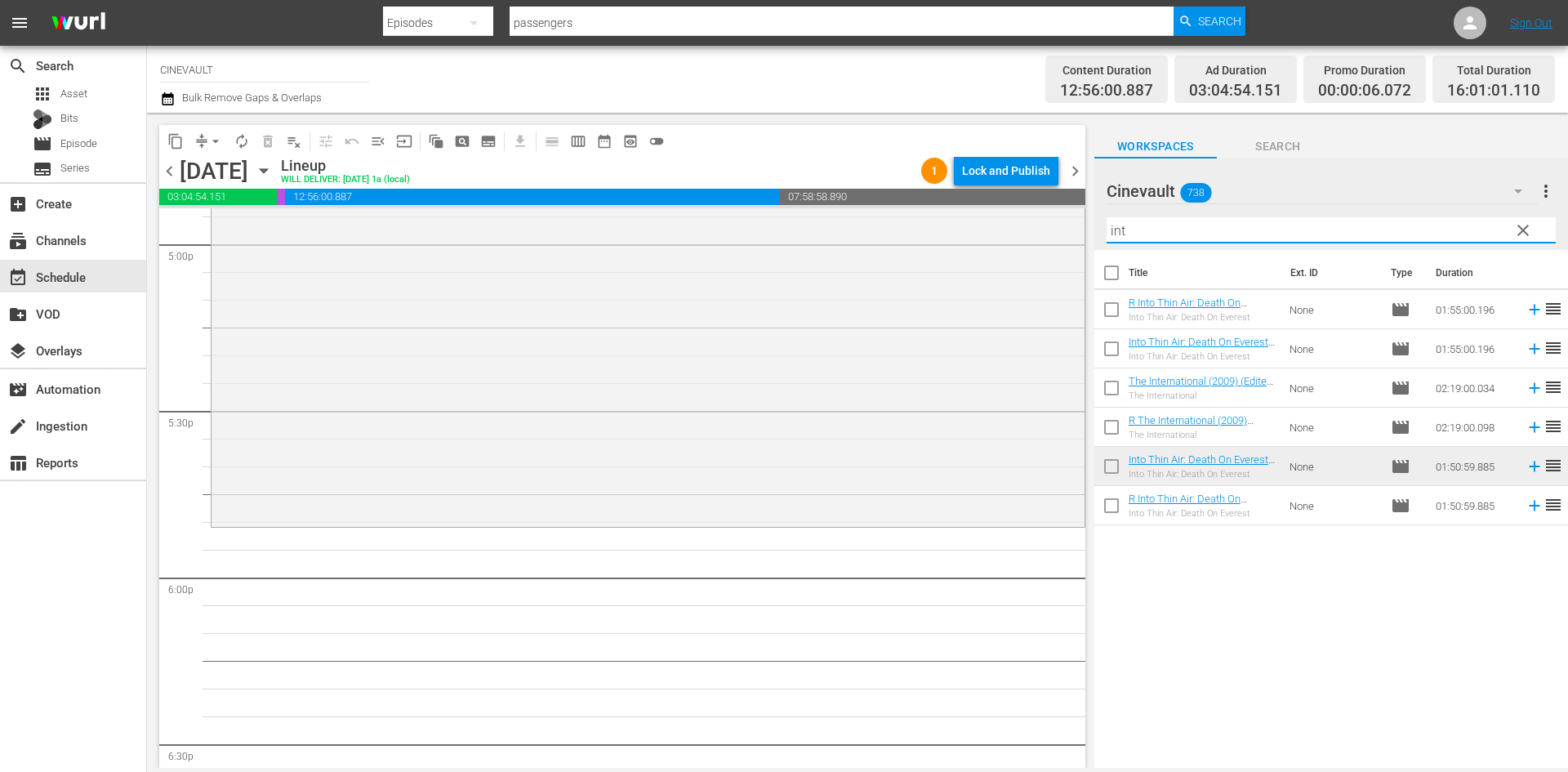
drag, startPoint x: 1215, startPoint y: 225, endPoint x: 884, endPoint y: 204, distance: 331.7
click at [884, 204] on div "content_copy compress arrow_drop_down autorenew_outlined delete_forever_outline…" at bounding box center [857, 440] width 1421 height 655
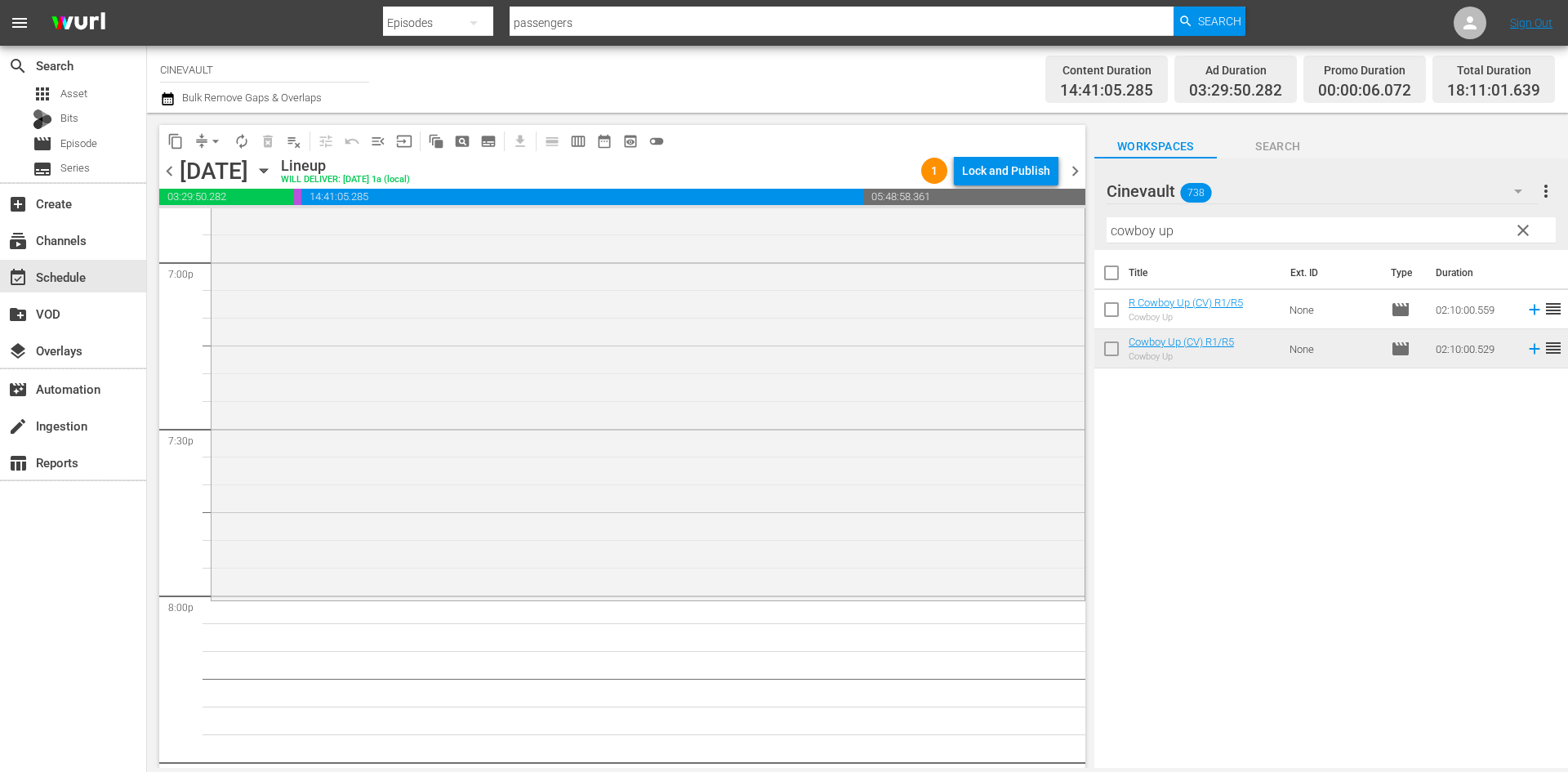
scroll to position [6444, 0]
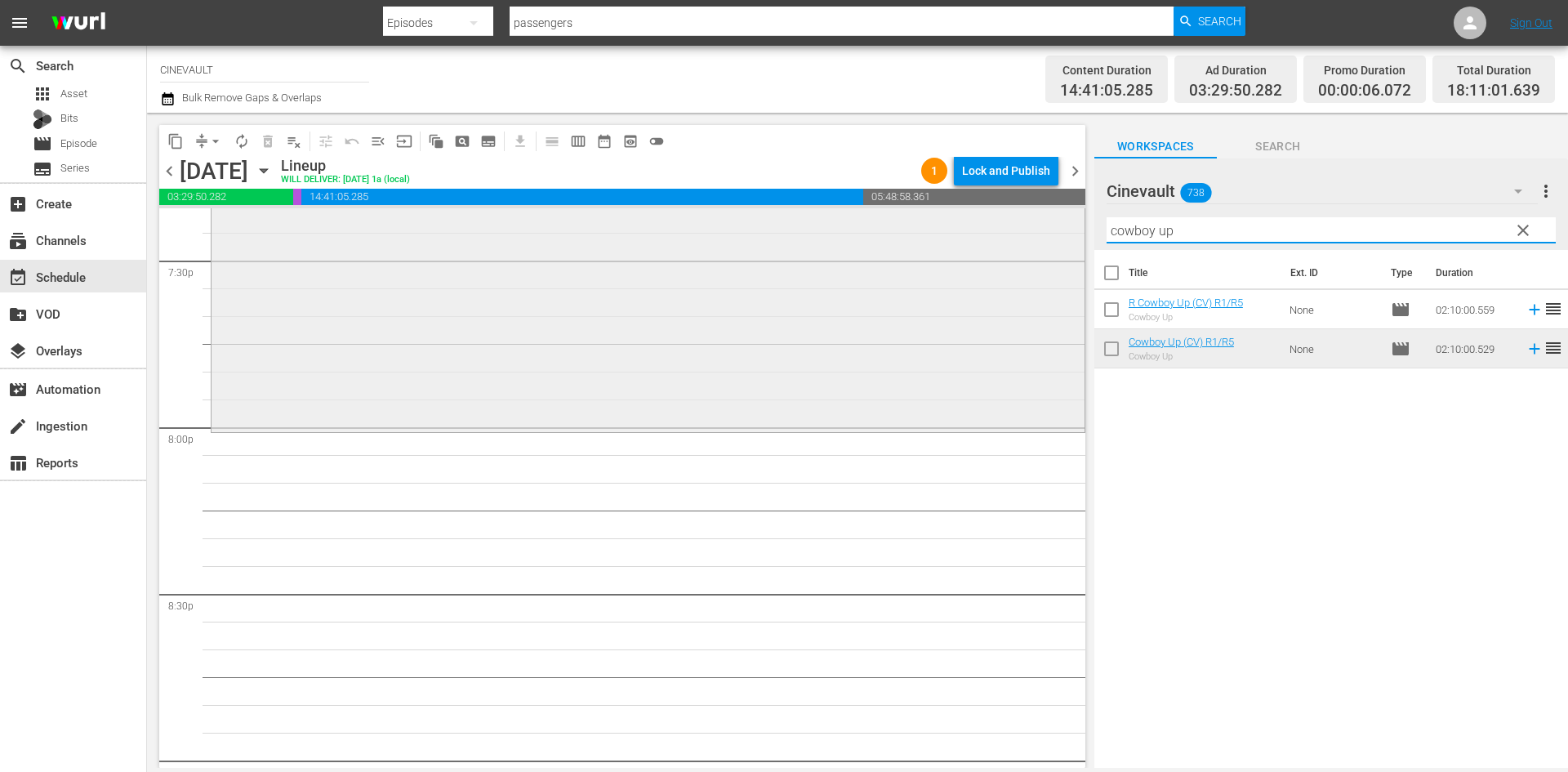
drag, startPoint x: 1181, startPoint y: 237, endPoint x: 1009, endPoint y: 250, distance: 172.5
click at [1009, 250] on div "content_copy compress arrow_drop_down autorenew_outlined delete_forever_outline…" at bounding box center [857, 440] width 1421 height 655
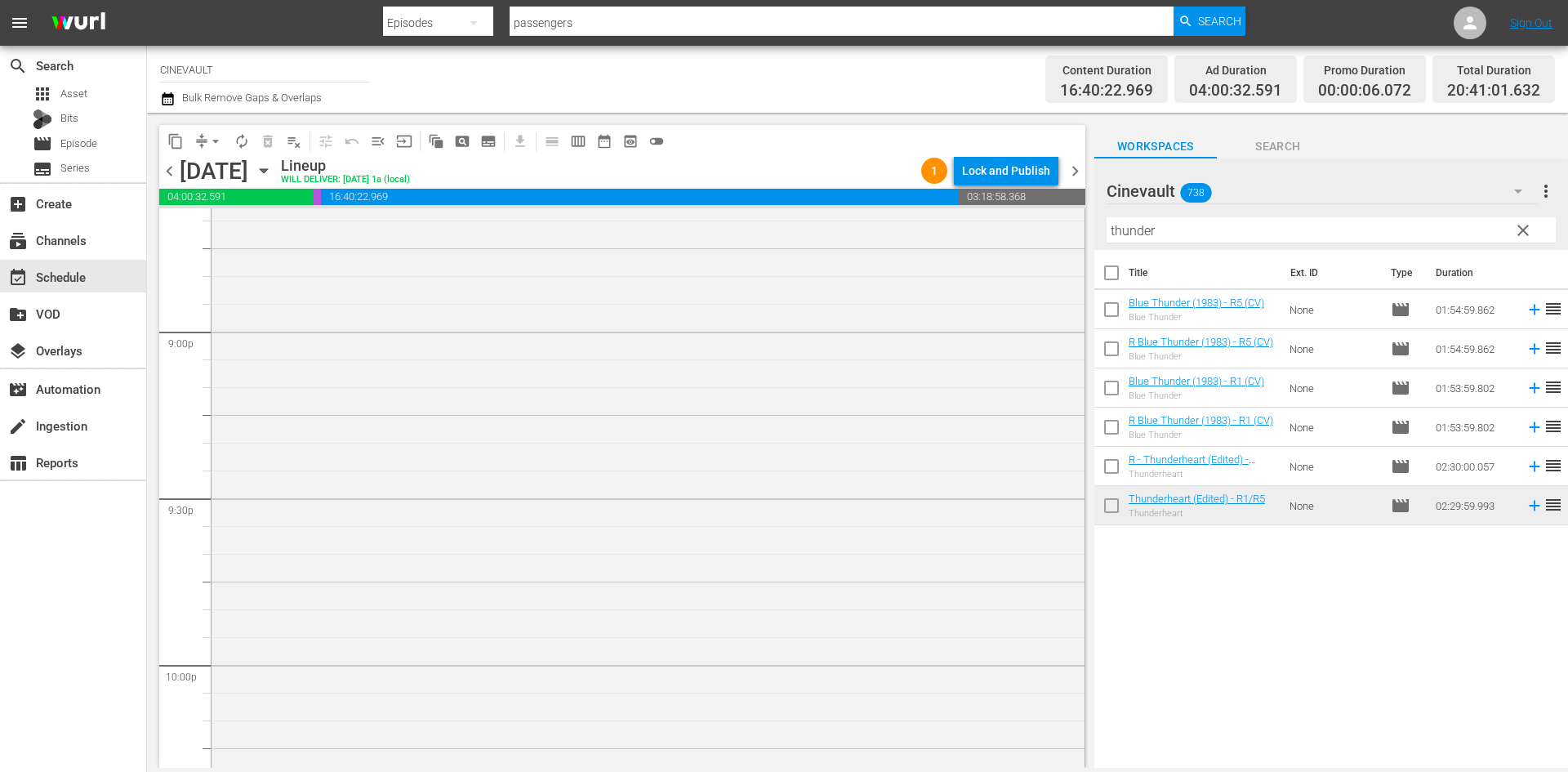
scroll to position [7017, 0]
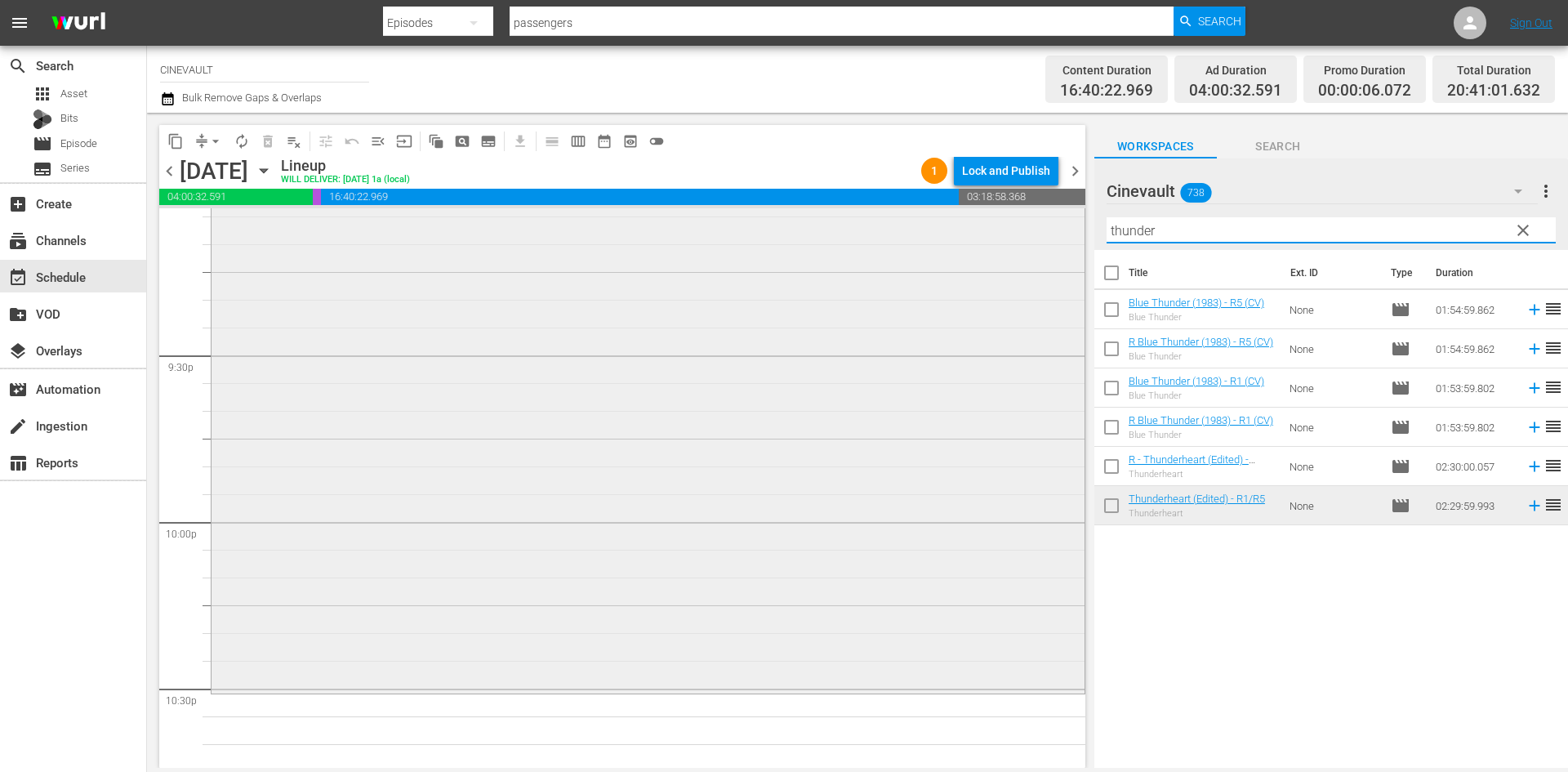
drag, startPoint x: 1217, startPoint y: 239, endPoint x: 710, endPoint y: 233, distance: 507.0
click at [710, 233] on div "content_copy compress arrow_drop_down autorenew_outlined delete_forever_outline…" at bounding box center [857, 440] width 1421 height 655
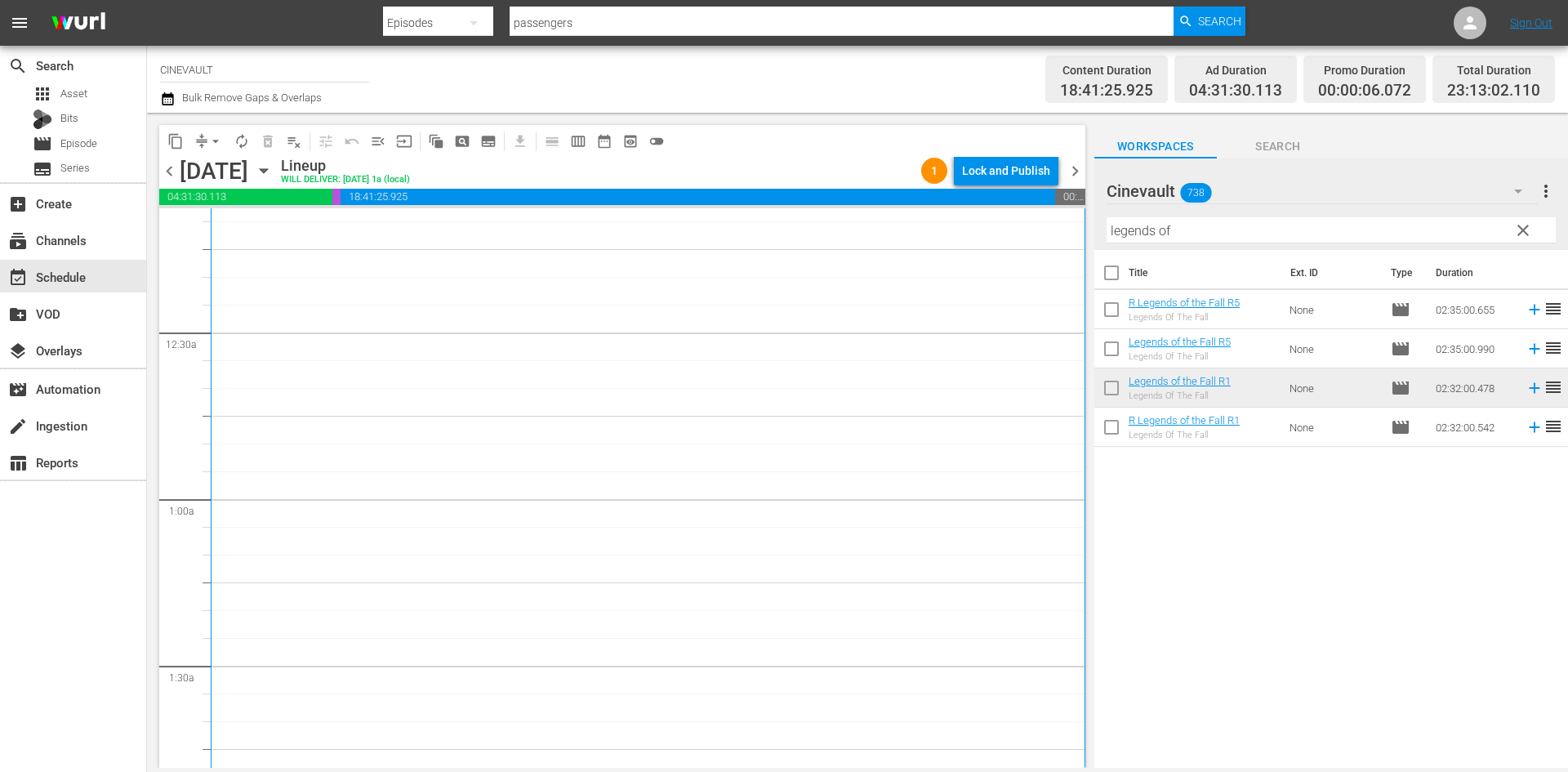
scroll to position [0, 0]
click at [1039, 181] on div "Lock and Publish" at bounding box center [1006, 170] width 89 height 30
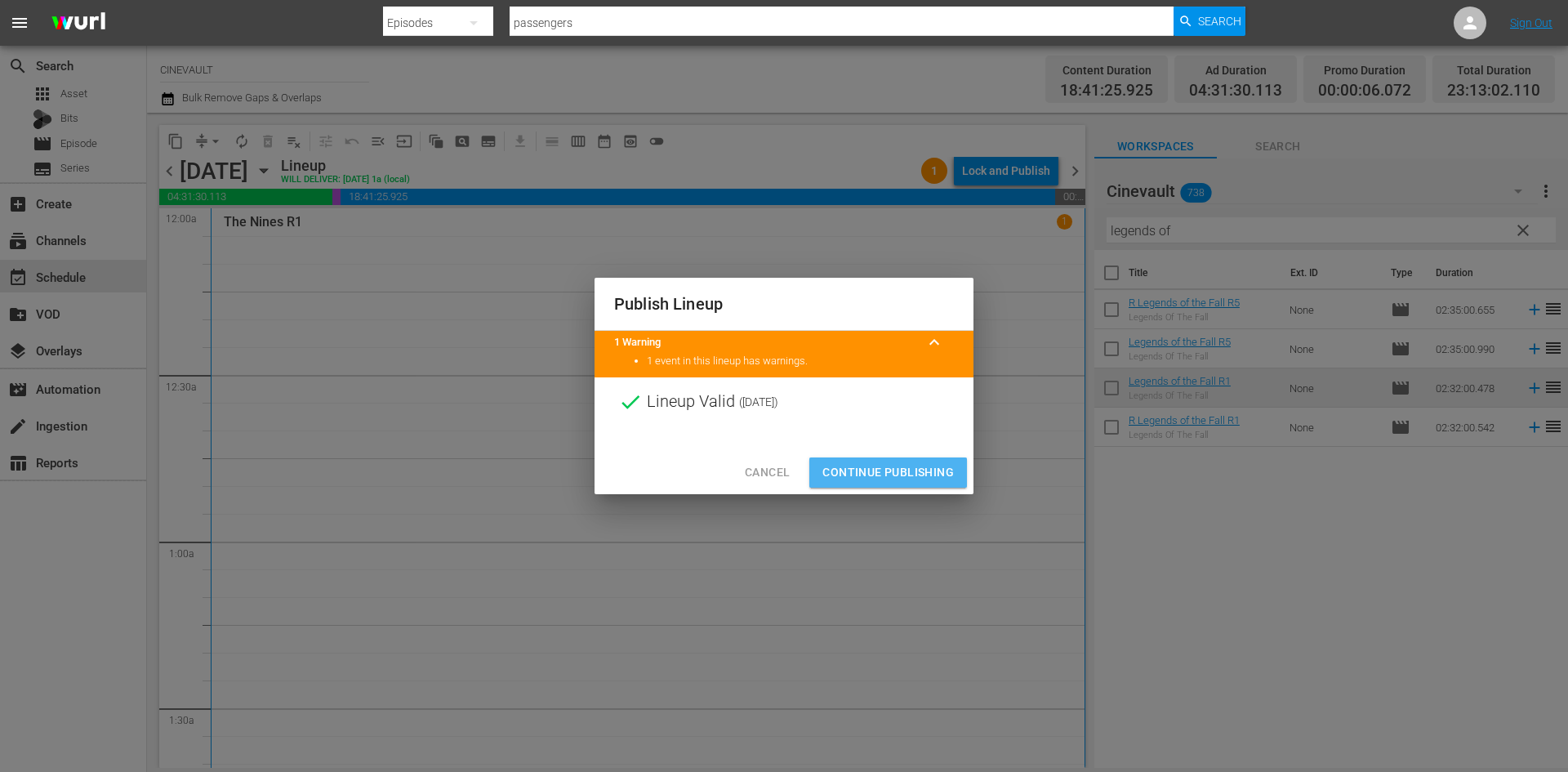
click at [919, 469] on span "Continue Publishing" at bounding box center [888, 472] width 131 height 20
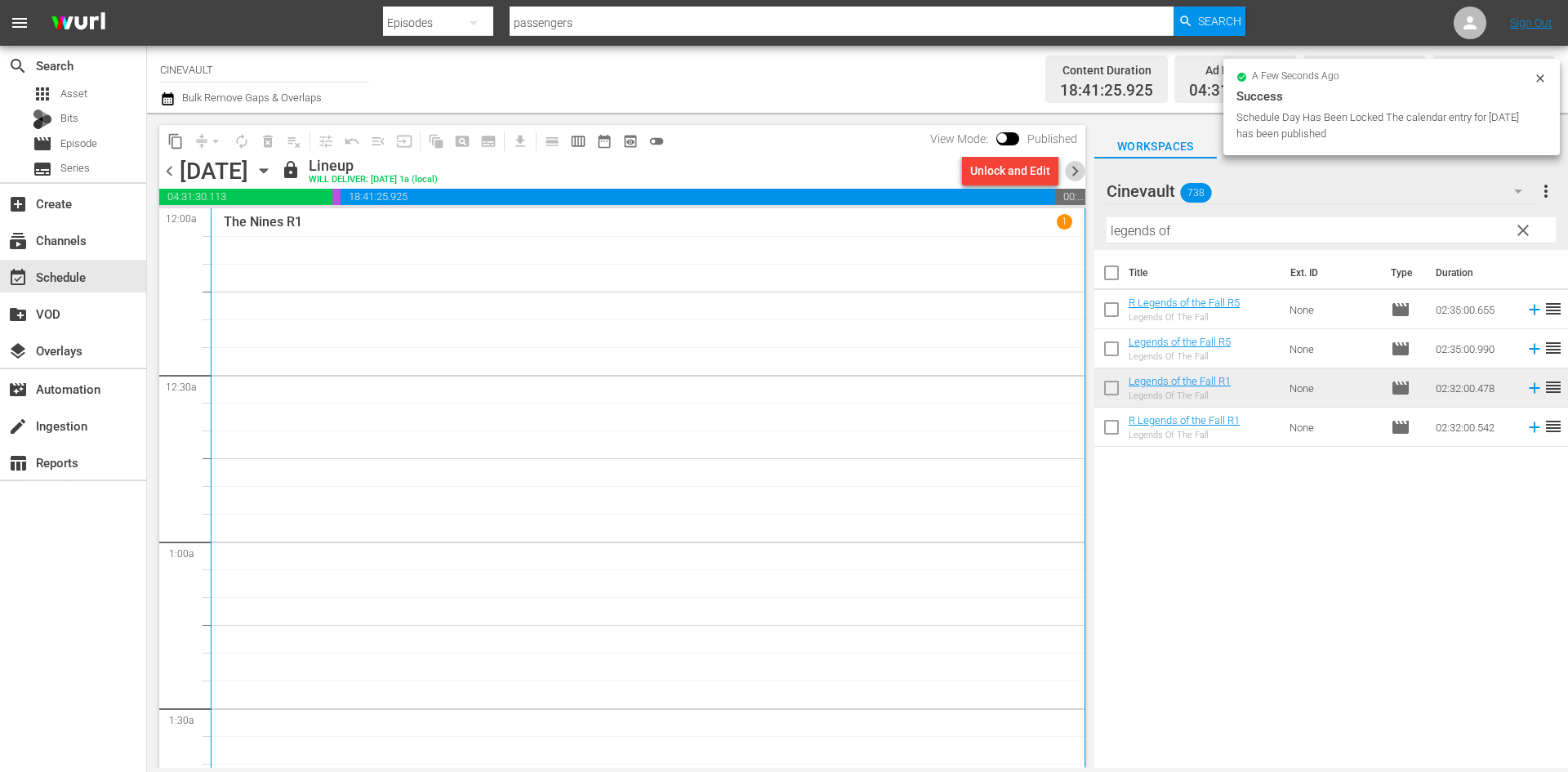
click at [1074, 168] on span "chevron_right" at bounding box center [1075, 170] width 20 height 20
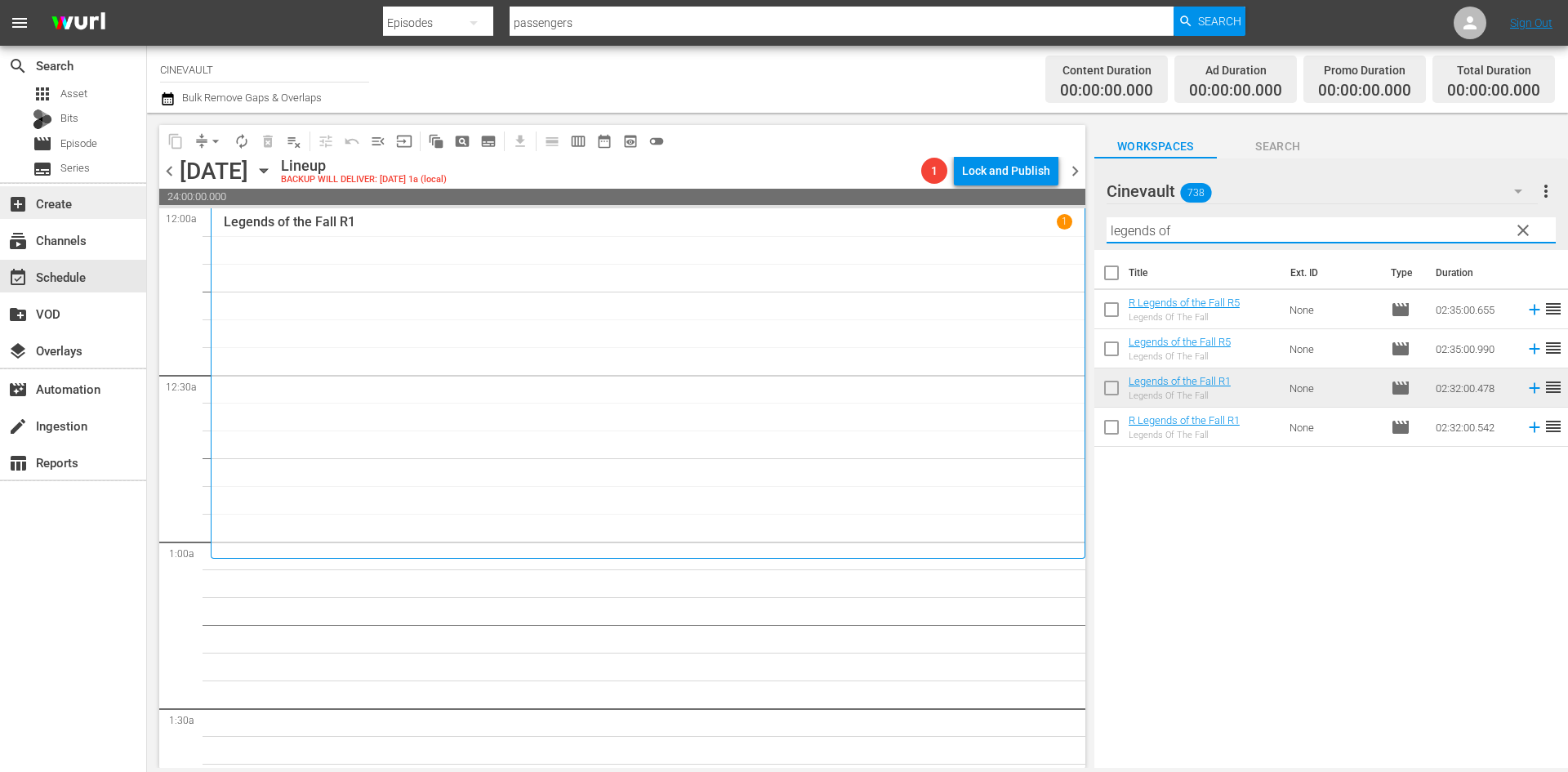
drag, startPoint x: 1201, startPoint y: 234, endPoint x: 60, endPoint y: 203, distance: 1141.4
click at [147, 0] on div "search Search apps Asset Bits movie Episode subtitles Series add_box Create sub…" at bounding box center [857, 0] width 1421 height 0
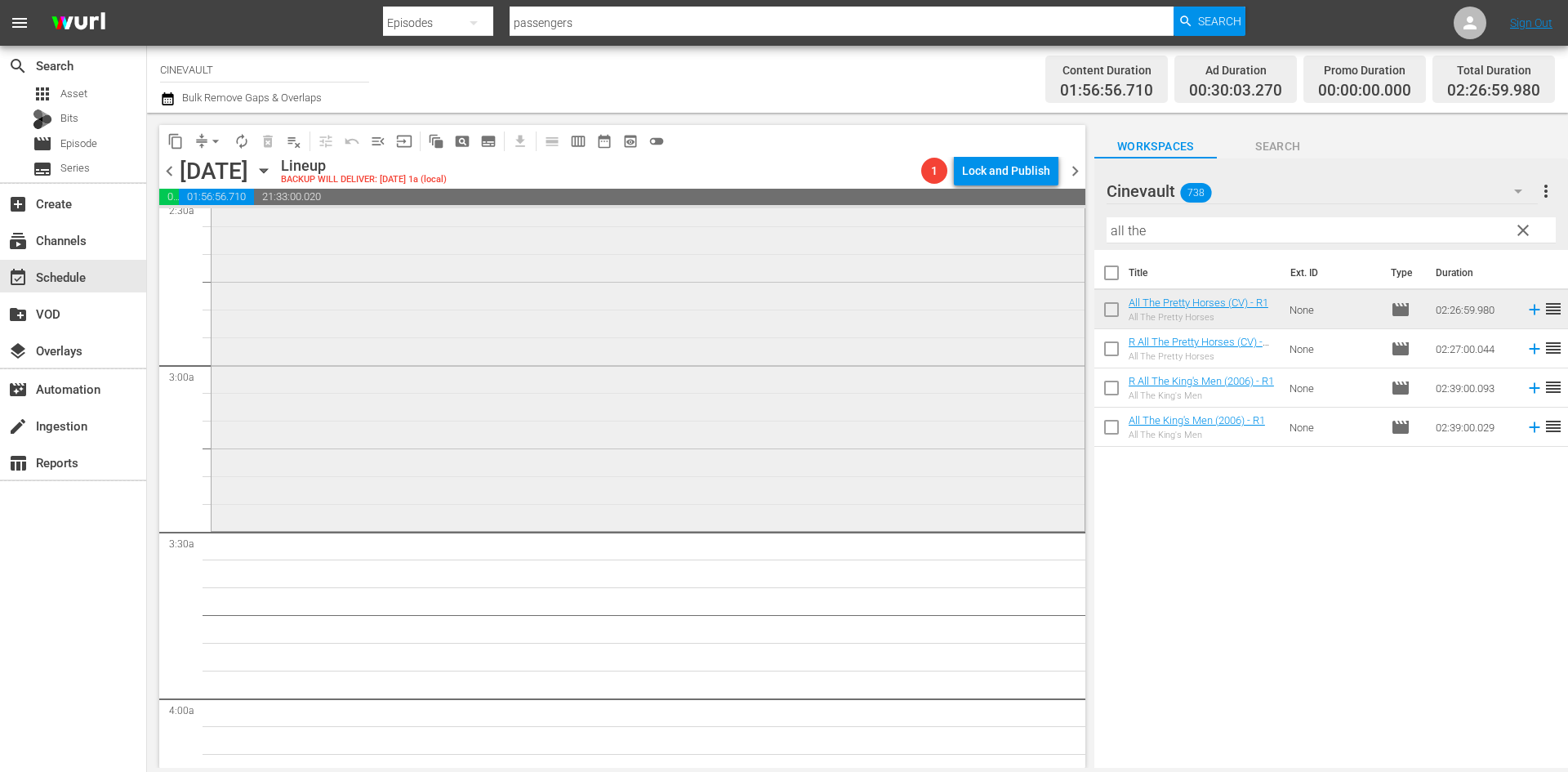
scroll to position [899, 0]
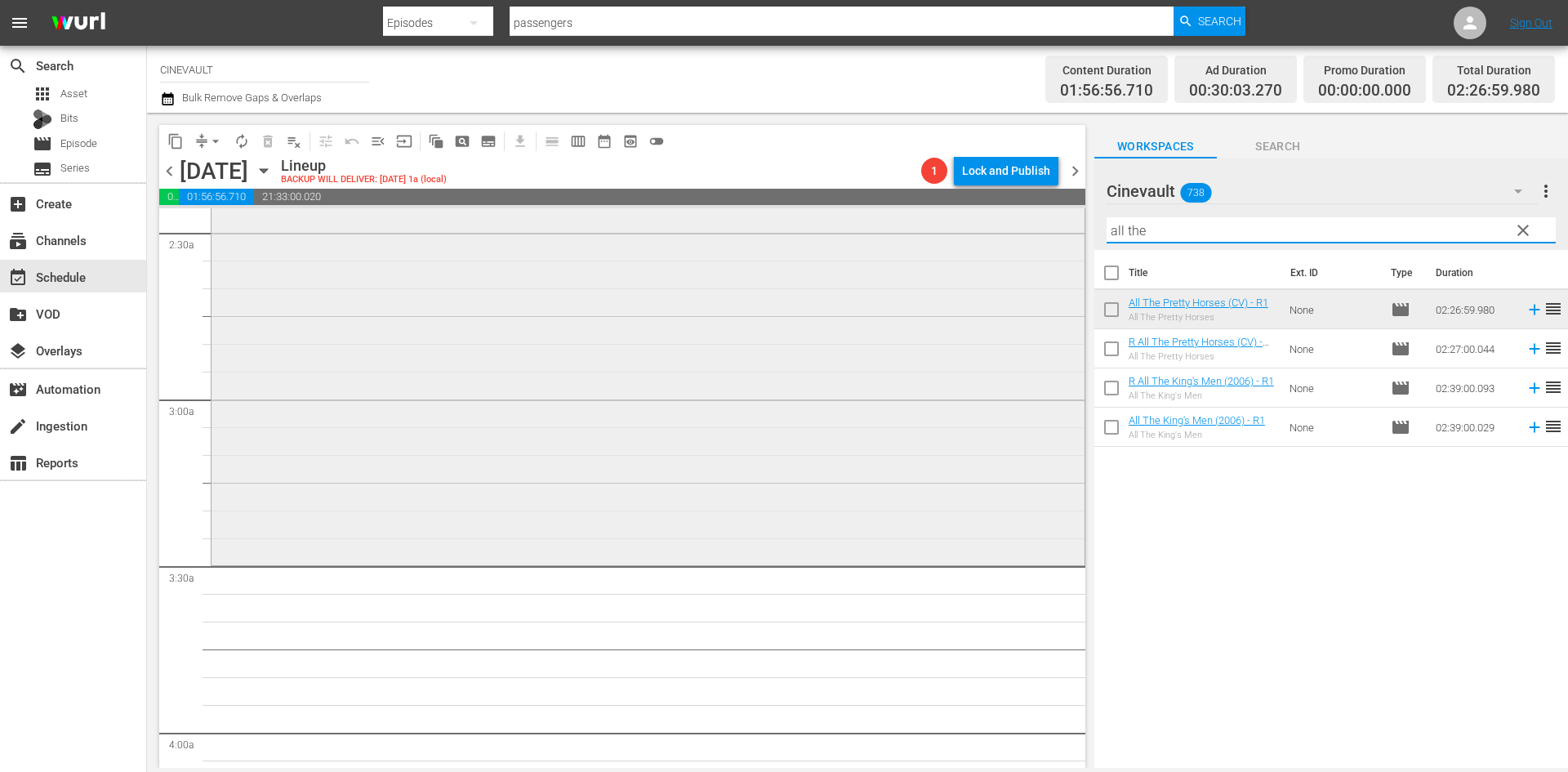
drag, startPoint x: 1235, startPoint y: 229, endPoint x: 998, endPoint y: 211, distance: 237.7
click at [998, 211] on div "content_copy compress arrow_drop_down autorenew_outlined delete_forever_outline…" at bounding box center [857, 440] width 1421 height 655
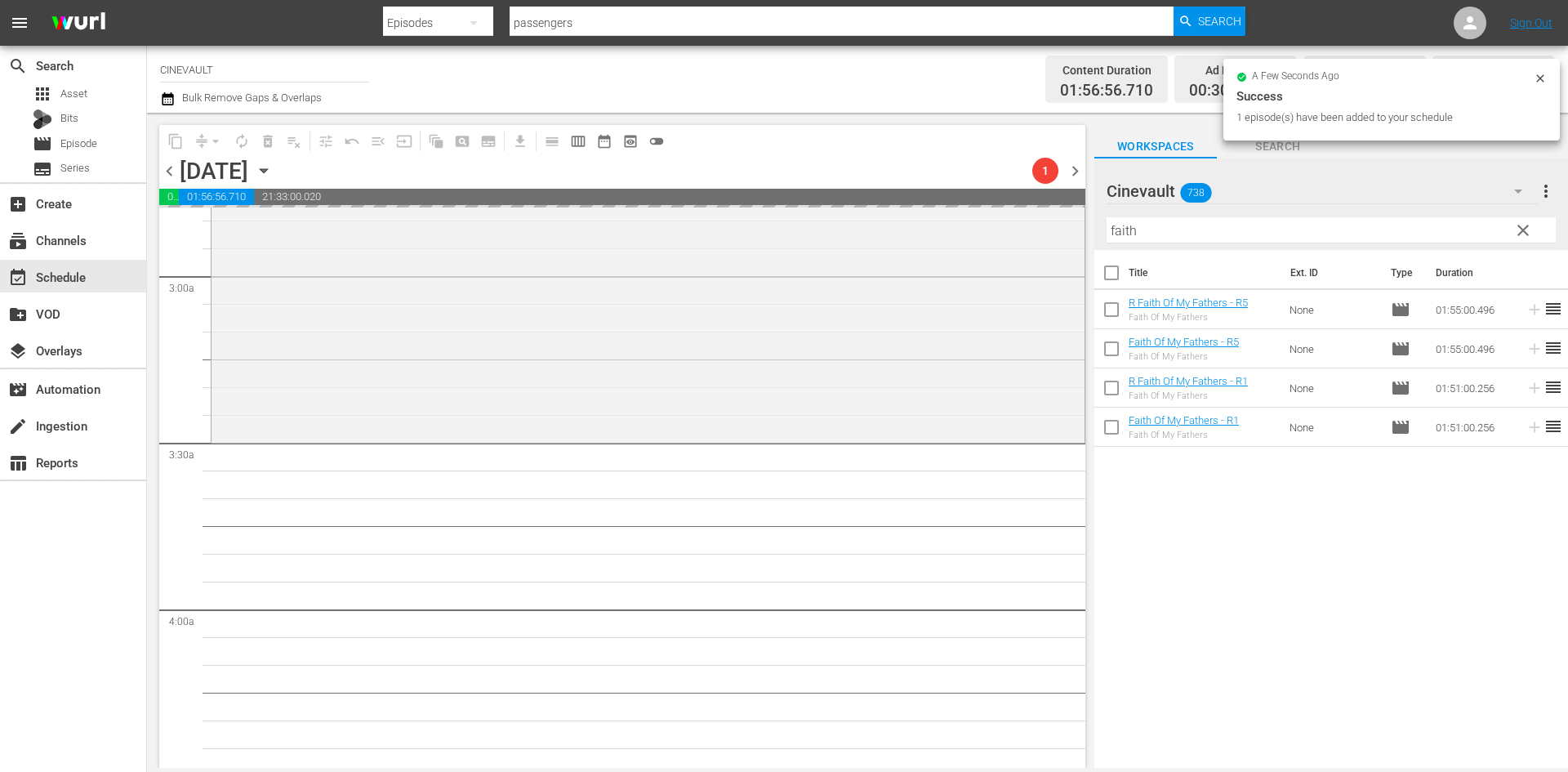
scroll to position [933, 0]
drag, startPoint x: 1191, startPoint y: 232, endPoint x: 1007, endPoint y: 216, distance: 184.7
click at [1007, 216] on div "content_copy compress arrow_drop_down autorenew_outlined delete_forever_outline…" at bounding box center [857, 440] width 1421 height 655
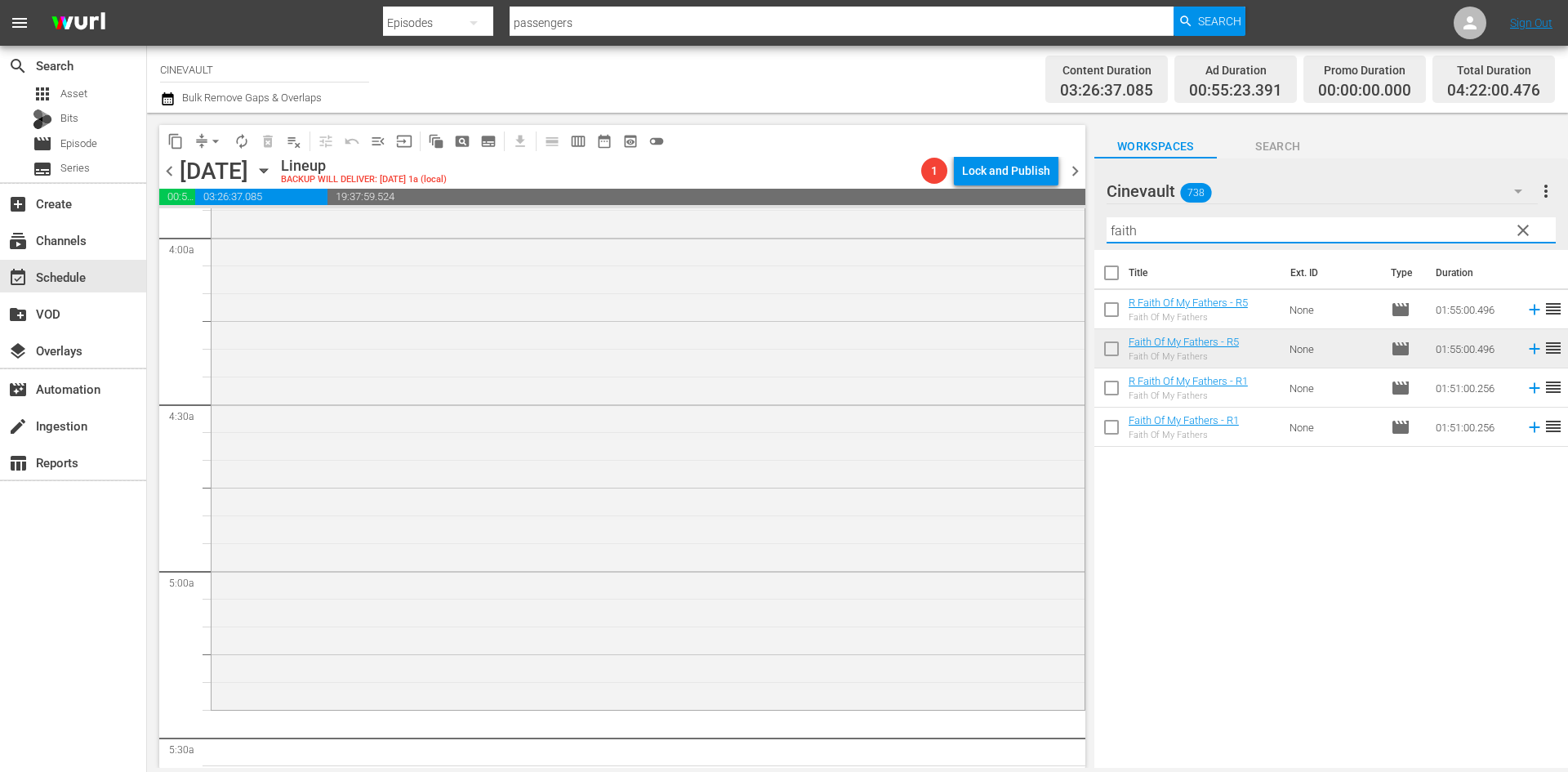
scroll to position [1341, 0]
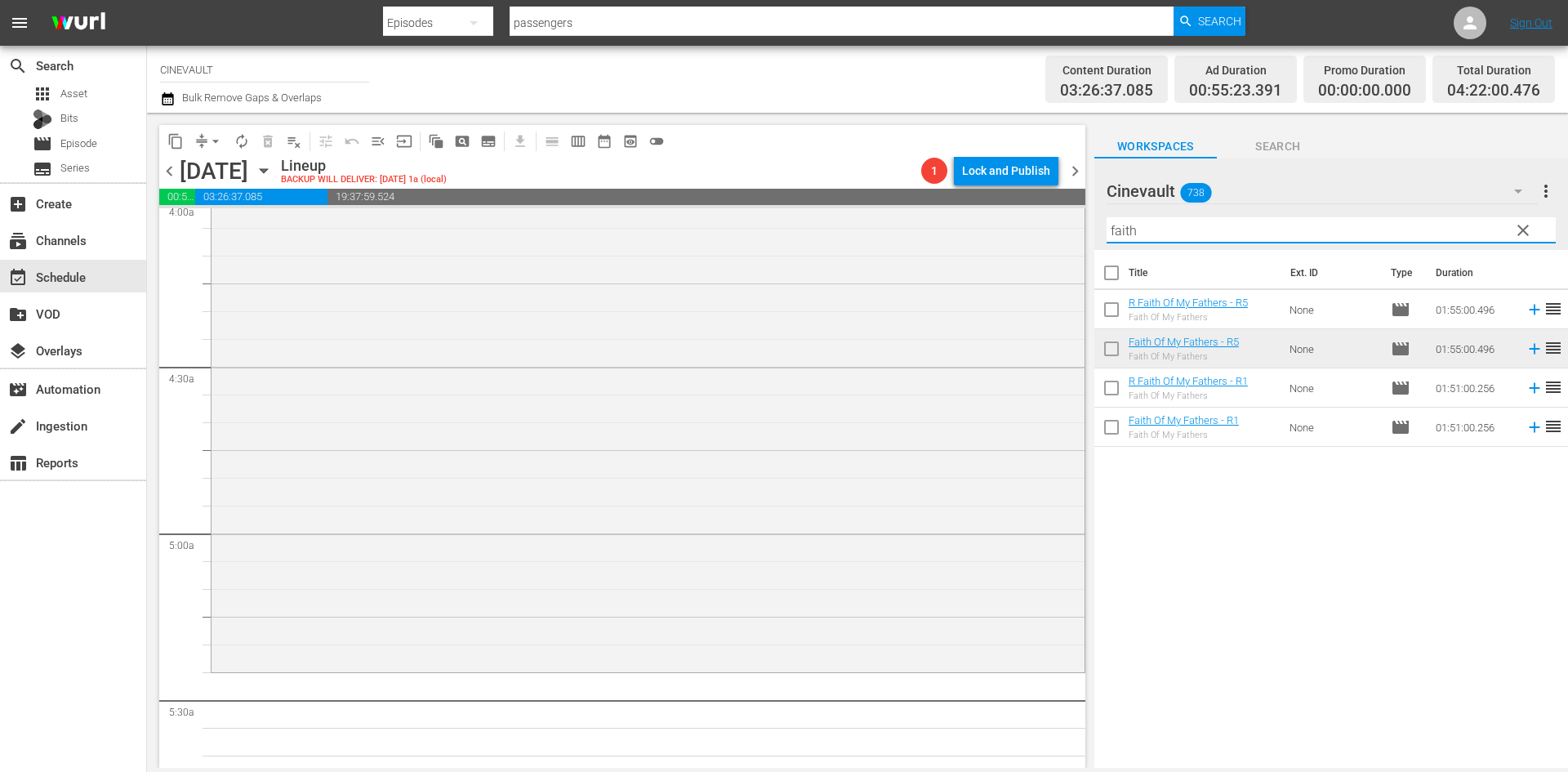
click at [1180, 234] on input "faith" at bounding box center [1331, 229] width 449 height 26
drag, startPoint x: 1180, startPoint y: 234, endPoint x: 1033, endPoint y: 233, distance: 147.0
click at [1033, 233] on div "content_copy compress arrow_drop_down autorenew_outlined delete_forever_outline…" at bounding box center [857, 440] width 1421 height 655
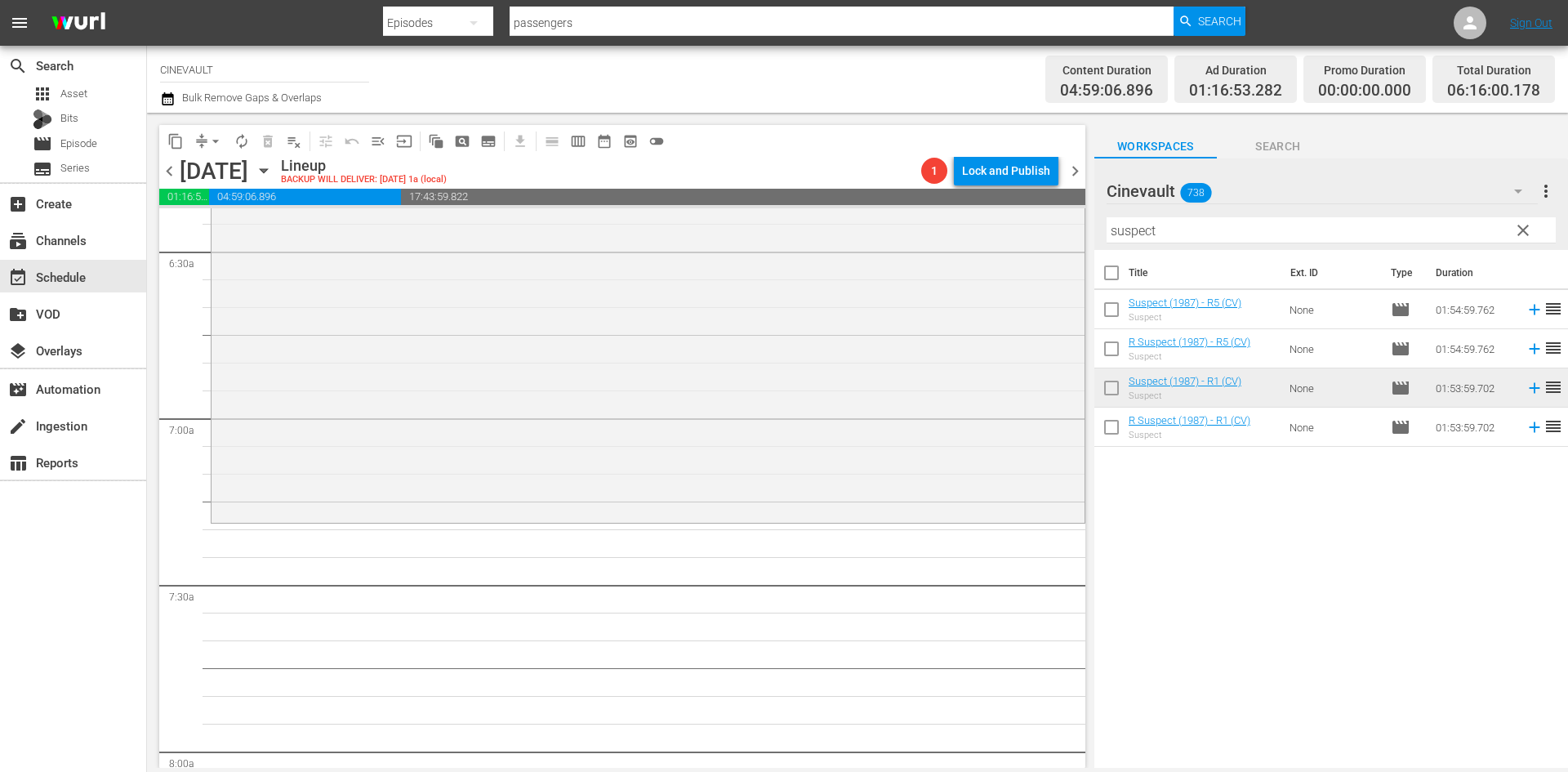
scroll to position [2123, 0]
drag, startPoint x: 1207, startPoint y: 230, endPoint x: 794, endPoint y: 223, distance: 413.1
click at [794, 223] on div "content_copy compress arrow_drop_down autorenew_outlined delete_forever_outline…" at bounding box center [857, 440] width 1421 height 655
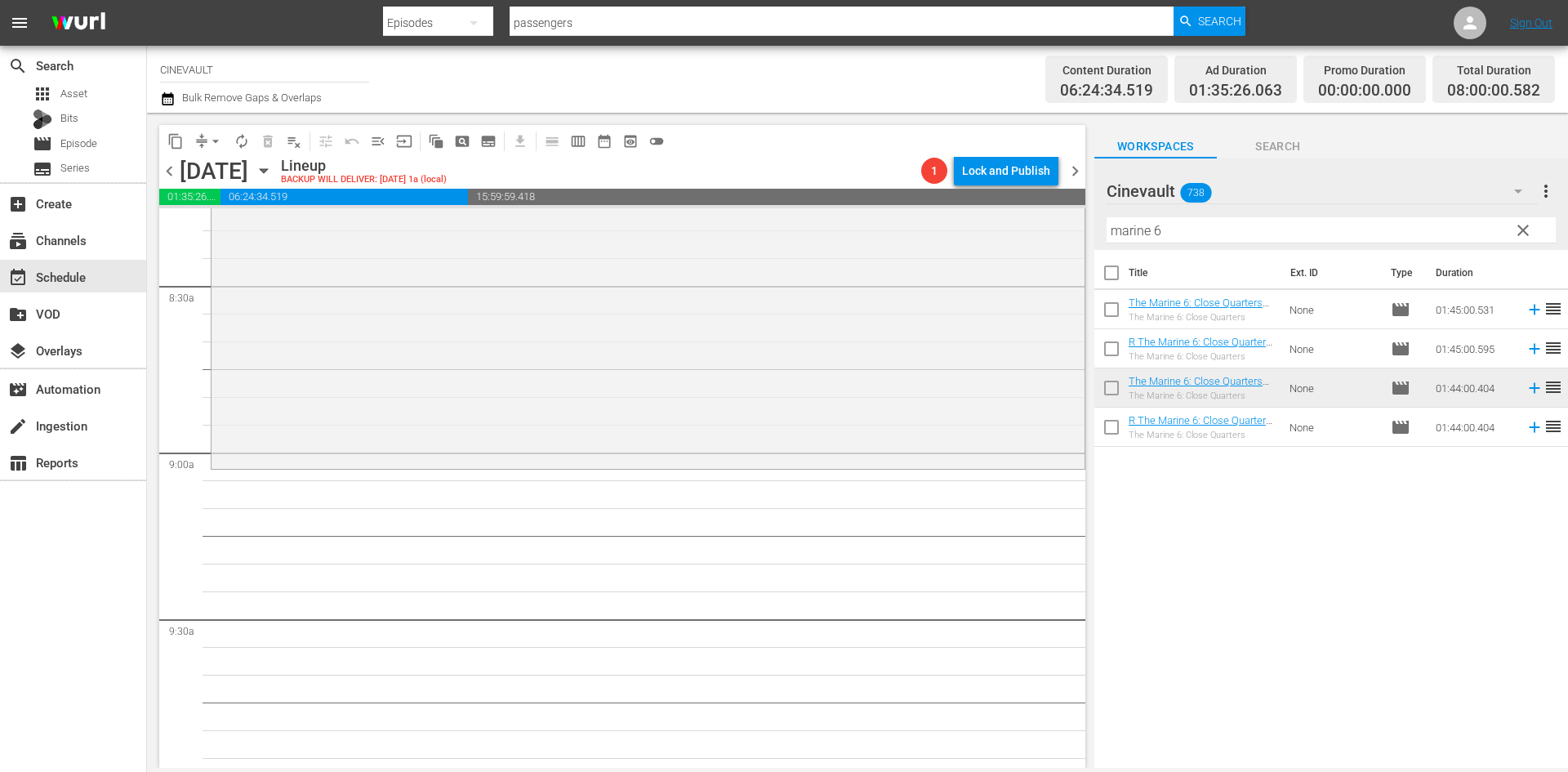
scroll to position [2858, 0]
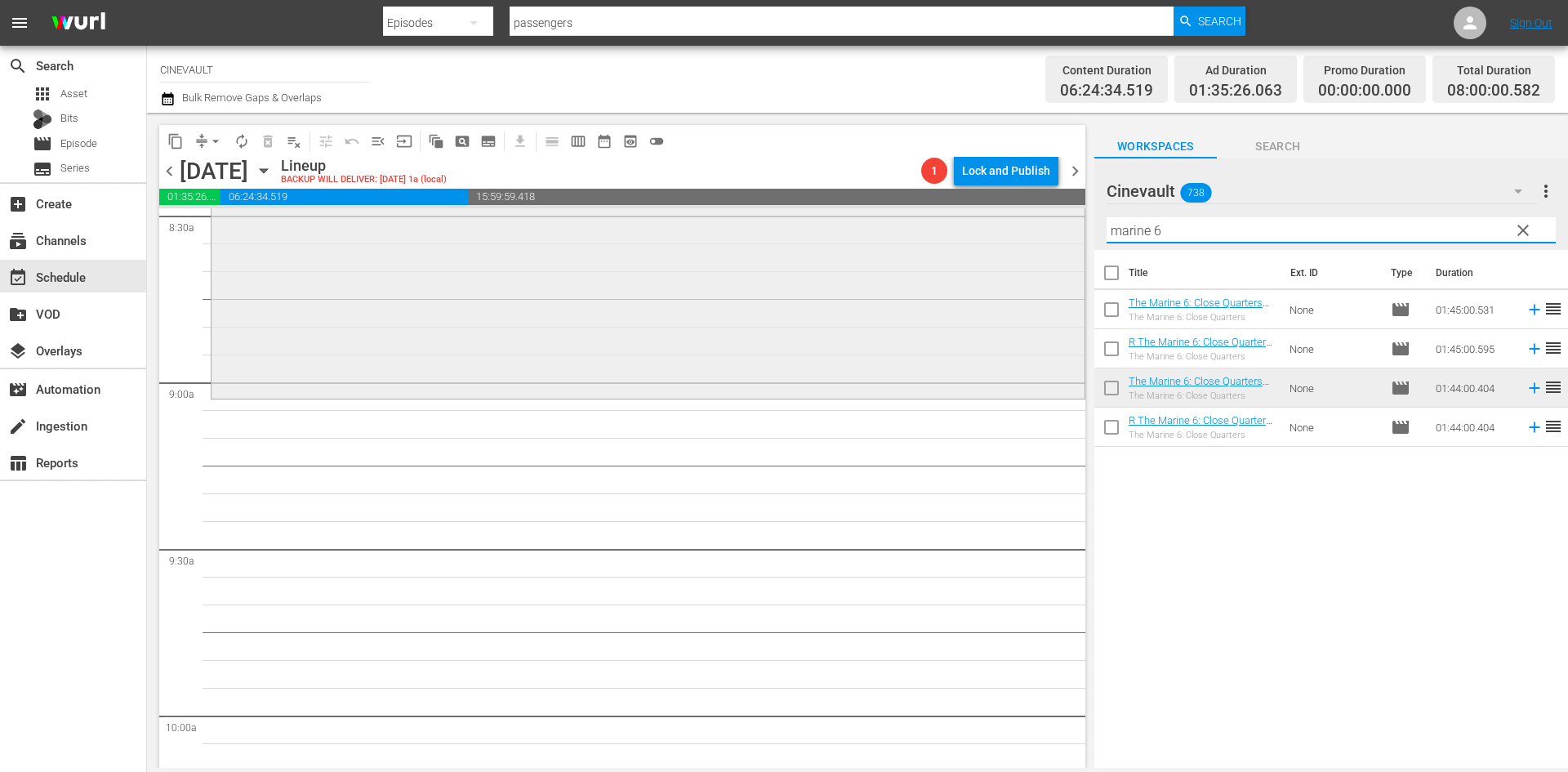
drag, startPoint x: 1232, startPoint y: 242, endPoint x: 949, endPoint y: 220, distance: 283.9
click at [949, 220] on div "content_copy compress arrow_drop_down autorenew_outlined delete_forever_outline…" at bounding box center [857, 440] width 1421 height 655
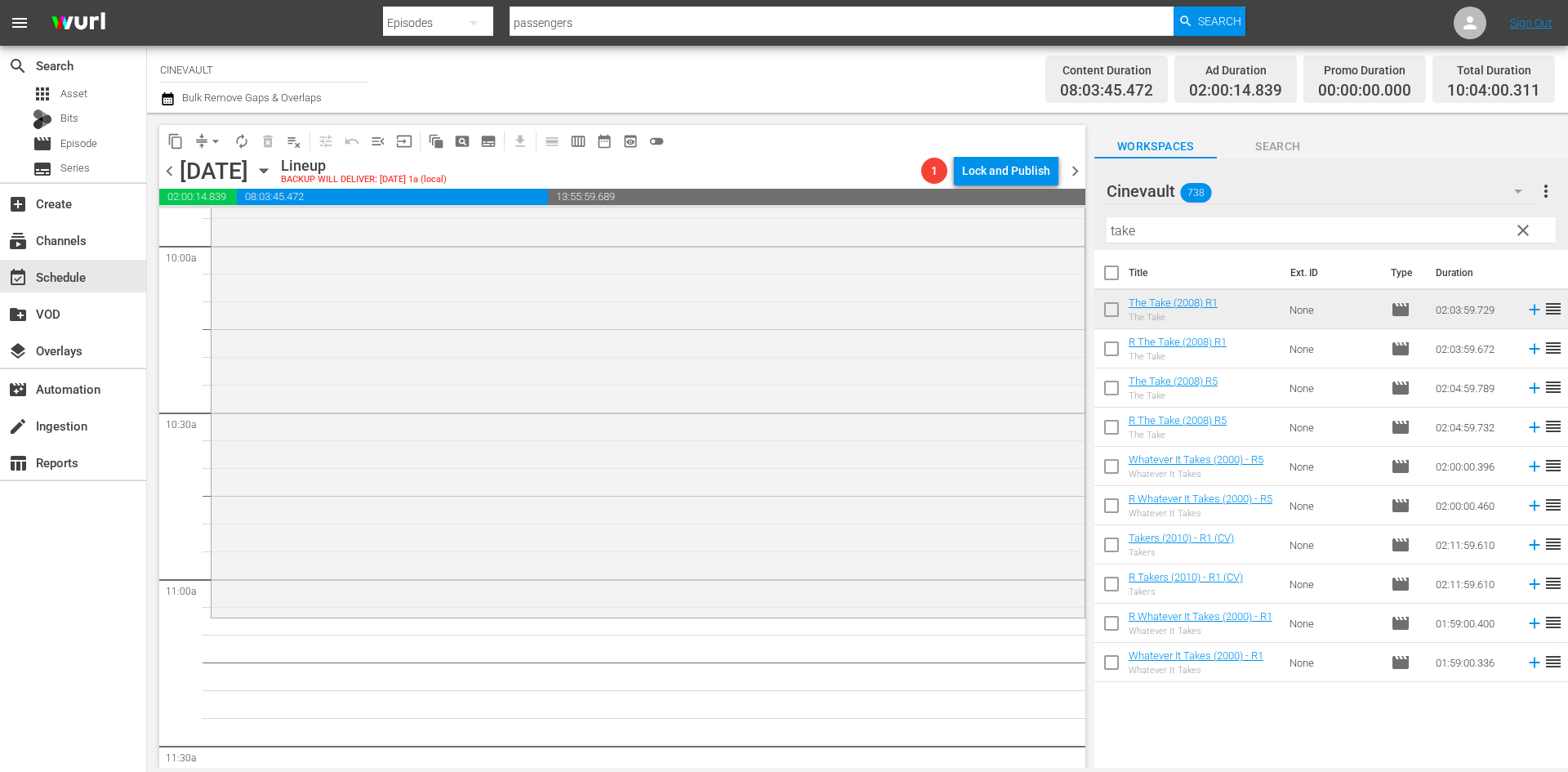
scroll to position [3295, 0]
drag, startPoint x: 1218, startPoint y: 240, endPoint x: 1061, endPoint y: 238, distance: 157.0
click at [1061, 238] on div "content_copy compress arrow_drop_down autorenew_outlined delete_forever_outline…" at bounding box center [857, 440] width 1421 height 655
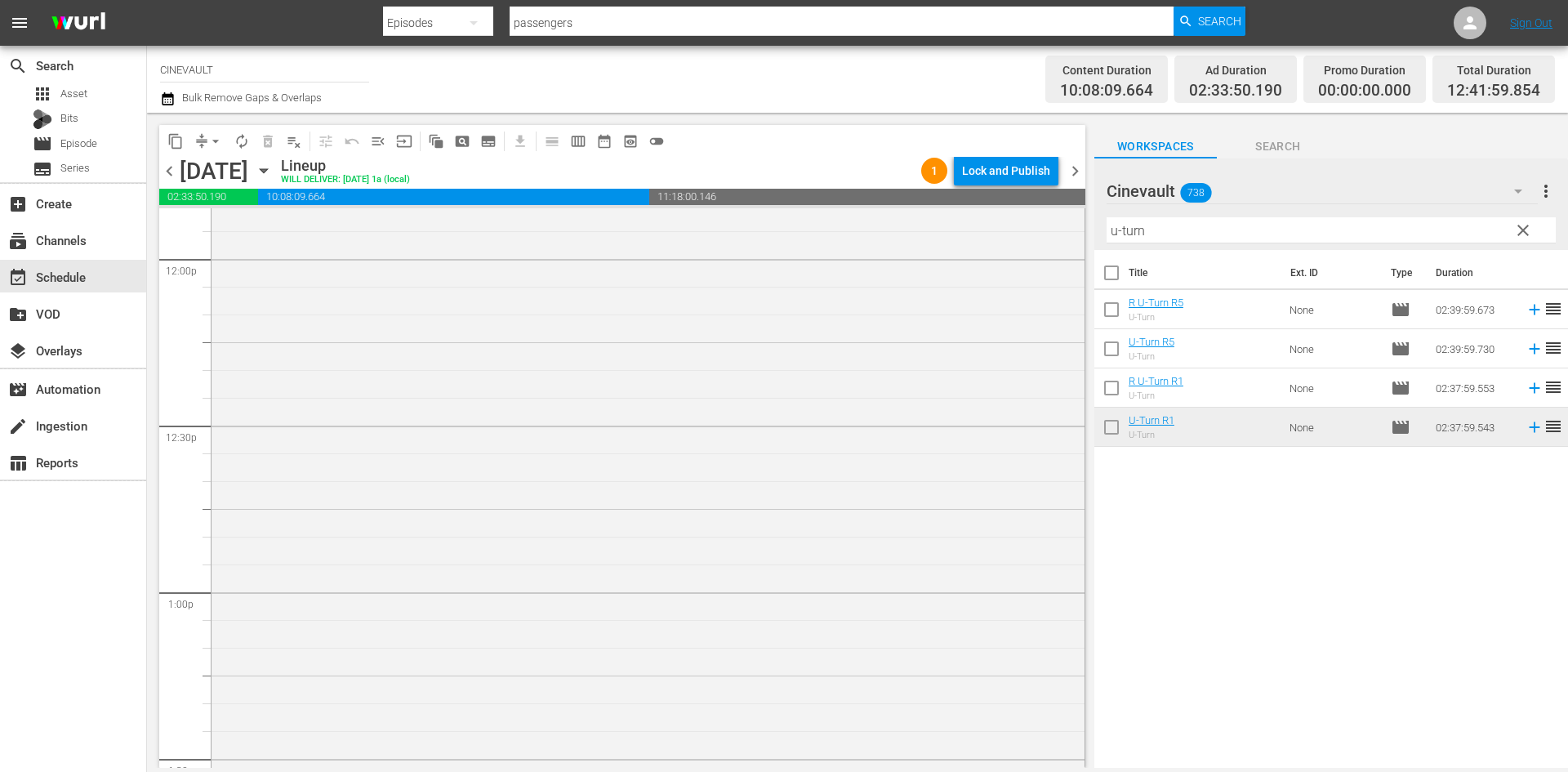
scroll to position [3949, 0]
drag, startPoint x: 1160, startPoint y: 224, endPoint x: 987, endPoint y: 230, distance: 173.1
click at [987, 230] on div "content_copy compress arrow_drop_down autorenew_outlined delete_forever_outline…" at bounding box center [857, 440] width 1421 height 655
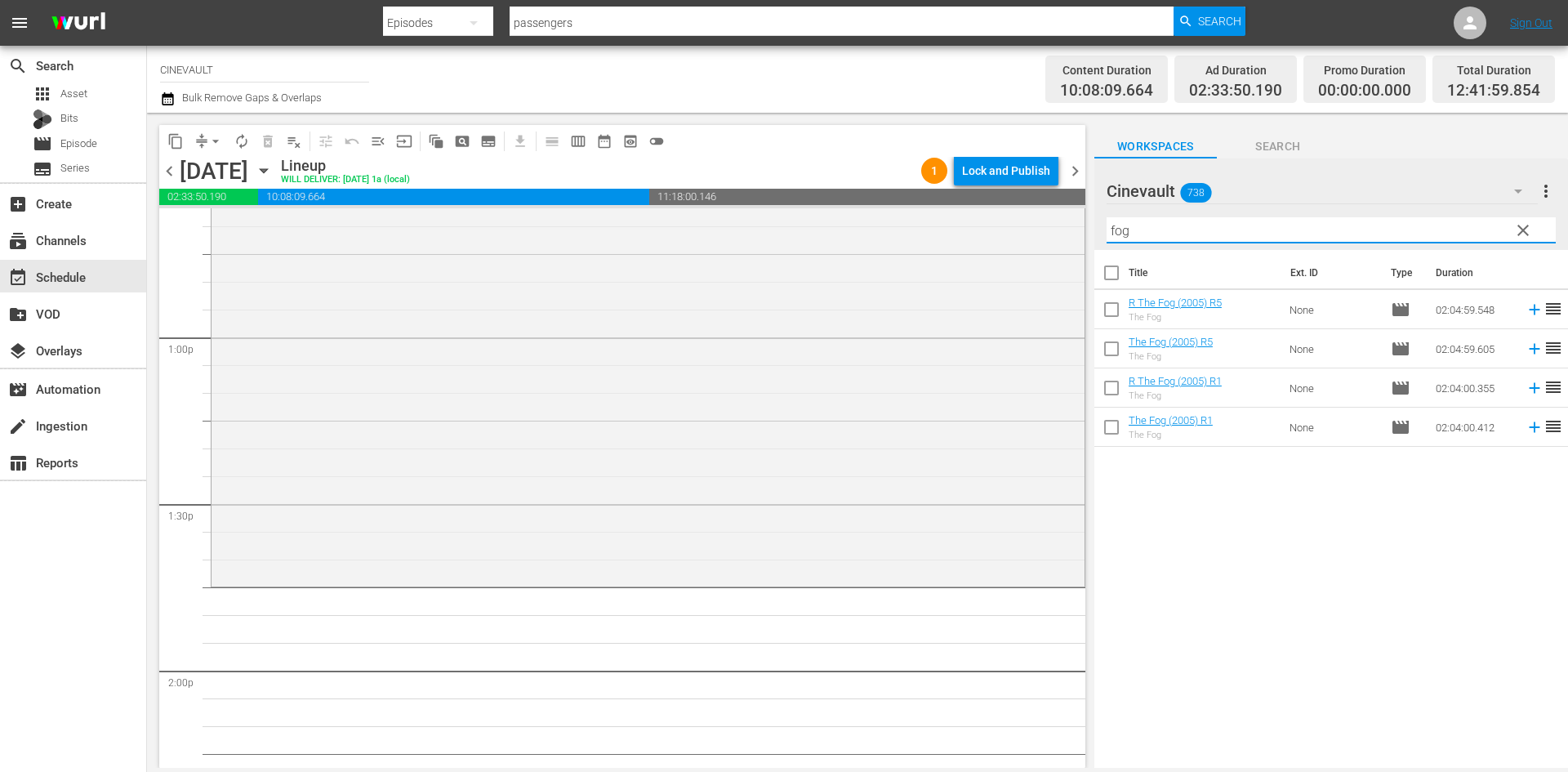
scroll to position [4438, 0]
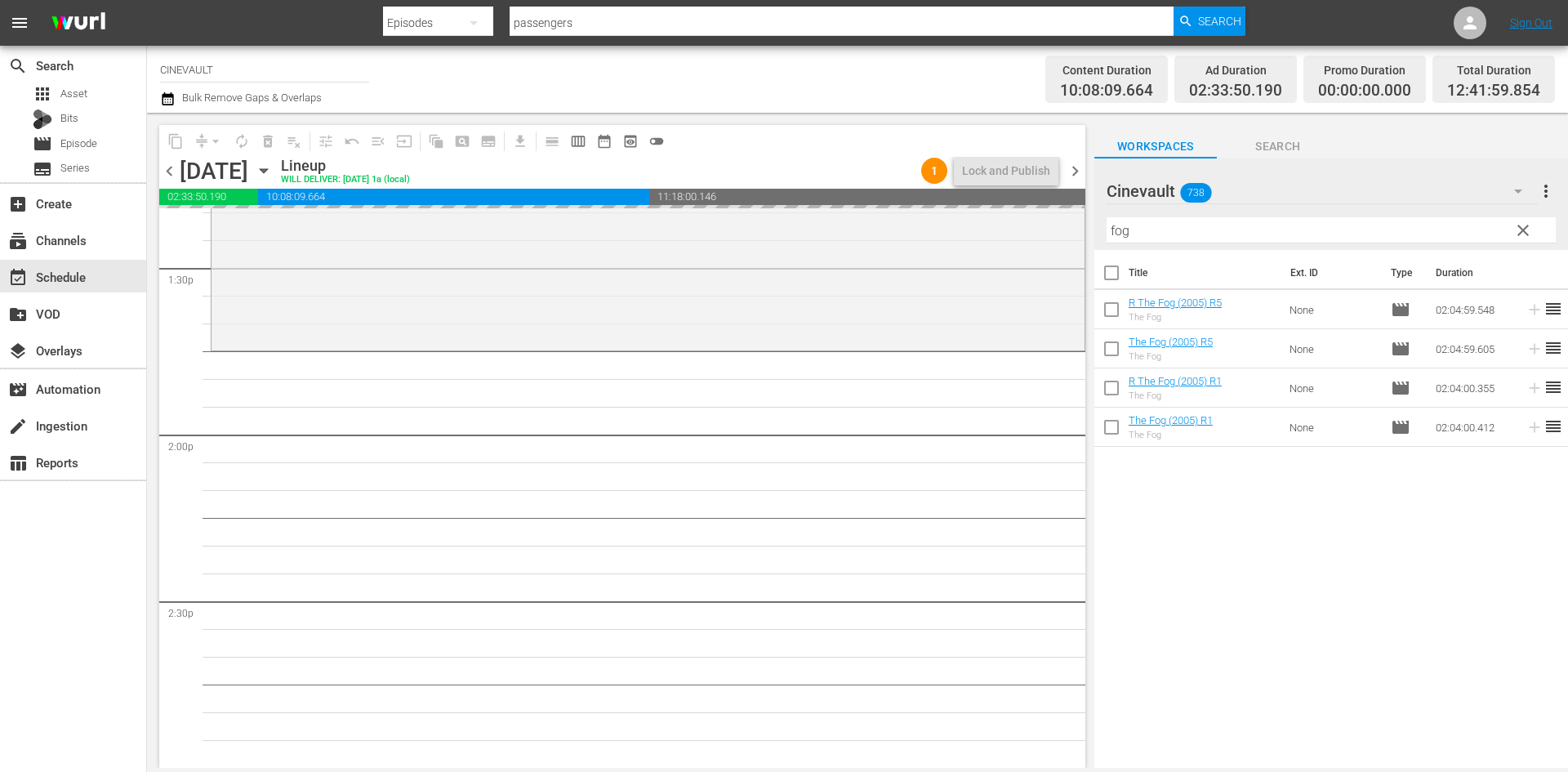
drag, startPoint x: 1308, startPoint y: 423, endPoint x: 1295, endPoint y: 437, distance: 19.1
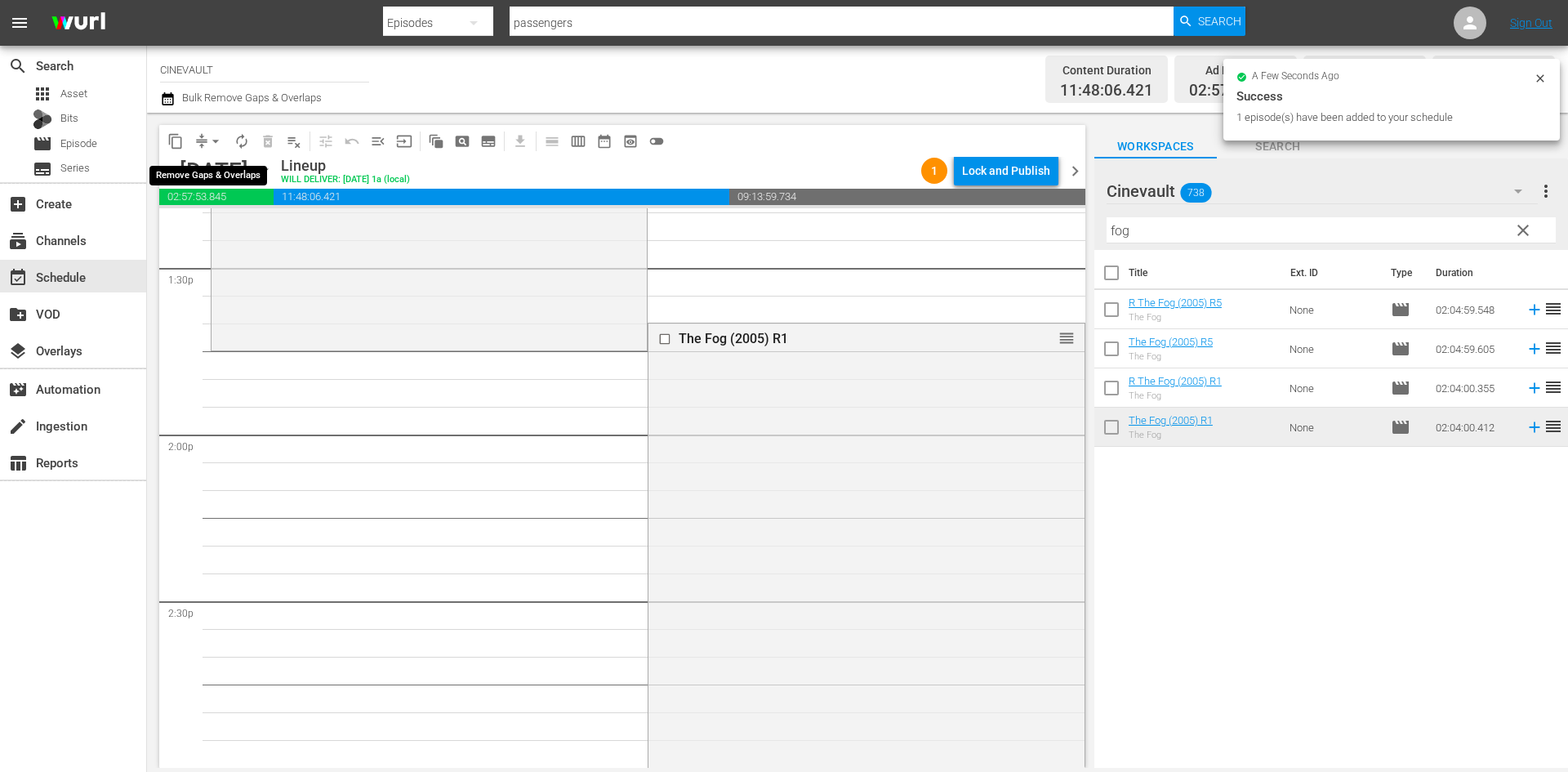
click at [219, 140] on span "arrow_drop_down" at bounding box center [215, 141] width 16 height 16
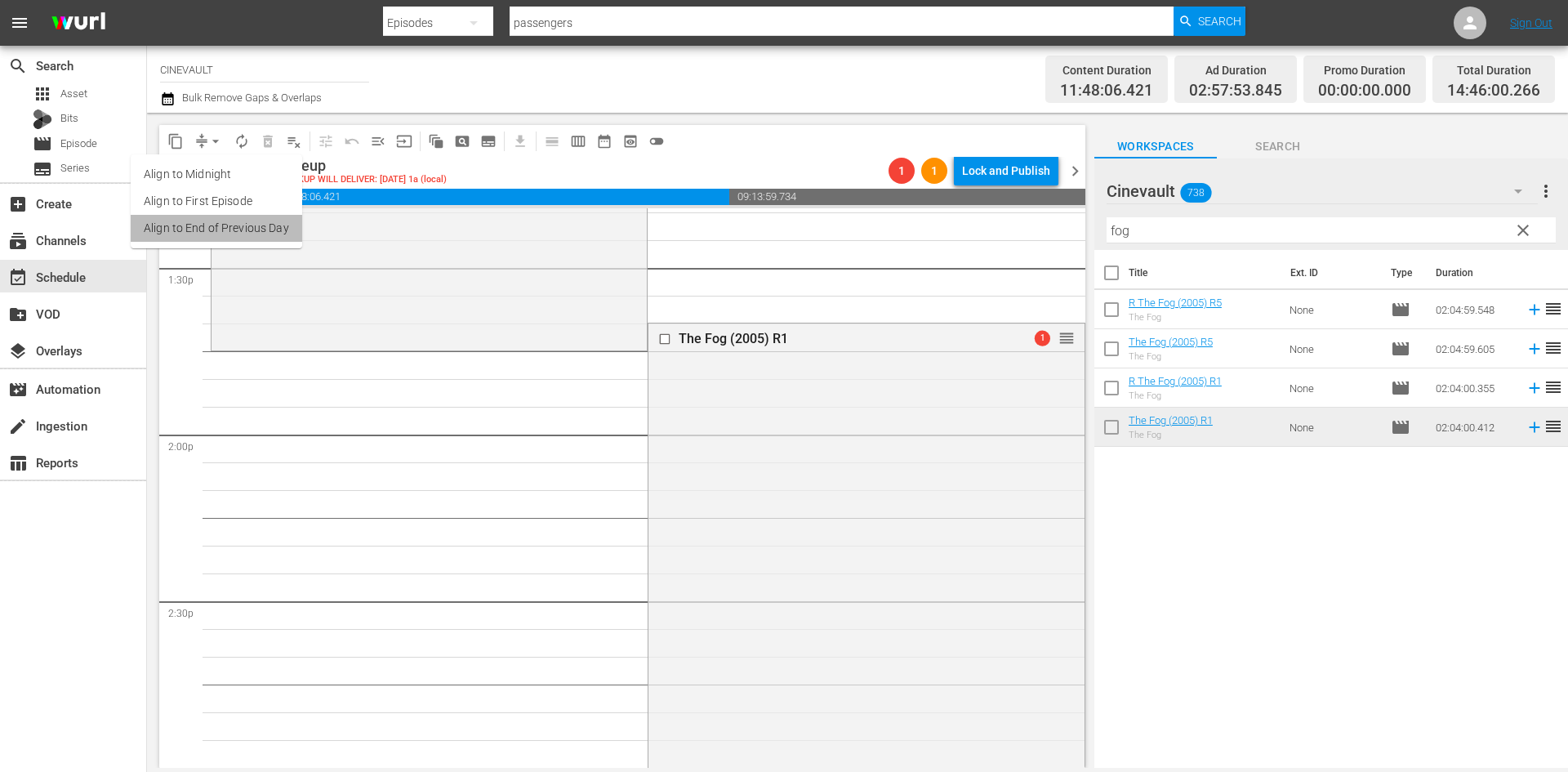
click at [267, 238] on li "Align to End of Previous Day" at bounding box center [216, 228] width 171 height 27
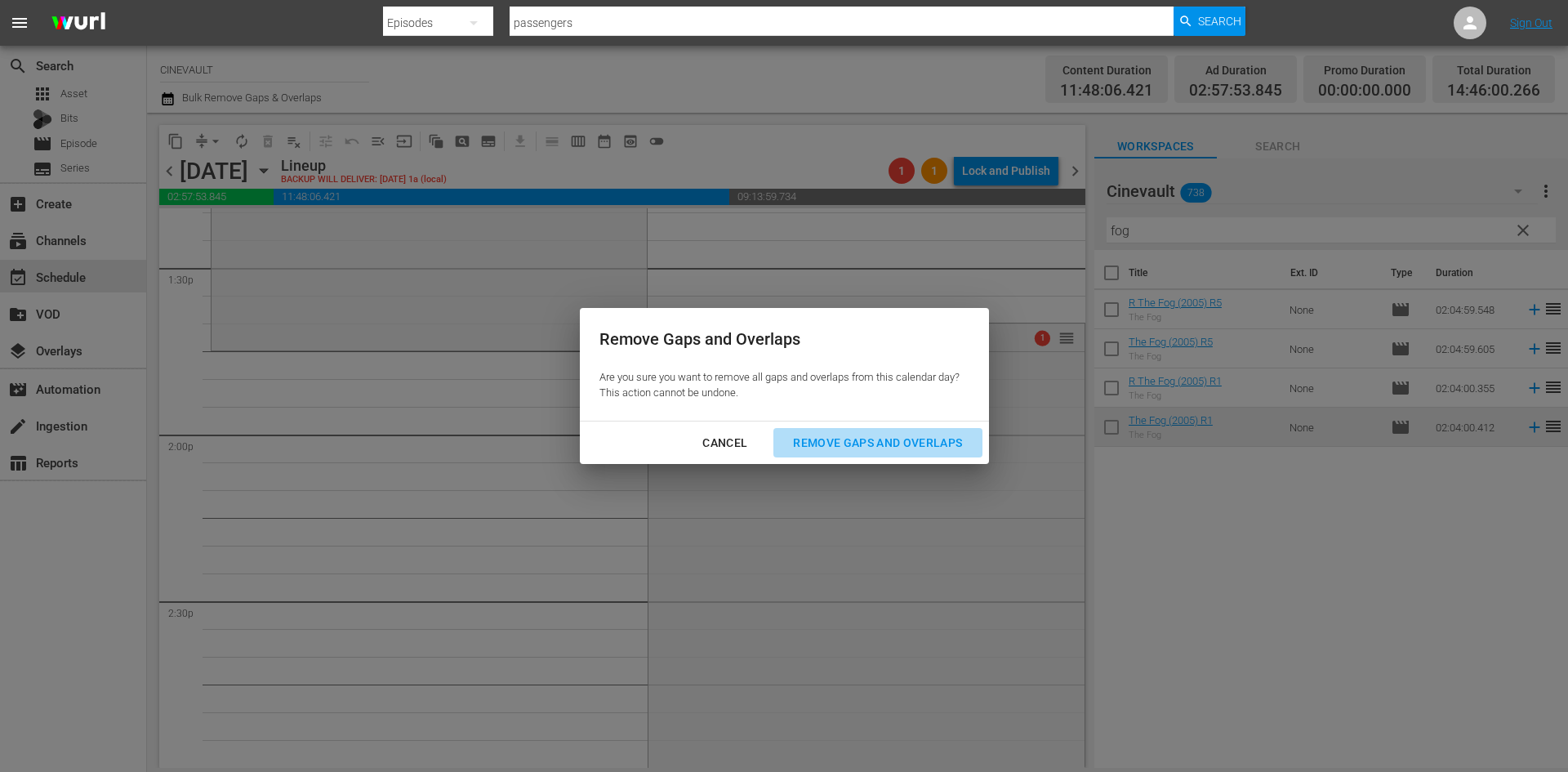
click at [876, 429] on button "Remove Gaps and Overlaps" at bounding box center [877, 444] width 208 height 30
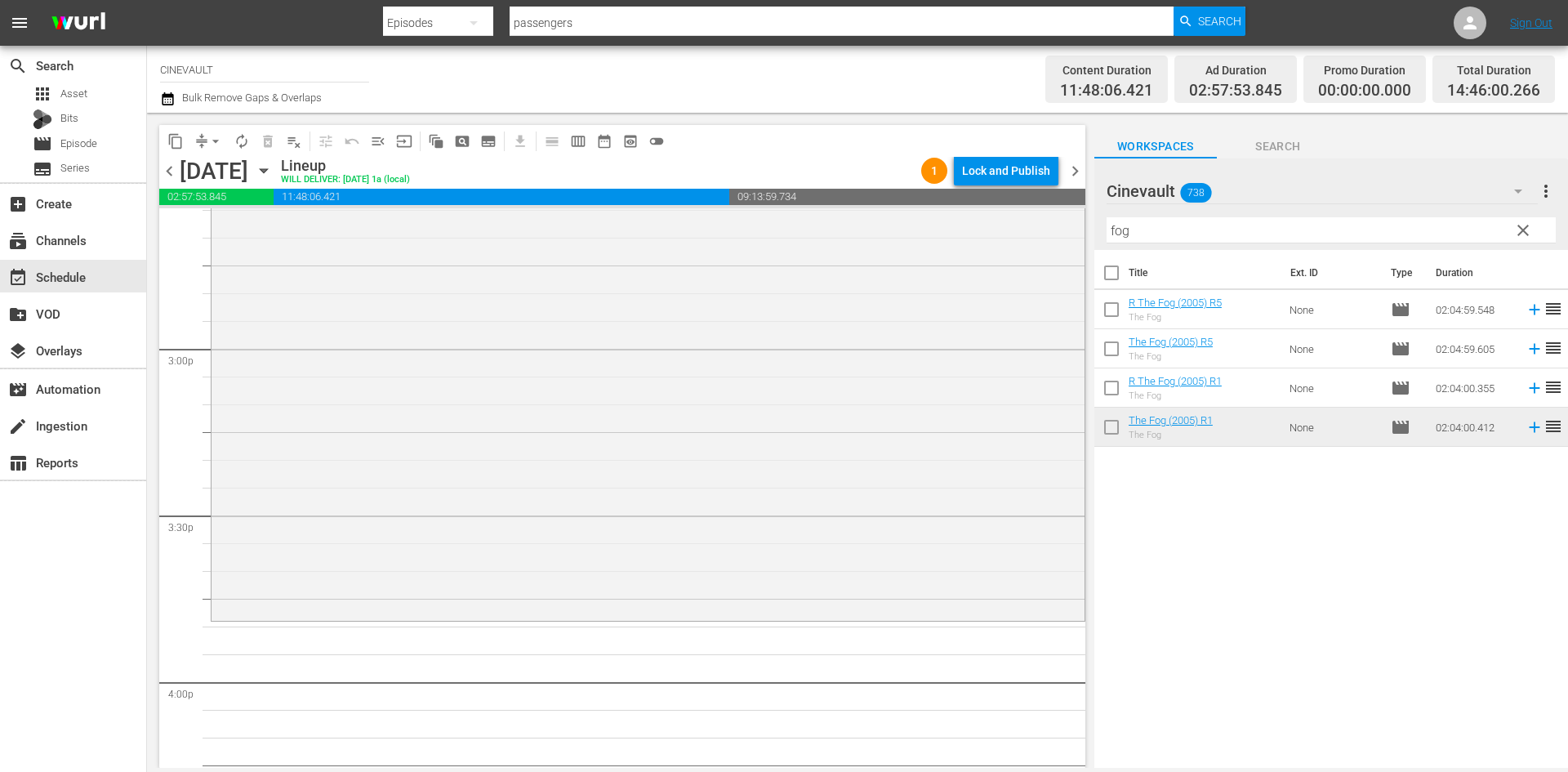
scroll to position [4928, 0]
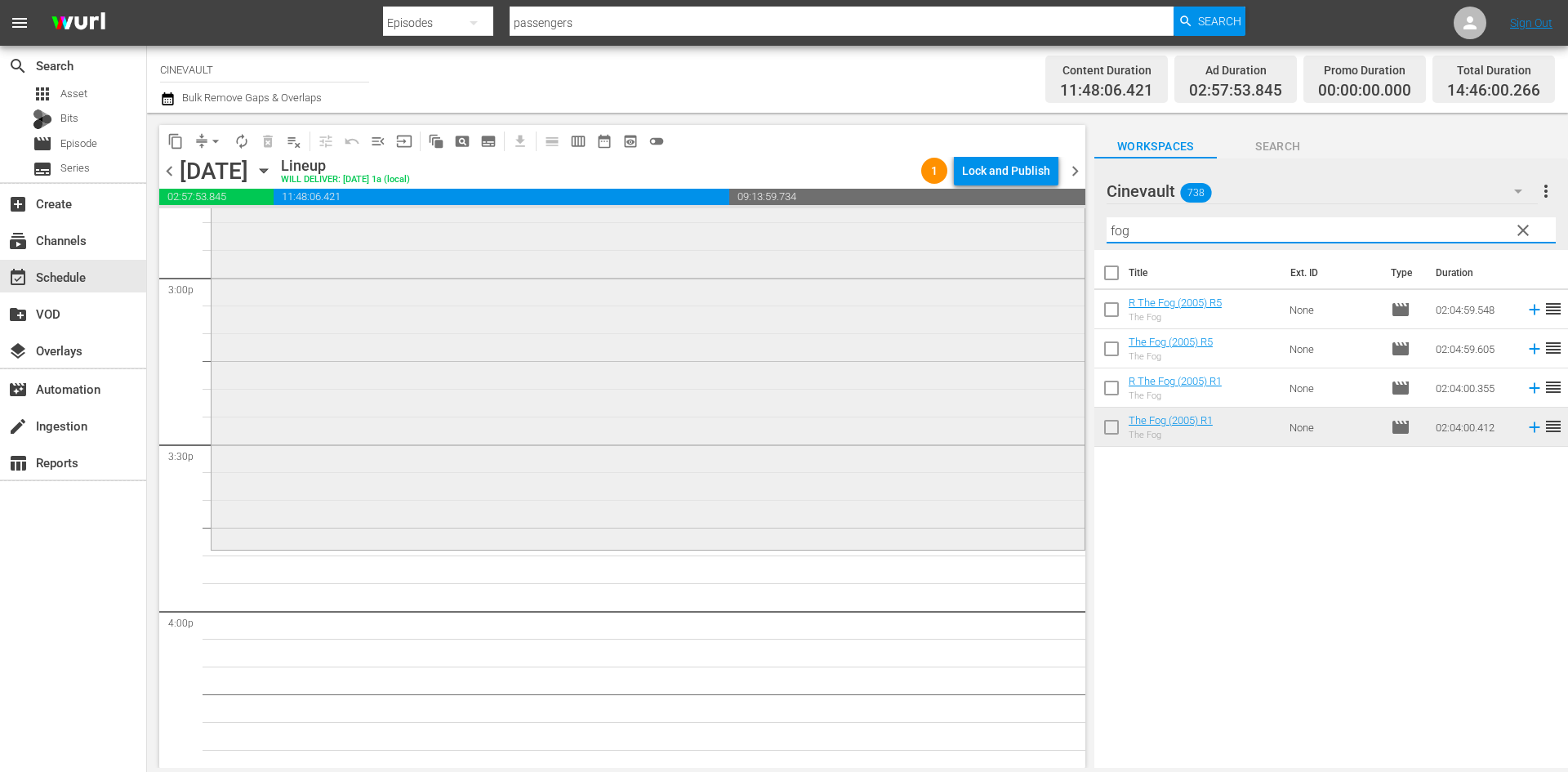
drag, startPoint x: 1172, startPoint y: 231, endPoint x: 1050, endPoint y: 222, distance: 122.3
click at [1050, 222] on div "content_copy compress arrow_drop_down autorenew_outlined delete_forever_outline…" at bounding box center [857, 440] width 1421 height 655
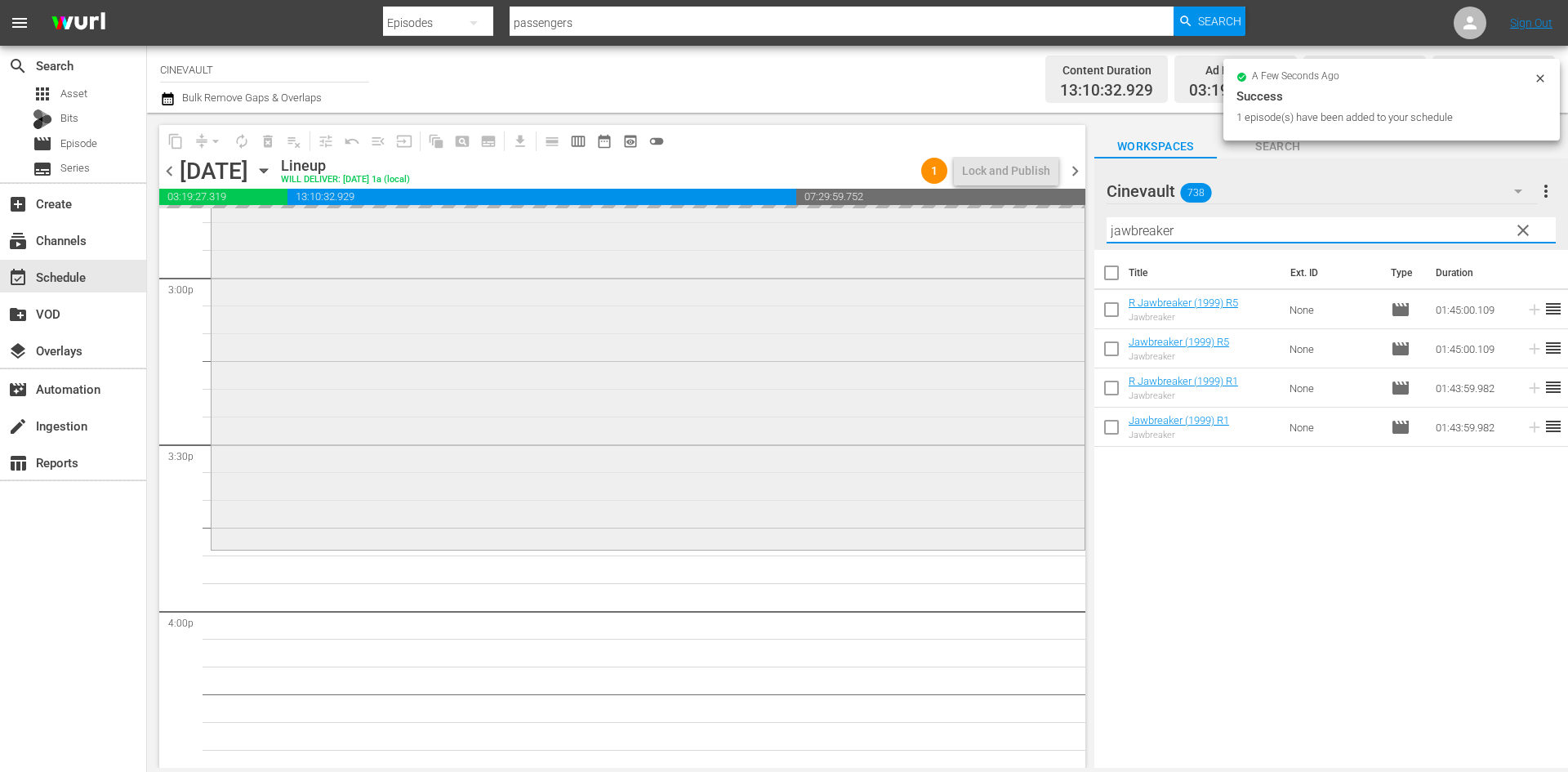
drag, startPoint x: 1232, startPoint y: 233, endPoint x: 818, endPoint y: 218, distance: 414.3
click at [818, 218] on div "content_copy compress arrow_drop_down autorenew_outlined delete_forever_outline…" at bounding box center [857, 440] width 1421 height 655
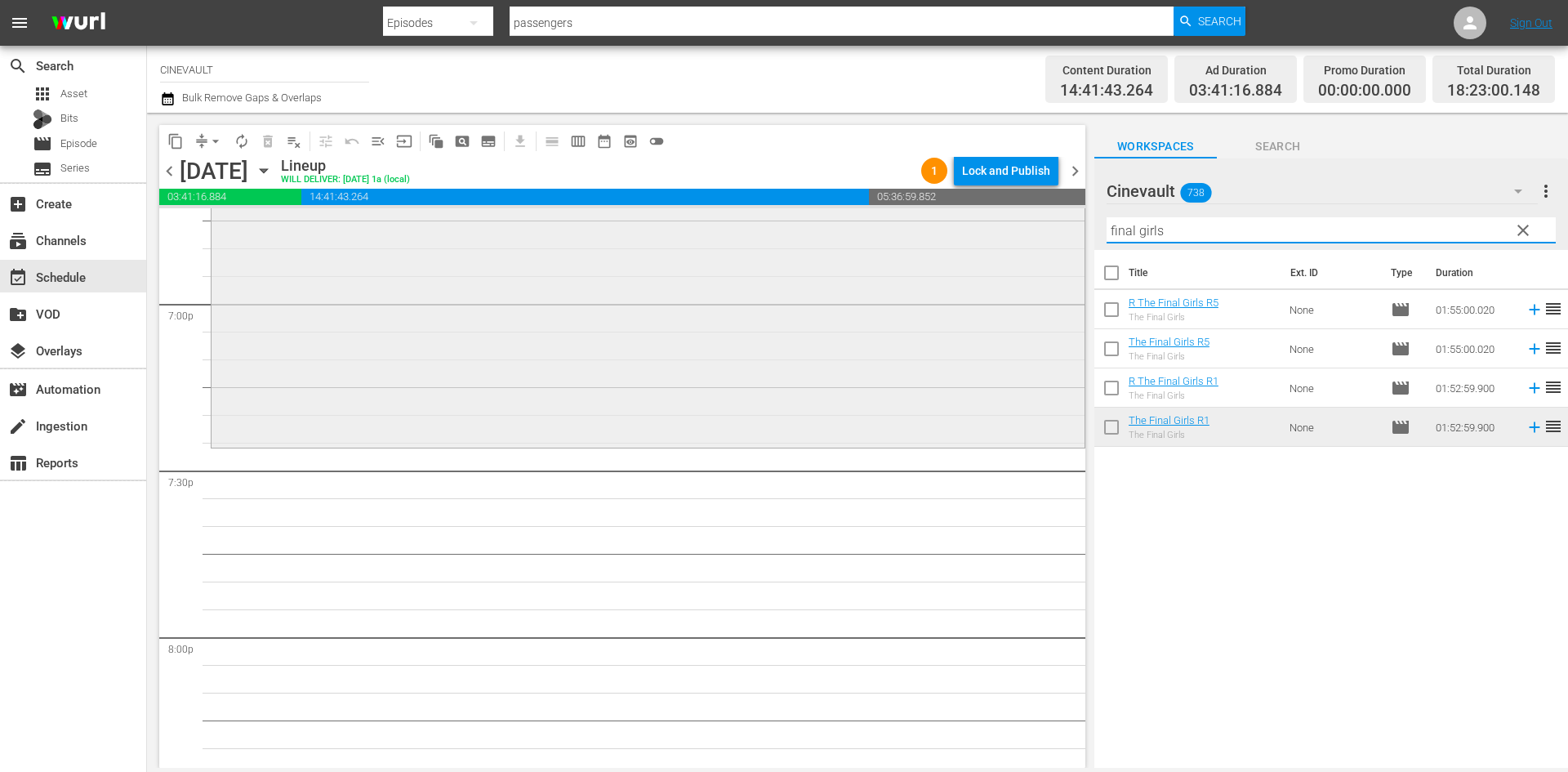
scroll to position [6206, 0]
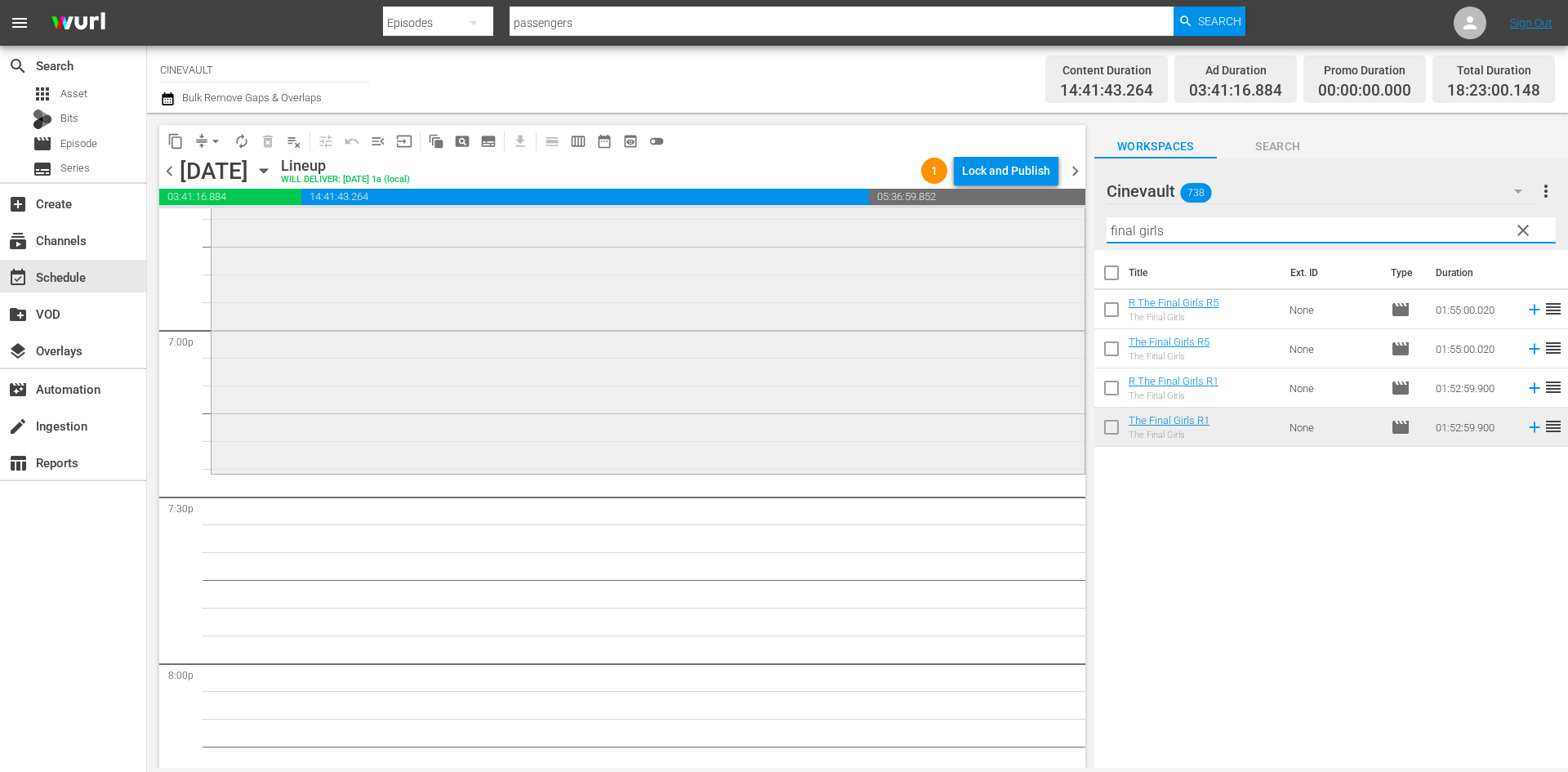
drag, startPoint x: 1276, startPoint y: 220, endPoint x: 828, endPoint y: 222, distance: 448.0
click at [828, 222] on div "content_copy compress arrow_drop_down autorenew_outlined delete_forever_outline…" at bounding box center [857, 440] width 1421 height 655
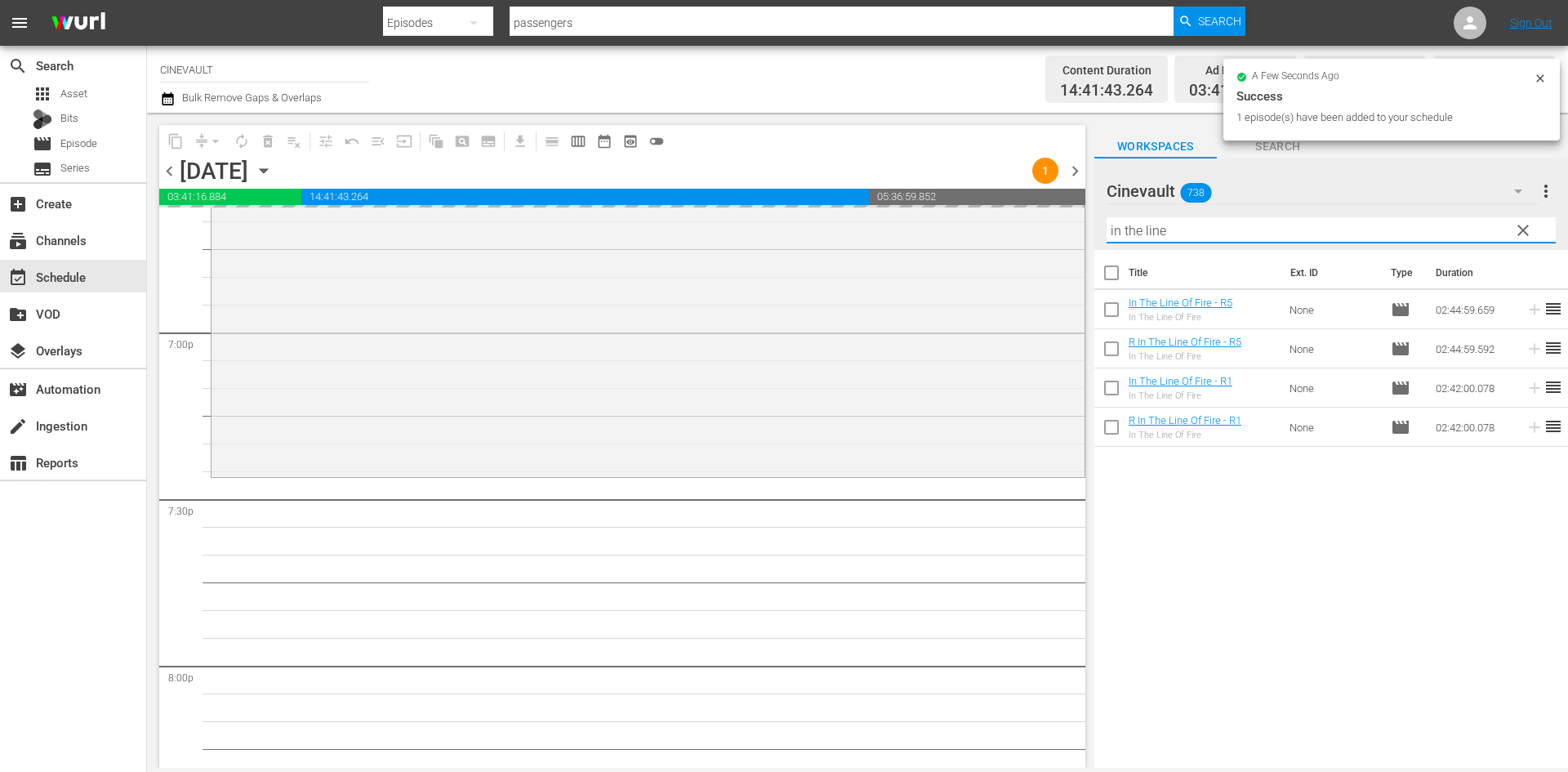
drag, startPoint x: 1347, startPoint y: 219, endPoint x: 995, endPoint y: 178, distance: 354.4
click at [995, 178] on div "content_copy compress arrow_drop_down autorenew_outlined delete_forever_outline…" at bounding box center [857, 440] width 1421 height 655
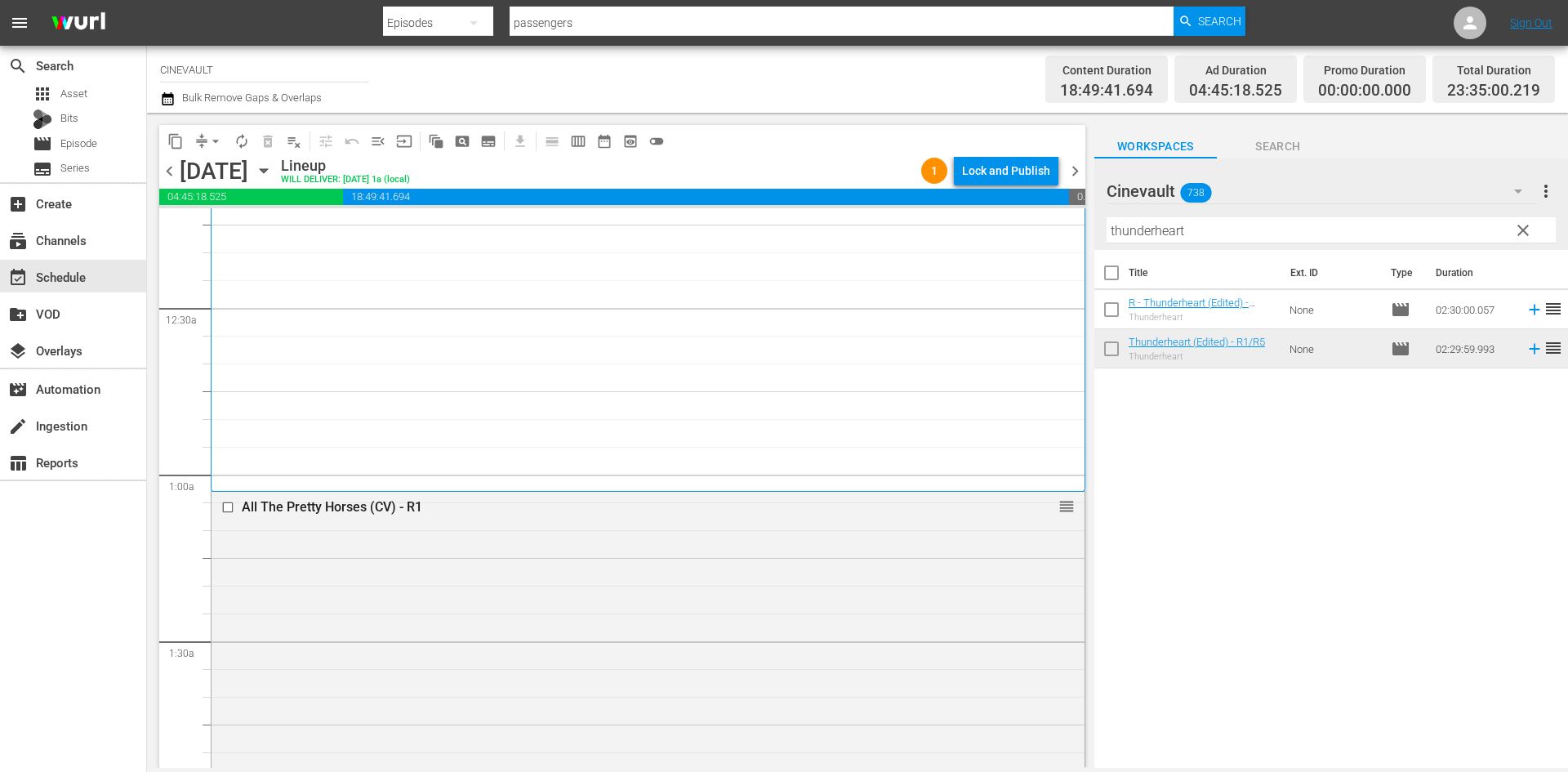
scroll to position [0, 0]
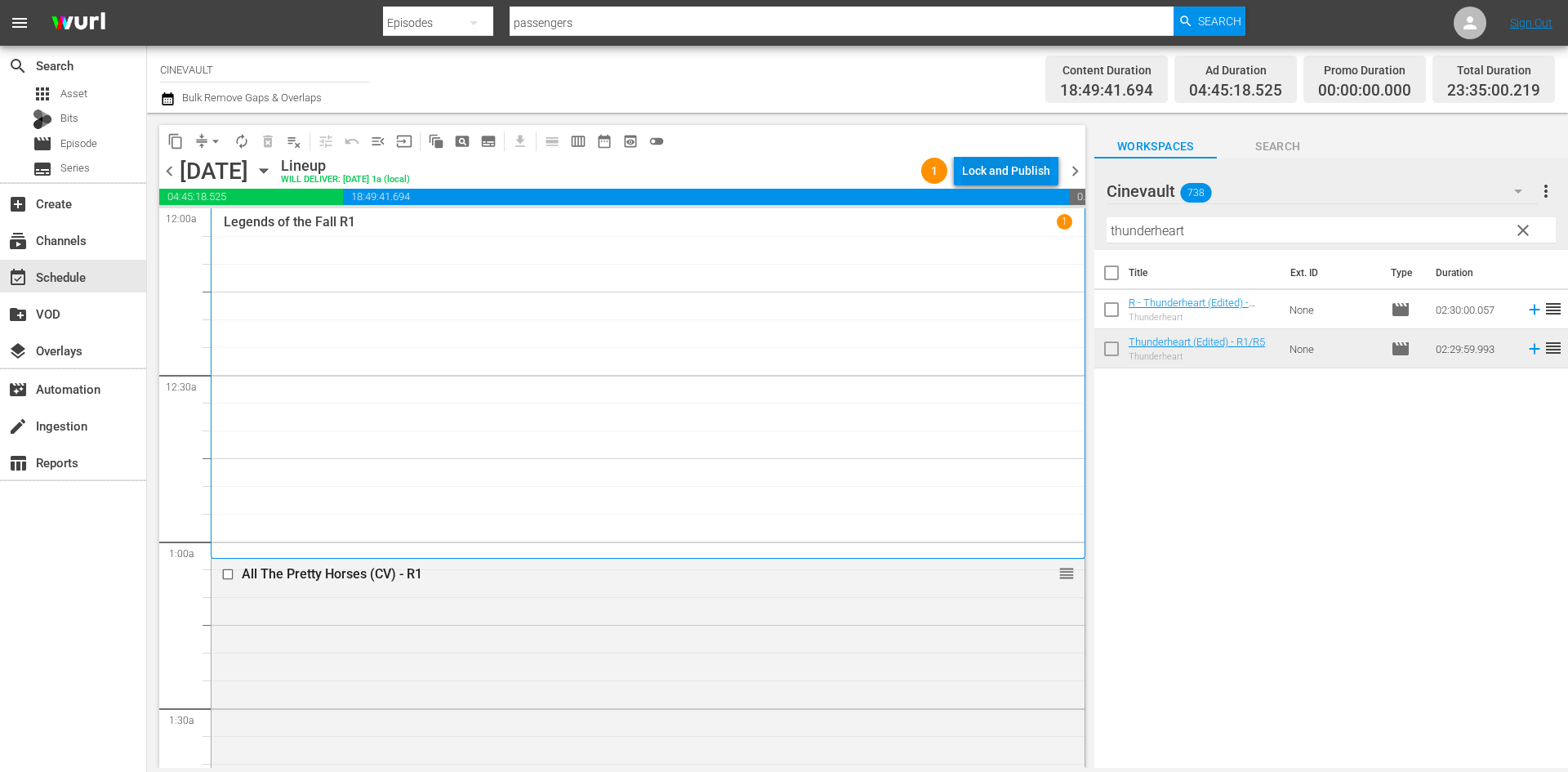
click at [1029, 169] on div "Lock and Publish" at bounding box center [1006, 170] width 89 height 30
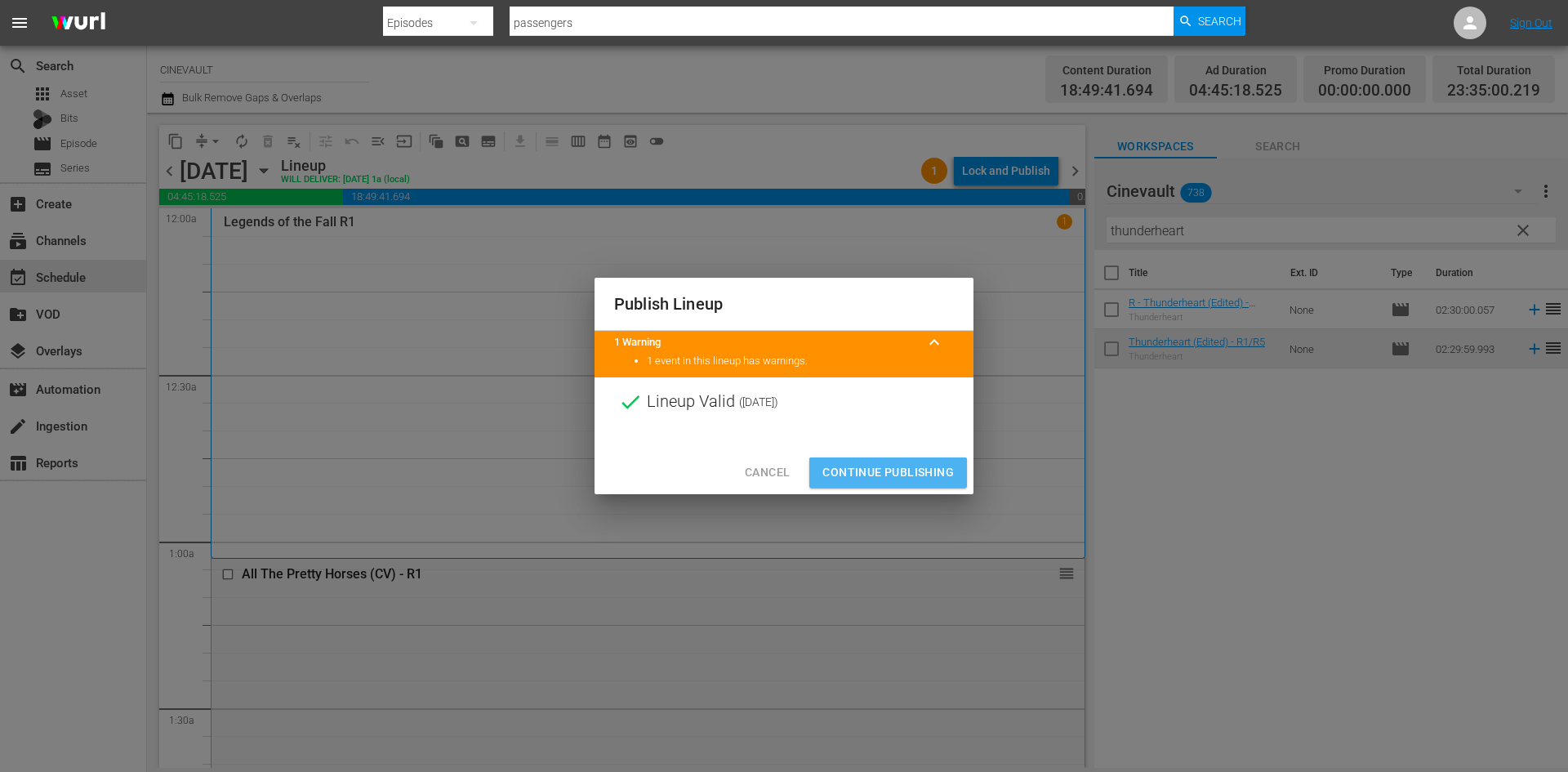
click at [917, 475] on span "Continue Publishing" at bounding box center [888, 472] width 131 height 20
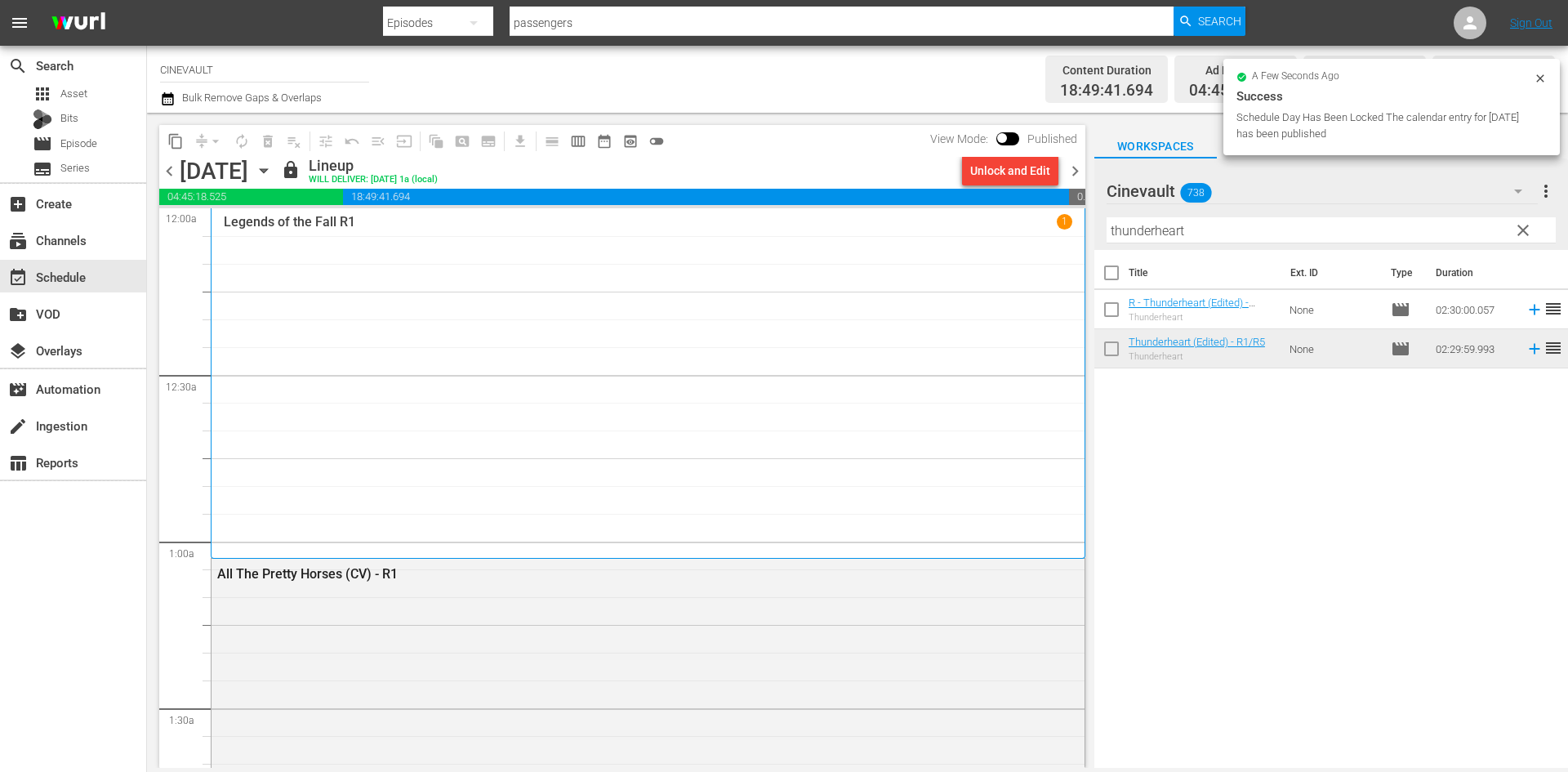
click at [1074, 172] on span "chevron_right" at bounding box center [1075, 170] width 20 height 20
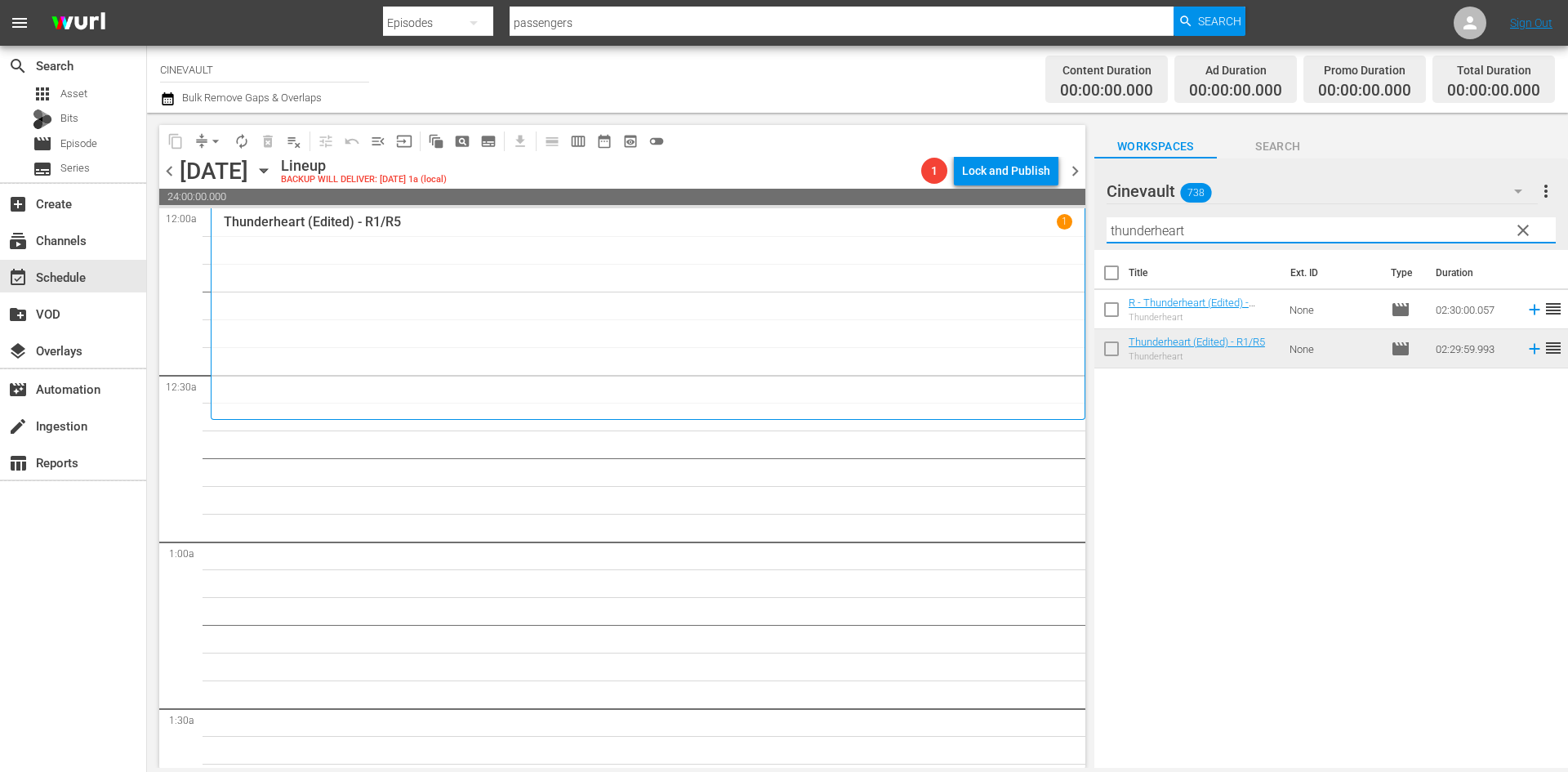
drag, startPoint x: 1245, startPoint y: 228, endPoint x: 1052, endPoint y: 231, distance: 193.0
click at [1052, 231] on div "content_copy compress arrow_drop_down autorenew_outlined delete_forever_outline…" at bounding box center [857, 440] width 1421 height 655
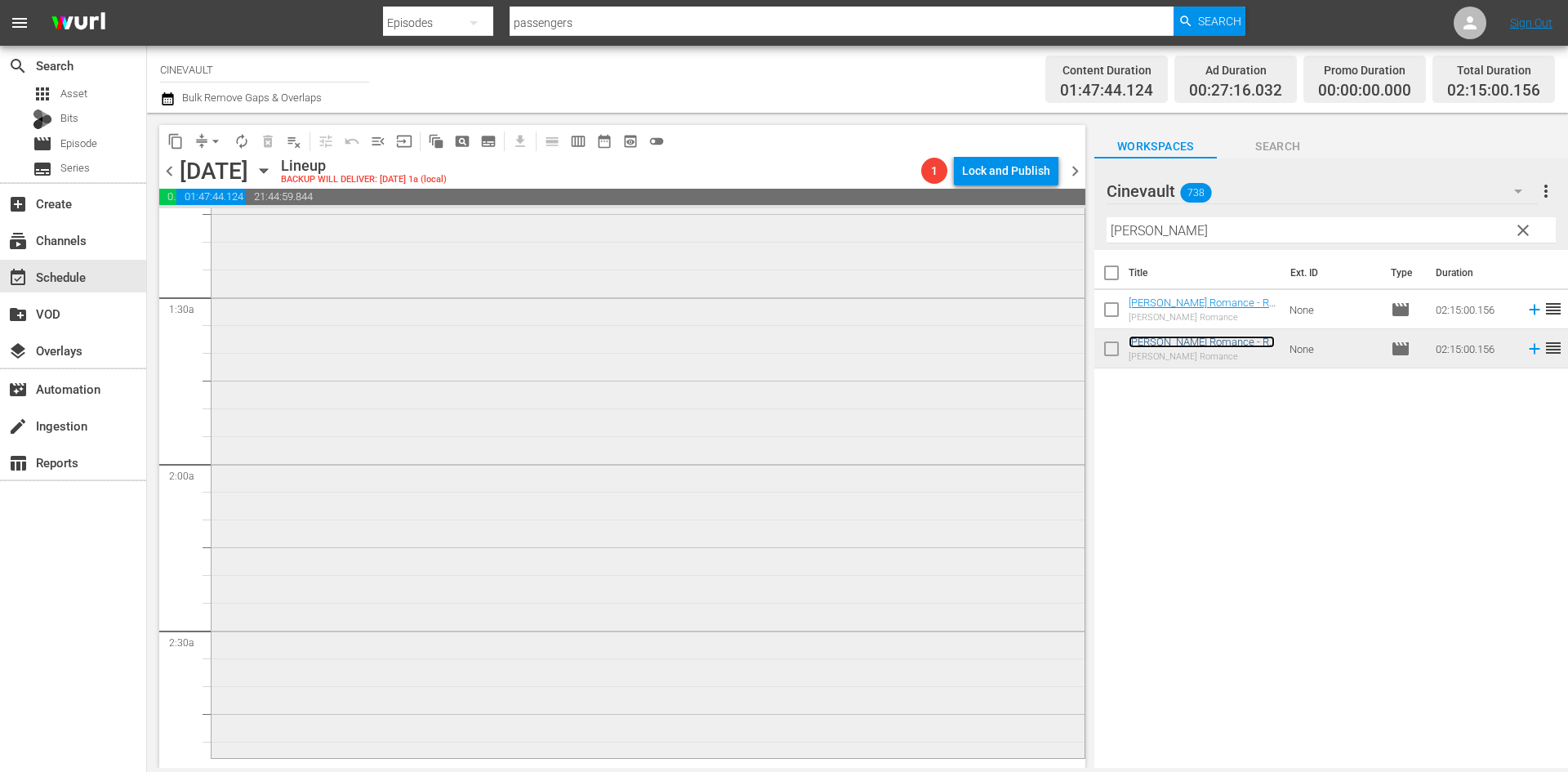
scroll to position [490, 0]
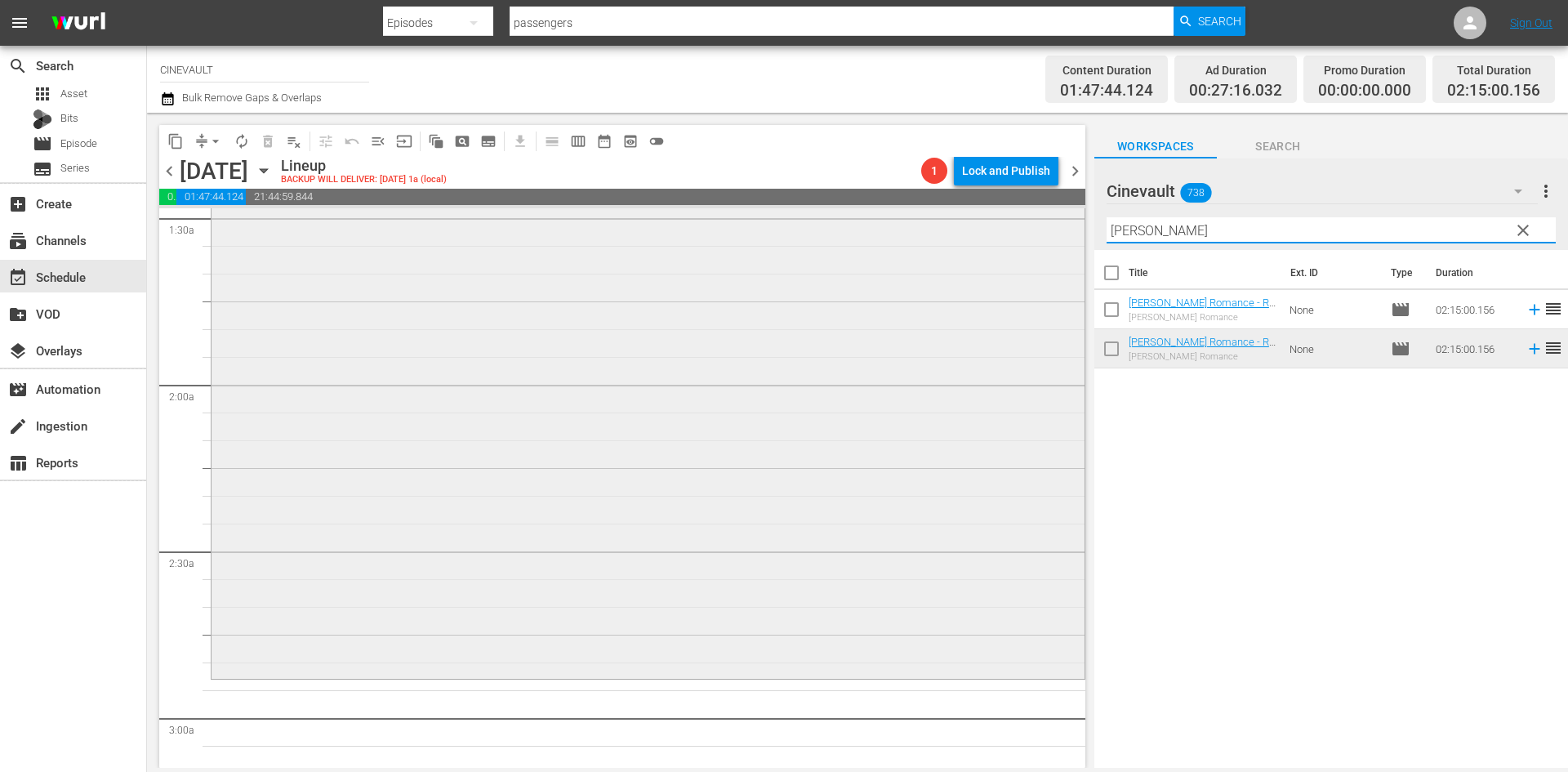
drag, startPoint x: 1184, startPoint y: 231, endPoint x: 739, endPoint y: 215, distance: 445.3
click at [739, 215] on div "content_copy compress arrow_drop_down autorenew_outlined delete_forever_outline…" at bounding box center [857, 440] width 1421 height 655
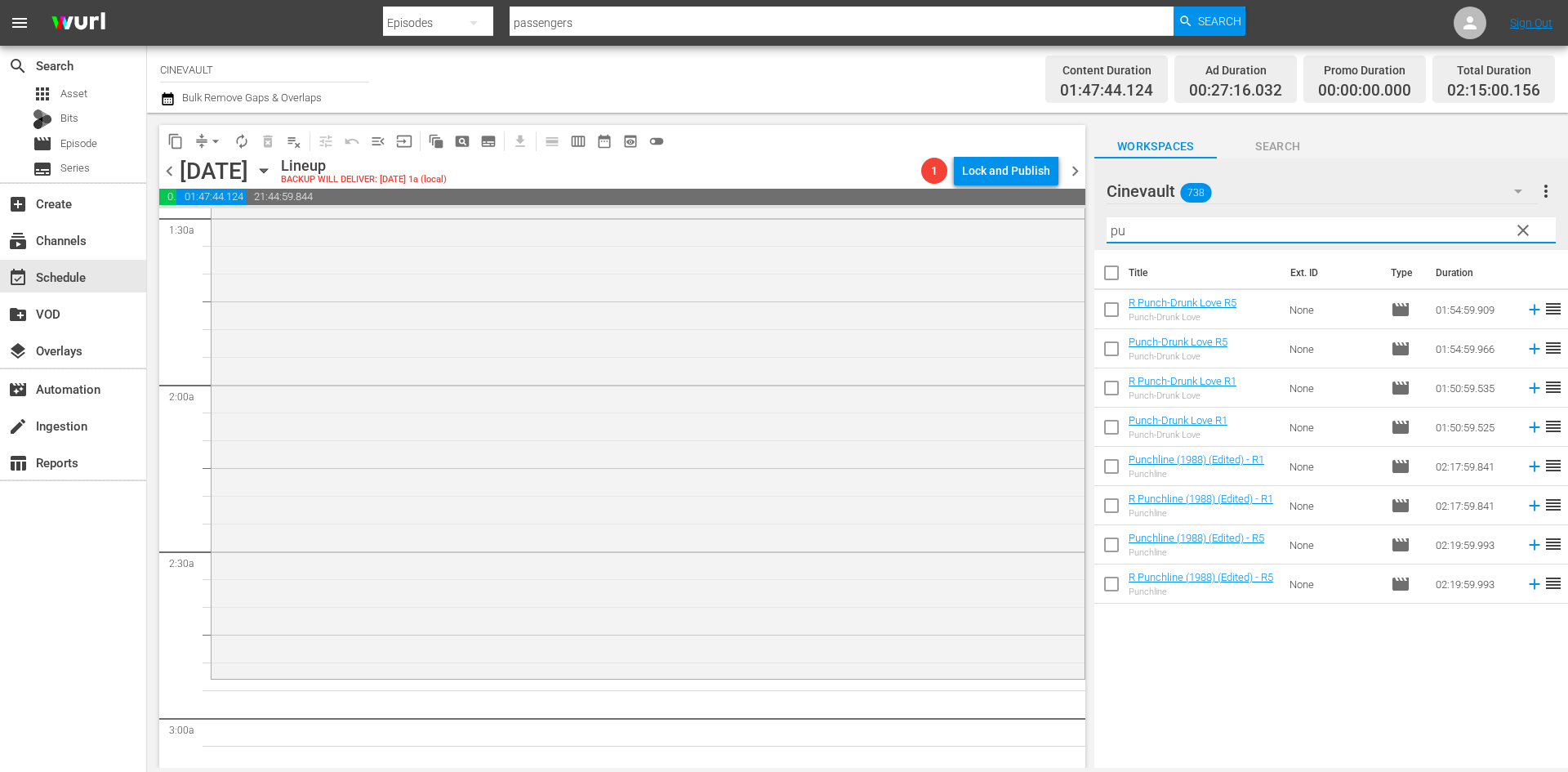
type input "p"
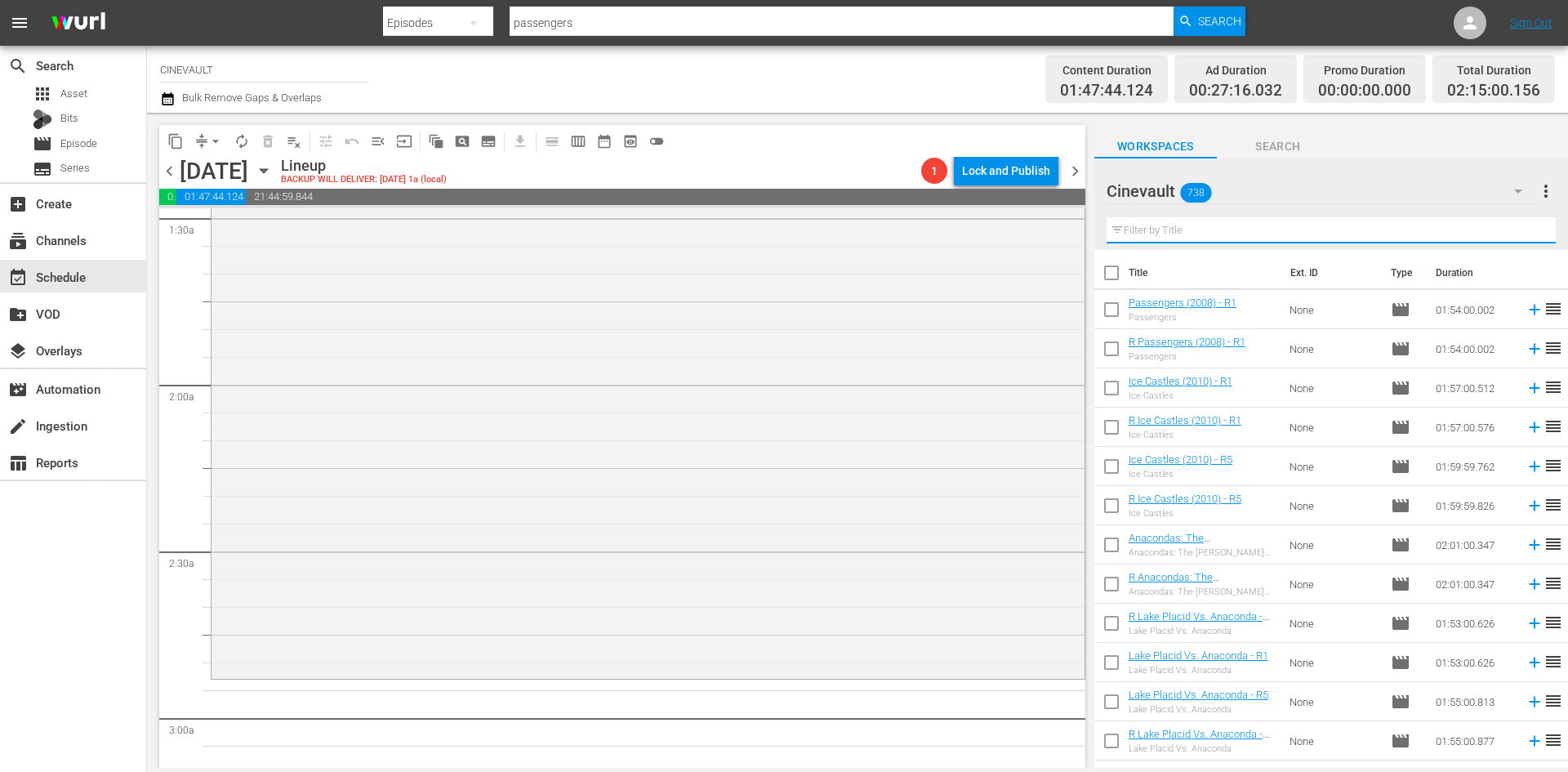
click at [1220, 238] on input "text" at bounding box center [1331, 229] width 449 height 26
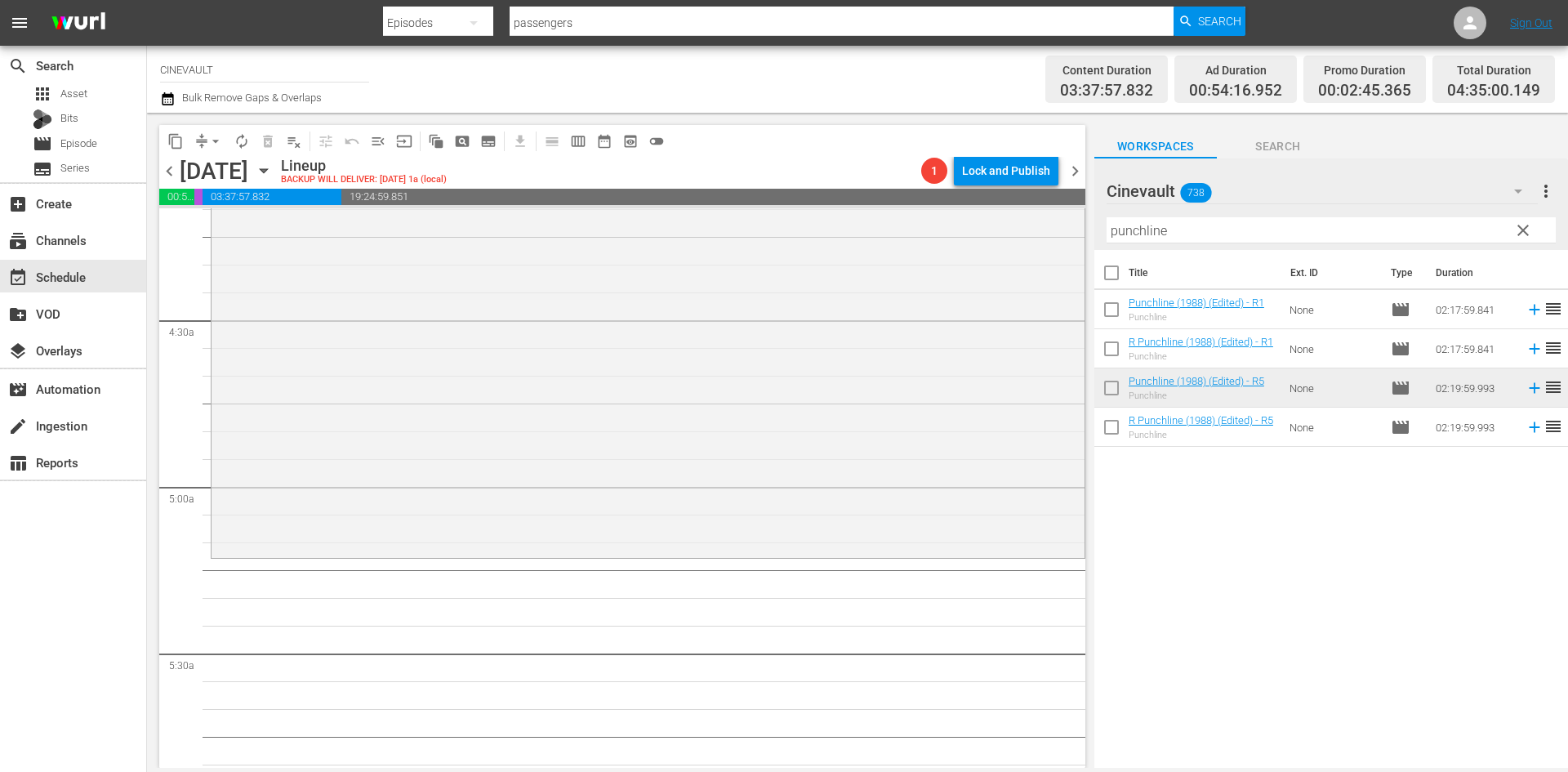
scroll to position [1388, 0]
drag, startPoint x: 1214, startPoint y: 227, endPoint x: 704, endPoint y: 217, distance: 510.1
click at [704, 217] on div "content_copy compress arrow_drop_down autorenew_outlined delete_forever_outline…" at bounding box center [857, 440] width 1421 height 655
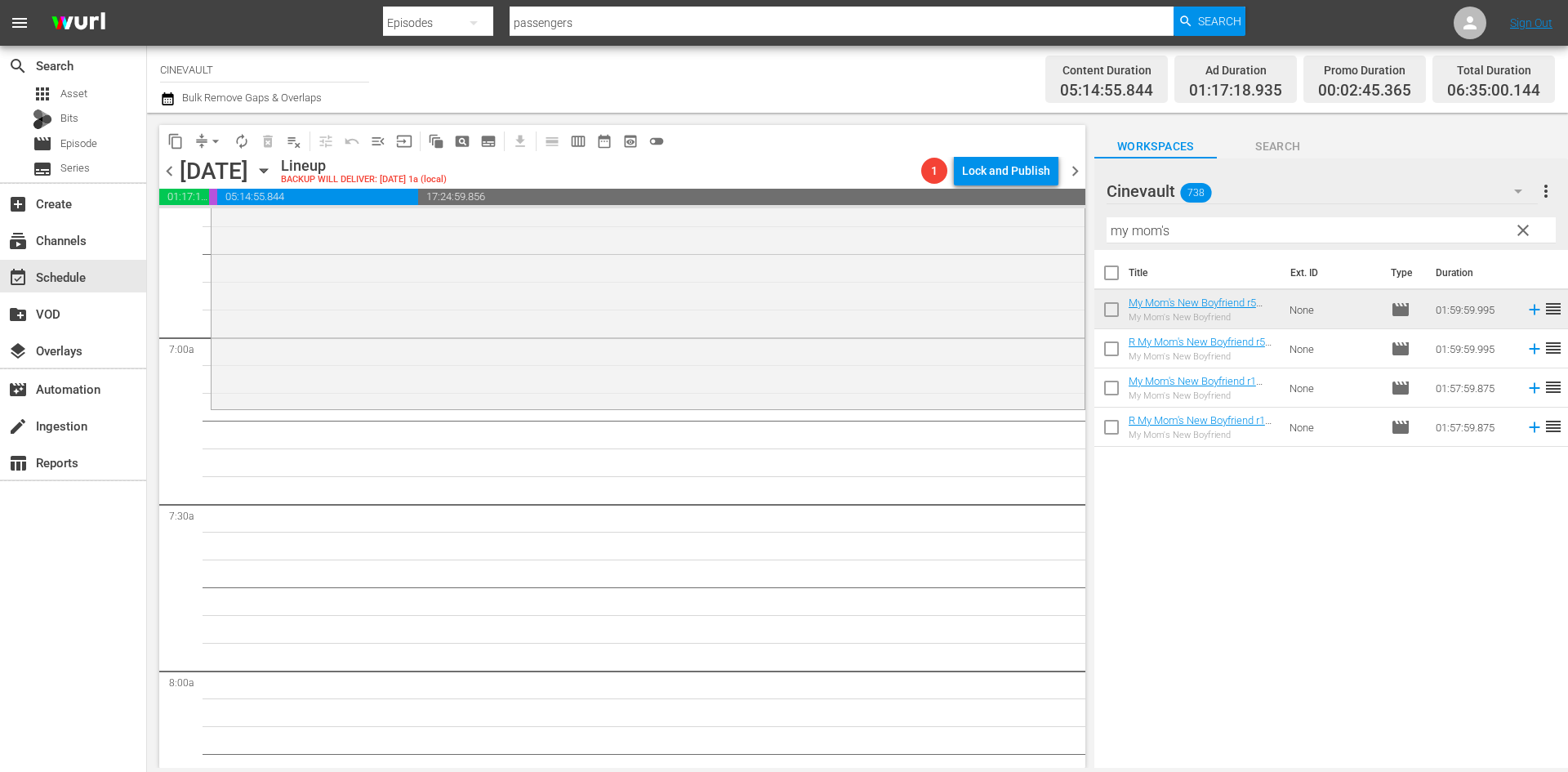
scroll to position [2205, 0]
drag, startPoint x: 1284, startPoint y: 235, endPoint x: 835, endPoint y: 204, distance: 450.1
click at [835, 204] on div "content_copy compress arrow_drop_down autorenew_outlined delete_forever_outline…" at bounding box center [857, 440] width 1421 height 655
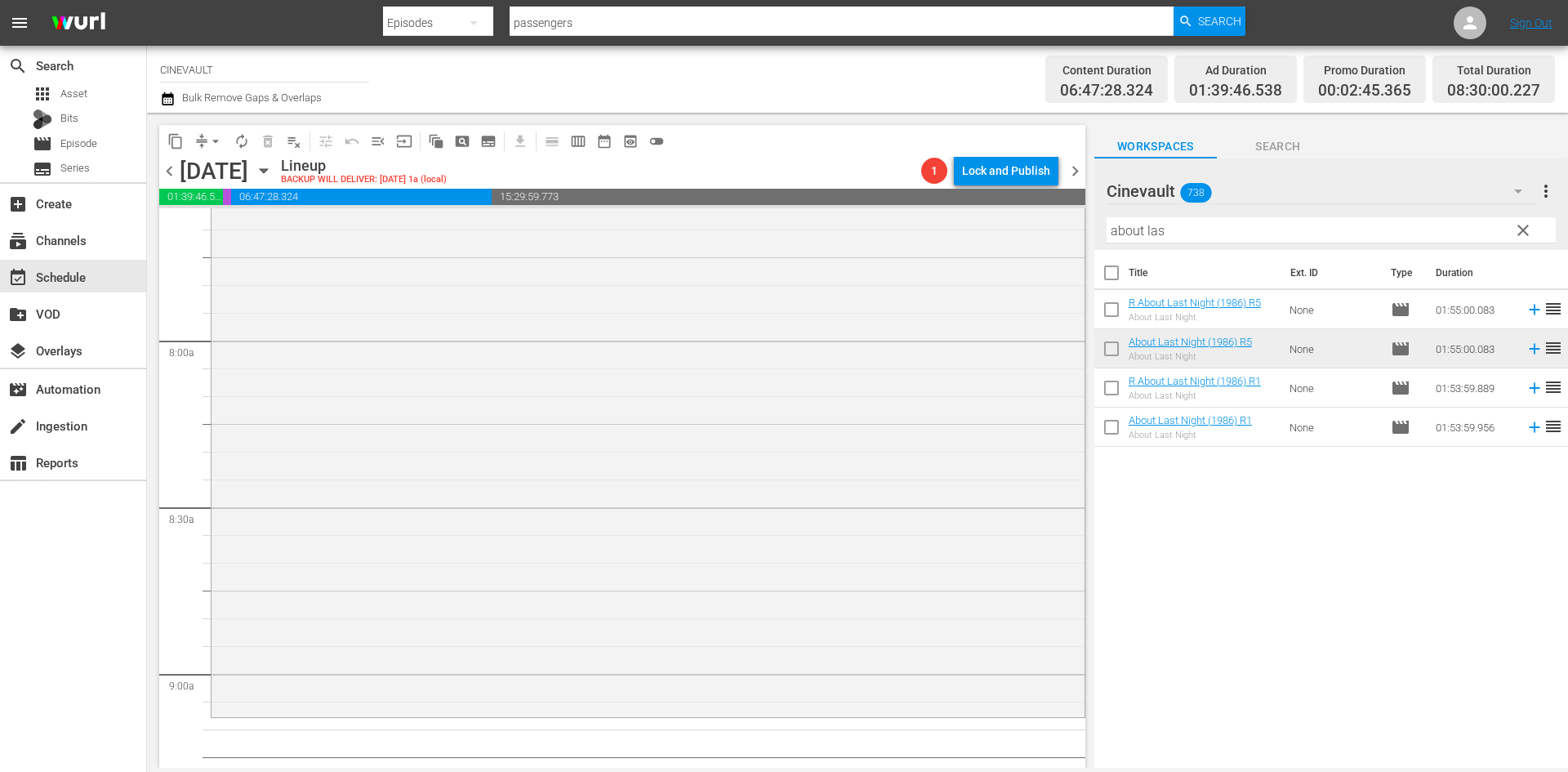
scroll to position [2613, 0]
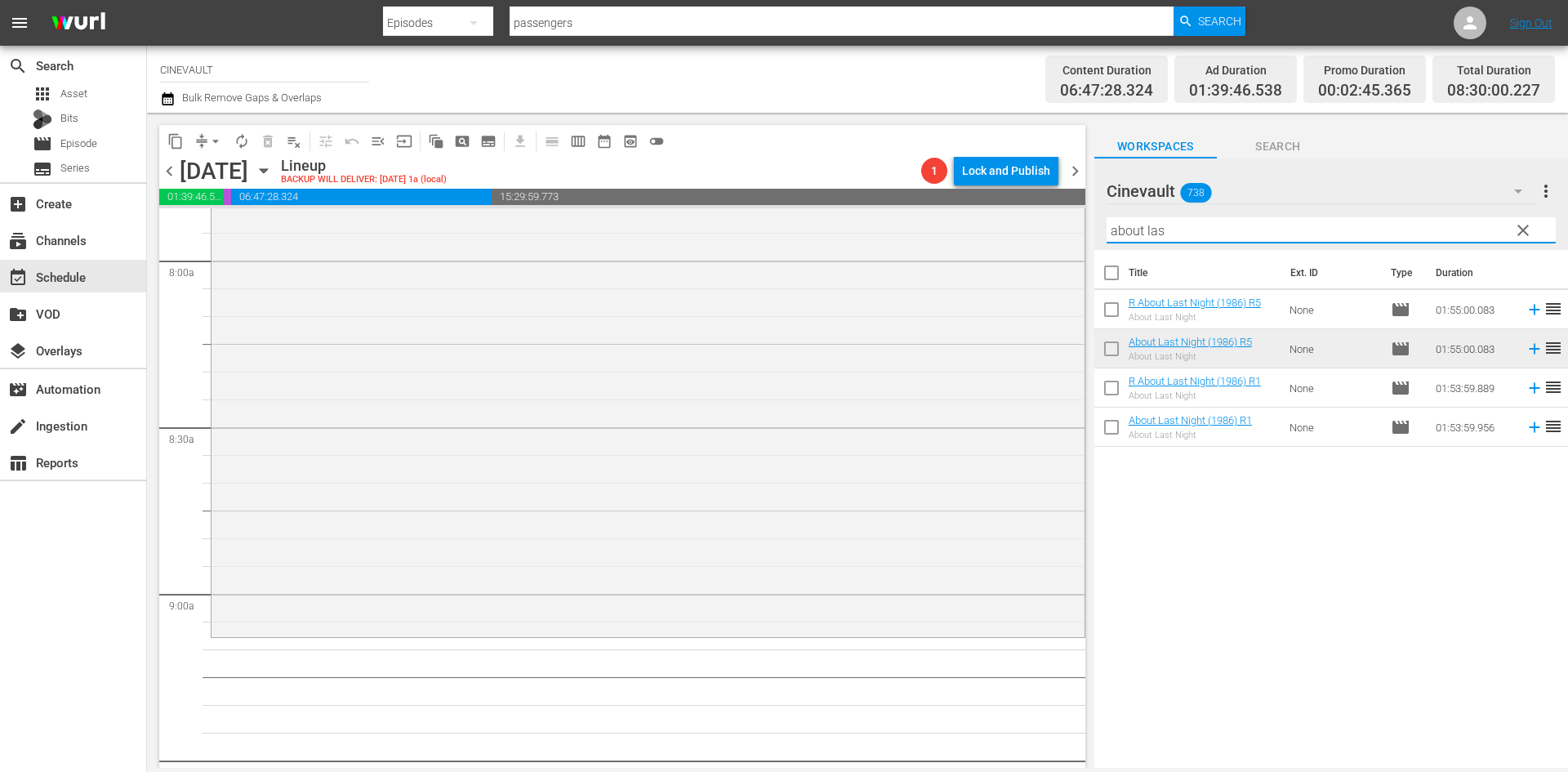
drag, startPoint x: 1186, startPoint y: 233, endPoint x: 924, endPoint y: 195, distance: 264.7
click at [924, 195] on div "content_copy compress arrow_drop_down autorenew_outlined delete_forever_outline…" at bounding box center [857, 440] width 1421 height 655
drag, startPoint x: 1348, startPoint y: 229, endPoint x: 1089, endPoint y: 232, distance: 259.0
click at [1089, 232] on div "content_copy compress arrow_drop_down autorenew_outlined delete_forever_outline…" at bounding box center [857, 440] width 1421 height 655
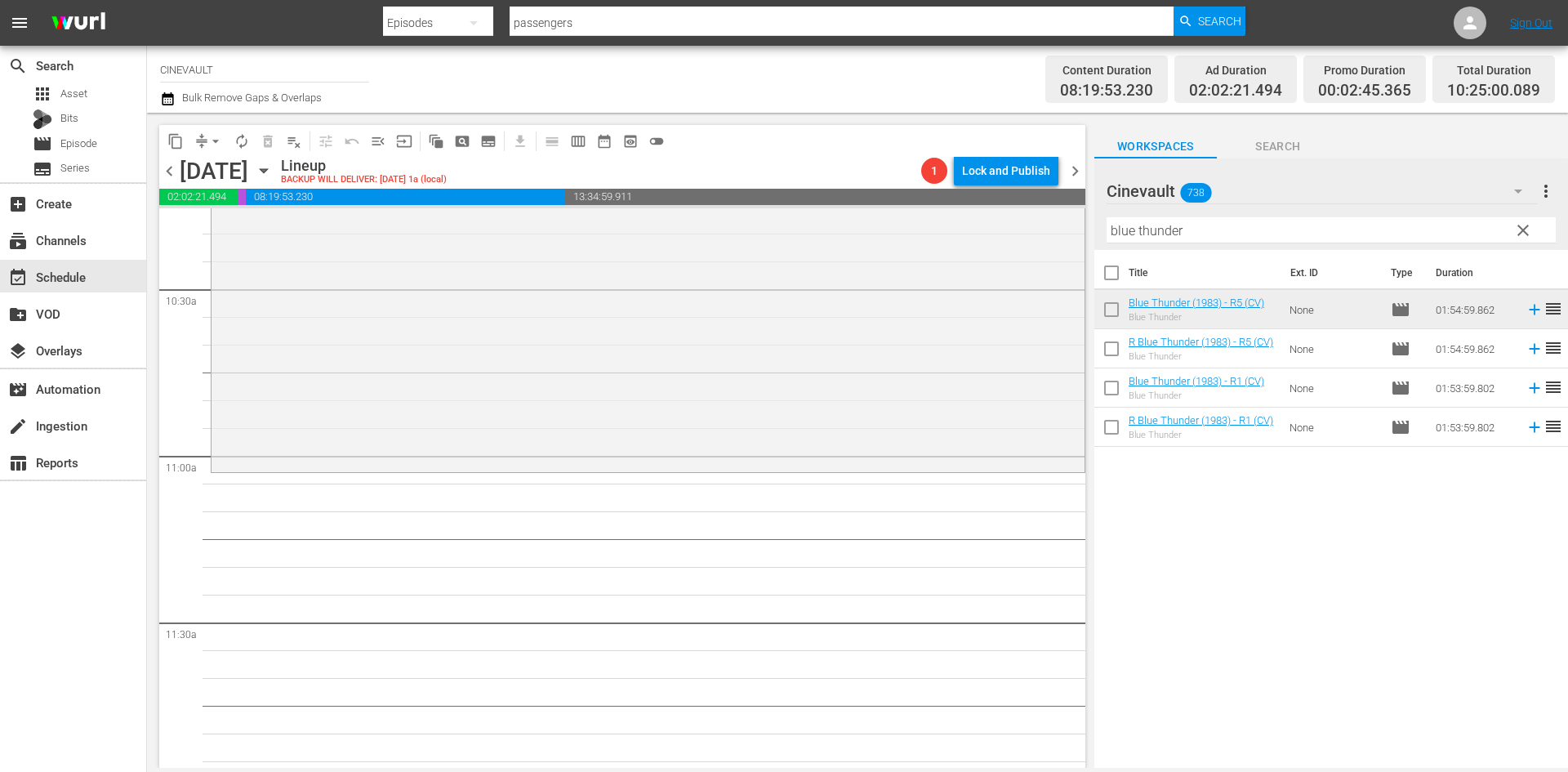
scroll to position [3512, 0]
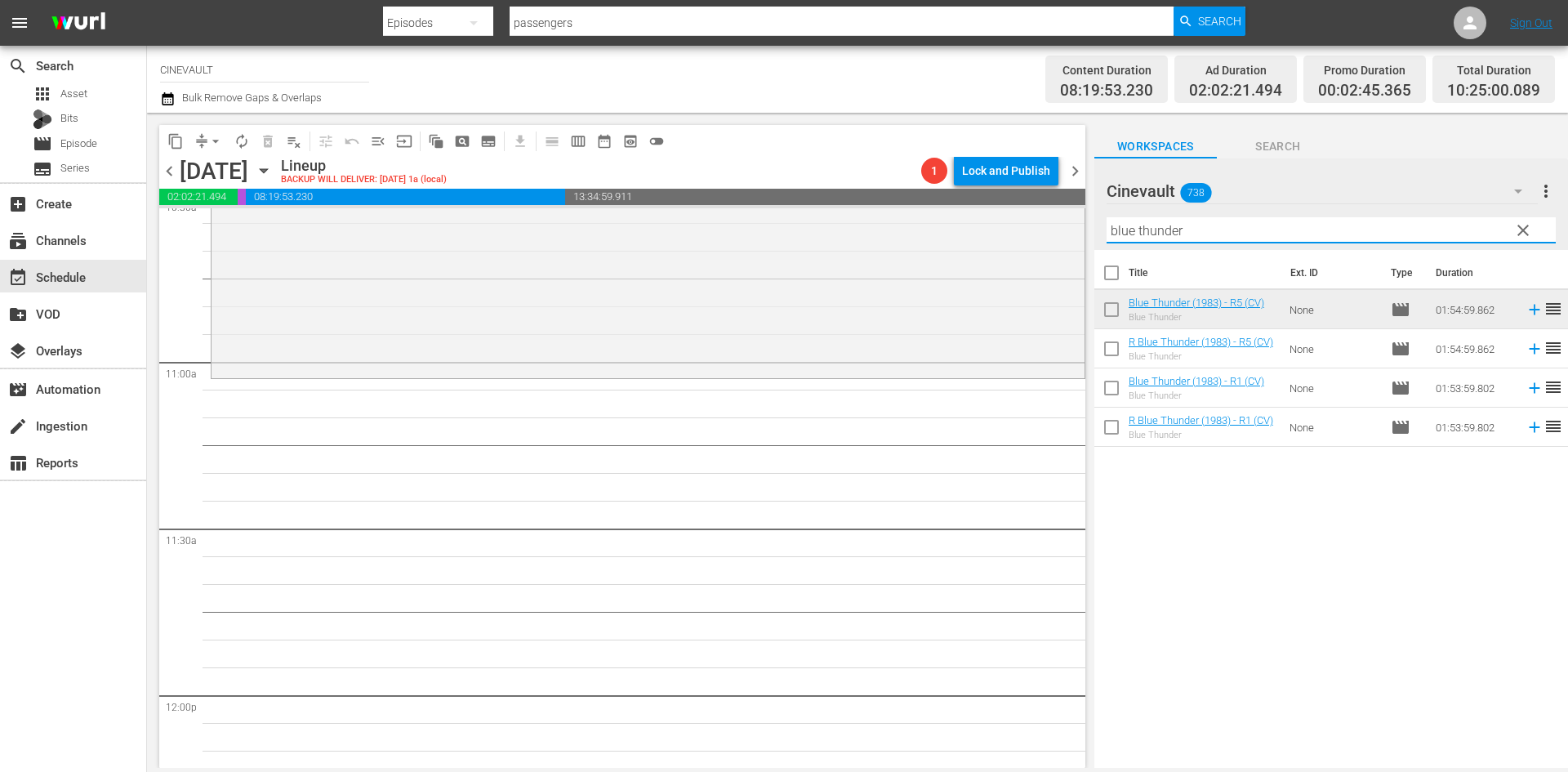
drag, startPoint x: 1209, startPoint y: 231, endPoint x: 766, endPoint y: 175, distance: 446.5
click at [766, 175] on div "content_copy compress arrow_drop_down autorenew_outlined delete_forever_outline…" at bounding box center [857, 440] width 1421 height 655
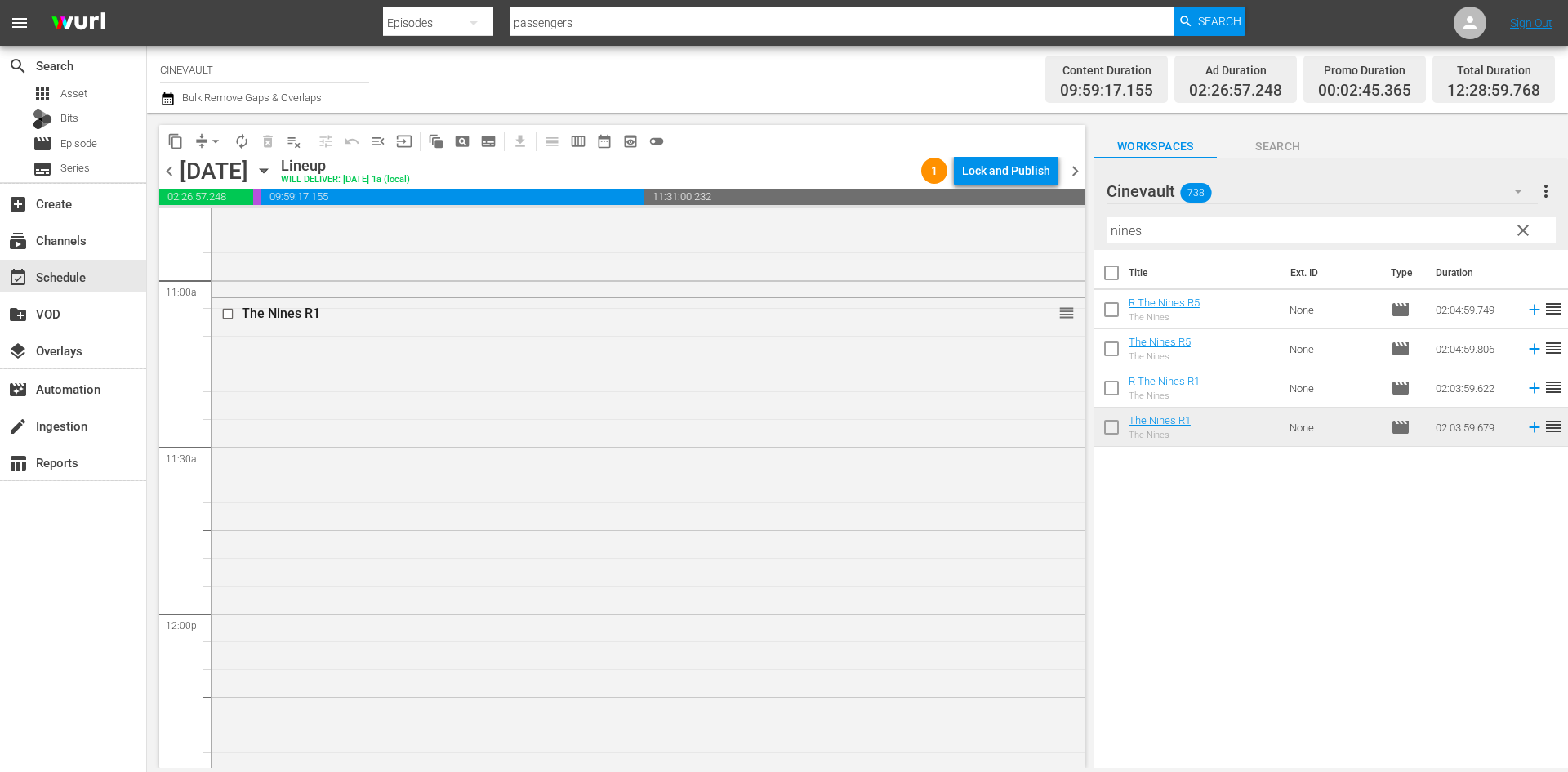
scroll to position [3920, 0]
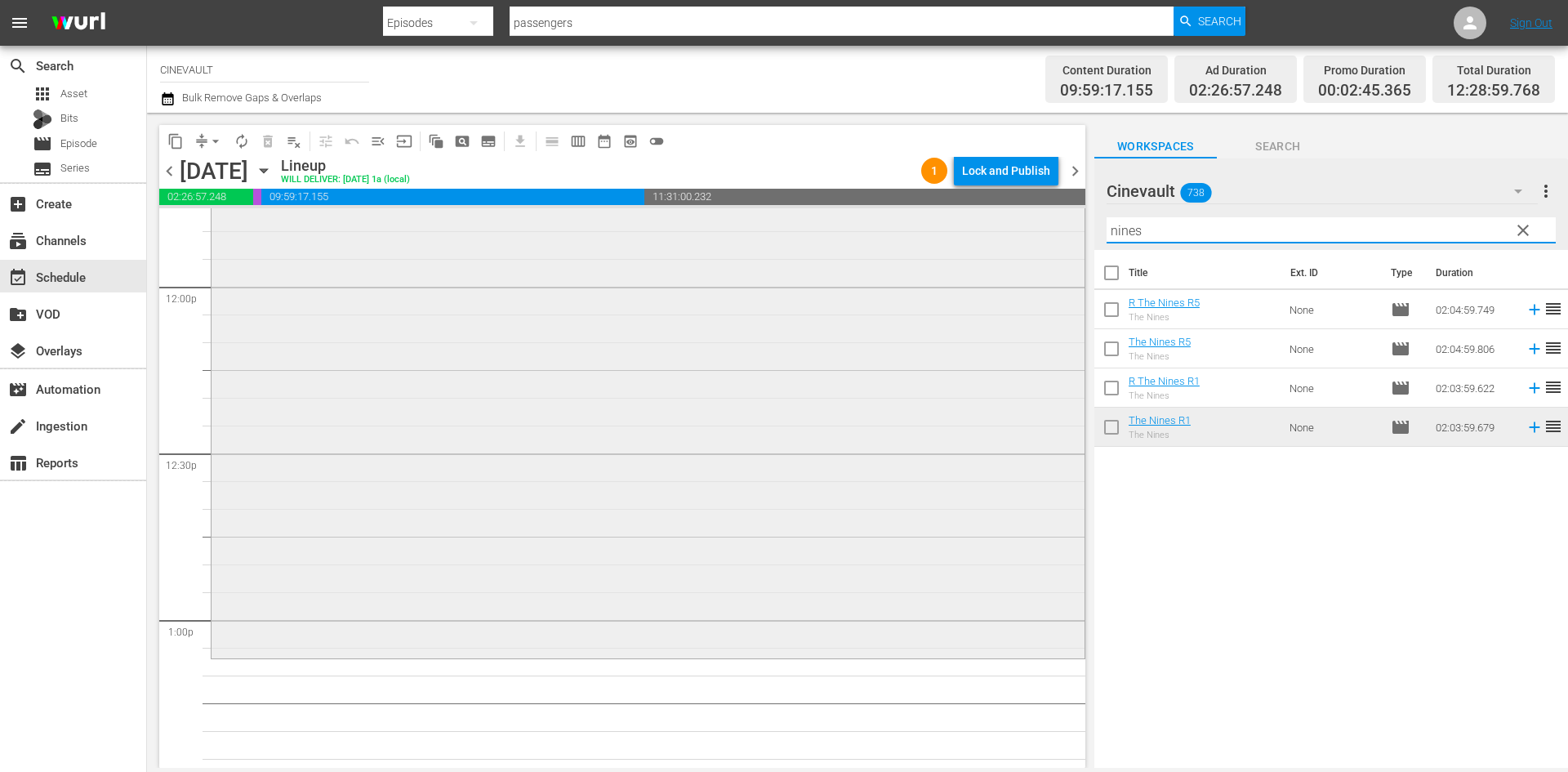
drag, startPoint x: 1340, startPoint y: 228, endPoint x: 833, endPoint y: 238, distance: 507.1
click at [833, 238] on div "content_copy compress arrow_drop_down autorenew_outlined delete_forever_outline…" at bounding box center [857, 440] width 1421 height 655
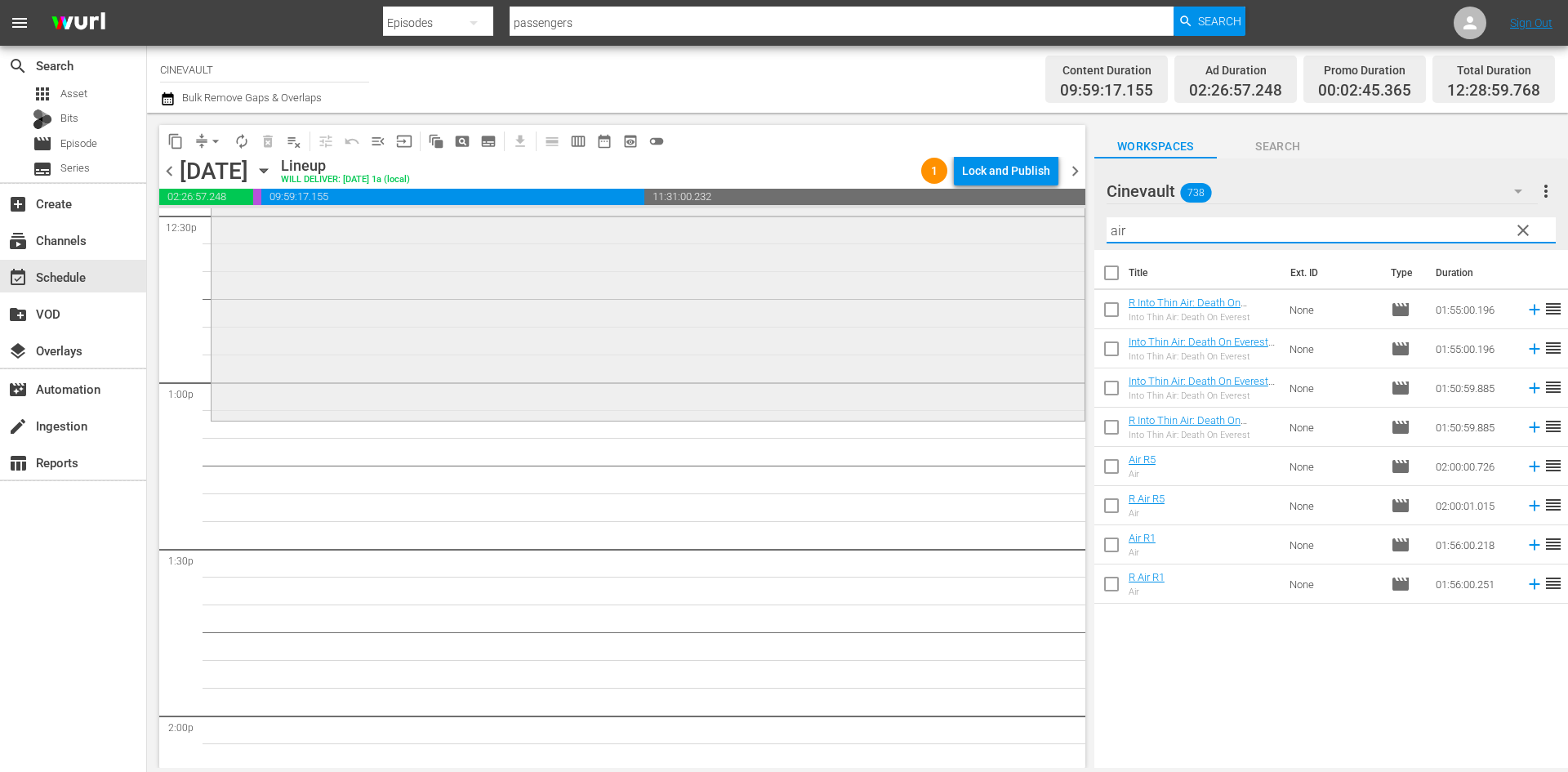
scroll to position [4165, 0]
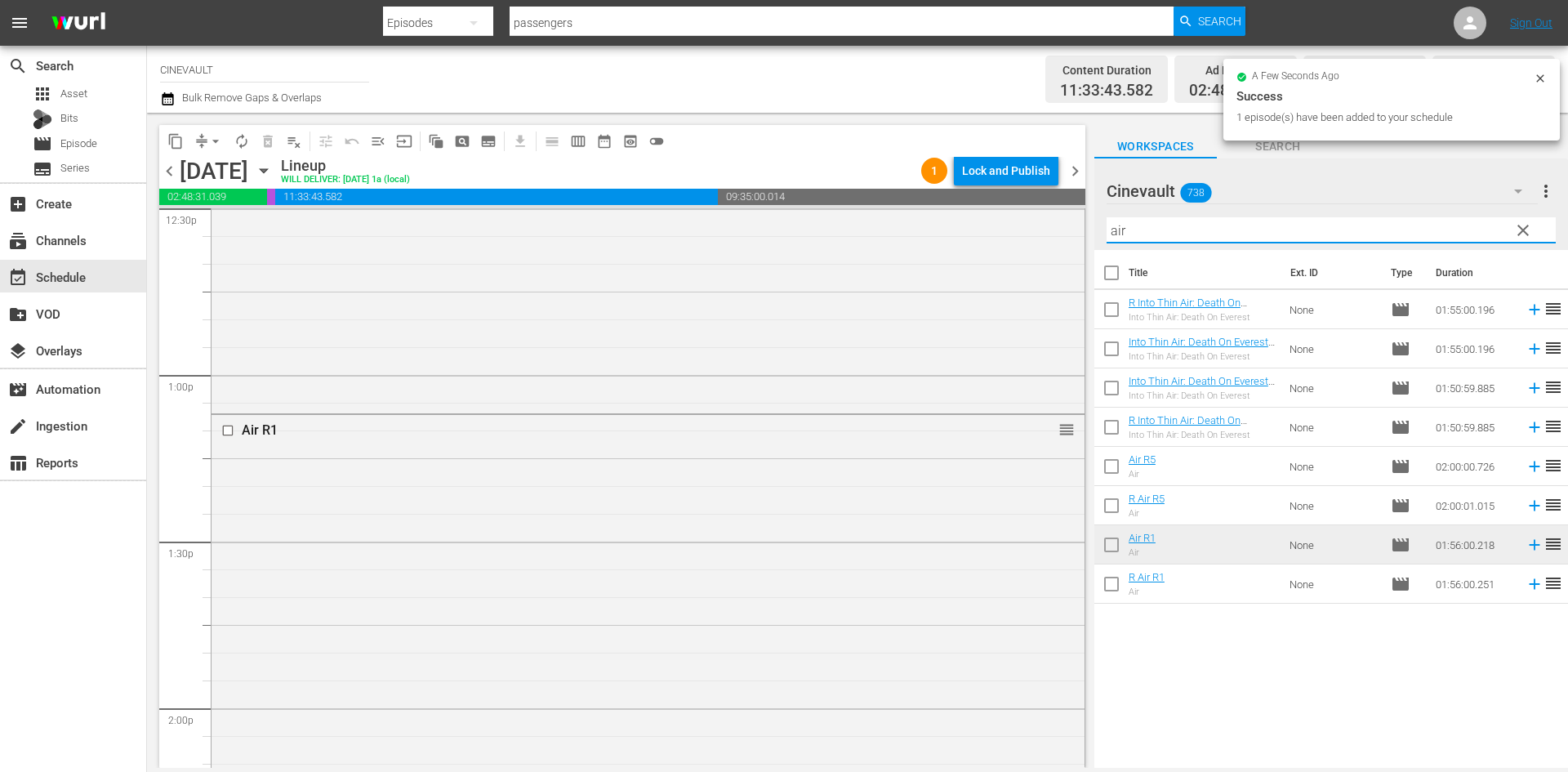
click at [1007, 227] on div "content_copy compress arrow_drop_down autorenew_outlined delete_forever_outline…" at bounding box center [857, 440] width 1421 height 655
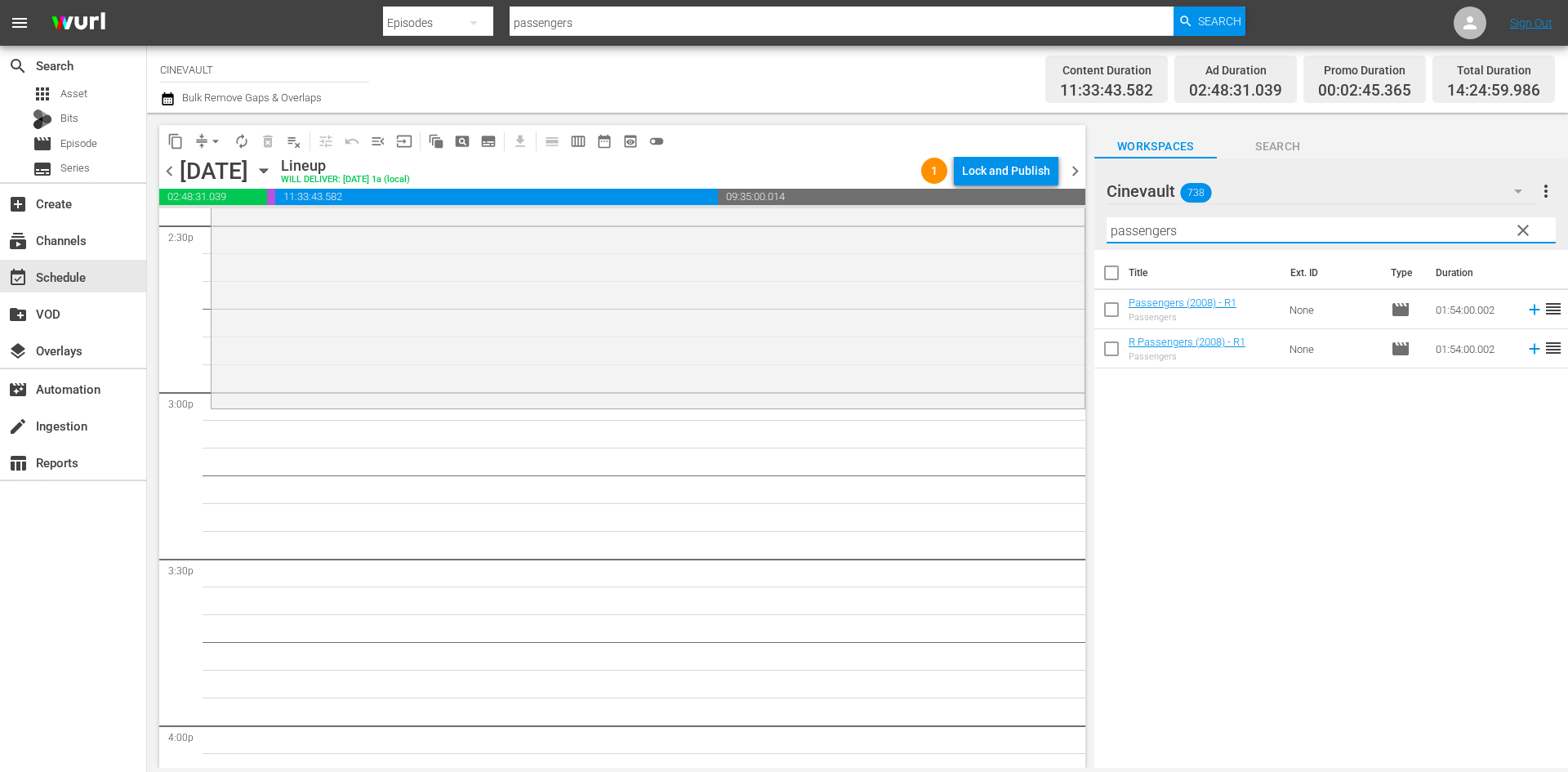
scroll to position [4818, 0]
click at [1287, 290] on td "None" at bounding box center [1334, 309] width 101 height 39
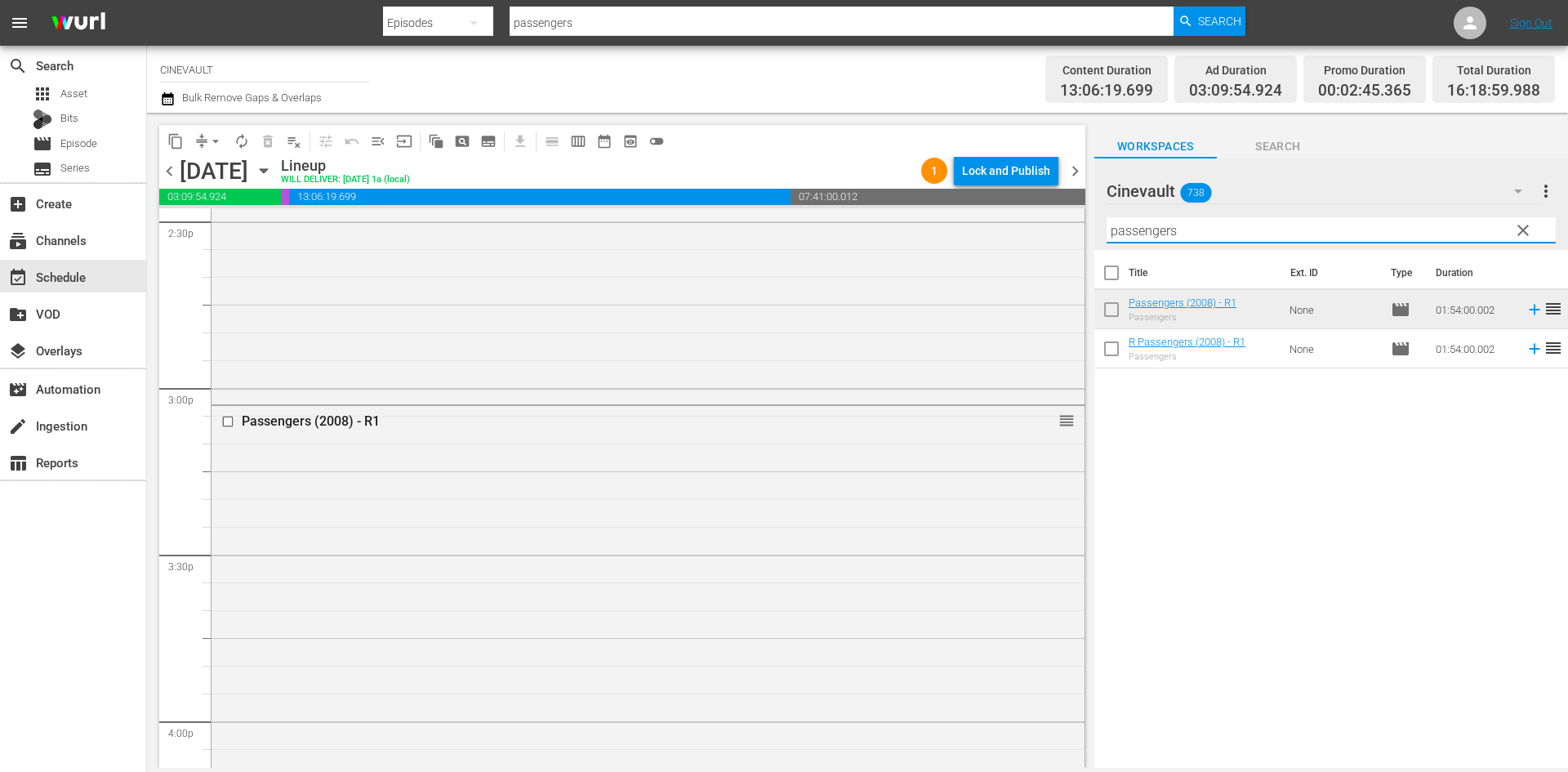
drag, startPoint x: 1371, startPoint y: 241, endPoint x: 1099, endPoint y: 245, distance: 272.0
click at [1099, 245] on div "Cinevault 738 Cinevault more_vert clear Filter by Title passengers" at bounding box center [1332, 204] width 474 height 91
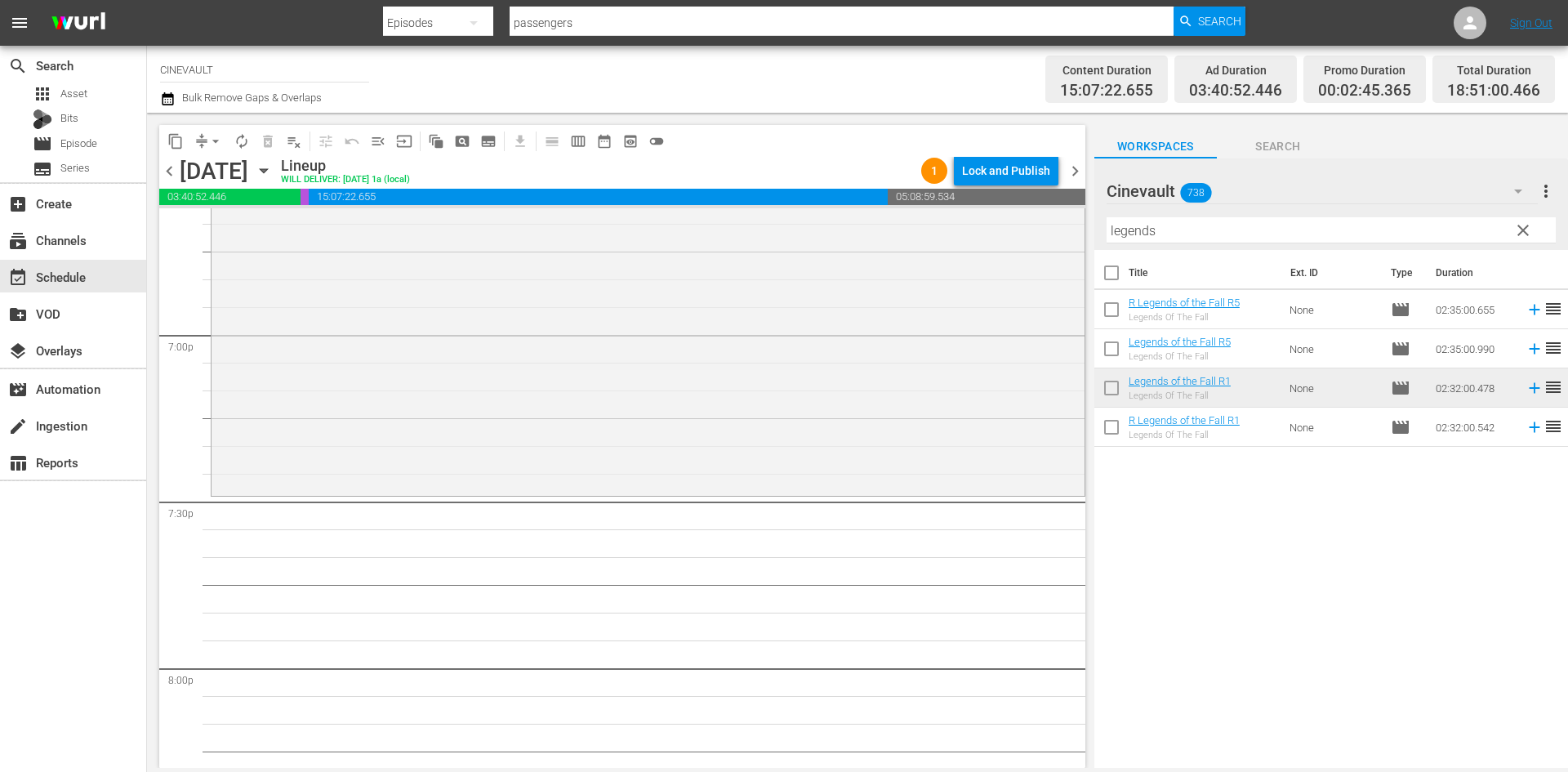
scroll to position [6206, 0]
drag, startPoint x: 1203, startPoint y: 231, endPoint x: 1006, endPoint y: 221, distance: 197.3
click at [1006, 221] on div "content_copy compress arrow_drop_down autorenew_outlined delete_forever_outline…" at bounding box center [857, 440] width 1421 height 655
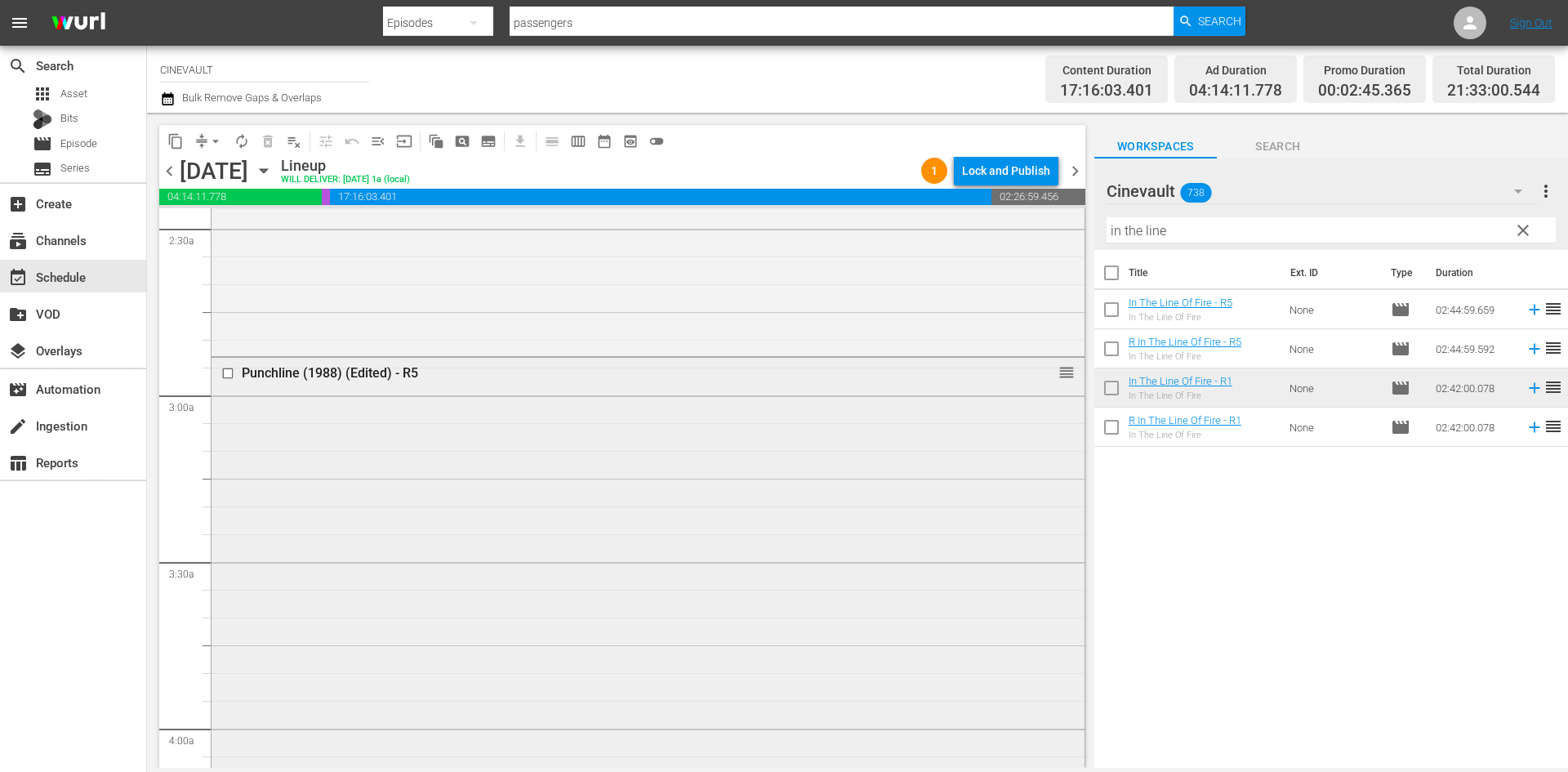
scroll to position [817, 0]
click at [227, 363] on div at bounding box center [229, 368] width 25 height 20
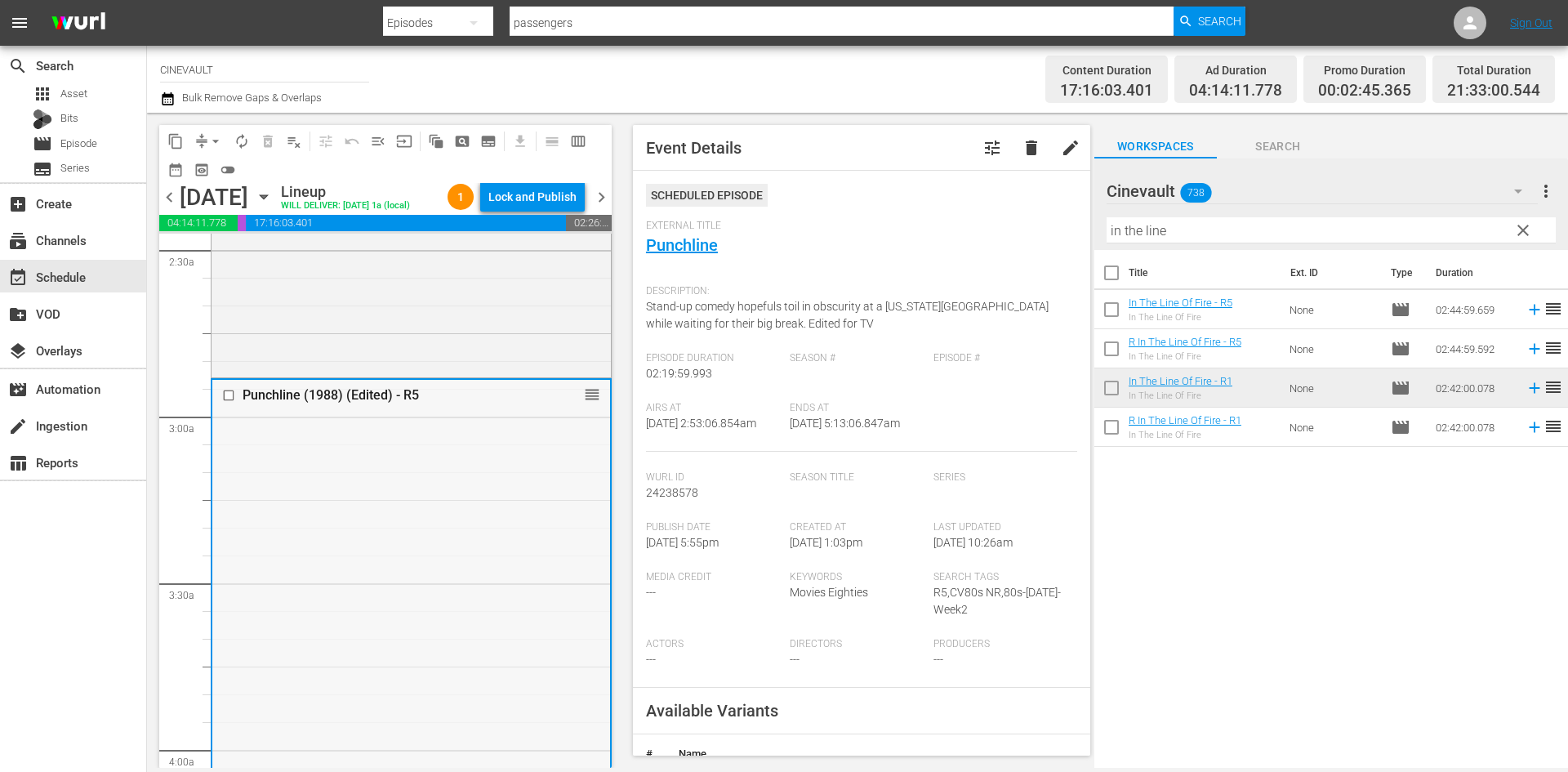
click at [229, 398] on input "checkbox" at bounding box center [230, 395] width 17 height 14
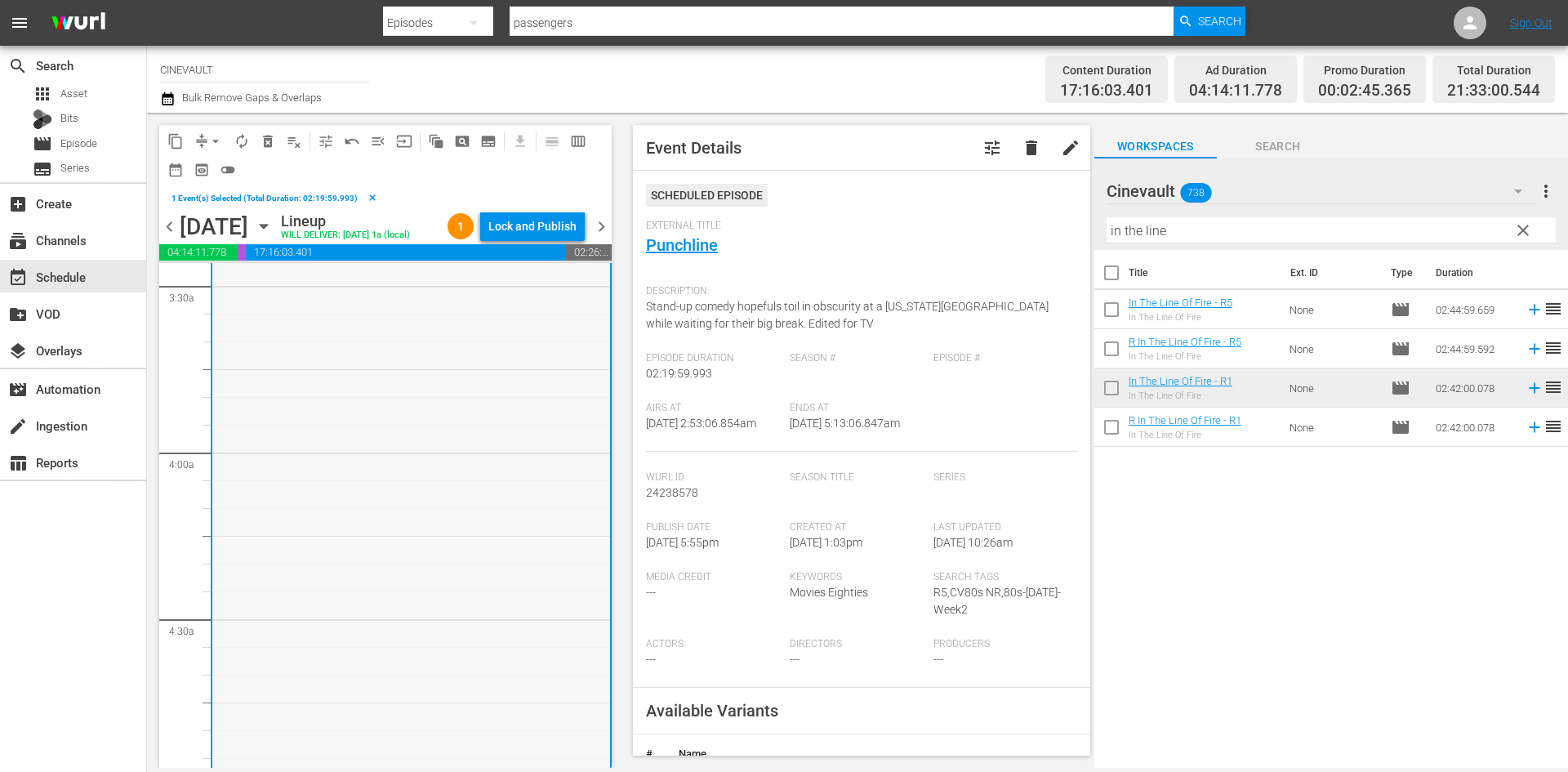
scroll to position [1388, 0]
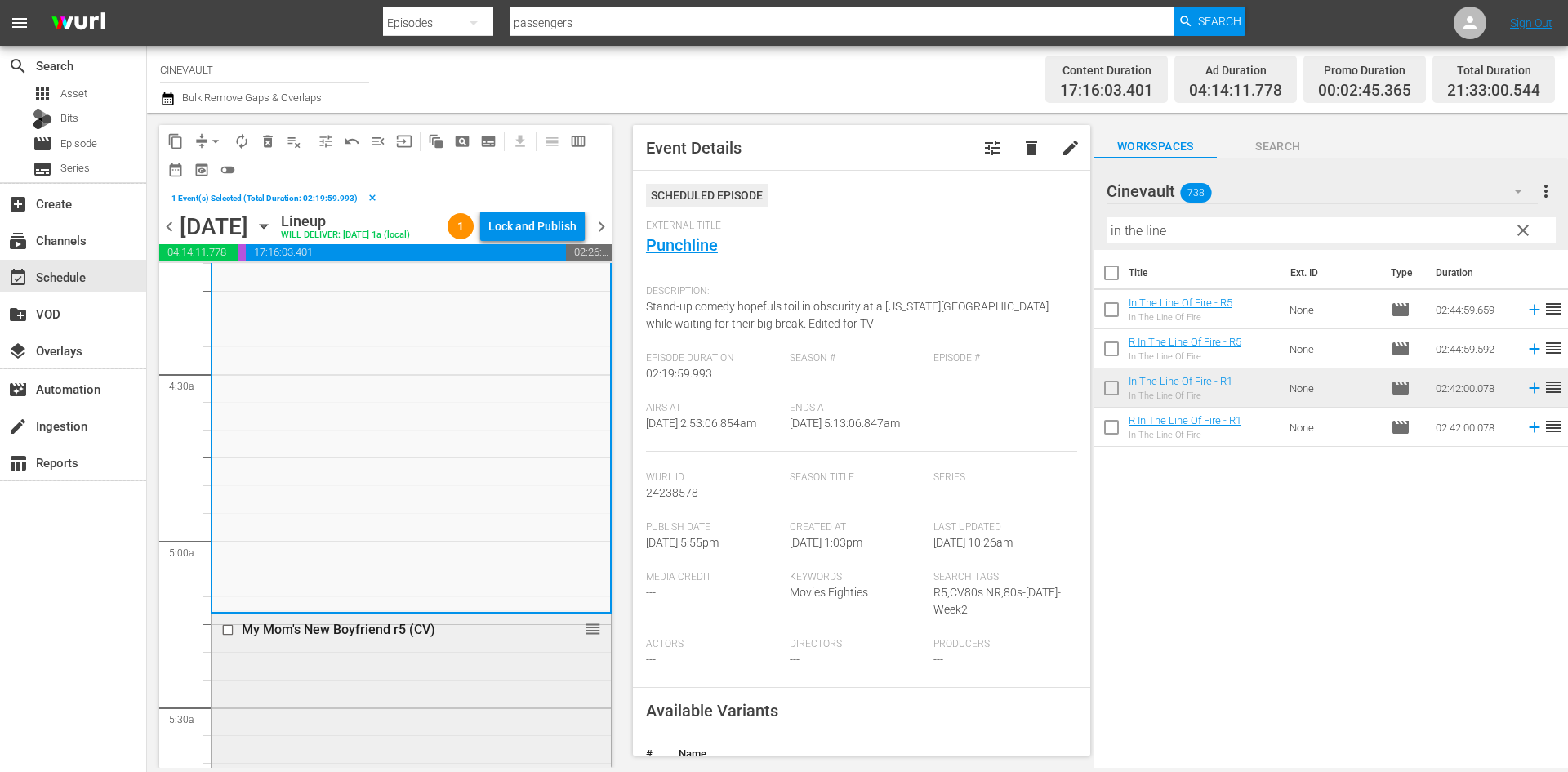
click at [224, 628] on input "checkbox" at bounding box center [229, 630] width 17 height 14
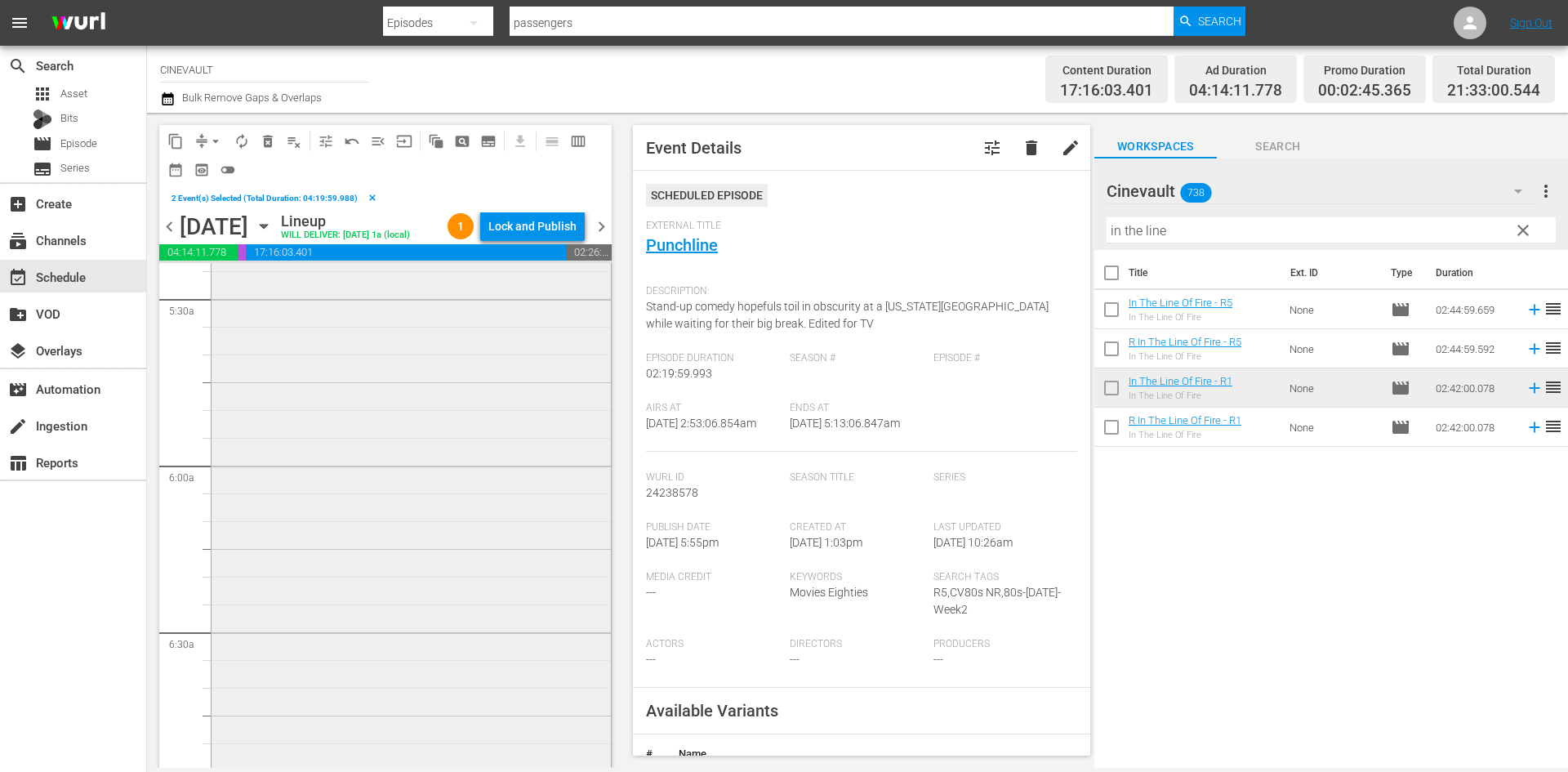
scroll to position [2123, 0]
click at [226, 563] on input "checkbox" at bounding box center [229, 561] width 17 height 14
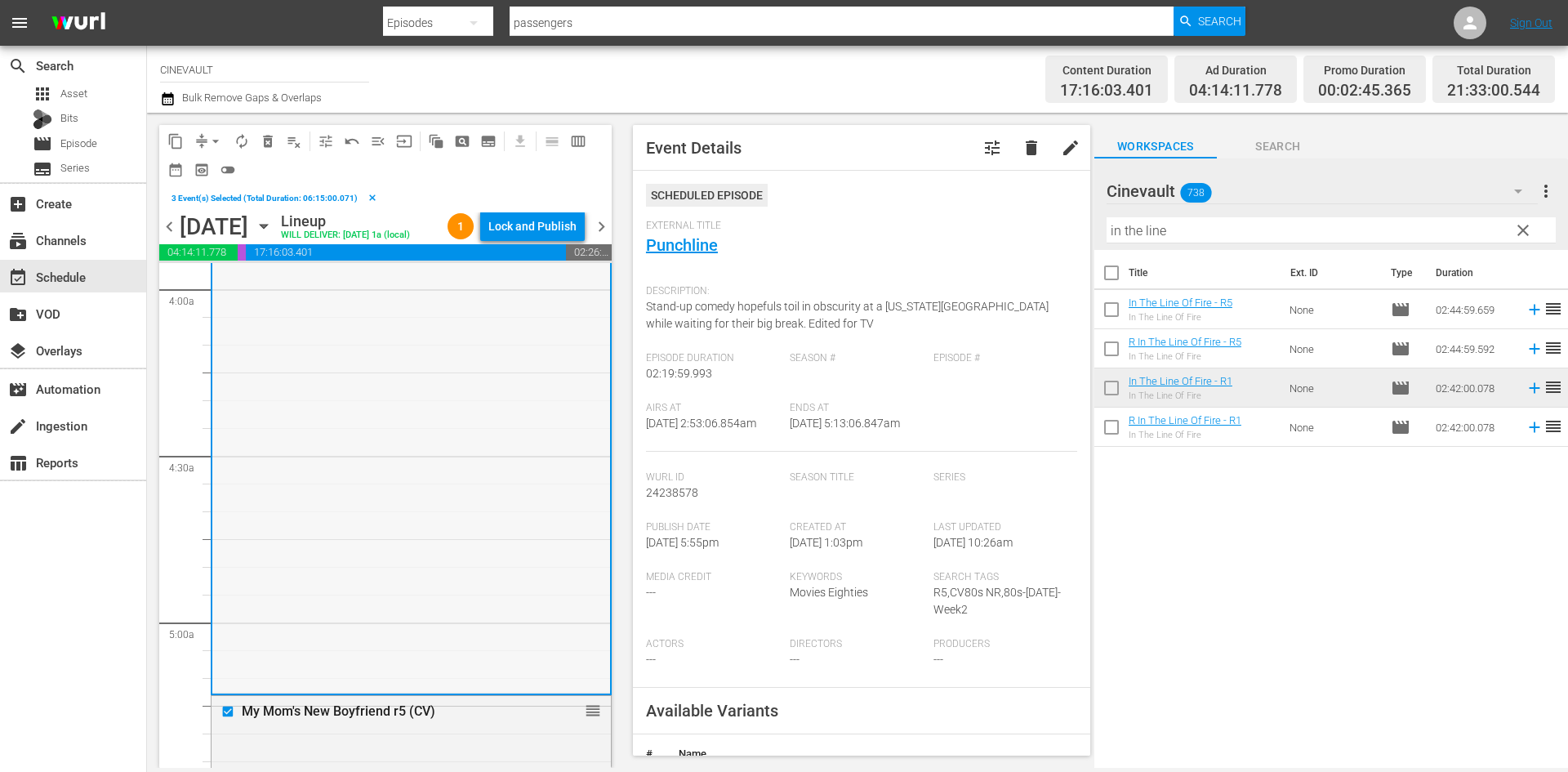
click at [447, 515] on div "Punchline (1988) (Edited) - R5 reorder" at bounding box center [411, 306] width 398 height 773
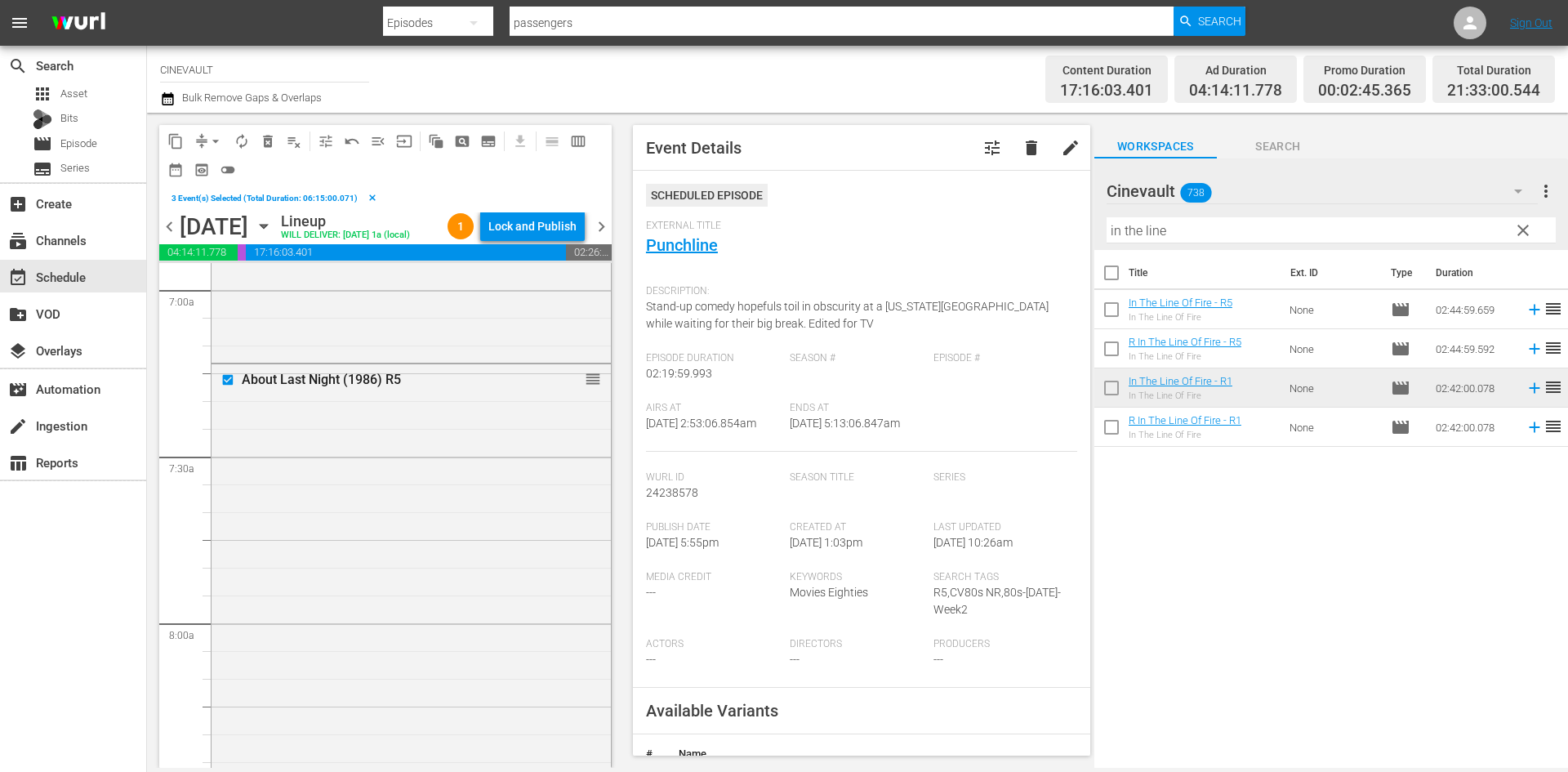
scroll to position [2368, 0]
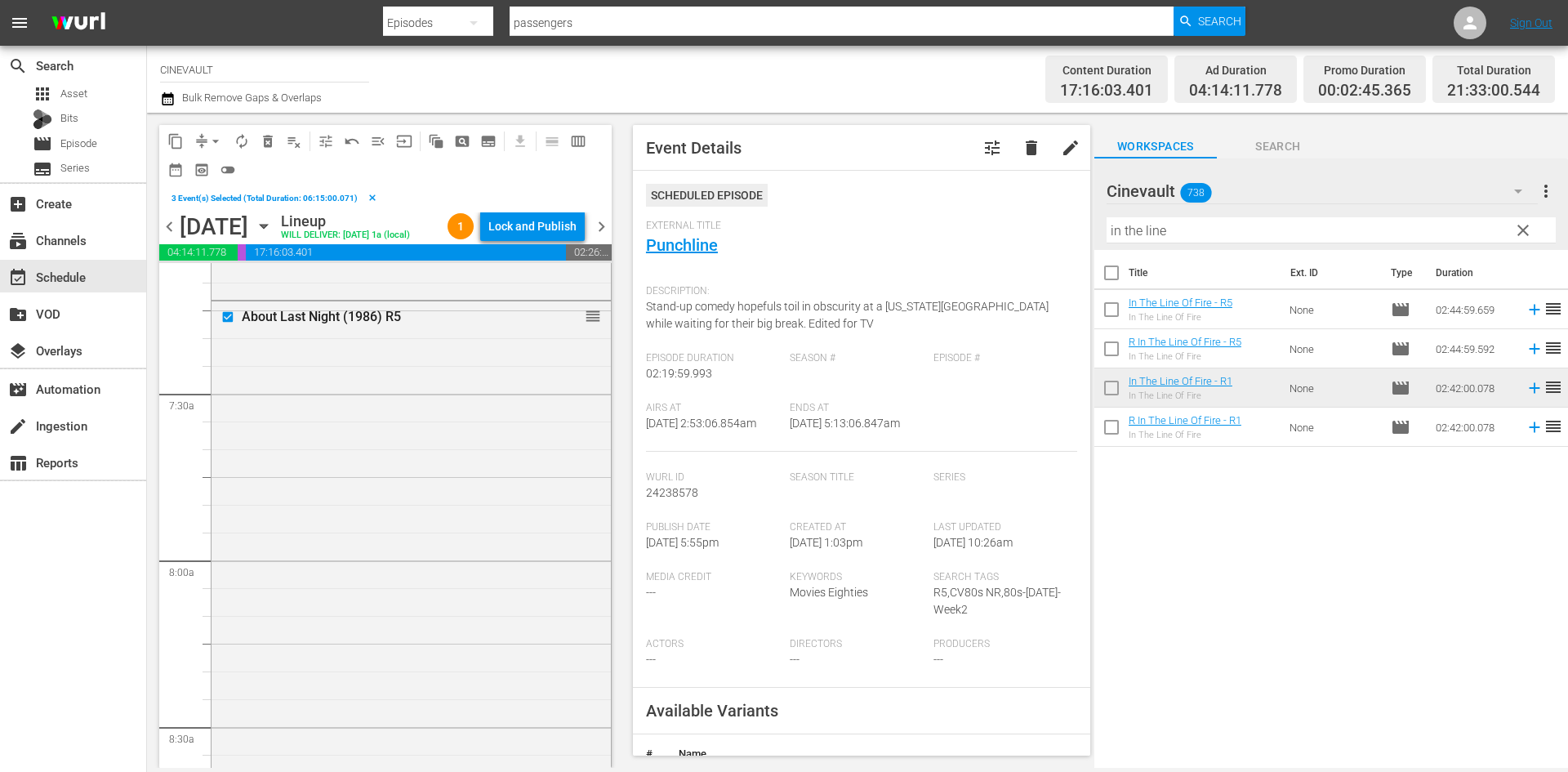
click at [602, 237] on div "chevron_left Sunday, October 12th October 12th Lineup WILL DELIVER: 10/11 @ 1a …" at bounding box center [385, 228] width 452 height 31
click at [602, 231] on span "chevron_right" at bounding box center [601, 226] width 20 height 20
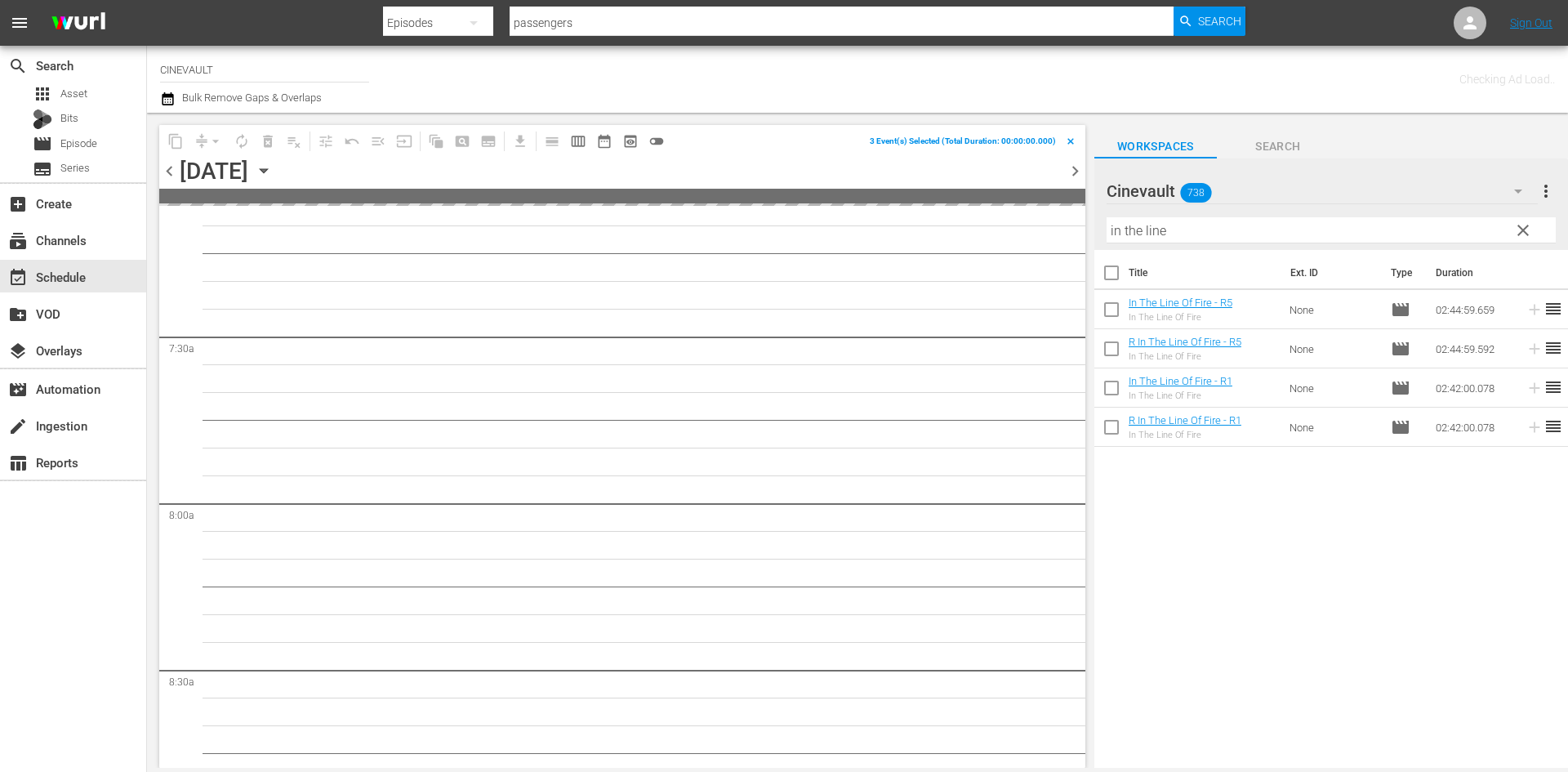
scroll to position [2451, 0]
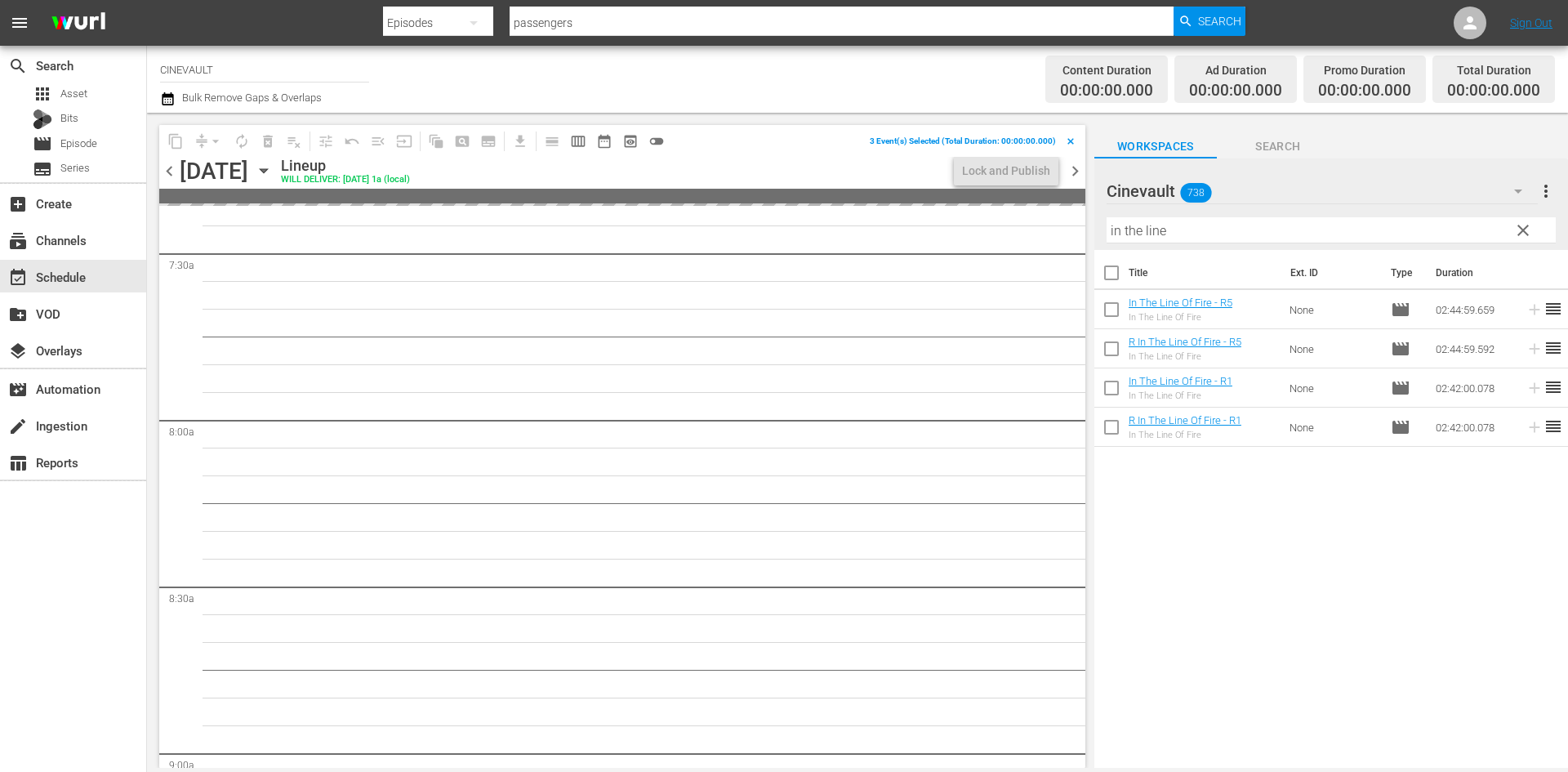
click at [161, 175] on span "chevron_left" at bounding box center [169, 170] width 20 height 20
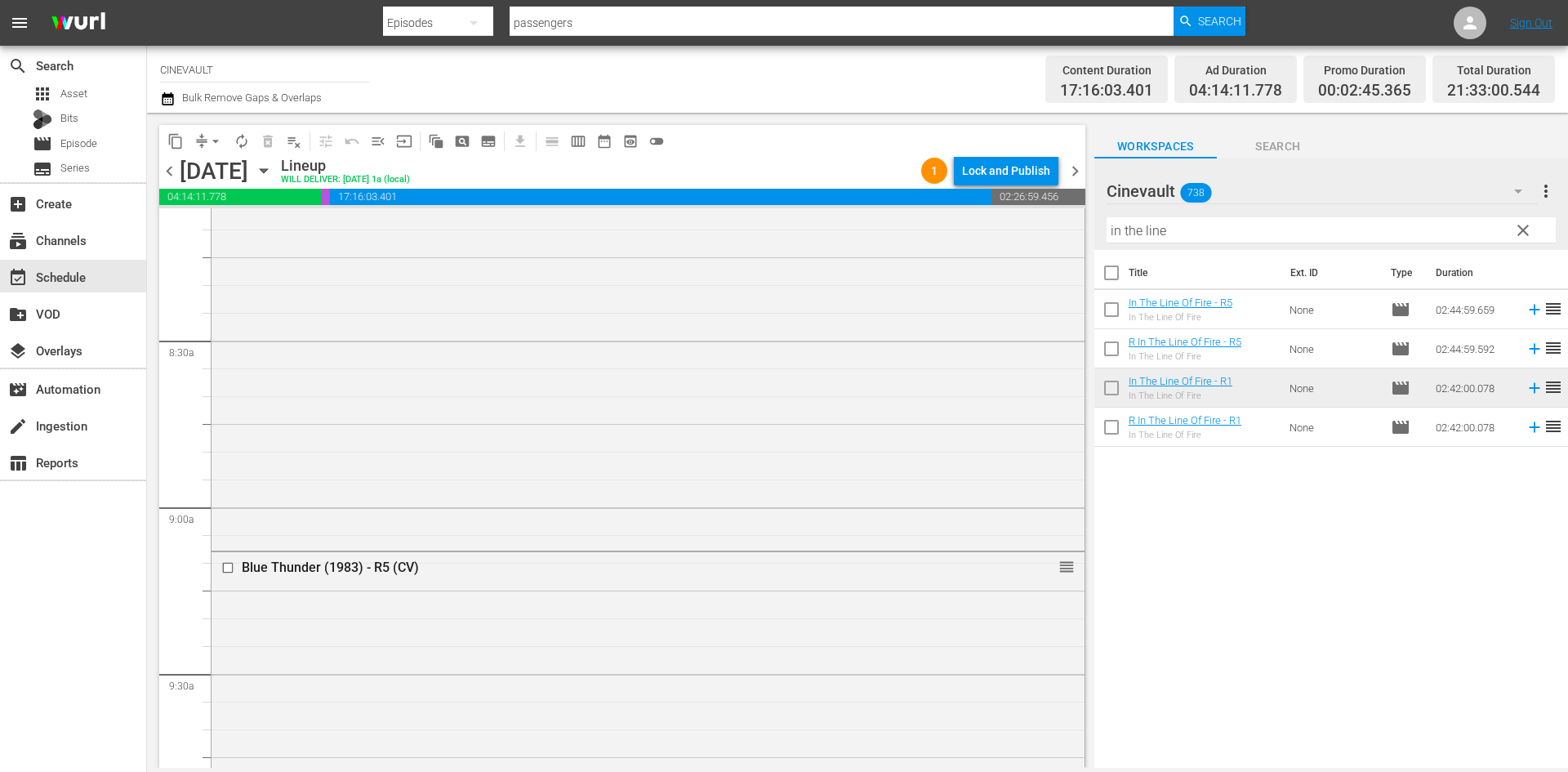
scroll to position [2858, 0]
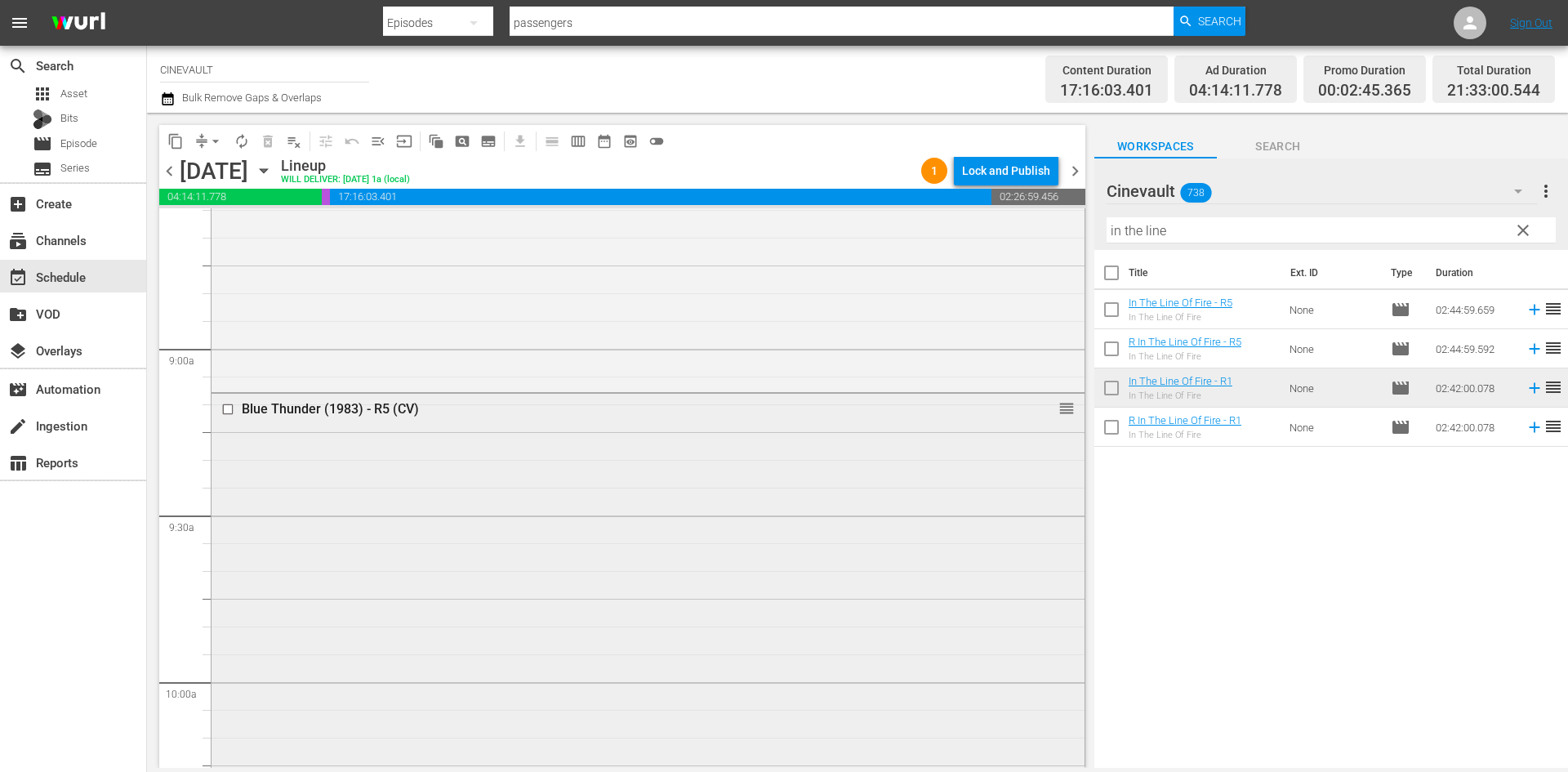
click at [227, 414] on input "checkbox" at bounding box center [229, 409] width 17 height 14
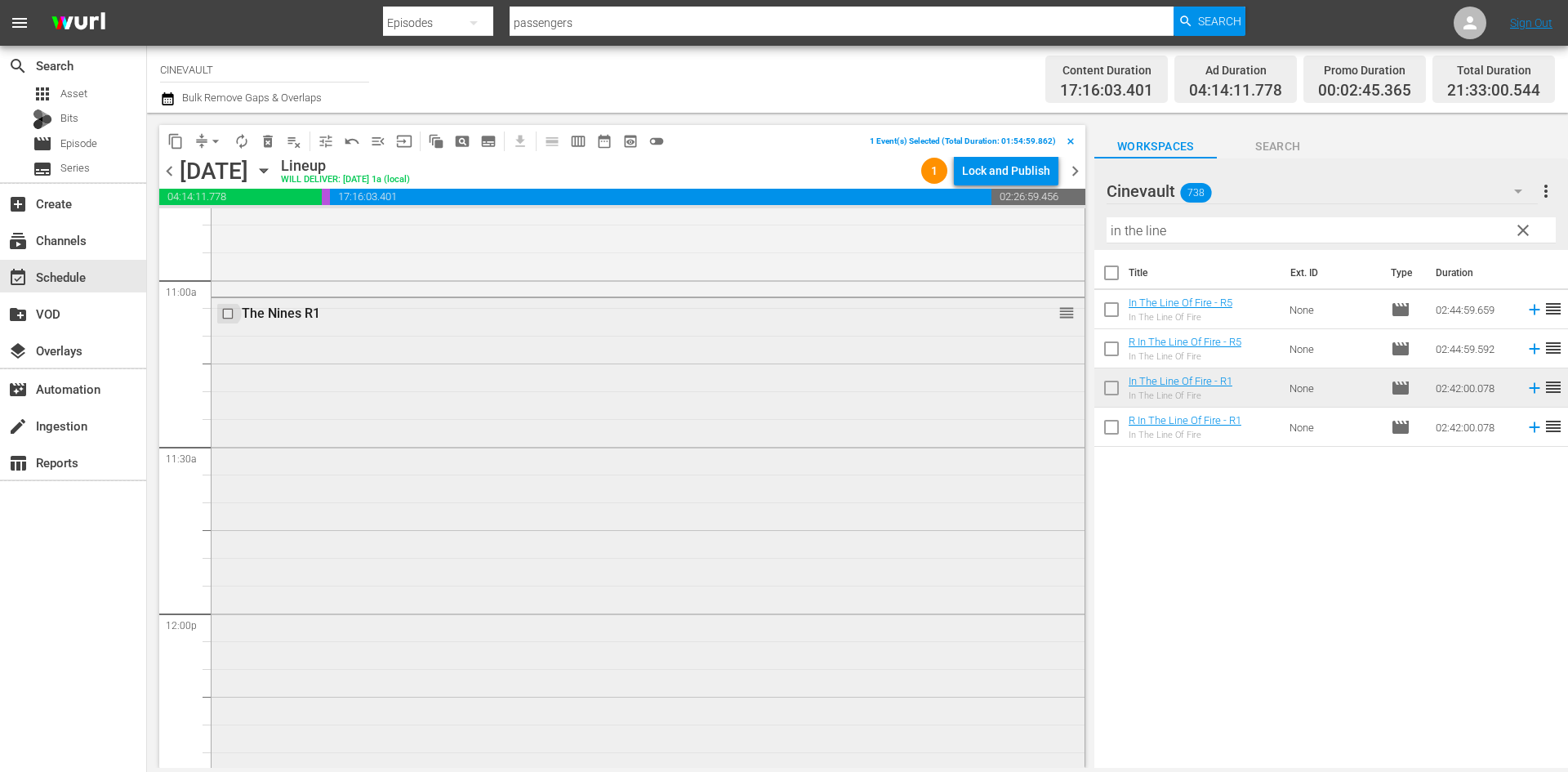
click at [228, 317] on input "checkbox" at bounding box center [229, 313] width 17 height 14
click at [230, 428] on input "checkbox" at bounding box center [229, 430] width 17 height 14
click at [229, 337] on input "checkbox" at bounding box center [229, 340] width 17 height 14
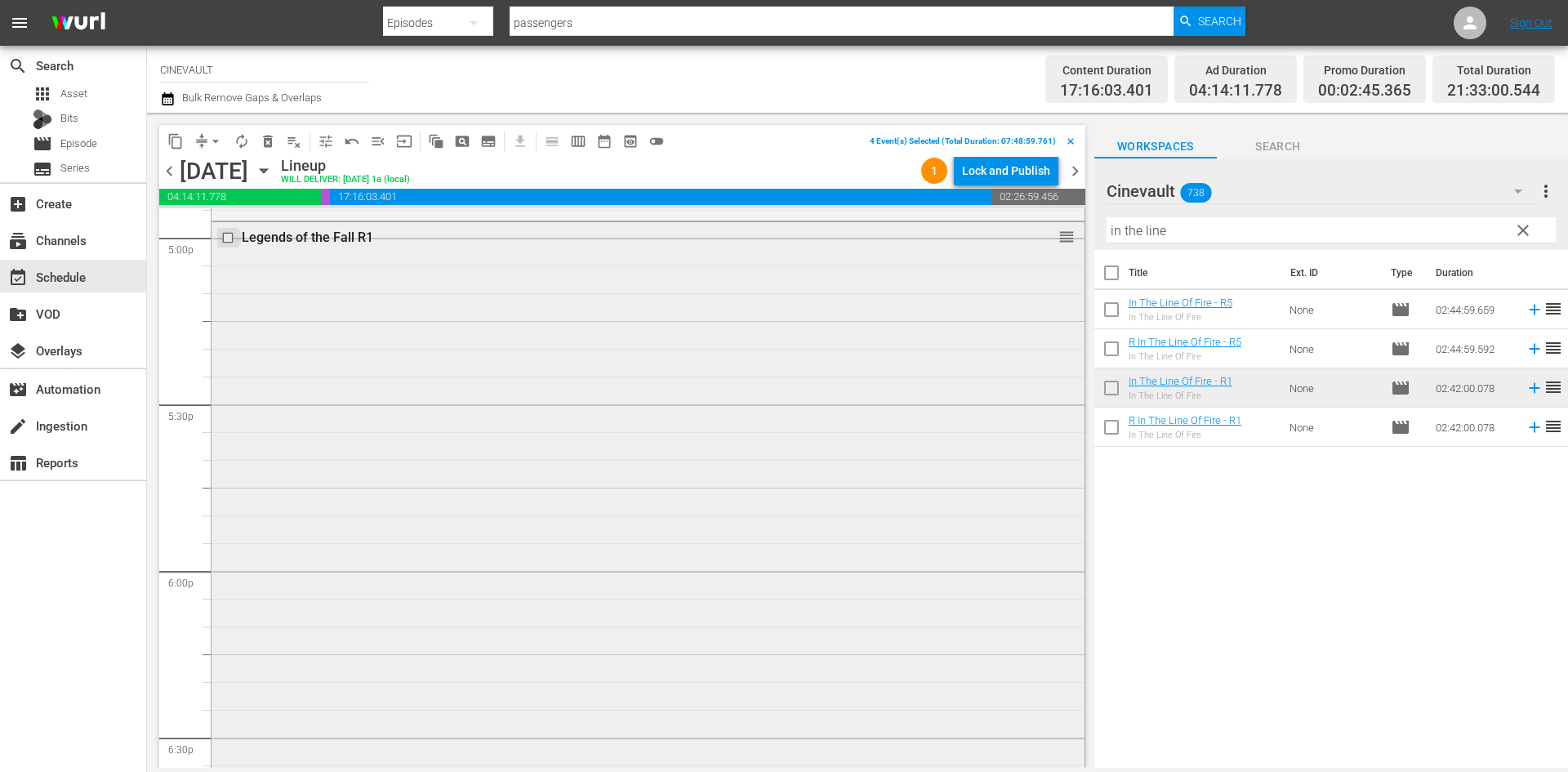
click at [227, 238] on input "checkbox" at bounding box center [229, 237] width 17 height 14
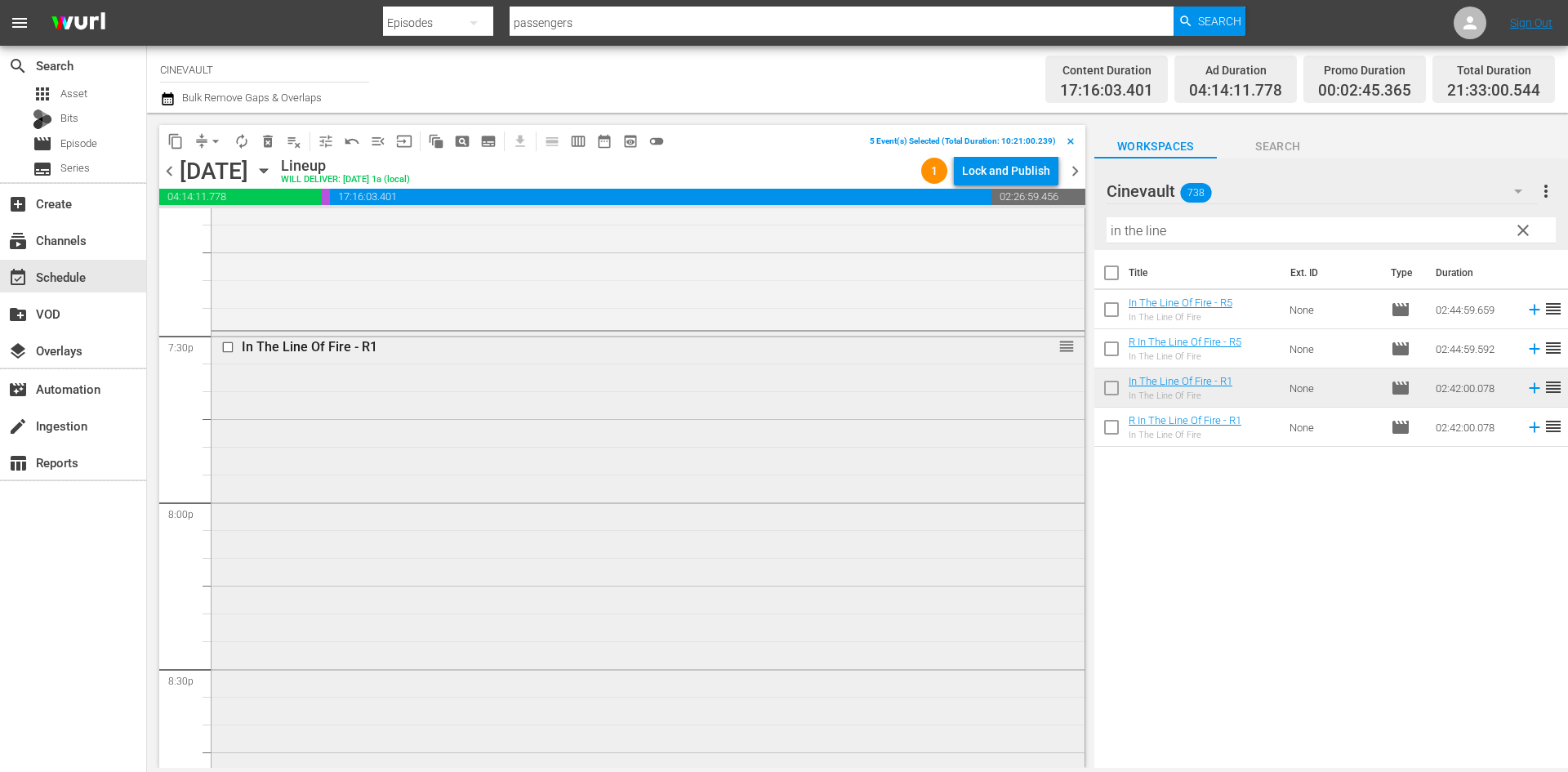
click at [229, 351] on input "checkbox" at bounding box center [229, 346] width 17 height 14
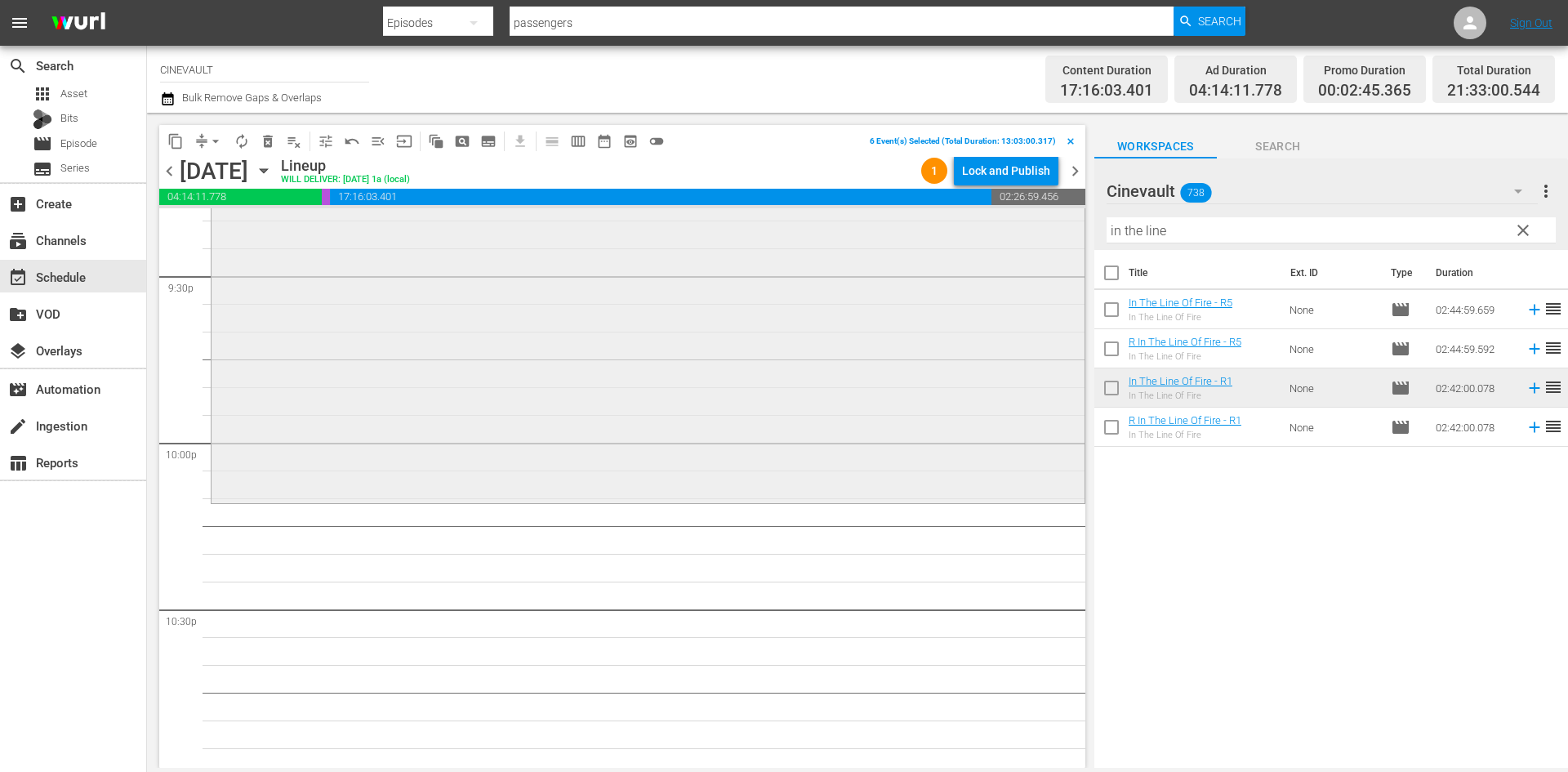
scroll to position [7104, 0]
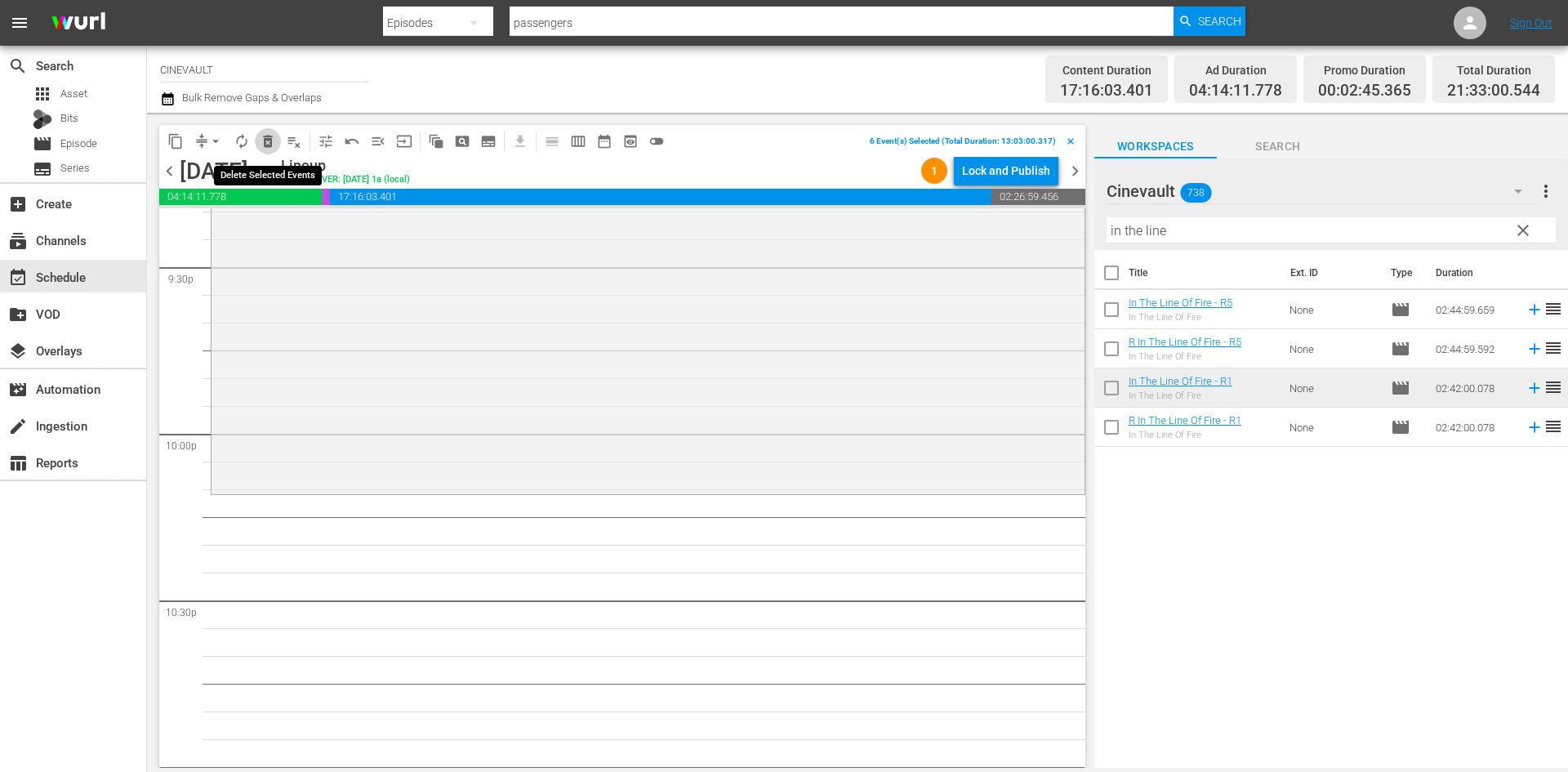
click at [267, 144] on span "delete_forever_outlined" at bounding box center [268, 141] width 16 height 16
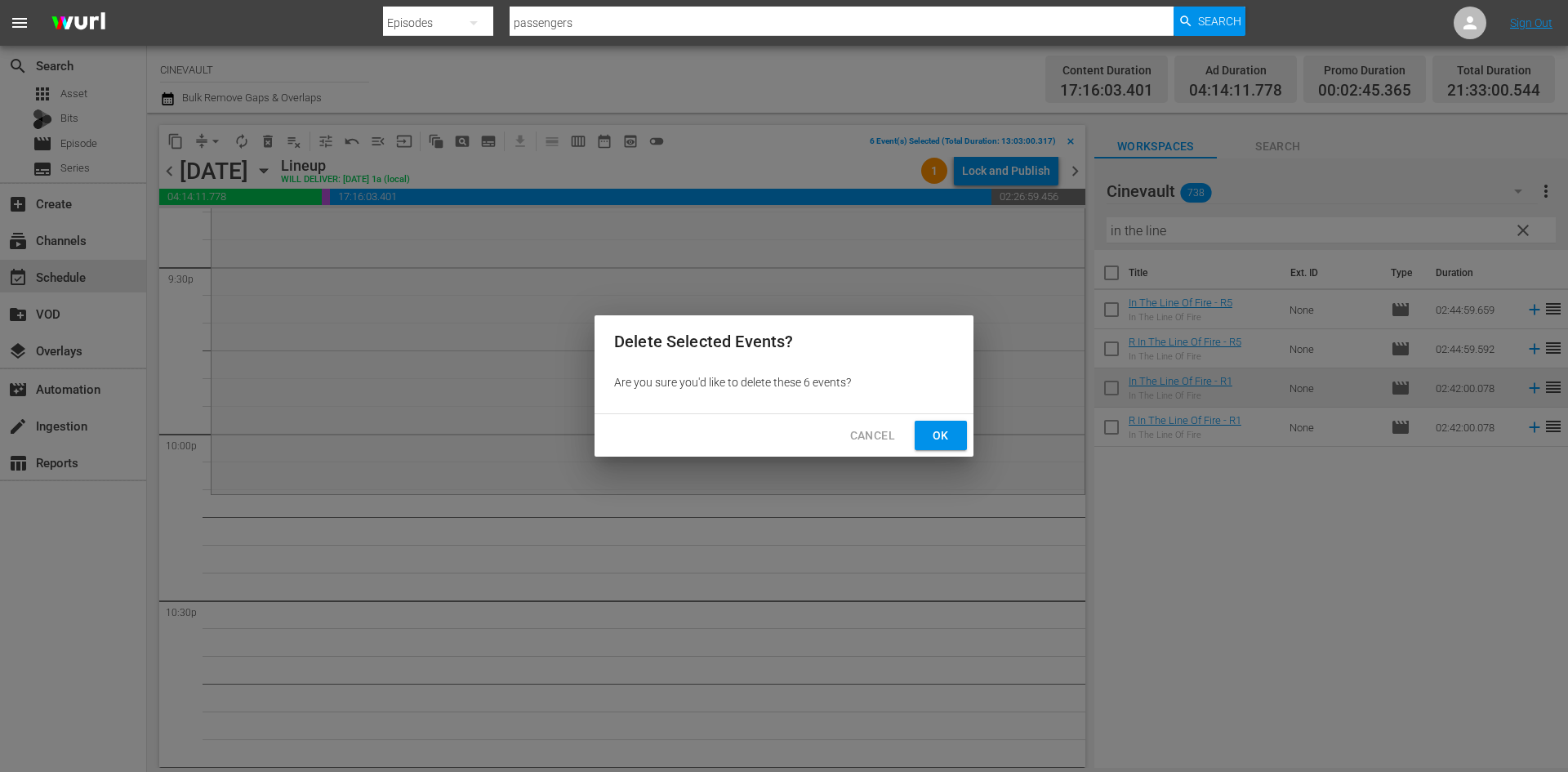
click at [942, 435] on span "Ok" at bounding box center [941, 435] width 26 height 20
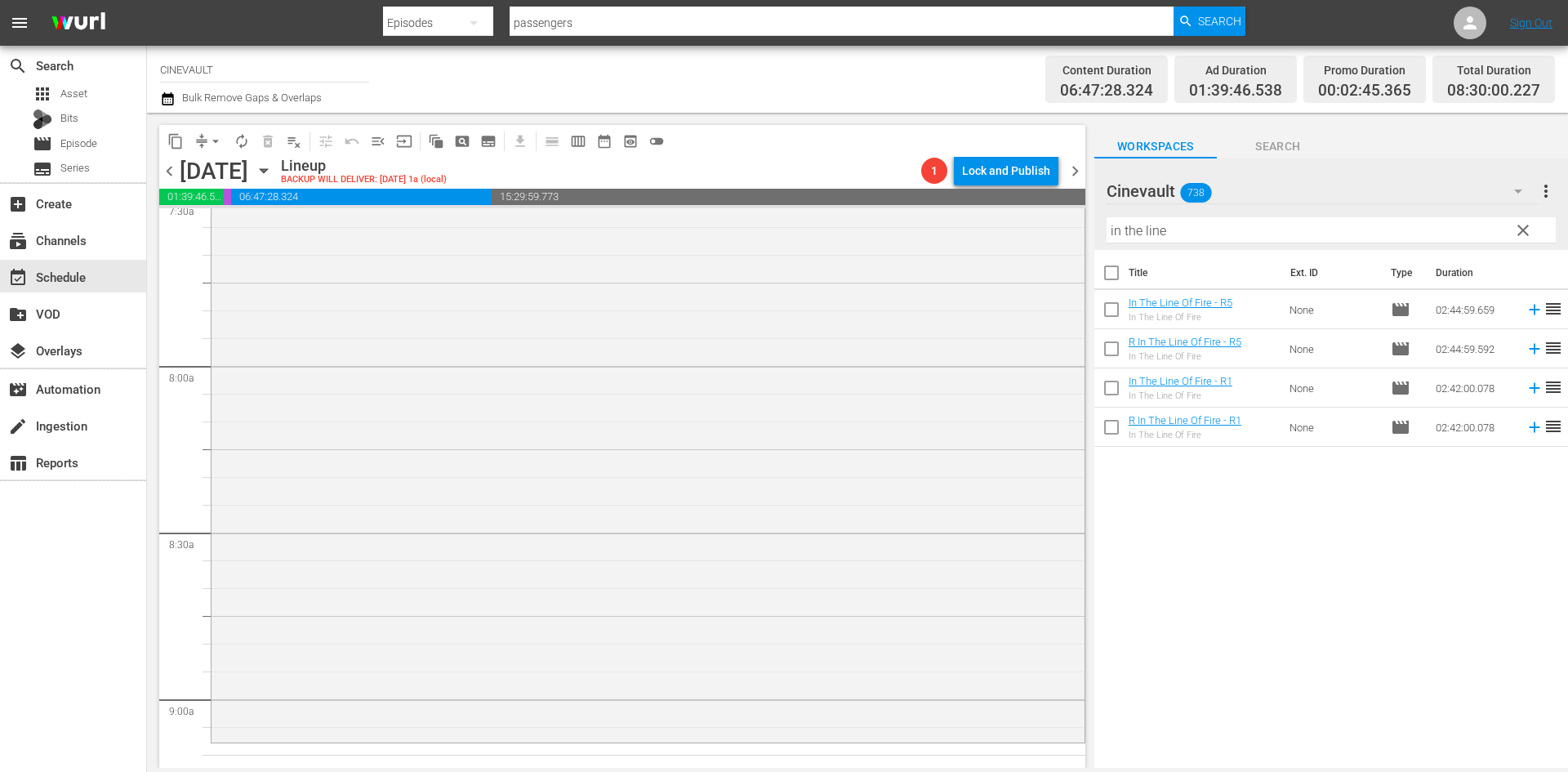
scroll to position [2916, 0]
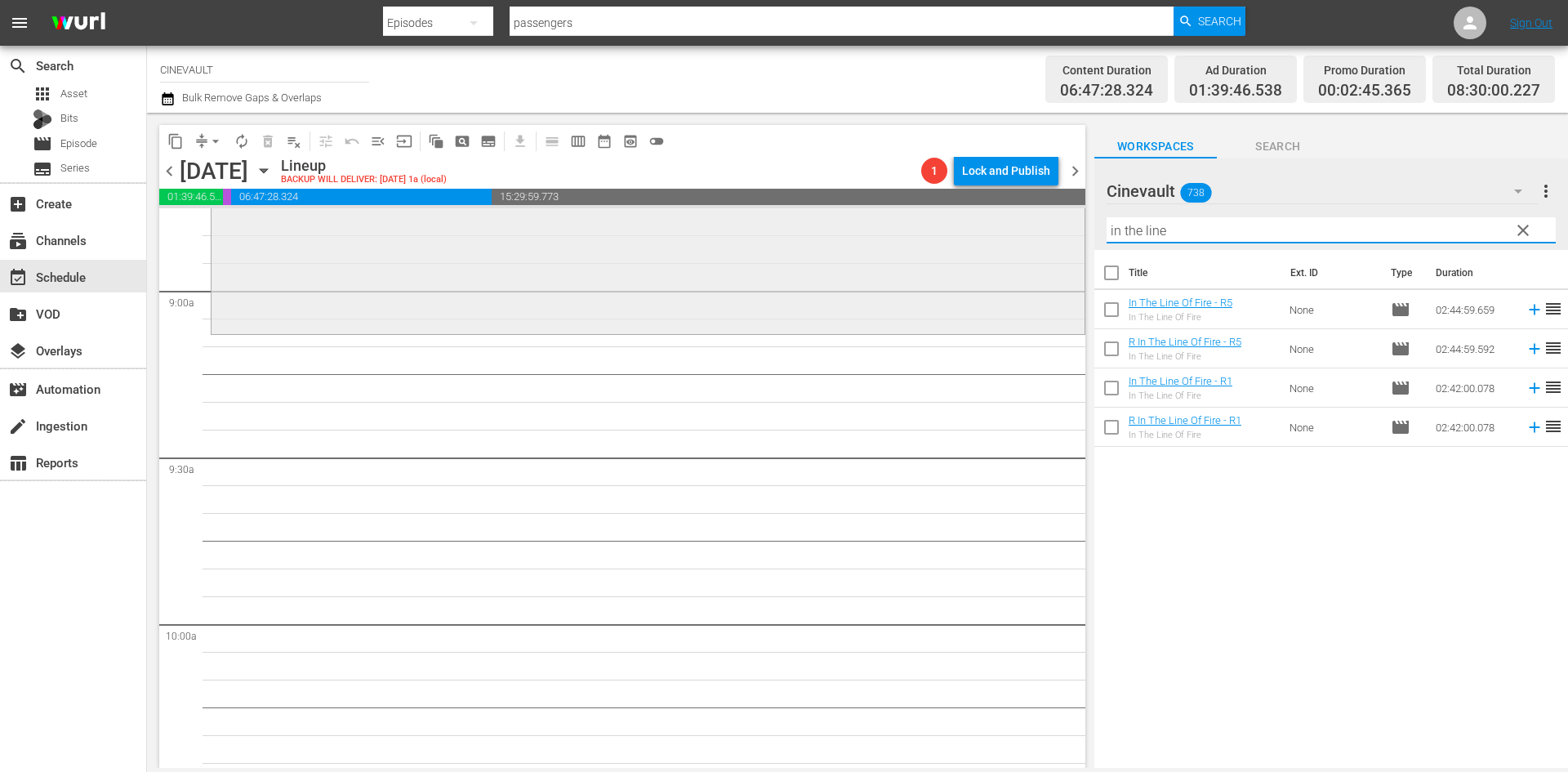
drag, startPoint x: 1230, startPoint y: 239, endPoint x: 947, endPoint y: 237, distance: 283.0
click at [947, 237] on div "content_copy compress arrow_drop_down autorenew_outlined delete_forever_outline…" at bounding box center [857, 440] width 1421 height 655
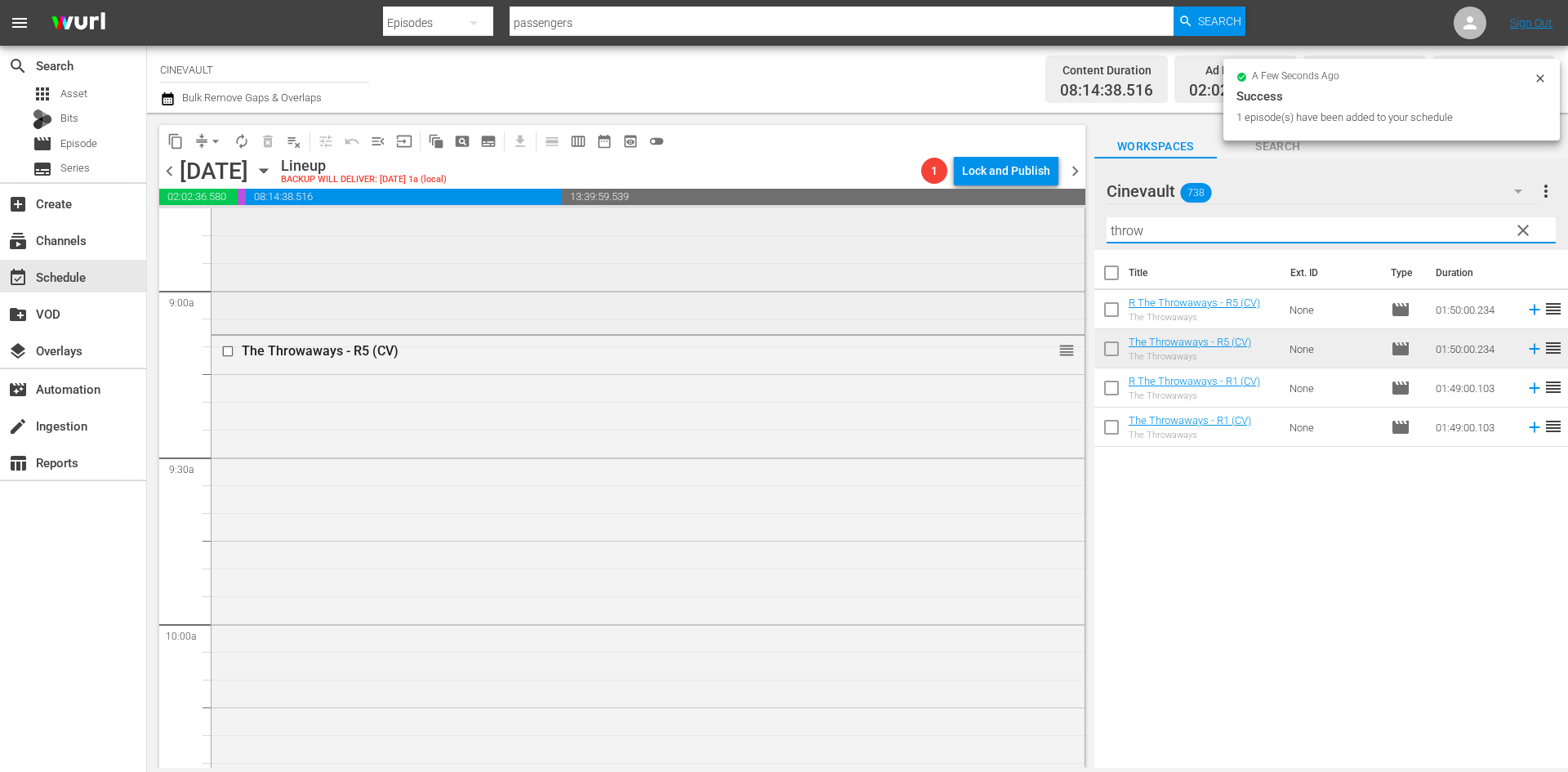
drag, startPoint x: 1158, startPoint y: 238, endPoint x: 1068, endPoint y: 230, distance: 90.4
click at [1068, 230] on div "content_copy compress arrow_drop_down autorenew_outlined delete_forever_outline…" at bounding box center [857, 440] width 1421 height 655
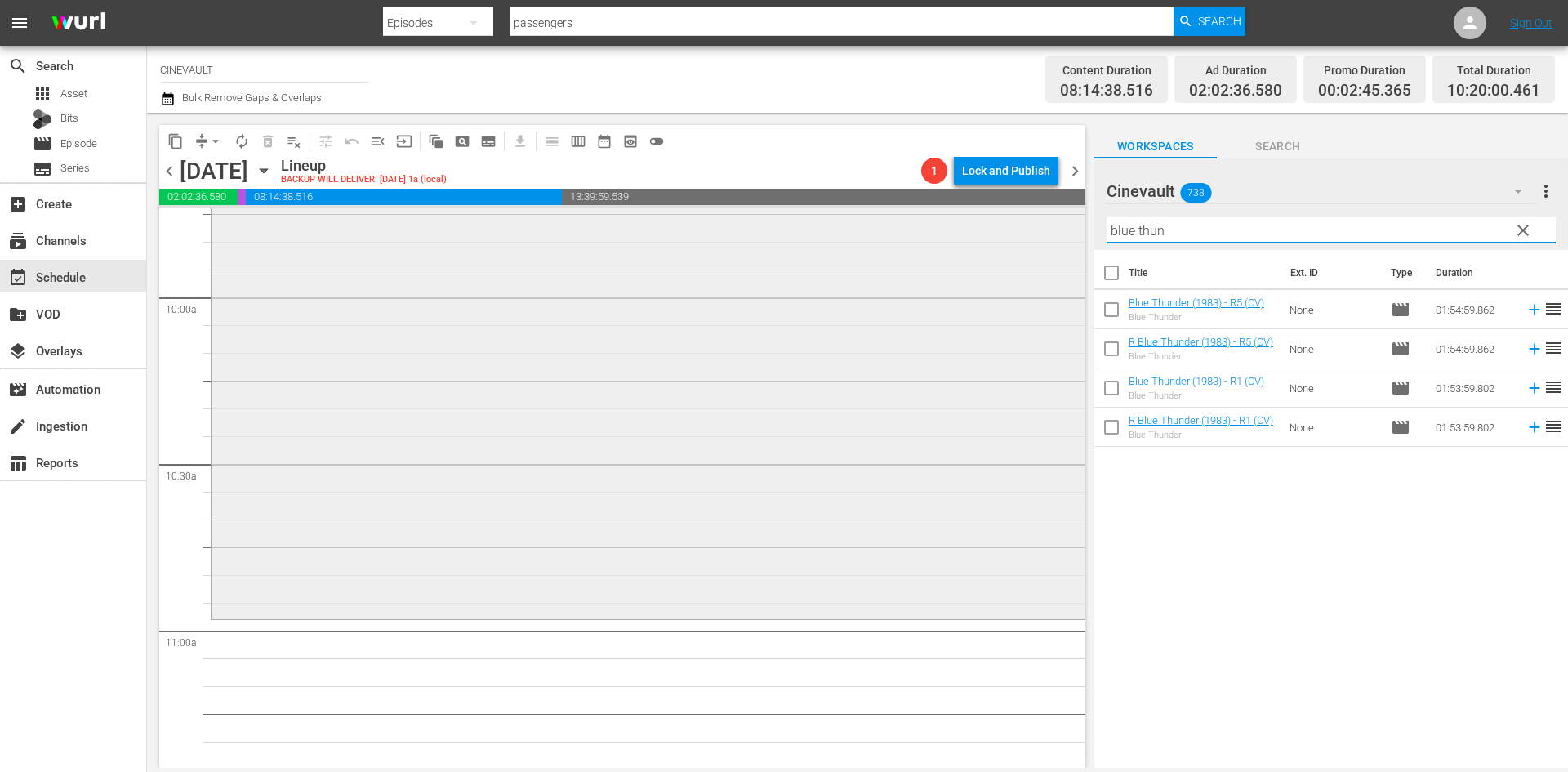
scroll to position [3488, 0]
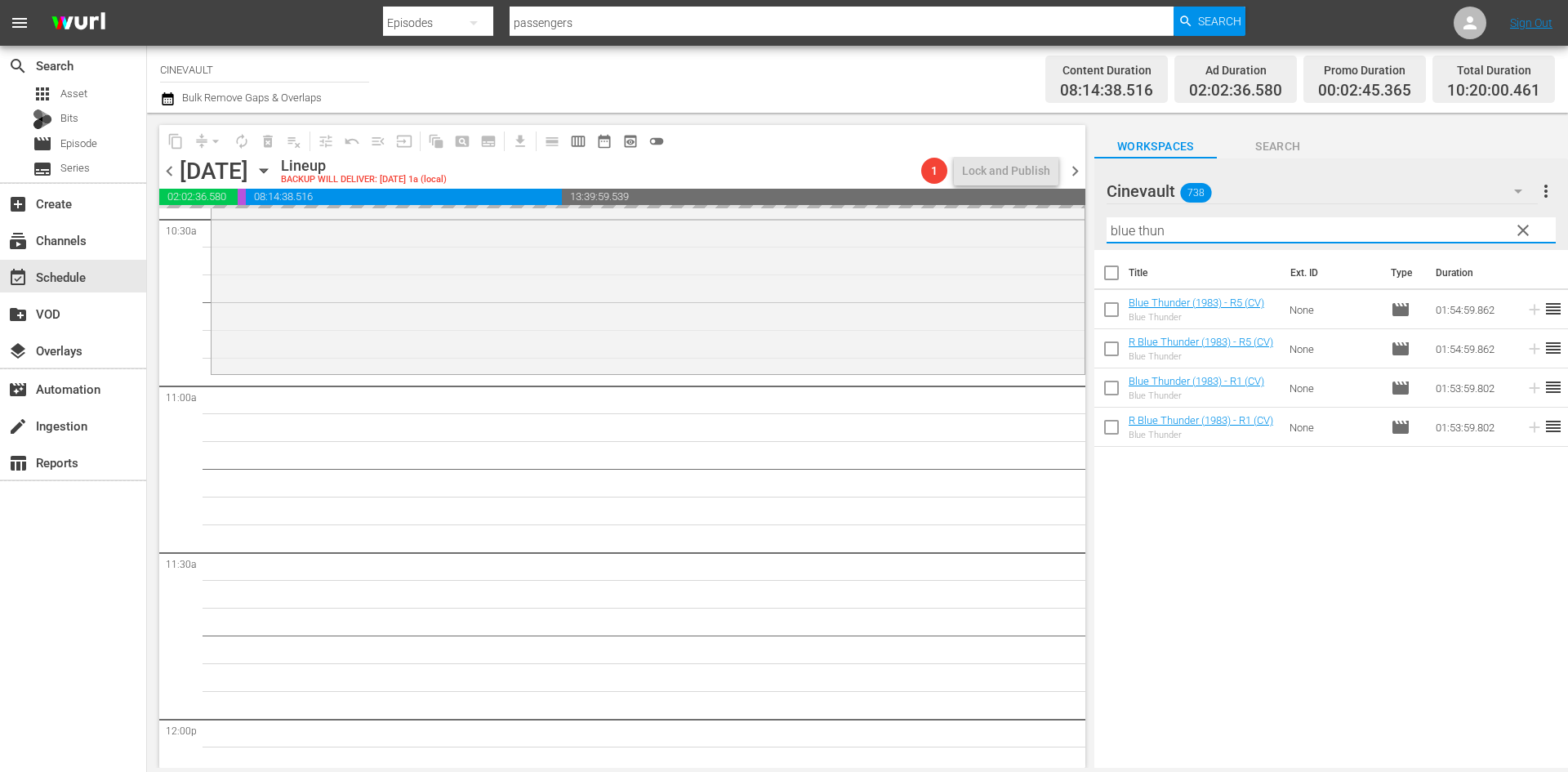
drag, startPoint x: 1181, startPoint y: 234, endPoint x: 1075, endPoint y: 205, distance: 109.9
click at [1074, 207] on div "content_copy compress arrow_drop_down autorenew_outlined delete_forever_outline…" at bounding box center [857, 440] width 1421 height 655
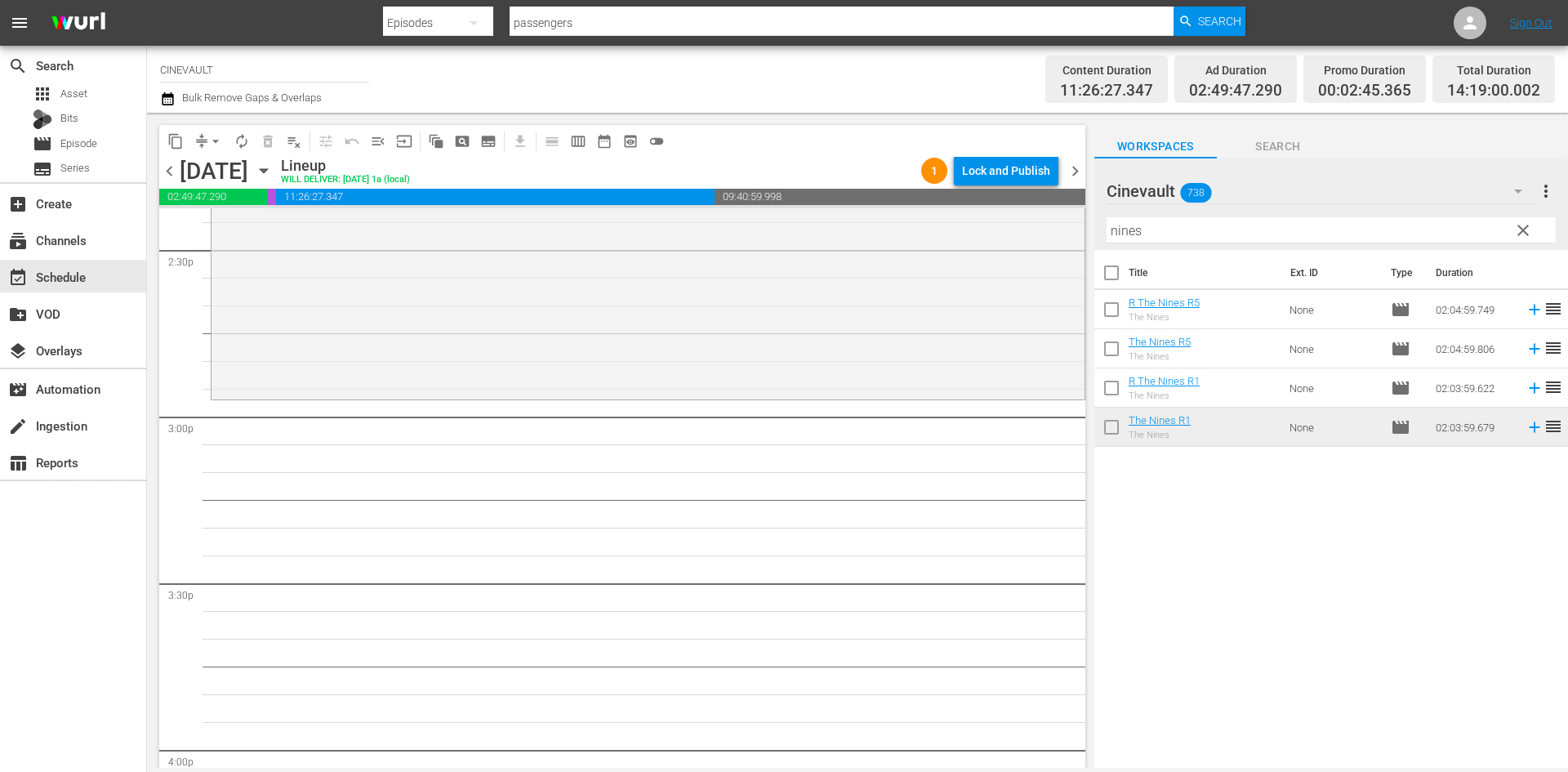
scroll to position [4794, 0]
drag, startPoint x: 1200, startPoint y: 225, endPoint x: 669, endPoint y: 239, distance: 531.2
click at [669, 239] on div "content_copy compress arrow_drop_down autorenew_outlined delete_forever_outline…" at bounding box center [857, 440] width 1421 height 655
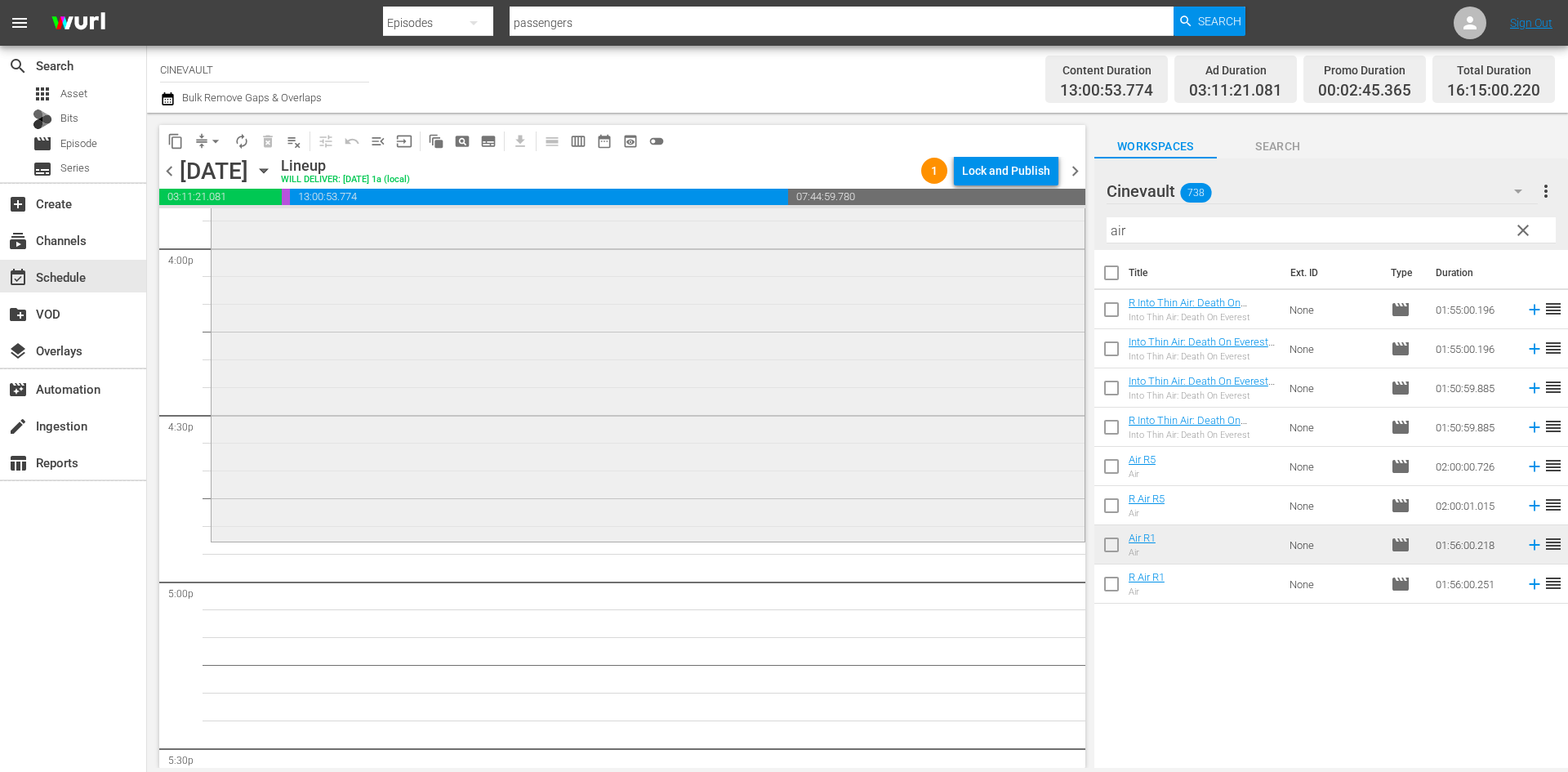
scroll to position [5366, 0]
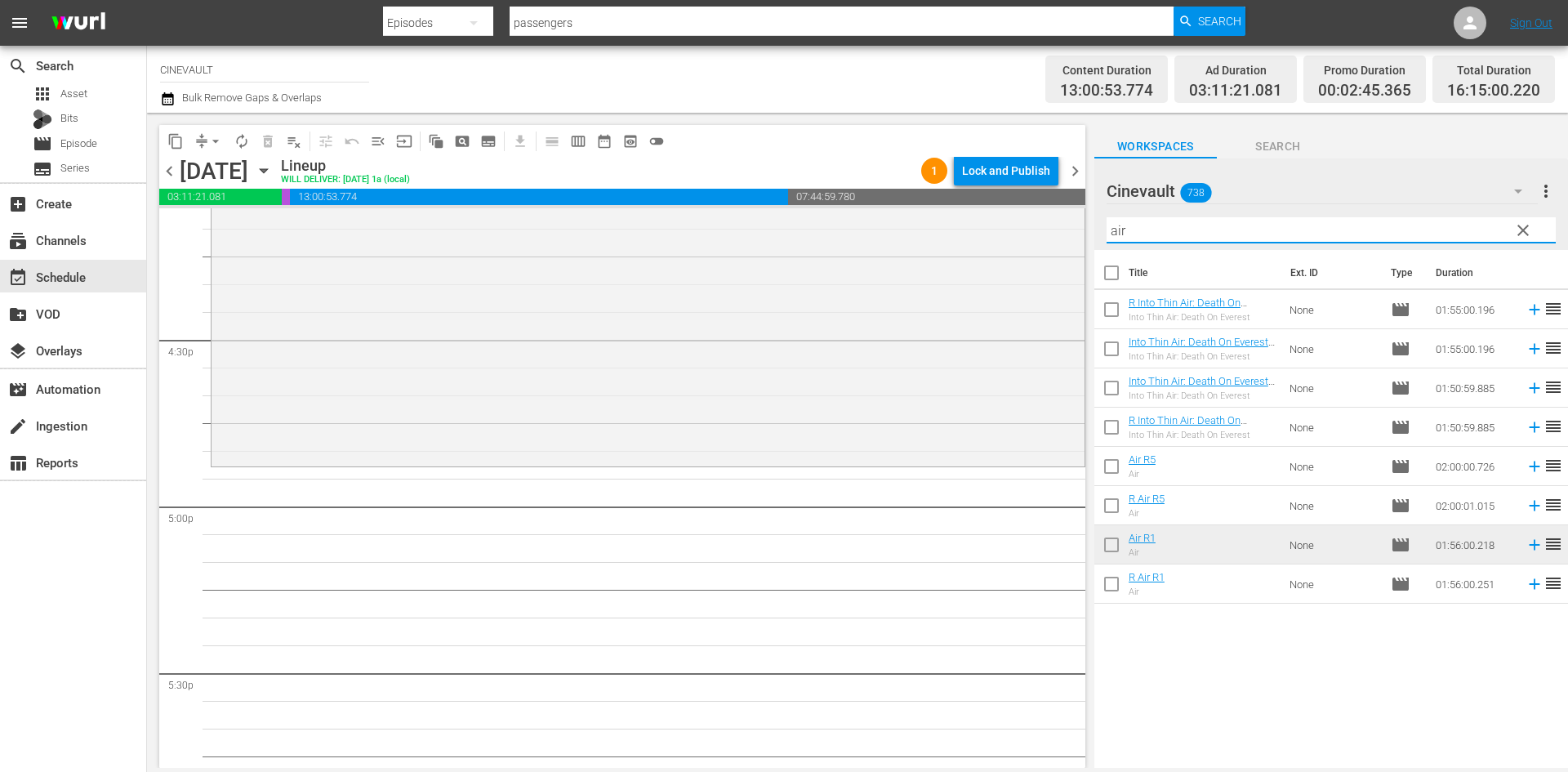
drag, startPoint x: 1172, startPoint y: 226, endPoint x: 1097, endPoint y: 235, distance: 75.5
click at [1097, 235] on div "Cinevault 738 Cinevault more_vert clear Filter by Title air" at bounding box center [1332, 204] width 474 height 91
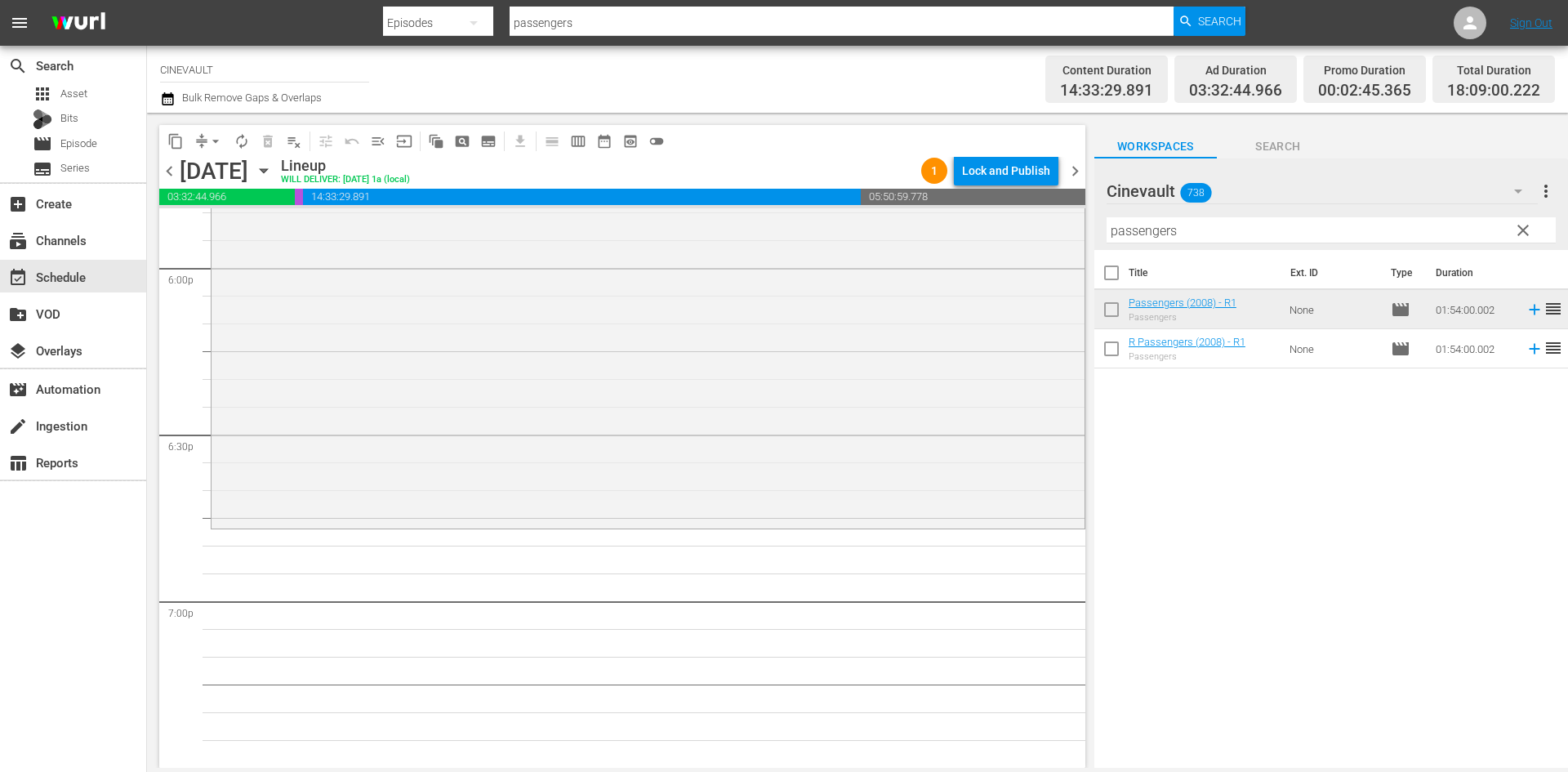
scroll to position [6183, 0]
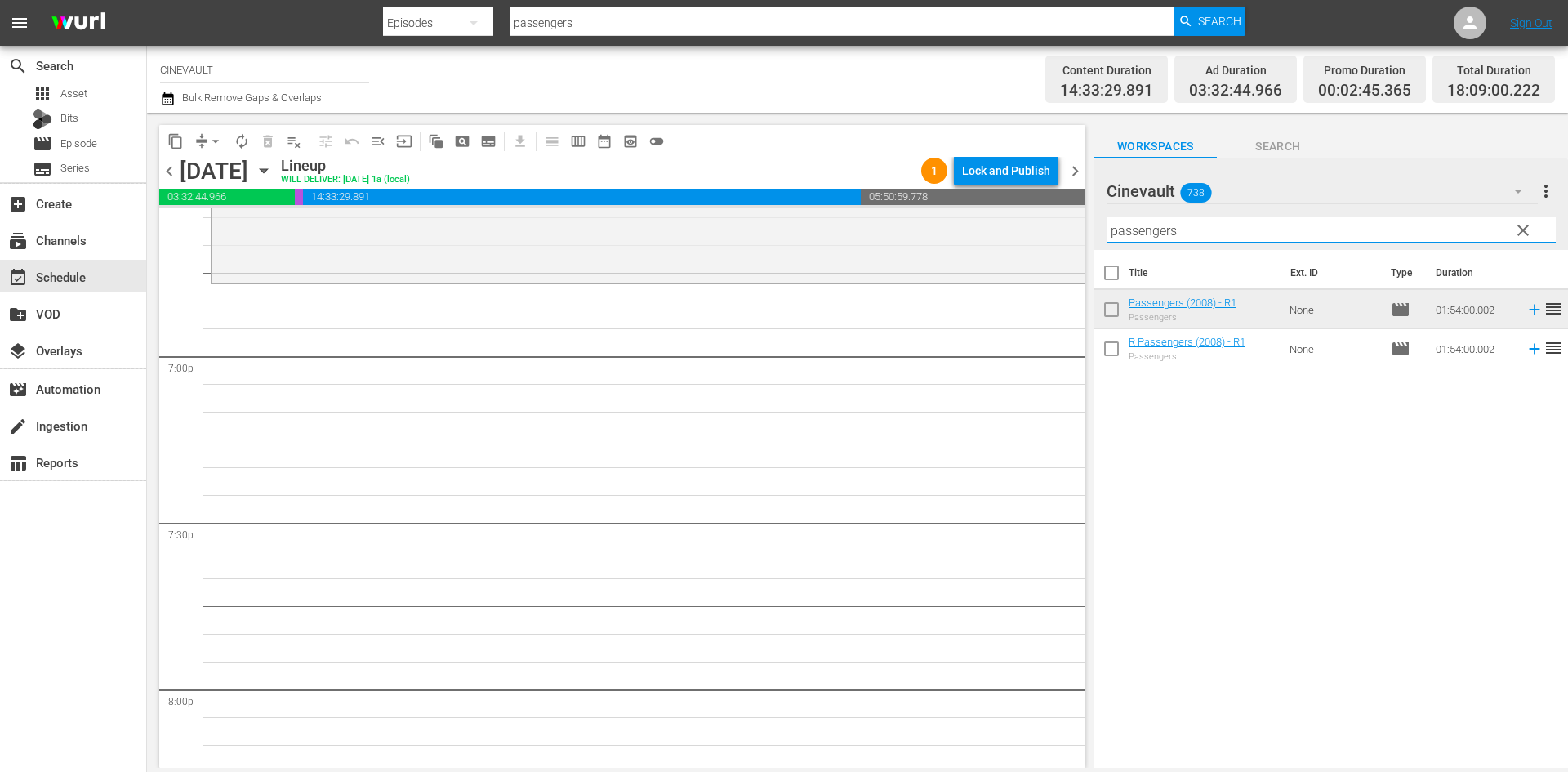
drag, startPoint x: 1237, startPoint y: 238, endPoint x: 1076, endPoint y: 256, distance: 162.0
click at [1076, 256] on div "content_copy compress arrow_drop_down autorenew_outlined delete_forever_outline…" at bounding box center [857, 440] width 1421 height 655
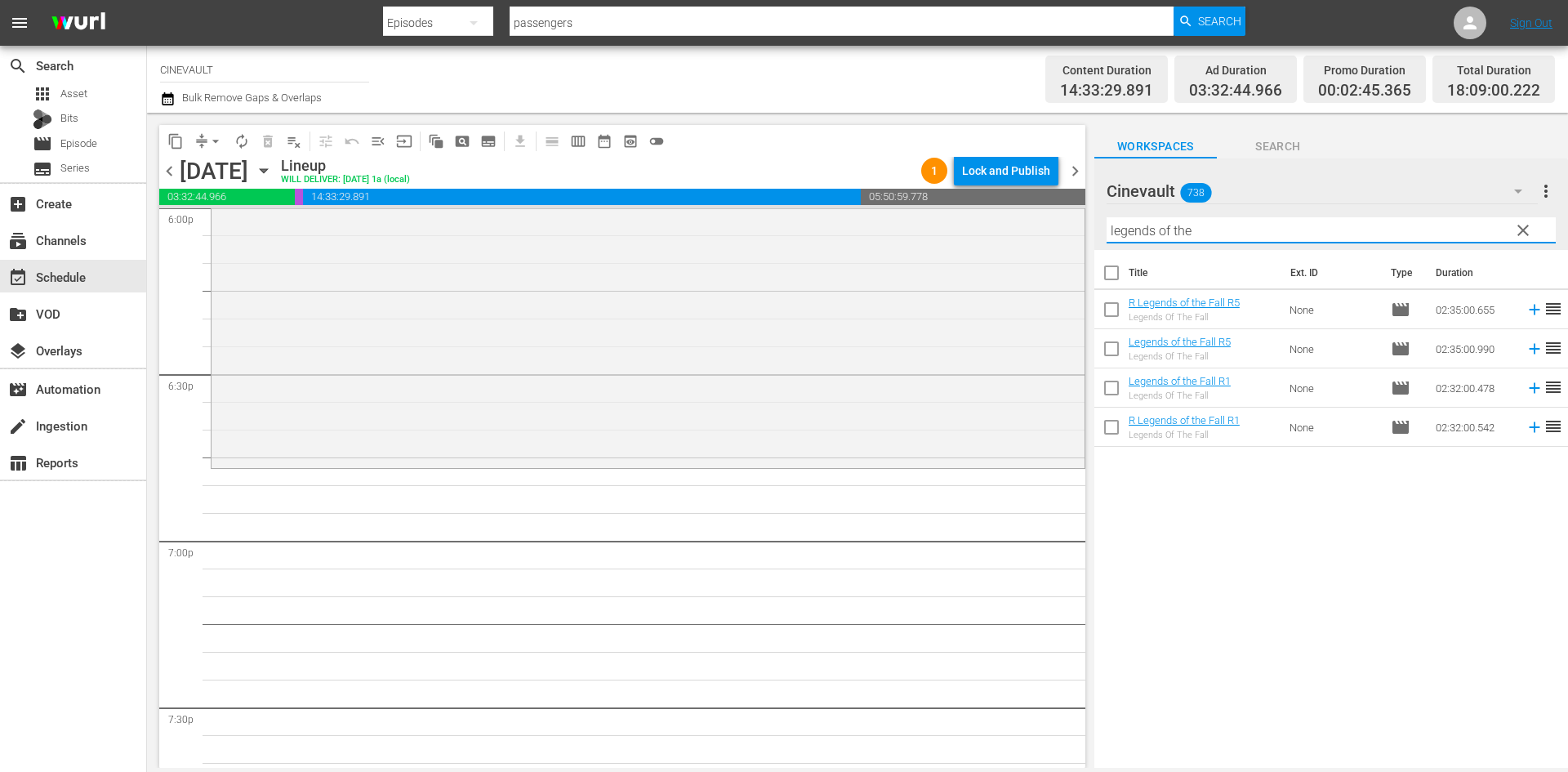
scroll to position [6101, 0]
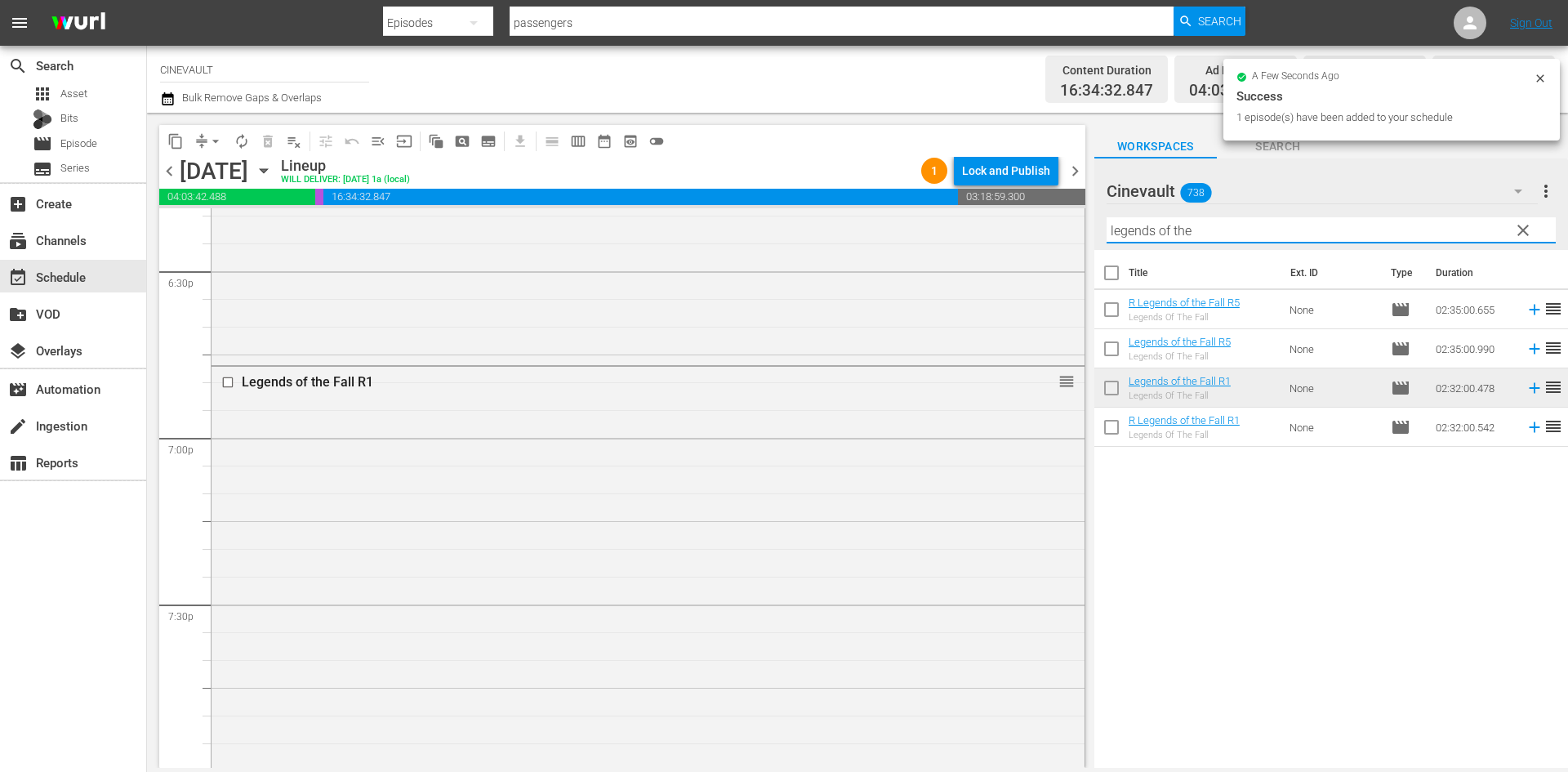
drag, startPoint x: 1206, startPoint y: 228, endPoint x: 1074, endPoint y: 218, distance: 132.4
click at [1074, 218] on div "content_copy compress arrow_drop_down autorenew_outlined delete_forever_outline…" at bounding box center [857, 440] width 1421 height 655
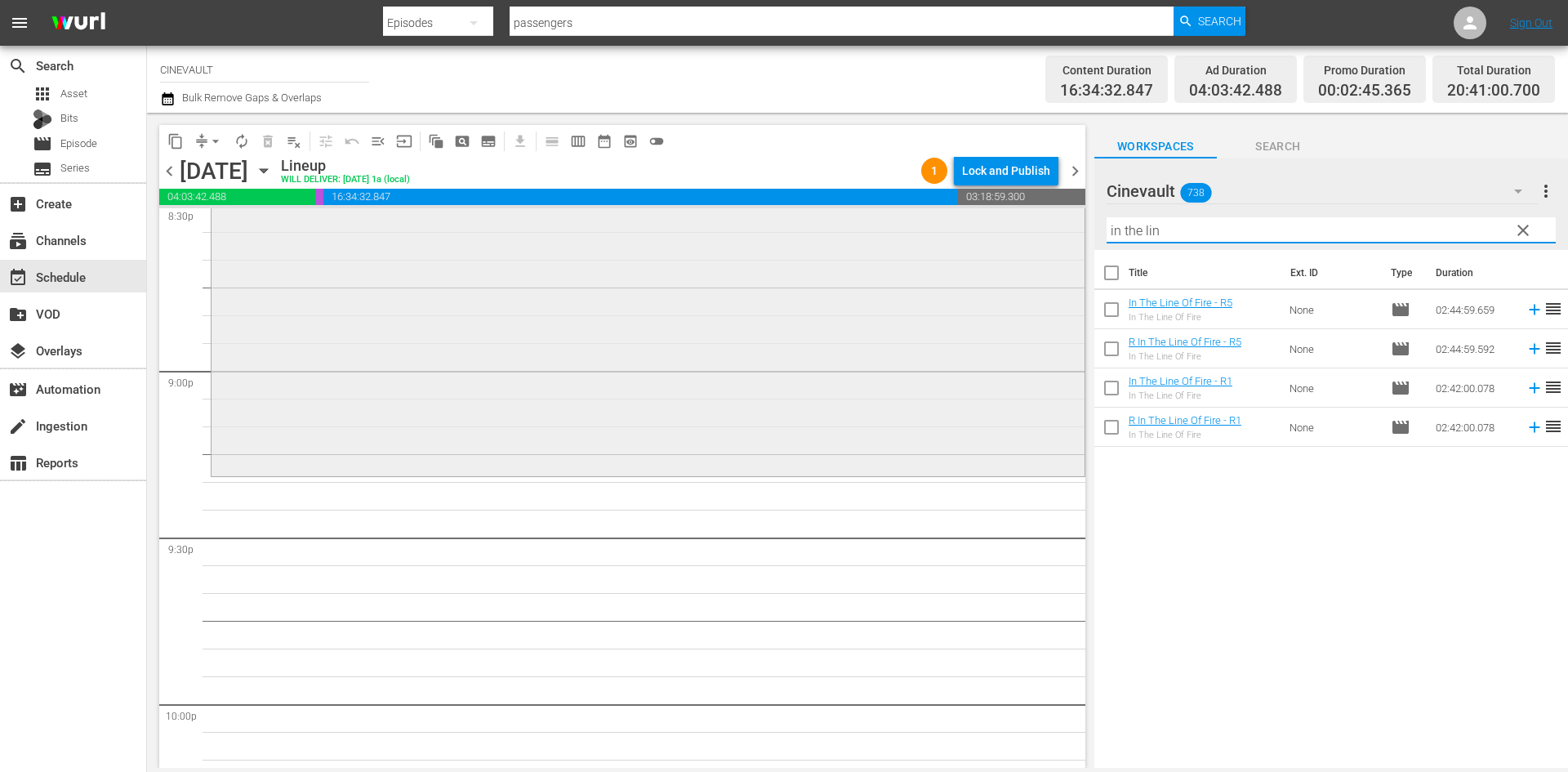
scroll to position [6836, 0]
type input "in the lin"
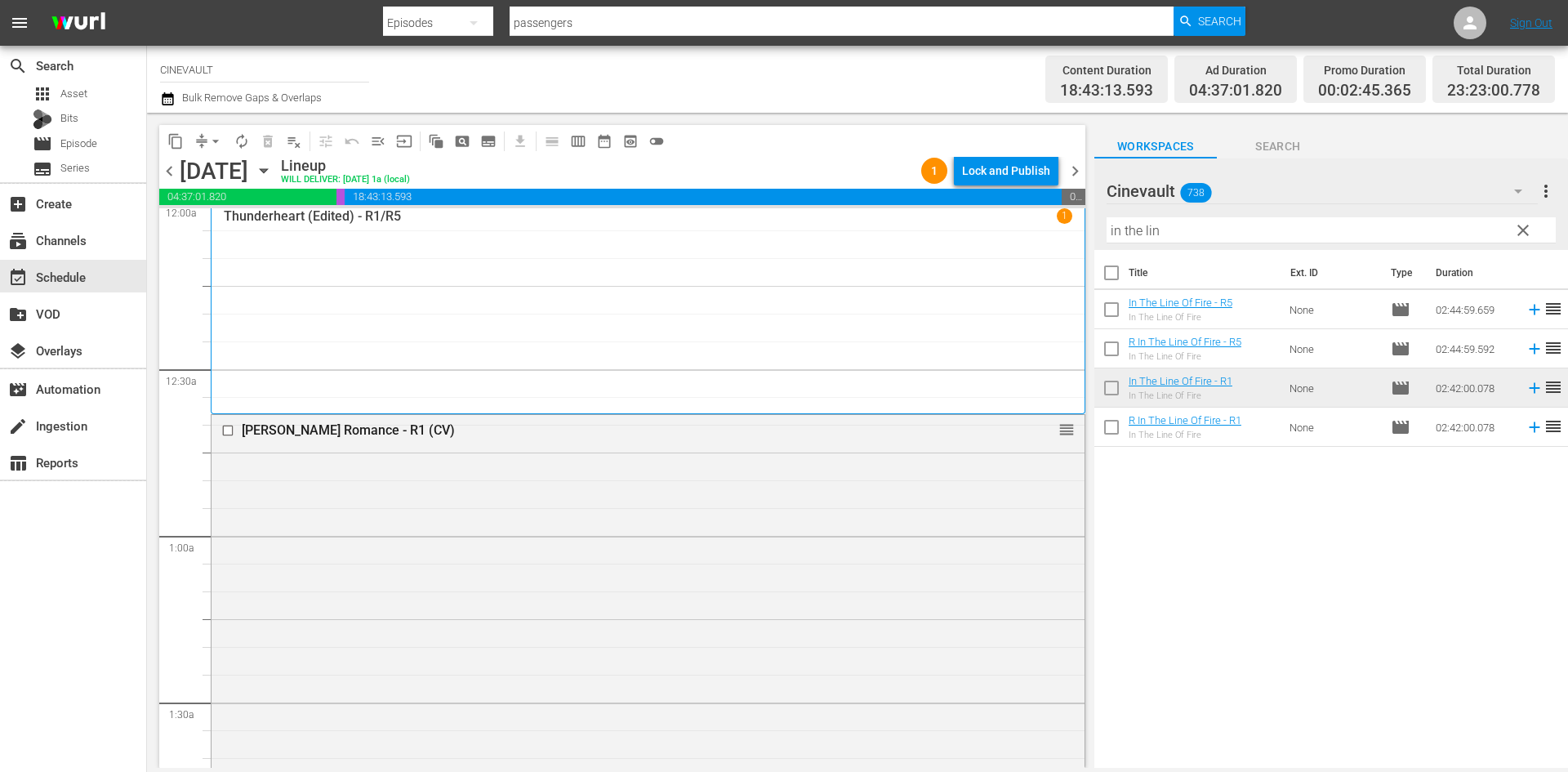
scroll to position [0, 0]
click at [1041, 167] on div "Lock and Publish" at bounding box center [1006, 170] width 89 height 30
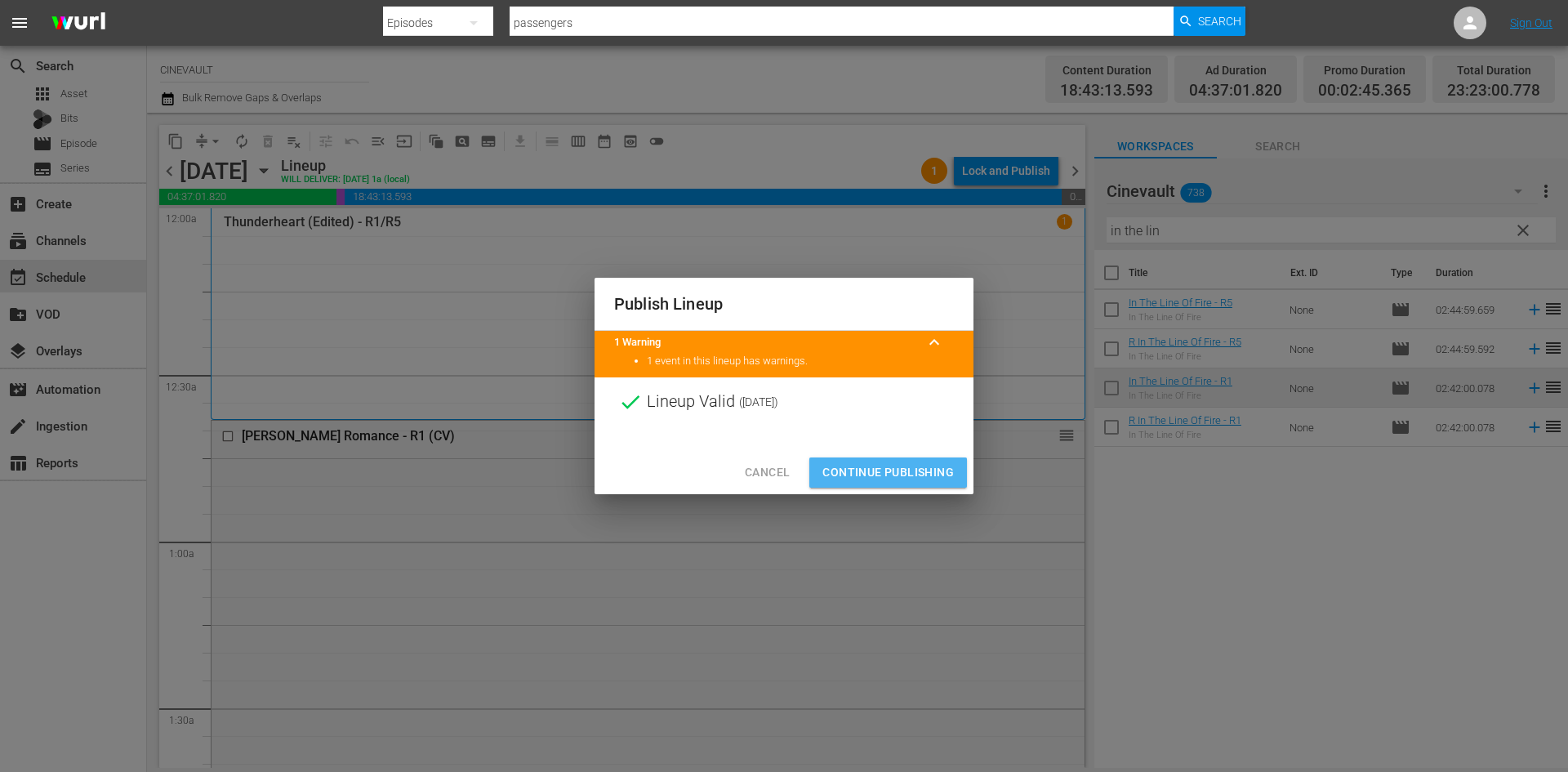
click at [929, 464] on span "Continue Publishing" at bounding box center [888, 472] width 131 height 20
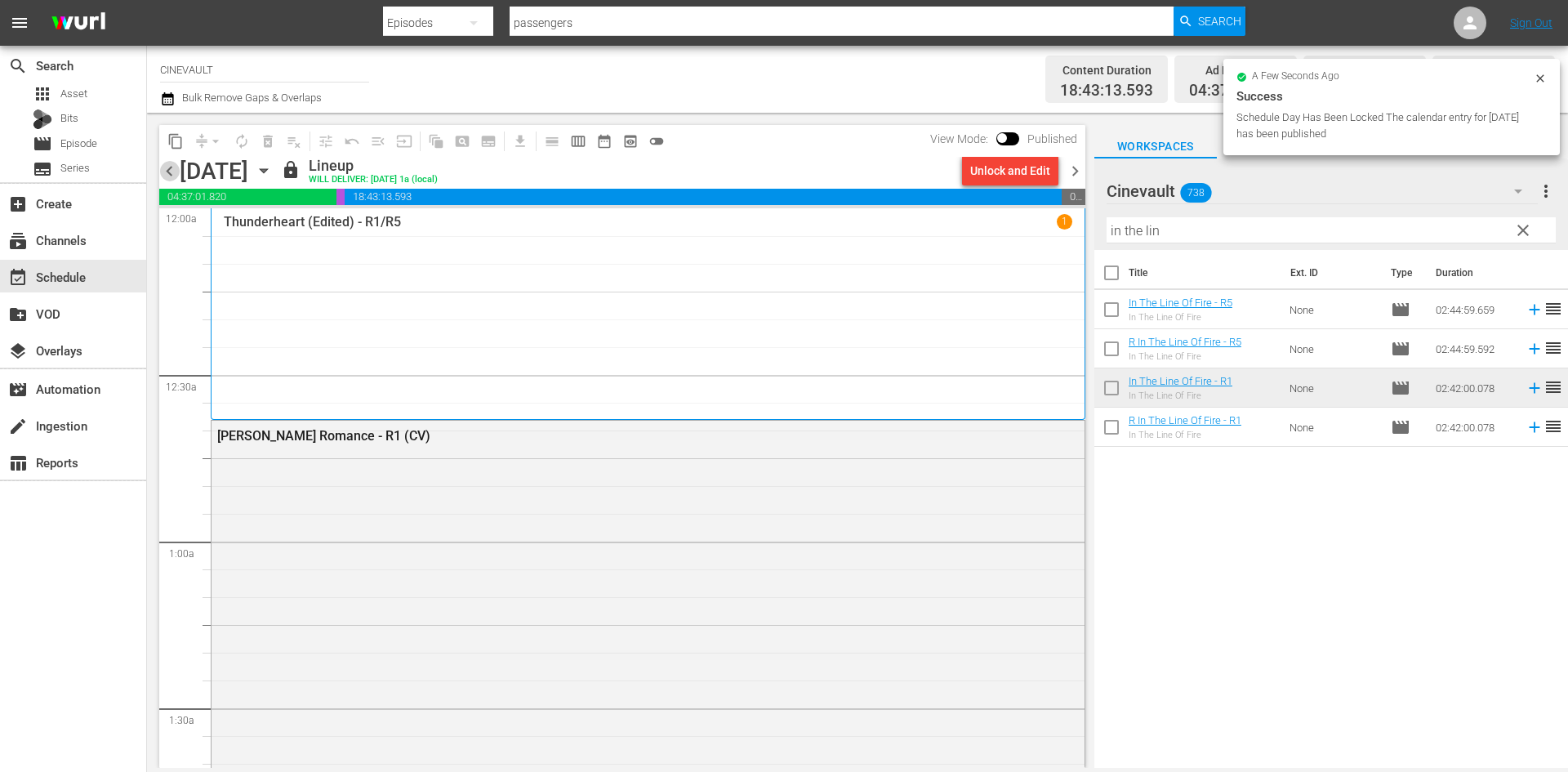
click at [170, 169] on span "chevron_left" at bounding box center [169, 170] width 20 height 20
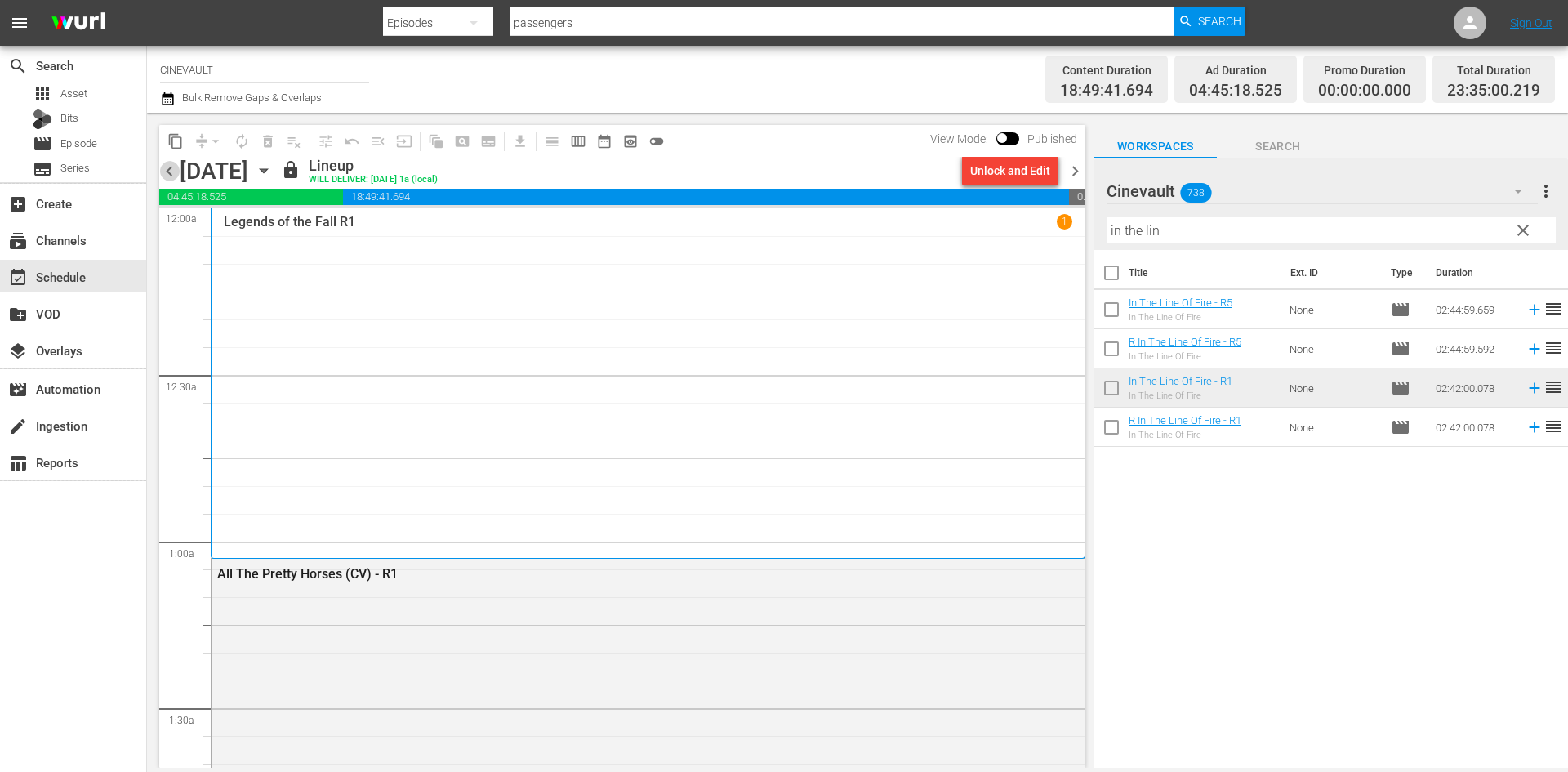
click at [170, 169] on span "chevron_left" at bounding box center [169, 170] width 20 height 20
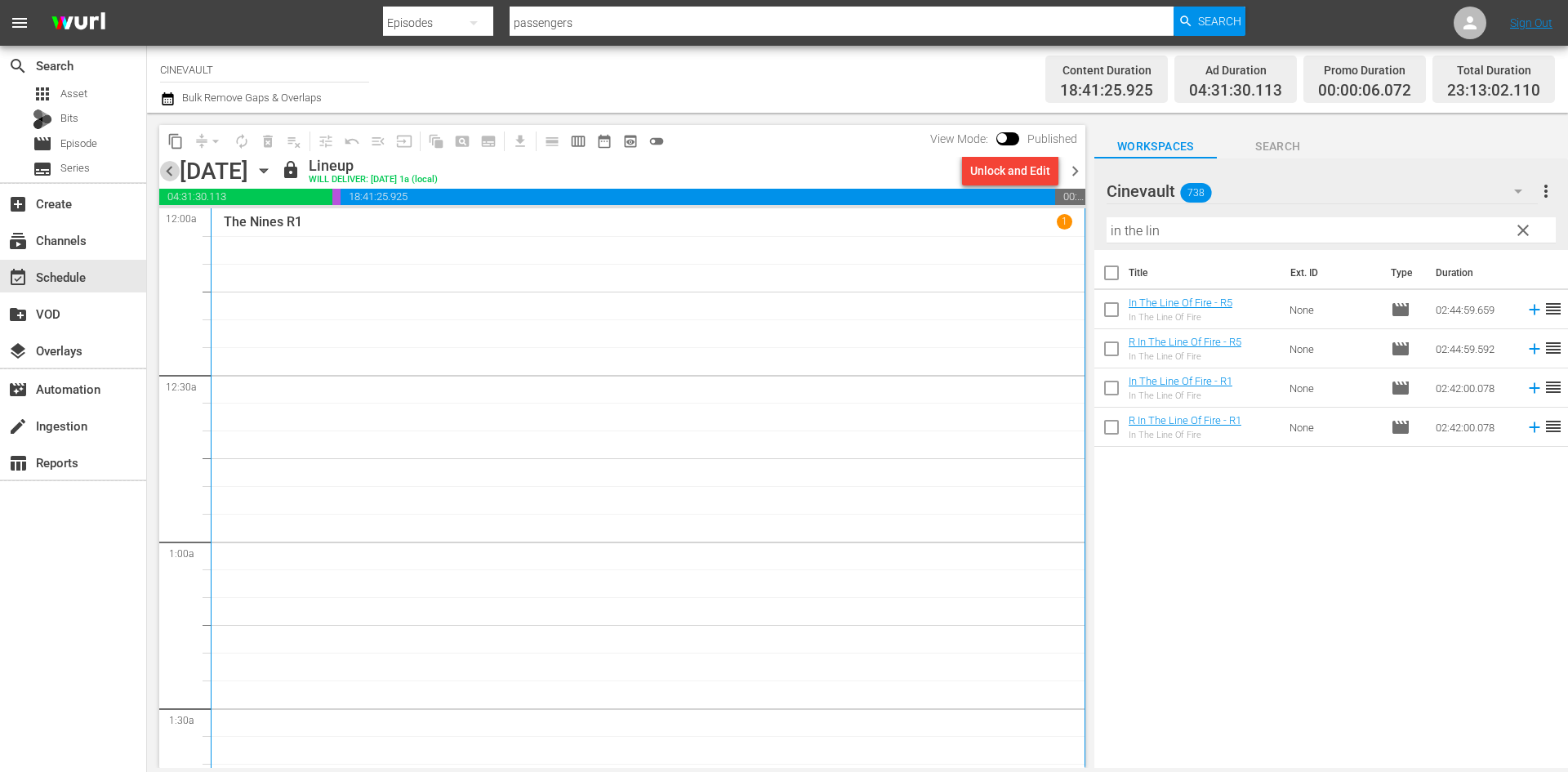
click at [170, 169] on span "chevron_left" at bounding box center [169, 170] width 20 height 20
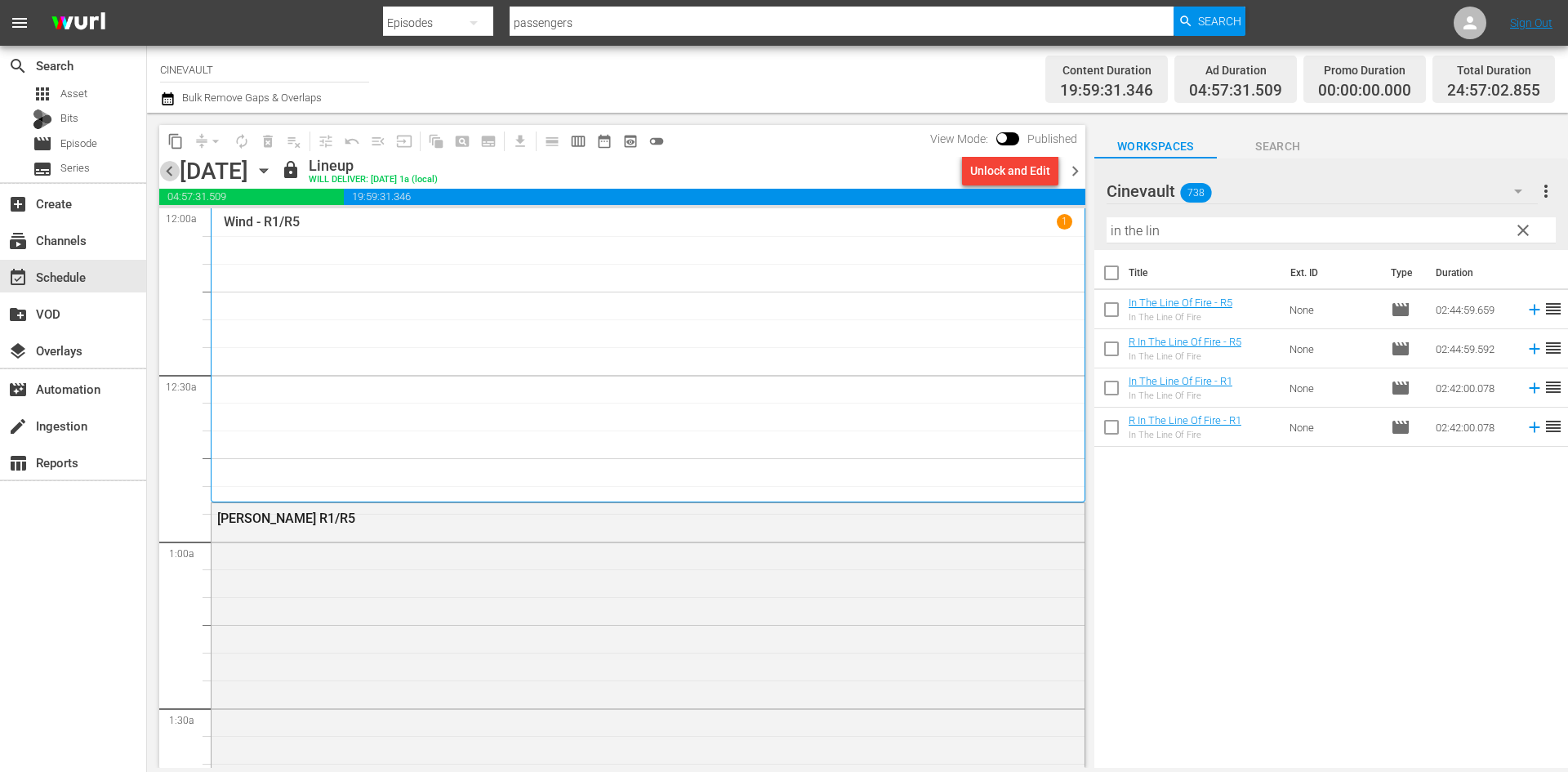
click at [170, 169] on span "chevron_left" at bounding box center [169, 170] width 20 height 20
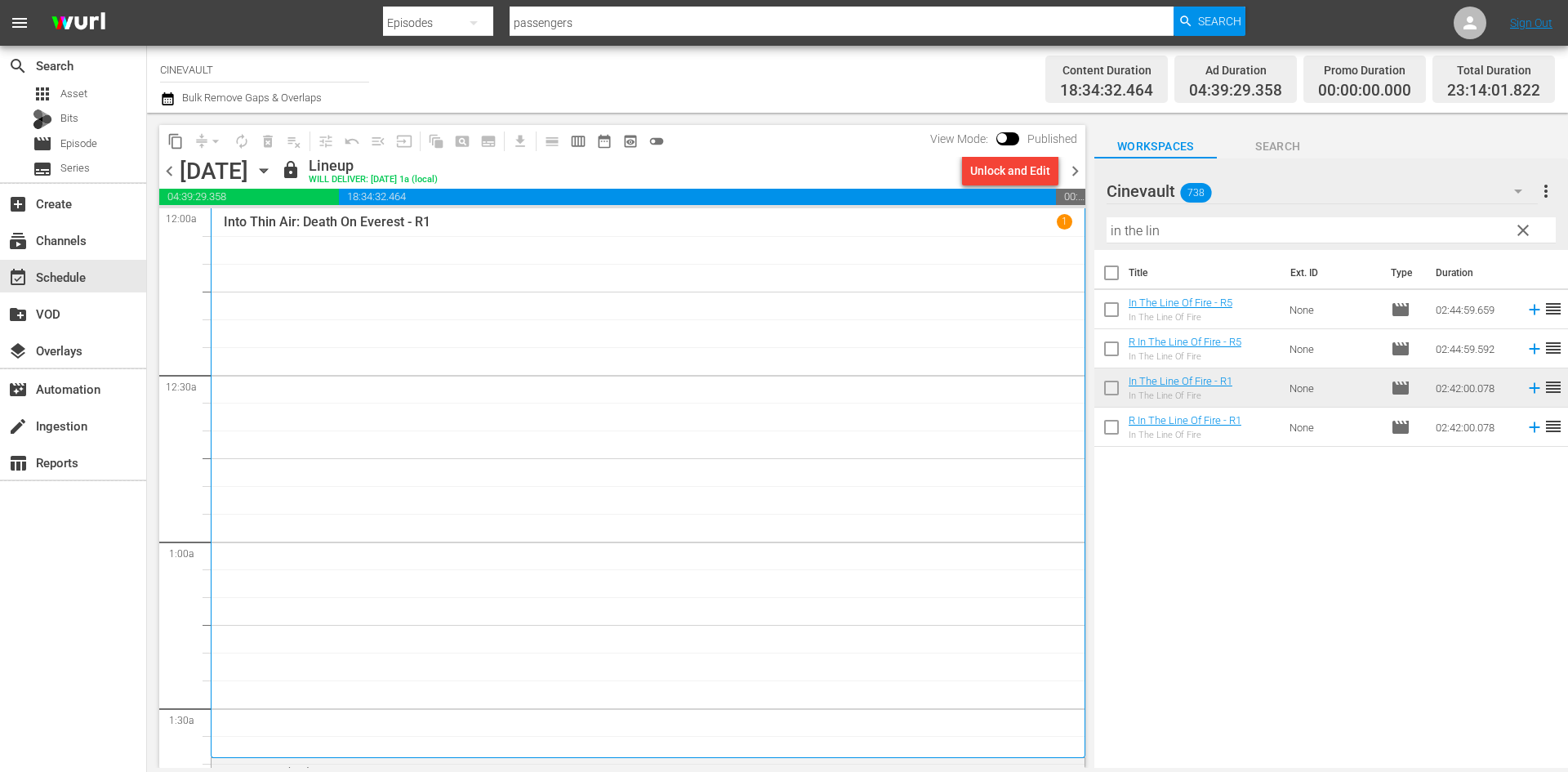
click at [170, 169] on span "chevron_left" at bounding box center [169, 170] width 20 height 20
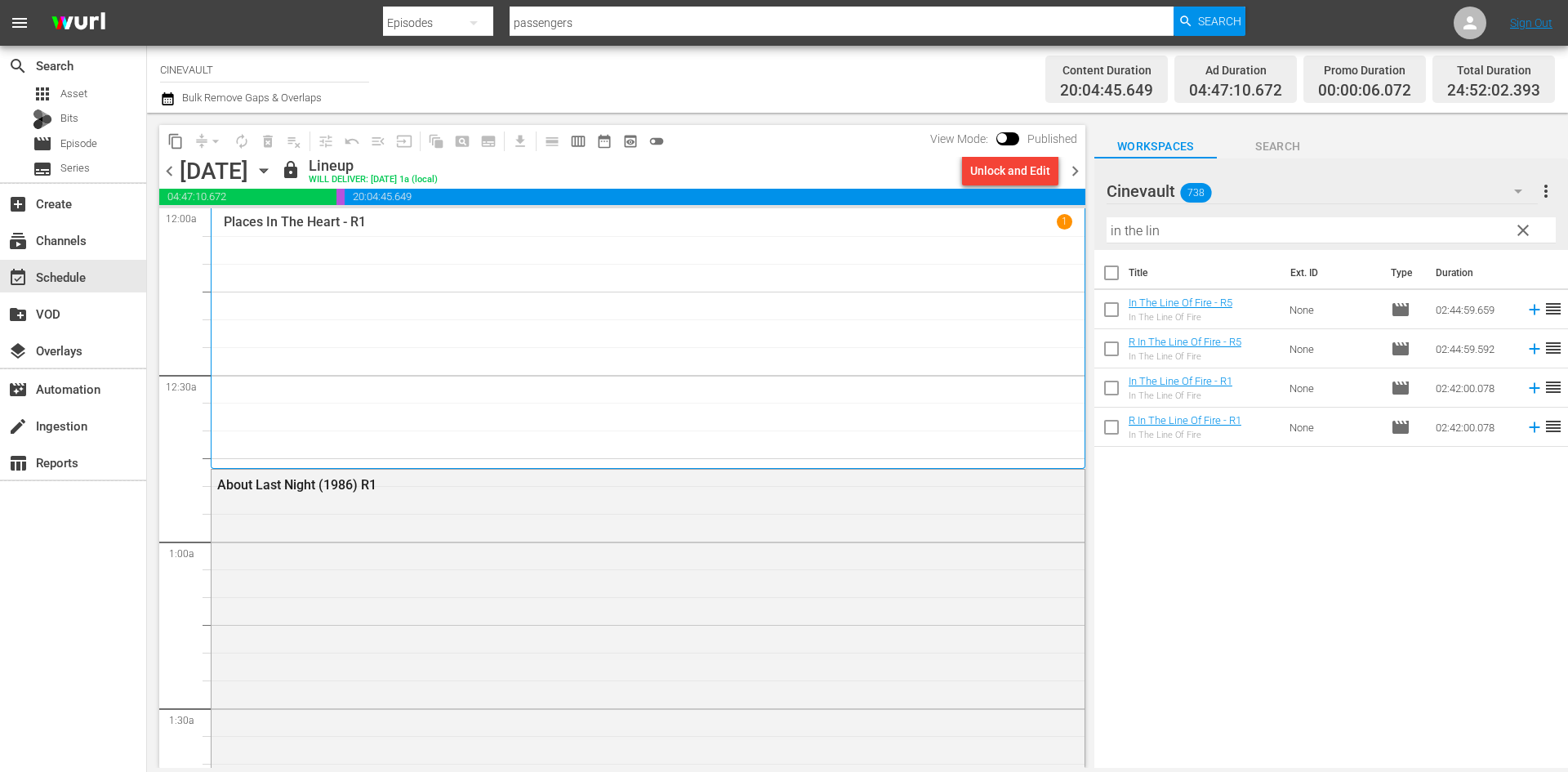
click at [170, 169] on span "chevron_left" at bounding box center [169, 170] width 20 height 20
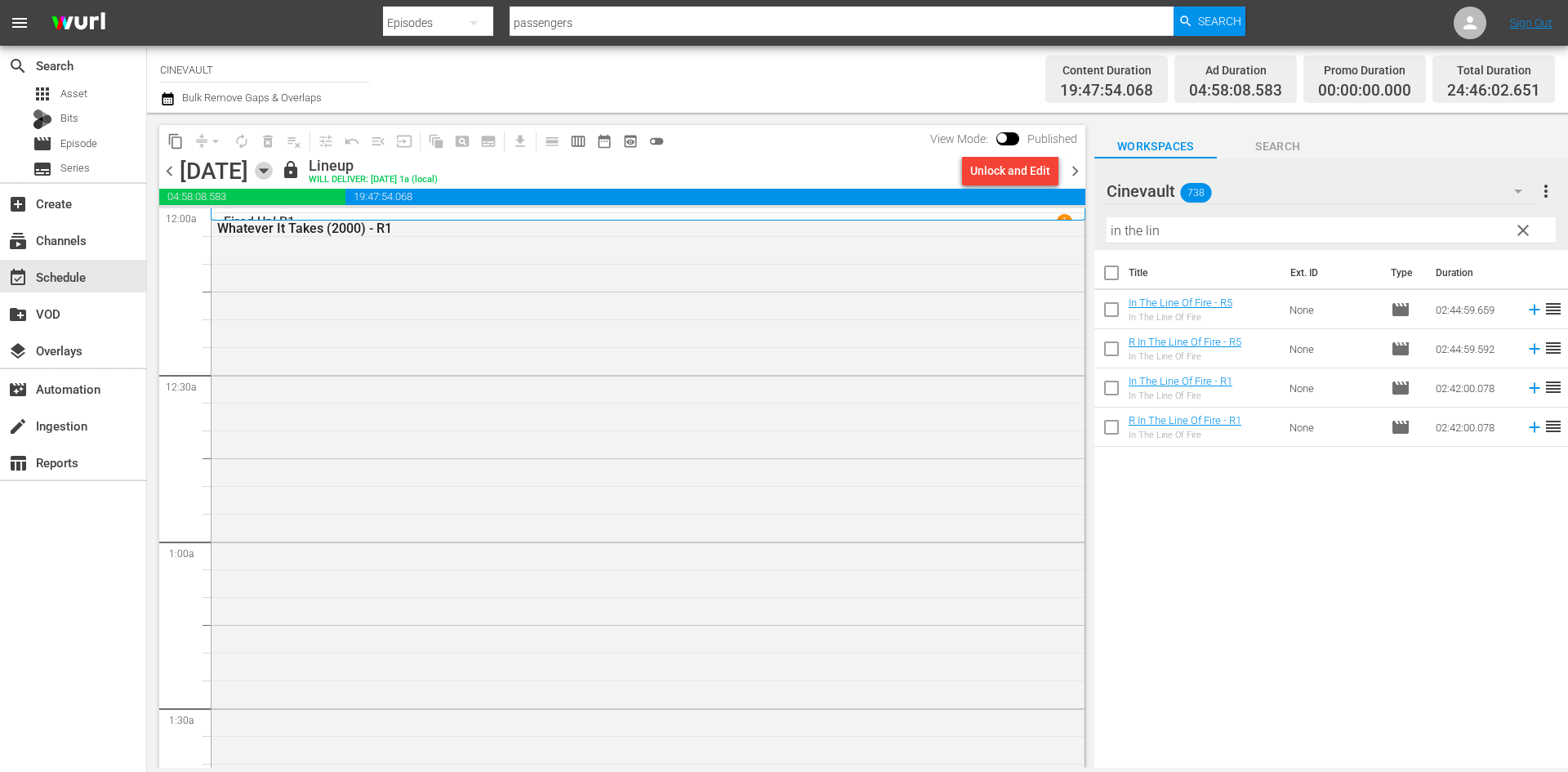
click at [273, 174] on icon "button" at bounding box center [264, 170] width 18 height 18
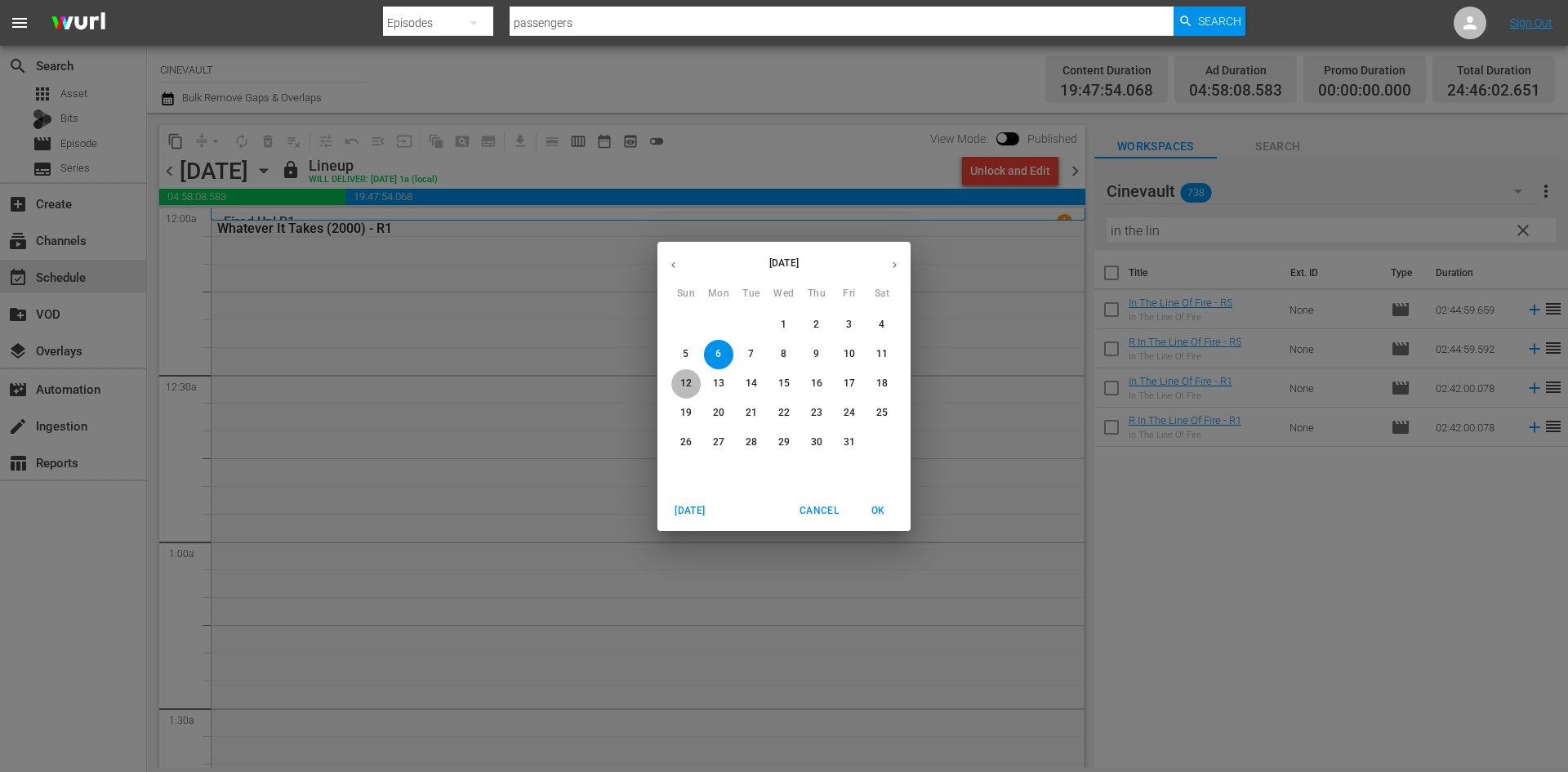
click at [683, 376] on p "12" at bounding box center [686, 383] width 11 height 14
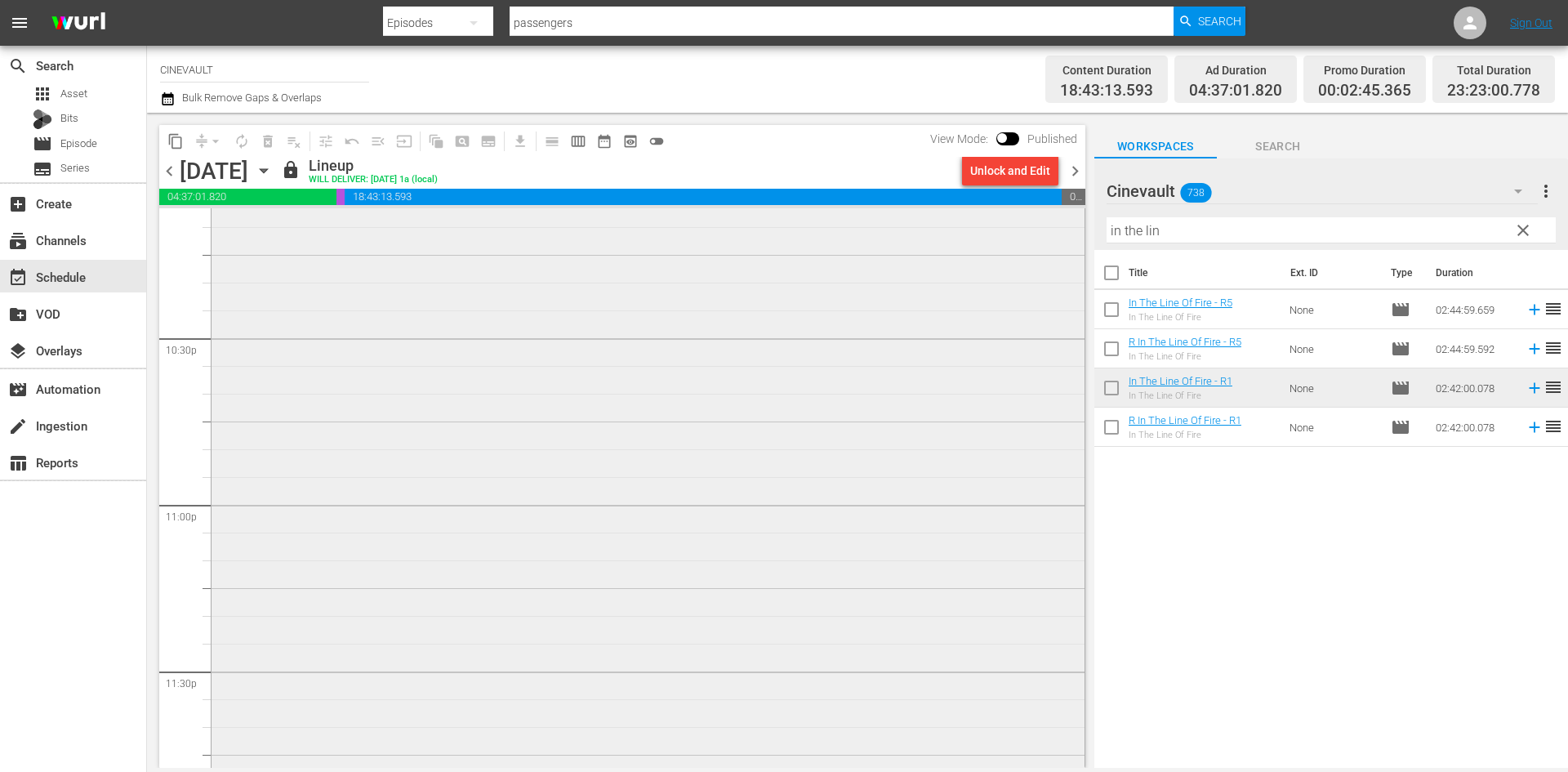
scroll to position [7442, 0]
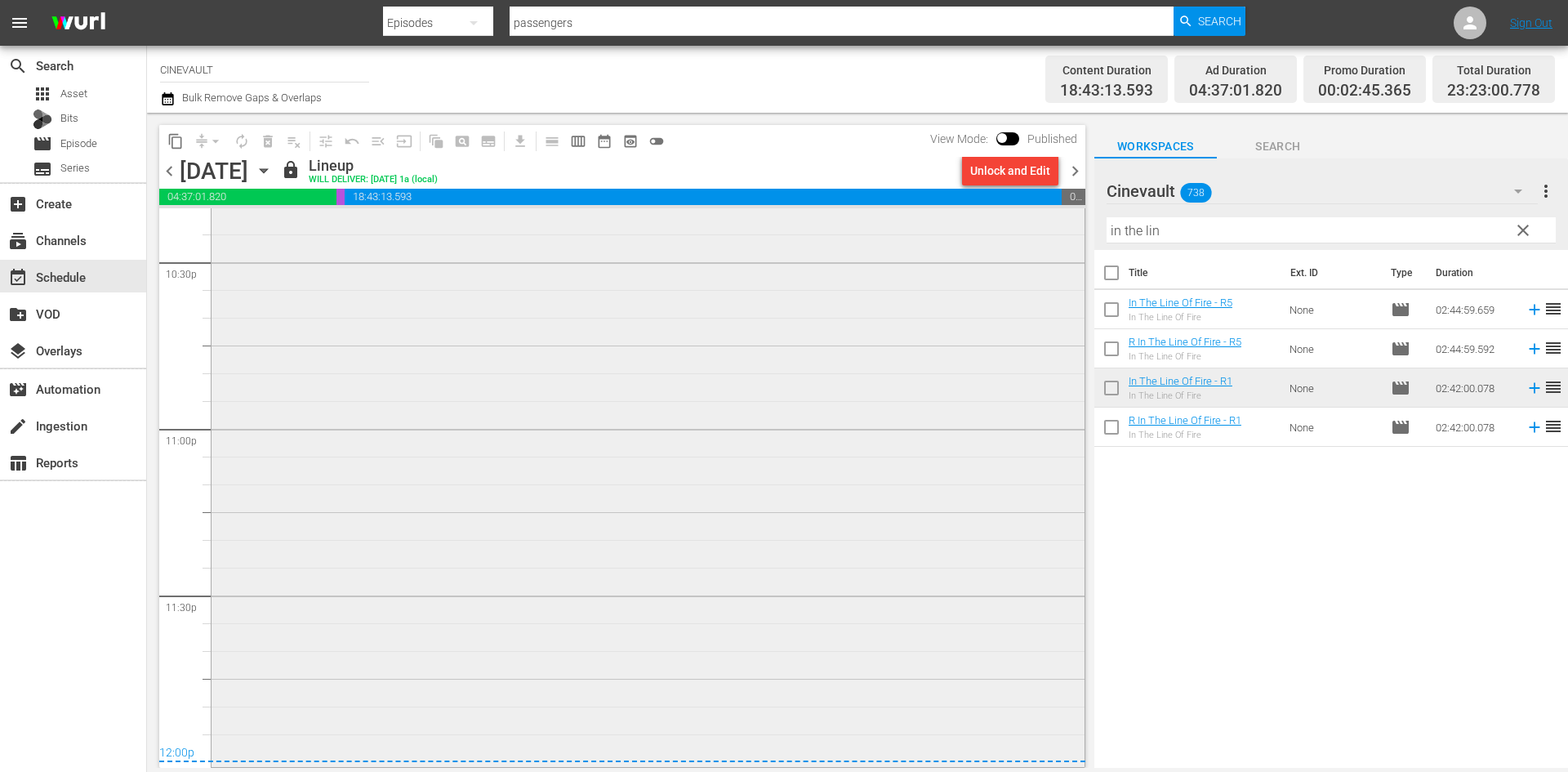
click at [566, 575] on div "In The Line Of Fire - R1 1" at bounding box center [647, 317] width 873 height 895
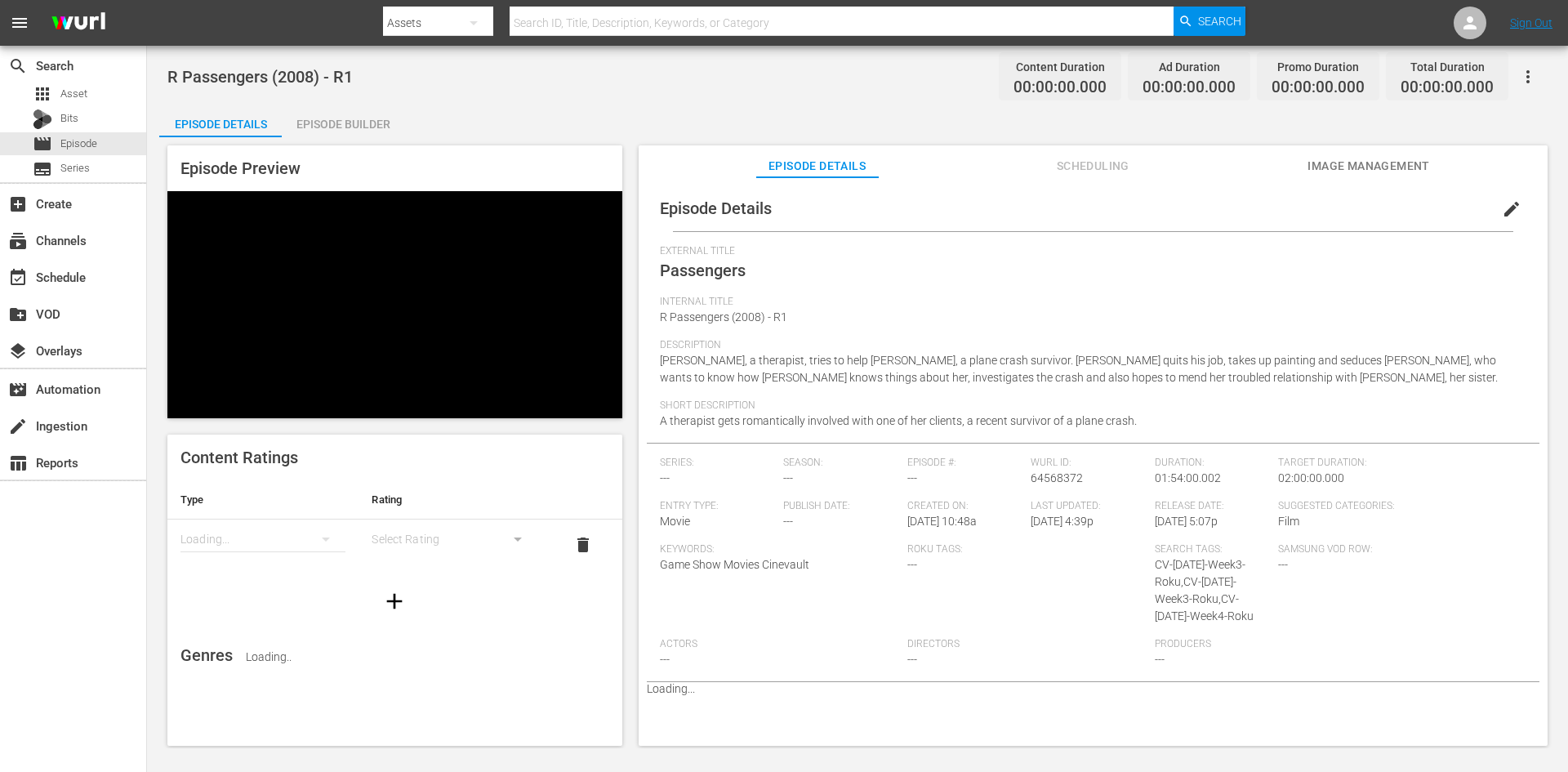
click at [395, 133] on div "Episode Builder" at bounding box center [343, 124] width 123 height 39
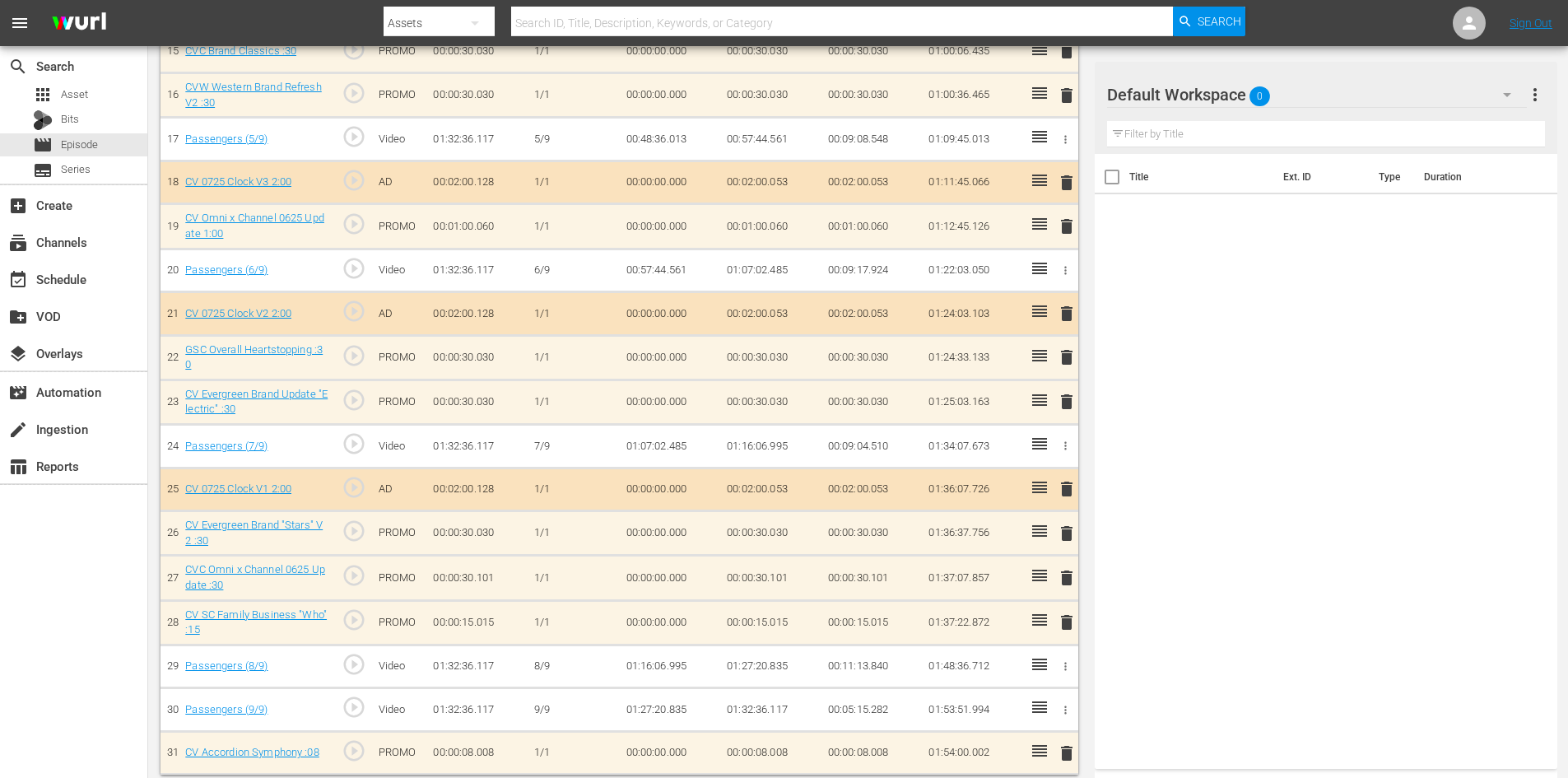
scroll to position [1161, 0]
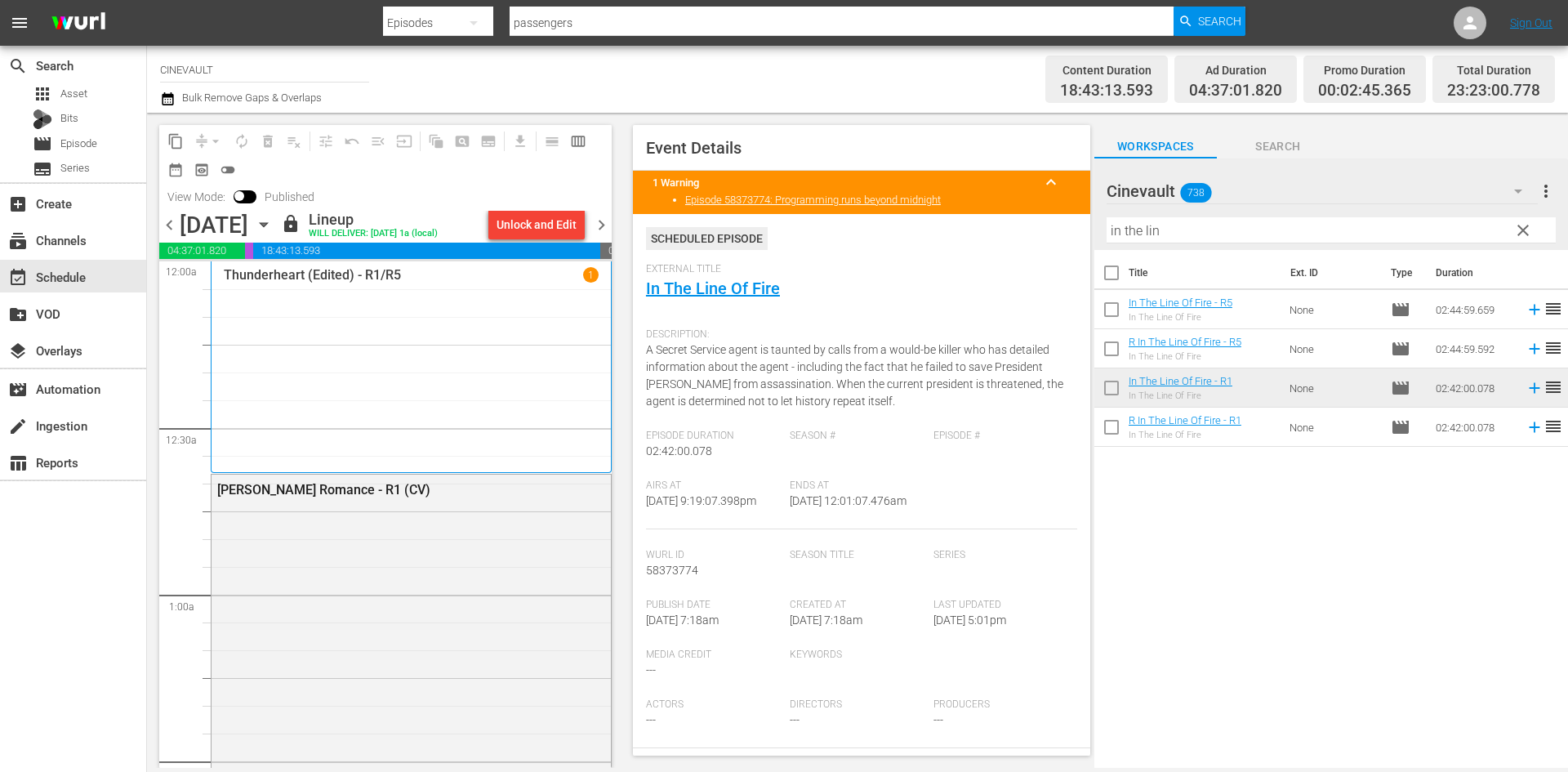
scroll to position [7442, 0]
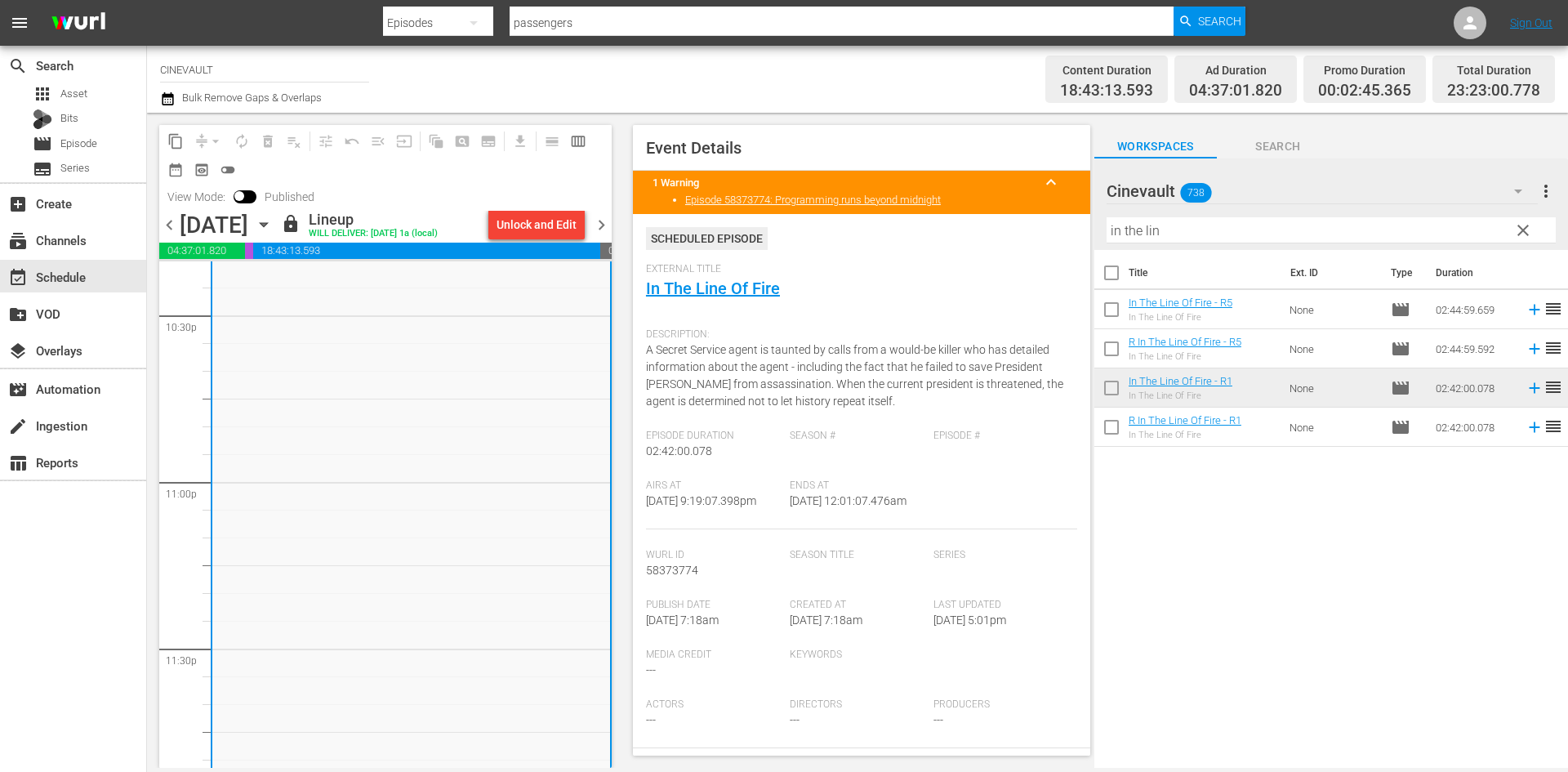
click at [169, 225] on span "chevron_left" at bounding box center [169, 225] width 20 height 20
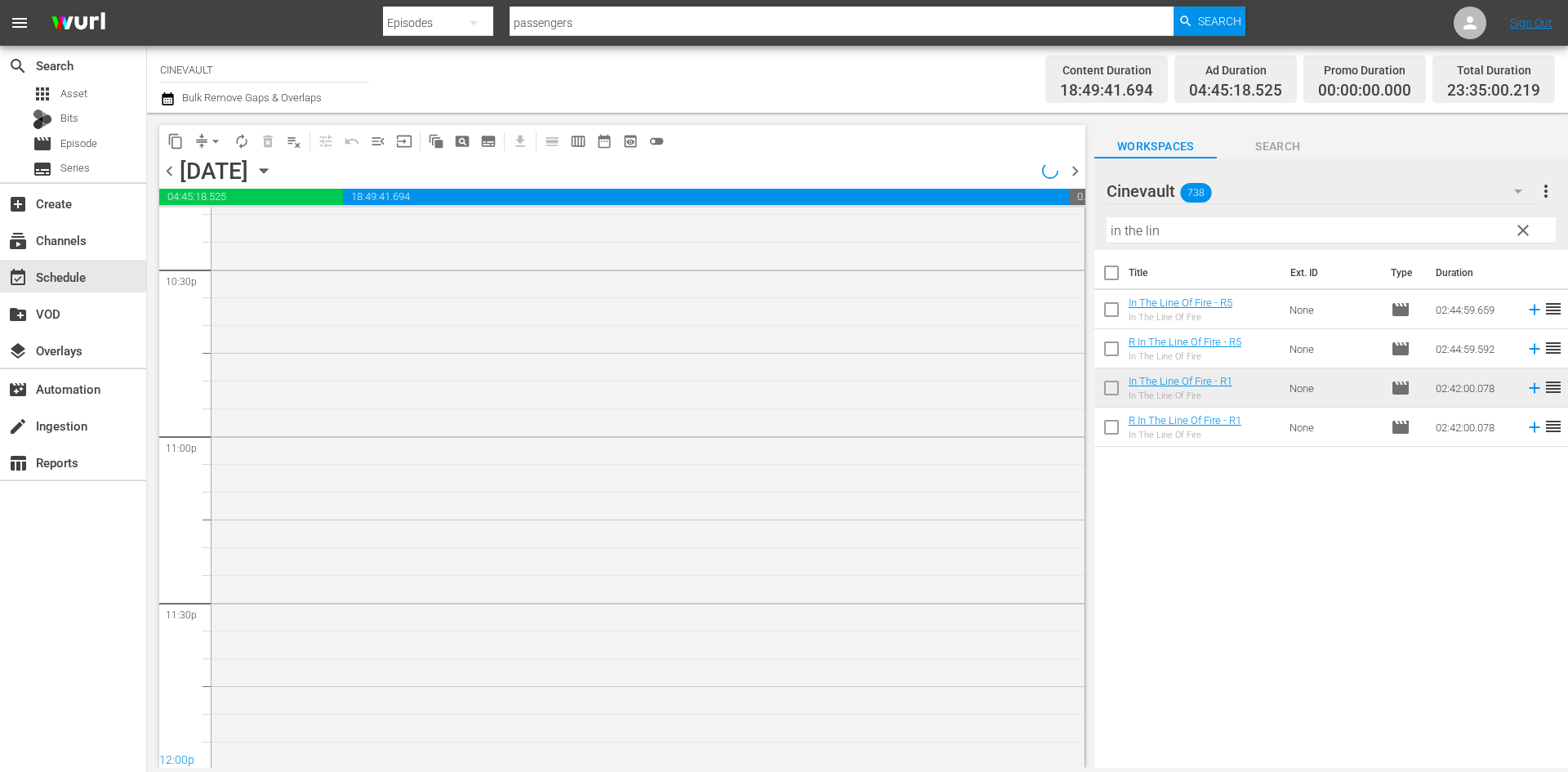
scroll to position [7553, 0]
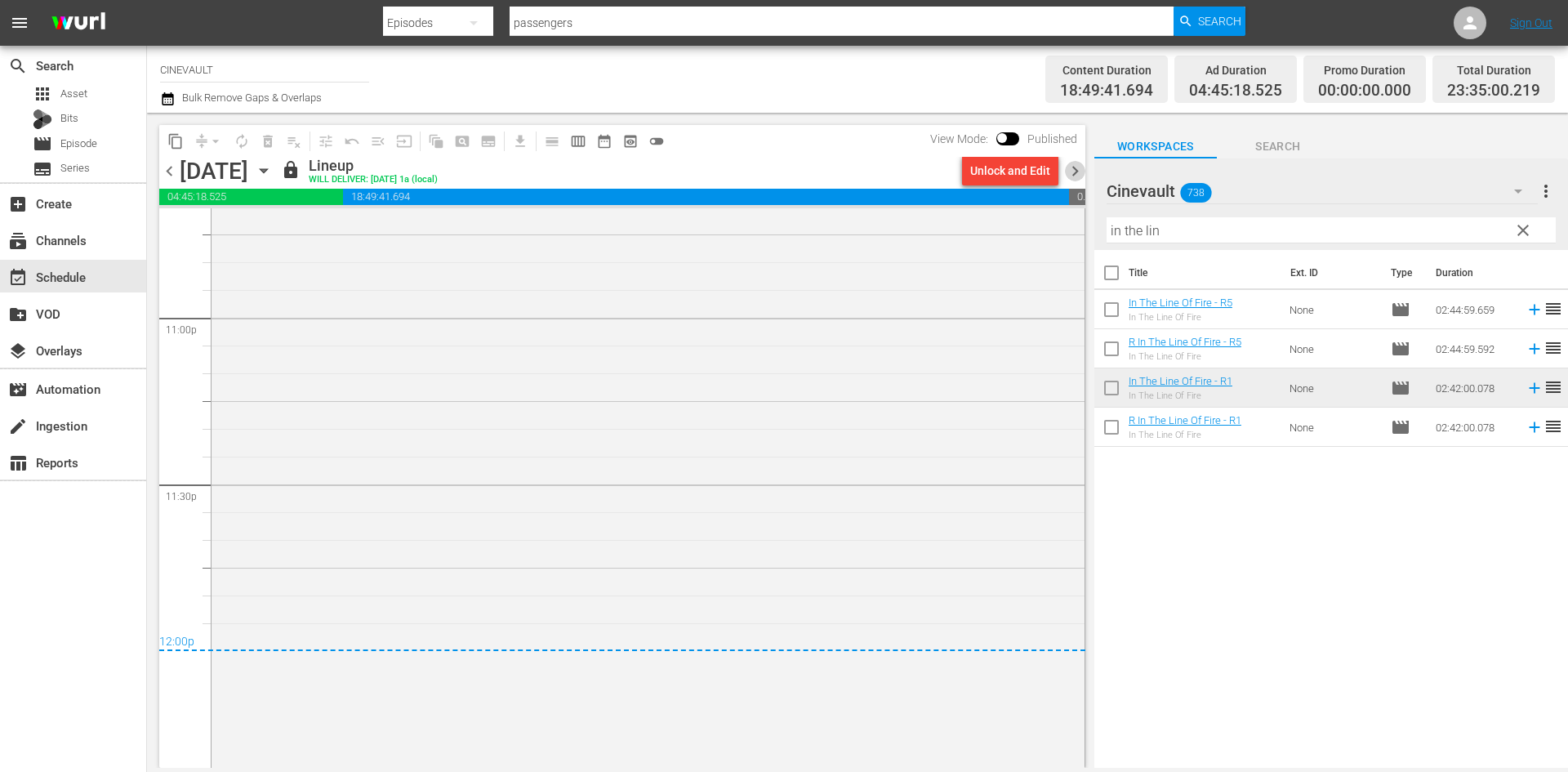
click at [1083, 178] on span "chevron_right" at bounding box center [1075, 170] width 20 height 20
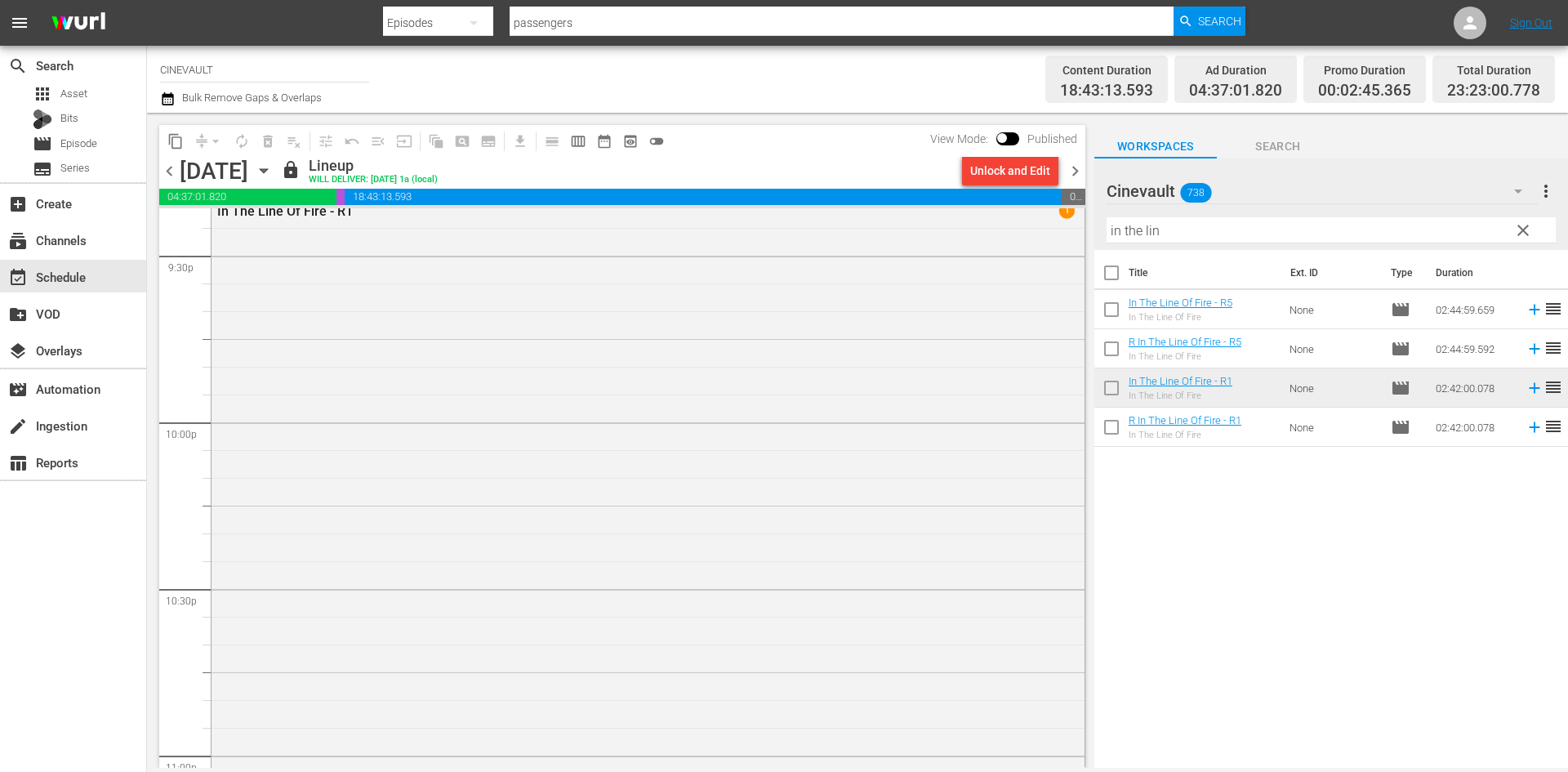
scroll to position [6871, 0]
click at [1521, 226] on span "clear" at bounding box center [1523, 230] width 20 height 20
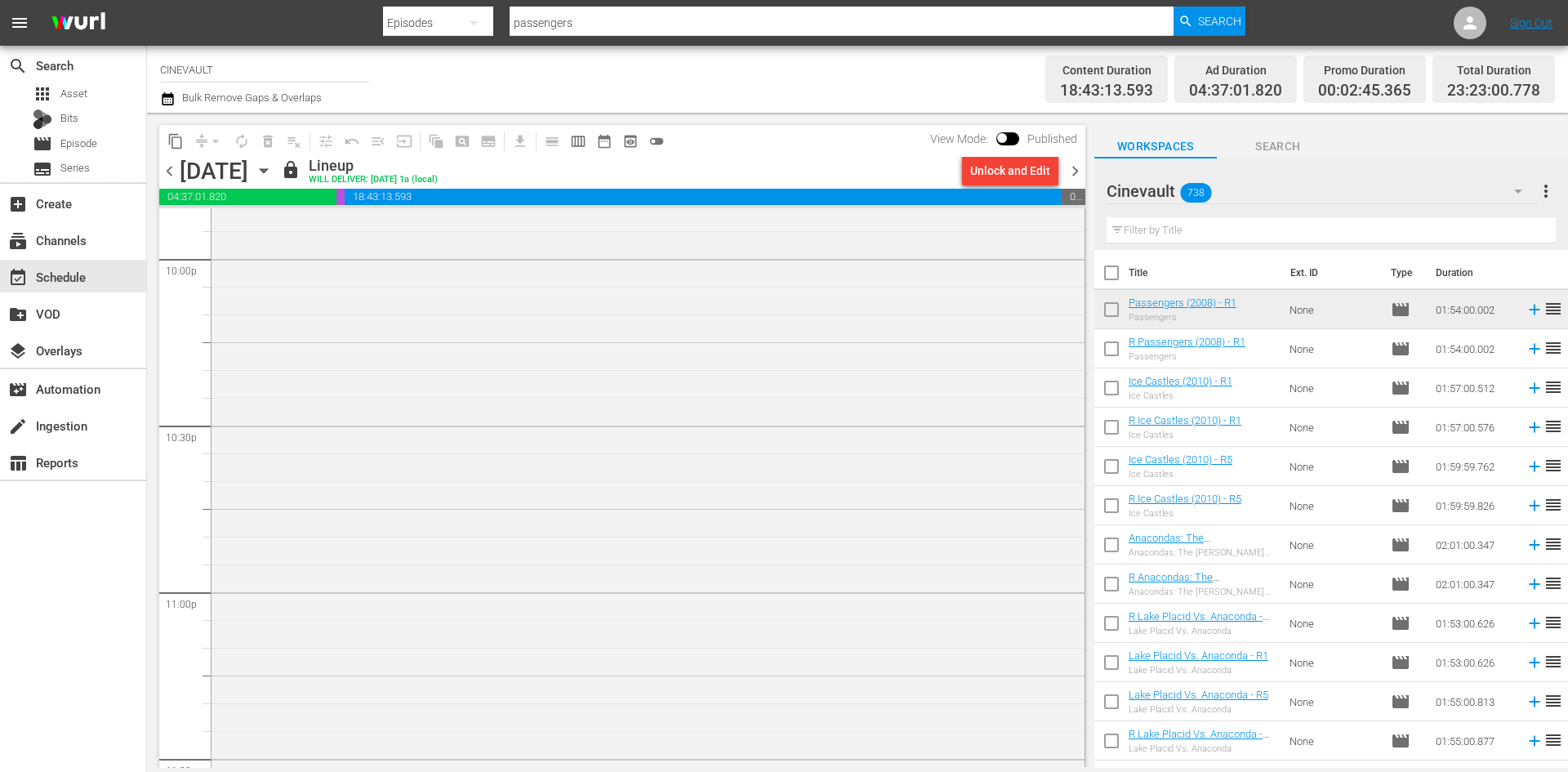
scroll to position [7442, 0]
